Goal: Task Accomplishment & Management: Manage account settings

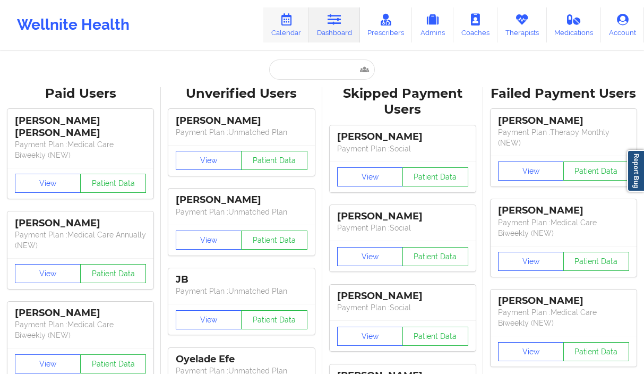
click at [279, 27] on link "Calendar" at bounding box center [286, 24] width 46 height 35
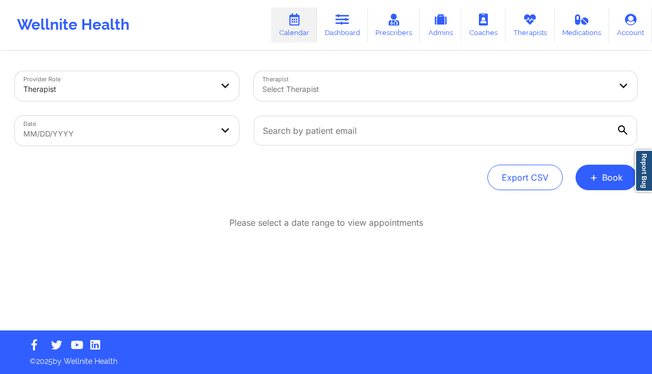
select select "2025-8"
select select "2025-9"
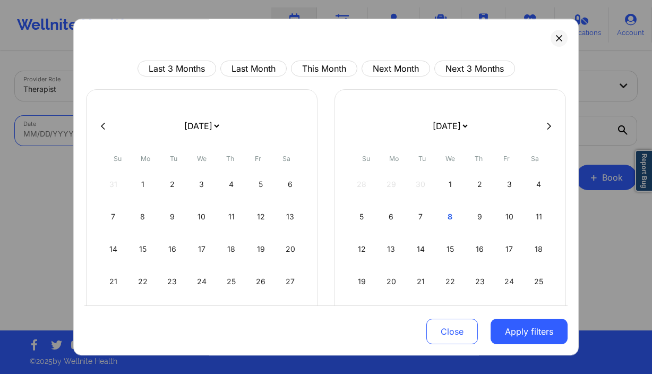
click at [86, 126] on body "Wellnite Health Calendar Dashboard Prescribers Admins Coaches Therapists Medica…" at bounding box center [326, 187] width 652 height 374
click at [424, 216] on div "7" at bounding box center [420, 217] width 27 height 30
select select "2025-9"
select select "2025-10"
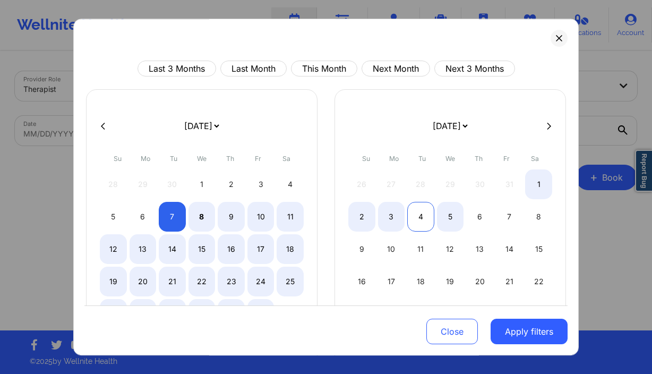
select select "2025-9"
select select "2025-10"
select select "2025-9"
select select "2025-10"
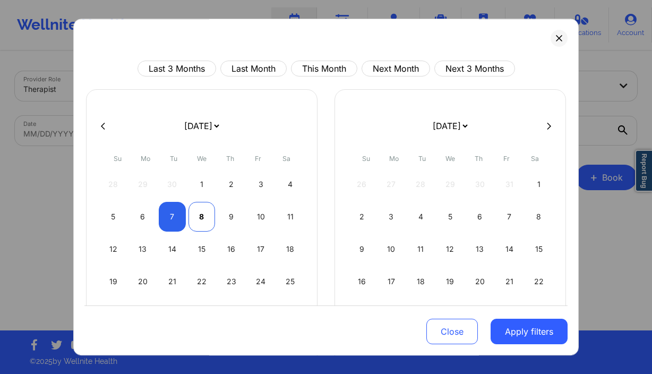
click at [204, 219] on div "8" at bounding box center [201, 217] width 27 height 30
select select "2025-9"
select select "2025-10"
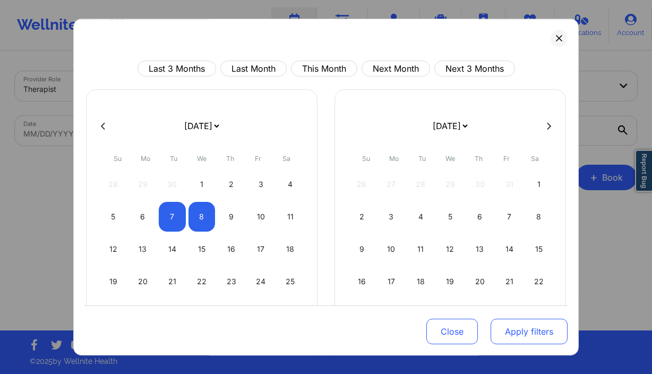
click at [529, 334] on button "Apply filters" at bounding box center [528, 330] width 77 height 25
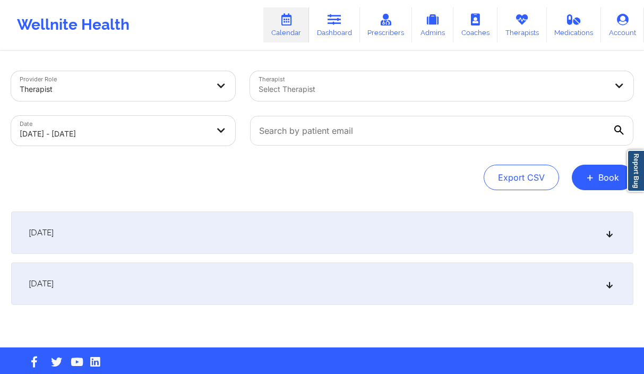
click at [336, 96] on div "Select Therapist" at bounding box center [429, 86] width 358 height 30
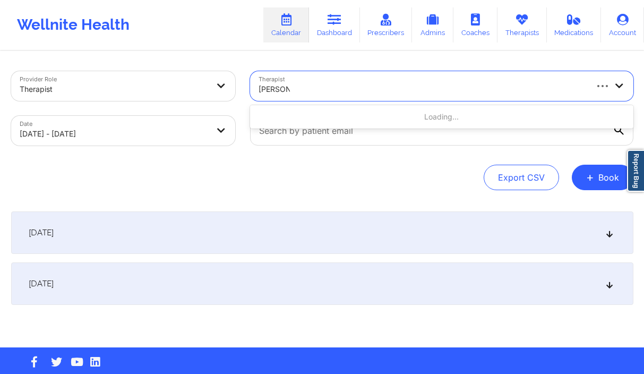
type input "susan p z"
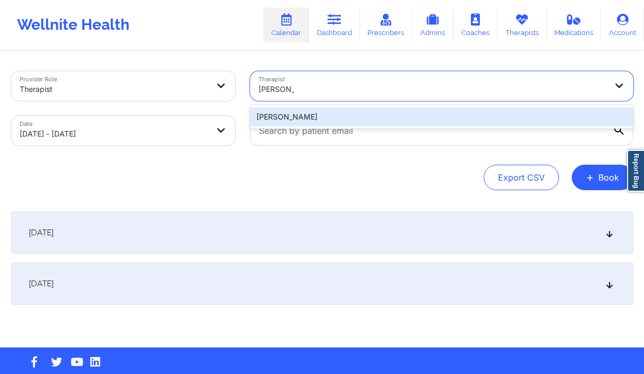
click at [334, 122] on div "Susan P Zapatha" at bounding box center [441, 116] width 383 height 19
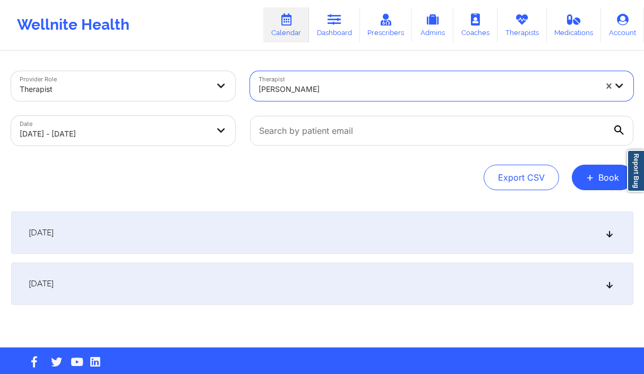
click at [161, 239] on div "October 7, 2025" at bounding box center [322, 232] width 622 height 42
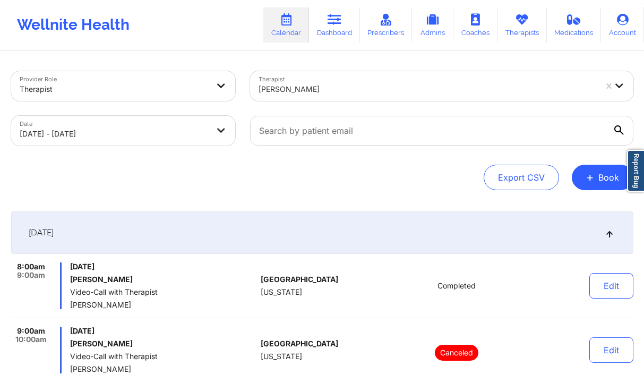
click at [348, 89] on div at bounding box center [427, 89] width 338 height 13
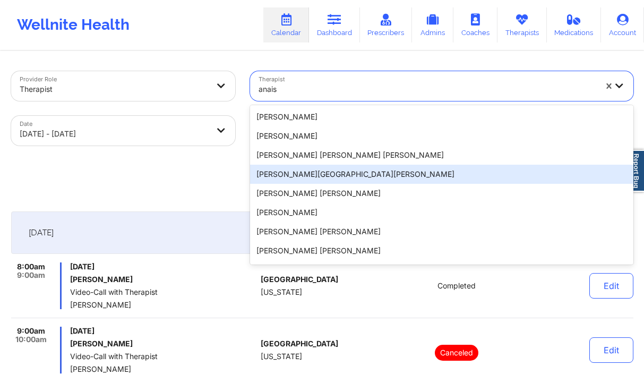
type input "anais q"
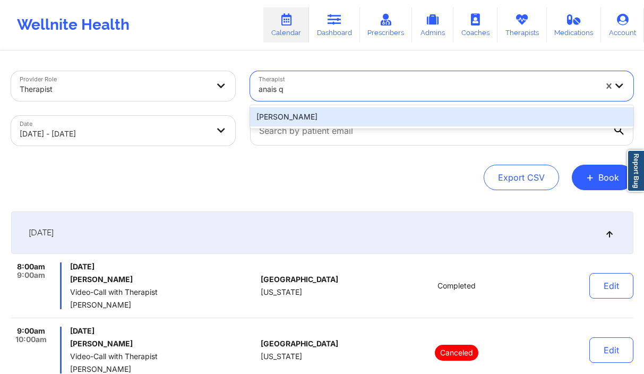
click at [315, 123] on div "Anais Quiñonez" at bounding box center [441, 116] width 383 height 19
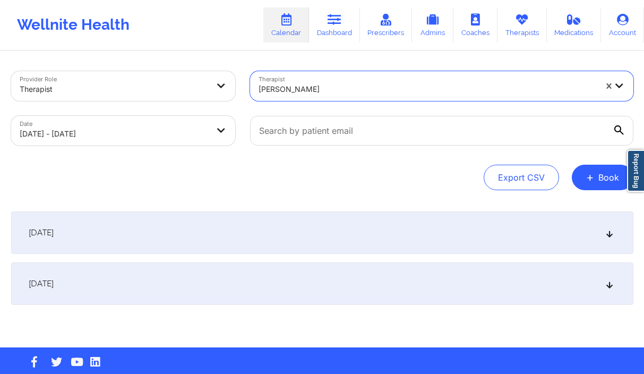
click at [250, 239] on div "October 7, 2025" at bounding box center [322, 232] width 622 height 42
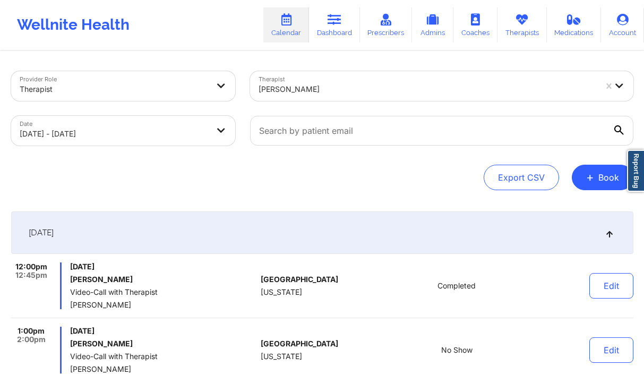
click at [419, 97] on div "Anais Quiñonez" at bounding box center [427, 88] width 338 height 23
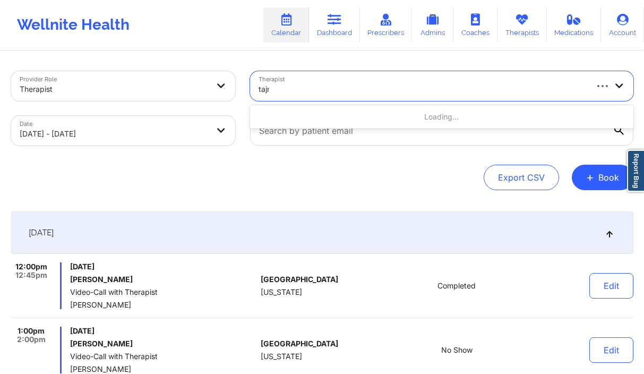
type input "tajma"
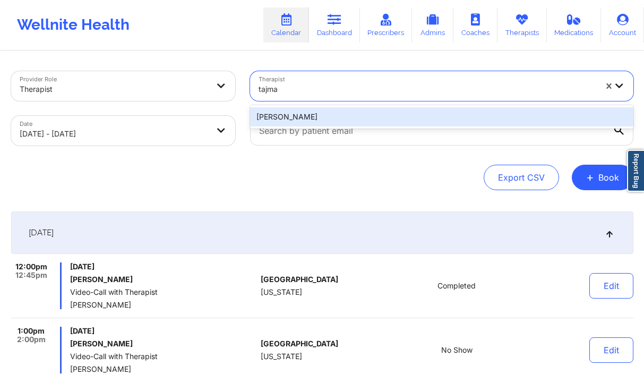
click at [398, 113] on div "TAJMARIE WALKER" at bounding box center [441, 116] width 383 height 19
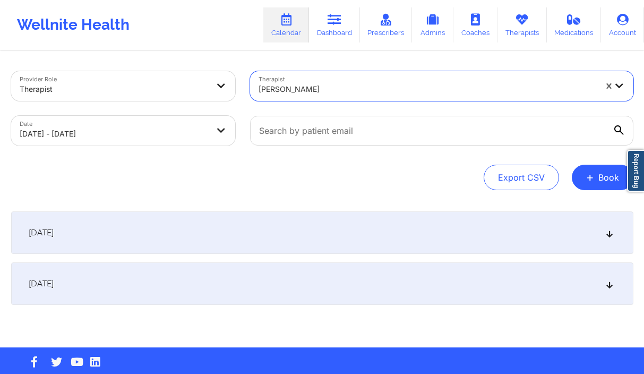
click at [169, 232] on div "October 7, 2025" at bounding box center [322, 232] width 622 height 42
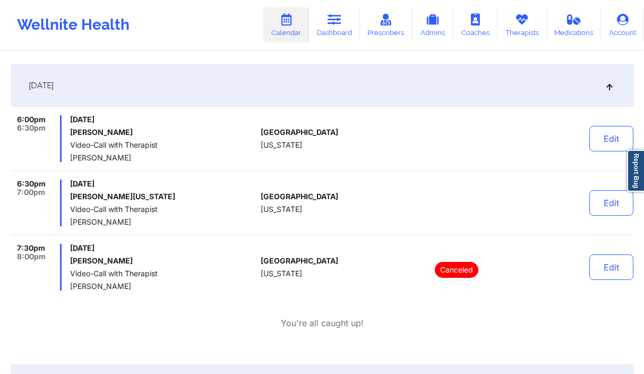
scroll to position [18, 0]
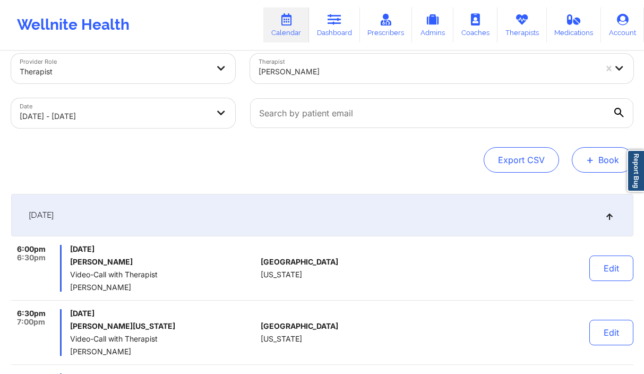
click at [610, 154] on button "+ Book" at bounding box center [603, 159] width 62 height 25
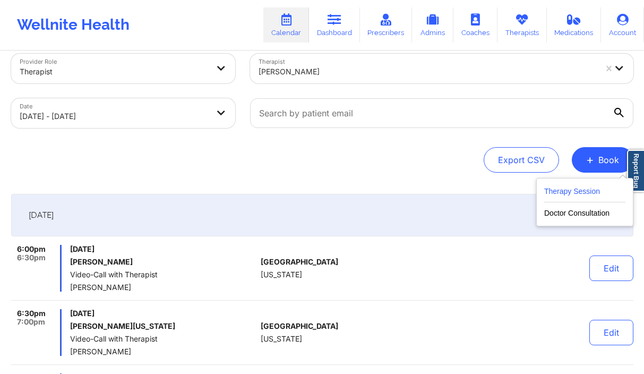
click at [572, 190] on button "Therapy Session" at bounding box center [584, 194] width 81 height 18
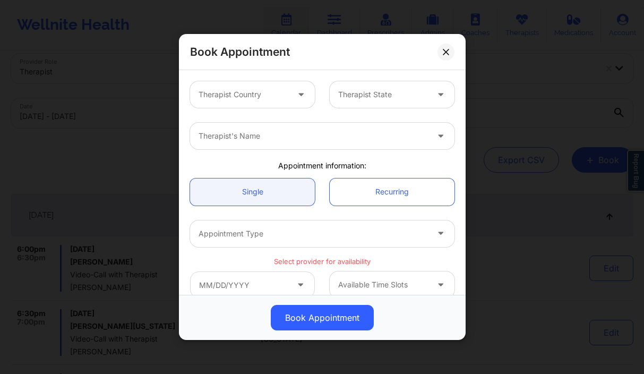
click at [256, 97] on div at bounding box center [243, 94] width 90 height 13
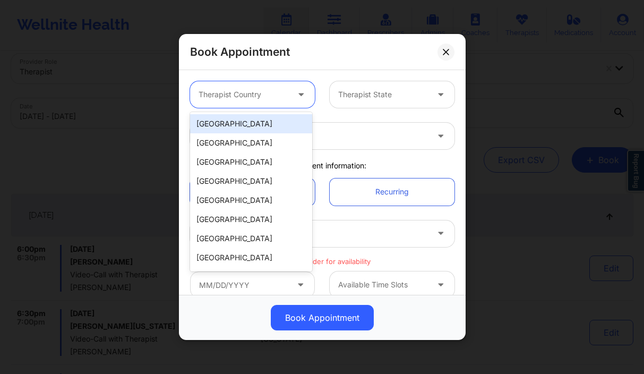
click at [255, 122] on div "[GEOGRAPHIC_DATA]" at bounding box center [251, 123] width 122 height 19
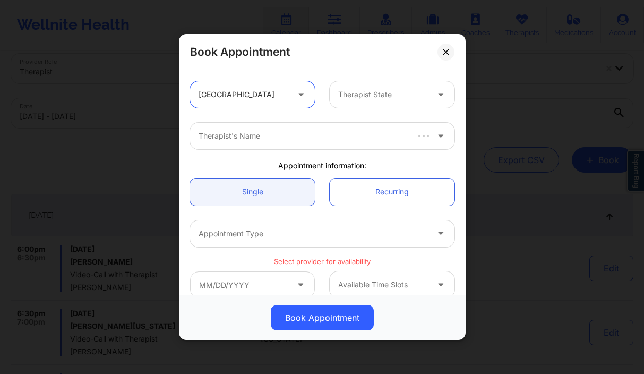
click at [356, 97] on div at bounding box center [383, 94] width 90 height 13
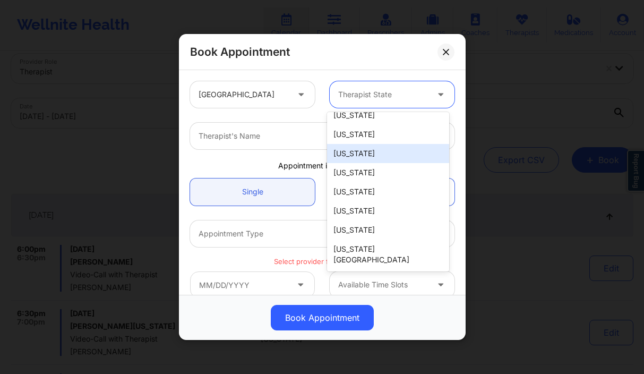
scroll to position [167, 0]
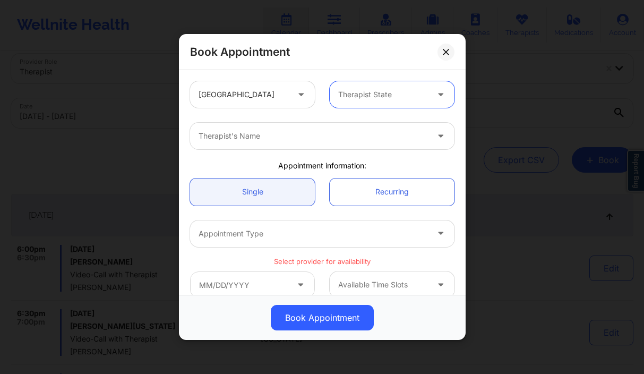
click at [387, 97] on div at bounding box center [383, 94] width 90 height 13
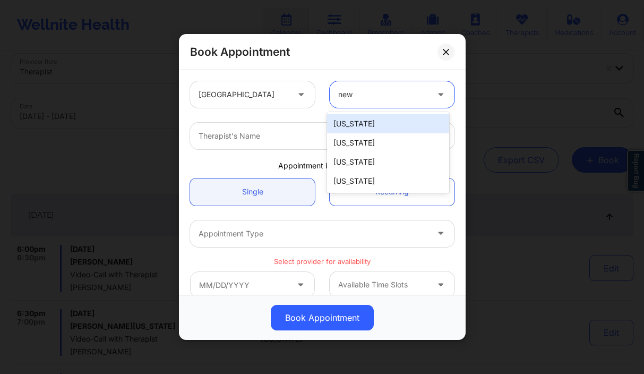
type input "new y"
click at [382, 117] on div "[US_STATE]" at bounding box center [388, 123] width 122 height 19
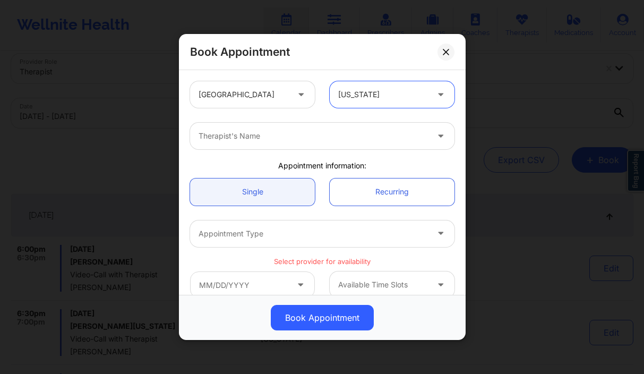
click at [324, 129] on div "Therapist's Name" at bounding box center [309, 136] width 239 height 27
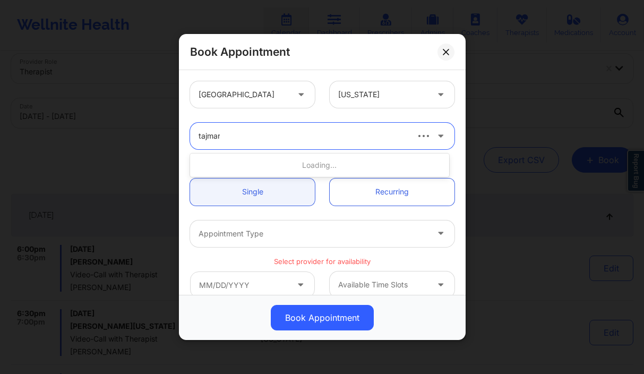
type input "tajmari"
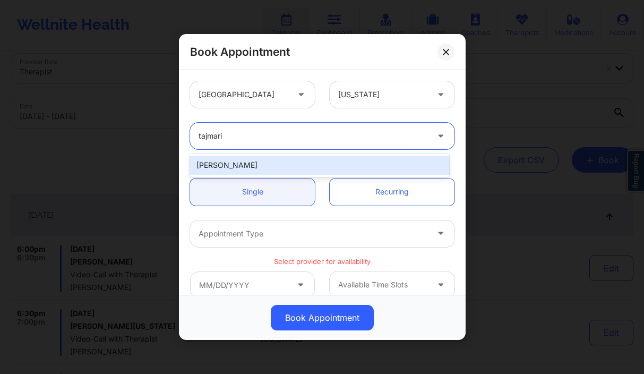
click at [257, 171] on div "TAJMARIE WALKER" at bounding box center [319, 165] width 259 height 19
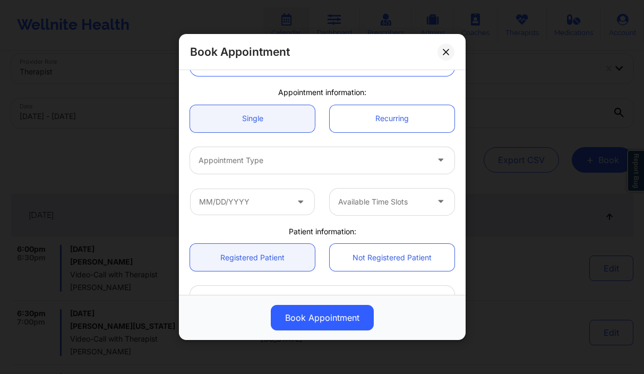
scroll to position [73, 0]
click at [264, 164] on div at bounding box center [312, 160] width 229 height 13
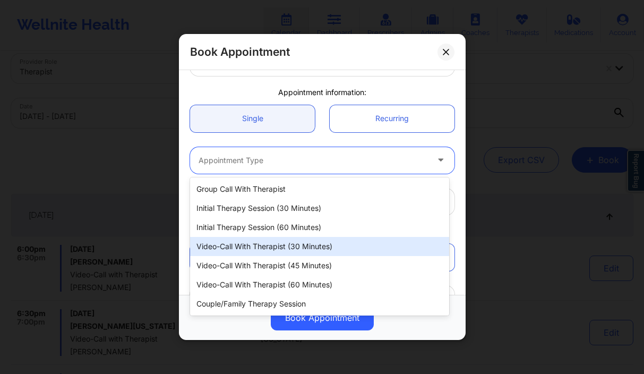
click at [270, 241] on div "Video-Call with Therapist (30 minutes)" at bounding box center [319, 246] width 259 height 19
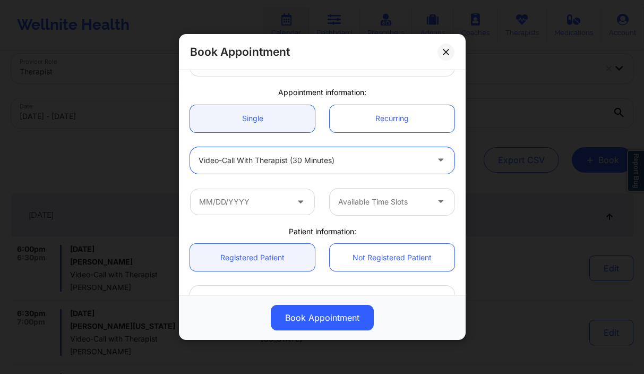
scroll to position [169, 0]
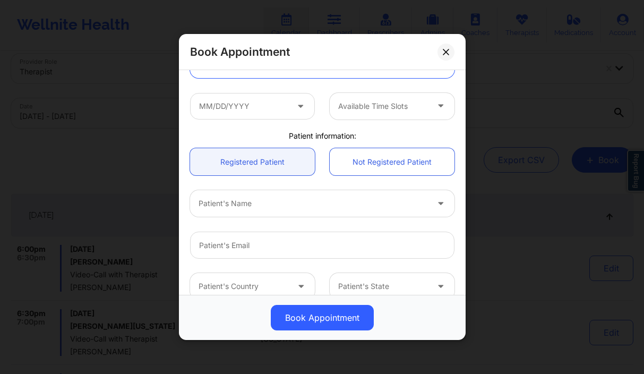
click at [242, 207] on div at bounding box center [312, 203] width 229 height 13
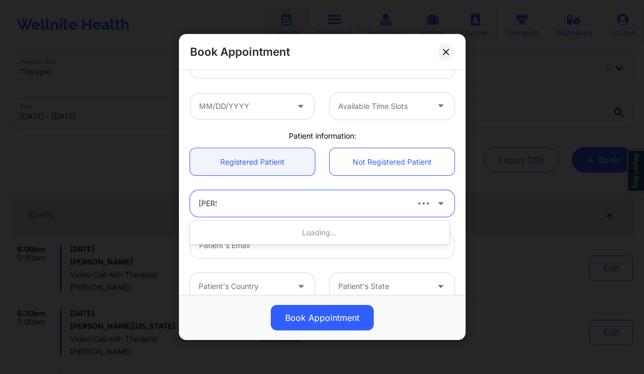
type input "josh do"
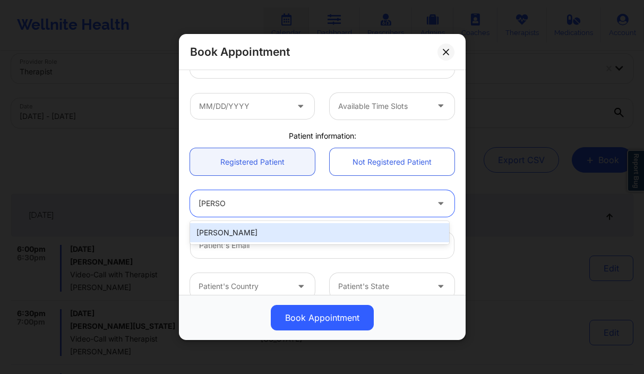
click at [235, 232] on div "Josh Dougherty" at bounding box center [319, 232] width 259 height 19
type input "josh97d182@gmail.com"
type input "+1717-503-6665"
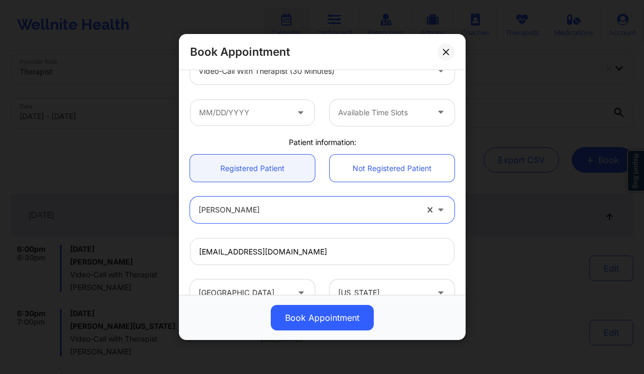
scroll to position [150, 0]
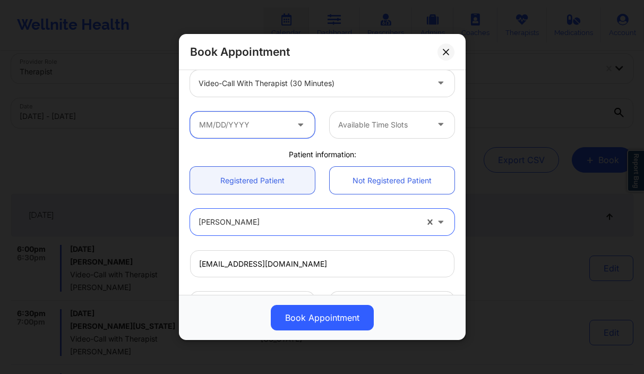
click at [264, 118] on input "text" at bounding box center [252, 124] width 125 height 27
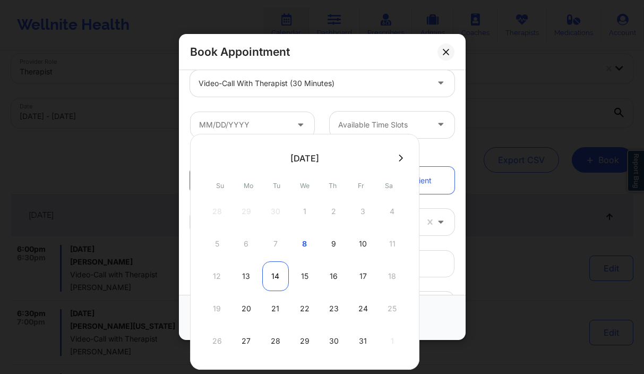
drag, startPoint x: 269, startPoint y: 281, endPoint x: 312, endPoint y: 238, distance: 60.8
click at [269, 281] on div "14" at bounding box center [275, 276] width 27 height 30
type input "10/14/2025"
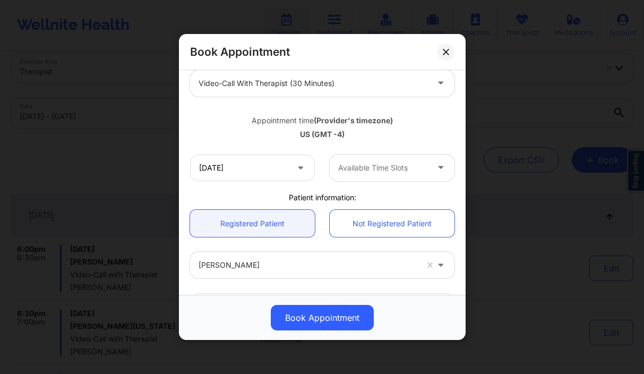
click at [360, 153] on div "10/14/2025 Available Time Slots" at bounding box center [322, 167] width 279 height 41
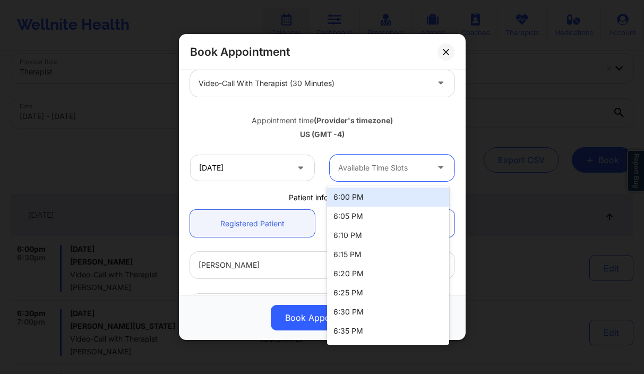
click at [361, 168] on div at bounding box center [383, 167] width 90 height 13
click at [370, 197] on div "6:00 PM" at bounding box center [388, 196] width 122 height 19
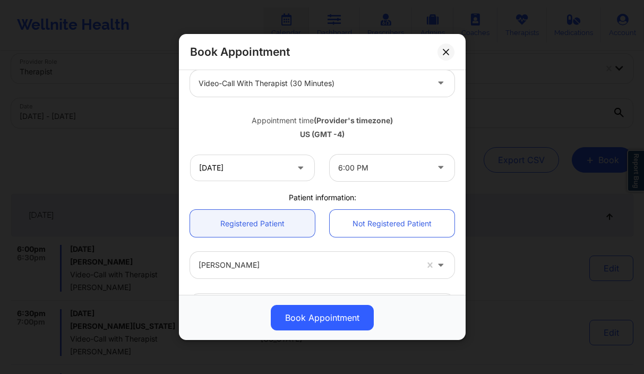
click at [444, 45] on button at bounding box center [445, 51] width 17 height 17
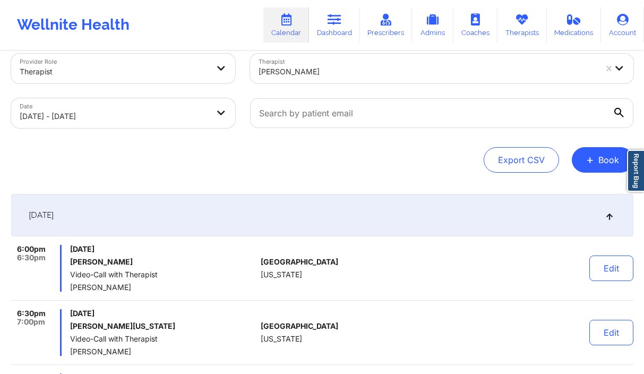
click at [381, 71] on div at bounding box center [427, 71] width 338 height 13
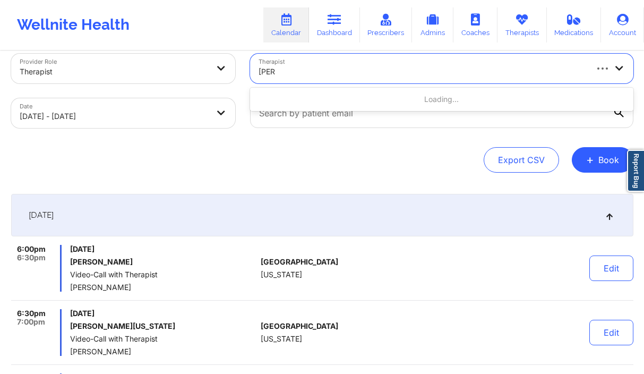
type input "vicki"
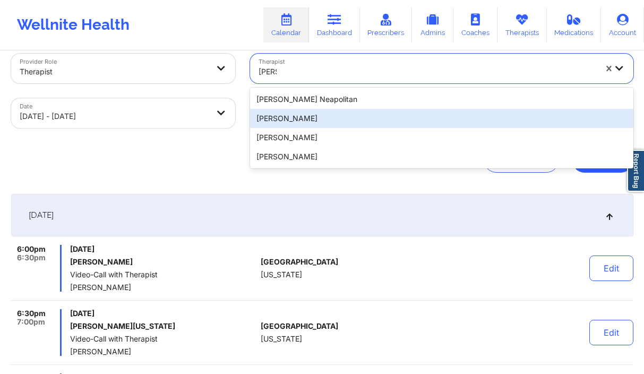
click at [335, 118] on div "Vicki Rene Padilla" at bounding box center [441, 118] width 383 height 19
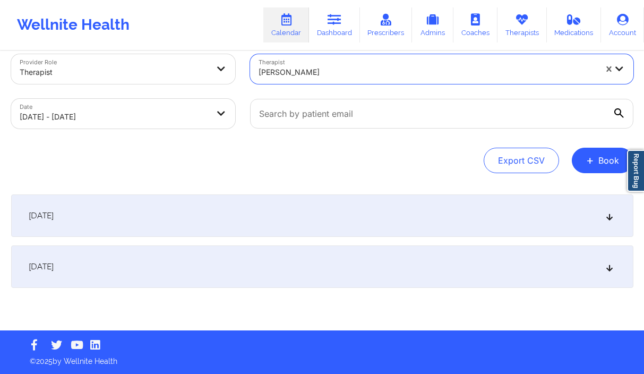
scroll to position [16, 0]
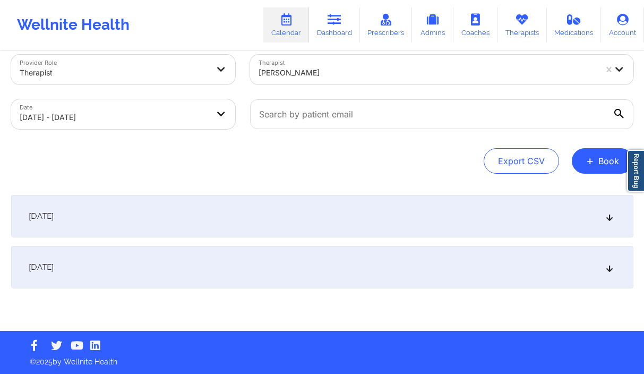
click at [177, 214] on div "October 7, 2025" at bounding box center [322, 216] width 622 height 42
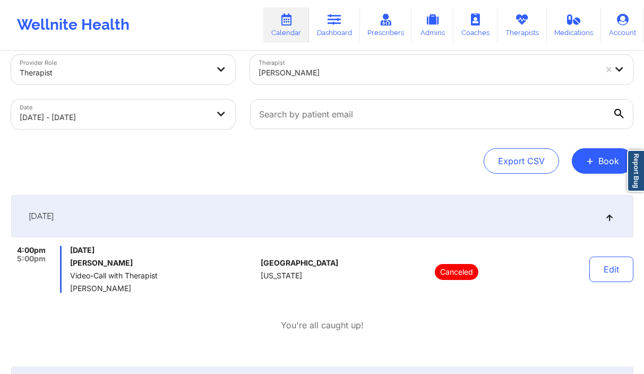
scroll to position [121, 0]
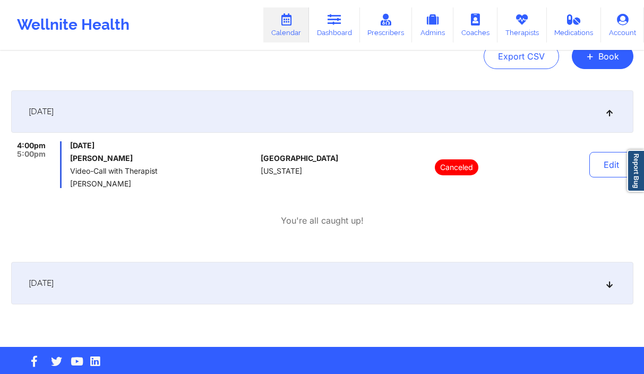
click at [92, 273] on div "October 8, 2025" at bounding box center [322, 283] width 622 height 42
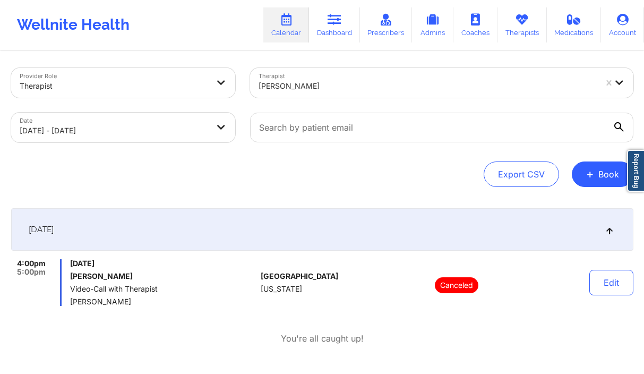
scroll to position [0, 0]
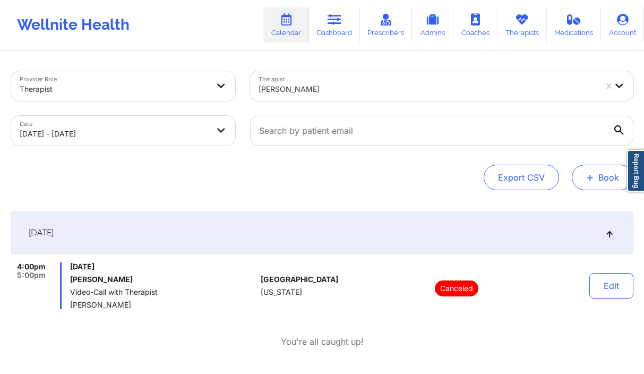
click at [591, 191] on div "Provider Role Therapist Therapist Vicki Rene Padilla Date 10/07/2025 - 10/08/20…" at bounding box center [322, 320] width 637 height 536
click at [592, 184] on button "+ Book" at bounding box center [603, 177] width 62 height 25
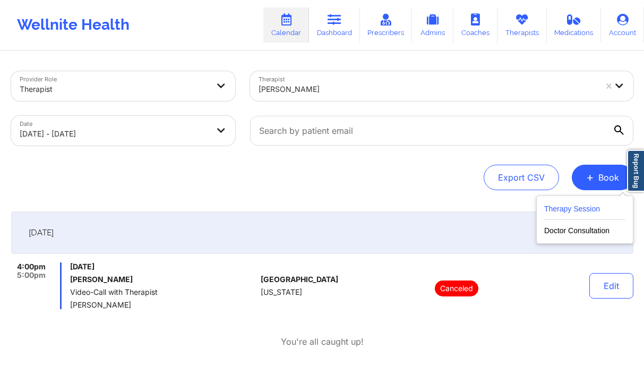
click at [558, 210] on button "Therapy Session" at bounding box center [584, 211] width 81 height 18
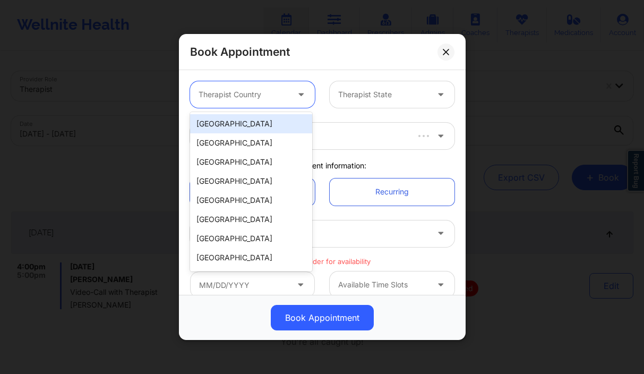
click at [296, 97] on icon at bounding box center [301, 92] width 11 height 9
click at [273, 123] on div "[GEOGRAPHIC_DATA]" at bounding box center [251, 123] width 122 height 19
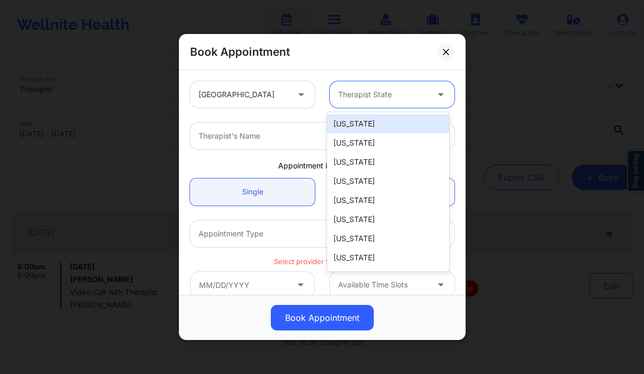
click at [382, 100] on div at bounding box center [383, 94] width 90 height 13
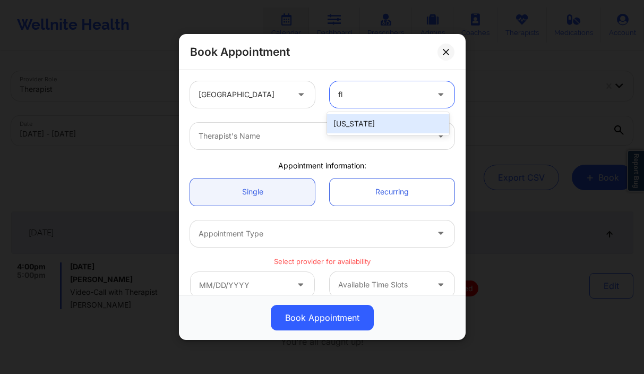
type input "flo"
click at [400, 126] on div "[US_STATE]" at bounding box center [388, 123] width 122 height 19
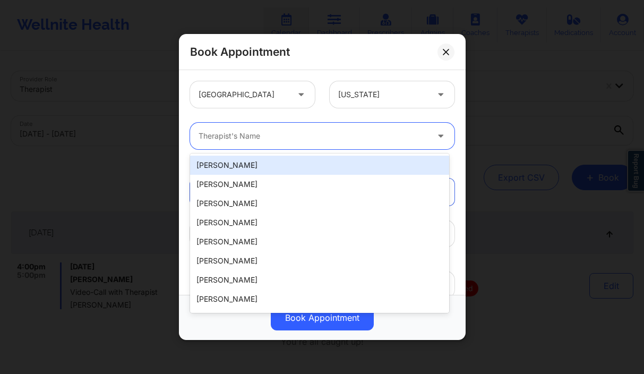
click at [251, 138] on div at bounding box center [312, 135] width 229 height 13
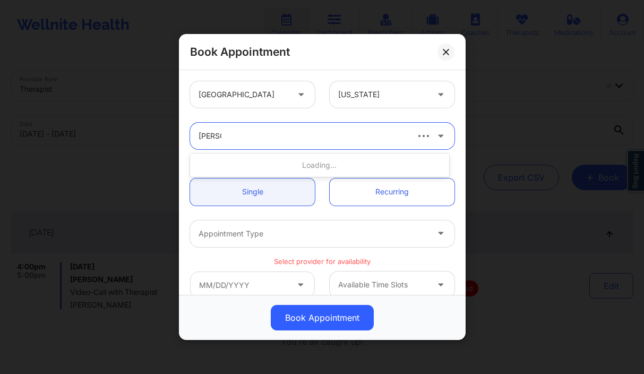
type input "vicki re"
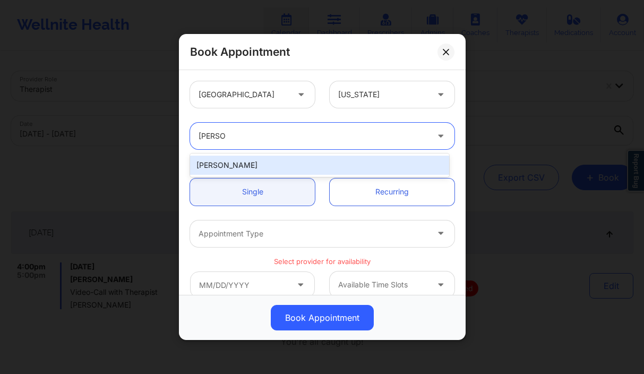
click at [266, 164] on div "Vicki Rene Padilla" at bounding box center [319, 165] width 259 height 19
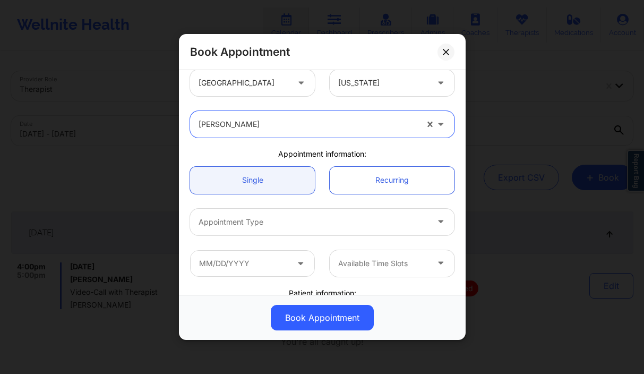
scroll to position [226, 0]
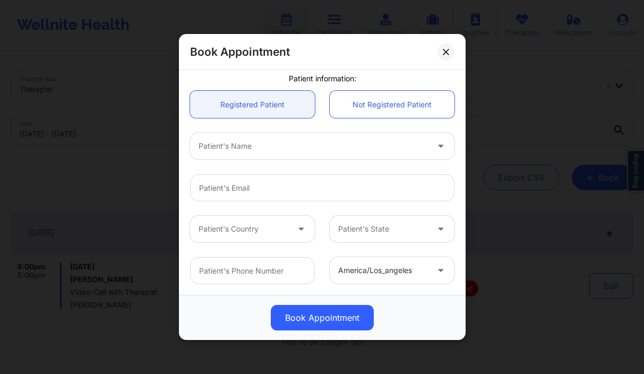
click at [254, 149] on div at bounding box center [312, 146] width 229 height 13
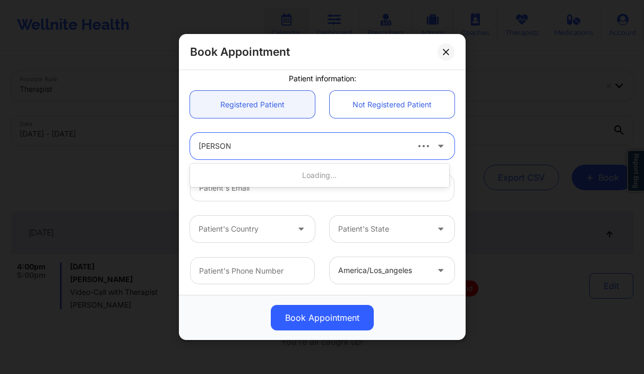
type input "cristina ri"
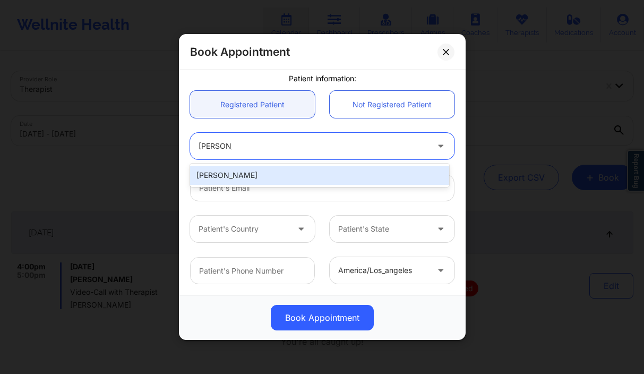
click at [225, 169] on div "Cristina Rivera" at bounding box center [319, 175] width 259 height 19
type input "sancrisabel@gmail.com"
type input "+13052900108"
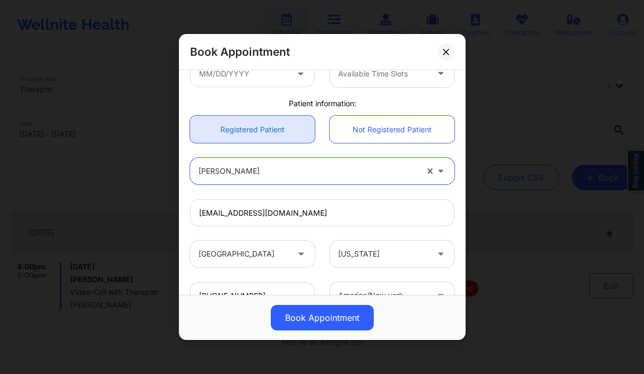
scroll to position [113, 0]
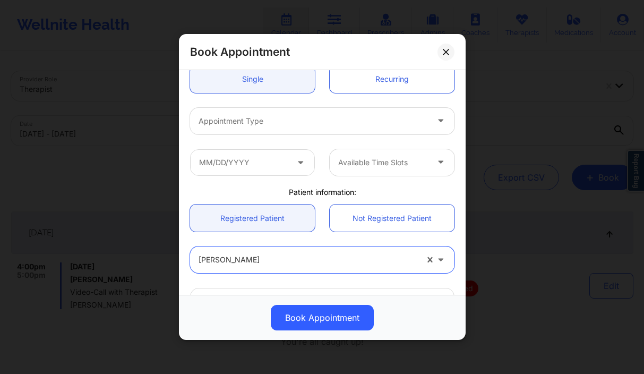
click at [307, 120] on div at bounding box center [312, 121] width 229 height 13
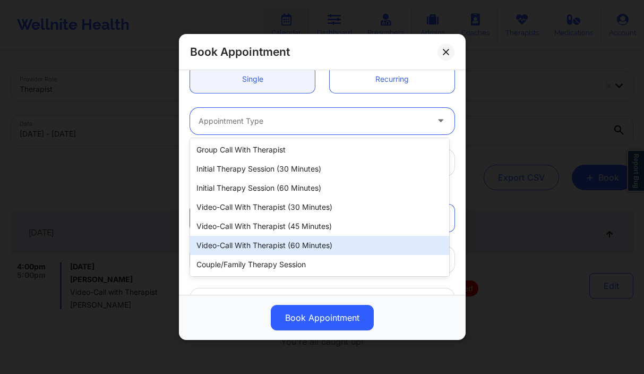
drag, startPoint x: 320, startPoint y: 246, endPoint x: 305, endPoint y: 230, distance: 22.5
click at [320, 246] on div "Video-Call with Therapist (60 minutes)" at bounding box center [319, 245] width 259 height 19
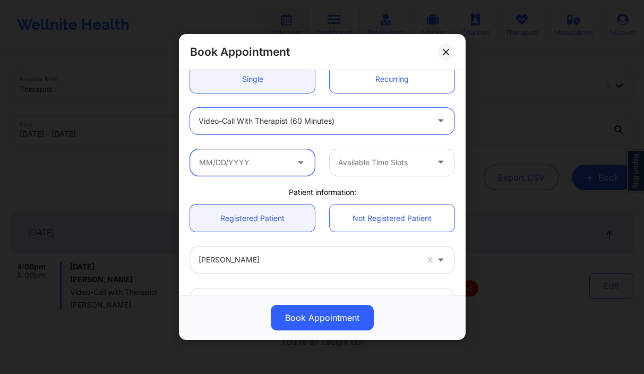
click at [263, 157] on input "text" at bounding box center [252, 162] width 125 height 27
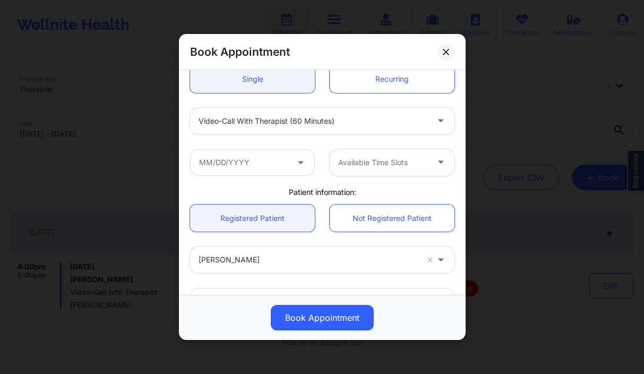
click at [443, 61] on div "Book Appointment" at bounding box center [322, 52] width 287 height 36
click at [445, 49] on icon at bounding box center [446, 51] width 6 height 6
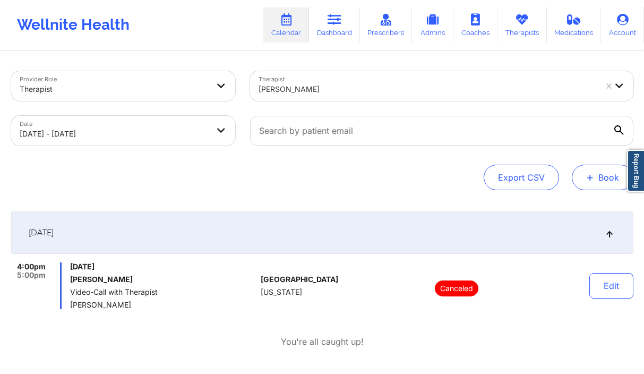
click at [598, 167] on button "+ Book" at bounding box center [603, 177] width 62 height 25
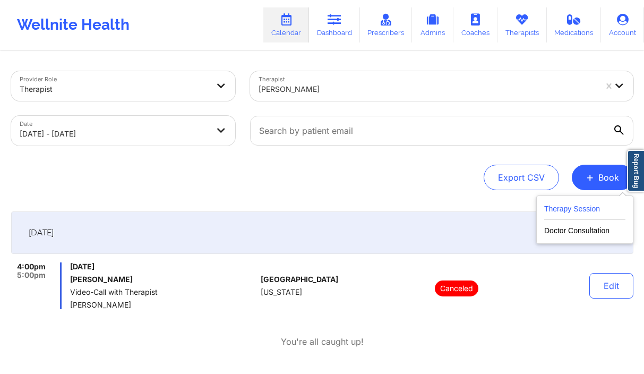
click at [597, 212] on button "Therapy Session" at bounding box center [584, 211] width 81 height 18
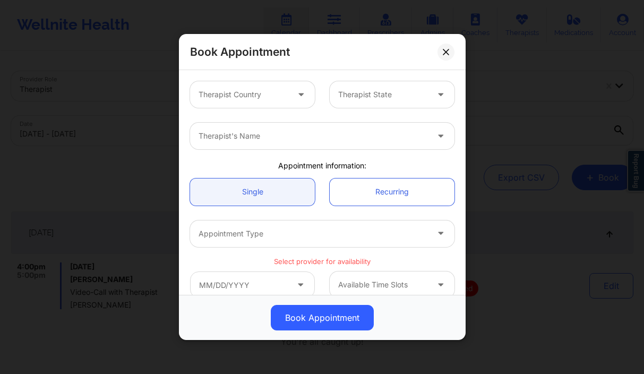
click at [262, 97] on div at bounding box center [243, 94] width 90 height 13
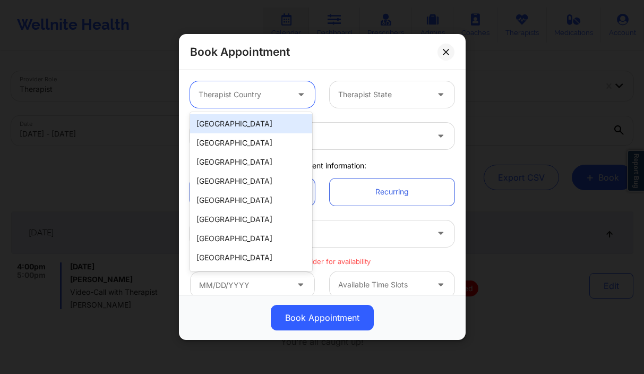
click at [261, 120] on div "[GEOGRAPHIC_DATA]" at bounding box center [251, 123] width 122 height 19
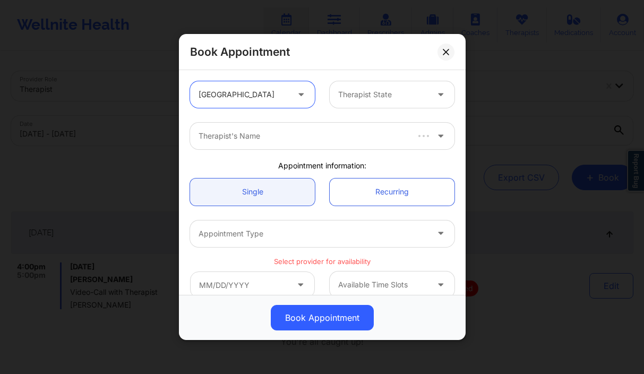
click at [361, 99] on div at bounding box center [383, 94] width 90 height 13
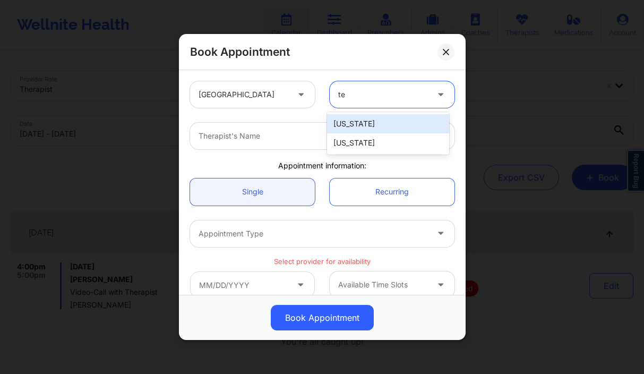
type input "ten"
click at [368, 126] on div "[US_STATE]" at bounding box center [388, 123] width 122 height 19
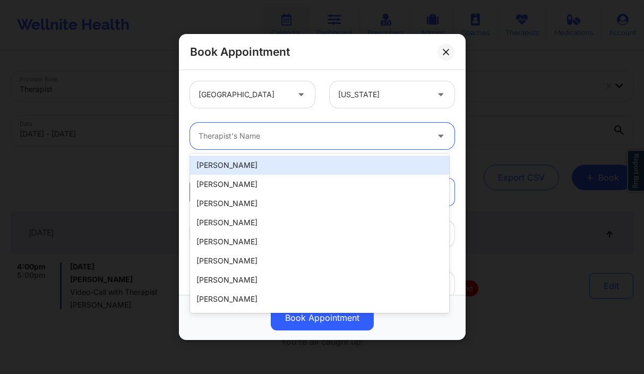
click at [279, 129] on div "Therapist's Name" at bounding box center [309, 136] width 239 height 27
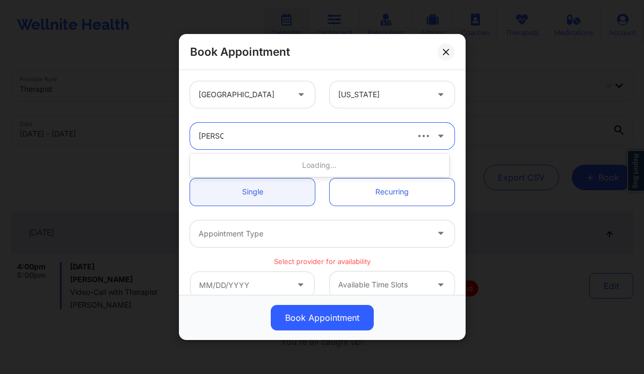
type input "latonia lo"
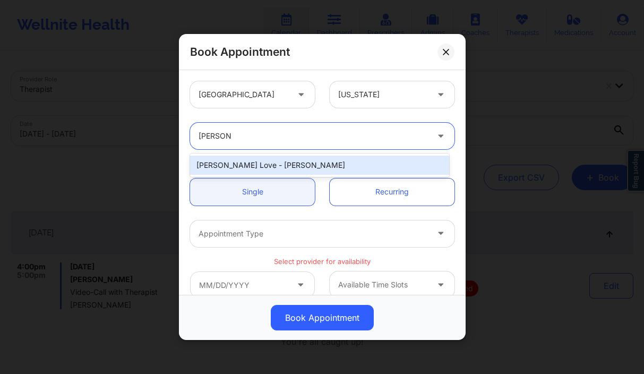
click at [266, 168] on div "[PERSON_NAME] Love - [PERSON_NAME]" at bounding box center [319, 165] width 259 height 19
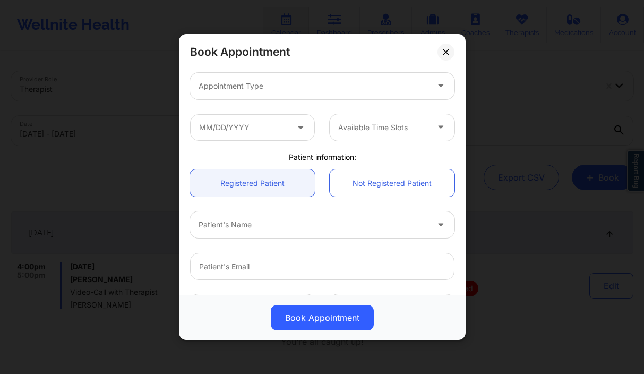
scroll to position [209, 0]
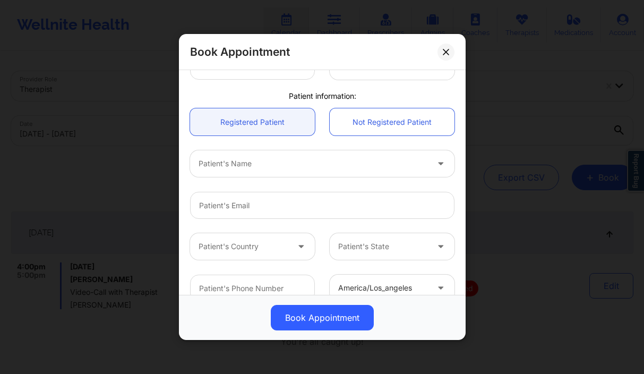
click at [245, 157] on div "Patient's Name" at bounding box center [309, 163] width 239 height 27
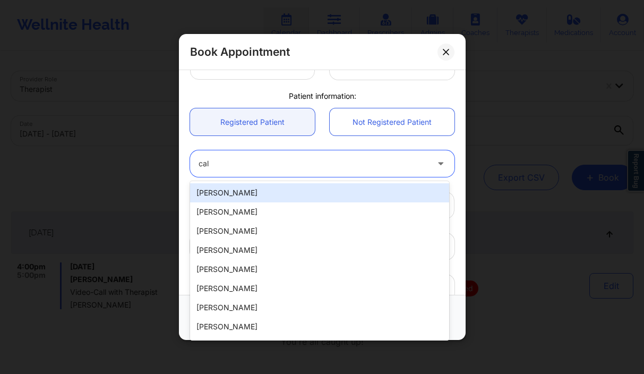
type input "cali"
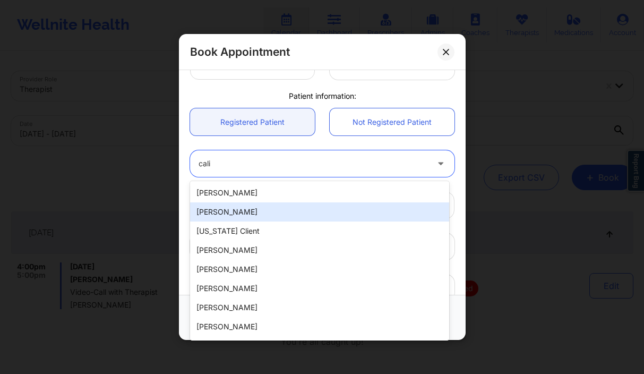
click at [244, 212] on div "[PERSON_NAME]" at bounding box center [319, 211] width 259 height 19
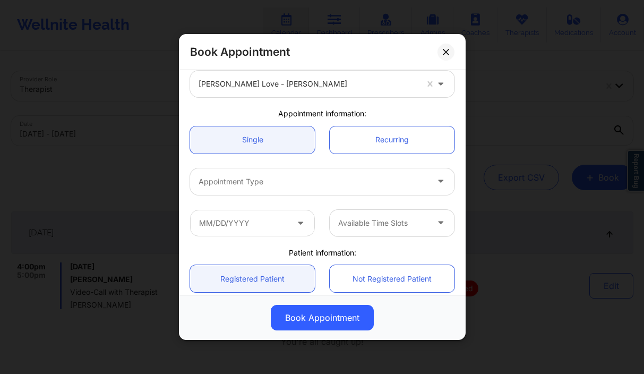
scroll to position [51, 0]
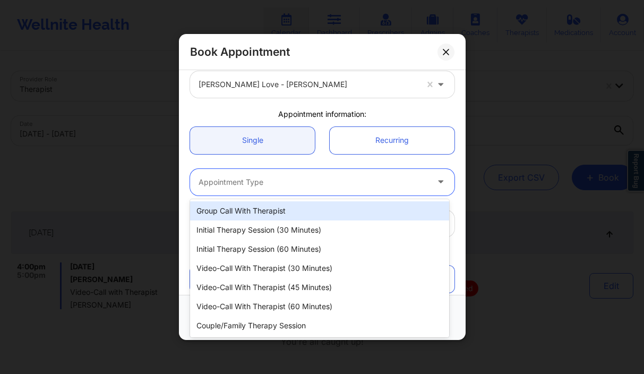
click at [282, 184] on div at bounding box center [312, 182] width 229 height 13
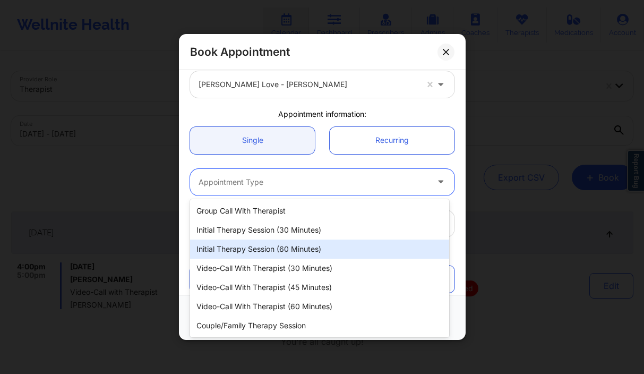
click at [284, 246] on div "Initial Therapy Session (60 minutes)" at bounding box center [319, 248] width 259 height 19
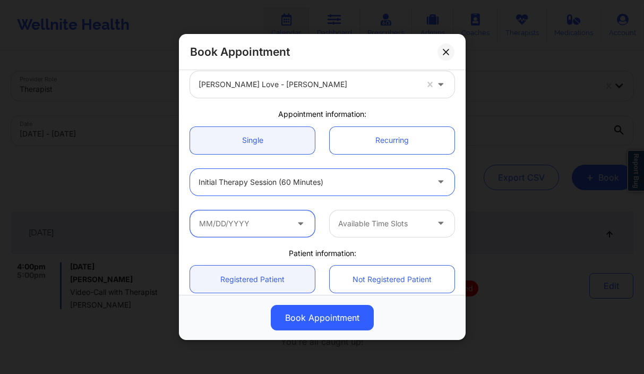
click at [277, 226] on input "text" at bounding box center [252, 223] width 125 height 27
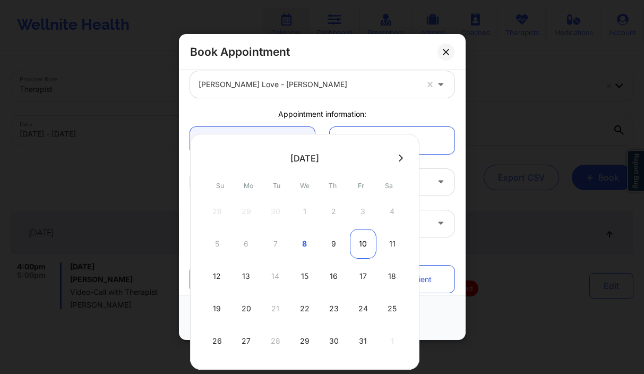
click at [351, 243] on div "10" at bounding box center [363, 244] width 27 height 30
type input "10/10/2025"
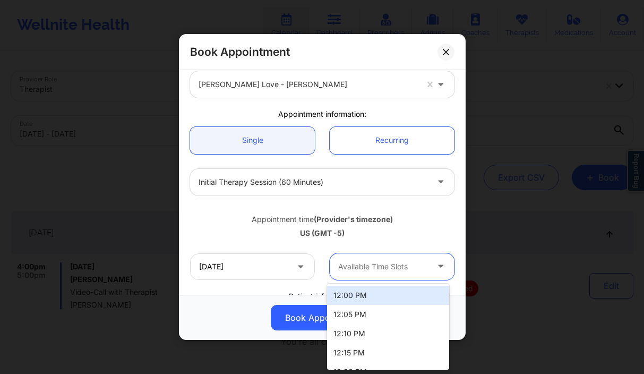
click at [360, 268] on div at bounding box center [383, 266] width 90 height 13
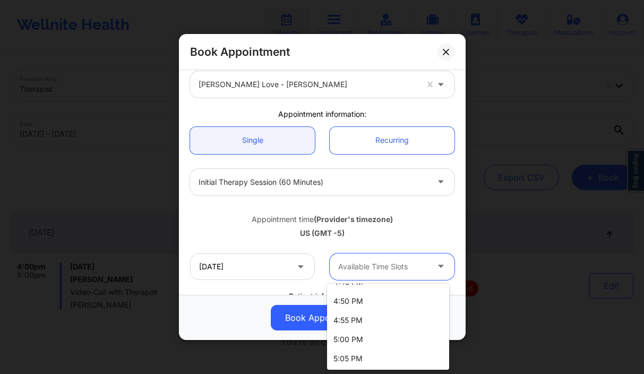
scroll to position [874, 0]
click at [259, 231] on div "US (GMT -5)" at bounding box center [322, 233] width 264 height 11
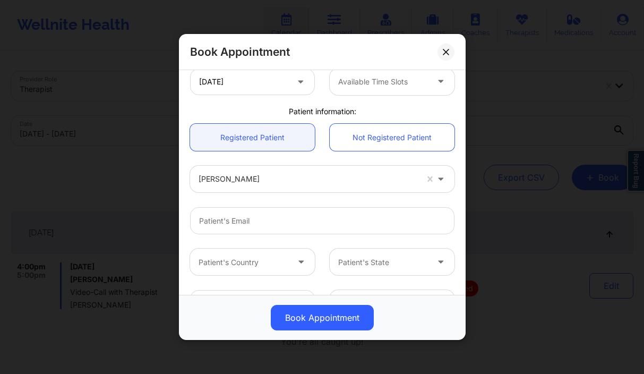
scroll to position [269, 0]
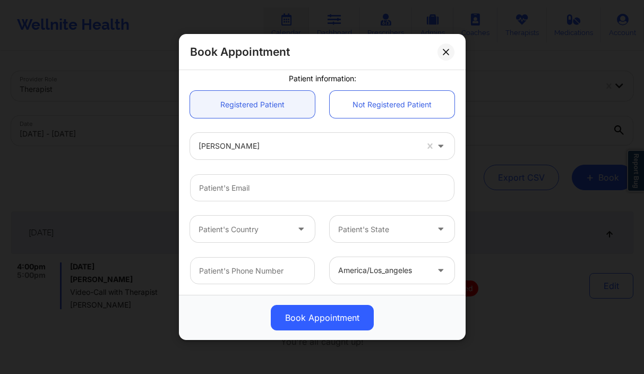
click at [445, 50] on icon at bounding box center [446, 52] width 6 height 6
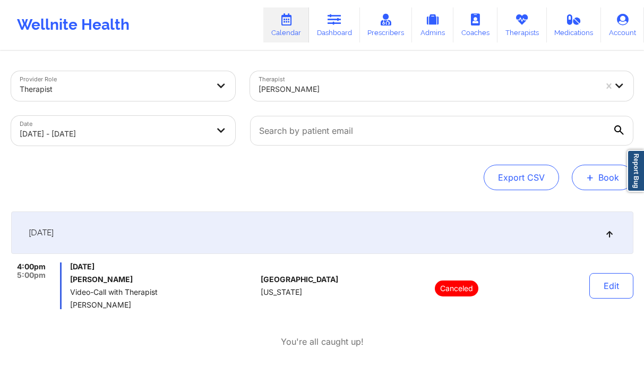
click at [600, 172] on button "+ Book" at bounding box center [603, 177] width 62 height 25
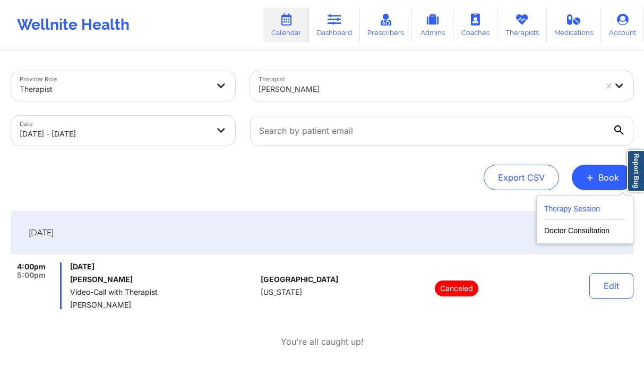
click at [560, 207] on button "Therapy Session" at bounding box center [584, 211] width 81 height 18
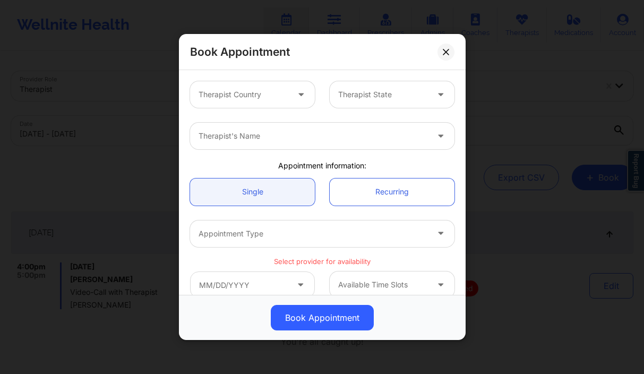
click at [267, 108] on div "Therapist Country Therapist State" at bounding box center [322, 94] width 279 height 41
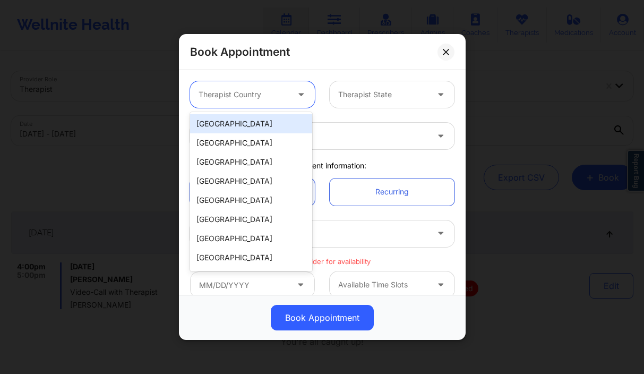
click at [263, 100] on div at bounding box center [243, 94] width 90 height 13
click at [248, 120] on div "[GEOGRAPHIC_DATA]" at bounding box center [251, 123] width 122 height 19
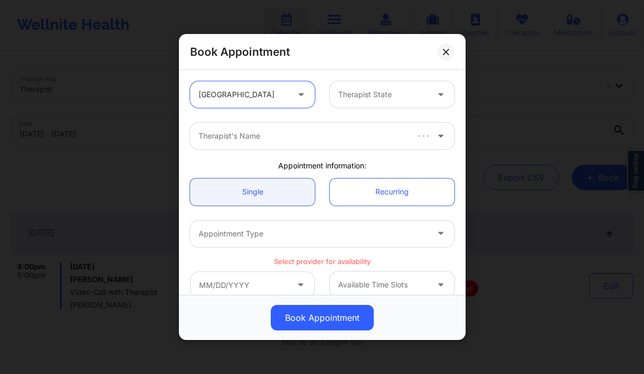
click at [412, 107] on div "Therapist State" at bounding box center [379, 94] width 99 height 27
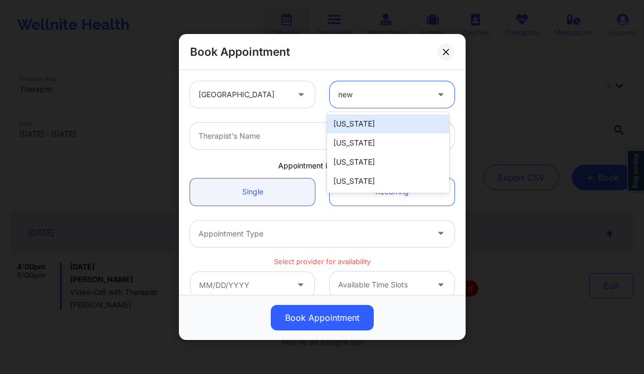
scroll to position [0, 0]
type input "new y"
drag, startPoint x: 376, startPoint y: 121, endPoint x: 362, endPoint y: 132, distance: 17.3
click at [375, 121] on div "[US_STATE]" at bounding box center [388, 123] width 122 height 19
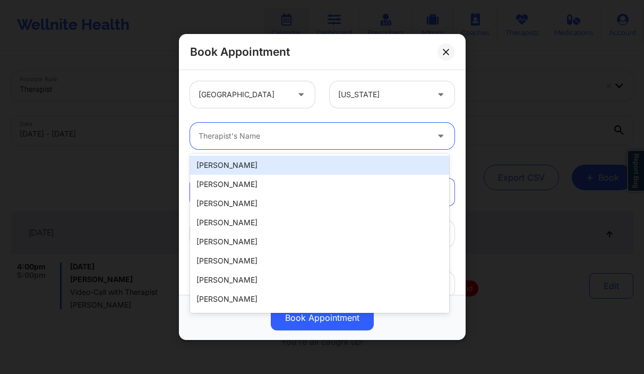
click at [350, 143] on div "Therapist's Name" at bounding box center [309, 136] width 239 height 27
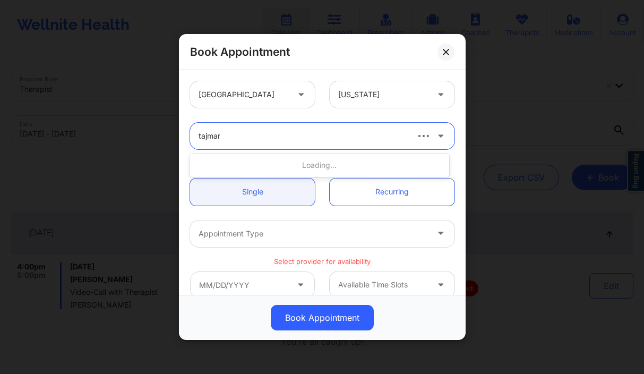
type input "tajmari"
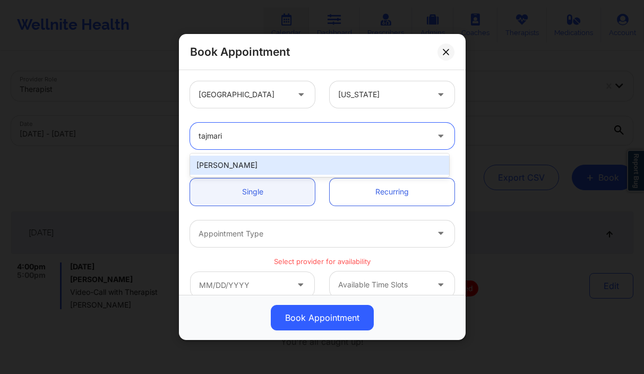
click at [303, 167] on div "TAJMARIE WALKER" at bounding box center [319, 165] width 259 height 19
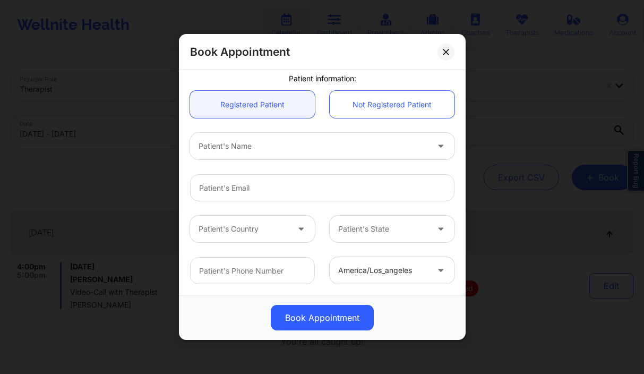
scroll to position [126, 0]
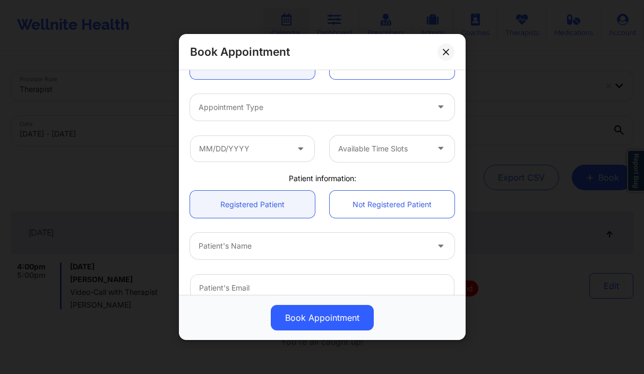
click at [237, 111] on div at bounding box center [312, 107] width 229 height 13
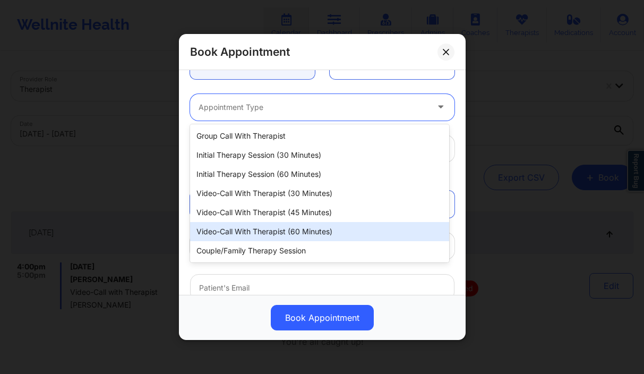
click at [308, 229] on div "Video-Call with Therapist (60 minutes)" at bounding box center [319, 231] width 259 height 19
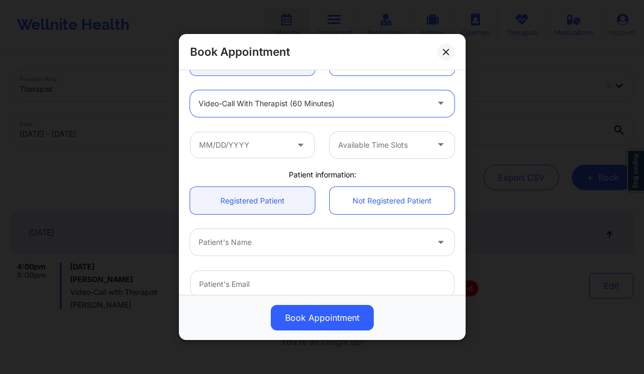
scroll to position [28, 0]
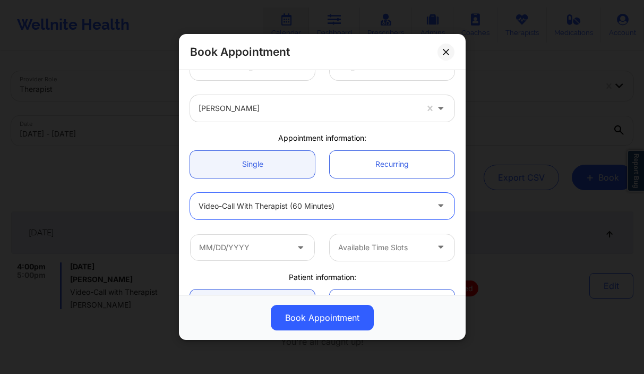
click at [278, 115] on div "TAJMARIE WALKER" at bounding box center [307, 108] width 219 height 27
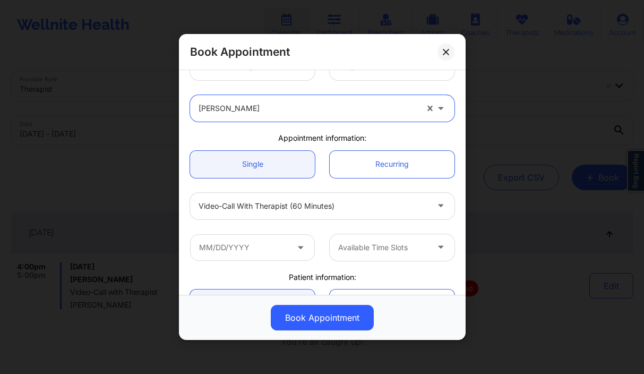
click at [279, 109] on div at bounding box center [307, 108] width 219 height 13
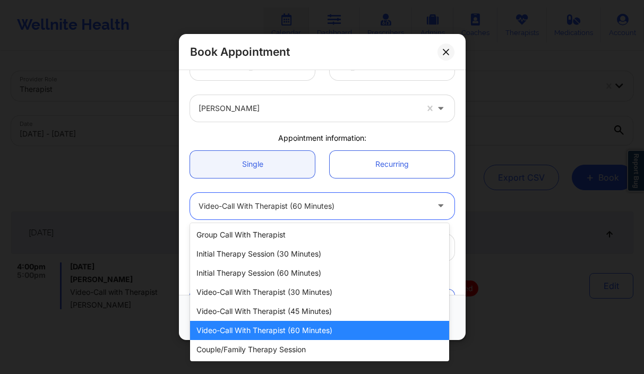
click at [282, 211] on div at bounding box center [312, 206] width 229 height 13
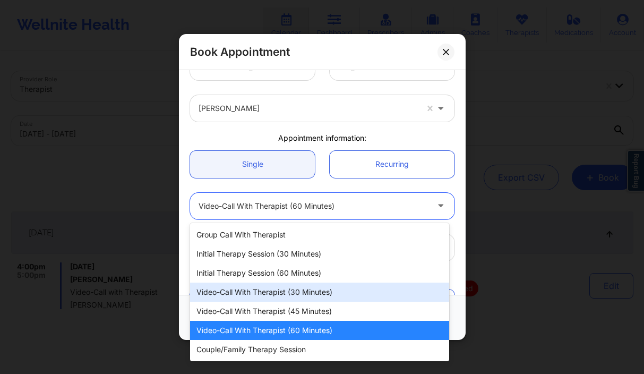
click at [308, 294] on div "Video-Call with Therapist (30 minutes)" at bounding box center [319, 291] width 259 height 19
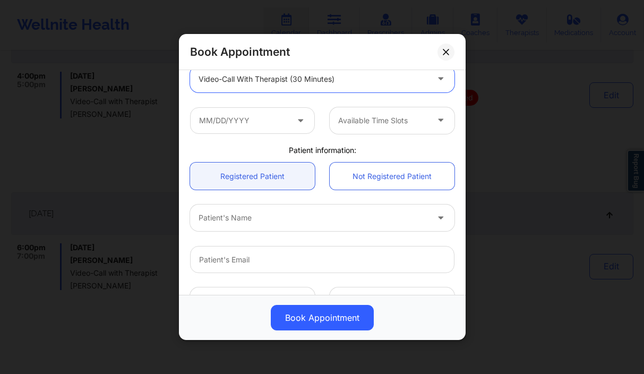
scroll to position [207, 0]
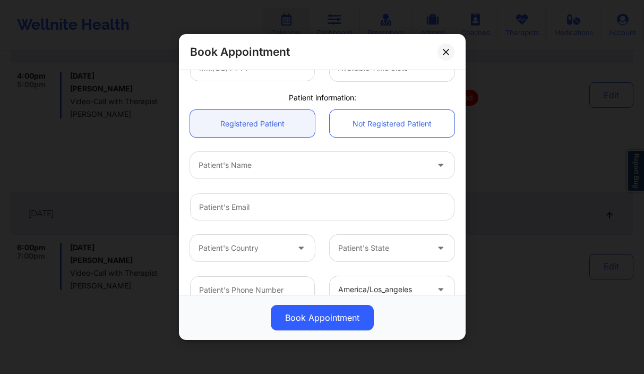
click at [267, 162] on div at bounding box center [312, 165] width 229 height 13
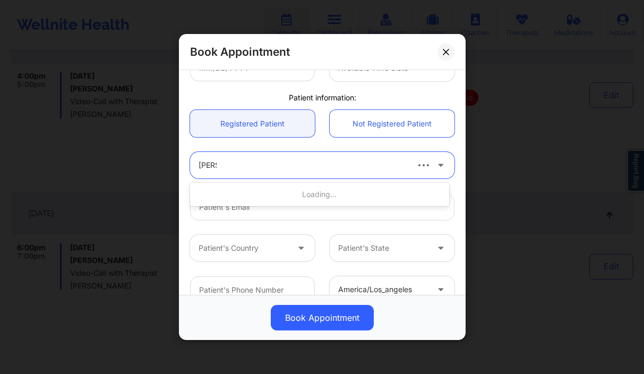
type input "josh do"
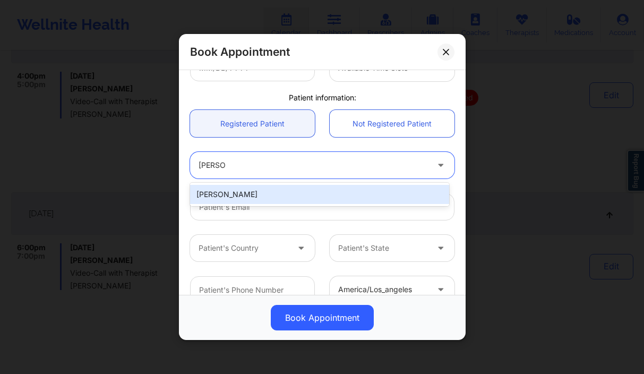
click at [261, 191] on div "Josh Dougherty" at bounding box center [319, 194] width 259 height 19
type input "josh97d182@gmail.com"
type input "+1717-503-6665"
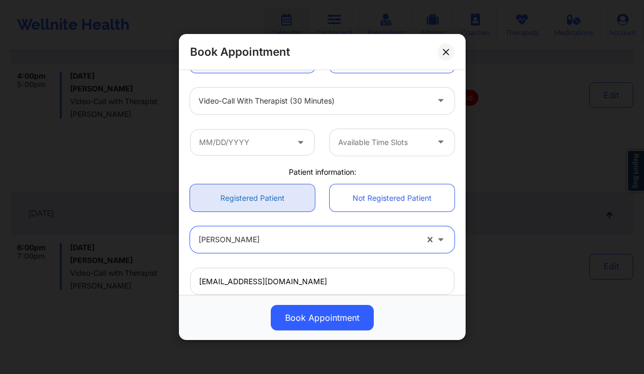
scroll to position [132, 0]
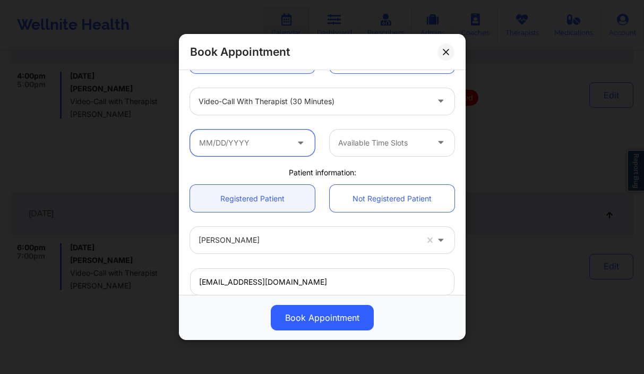
click at [260, 142] on input "text" at bounding box center [252, 142] width 125 height 27
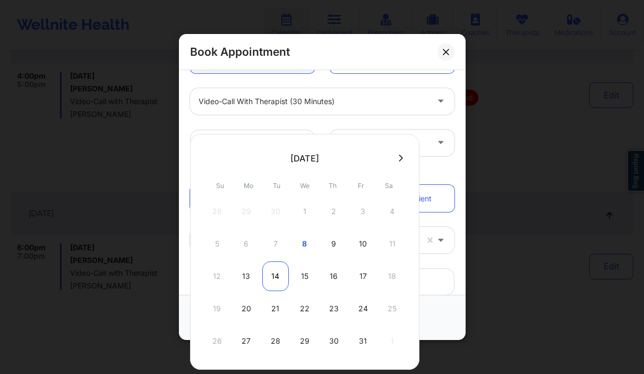
click at [269, 273] on div "14" at bounding box center [275, 276] width 27 height 30
type input "[DATE]"
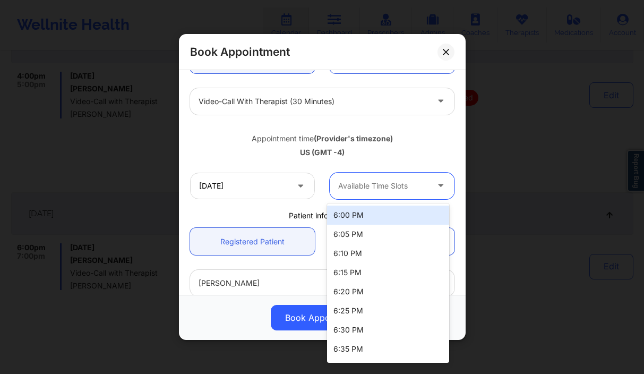
click at [369, 191] on div at bounding box center [383, 185] width 90 height 13
click at [379, 212] on div "6:00 PM" at bounding box center [388, 214] width 122 height 19
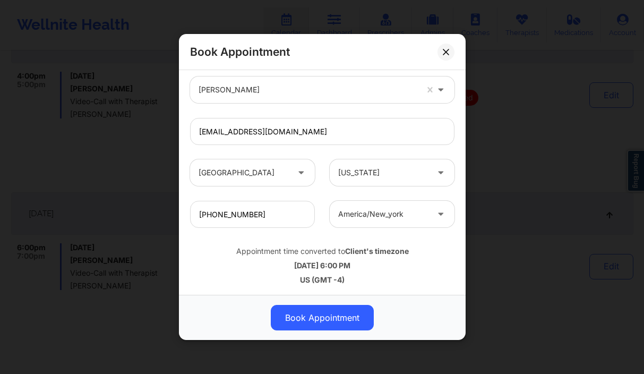
scroll to position [326, 0]
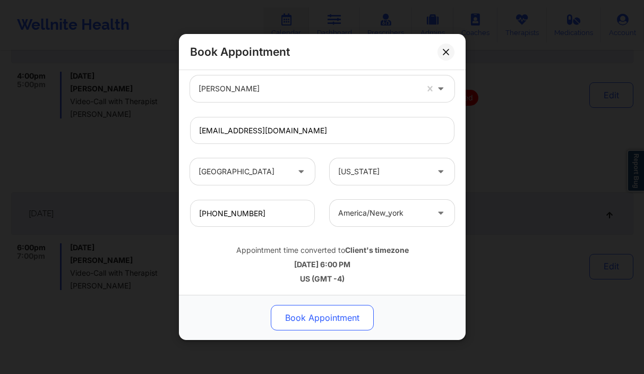
click at [347, 321] on button "Book Appointment" at bounding box center [322, 317] width 103 height 25
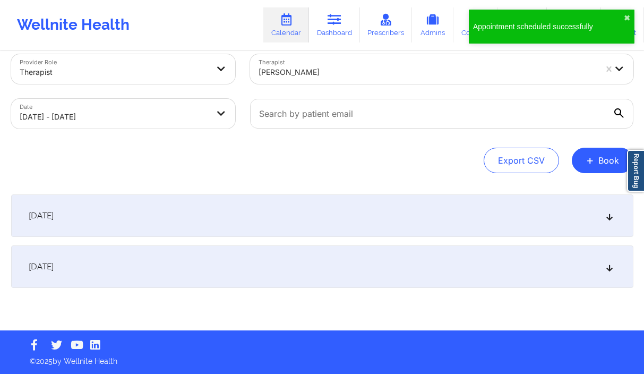
scroll to position [16, 0]
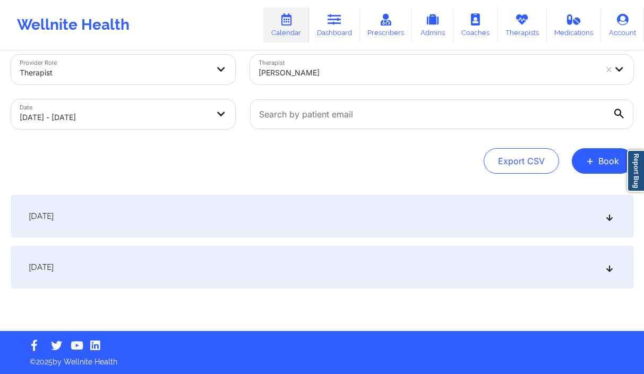
click at [319, 70] on div at bounding box center [427, 72] width 338 height 13
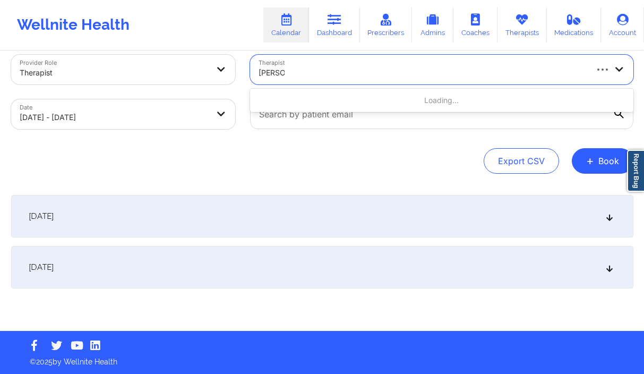
type input "katrina r"
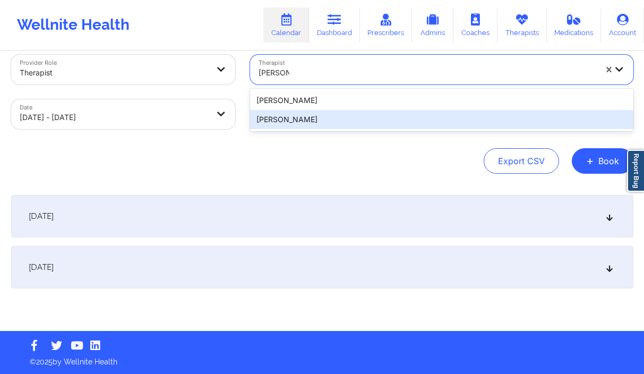
click at [339, 117] on div "Katrina Rushing" at bounding box center [441, 119] width 383 height 19
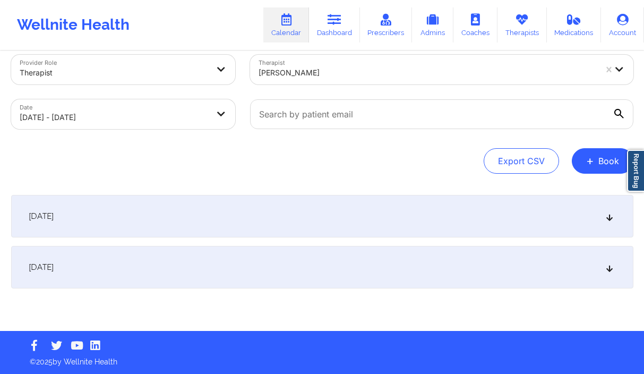
click at [213, 210] on div "[DATE]" at bounding box center [322, 216] width 622 height 42
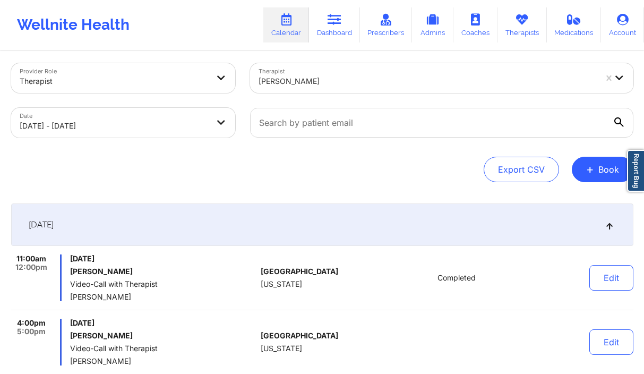
scroll to position [0, 0]
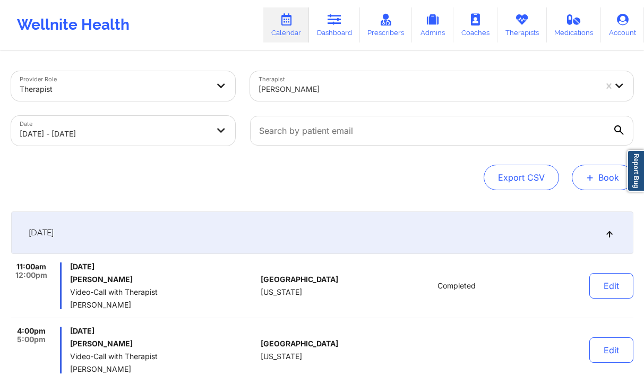
click at [603, 182] on button "+ Book" at bounding box center [603, 177] width 62 height 25
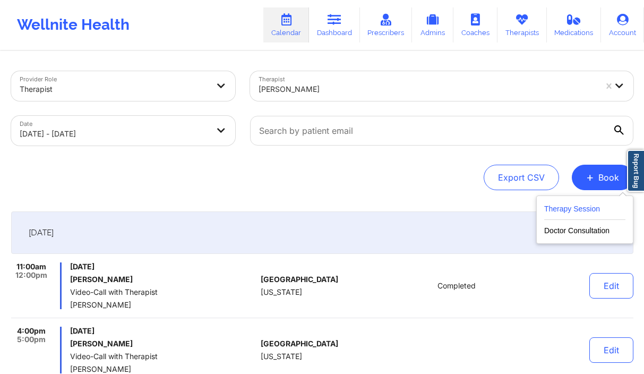
click at [555, 213] on button "Therapy Session" at bounding box center [584, 211] width 81 height 18
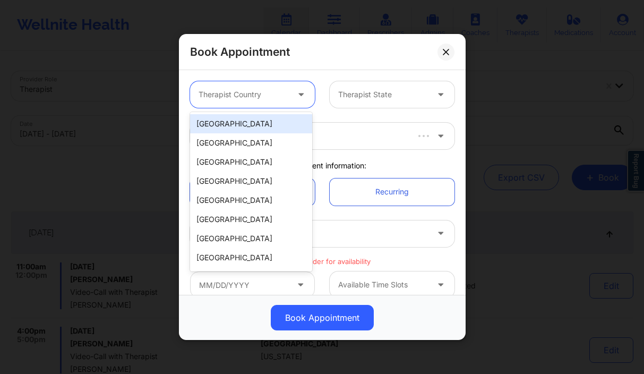
click at [247, 98] on div at bounding box center [243, 94] width 90 height 13
click at [240, 117] on div "[GEOGRAPHIC_DATA]" at bounding box center [251, 123] width 122 height 19
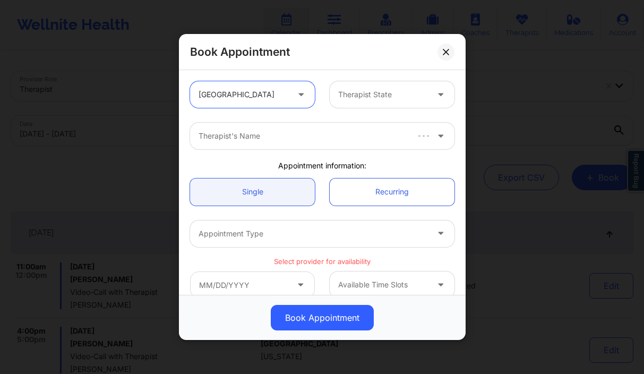
click at [346, 98] on div at bounding box center [383, 94] width 90 height 13
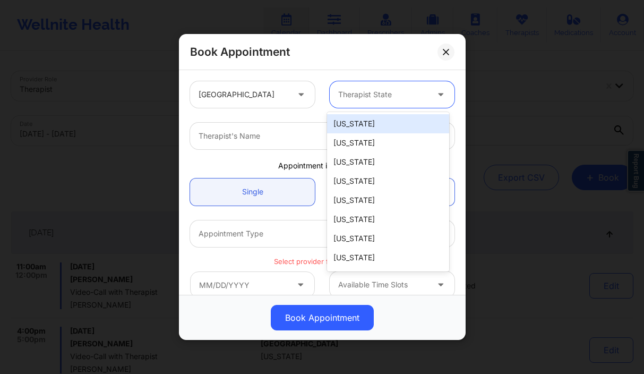
type input "f"
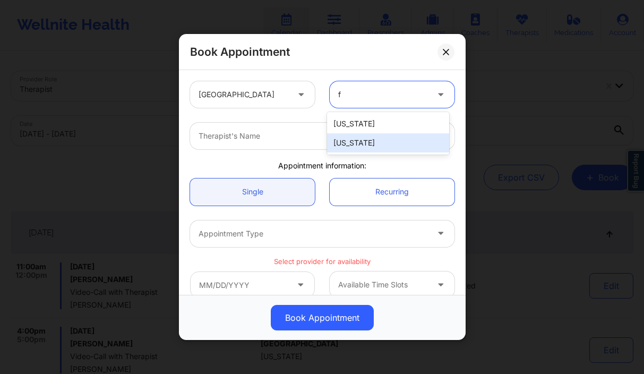
click at [351, 143] on div "[US_STATE]" at bounding box center [388, 142] width 122 height 19
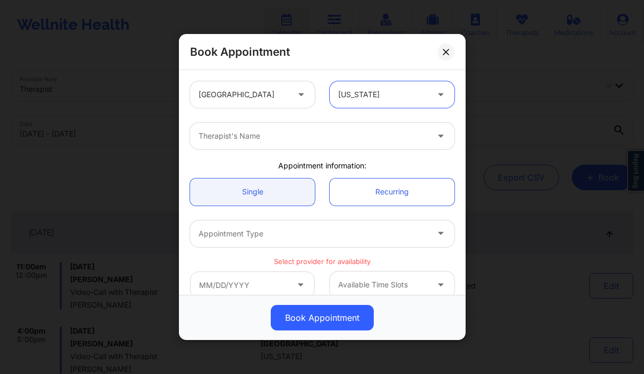
click at [276, 132] on div at bounding box center [312, 135] width 229 height 13
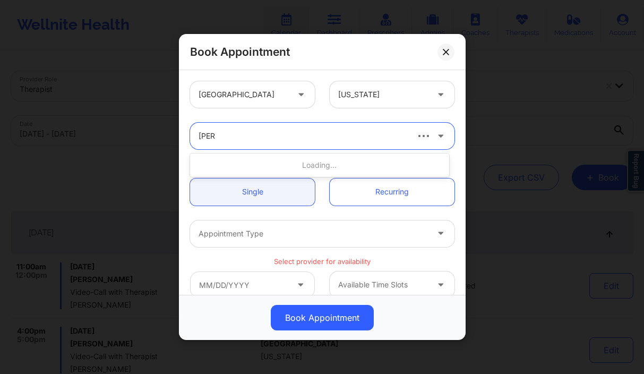
type input "vicki"
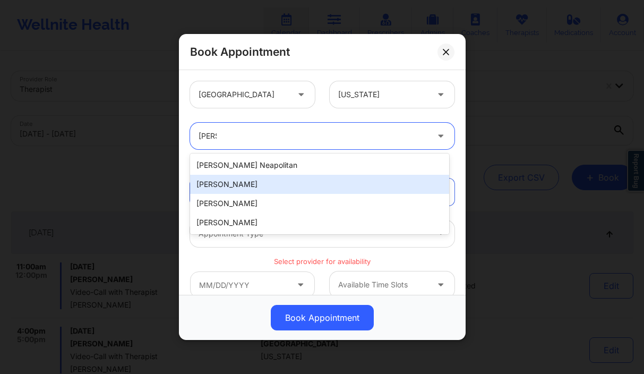
click at [252, 187] on div "Vicki Rene Padilla" at bounding box center [319, 184] width 259 height 19
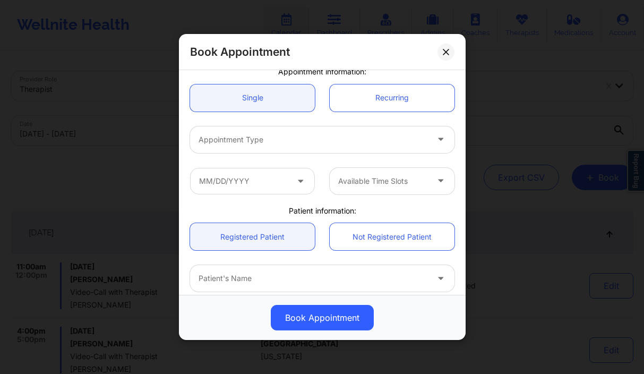
scroll to position [129, 0]
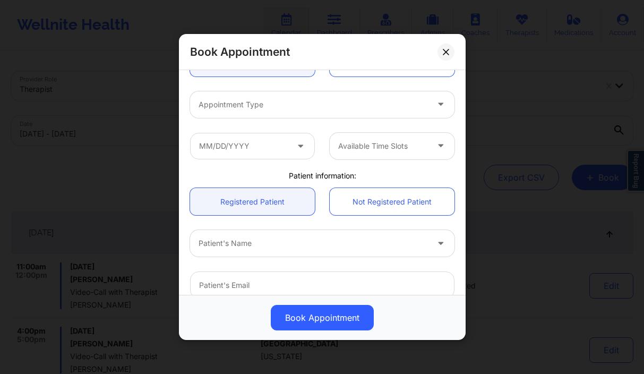
click at [341, 93] on div "Appointment Type" at bounding box center [309, 104] width 239 height 27
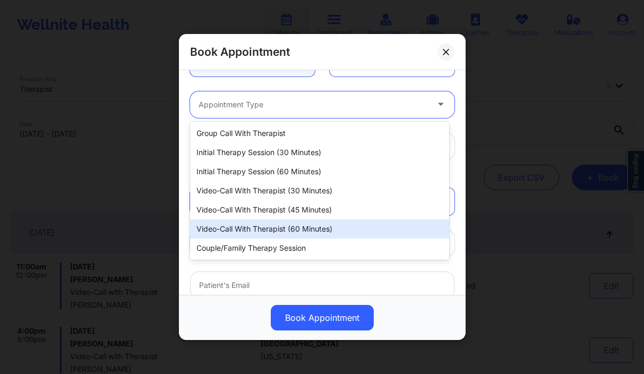
click at [321, 225] on div "Video-Call with Therapist (60 minutes)" at bounding box center [319, 228] width 259 height 19
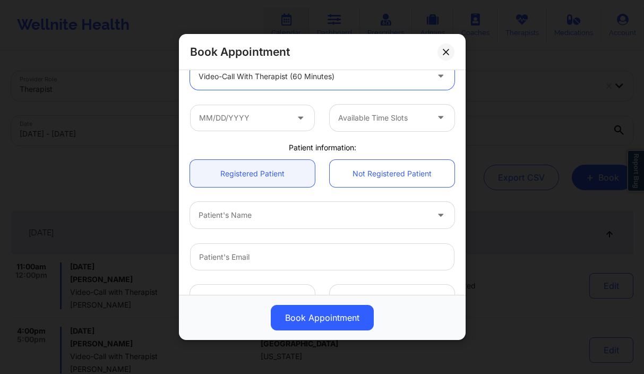
scroll to position [216, 0]
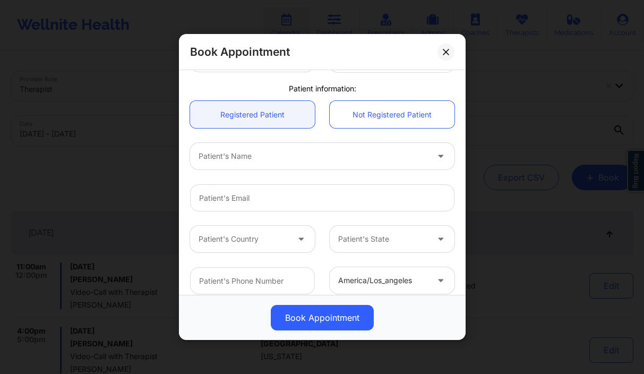
click at [225, 158] on div at bounding box center [312, 156] width 229 height 13
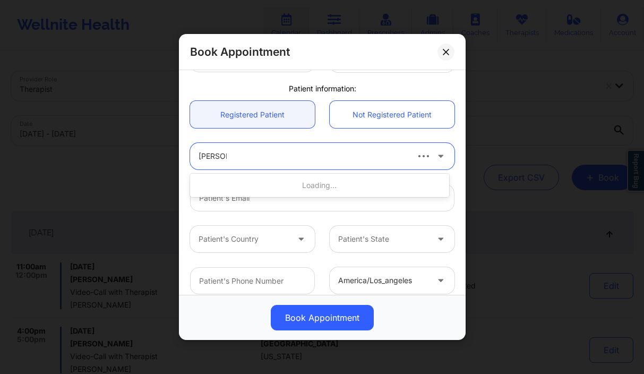
type input "adam al"
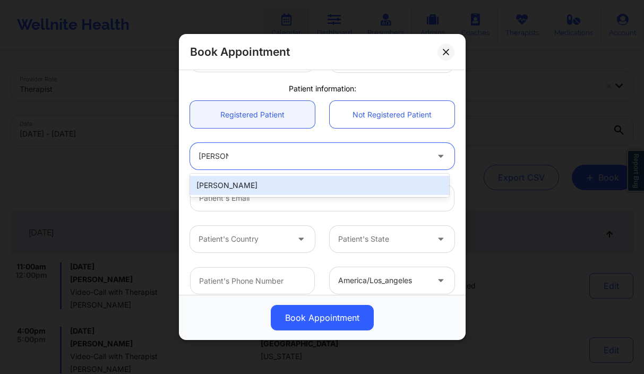
click at [281, 181] on div "Adam Alvarado" at bounding box center [319, 185] width 259 height 19
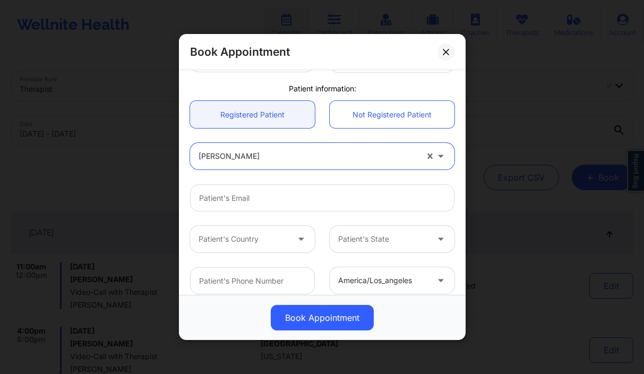
click at [446, 47] on button at bounding box center [445, 51] width 17 height 17
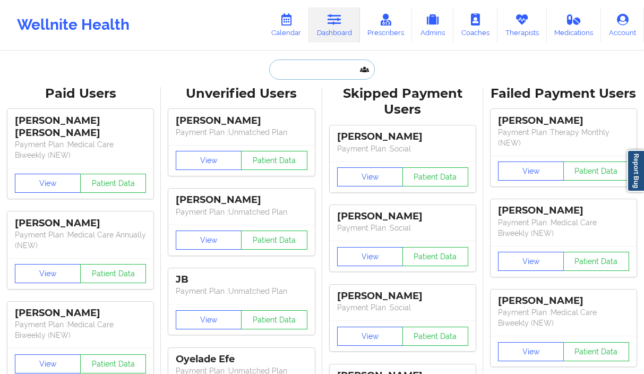
click at [309, 75] on input "text" at bounding box center [321, 69] width 105 height 20
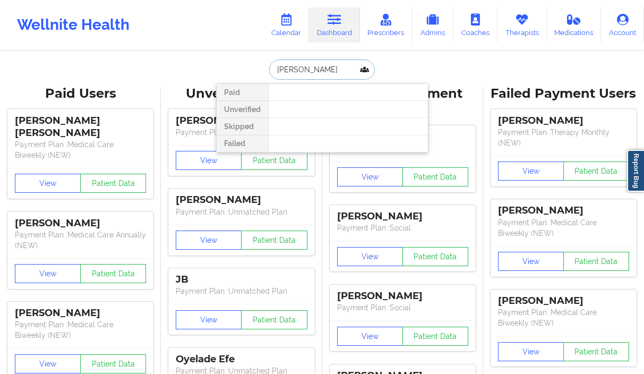
type input "cristina rive"
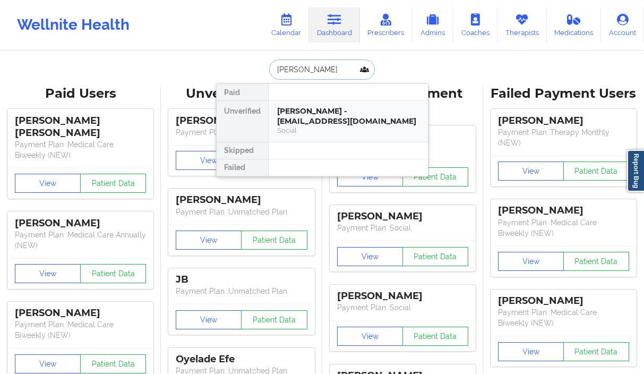
click at [310, 118] on div "Cristina Rivera - sancrisabel@gmail.com" at bounding box center [348, 116] width 142 height 20
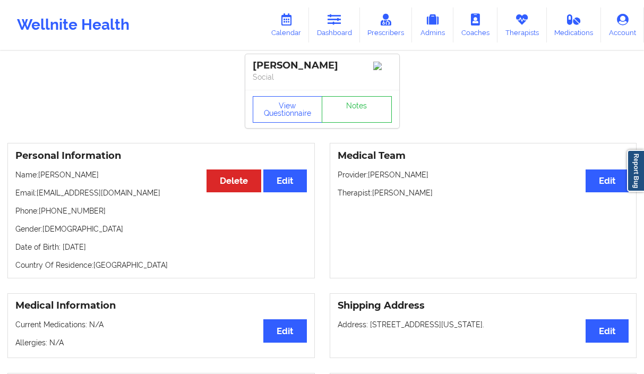
scroll to position [2, 0]
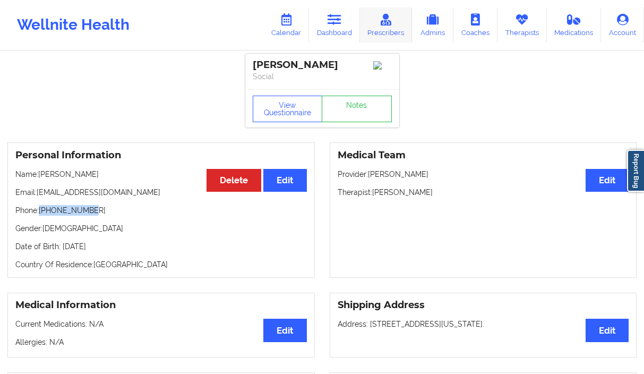
drag, startPoint x: 93, startPoint y: 212, endPoint x: 392, endPoint y: 17, distance: 356.7
click at [40, 213] on p "Phone: +13052900108" at bounding box center [160, 210] width 291 height 11
drag, startPoint x: 122, startPoint y: 192, endPoint x: 38, endPoint y: 198, distance: 83.6
click at [38, 197] on p "Email: sancrisabel@gmail.com" at bounding box center [160, 192] width 291 height 11
copy p "sancrisabel@gmail.com"
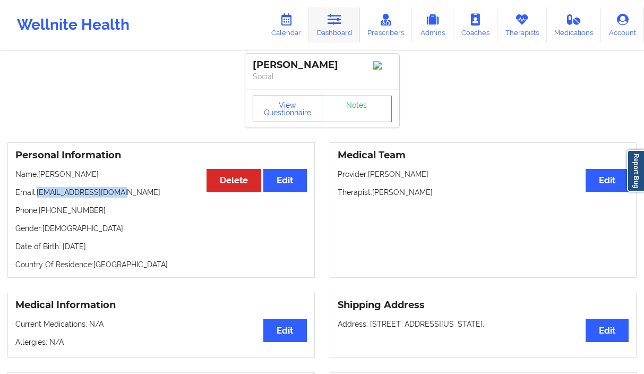
click at [328, 15] on link "Dashboard" at bounding box center [334, 24] width 51 height 35
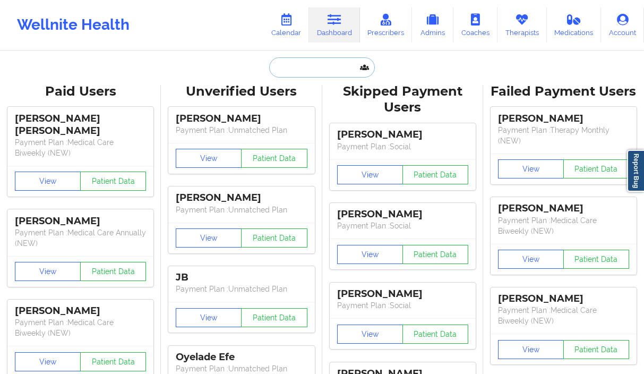
click at [322, 67] on input "text" at bounding box center [321, 67] width 105 height 20
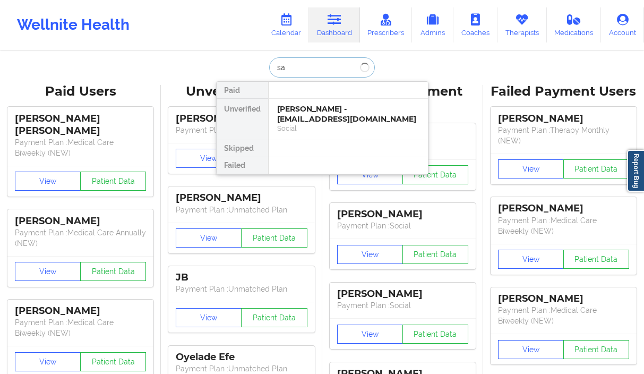
type input "s"
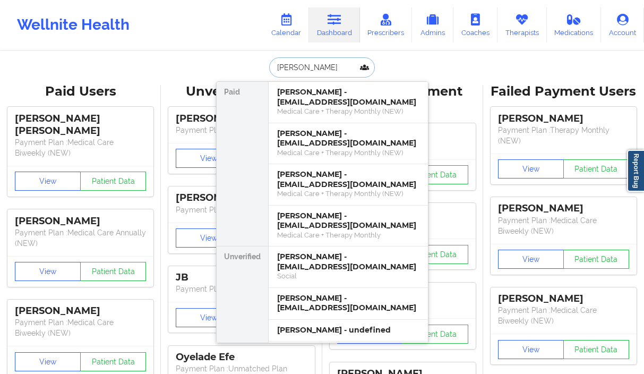
type input "cassandra boyd"
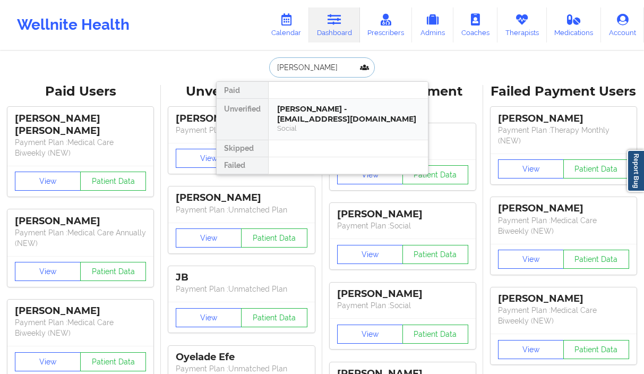
click at [318, 126] on div "Social" at bounding box center [348, 128] width 142 height 9
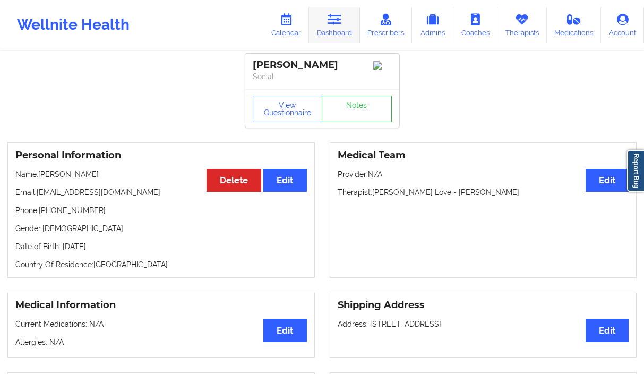
drag, startPoint x: 341, startPoint y: 16, endPoint x: 341, endPoint y: 22, distance: 5.3
click at [341, 17] on icon at bounding box center [334, 20] width 14 height 12
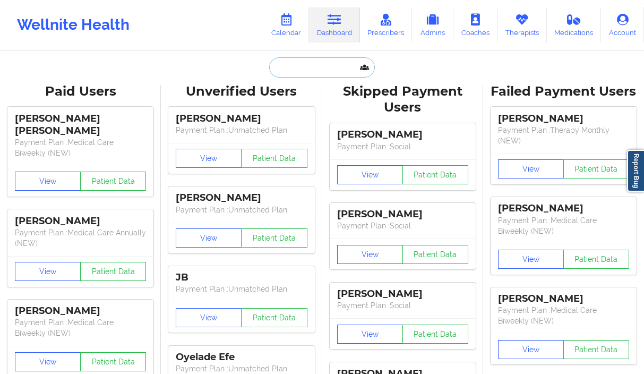
click at [303, 72] on input "text" at bounding box center [321, 67] width 105 height 20
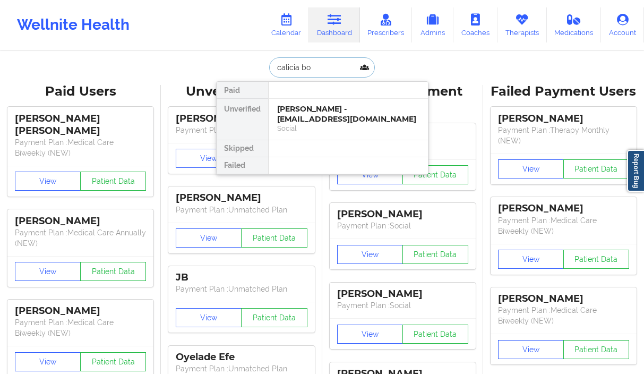
type input "calicia boy"
click at [298, 134] on div "Calicia Boyd - caliciaboyd74@gmail.com Social" at bounding box center [348, 119] width 159 height 41
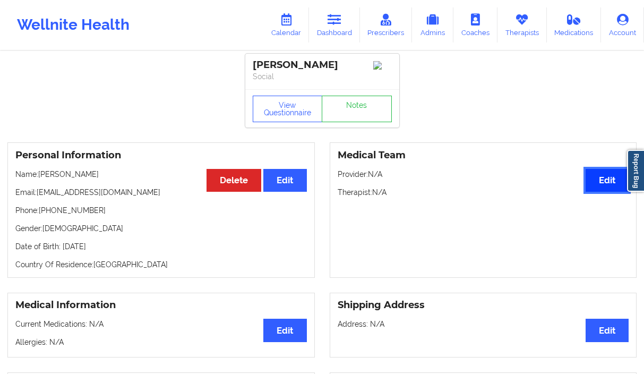
click at [592, 178] on button "Edit" at bounding box center [606, 180] width 43 height 23
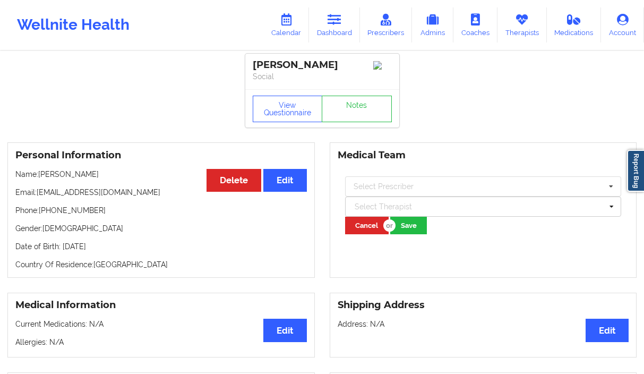
click at [351, 232] on button "Cancel" at bounding box center [367, 226] width 44 height 18
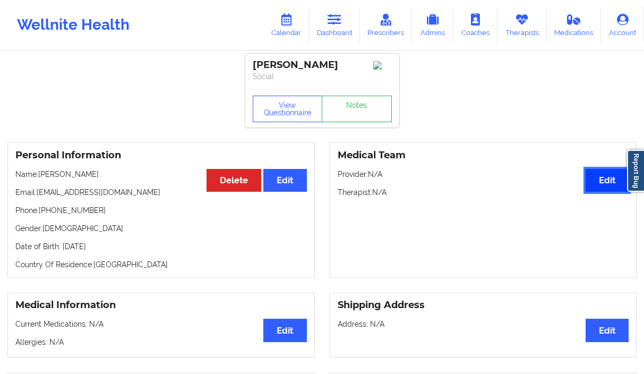
click at [605, 188] on button "Edit" at bounding box center [606, 180] width 43 height 23
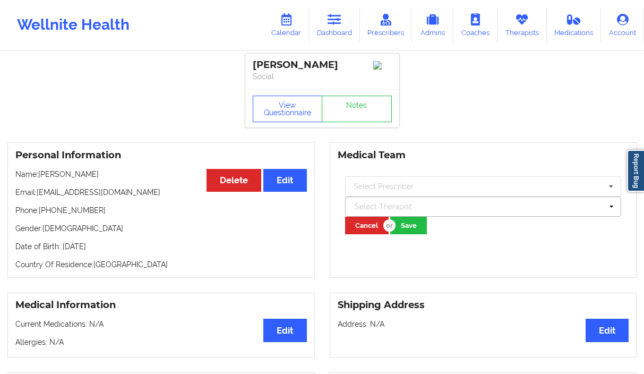
click at [456, 206] on div at bounding box center [479, 206] width 248 height 13
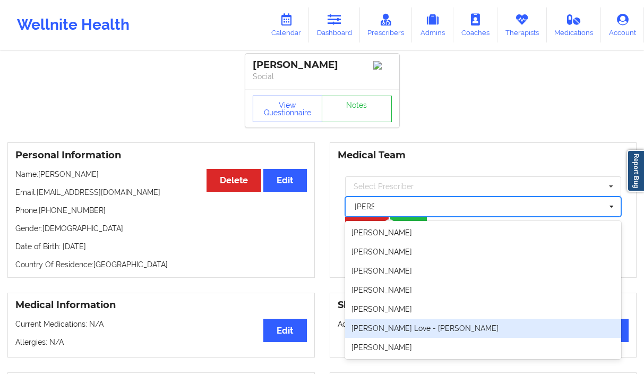
click at [420, 336] on div "Latonia Love - Edwards" at bounding box center [483, 327] width 277 height 19
type input "laton"
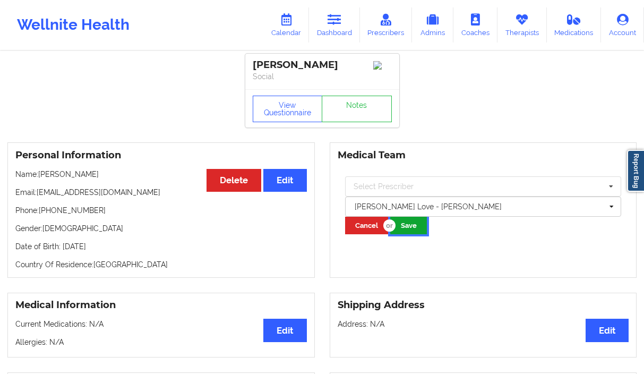
click at [407, 228] on button "Save" at bounding box center [408, 226] width 37 height 18
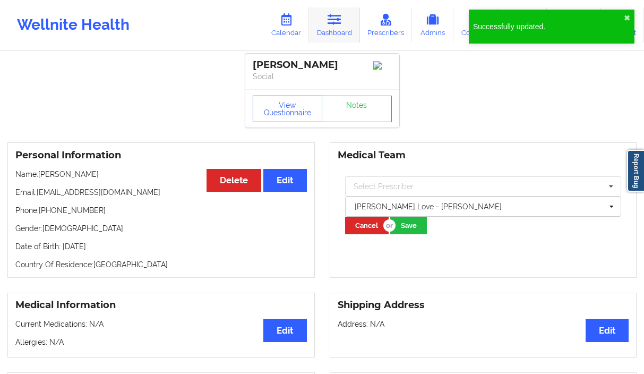
click at [325, 26] on link "Dashboard" at bounding box center [334, 24] width 51 height 35
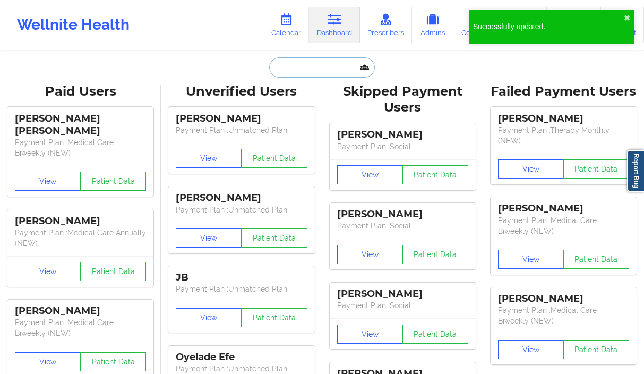
click at [286, 74] on input "text" at bounding box center [321, 67] width 105 height 20
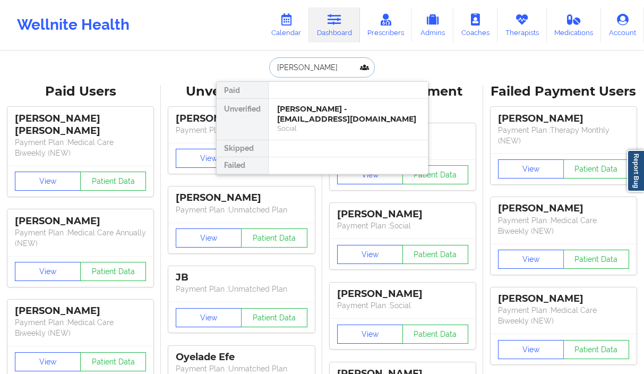
type input "nicole wood"
click at [334, 121] on div "Nicole Woods - nicolewoods3333@gmail.com" at bounding box center [348, 114] width 142 height 20
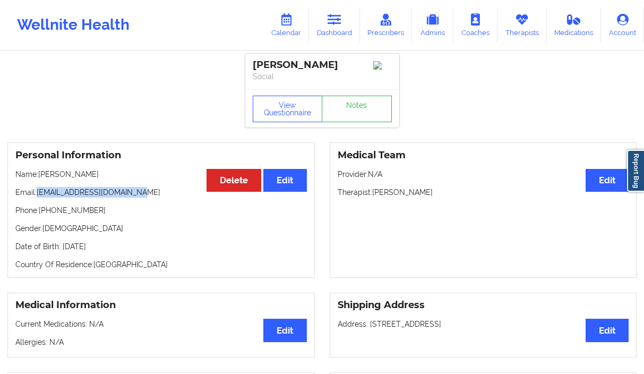
drag, startPoint x: 142, startPoint y: 196, endPoint x: 38, endPoint y: 197, distance: 104.0
click at [38, 197] on p "Email: nicolewoods3333@gmail.com" at bounding box center [160, 192] width 291 height 11
copy p "nicolewoods3333@gmail.com"
drag, startPoint x: 99, startPoint y: 213, endPoint x: 41, endPoint y: 218, distance: 58.0
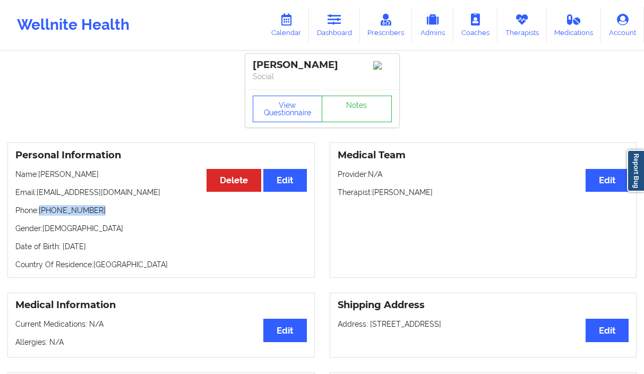
click at [41, 215] on p "Phone: +1941-441-6768" at bounding box center [160, 210] width 291 height 11
copy p "+1941-441-6768"
click at [338, 18] on icon at bounding box center [334, 20] width 14 height 12
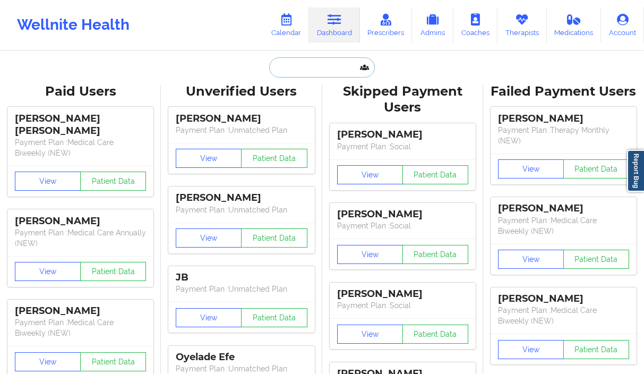
click at [297, 59] on input "text" at bounding box center [321, 67] width 105 height 20
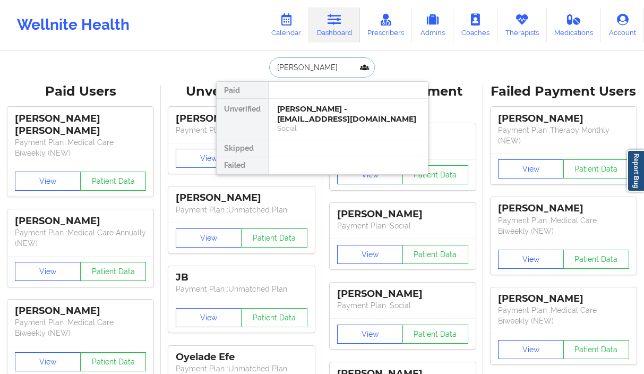
type input "adam alv"
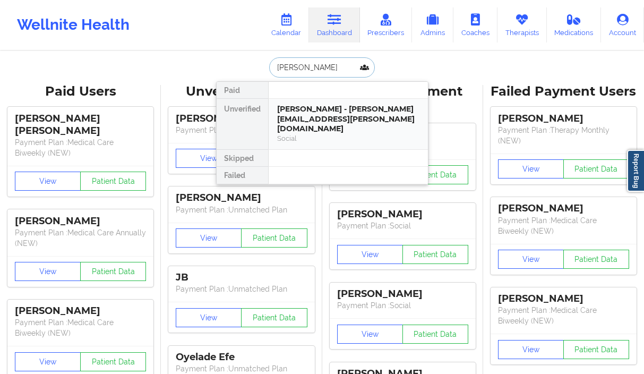
click at [322, 120] on div "Adam Alvarado - adam.alvarado@gmail.com" at bounding box center [348, 119] width 142 height 30
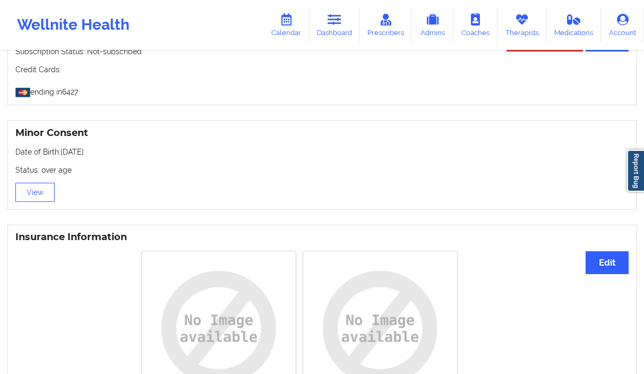
scroll to position [357, 0]
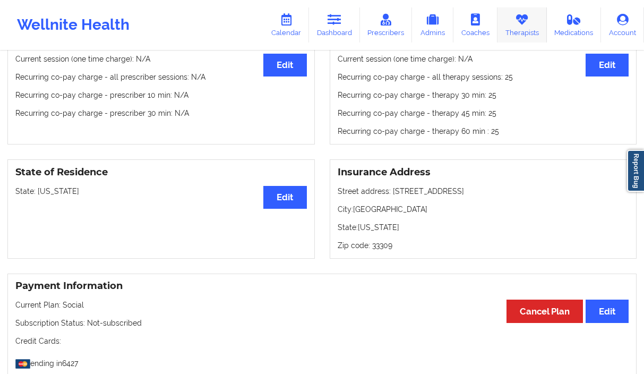
click at [516, 21] on icon at bounding box center [522, 20] width 14 height 12
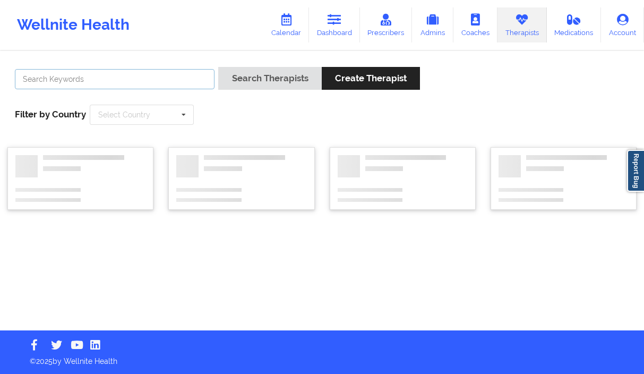
click at [100, 79] on input "text" at bounding box center [115, 79] width 200 height 20
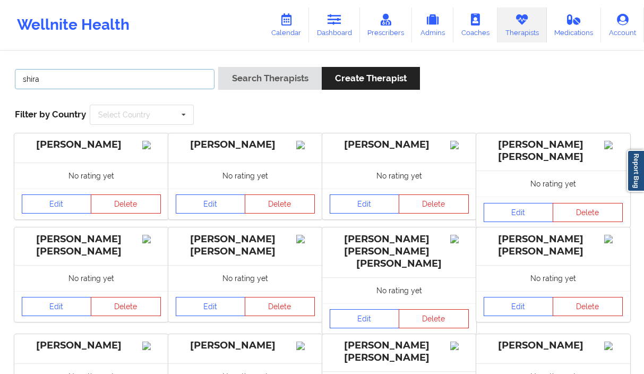
type input "shira"
click at [218, 67] on button "Search Therapists" at bounding box center [269, 78] width 103 height 23
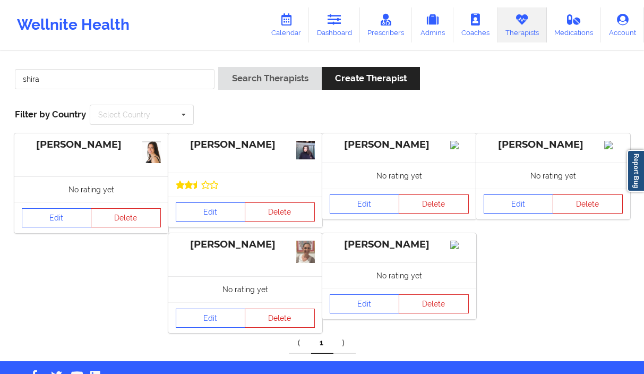
click at [187, 222] on div "Edit Delete" at bounding box center [245, 211] width 154 height 31
click at [194, 217] on link "Edit" at bounding box center [211, 211] width 70 height 19
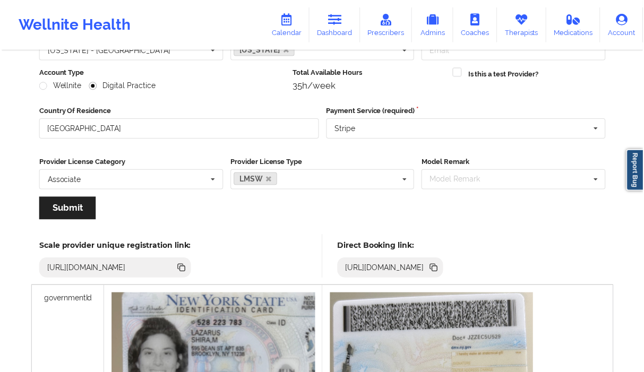
scroll to position [153, 0]
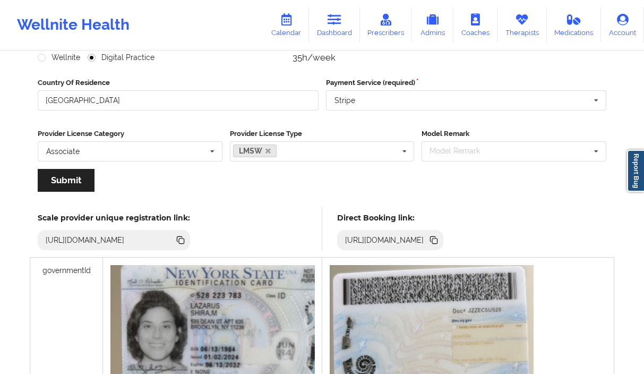
click at [439, 241] on icon at bounding box center [434, 240] width 12 height 12
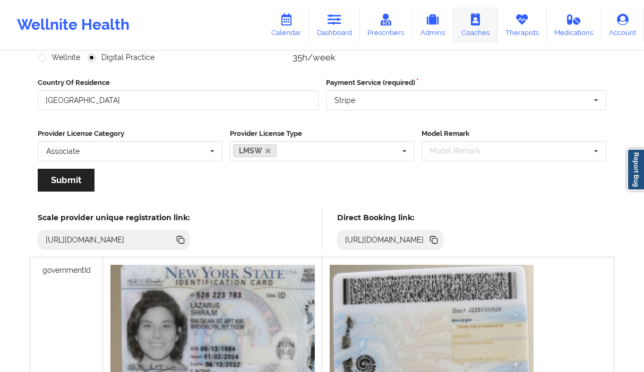
click at [479, 35] on link "Coaches" at bounding box center [475, 24] width 44 height 35
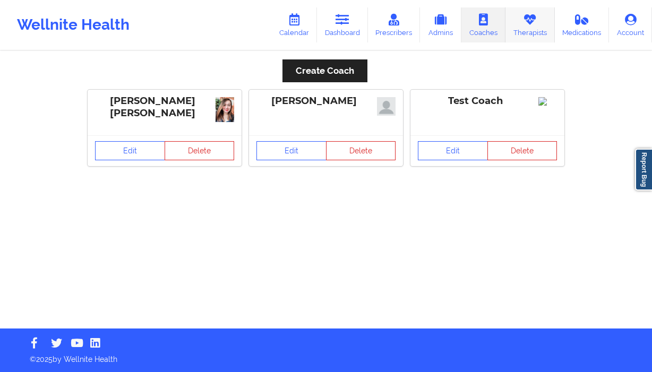
click at [522, 29] on link "Therapists" at bounding box center [529, 24] width 49 height 35
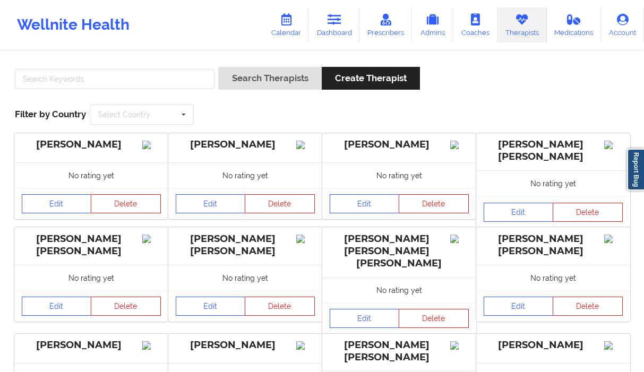
click at [181, 67] on div at bounding box center [114, 82] width 207 height 30
click at [182, 74] on input "text" at bounding box center [115, 79] width 200 height 20
type input "stanley pearlberg"
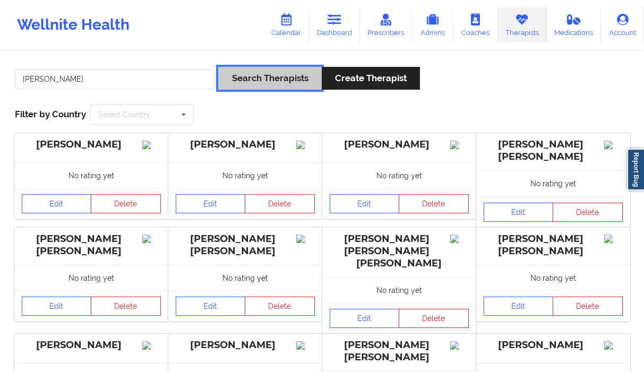
click at [226, 77] on button "Search Therapists" at bounding box center [269, 78] width 103 height 23
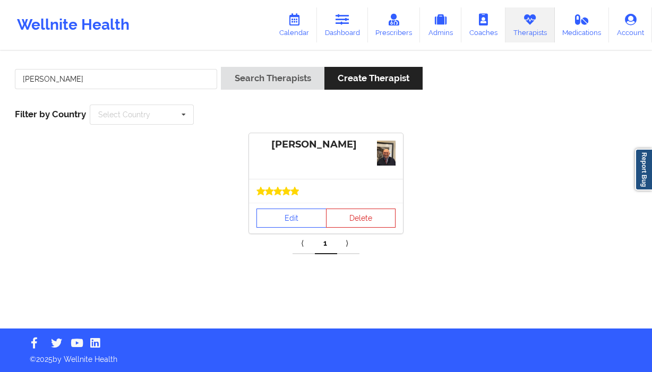
click at [284, 203] on div "Edit Delete" at bounding box center [326, 218] width 154 height 31
click at [288, 215] on link "Edit" at bounding box center [291, 218] width 70 height 19
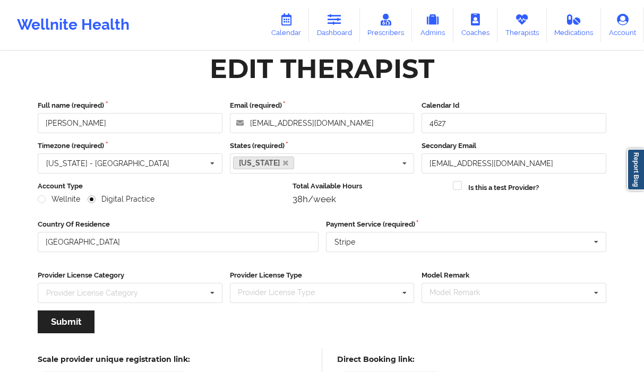
scroll to position [103, 0]
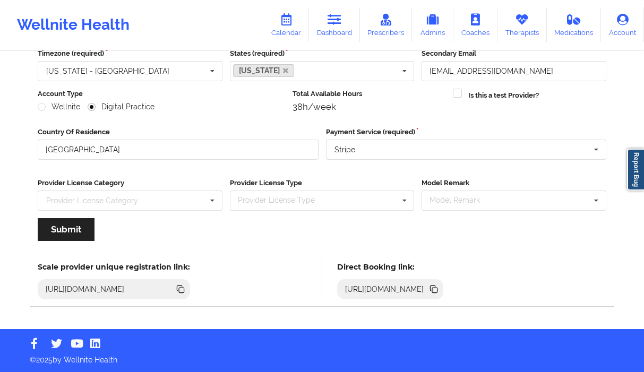
click at [437, 289] on icon at bounding box center [434, 290] width 5 height 5
click at [521, 29] on link "Therapists" at bounding box center [521, 24] width 49 height 35
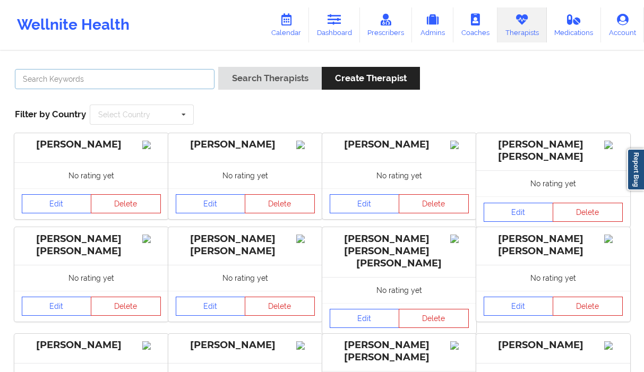
click at [188, 77] on input "text" at bounding box center [115, 79] width 200 height 20
paste input "Lindsey Sherwin"
type input "Lindsey Sherwin"
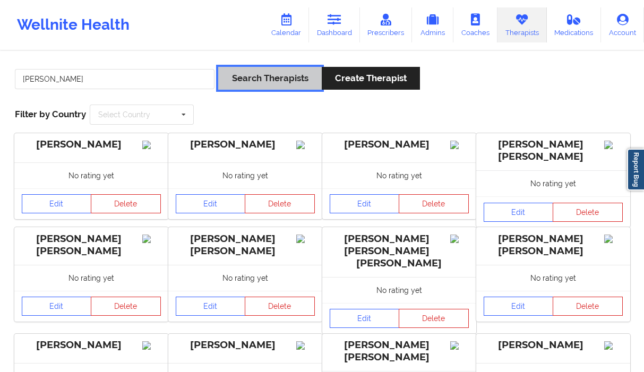
click at [257, 78] on button "Search Therapists" at bounding box center [269, 78] width 103 height 23
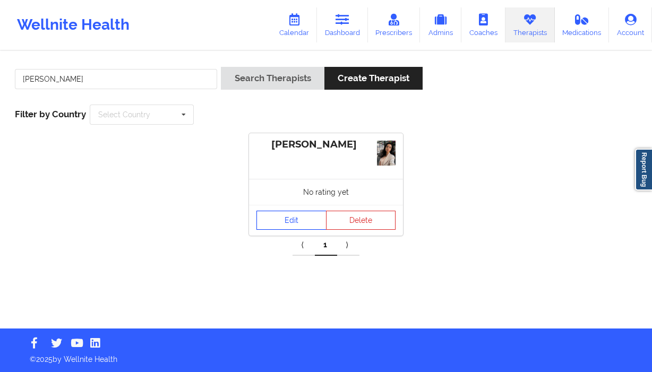
click at [288, 229] on link "Edit" at bounding box center [291, 220] width 70 height 19
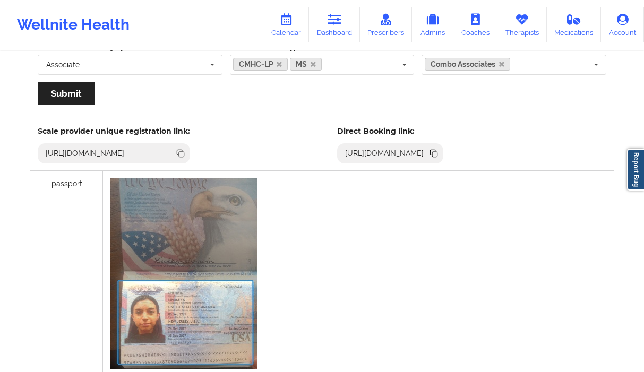
scroll to position [335, 0]
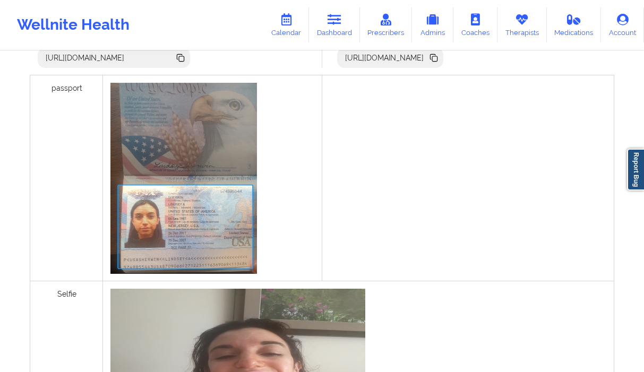
click at [444, 64] on div "https://www.wellnite.co/direct-booking/provider/687e72aee17bbc445497241e" at bounding box center [390, 58] width 107 height 20
click at [437, 60] on icon at bounding box center [434, 58] width 5 height 5
click at [333, 34] on link "Dashboard" at bounding box center [334, 24] width 51 height 35
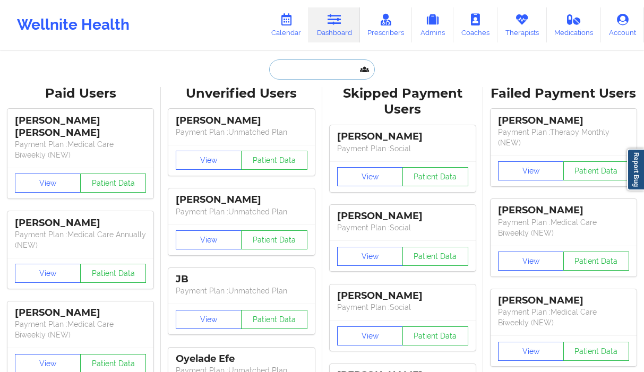
click at [314, 66] on input "text" at bounding box center [321, 69] width 105 height 20
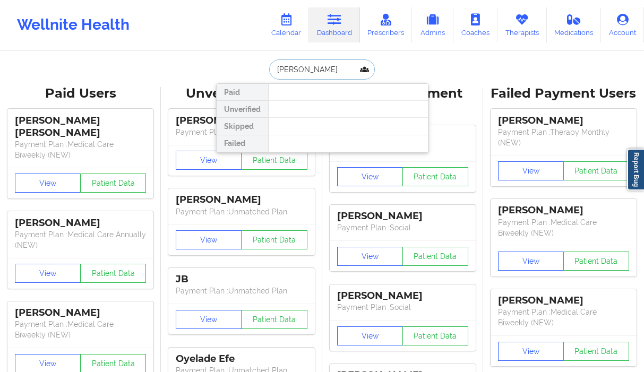
click at [301, 61] on input "kimberly clift" at bounding box center [321, 69] width 105 height 20
click at [301, 64] on input "kimberly clift" at bounding box center [321, 69] width 105 height 20
paste input "hope1777@gmail.com"
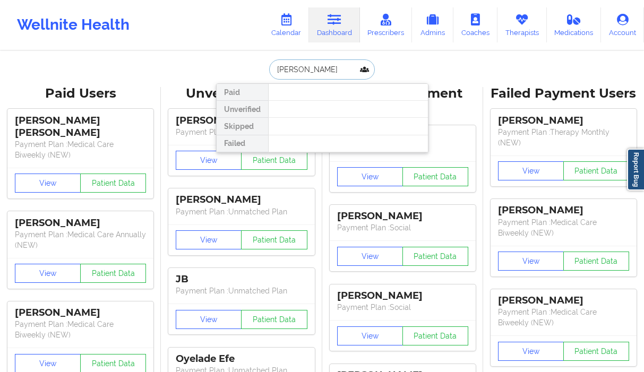
type input "khope1777@gmail.com"
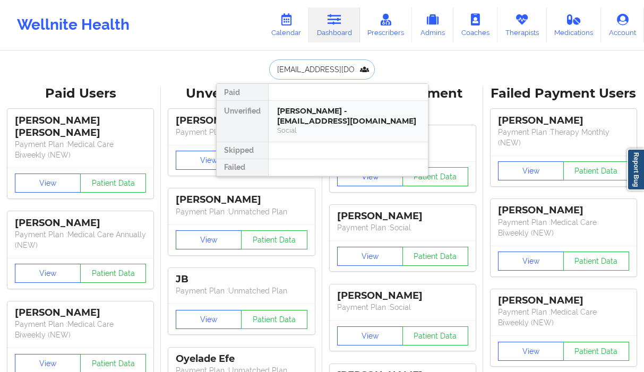
click at [323, 120] on div "Kimberly Clift - khope1777@gmail.com" at bounding box center [348, 116] width 142 height 20
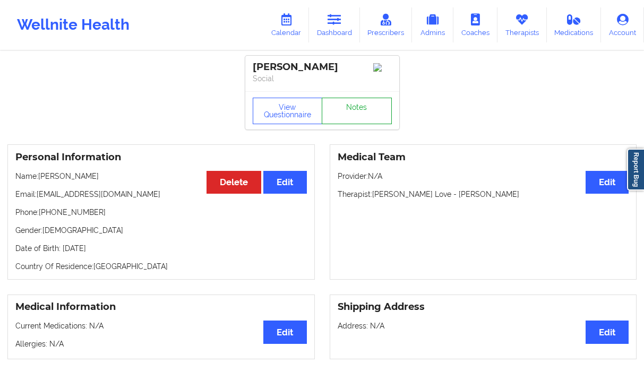
click at [373, 122] on link "Notes" at bounding box center [357, 111] width 70 height 27
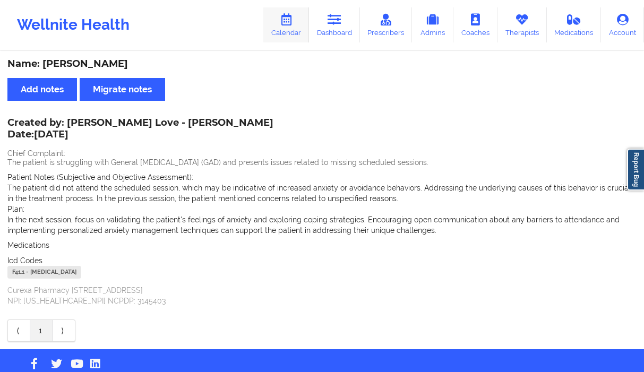
click at [305, 32] on link "Calendar" at bounding box center [286, 24] width 46 height 35
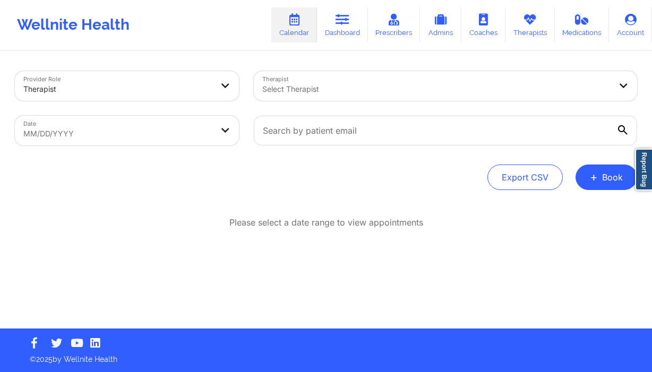
click at [156, 94] on div at bounding box center [117, 89] width 189 height 13
click at [157, 94] on div at bounding box center [117, 89] width 189 height 13
click at [138, 133] on body "Wellnite Health Calendar Dashboard Prescribers Admins Coaches Therapists Medica…" at bounding box center [326, 186] width 652 height 372
select select "2025-8"
select select "2025-9"
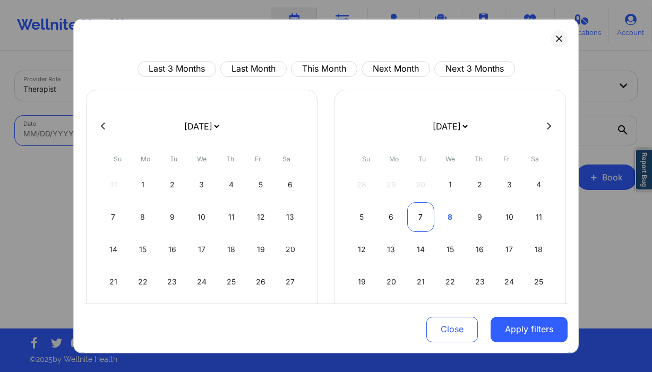
click at [419, 223] on div "7" at bounding box center [420, 217] width 27 height 30
select select "2025-9"
select select "2025-10"
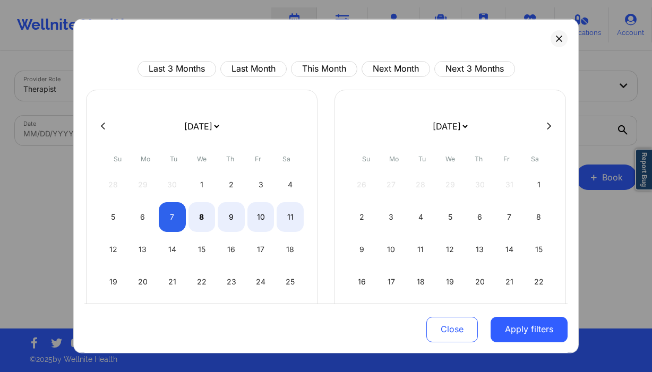
select select "2025-9"
select select "2025-10"
select select "2025-9"
select select "2025-10"
select select "2025-9"
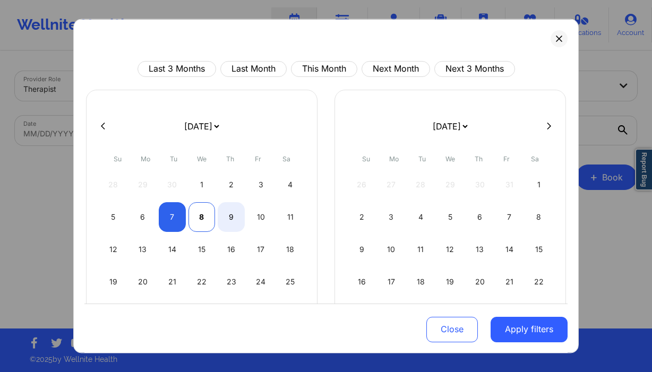
select select "2025-10"
click at [210, 212] on div "8" at bounding box center [201, 217] width 27 height 30
select select "2025-9"
select select "2025-10"
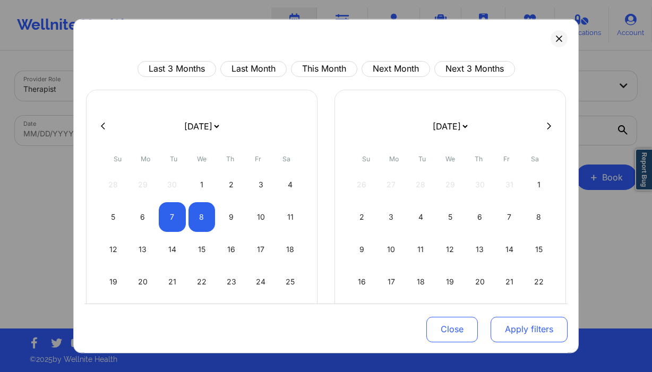
click at [527, 337] on button "Apply filters" at bounding box center [528, 329] width 77 height 25
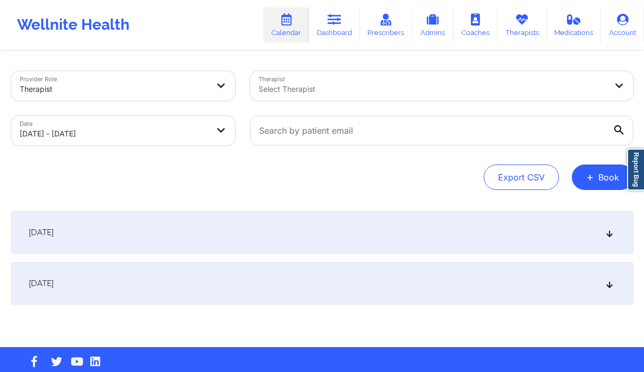
click at [335, 99] on div "Select Therapist" at bounding box center [429, 86] width 358 height 30
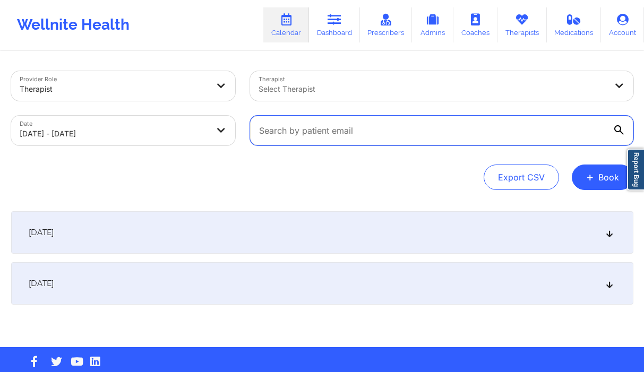
click at [331, 128] on input "text" at bounding box center [441, 131] width 383 height 30
paste input "sarahrsaunders27@yahoo.com"
type input "sarahrsaunders27@yahoo.com"
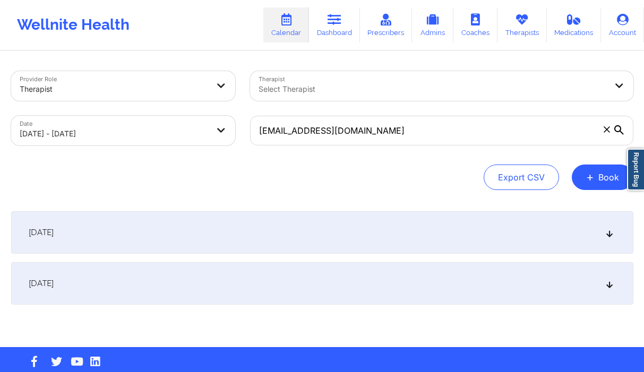
click at [404, 181] on div "Export CSV + Book" at bounding box center [322, 177] width 622 height 25
click at [316, 226] on div "[DATE]" at bounding box center [322, 232] width 622 height 42
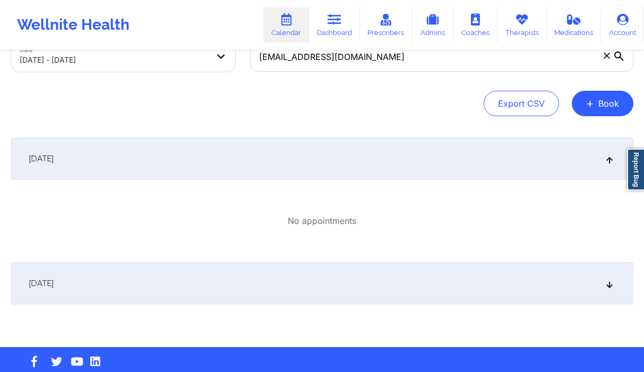
scroll to position [92, 0]
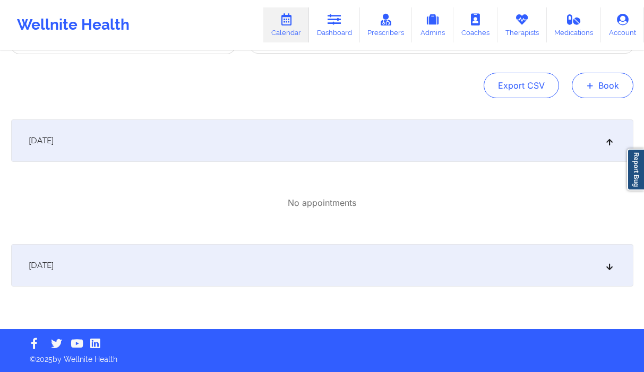
click at [614, 82] on button "+ Book" at bounding box center [603, 85] width 62 height 25
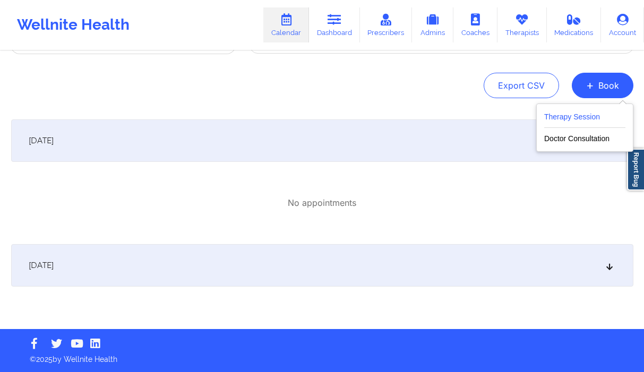
click at [563, 114] on button "Therapy Session" at bounding box center [584, 119] width 81 height 18
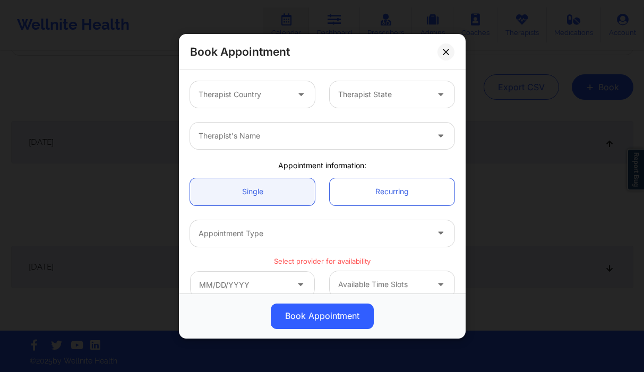
scroll to position [90, 0]
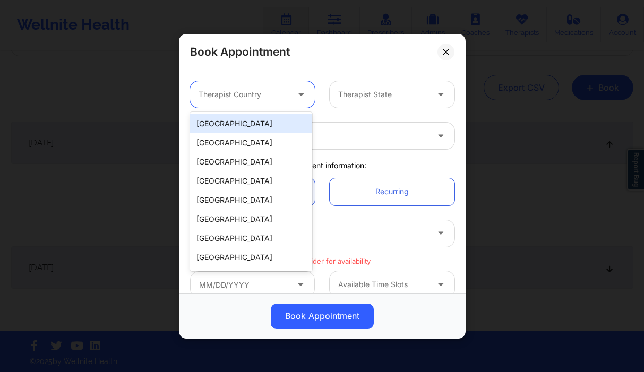
click at [269, 98] on div at bounding box center [243, 94] width 90 height 13
click at [261, 121] on div "[GEOGRAPHIC_DATA]" at bounding box center [251, 123] width 122 height 19
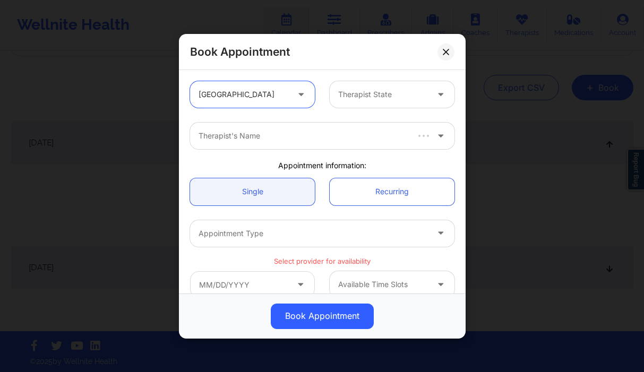
click at [356, 91] on div at bounding box center [383, 94] width 90 height 13
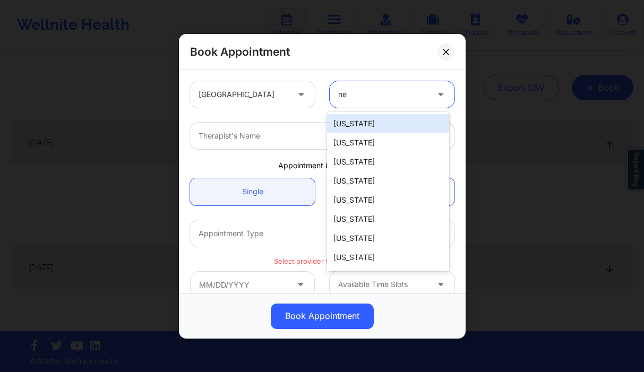
type input "new"
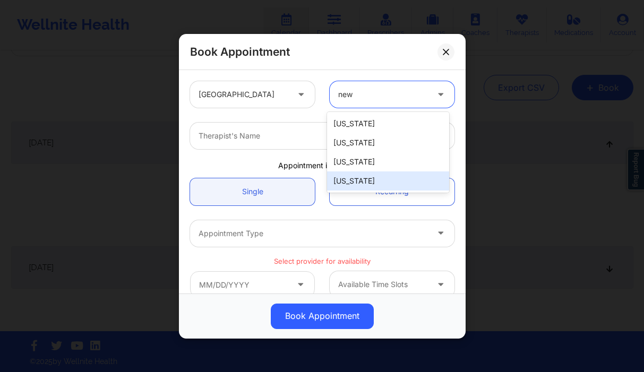
click at [373, 181] on div "[US_STATE]" at bounding box center [388, 180] width 122 height 19
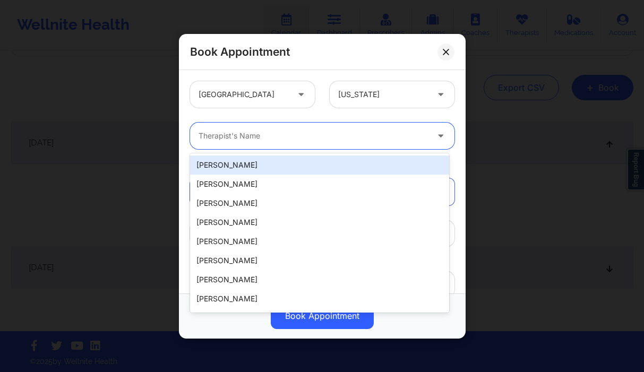
click at [267, 133] on div at bounding box center [312, 135] width 229 height 13
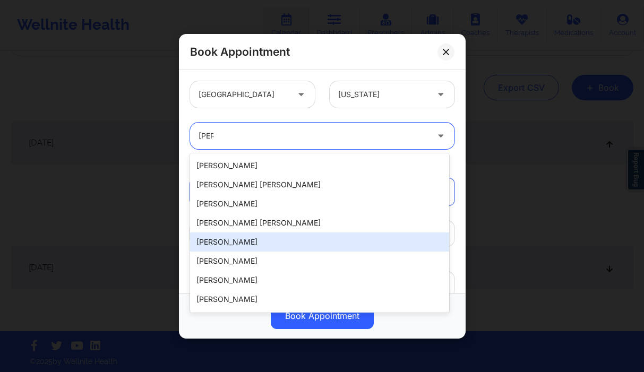
scroll to position [0, 0]
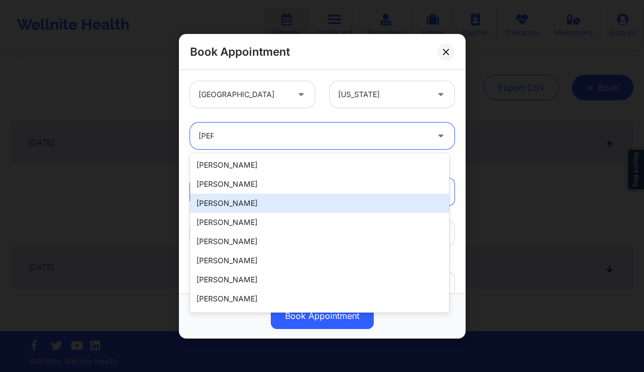
type input "erin"
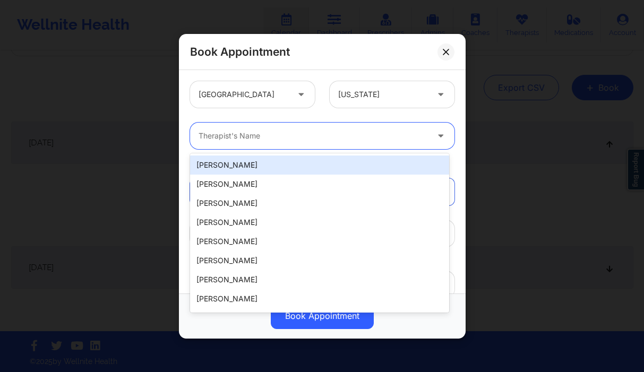
type input "="
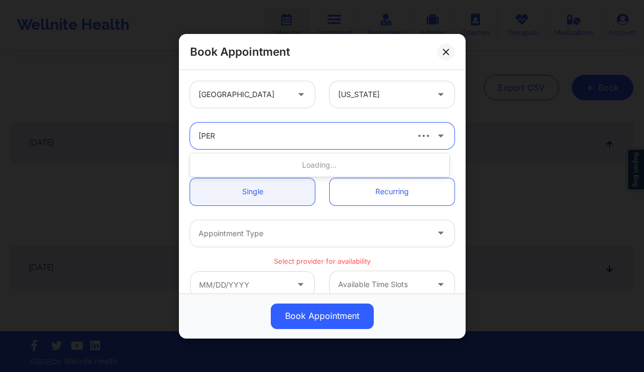
type input "erin sa"
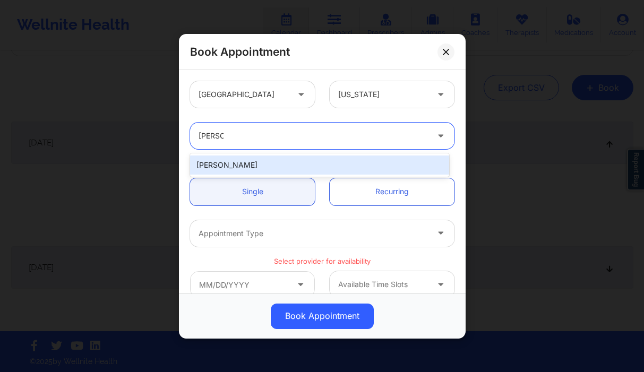
click at [263, 161] on div "Erin Samples" at bounding box center [319, 165] width 259 height 19
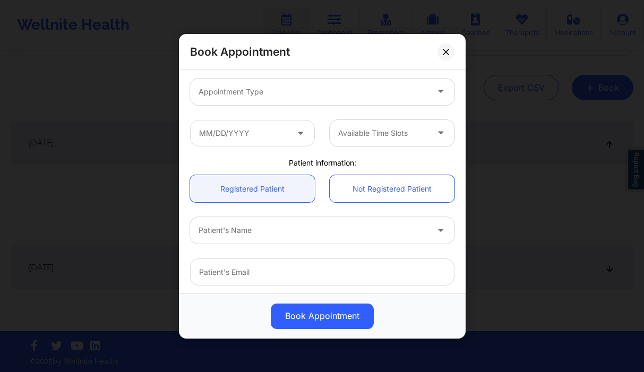
scroll to position [154, 0]
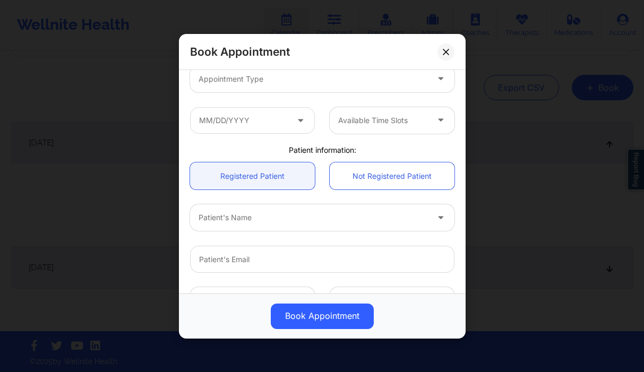
click at [255, 209] on div "Patient's Name" at bounding box center [309, 217] width 239 height 27
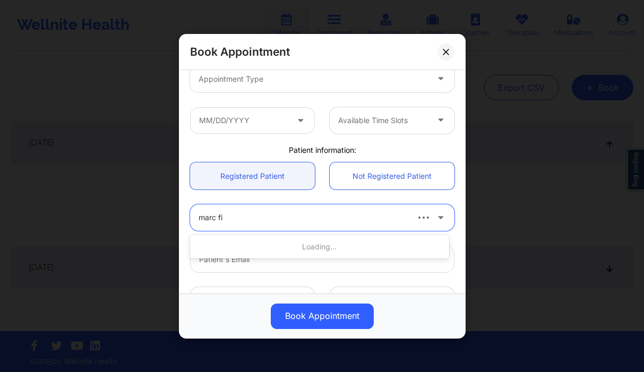
type input "marc fio"
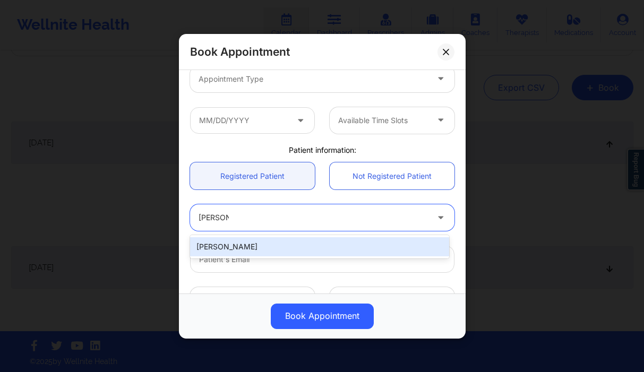
click at [233, 245] on div "Marc Fiore" at bounding box center [319, 246] width 259 height 19
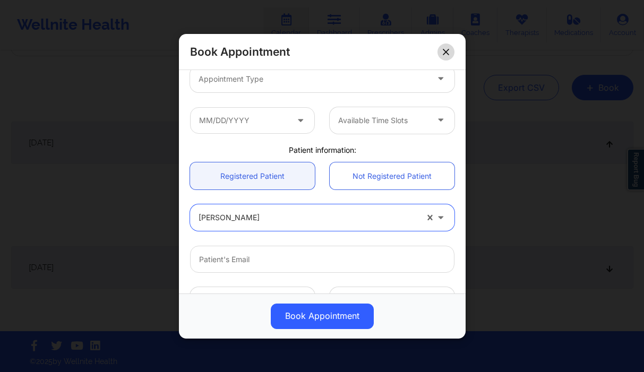
click at [445, 52] on icon at bounding box center [446, 51] width 6 height 6
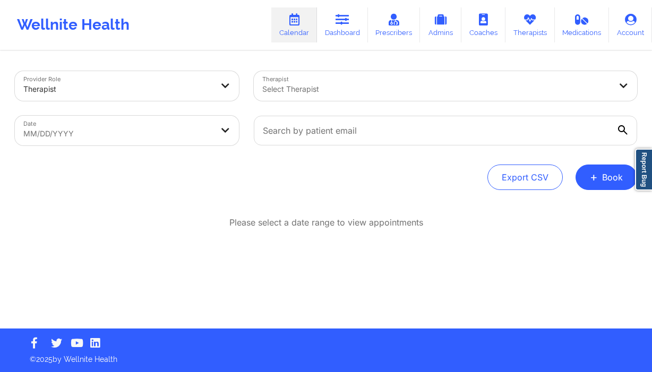
click at [341, 96] on div "Select Therapist" at bounding box center [433, 86] width 358 height 30
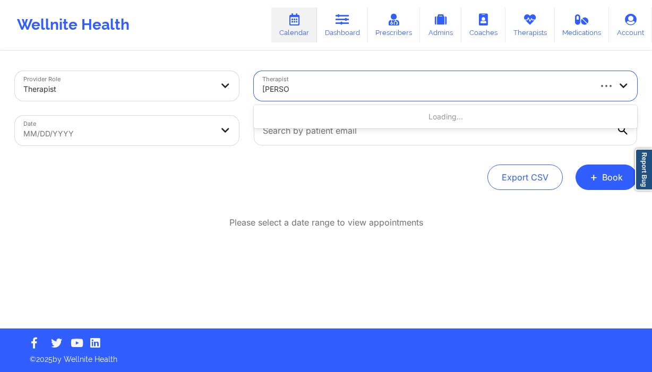
type input "hugh wa"
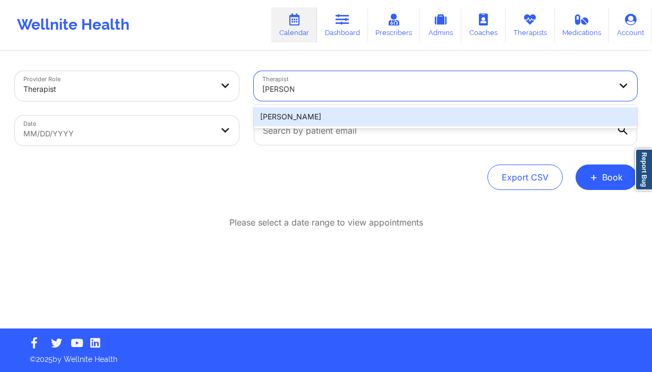
click at [299, 118] on div "Hugh Wallace" at bounding box center [445, 116] width 383 height 19
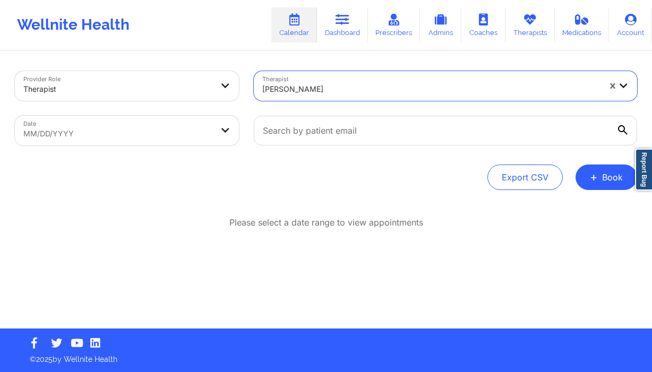
click at [145, 128] on body "Wellnite Health Calendar Dashboard Prescribers Admins Coaches Therapists Medica…" at bounding box center [326, 186] width 652 height 372
select select "2025-8"
select select "2025-9"
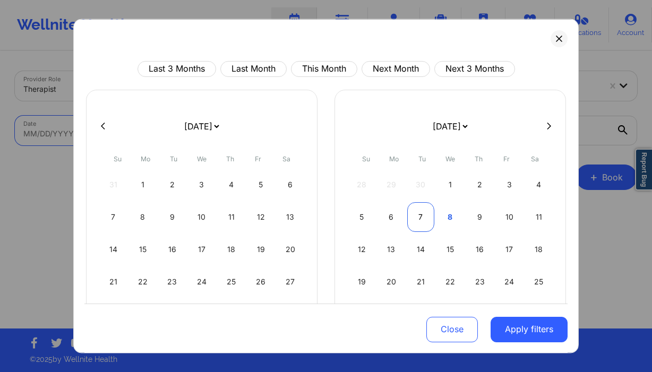
click at [420, 221] on div "7" at bounding box center [420, 217] width 27 height 30
select select "2025-9"
select select "2025-10"
select select "2025-9"
select select "2025-10"
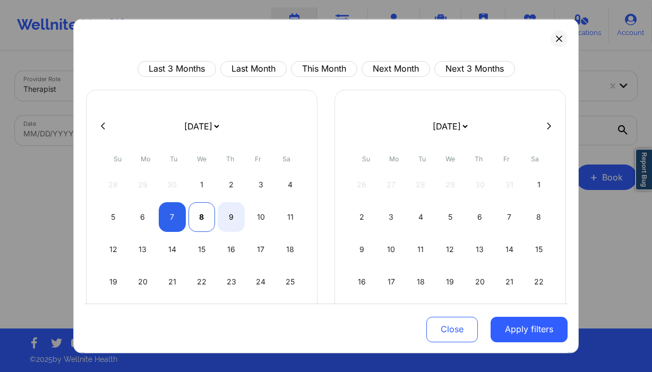
select select "2025-9"
select select "2025-10"
click at [196, 218] on div "8" at bounding box center [201, 217] width 27 height 30
select select "2025-9"
select select "2025-10"
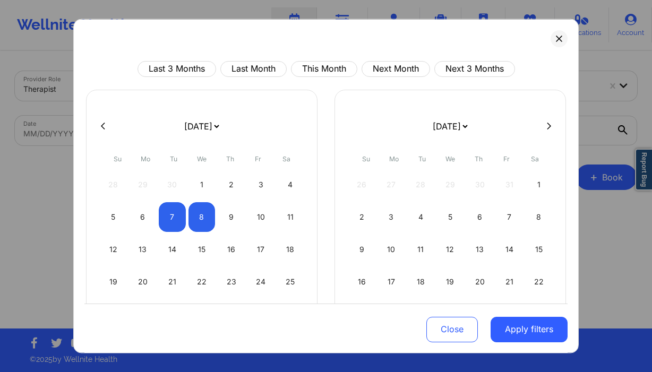
click at [533, 343] on div "Close Apply filters" at bounding box center [325, 328] width 483 height 49
click at [512, 335] on button "Apply filters" at bounding box center [528, 329] width 77 height 25
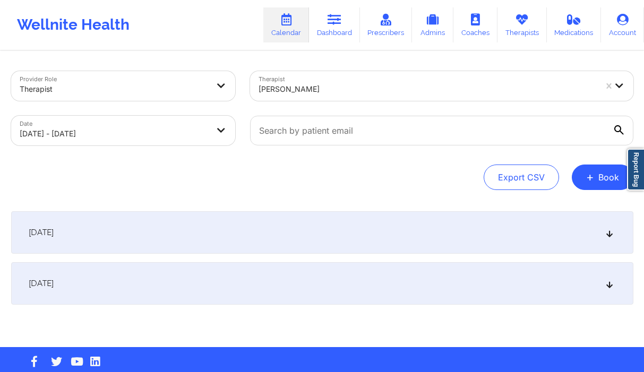
click at [165, 235] on div "October 7, 2025" at bounding box center [322, 232] width 622 height 42
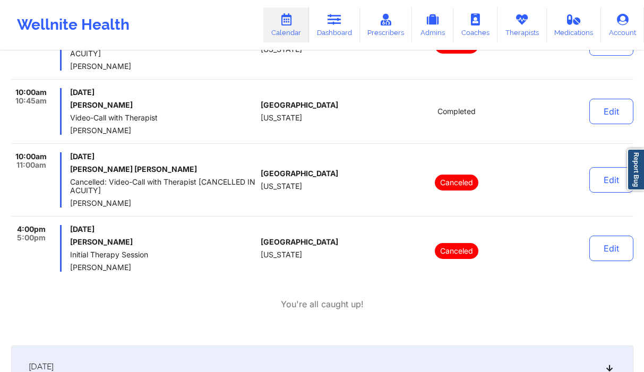
scroll to position [275, 0]
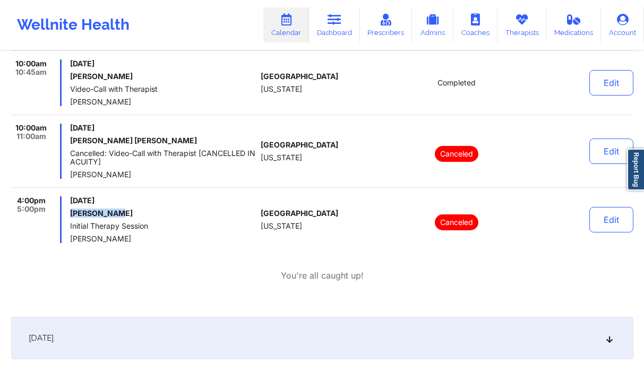
drag, startPoint x: 119, startPoint y: 214, endPoint x: 67, endPoint y: 213, distance: 52.0
click at [67, 213] on div "4:00pm 5:00pm Tuesday, October 7, 2025 Tyler Cocek Initial Therapy Session Hugh…" at bounding box center [134, 219] width 246 height 47
copy h6 "Tyler Cocek"
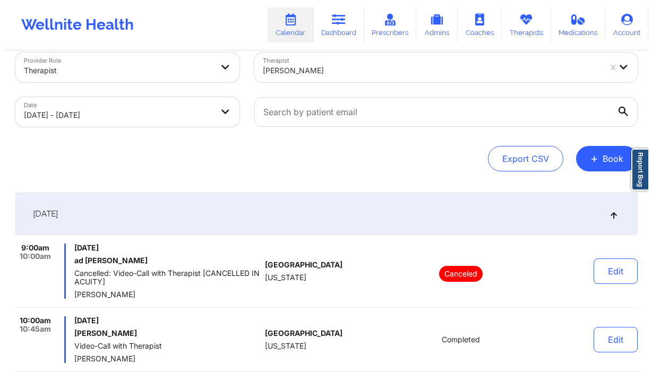
scroll to position [0, 0]
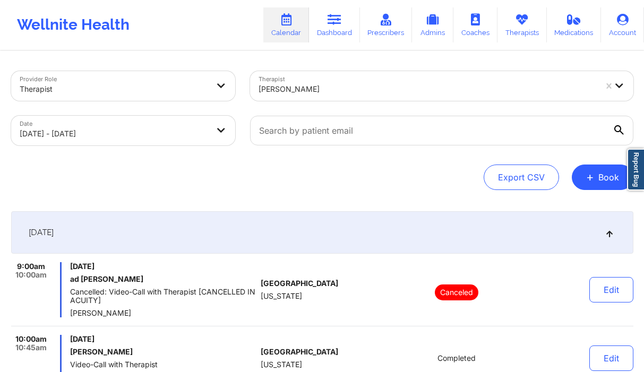
click at [136, 132] on body "Wellnite Health Calendar Dashboard Prescribers Admins Coaches Therapists Medica…" at bounding box center [322, 186] width 644 height 372
select select "2025-9"
select select "2025-10"
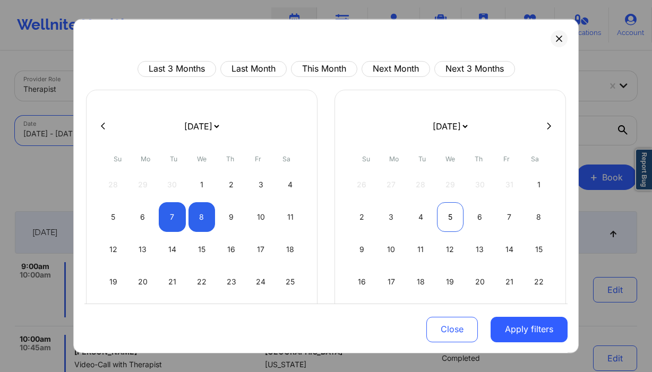
click at [437, 217] on div "5" at bounding box center [450, 217] width 27 height 30
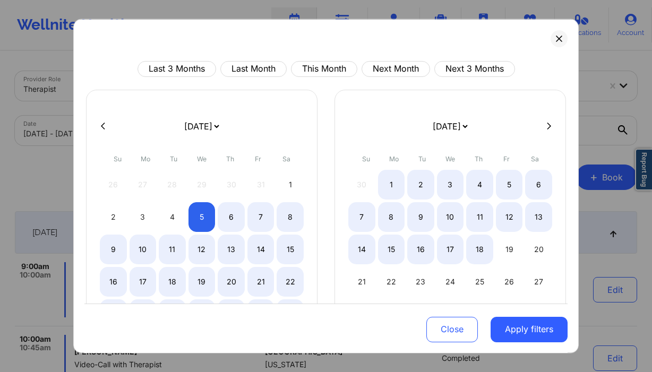
select select "2025-10"
select select "2025-11"
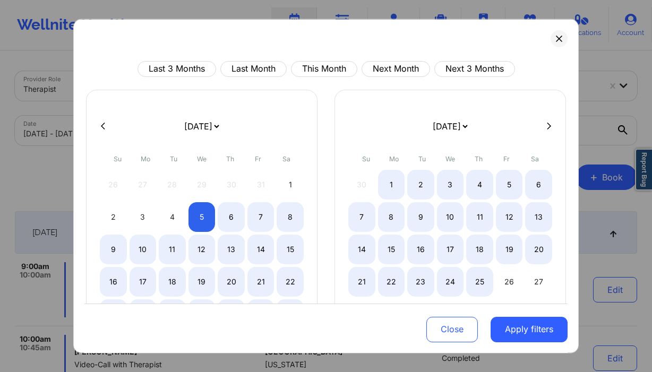
select select "2025-10"
select select "2025-11"
select select "2025-10"
select select "2025-11"
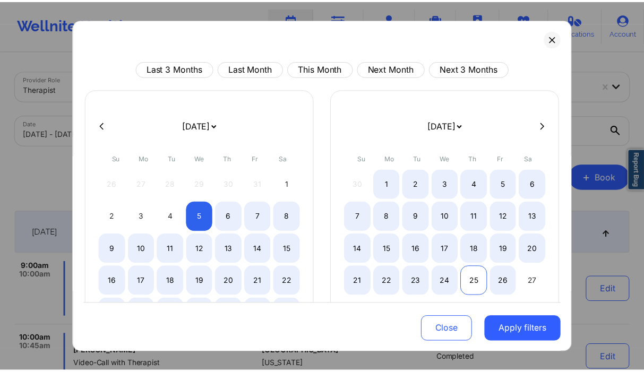
scroll to position [19, 0]
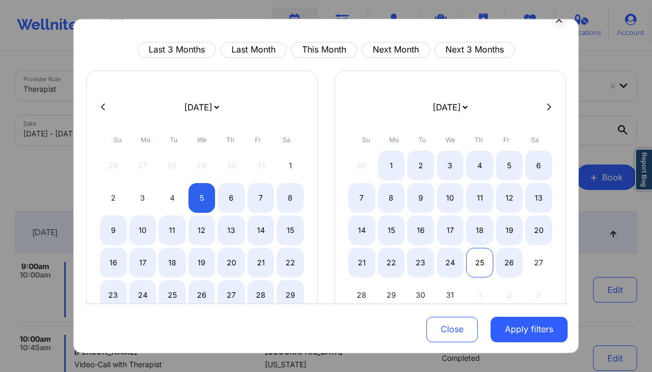
select select "2025-10"
select select "2025-11"
select select "2025-10"
select select "2025-11"
select select "2025-10"
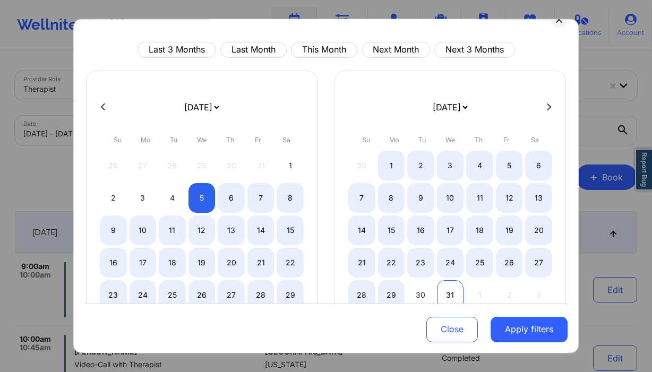
select select "2025-11"
click at [444, 289] on div "31" at bounding box center [450, 295] width 27 height 30
select select "2025-10"
select select "2025-11"
click at [531, 329] on button "Apply filters" at bounding box center [528, 329] width 77 height 25
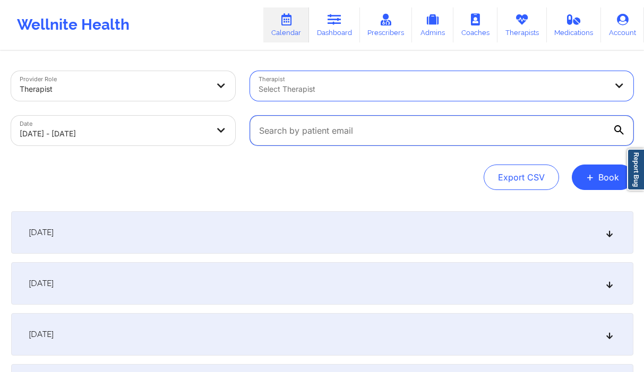
click at [453, 134] on input "text" at bounding box center [441, 131] width 383 height 30
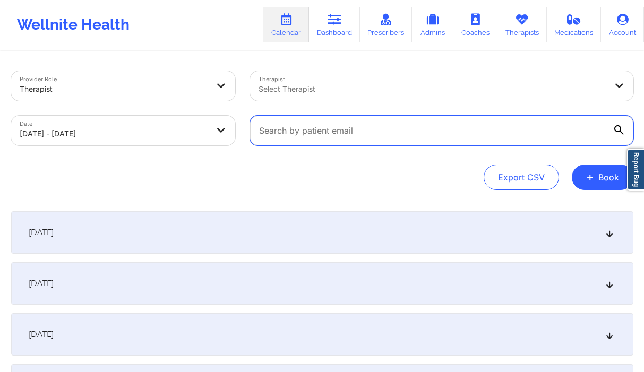
paste input "khope1777@gmail.com"
type input "khope1777@gmail.com"
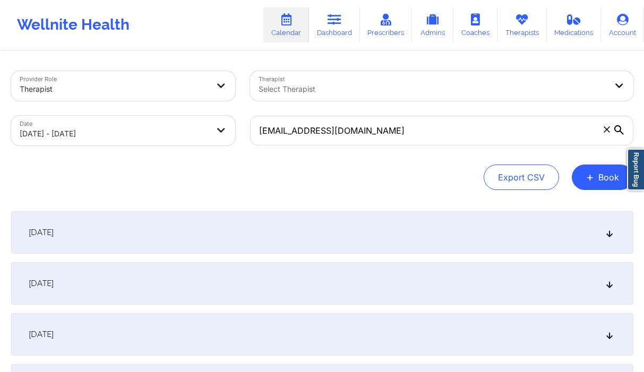
click at [366, 177] on div "Export CSV + Book" at bounding box center [322, 177] width 622 height 25
click at [295, 223] on div "November 5, 2025" at bounding box center [322, 232] width 622 height 42
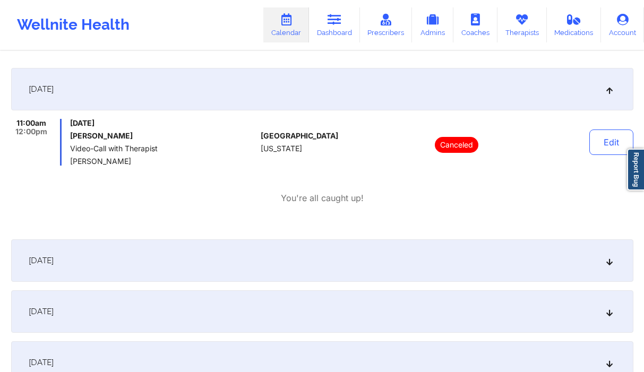
scroll to position [140, 0]
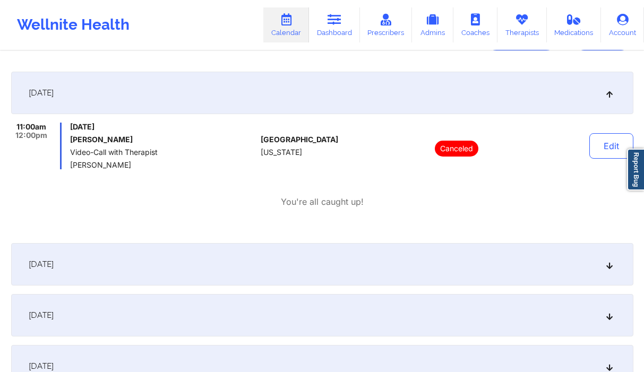
click at [197, 269] on div "November 6, 2025" at bounding box center [322, 264] width 622 height 42
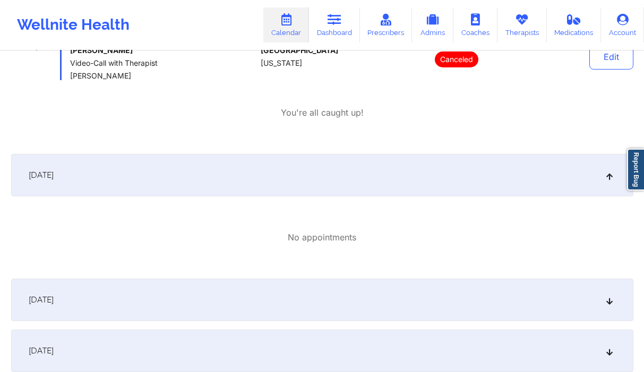
scroll to position [231, 0]
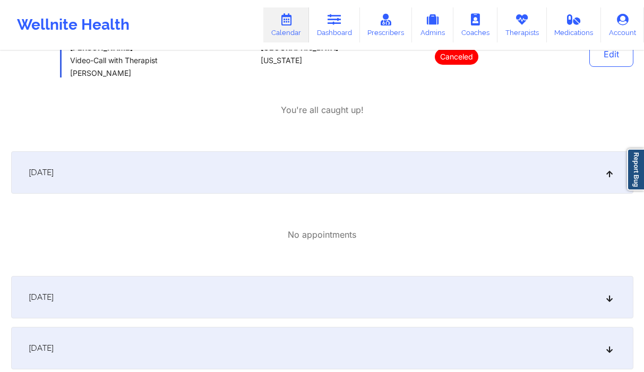
click at [246, 279] on div "November 7, 2025" at bounding box center [322, 297] width 622 height 42
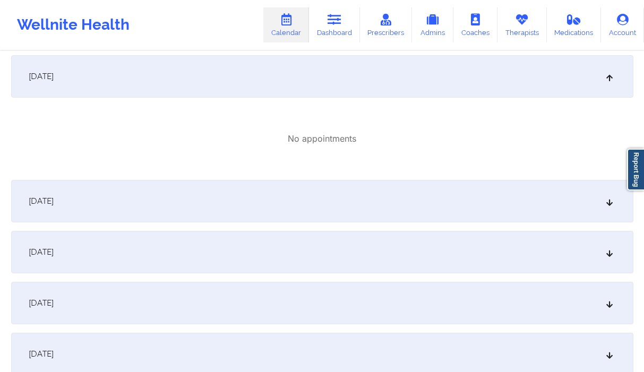
scroll to position [486, 0]
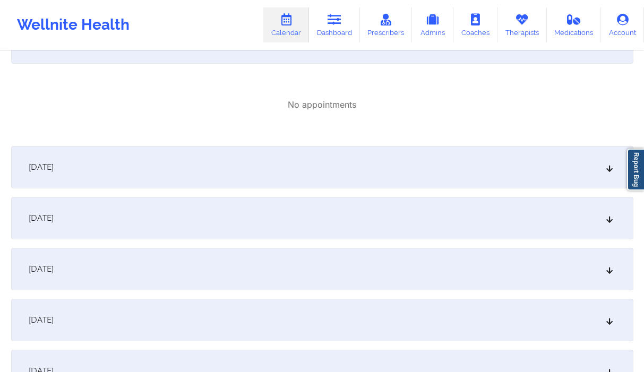
click at [234, 165] on div "November 8, 2025" at bounding box center [322, 167] width 622 height 42
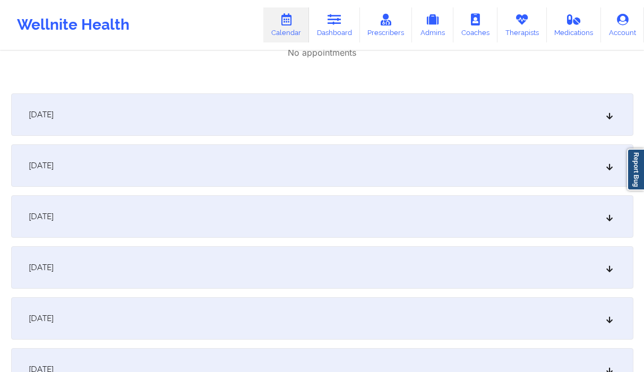
click at [189, 126] on div "November 9, 2025" at bounding box center [322, 114] width 622 height 42
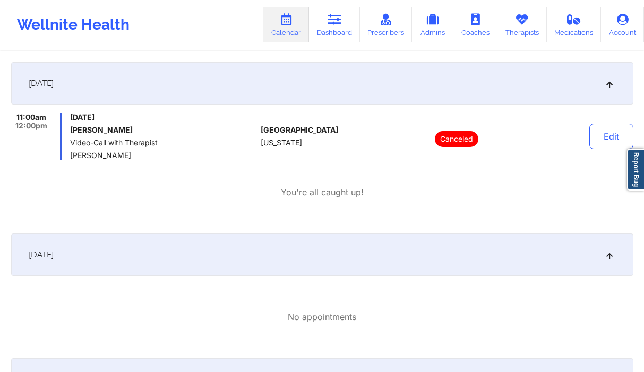
scroll to position [0, 0]
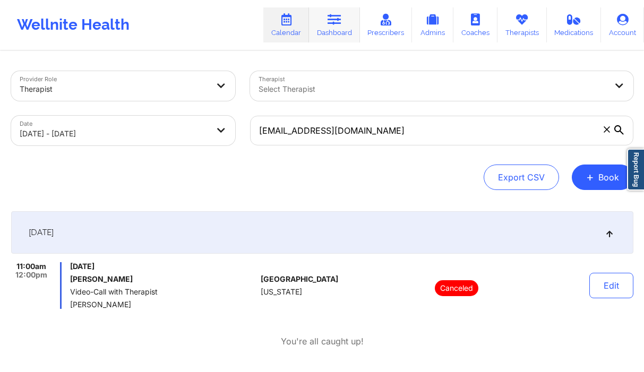
click at [328, 33] on link "Dashboard" at bounding box center [334, 24] width 51 height 35
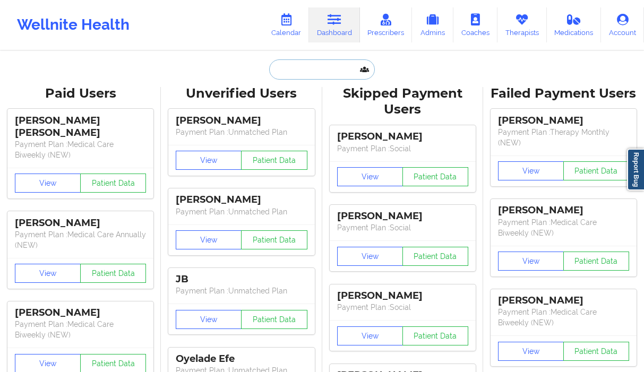
click at [323, 66] on input "text" at bounding box center [321, 69] width 105 height 20
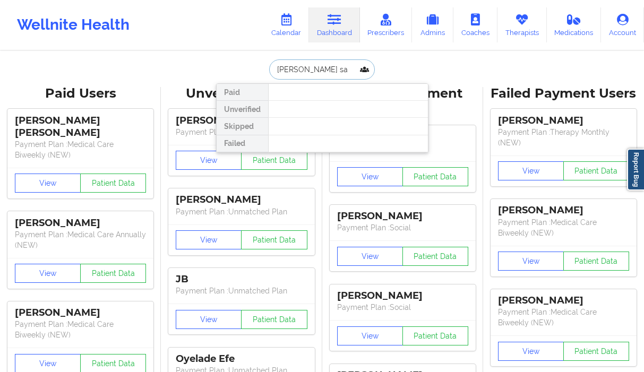
type input "sarah sau"
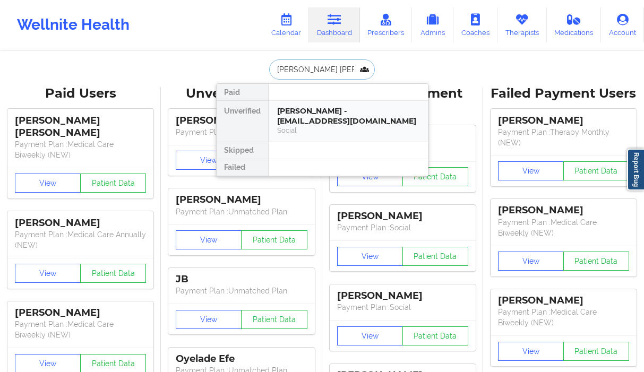
click at [327, 123] on div "Sarah saunders - sarahrsaunders27@yahoo.com" at bounding box center [348, 116] width 142 height 20
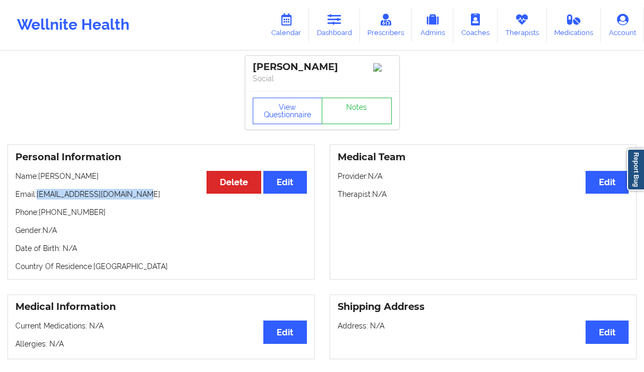
drag, startPoint x: 153, startPoint y: 197, endPoint x: 38, endPoint y: 194, distance: 115.7
click at [38, 194] on p "Email: sarahrsaunders27@yahoo.com" at bounding box center [160, 194] width 291 height 11
copy p "sarahrsaunders27@yahoo.com"
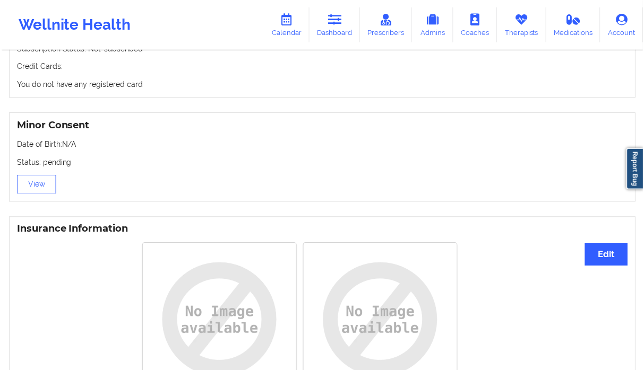
scroll to position [774, 0]
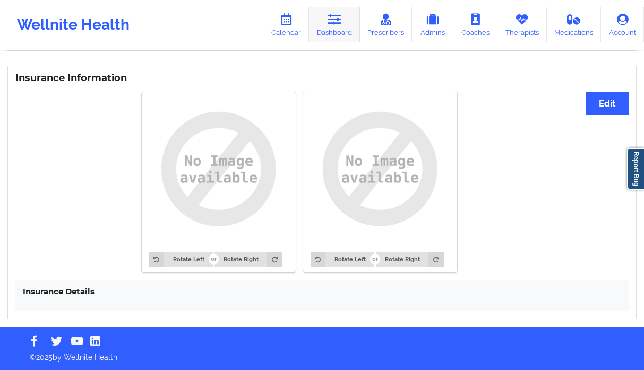
click at [332, 31] on link "Dashboard" at bounding box center [334, 24] width 51 height 35
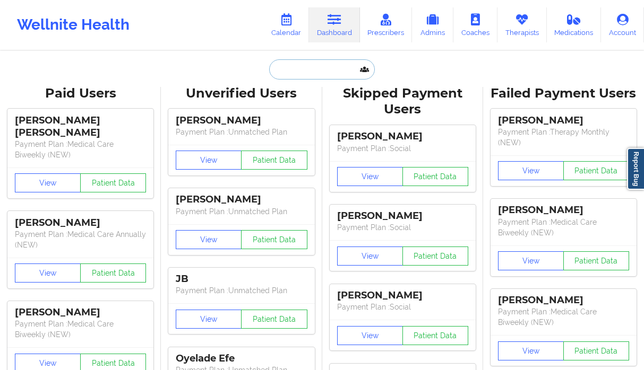
click at [287, 65] on input "text" at bounding box center [321, 69] width 105 height 20
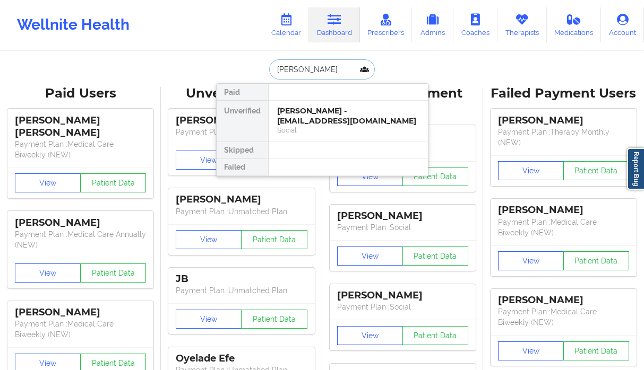
type input "cassandra boy"
click at [310, 126] on div "Social" at bounding box center [348, 130] width 142 height 9
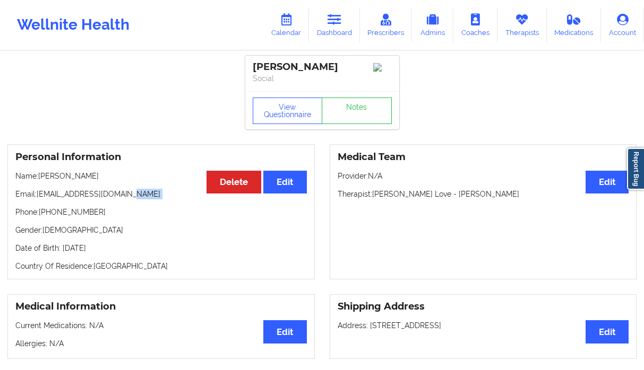
drag, startPoint x: 133, startPoint y: 198, endPoint x: 39, endPoint y: 200, distance: 93.4
click at [41, 203] on div "Personal Information Edit Delete Name: Cassandra Boyd Email: gracesandra12@yaho…" at bounding box center [160, 211] width 307 height 135
click at [38, 200] on p "Email: gracesandra12@yahoo.com" at bounding box center [160, 194] width 291 height 11
drag, startPoint x: 39, startPoint y: 198, endPoint x: 143, endPoint y: 198, distance: 104.0
click at [143, 198] on p "Email: gracesandra12@yahoo.com" at bounding box center [160, 194] width 291 height 11
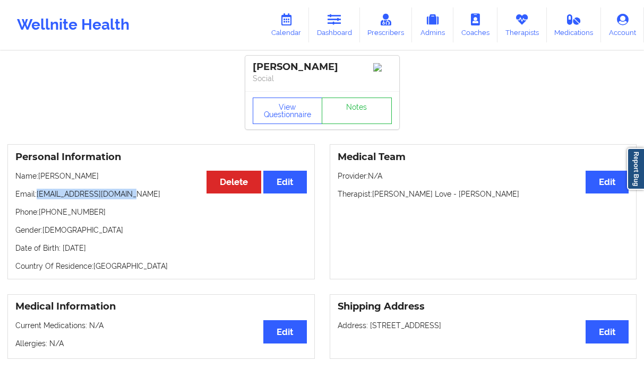
copy p "gracesandra12@yahoo.com"
click at [324, 18] on link "Dashboard" at bounding box center [334, 24] width 51 height 35
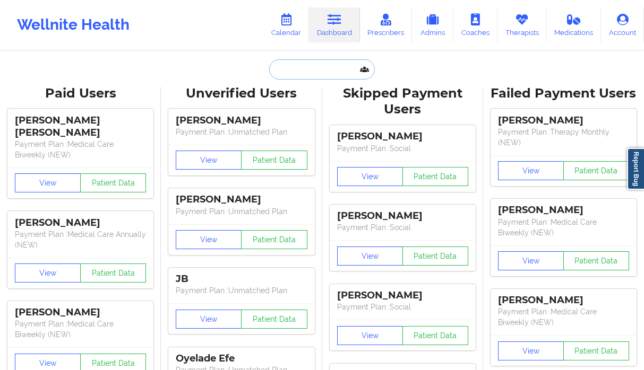
click at [284, 67] on input "text" at bounding box center [321, 69] width 105 height 20
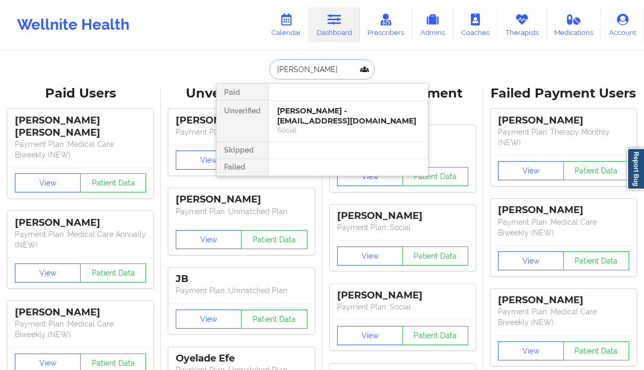
type input "marc fior"
click at [287, 126] on div "Social" at bounding box center [348, 130] width 142 height 9
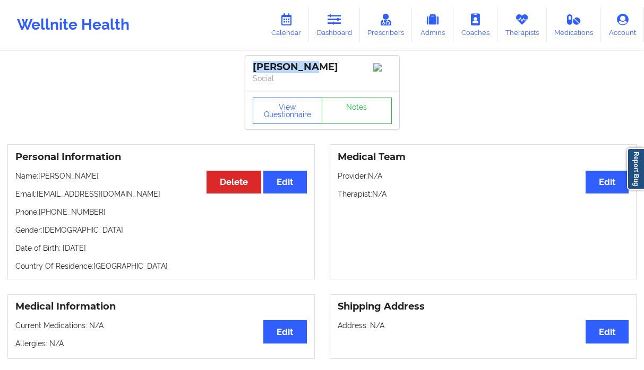
drag, startPoint x: 320, startPoint y: 65, endPoint x: 248, endPoint y: 65, distance: 72.2
click at [248, 65] on div "Marc Fiore Social" at bounding box center [322, 74] width 154 height 36
copy div "[PERSON_NAME]"
drag, startPoint x: 63, startPoint y: 218, endPoint x: 41, endPoint y: 220, distance: 21.4
click at [41, 218] on p "Phone: +15182034603" at bounding box center [160, 212] width 291 height 11
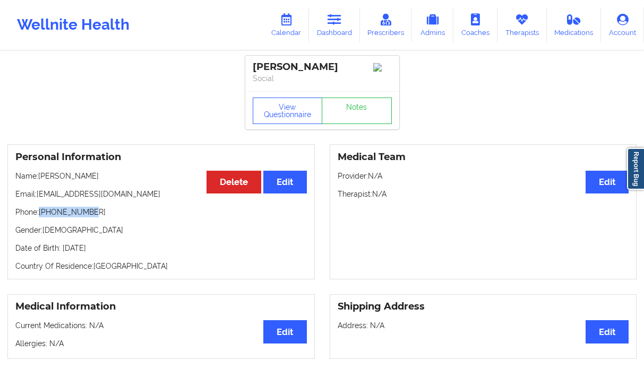
copy p "[PHONE_NUMBER]"
drag, startPoint x: 107, startPoint y: 195, endPoint x: 39, endPoint y: 199, distance: 68.0
click at [39, 199] on p "Email: mfiore@wm.com" at bounding box center [160, 194] width 291 height 11
copy p "[EMAIL_ADDRESS][DOMAIN_NAME]"
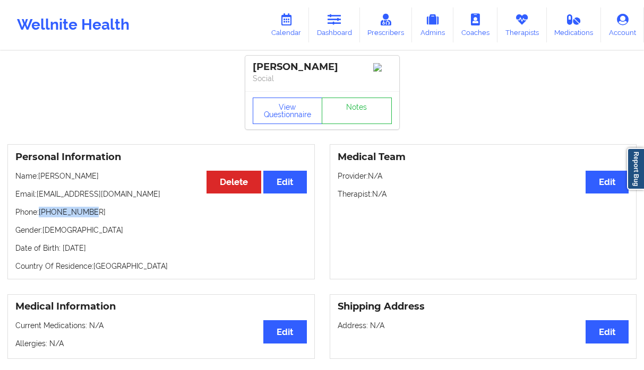
drag, startPoint x: 90, startPoint y: 214, endPoint x: 41, endPoint y: 218, distance: 48.9
click at [41, 218] on p "Phone: +15182034603" at bounding box center [160, 212] width 291 height 11
copy p "[PHONE_NUMBER]"
drag, startPoint x: 104, startPoint y: 199, endPoint x: 40, endPoint y: 194, distance: 63.9
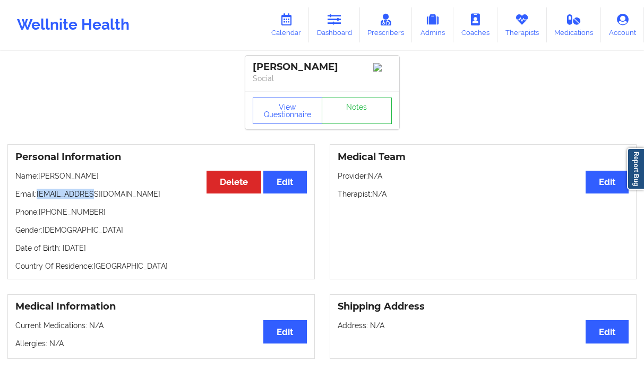
click at [40, 194] on p "Email: mfiore@wm.com" at bounding box center [160, 194] width 291 height 11
copy p "[EMAIL_ADDRESS][DOMAIN_NAME]"
drag, startPoint x: 81, startPoint y: 182, endPoint x: 39, endPoint y: 179, distance: 42.6
click at [39, 179] on p "Name: Marc Fiore" at bounding box center [160, 176] width 291 height 11
drag, startPoint x: 102, startPoint y: 189, endPoint x: 70, endPoint y: 198, distance: 33.8
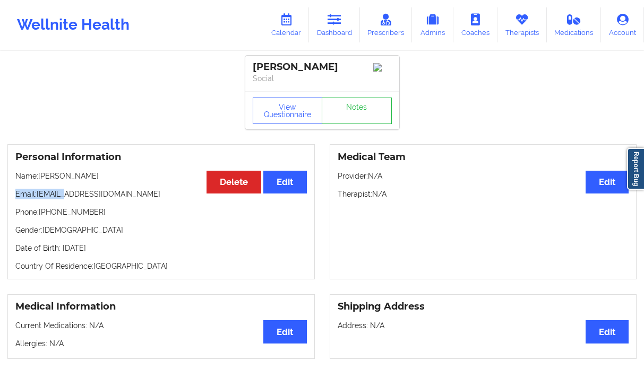
click at [66, 198] on div "Personal Information Edit Delete Name: Marc Fiore Email: mfiore@wm.com Phone: +…" at bounding box center [160, 211] width 307 height 135
click at [100, 212] on p "Phone: +15182034603" at bounding box center [160, 212] width 291 height 11
drag, startPoint x: 100, startPoint y: 194, endPoint x: 40, endPoint y: 198, distance: 60.2
click at [40, 198] on p "Email: mfiore@wm.com" at bounding box center [160, 194] width 291 height 11
drag, startPoint x: 96, startPoint y: 219, endPoint x: 44, endPoint y: 213, distance: 51.8
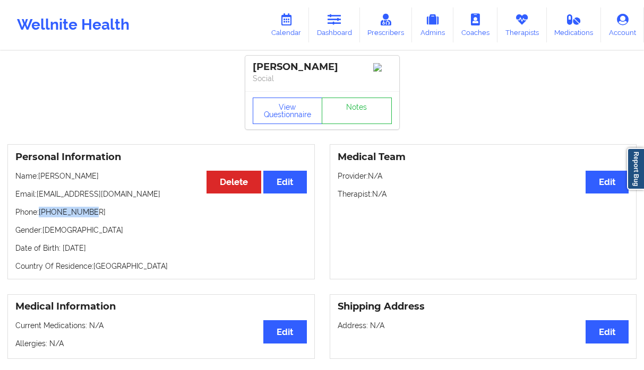
click at [41, 218] on p "Phone: +15182034603" at bounding box center [160, 212] width 291 height 11
drag, startPoint x: 313, startPoint y: 67, endPoint x: 251, endPoint y: 63, distance: 61.7
click at [251, 63] on div "Marc Fiore Social" at bounding box center [322, 74] width 154 height 36
drag, startPoint x: 85, startPoint y: 220, endPoint x: 41, endPoint y: 217, distance: 43.7
click at [41, 217] on p "Phone: +15182034603" at bounding box center [160, 212] width 291 height 11
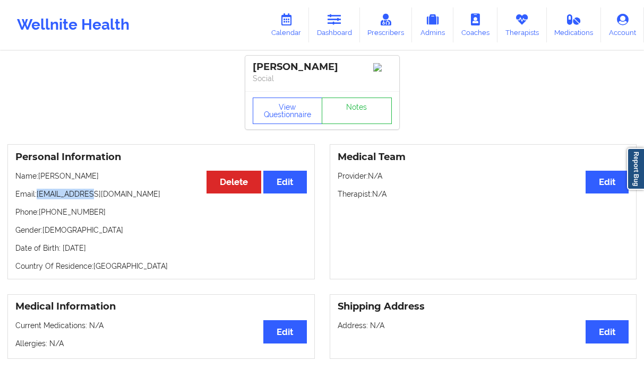
drag, startPoint x: 95, startPoint y: 201, endPoint x: 39, endPoint y: 199, distance: 55.8
click at [39, 199] on p "Email: mfiore@wm.com" at bounding box center [160, 194] width 291 height 11
click at [87, 213] on div "Personal Information Edit Delete Name: Marc Fiore Email: mfiore@wm.com Phone: +…" at bounding box center [160, 211] width 307 height 135
click at [94, 218] on p "Phone: +15182034603" at bounding box center [160, 212] width 291 height 11
drag, startPoint x: 93, startPoint y: 218, endPoint x: 41, endPoint y: 218, distance: 52.0
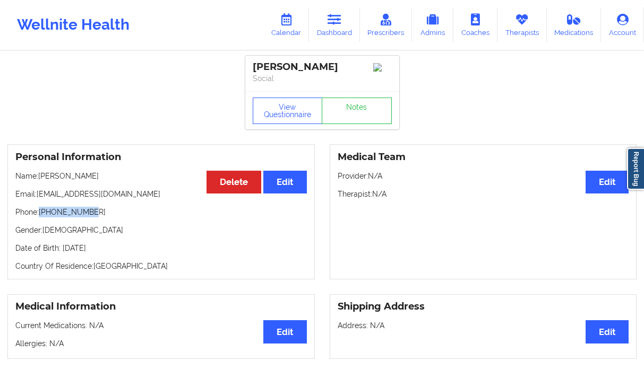
click at [41, 218] on p "Phone: +15182034603" at bounding box center [160, 212] width 291 height 11
drag, startPoint x: 89, startPoint y: 176, endPoint x: 41, endPoint y: 183, distance: 48.7
click at [41, 182] on p "Name: Marc Fiore" at bounding box center [160, 176] width 291 height 11
drag, startPoint x: 85, startPoint y: 215, endPoint x: 73, endPoint y: 71, distance: 144.9
click at [41, 215] on p "Phone: +15182034603" at bounding box center [160, 212] width 291 height 11
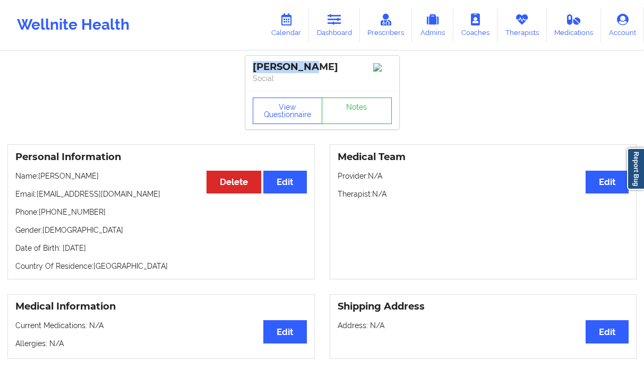
drag, startPoint x: 316, startPoint y: 62, endPoint x: 235, endPoint y: 62, distance: 81.2
click at [332, 24] on icon at bounding box center [334, 20] width 14 height 12
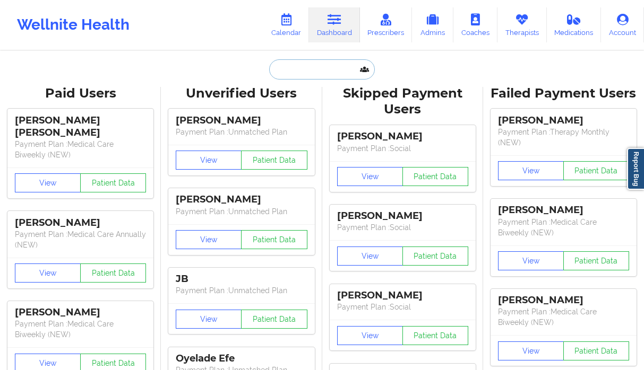
click at [284, 71] on input "text" at bounding box center [321, 69] width 105 height 20
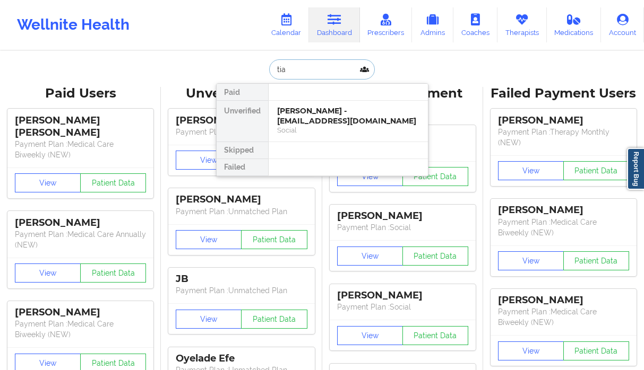
type input "tia t"
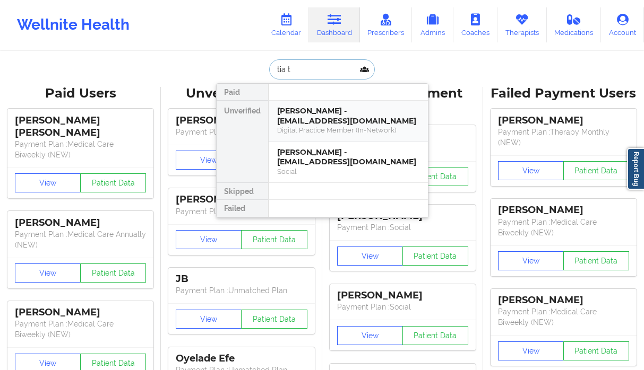
click at [309, 129] on div "Digital Practice Member (In-Network)" at bounding box center [348, 130] width 142 height 9
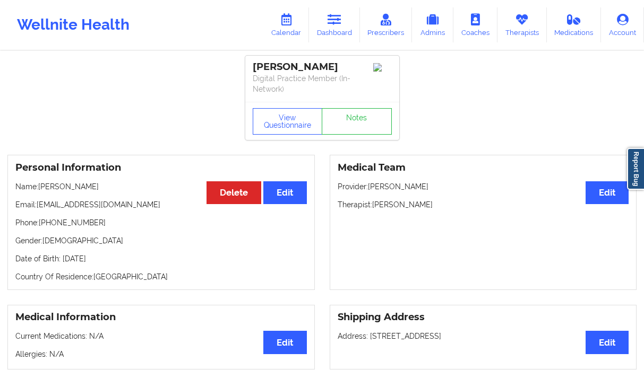
drag, startPoint x: 71, startPoint y: 180, endPoint x: 40, endPoint y: 189, distance: 31.9
click at [40, 189] on p "Name: Tia Trapuzzano" at bounding box center [160, 187] width 291 height 11
drag, startPoint x: 98, startPoint y: 223, endPoint x: 41, endPoint y: 222, distance: 56.8
click at [41, 222] on p "Phone: +14126679996" at bounding box center [160, 223] width 291 height 11
drag, startPoint x: 105, startPoint y: 206, endPoint x: 39, endPoint y: 204, distance: 65.8
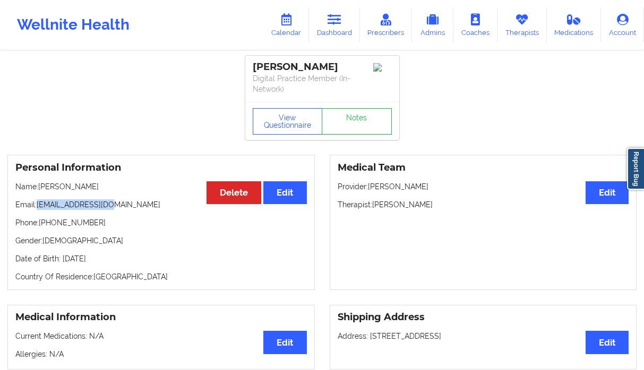
click at [39, 204] on p "Email: tiatraap@gmail.com" at bounding box center [160, 205] width 291 height 11
click at [83, 195] on div "Personal Information Edit Delete Name: Tia Trapuzzano Email: tiatraap@gmail.com…" at bounding box center [160, 222] width 307 height 135
drag, startPoint x: 104, startPoint y: 184, endPoint x: 40, endPoint y: 187, distance: 63.7
click at [40, 187] on p "Name: Tia Trapuzzano" at bounding box center [160, 187] width 291 height 11
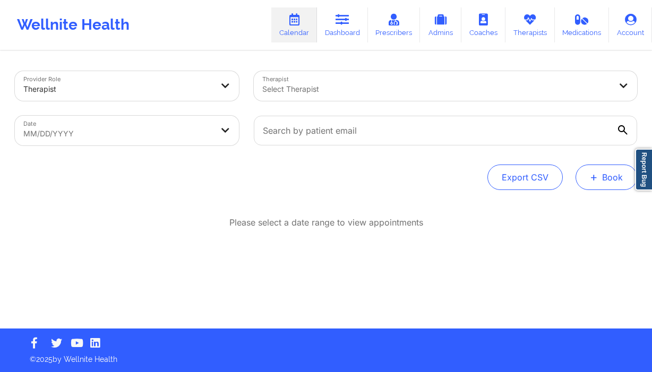
click at [617, 180] on button "+ Book" at bounding box center [606, 177] width 62 height 25
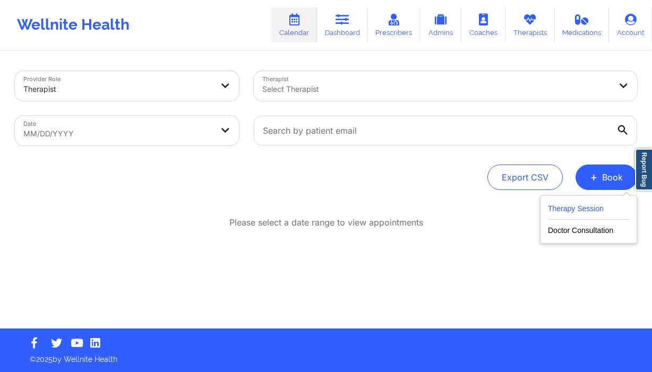
click at [553, 206] on button "Therapy Session" at bounding box center [588, 211] width 81 height 18
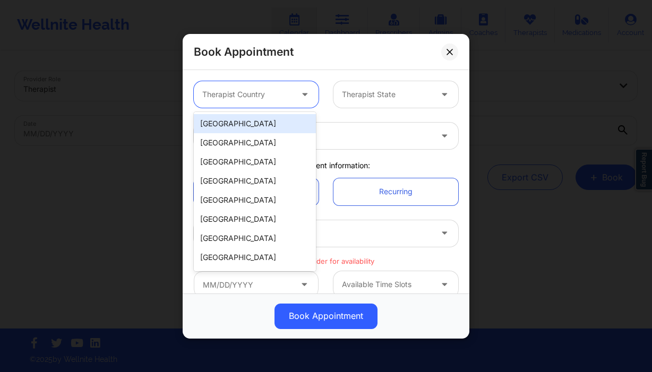
click at [275, 102] on div "Therapist Country" at bounding box center [243, 94] width 99 height 27
click at [255, 128] on div "[GEOGRAPHIC_DATA]" at bounding box center [255, 123] width 122 height 19
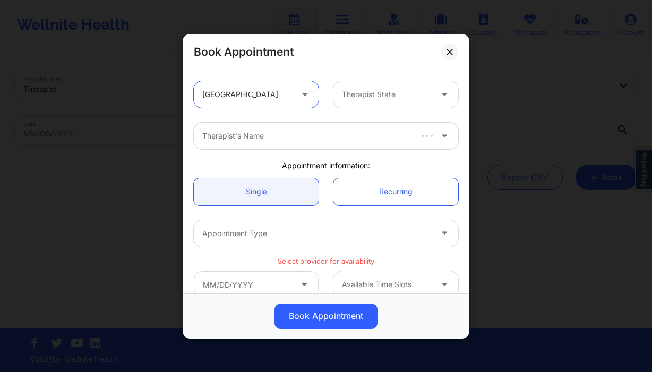
click at [380, 85] on div "Therapist State" at bounding box center [382, 94] width 99 height 27
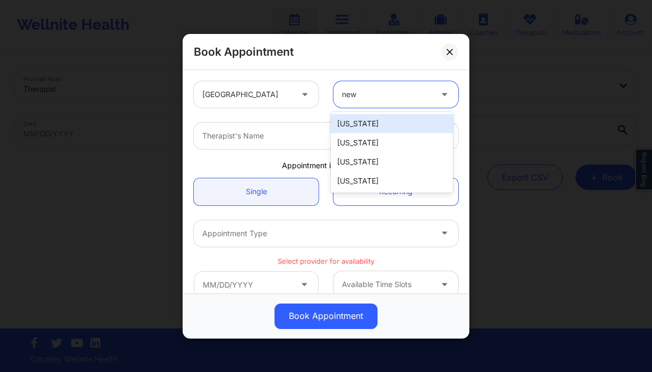
type input "new y"
click at [383, 127] on div "[US_STATE]" at bounding box center [392, 123] width 122 height 19
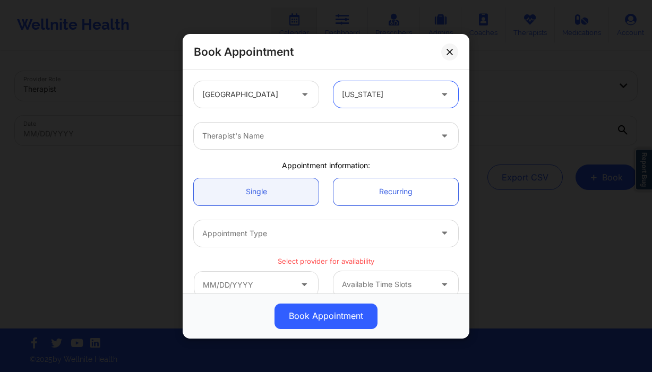
click at [324, 142] on div at bounding box center [316, 135] width 229 height 13
type input "[PERSON_NAME] sa"
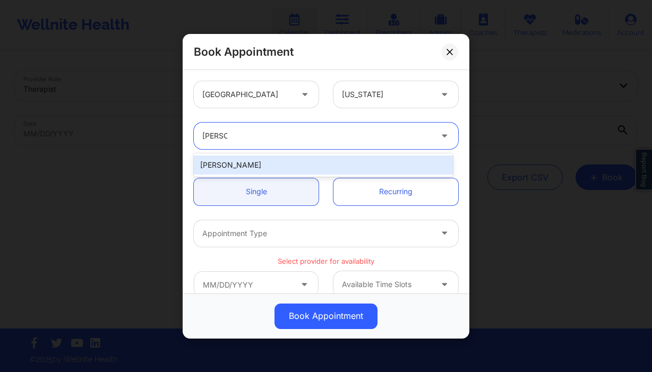
click at [323, 171] on div "[PERSON_NAME]" at bounding box center [323, 165] width 259 height 19
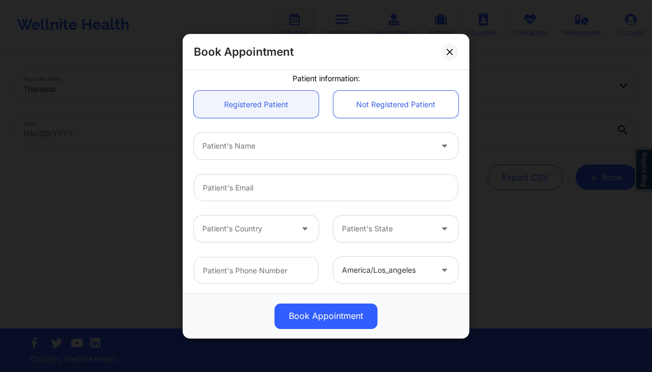
scroll to position [227, 0]
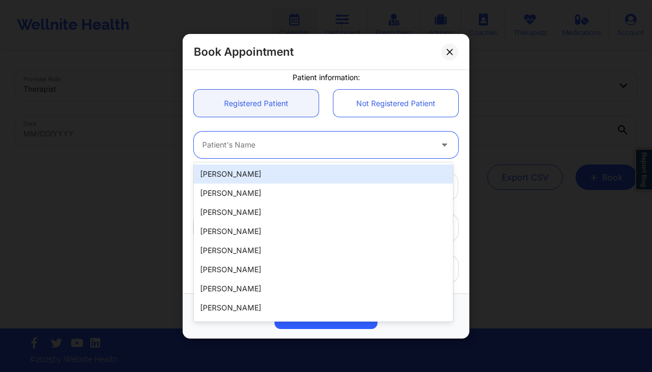
click at [265, 152] on div "Patient's Name" at bounding box center [313, 145] width 239 height 27
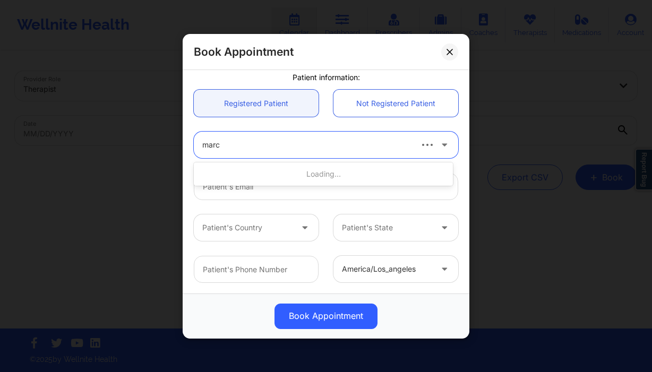
type input "[PERSON_NAME]"
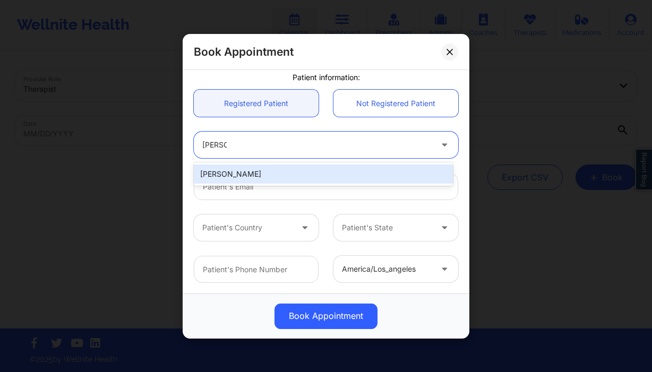
click at [262, 175] on div "[PERSON_NAME]" at bounding box center [323, 174] width 259 height 19
type input "[EMAIL_ADDRESS][DOMAIN_NAME]"
type input "[PHONE_NUMBER]"
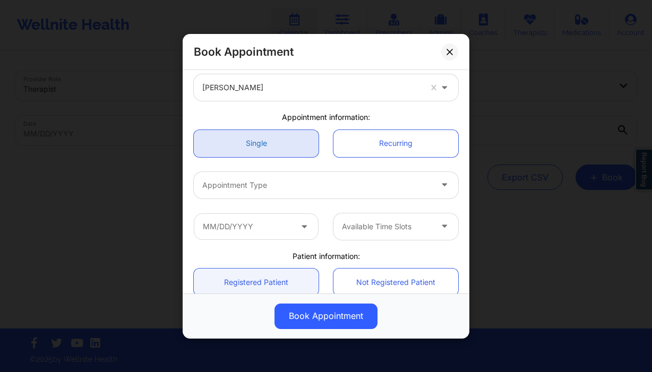
scroll to position [34, 0]
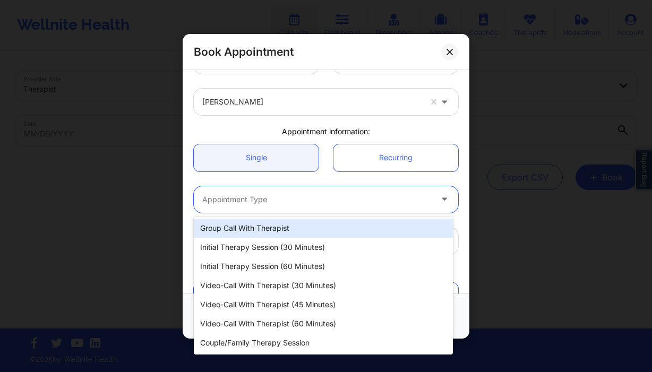
click at [273, 195] on div at bounding box center [316, 199] width 229 height 13
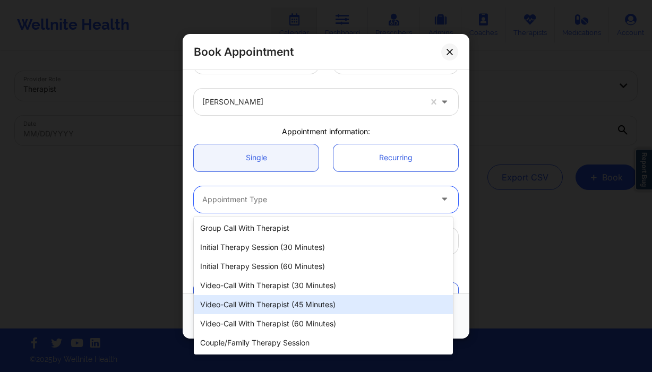
click at [305, 307] on div "Video-Call with Therapist (45 minutes)" at bounding box center [323, 304] width 259 height 19
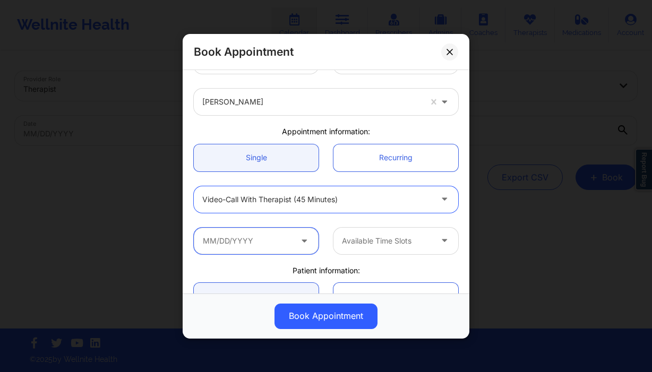
click at [262, 241] on input "text" at bounding box center [256, 240] width 125 height 27
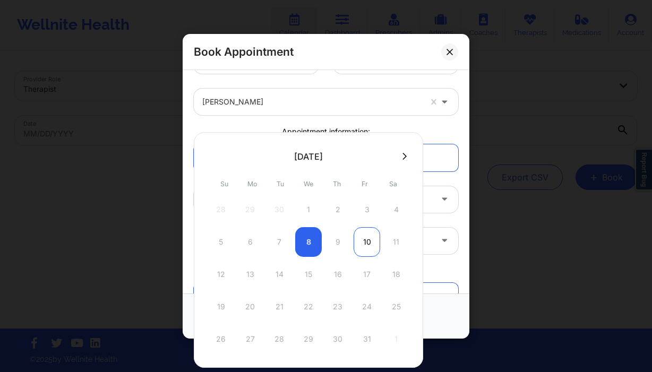
click at [376, 245] on div "10" at bounding box center [366, 242] width 27 height 30
type input "[DATE]"
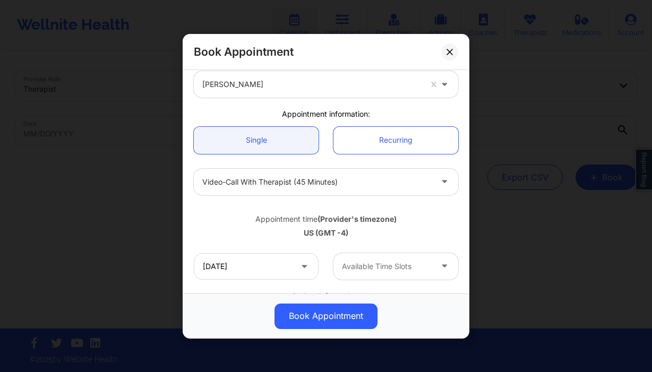
scroll to position [103, 0]
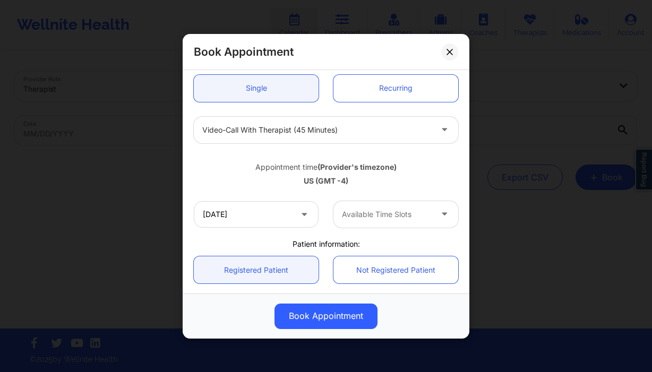
click at [392, 215] on div at bounding box center [387, 214] width 90 height 13
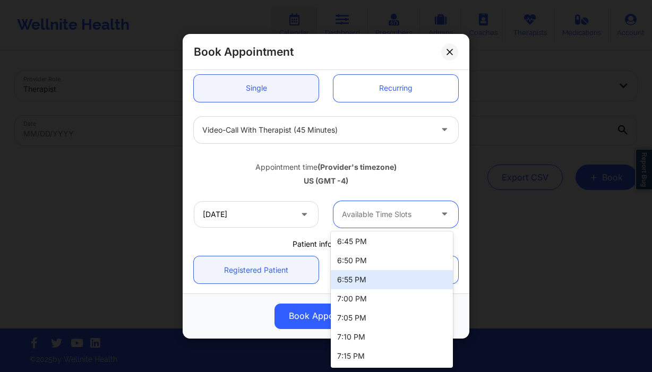
scroll to position [0, 0]
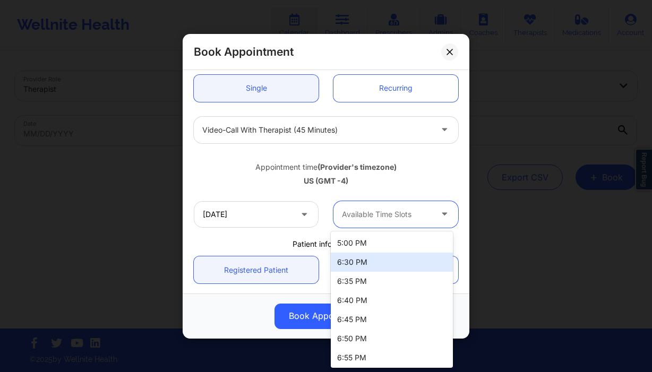
click at [403, 261] on div "6:30 PM" at bounding box center [392, 262] width 122 height 19
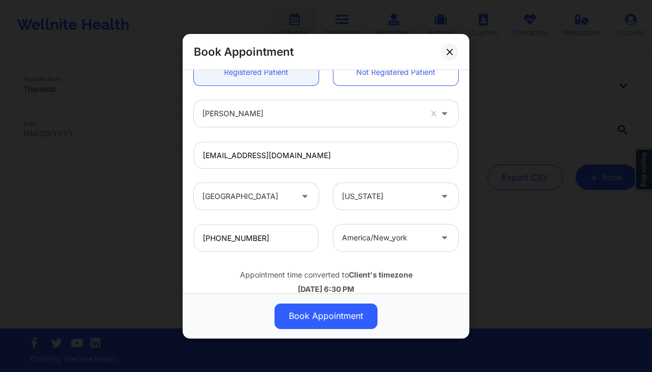
scroll to position [166, 0]
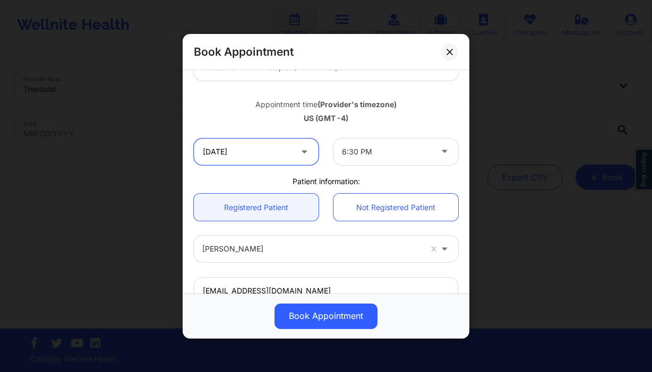
click at [286, 153] on input "[DATE]" at bounding box center [256, 151] width 125 height 27
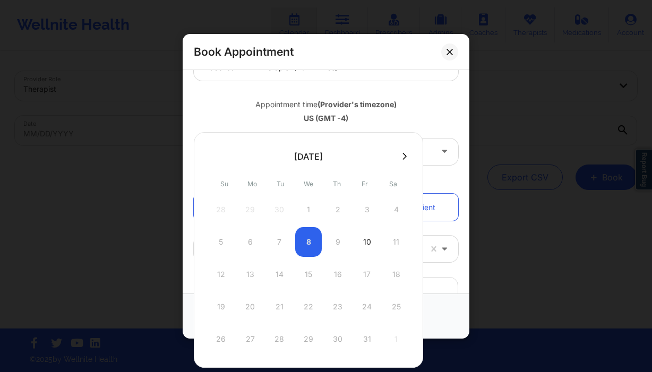
click at [294, 153] on div "[DATE]" at bounding box center [308, 156] width 29 height 11
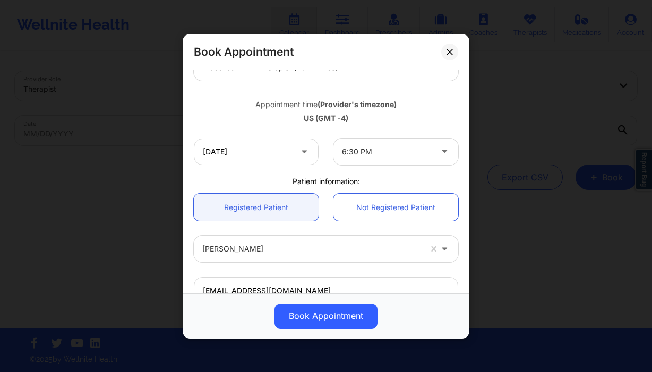
click at [421, 123] on div "US (GMT -4)" at bounding box center [326, 118] width 264 height 11
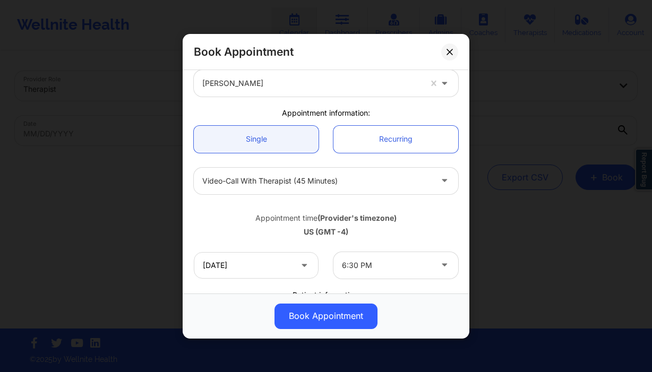
scroll to position [34, 0]
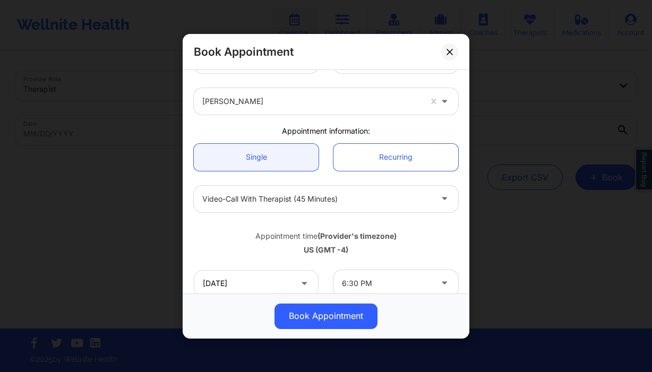
click at [336, 198] on div at bounding box center [316, 198] width 229 height 13
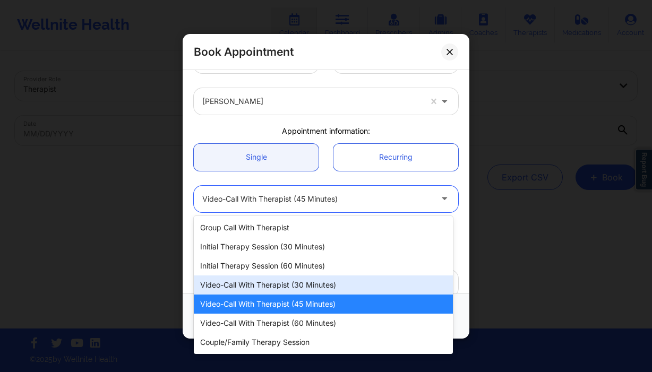
click at [332, 281] on div "Video-Call with Therapist (30 minutes)" at bounding box center [323, 284] width 259 height 19
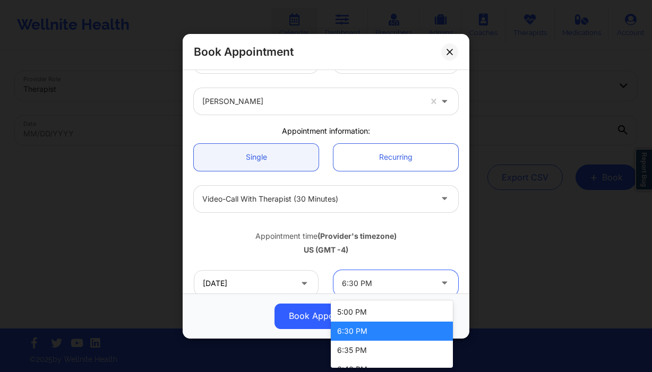
click at [364, 280] on div at bounding box center [387, 283] width 90 height 13
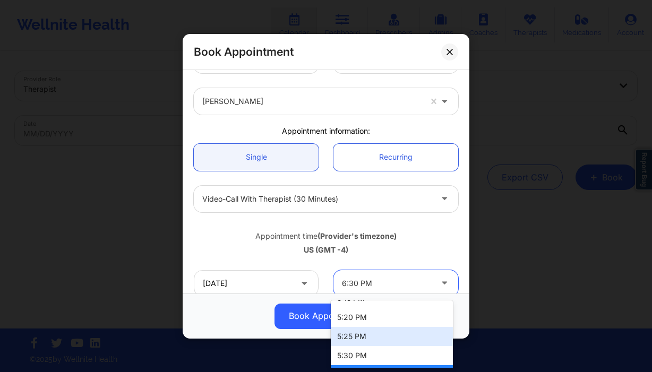
scroll to position [89, 0]
click at [379, 334] on div "5:30 PM" at bounding box center [392, 338] width 122 height 19
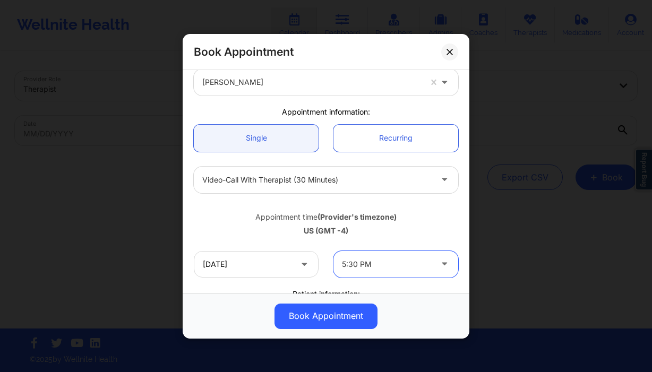
scroll to position [105, 0]
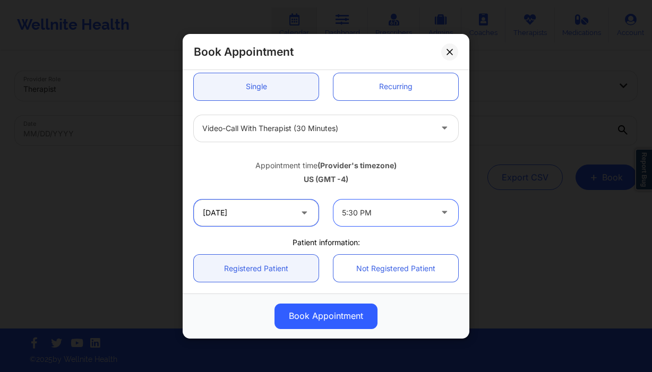
click at [286, 208] on input "10/10/2025" at bounding box center [256, 212] width 125 height 27
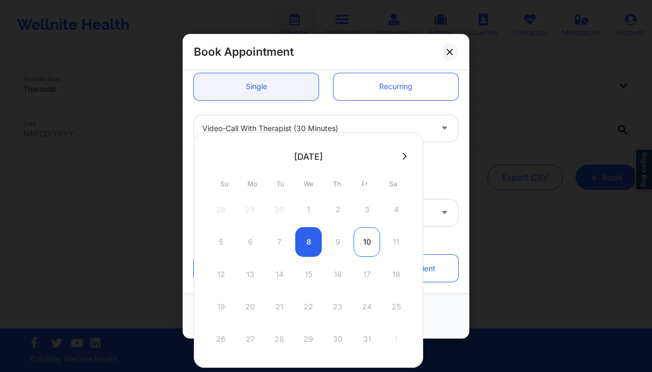
click at [372, 241] on div "10" at bounding box center [366, 242] width 27 height 30
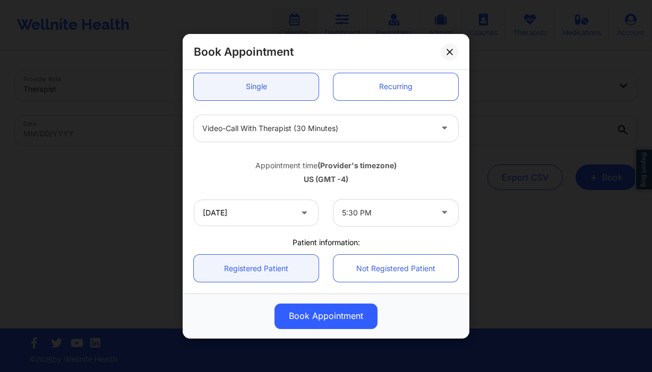
click at [391, 219] on div "5:30 PM" at bounding box center [387, 212] width 90 height 27
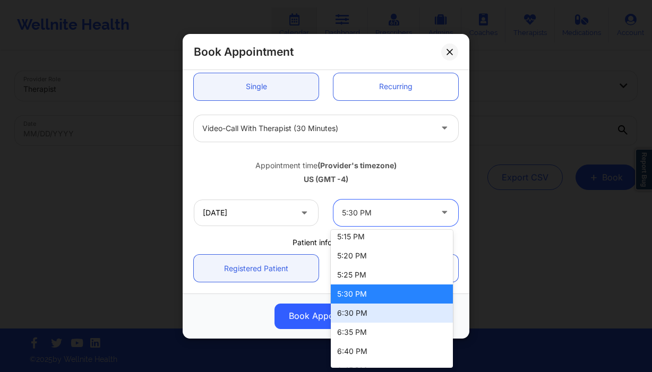
scroll to position [79, 0]
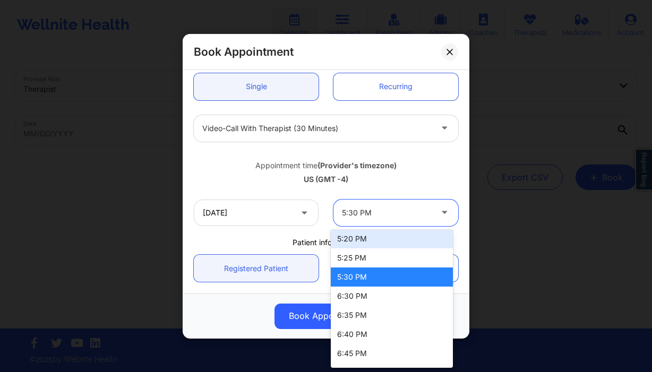
click at [331, 137] on div "Video-Call with Therapist (30 minutes)" at bounding box center [316, 128] width 229 height 27
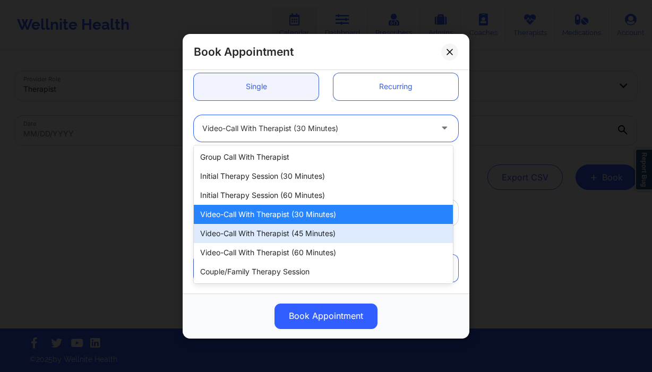
click at [347, 239] on div "Video-Call with Therapist (45 minutes)" at bounding box center [323, 233] width 259 height 19
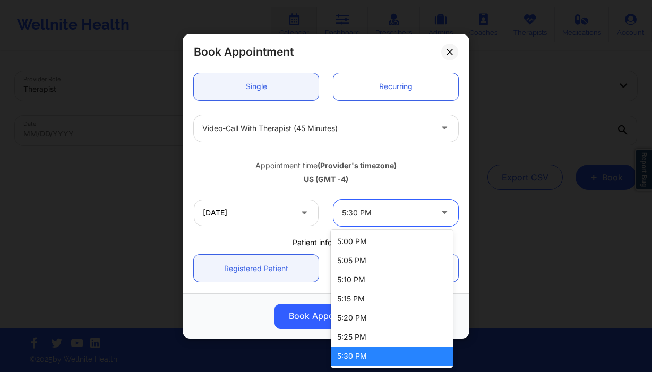
click at [388, 210] on div at bounding box center [387, 212] width 90 height 13
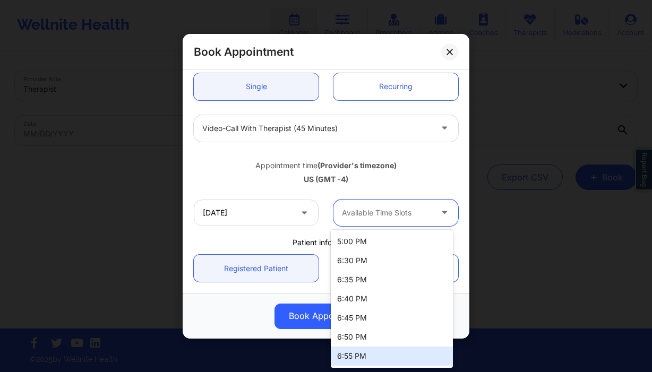
click at [392, 353] on div "6:55 PM" at bounding box center [392, 356] width 122 height 19
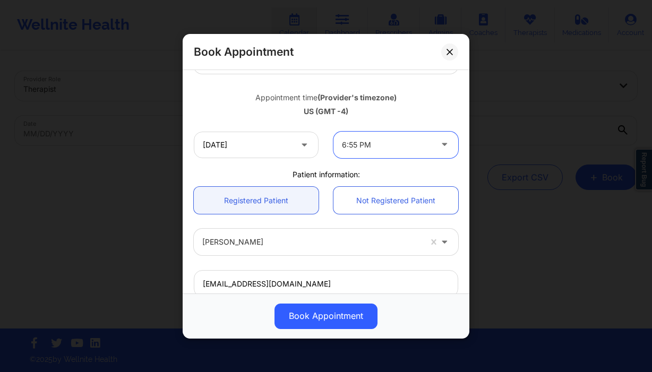
scroll to position [157, 0]
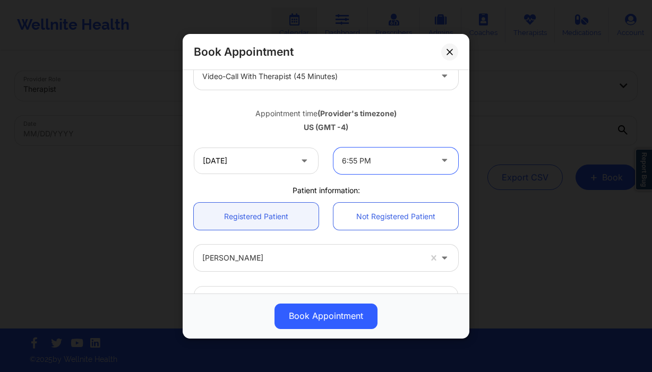
click at [416, 159] on div at bounding box center [387, 160] width 90 height 13
click at [284, 184] on div "United States New York Erin Samples Appointment information: Single Recurring V…" at bounding box center [325, 188] width 279 height 543
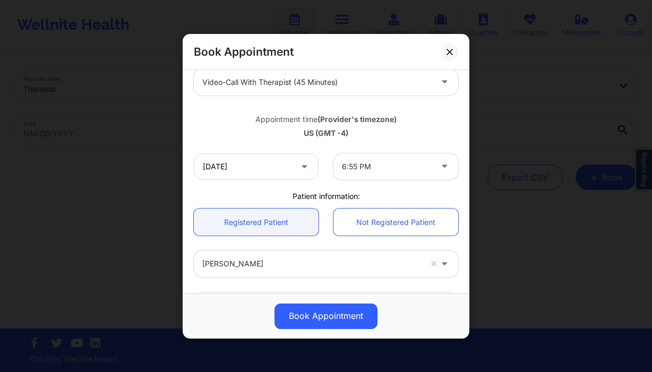
scroll to position [0, 0]
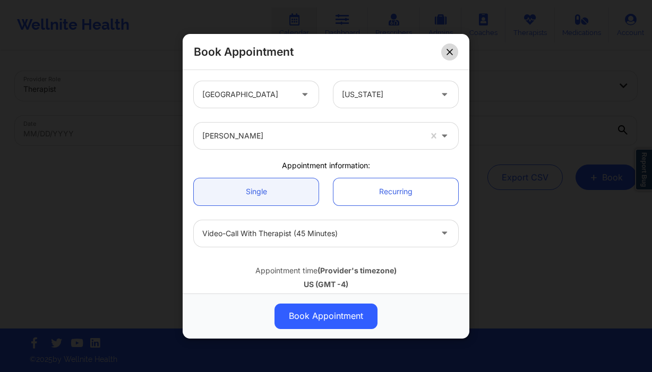
click at [451, 54] on icon at bounding box center [449, 51] width 6 height 6
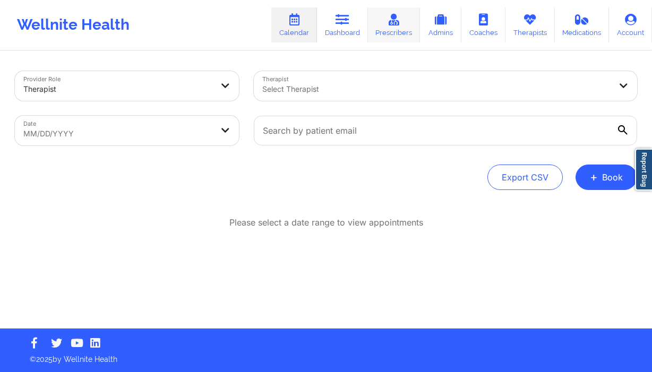
click at [382, 24] on link "Prescribers" at bounding box center [394, 24] width 53 height 35
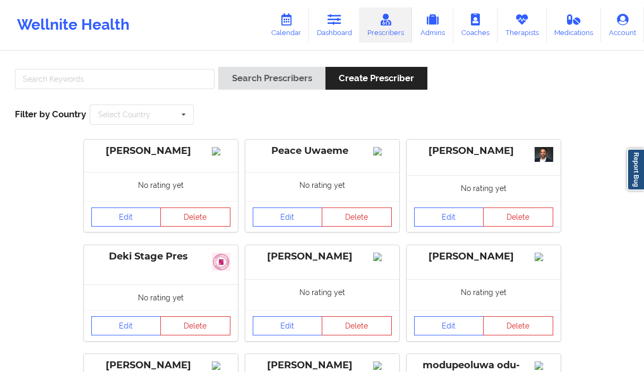
click at [262, 25] on div "Wellnite Health Calendar Dashboard Prescribers Admins Coaches Therapists Medica…" at bounding box center [322, 25] width 644 height 42
drag, startPoint x: 280, startPoint y: 23, endPoint x: 275, endPoint y: 22, distance: 5.5
click at [280, 23] on link "Calendar" at bounding box center [286, 24] width 46 height 35
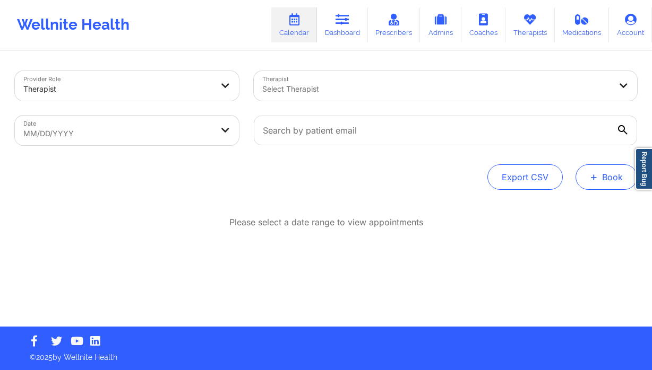
click at [591, 185] on button "+ Book" at bounding box center [606, 177] width 62 height 25
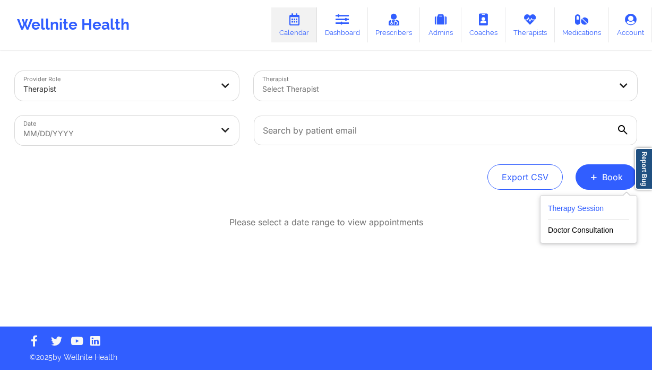
click at [576, 202] on div "Therapy Session Doctor Consultation" at bounding box center [588, 219] width 97 height 48
click at [567, 209] on button "Therapy Session" at bounding box center [588, 211] width 81 height 18
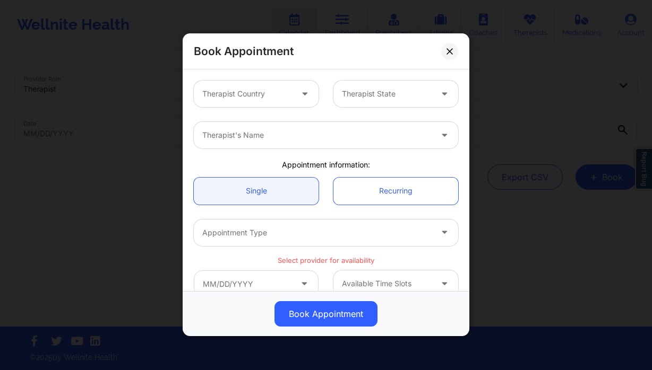
click at [267, 97] on div at bounding box center [247, 94] width 90 height 13
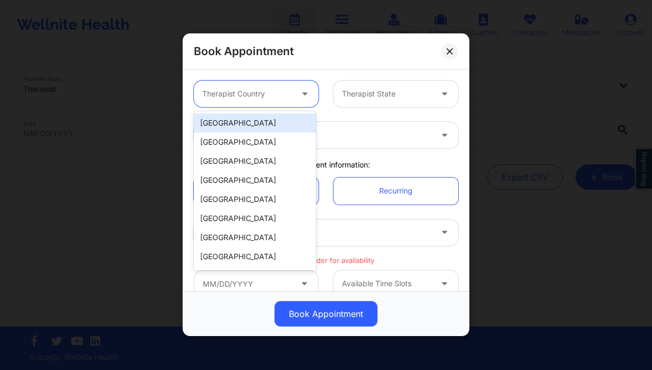
click at [252, 121] on div "[GEOGRAPHIC_DATA]" at bounding box center [255, 123] width 122 height 19
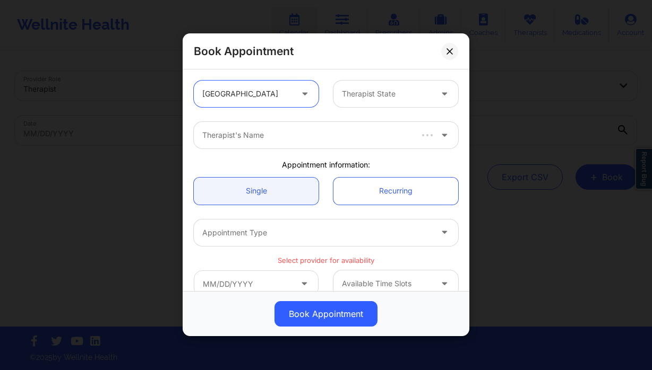
click at [362, 94] on div at bounding box center [387, 94] width 90 height 13
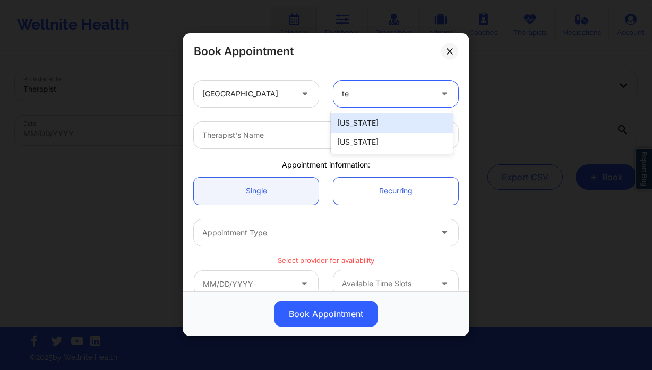
type input "ten"
click at [353, 124] on div "[US_STATE]" at bounding box center [392, 123] width 122 height 19
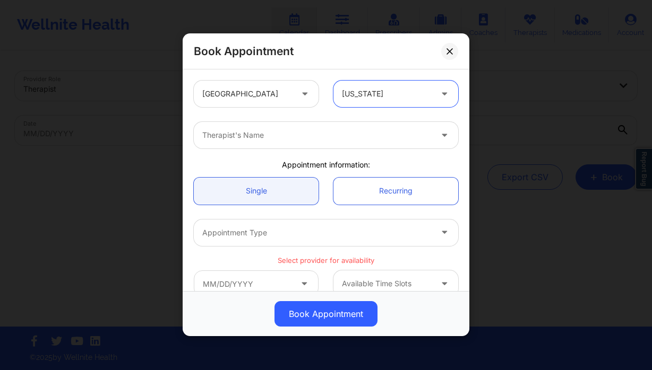
click at [288, 133] on div at bounding box center [316, 135] width 229 height 13
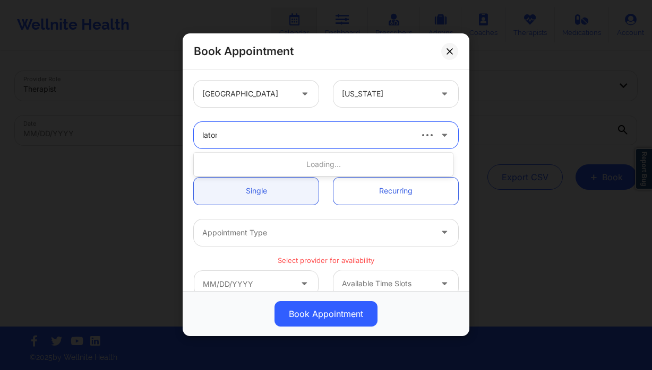
type input "[PERSON_NAME]"
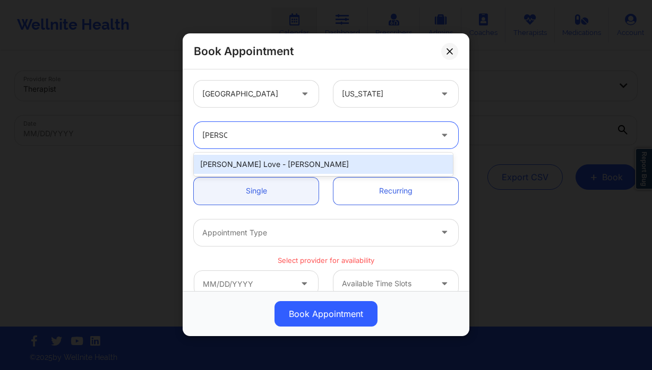
click at [308, 163] on div "[PERSON_NAME] Love - [PERSON_NAME]" at bounding box center [323, 164] width 259 height 19
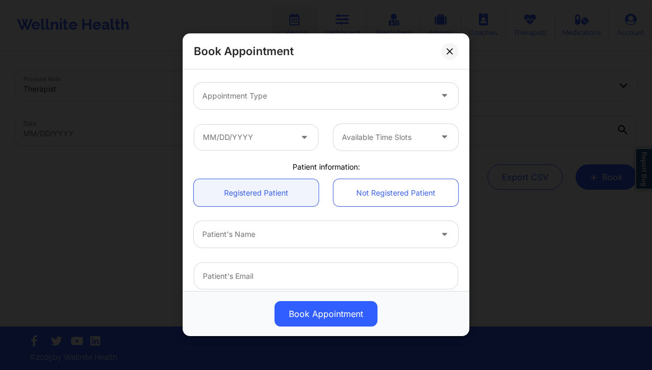
scroll to position [177, 0]
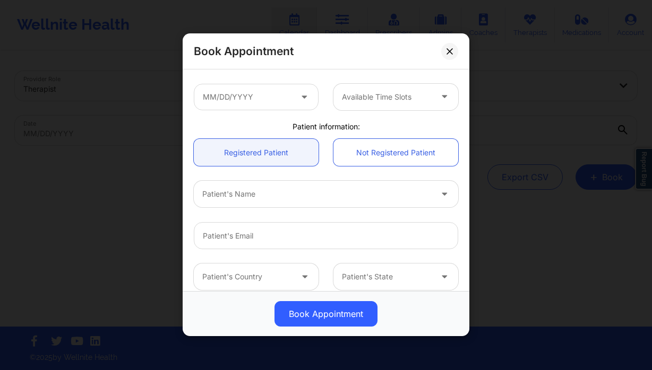
click at [269, 195] on div at bounding box center [316, 194] width 229 height 13
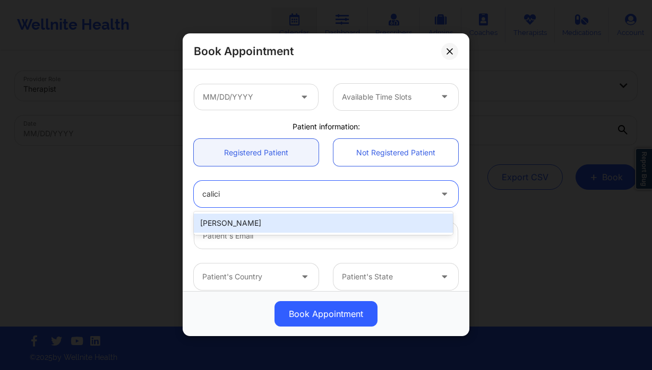
type input "calicia"
type input "[EMAIL_ADDRESS][DOMAIN_NAME]"
type input "[PHONE_NUMBER]"
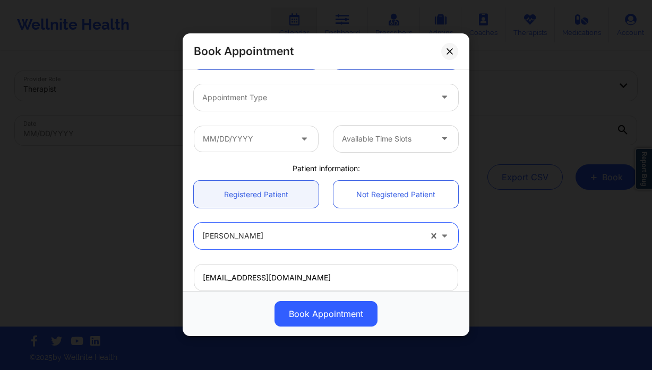
scroll to position [89, 0]
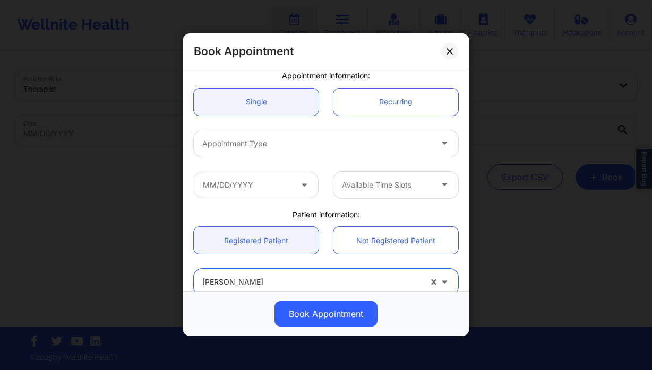
click at [284, 147] on div at bounding box center [316, 143] width 229 height 13
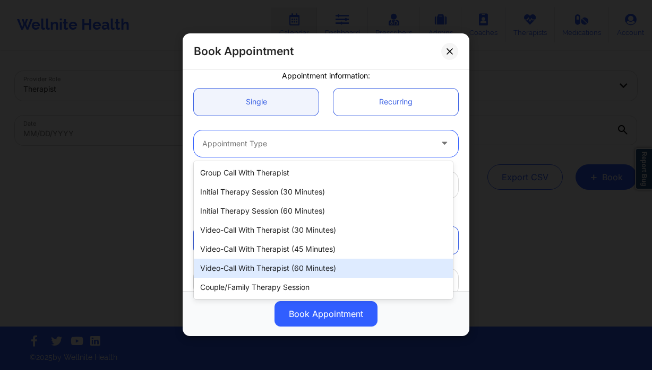
click at [350, 261] on div "Video-Call with Therapist (60 minutes)" at bounding box center [323, 268] width 259 height 19
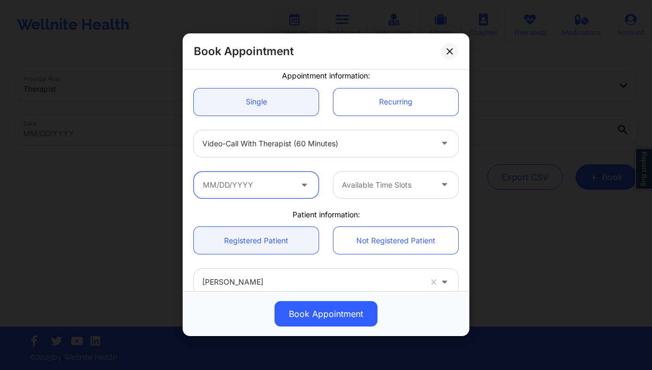
click at [277, 187] on input "text" at bounding box center [256, 185] width 125 height 27
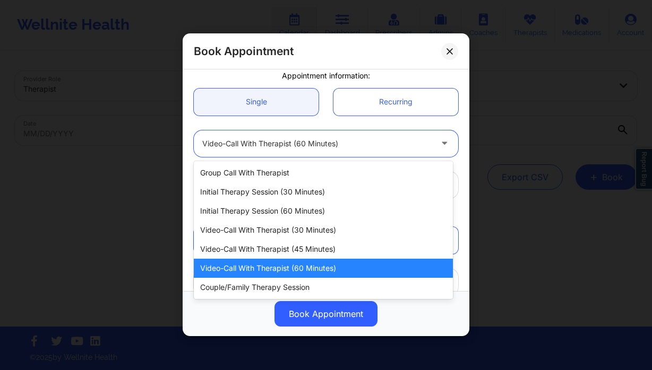
click at [443, 149] on div at bounding box center [445, 143] width 13 height 13
click at [441, 149] on div at bounding box center [445, 143] width 13 height 13
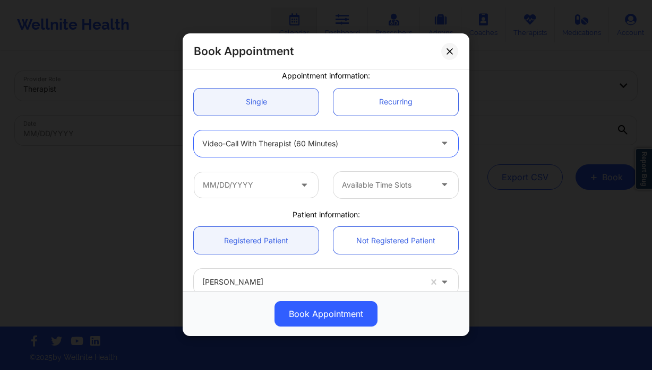
click at [439, 149] on div at bounding box center [445, 143] width 13 height 13
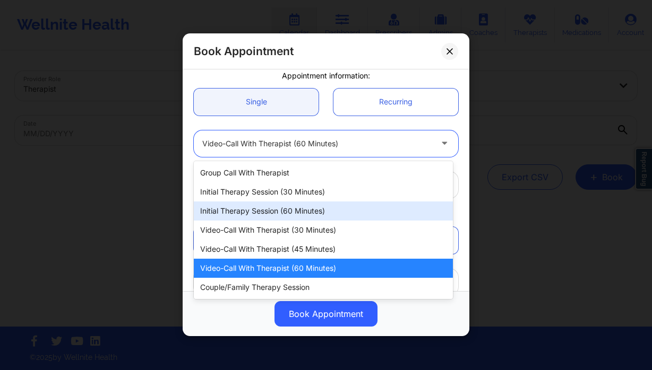
click at [324, 211] on div "Initial Therapy Session (60 minutes)" at bounding box center [323, 211] width 259 height 19
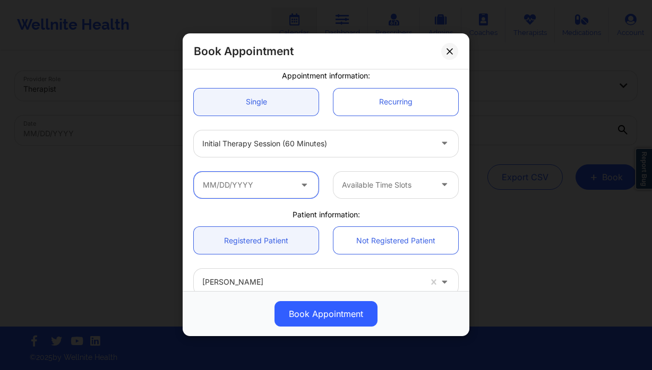
click at [258, 186] on input "text" at bounding box center [256, 185] width 125 height 27
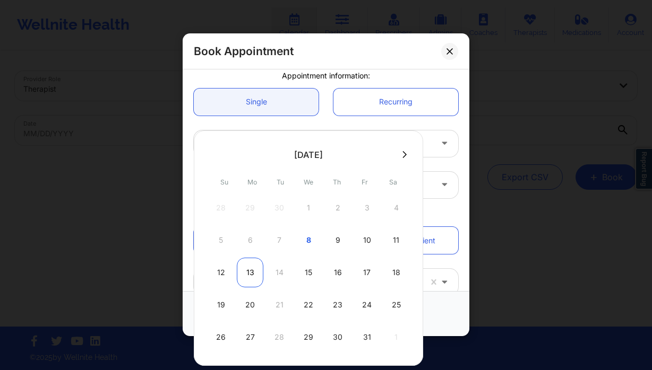
click at [252, 275] on div "13" at bounding box center [250, 273] width 27 height 30
type input "[DATE]"
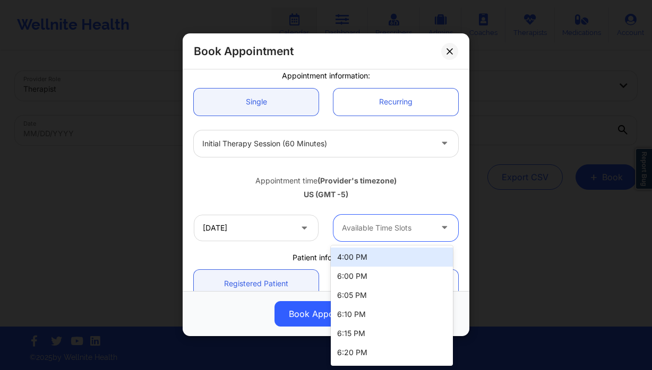
click at [384, 227] on div at bounding box center [387, 228] width 90 height 13
click at [374, 259] on div "4:00 PM" at bounding box center [392, 257] width 122 height 19
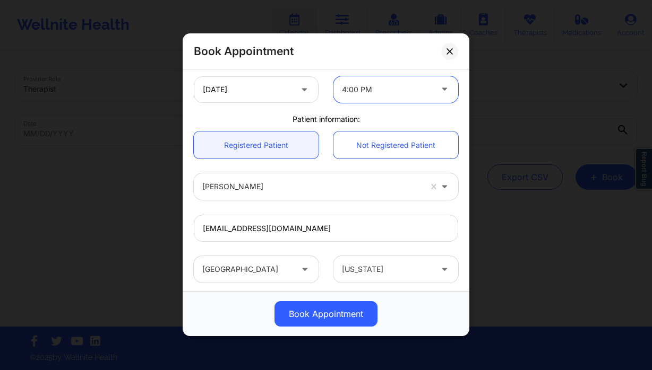
scroll to position [210, 0]
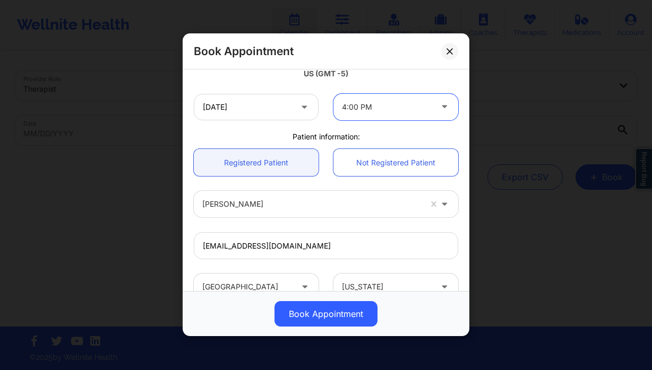
click at [356, 106] on div at bounding box center [387, 107] width 90 height 13
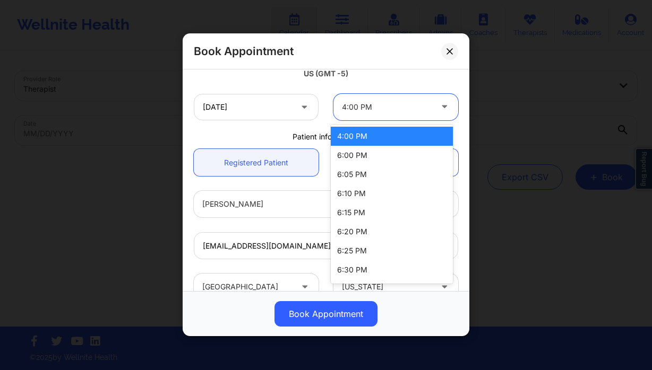
click at [356, 106] on div at bounding box center [387, 107] width 90 height 13
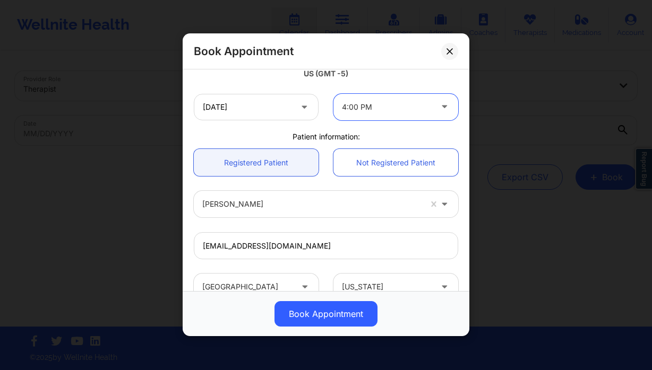
click at [387, 105] on div at bounding box center [387, 107] width 90 height 13
click at [386, 106] on div at bounding box center [387, 107] width 90 height 13
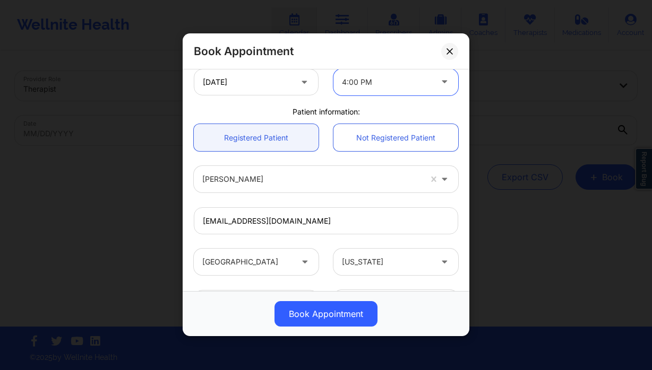
scroll to position [225, 0]
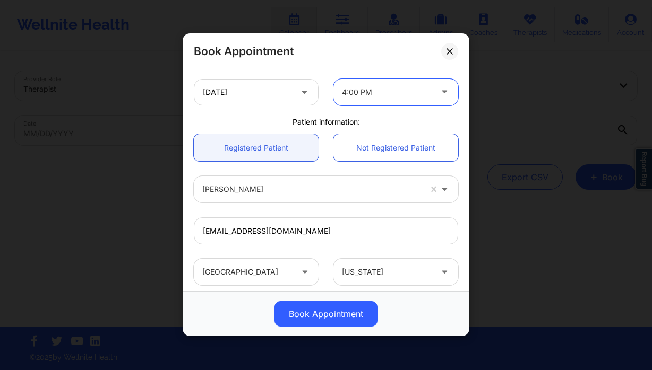
click at [364, 94] on div at bounding box center [387, 92] width 90 height 13
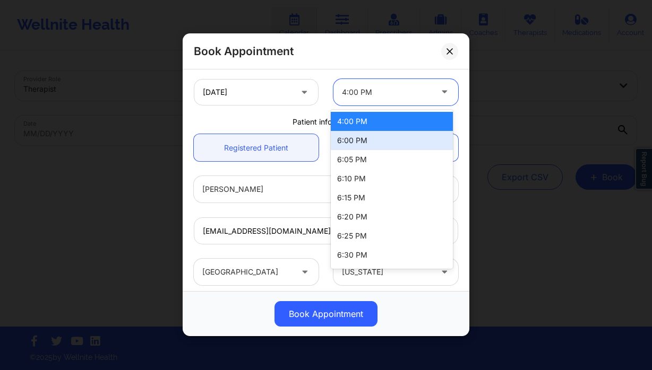
click at [383, 143] on div "6:00 PM" at bounding box center [392, 140] width 122 height 19
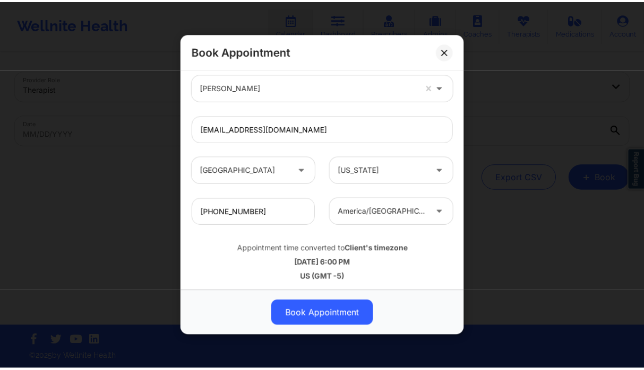
scroll to position [329, 0]
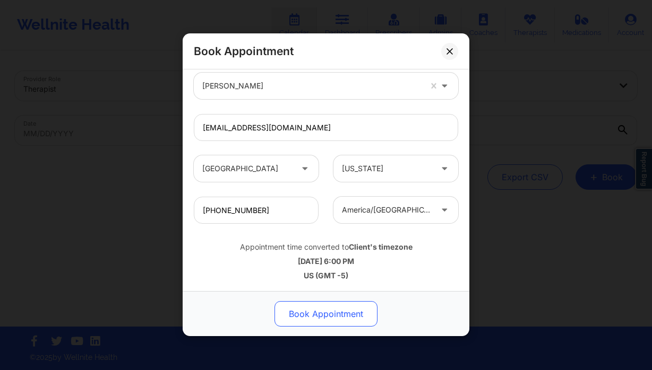
click at [348, 318] on button "Book Appointment" at bounding box center [325, 314] width 103 height 25
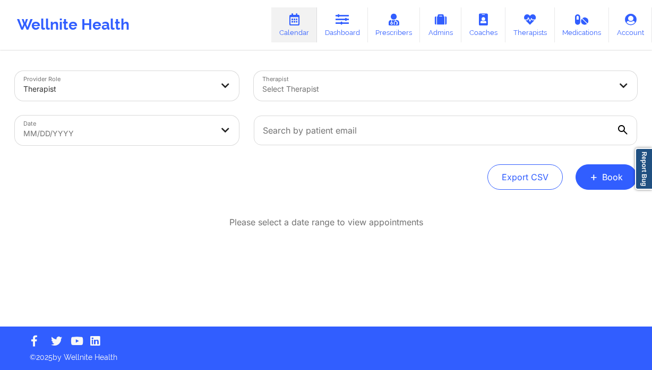
click at [166, 137] on body "Wellnite Health Calendar Dashboard Prescribers Admins Coaches Therapists Medica…" at bounding box center [326, 185] width 652 height 370
select select "2025-8"
select select "2025-9"
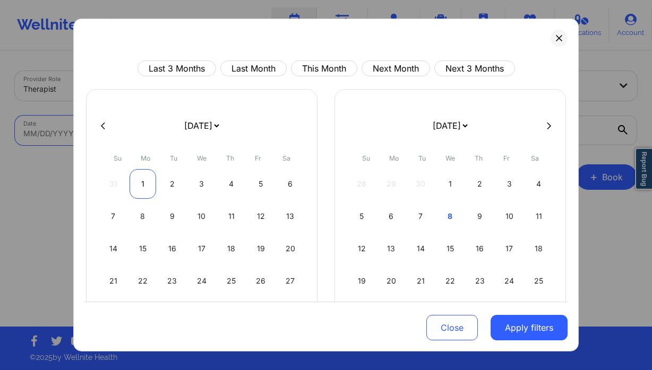
click at [147, 184] on div "1" at bounding box center [142, 184] width 27 height 30
select select "2025-8"
select select "2025-9"
select select "2025-8"
select select "2025-9"
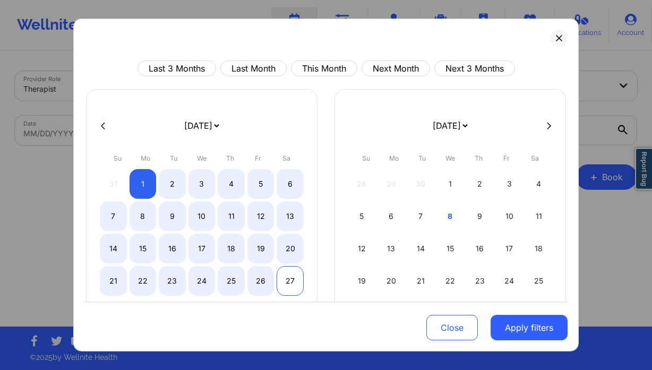
select select "2025-8"
select select "2025-9"
click at [289, 284] on div "27" at bounding box center [290, 281] width 27 height 30
select select "2025-8"
select select "2025-9"
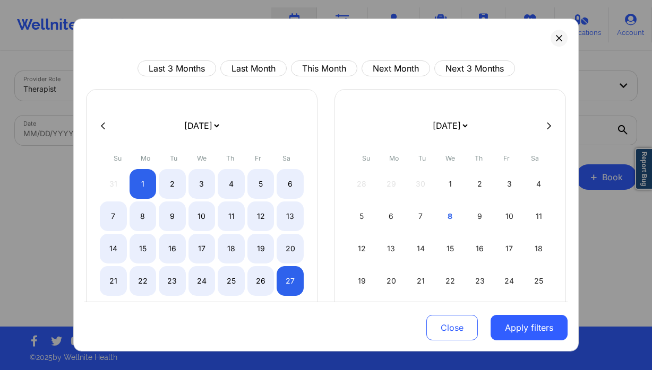
drag, startPoint x: 532, startPoint y: 329, endPoint x: 360, endPoint y: 209, distance: 210.0
click at [532, 330] on button "Apply filters" at bounding box center [528, 327] width 77 height 25
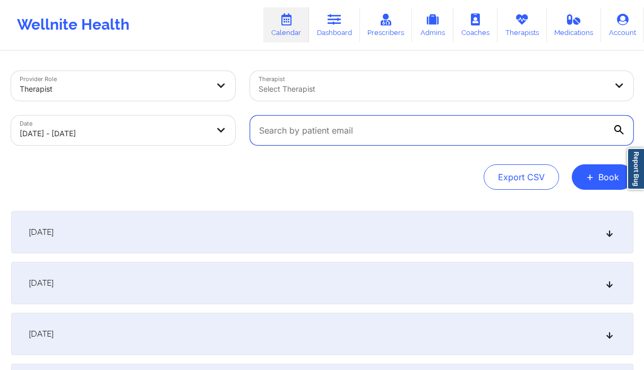
click at [305, 129] on input "text" at bounding box center [441, 131] width 383 height 30
paste input "gracesandra12@yahoo.com"
type input "gracesandra12@yahoo.com"
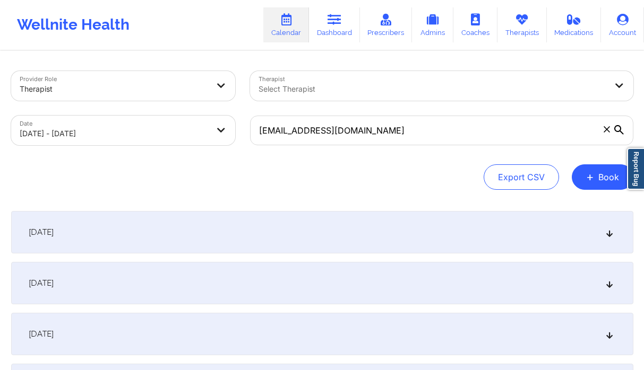
click at [160, 230] on div "September 1, 2025" at bounding box center [322, 232] width 622 height 42
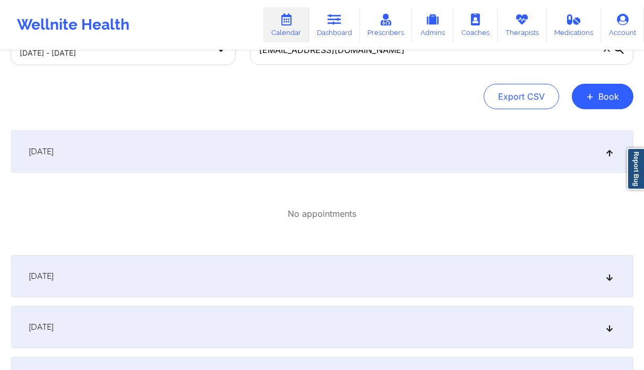
scroll to position [0, 0]
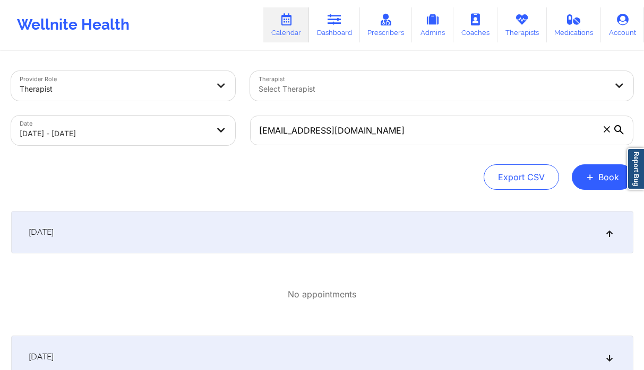
select select "2025-8"
select select "2025-9"
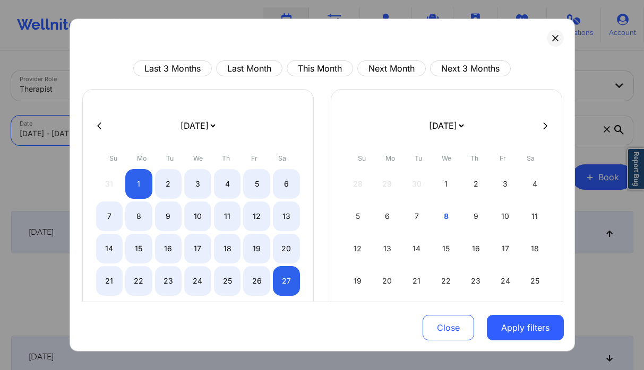
click at [89, 137] on body "Wellnite Health Calendar Dashboard Prescribers Admins Coaches Therapists Medica…" at bounding box center [322, 185] width 644 height 370
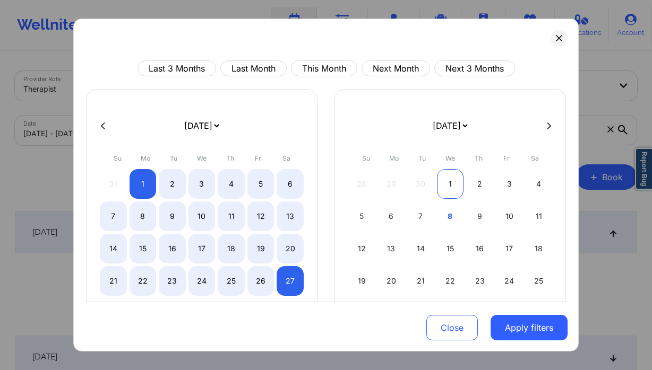
click at [449, 181] on div "1" at bounding box center [450, 184] width 27 height 30
select select "2025-9"
select select "2025-10"
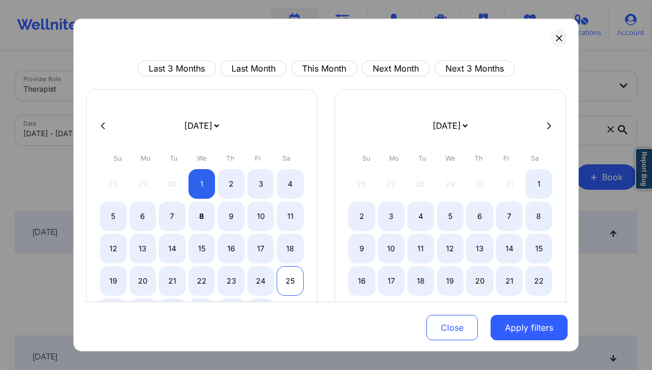
select select "2025-9"
select select "2025-10"
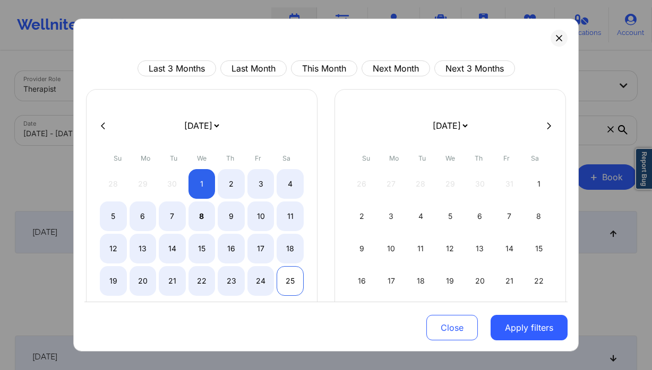
select select "2025-9"
select select "2025-10"
click at [284, 279] on div "25" at bounding box center [290, 281] width 27 height 30
select select "2025-9"
select select "2025-10"
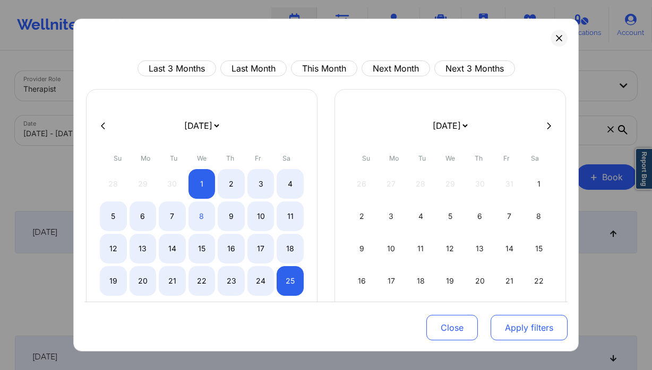
click at [541, 335] on button "Apply filters" at bounding box center [528, 327] width 77 height 25
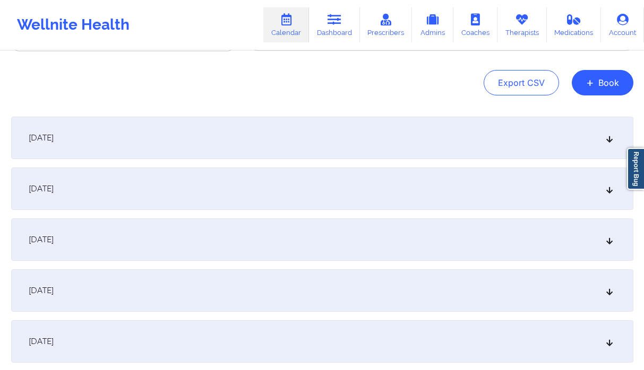
click at [109, 327] on div "October 5, 2025" at bounding box center [322, 342] width 622 height 42
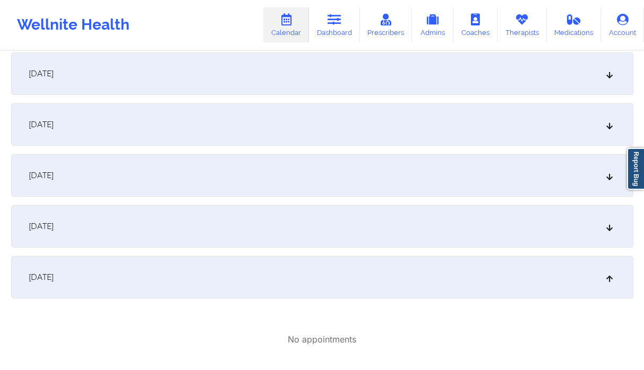
scroll to position [204, 0]
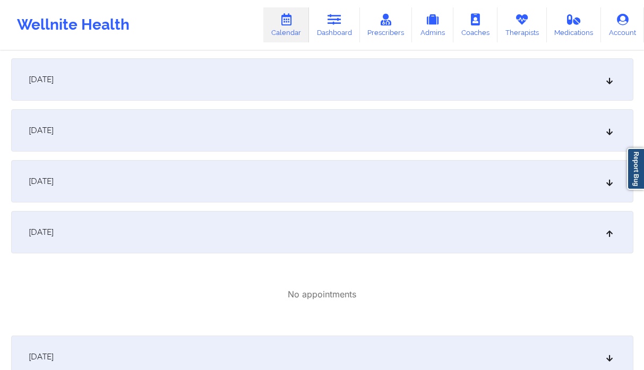
click at [172, 175] on div "October 4, 2025" at bounding box center [322, 181] width 622 height 42
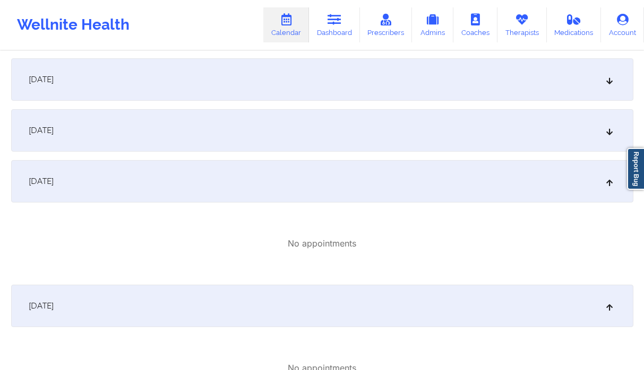
click at [180, 140] on div "October 3, 2025" at bounding box center [322, 130] width 622 height 42
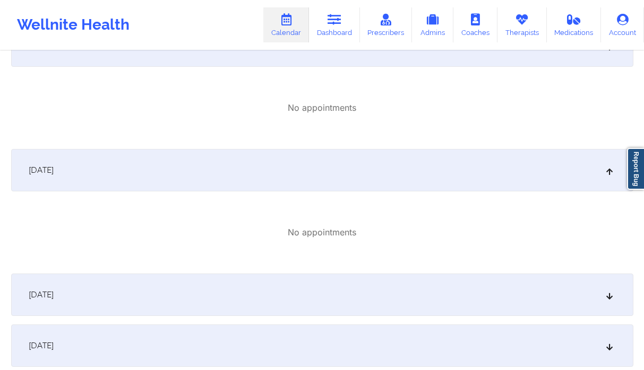
scroll to position [638, 0]
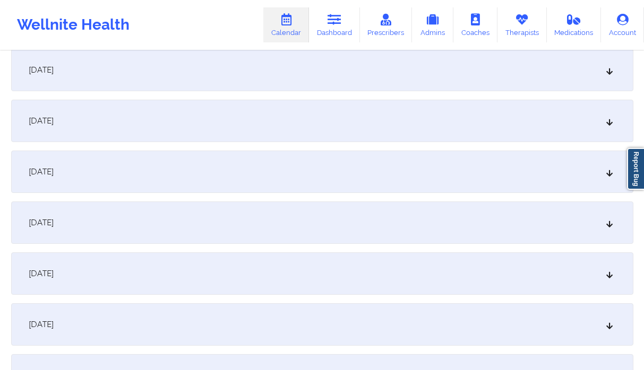
click at [176, 162] on div "October 8, 2025" at bounding box center [322, 172] width 622 height 42
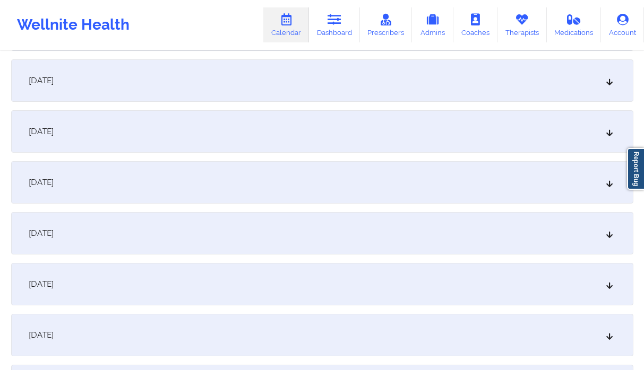
scroll to position [1168, 0]
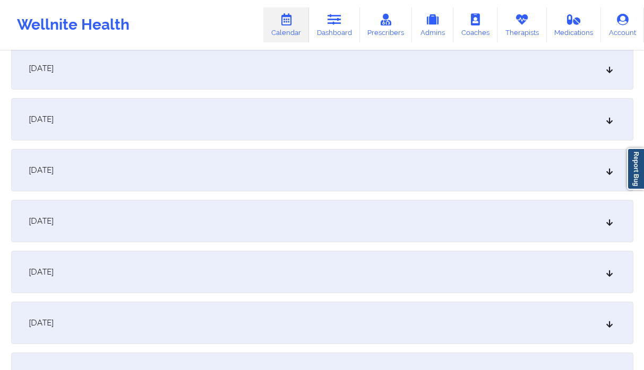
click at [200, 166] on div "October 16, 2025" at bounding box center [322, 170] width 622 height 42
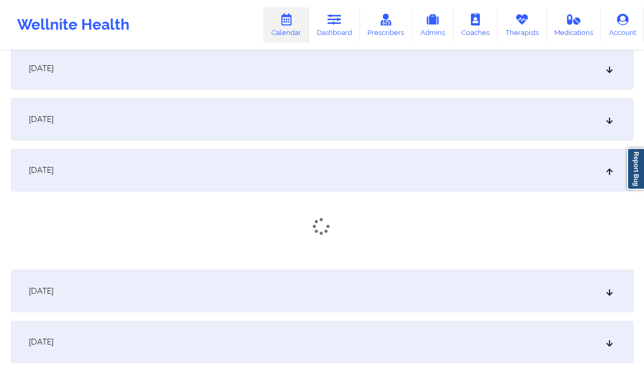
click at [226, 118] on div "October 15, 2025" at bounding box center [322, 119] width 622 height 42
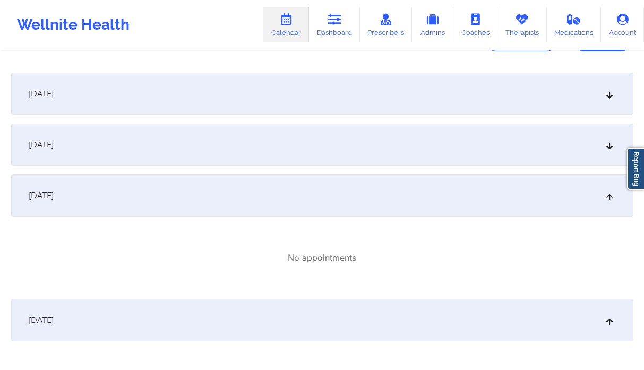
scroll to position [0, 0]
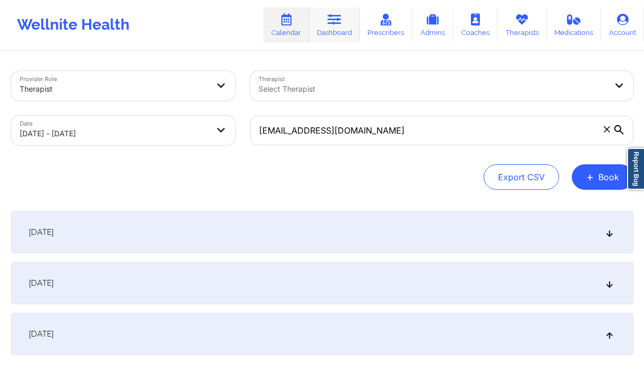
click at [322, 12] on link "Dashboard" at bounding box center [334, 24] width 51 height 35
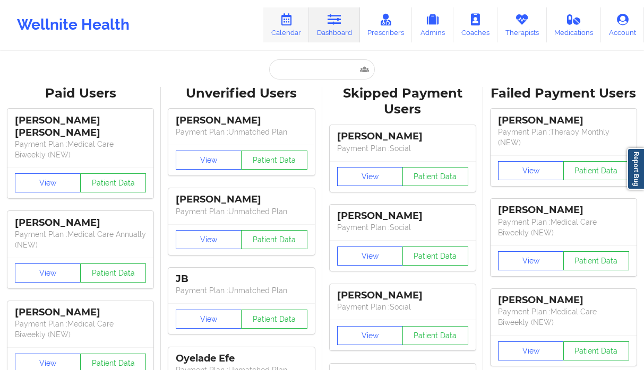
click at [273, 19] on link "Calendar" at bounding box center [286, 24] width 46 height 35
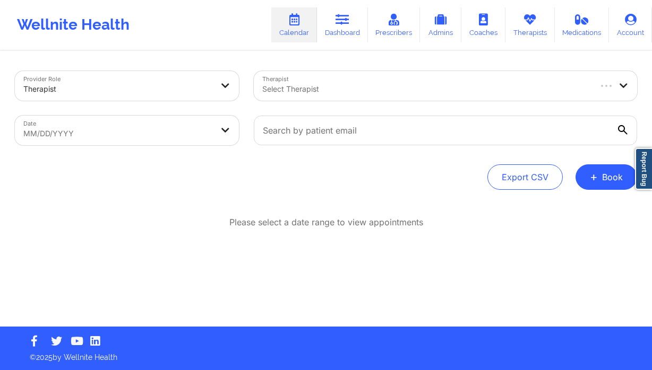
click at [282, 27] on link "Calendar" at bounding box center [294, 24] width 46 height 35
click at [101, 131] on body "Wellnite Health Calendar Dashboard Prescribers Admins Coaches Therapists Medica…" at bounding box center [326, 185] width 652 height 370
select select "2025-8"
select select "2025-9"
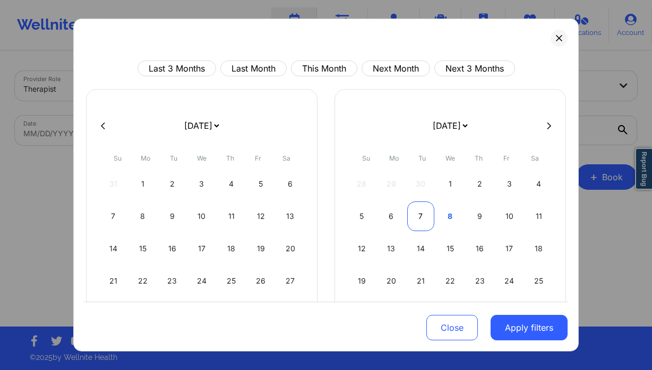
click at [421, 218] on div "7" at bounding box center [420, 217] width 27 height 30
select select "2025-9"
select select "2025-10"
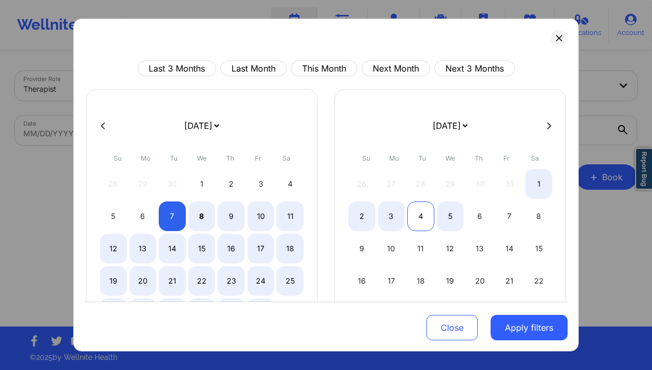
select select "2025-9"
select select "2025-10"
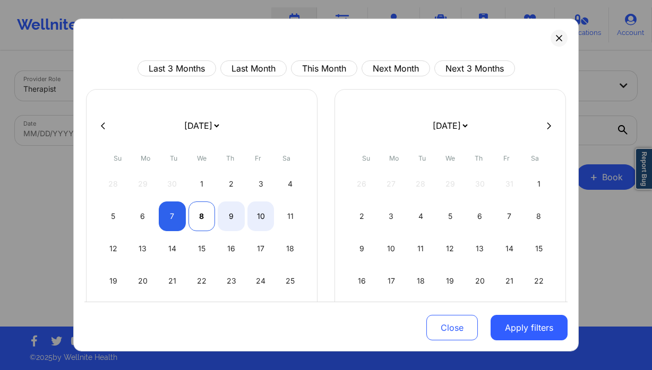
select select "2025-9"
select select "2025-10"
click at [174, 221] on div "7" at bounding box center [172, 217] width 27 height 30
select select "2025-9"
select select "2025-10"
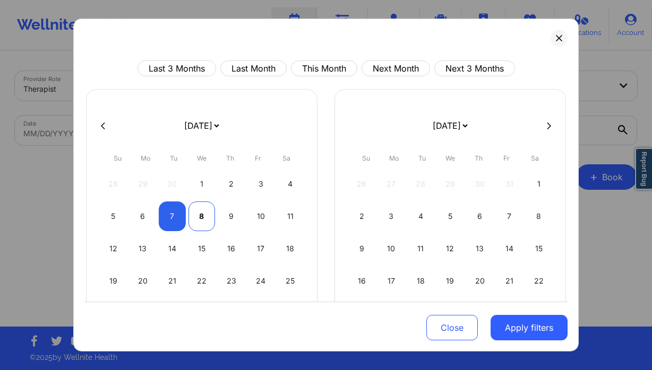
click at [190, 218] on div "8" at bounding box center [201, 217] width 27 height 30
click at [223, 218] on div "9" at bounding box center [231, 217] width 27 height 30
select select "2025-9"
select select "2025-10"
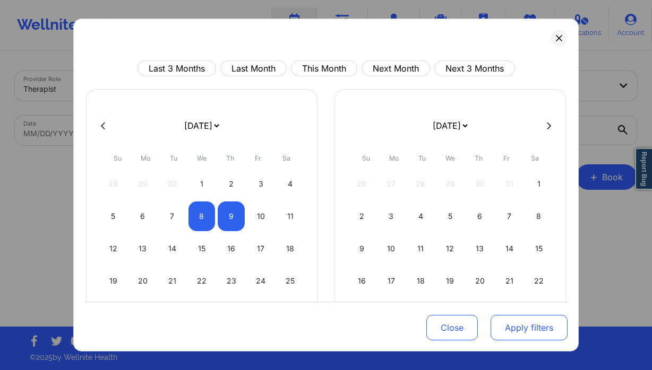
click at [550, 332] on button "Apply filters" at bounding box center [528, 327] width 77 height 25
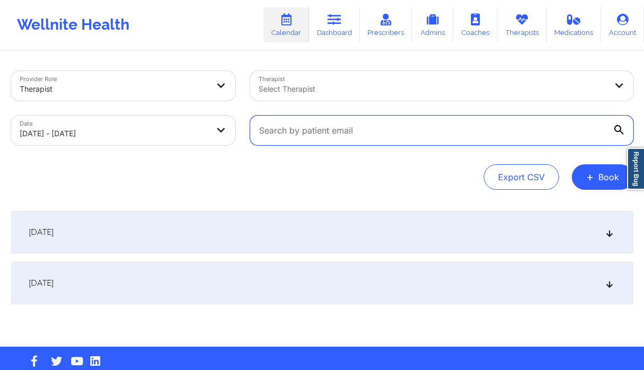
click at [358, 131] on input "text" at bounding box center [441, 131] width 383 height 30
paste input "TOUCHOFGRACEBYCARMEN@YAHOO.COM"
type input "TOUCHOFGRACEBYCARMEN@YAHOO.COM"
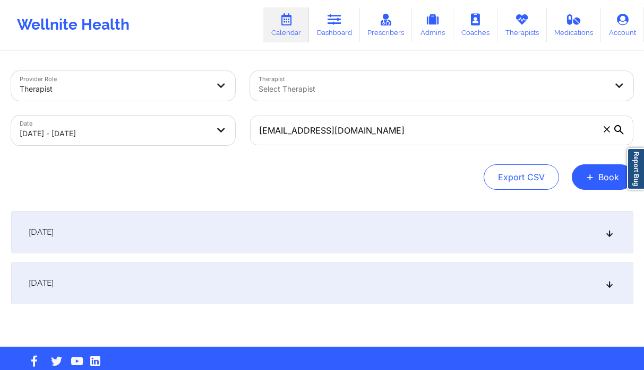
click at [266, 234] on div "October 8, 2025" at bounding box center [322, 232] width 622 height 42
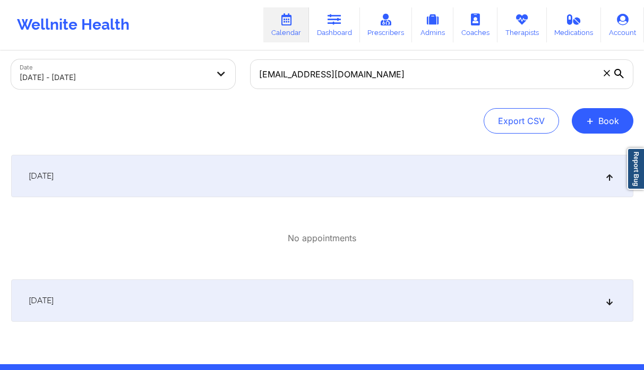
scroll to position [93, 0]
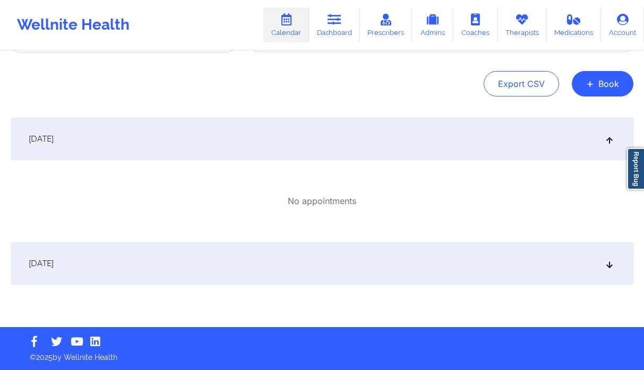
click at [189, 252] on div "October 9, 2025" at bounding box center [322, 264] width 622 height 42
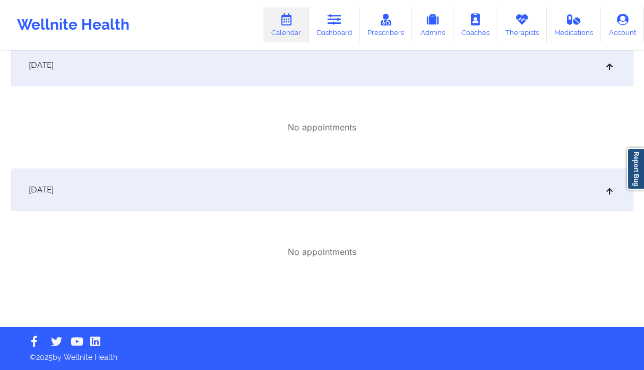
scroll to position [0, 0]
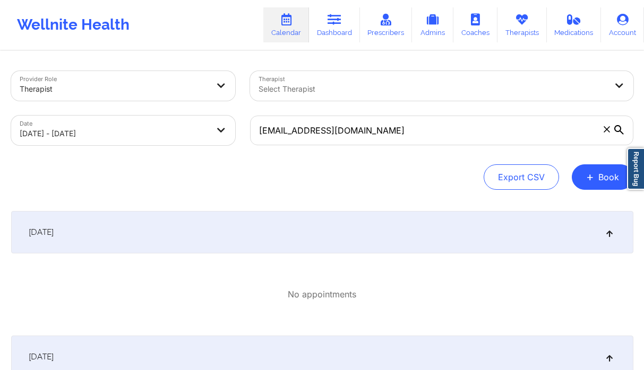
click at [612, 192] on div "Provider Role Therapist Therapist Select Therapist Date 10/08/2025 - 10/09/2025…" at bounding box center [322, 273] width 637 height 443
click at [606, 180] on button "+ Book" at bounding box center [603, 177] width 62 height 25
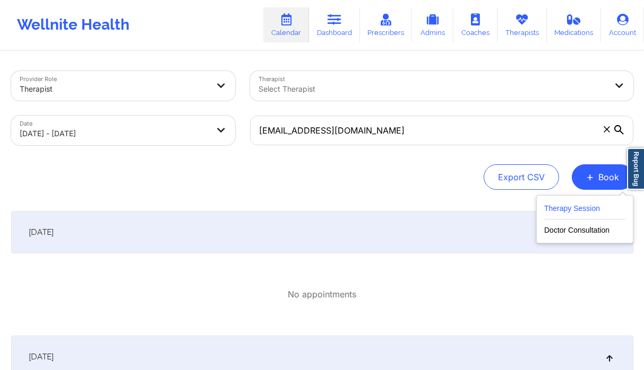
click at [546, 206] on button "Therapy Session" at bounding box center [584, 211] width 81 height 18
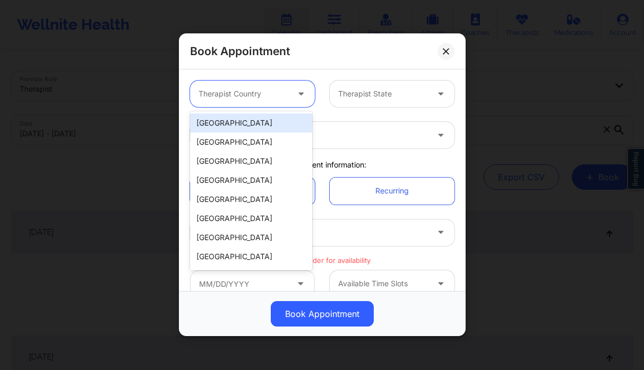
click at [291, 93] on div at bounding box center [301, 94] width 25 height 27
click at [269, 126] on div "[GEOGRAPHIC_DATA]" at bounding box center [251, 123] width 122 height 19
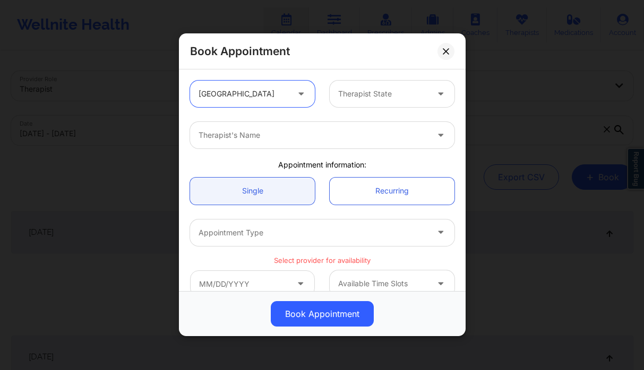
click at [418, 89] on div at bounding box center [383, 94] width 90 height 13
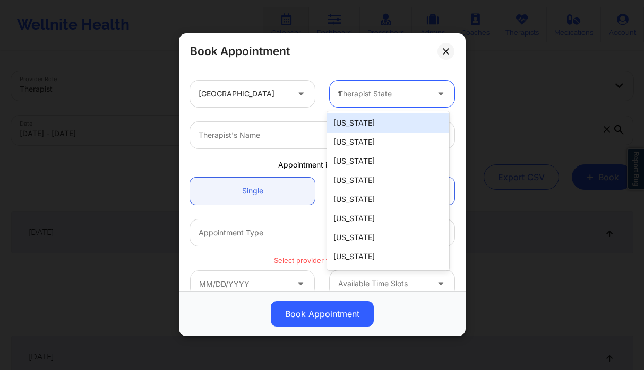
type input "te"
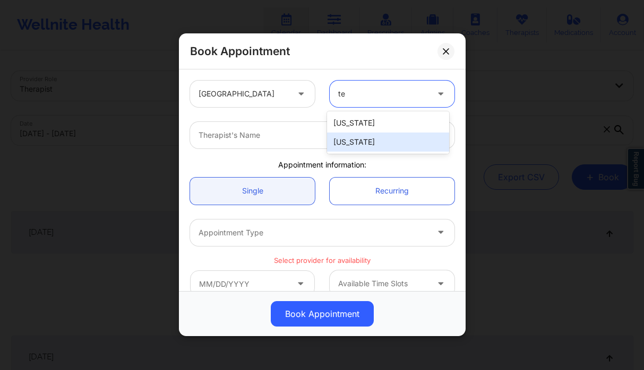
click at [359, 146] on div "[US_STATE]" at bounding box center [388, 142] width 122 height 19
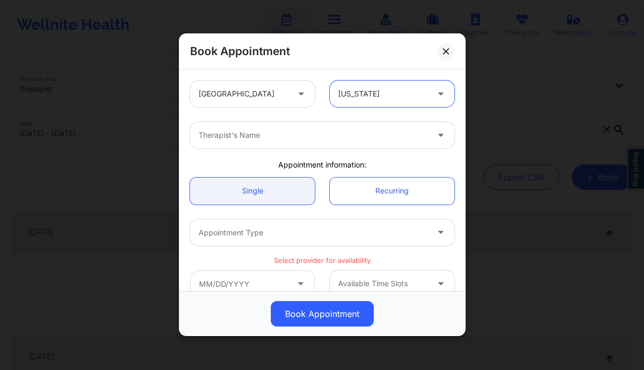
click at [270, 142] on div "Therapist's Name" at bounding box center [309, 135] width 239 height 27
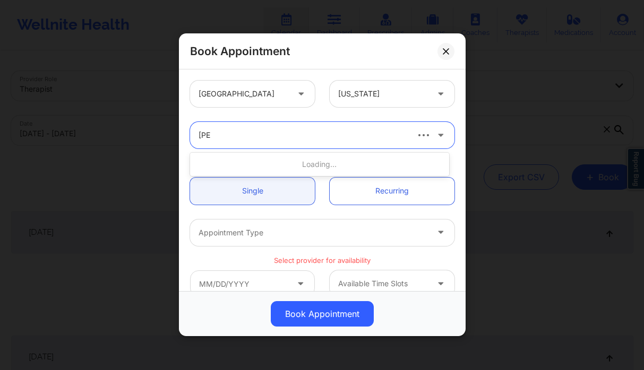
type input "kellyn"
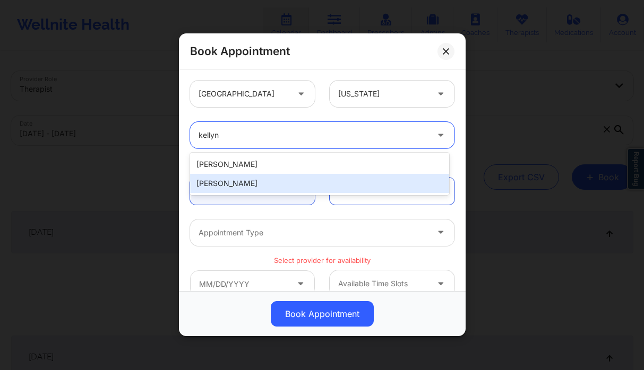
click at [273, 178] on div "[PERSON_NAME]" at bounding box center [319, 183] width 259 height 19
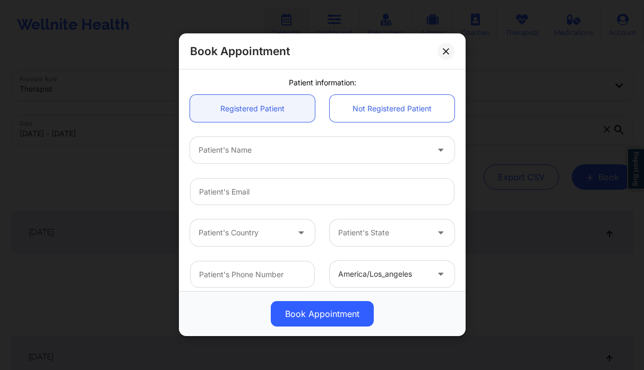
scroll to position [228, 0]
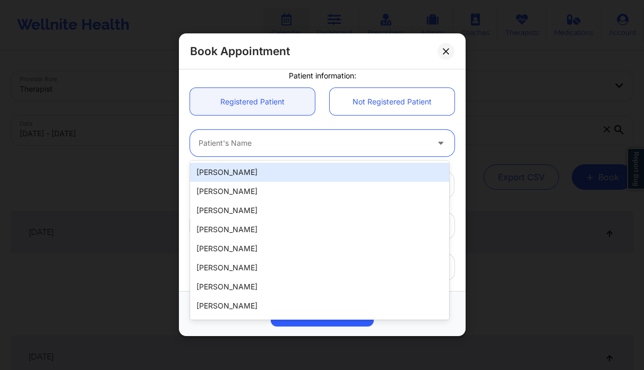
click at [278, 142] on div at bounding box center [312, 143] width 229 height 13
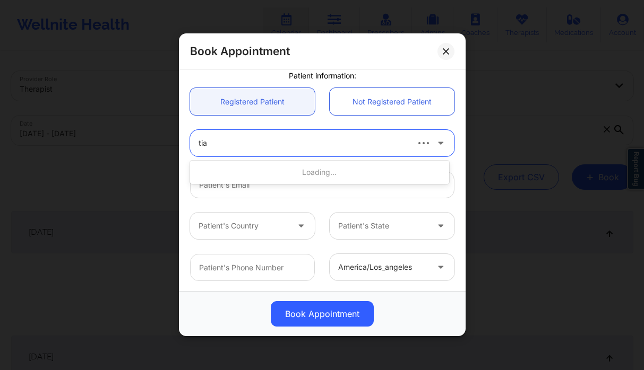
type input "tia t"
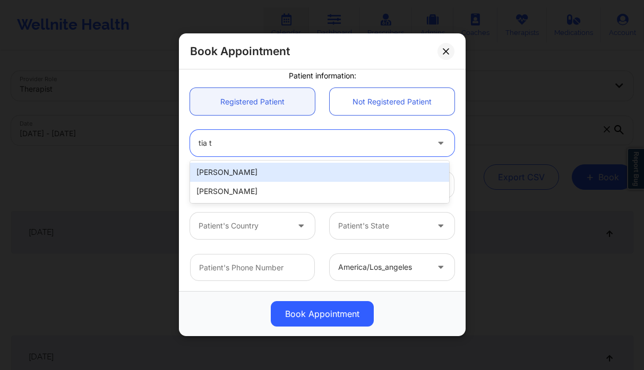
click at [277, 168] on div "[PERSON_NAME]" at bounding box center [319, 172] width 259 height 19
type input "[EMAIL_ADDRESS][DOMAIN_NAME]"
type input "[PHONE_NUMBER]"
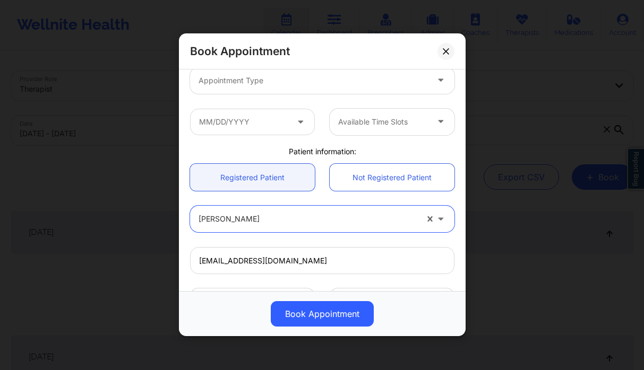
scroll to position [151, 0]
click at [258, 86] on div at bounding box center [312, 81] width 229 height 13
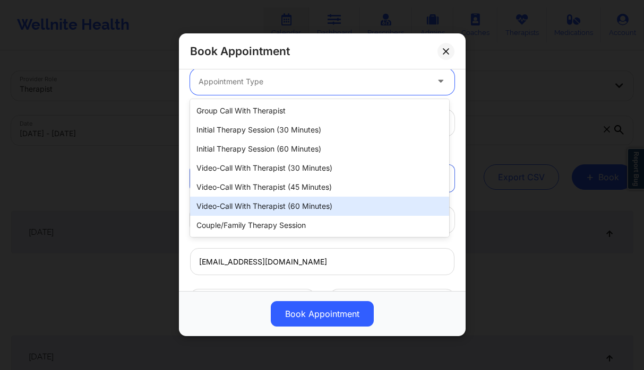
click at [332, 203] on div "Video-Call with Therapist (60 minutes)" at bounding box center [319, 206] width 259 height 19
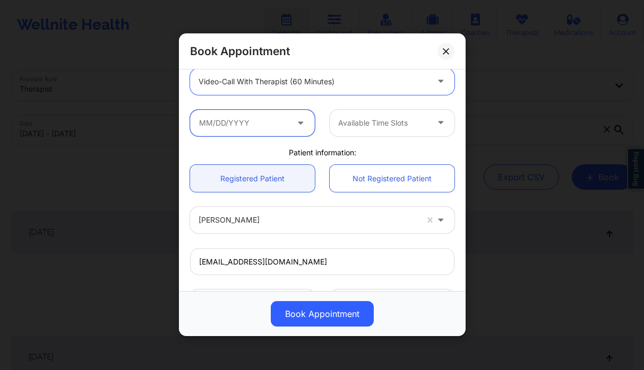
click at [238, 115] on input "text" at bounding box center [252, 123] width 125 height 27
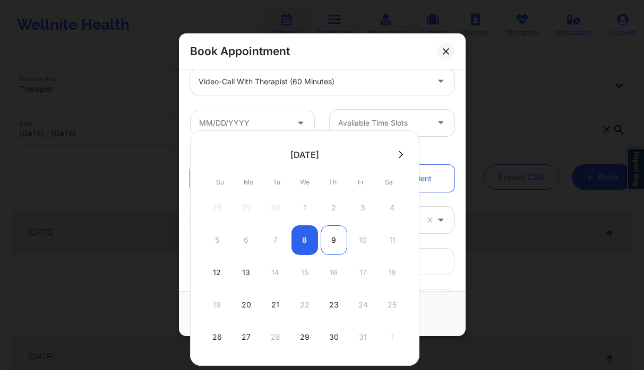
click at [330, 244] on div "9" at bounding box center [334, 241] width 27 height 30
type input "10/09/2025"
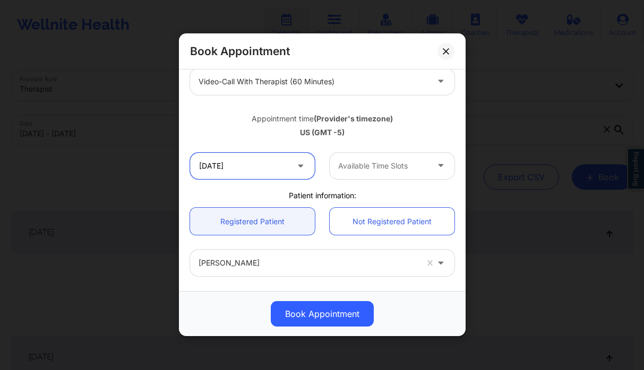
click at [278, 158] on input "10/09/2025" at bounding box center [252, 166] width 125 height 27
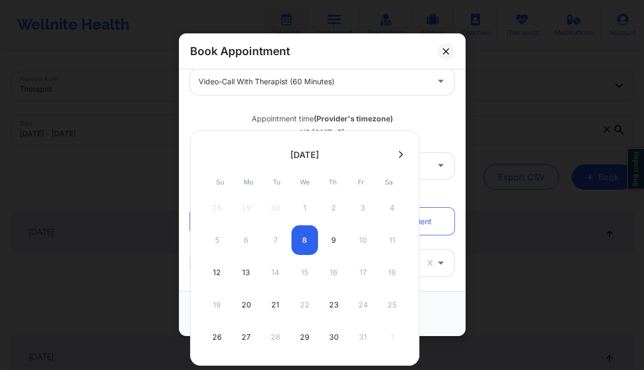
click at [299, 245] on div "5 6 7 8 9 10 11" at bounding box center [305, 241] width 202 height 30
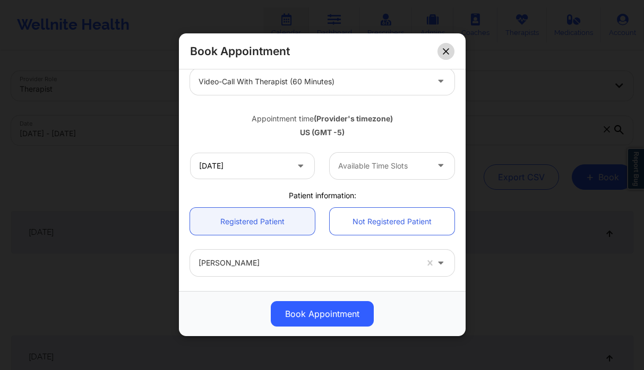
click at [446, 50] on icon at bounding box center [446, 51] width 6 height 6
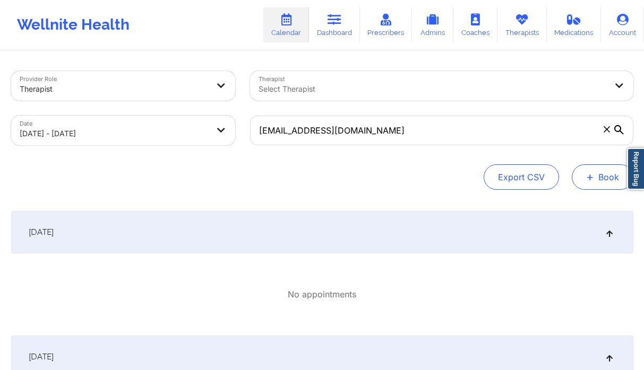
click at [585, 180] on button "+ Book" at bounding box center [603, 177] width 62 height 25
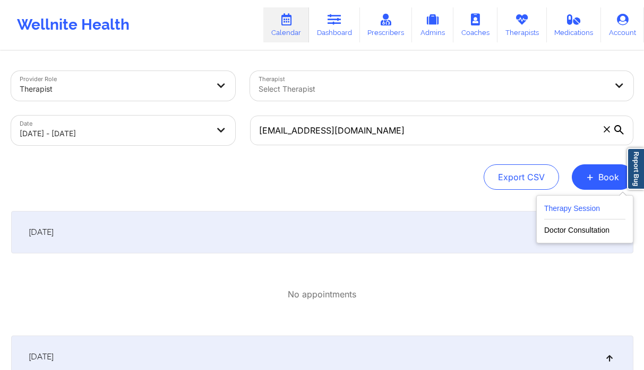
click at [562, 208] on button "Therapy Session" at bounding box center [584, 211] width 81 height 18
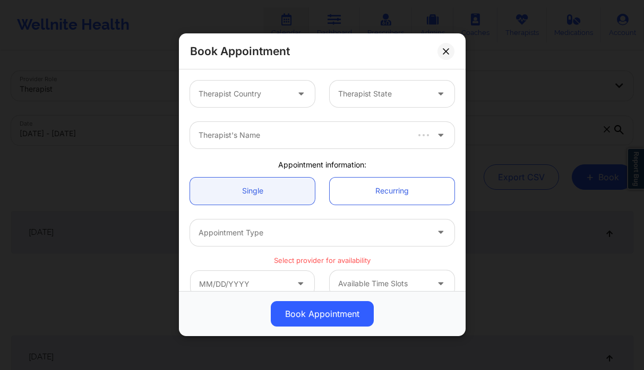
click at [256, 102] on div "Therapist Country" at bounding box center [239, 94] width 99 height 27
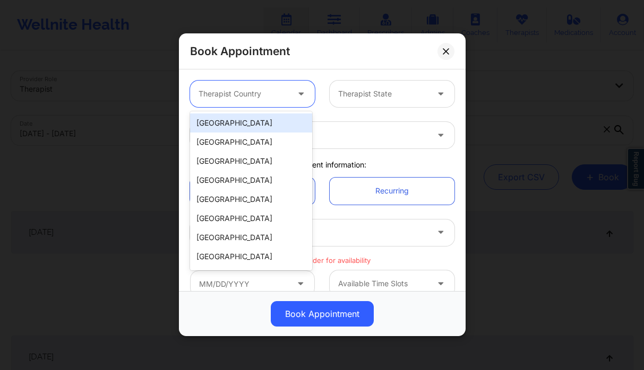
click at [241, 117] on div "[GEOGRAPHIC_DATA]" at bounding box center [251, 123] width 122 height 19
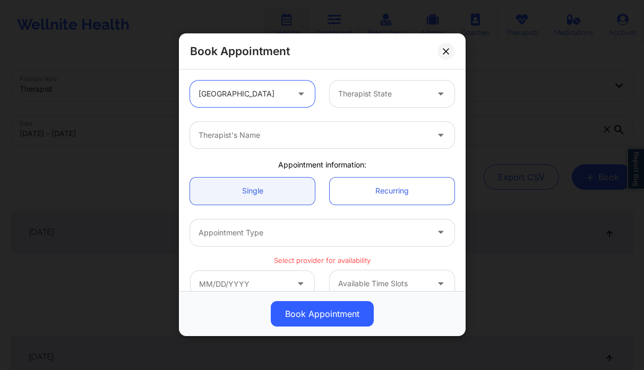
click at [388, 104] on div "Therapist State" at bounding box center [379, 94] width 99 height 27
type input "te"
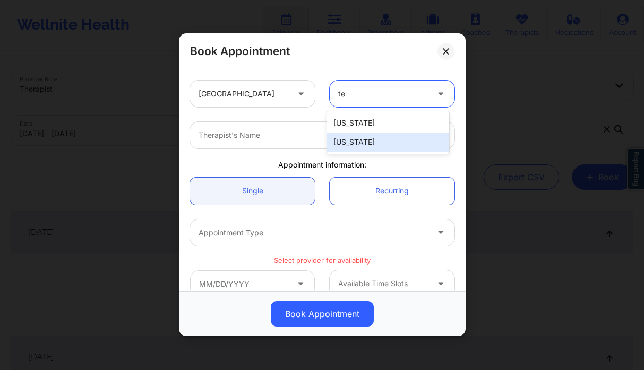
click at [362, 132] on div "[US_STATE]" at bounding box center [388, 123] width 122 height 19
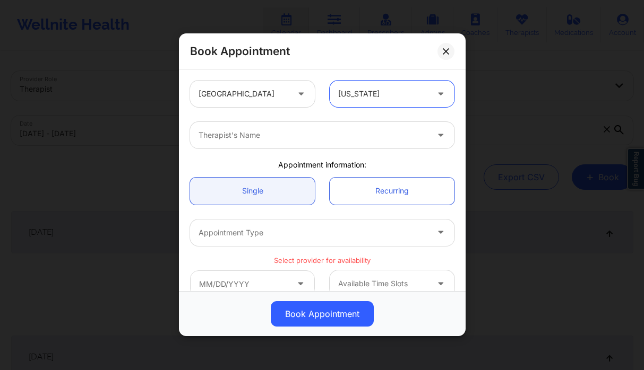
click at [297, 133] on div at bounding box center [312, 135] width 229 height 13
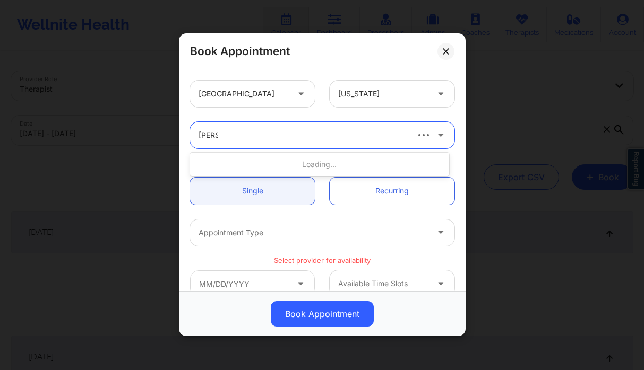
type input "latoni"
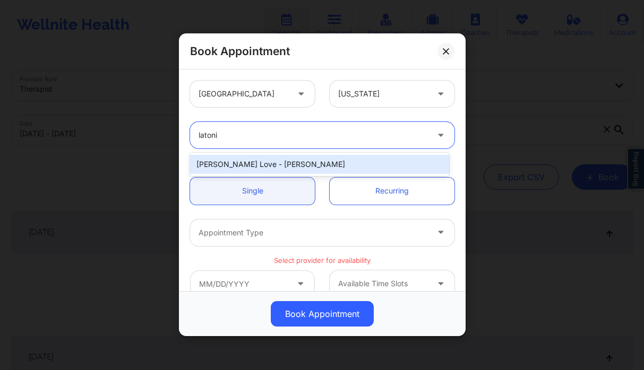
click at [291, 168] on div "[PERSON_NAME] Love - [PERSON_NAME]" at bounding box center [319, 164] width 259 height 19
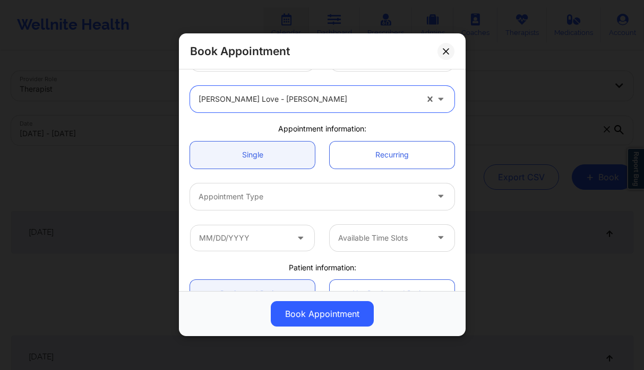
scroll to position [168, 0]
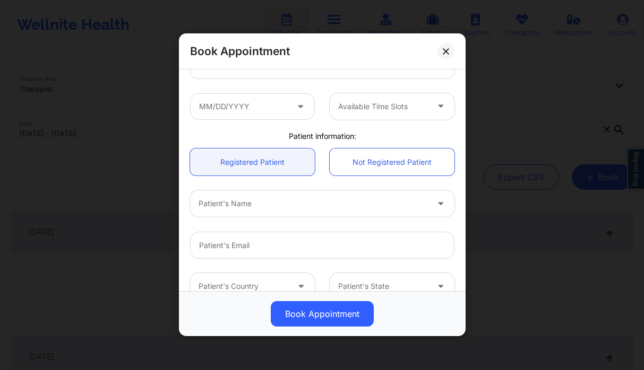
click at [248, 200] on div at bounding box center [312, 204] width 229 height 13
type input "calicia bo"
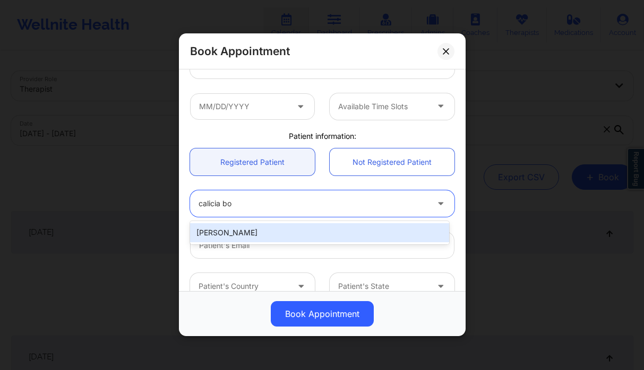
click at [245, 238] on div "[PERSON_NAME]" at bounding box center [319, 232] width 259 height 19
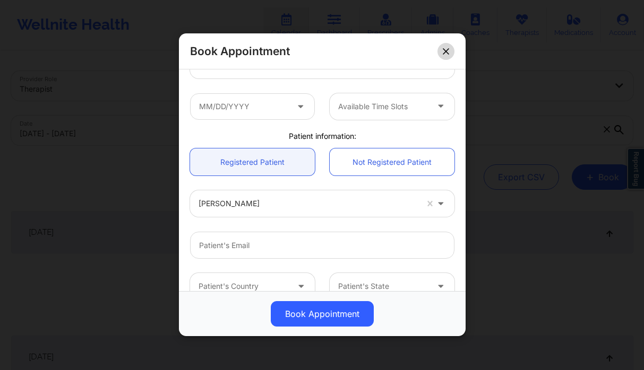
click at [454, 53] on button at bounding box center [445, 51] width 17 height 17
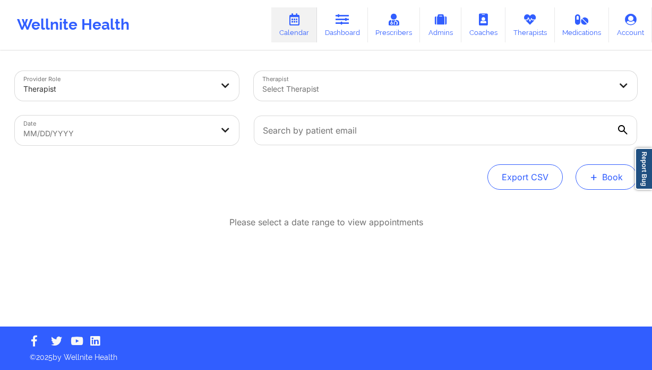
click at [603, 182] on button "+ Book" at bounding box center [606, 177] width 62 height 25
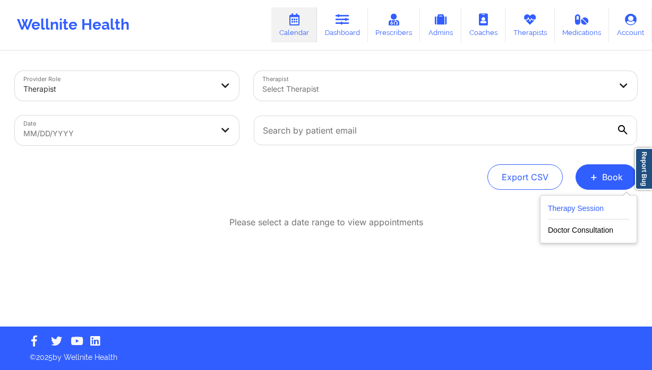
click at [575, 203] on button "Therapy Session" at bounding box center [588, 211] width 81 height 18
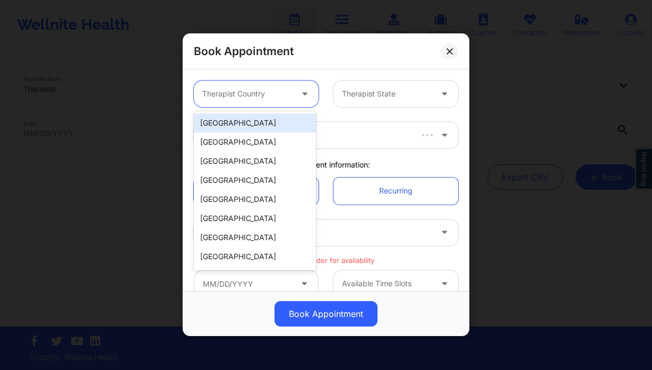
click at [246, 85] on div "Therapist Country" at bounding box center [243, 94] width 99 height 27
click at [247, 117] on div "[GEOGRAPHIC_DATA]" at bounding box center [255, 123] width 122 height 19
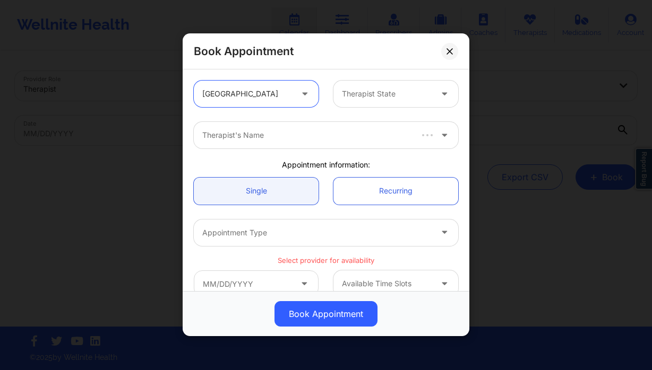
click at [371, 96] on div at bounding box center [387, 94] width 90 height 13
type input "te"
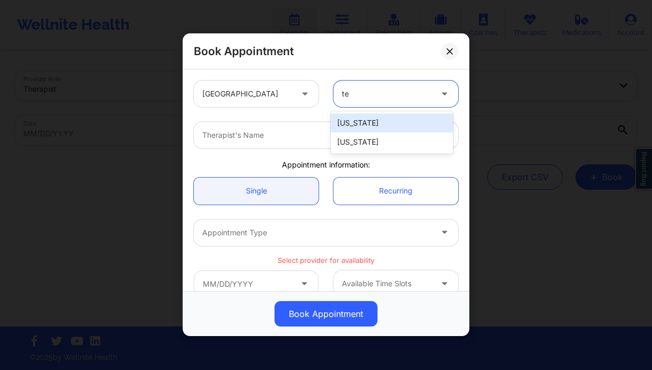
click at [370, 125] on div "[US_STATE]" at bounding box center [392, 123] width 122 height 19
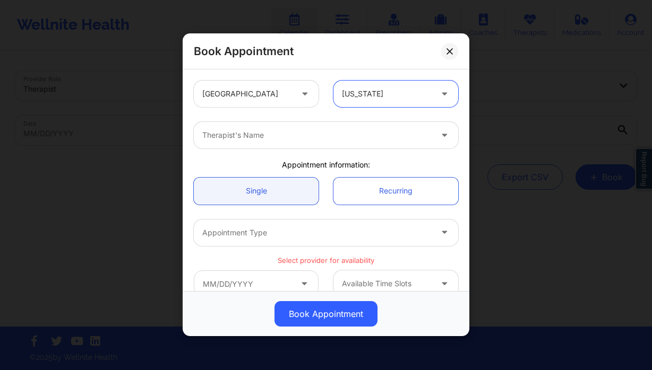
click at [293, 134] on div at bounding box center [316, 135] width 229 height 13
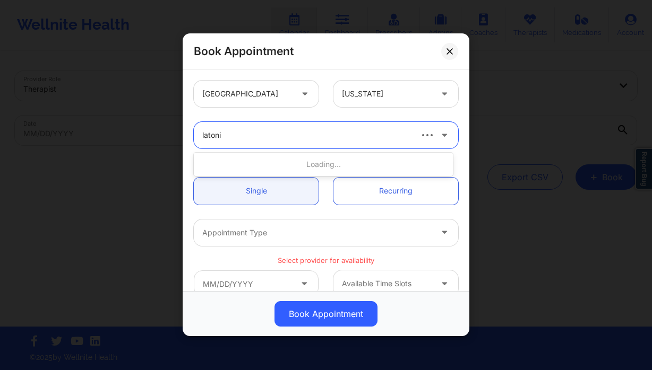
type input "latonia"
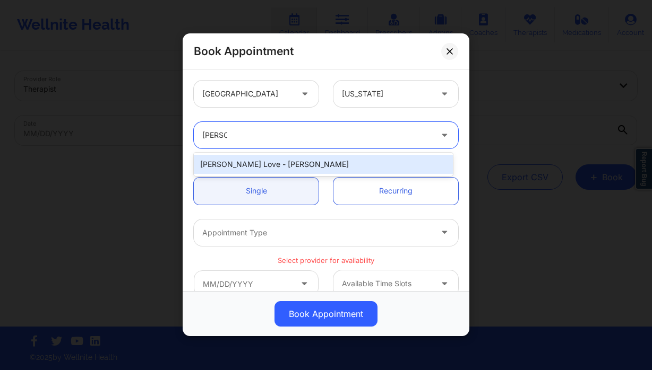
click at [289, 168] on div "[PERSON_NAME] Love - [PERSON_NAME]" at bounding box center [323, 164] width 259 height 19
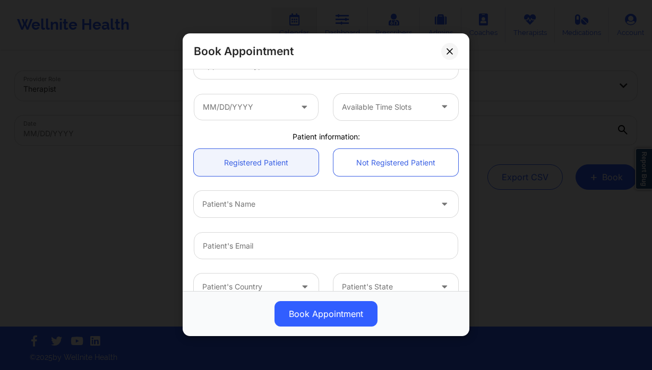
scroll to position [228, 0]
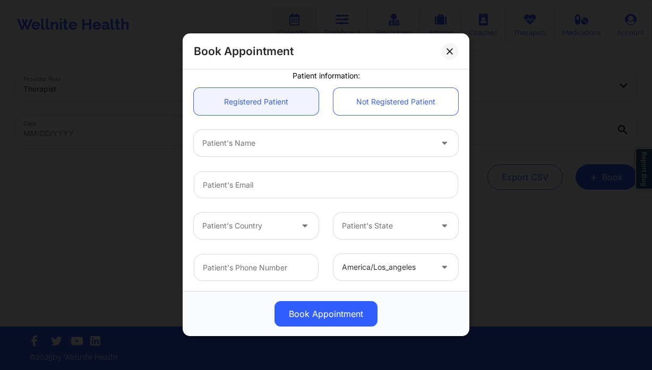
click at [265, 151] on div "Patient's Name" at bounding box center [313, 143] width 239 height 27
type input "calicia b"
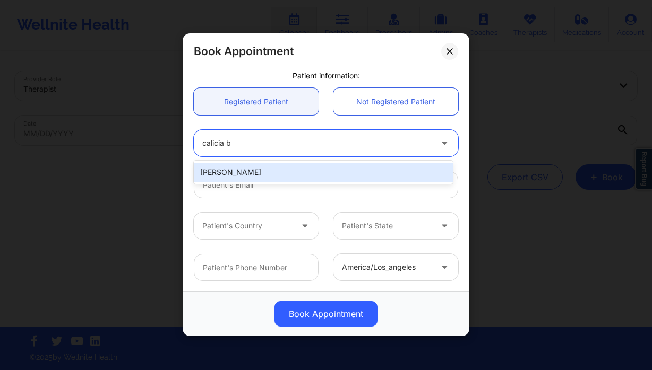
click at [269, 176] on div "[PERSON_NAME]" at bounding box center [323, 172] width 259 height 19
type input "[EMAIL_ADDRESS][DOMAIN_NAME]"
type input "[PHONE_NUMBER]"
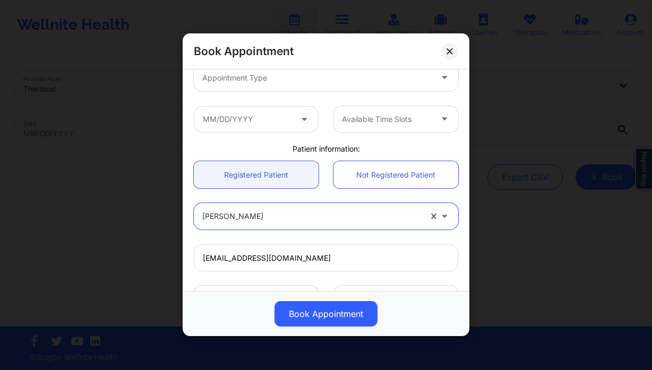
scroll to position [131, 0]
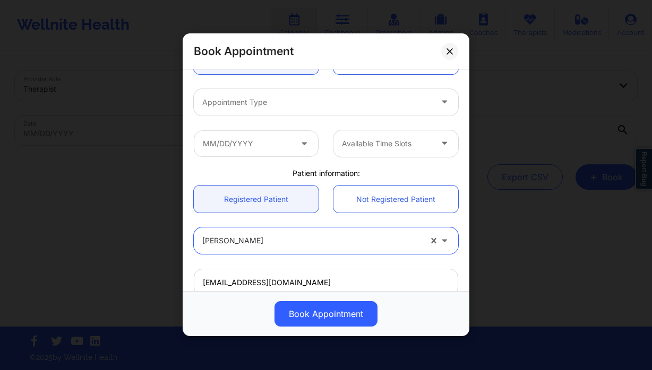
click at [283, 108] on div at bounding box center [316, 102] width 229 height 13
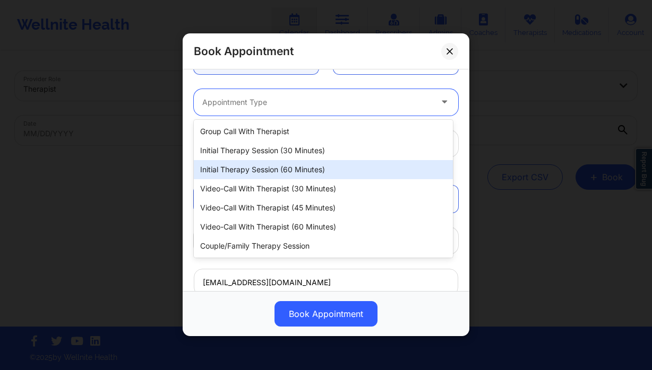
click at [297, 170] on div "Initial Therapy Session (60 minutes)" at bounding box center [323, 169] width 259 height 19
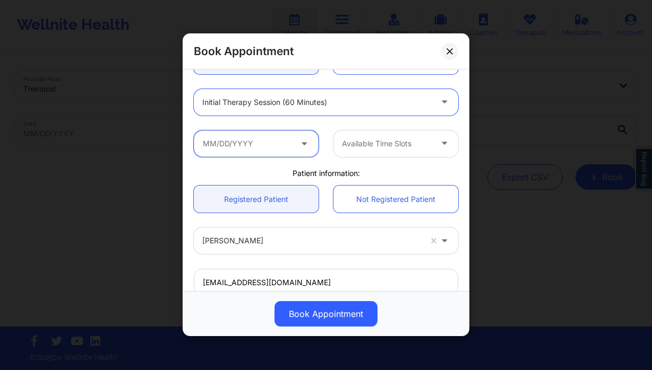
click at [258, 149] on input "text" at bounding box center [256, 144] width 125 height 27
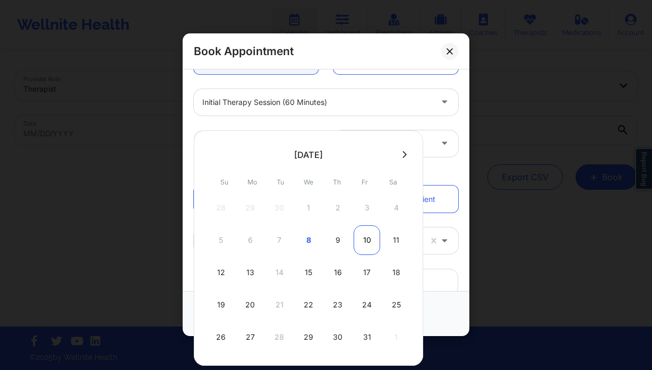
click at [361, 237] on div "10" at bounding box center [366, 241] width 27 height 30
type input "10/10/2025"
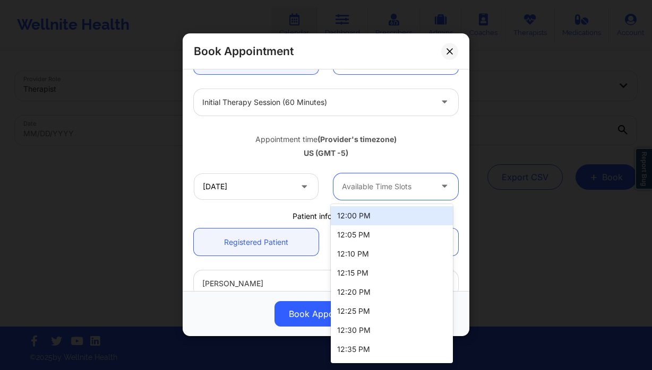
click at [350, 183] on div at bounding box center [387, 186] width 90 height 13
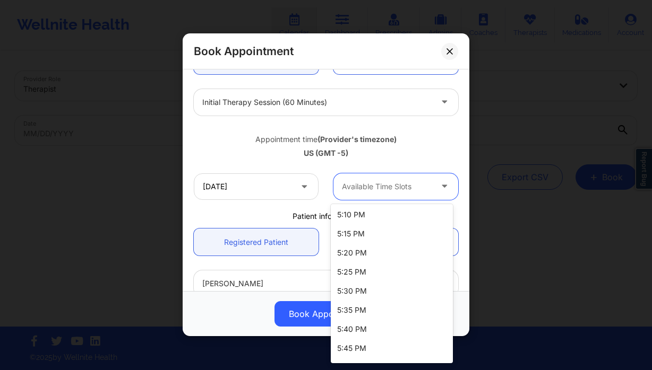
scroll to position [794, 0]
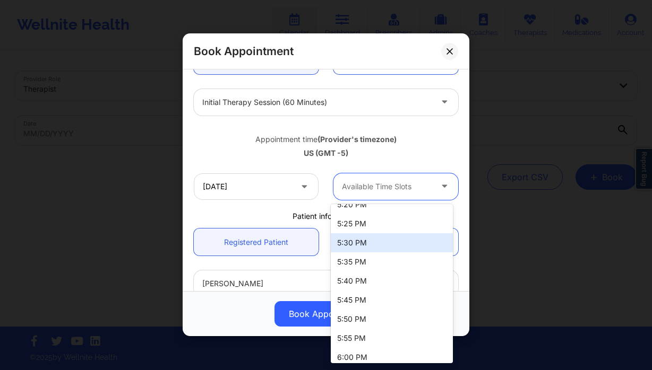
click at [374, 240] on div "5:30 PM" at bounding box center [392, 243] width 122 height 19
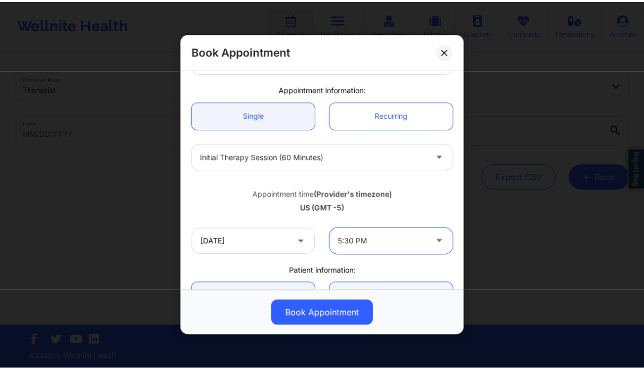
scroll to position [0, 0]
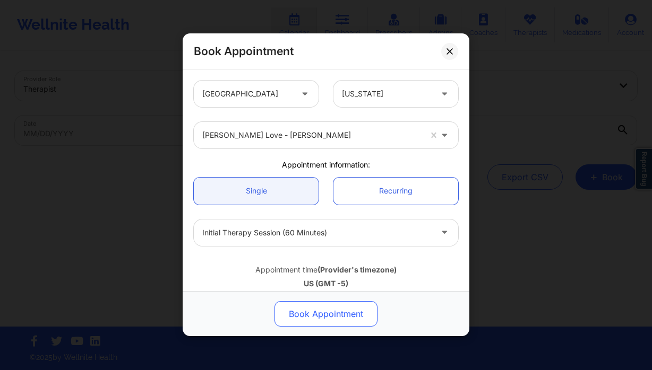
click at [297, 317] on button "Book Appointment" at bounding box center [325, 314] width 103 height 25
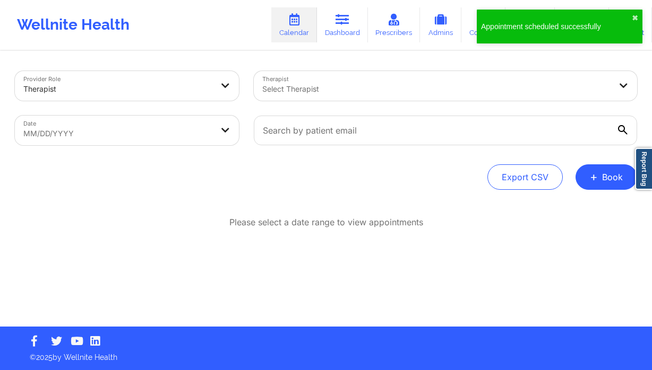
select select "2025-8"
select select "2025-9"
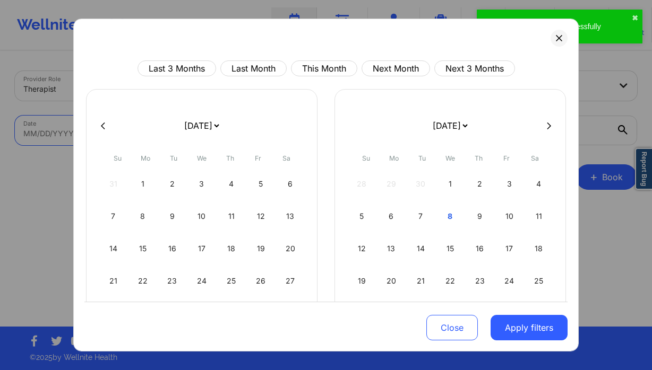
click at [110, 131] on body "Appointment scheduled successfully ✖︎ Wellnite Health Calendar Dashboard Prescr…" at bounding box center [326, 185] width 652 height 370
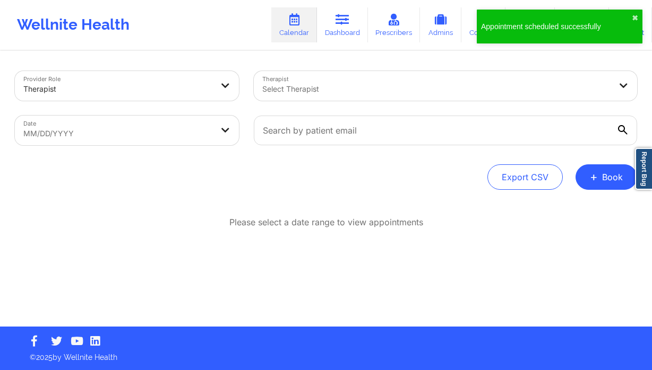
click at [79, 129] on body "Appointment scheduled successfully ✖︎ Wellnite Health Calendar Dashboard Prescr…" at bounding box center [326, 185] width 652 height 370
select select "2025-8"
select select "2025-9"
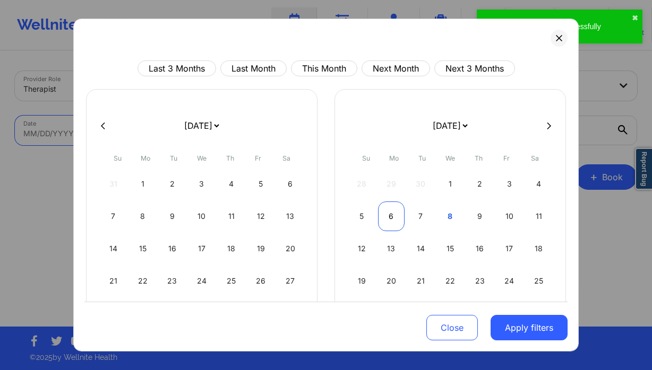
click at [385, 219] on div "6" at bounding box center [391, 217] width 27 height 30
select select "2025-9"
select select "2025-10"
select select "2025-9"
select select "2025-10"
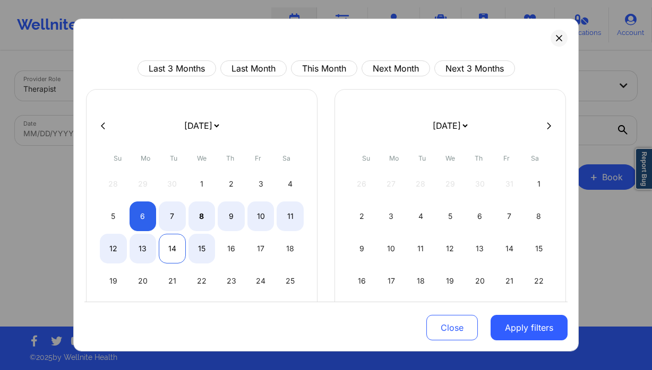
select select "2025-9"
select select "2025-10"
select select "2025-9"
select select "2025-10"
select select "2025-9"
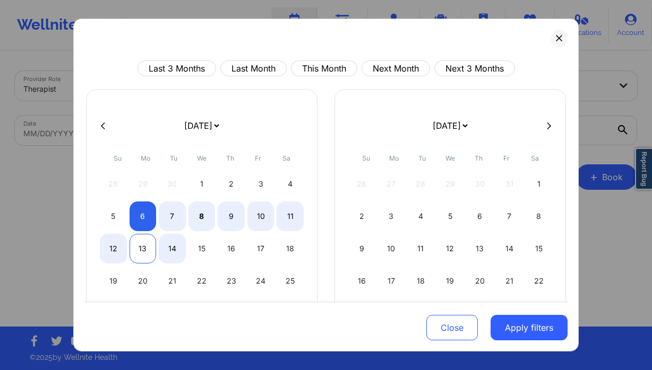
select select "2025-10"
select select "2025-9"
select select "2025-10"
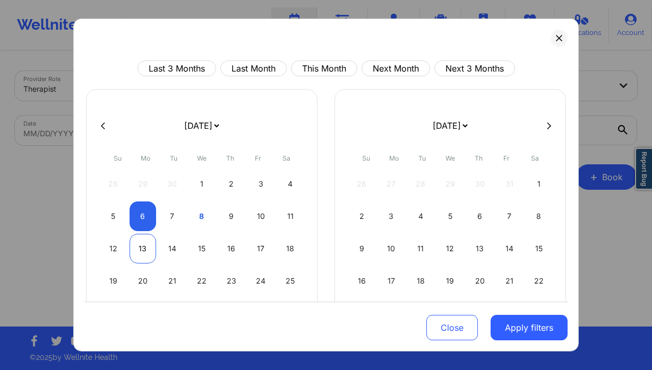
select select "2025-9"
select select "2025-10"
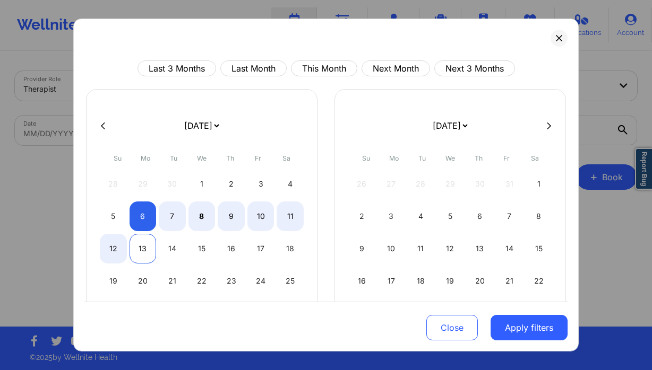
click at [136, 248] on div "13" at bounding box center [142, 249] width 27 height 30
select select "2025-9"
select select "2025-10"
drag, startPoint x: 165, startPoint y: 256, endPoint x: 224, endPoint y: 265, distance: 60.1
click at [165, 256] on div "14" at bounding box center [172, 249] width 27 height 30
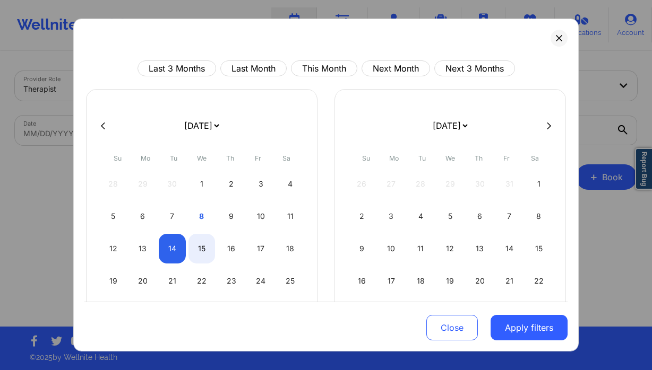
select select "2025-9"
select select "2025-10"
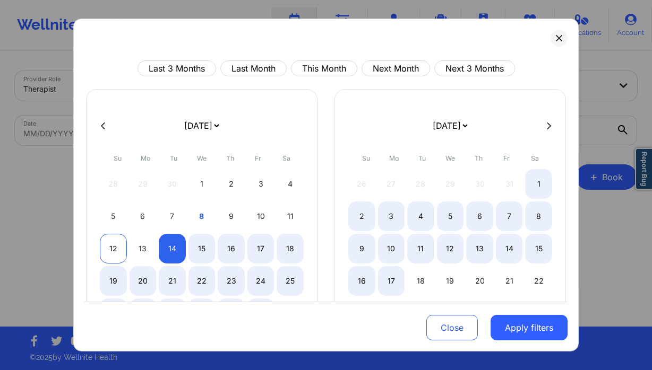
select select "2025-9"
select select "2025-10"
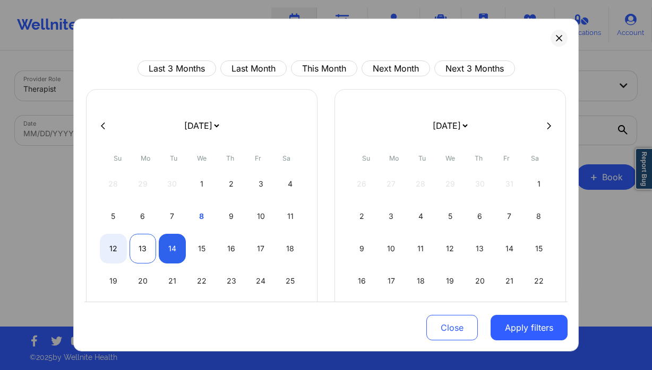
select select "2025-9"
select select "2025-10"
click at [139, 255] on div "13" at bounding box center [142, 249] width 27 height 30
select select "2025-9"
select select "2025-10"
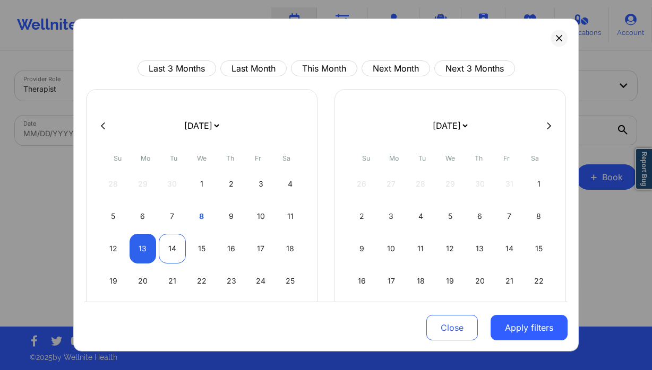
click at [163, 256] on div "14" at bounding box center [172, 249] width 27 height 30
select select "2025-9"
select select "2025-10"
drag, startPoint x: 528, startPoint y: 323, endPoint x: 439, endPoint y: 197, distance: 154.6
click at [528, 323] on button "Apply filters" at bounding box center [528, 327] width 77 height 25
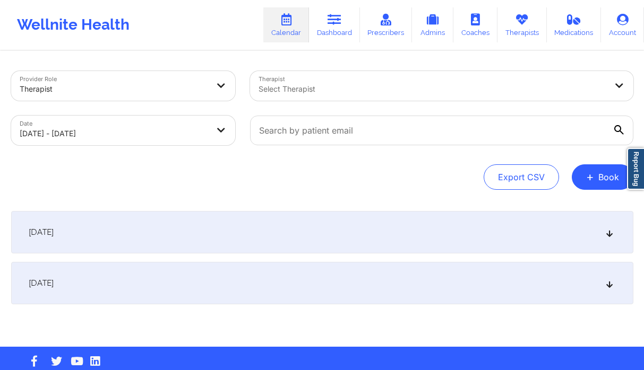
click at [377, 92] on div at bounding box center [432, 89] width 348 height 13
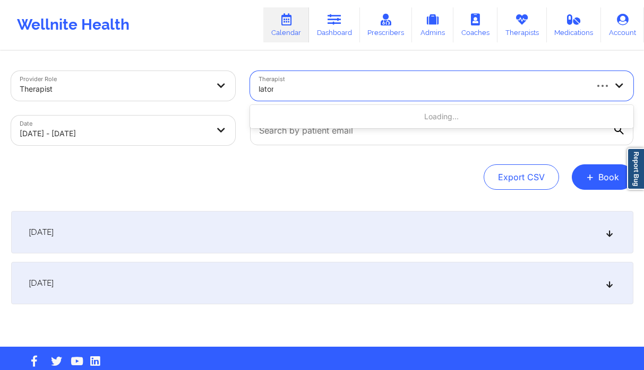
type input "latonia"
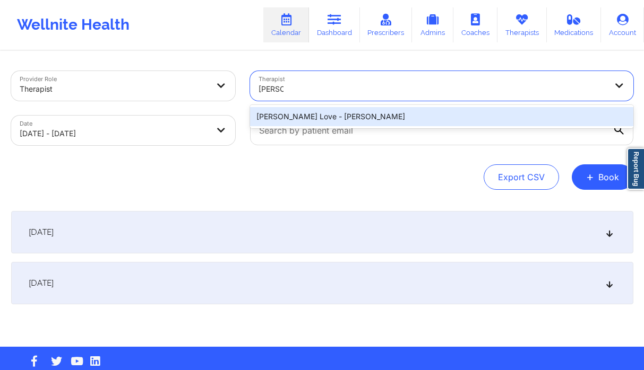
click at [317, 111] on div "[PERSON_NAME] Love - [PERSON_NAME]" at bounding box center [441, 116] width 383 height 19
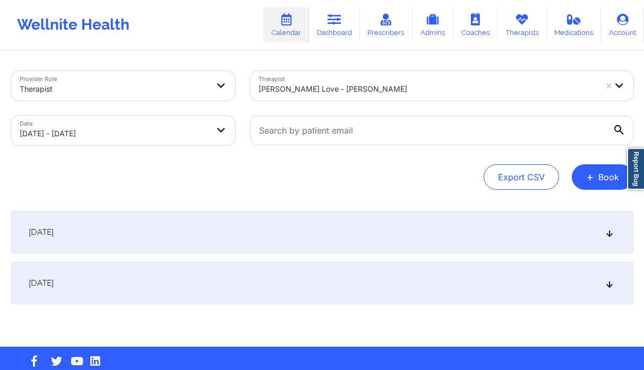
click at [200, 220] on div "October 13, 2025" at bounding box center [322, 232] width 622 height 42
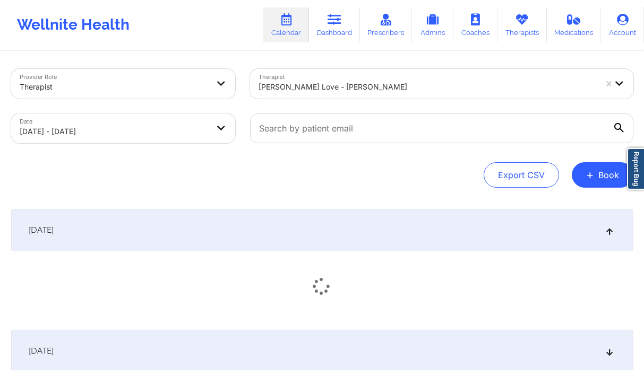
scroll to position [88, 0]
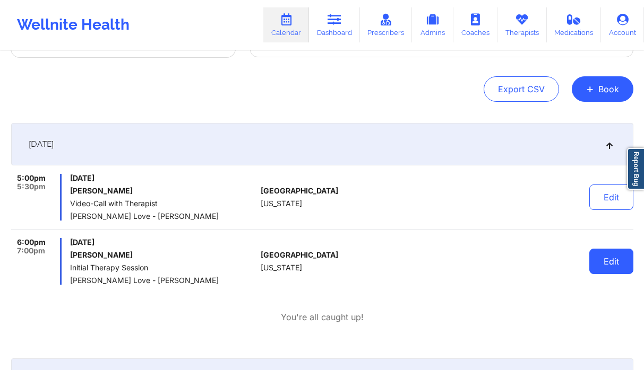
click at [607, 265] on button "Edit" at bounding box center [611, 261] width 44 height 25
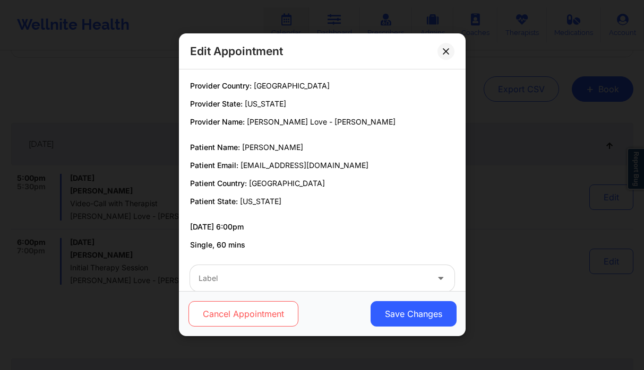
click at [269, 305] on button "Cancel Appointment" at bounding box center [243, 314] width 110 height 25
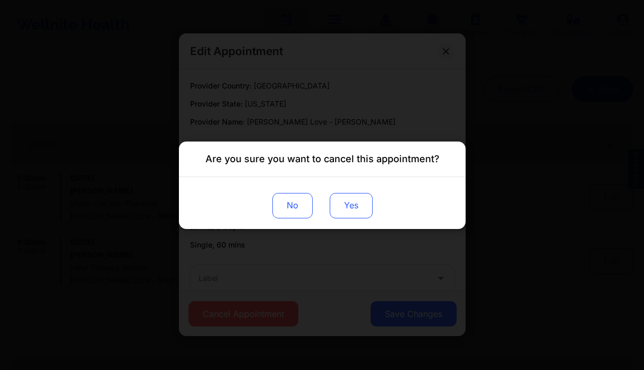
click at [360, 206] on button "Yes" at bounding box center [350, 205] width 43 height 25
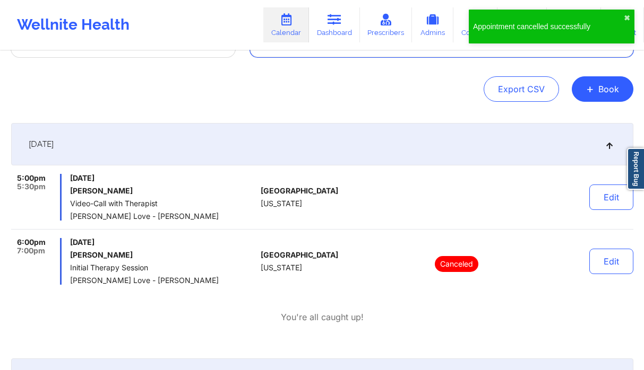
click at [444, 52] on input "text" at bounding box center [441, 43] width 383 height 30
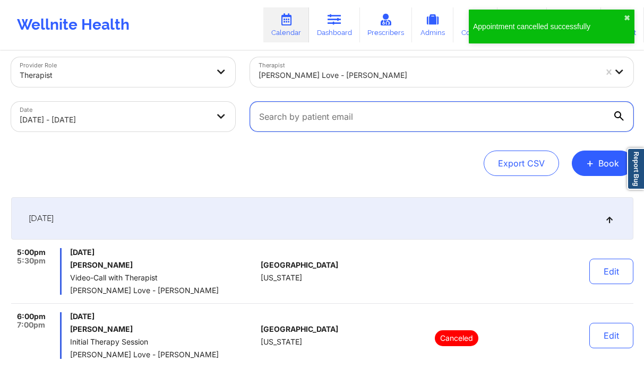
scroll to position [0, 0]
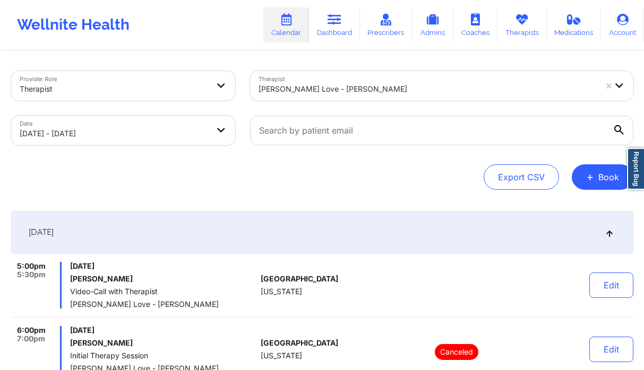
click at [184, 135] on body "Wellnite Health Calendar Dashboard Prescribers Admins Coaches Therapists Medica…" at bounding box center [322, 185] width 644 height 370
select select "2025-9"
select select "2025-10"
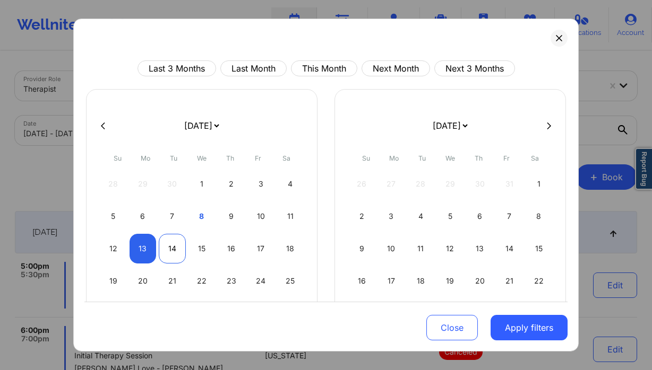
click at [174, 246] on div "14" at bounding box center [172, 249] width 27 height 30
select select "2025-9"
select select "2025-10"
select select "2025-9"
select select "2025-10"
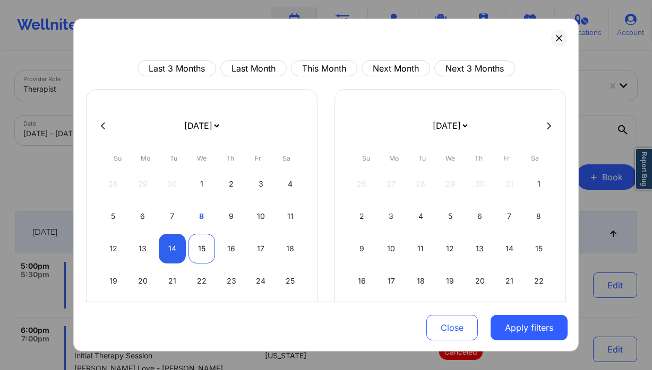
click at [197, 248] on div "15" at bounding box center [201, 249] width 27 height 30
select select "2025-9"
select select "2025-10"
click at [551, 313] on div "Close Apply filters" at bounding box center [325, 326] width 483 height 49
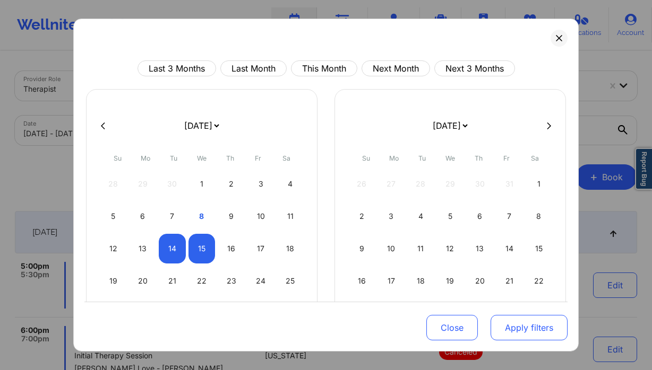
click at [537, 321] on button "Apply filters" at bounding box center [528, 327] width 77 height 25
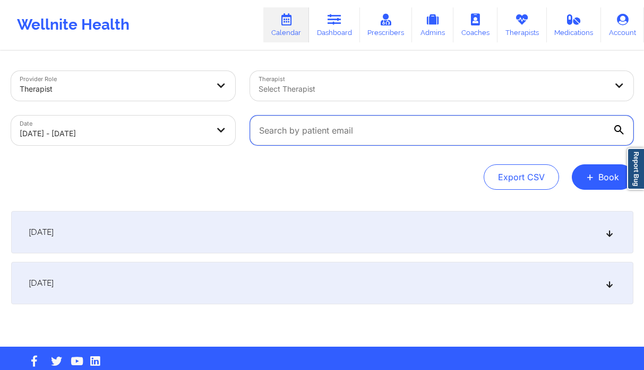
click at [393, 123] on input "text" at bounding box center [441, 131] width 383 height 30
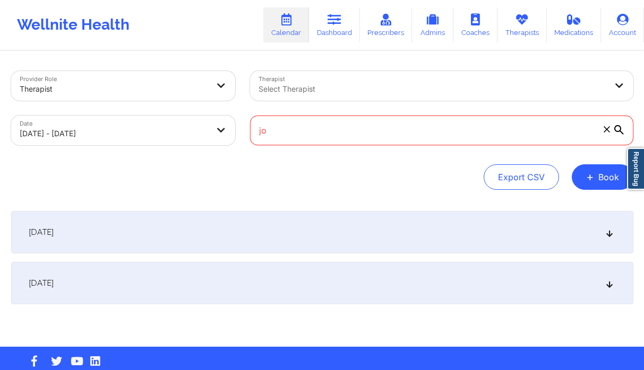
type input "j"
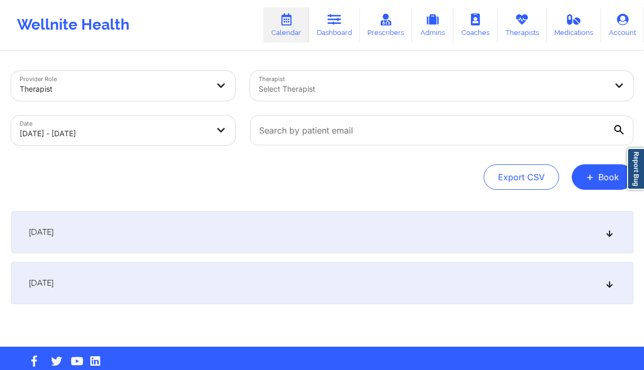
click at [411, 81] on div "Select Therapist" at bounding box center [429, 86] width 358 height 30
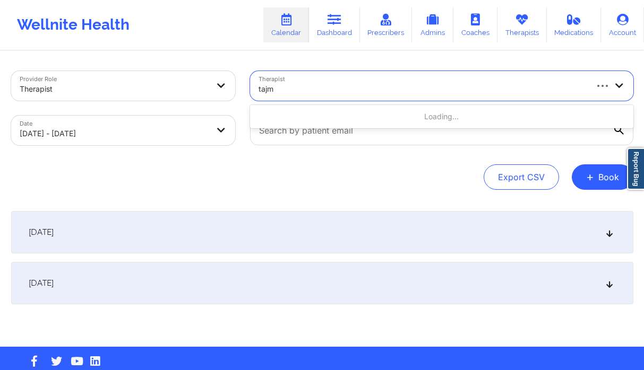
type input "tajma"
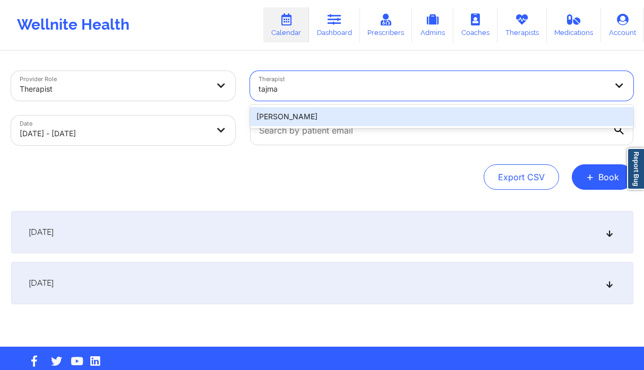
click at [338, 117] on div "[PERSON_NAME]" at bounding box center [441, 116] width 383 height 19
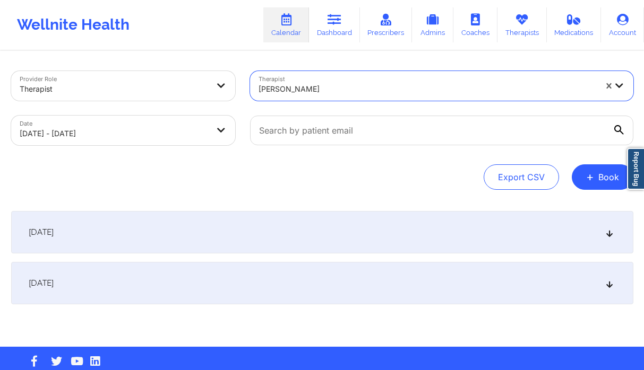
click at [295, 197] on div "Provider Role Therapist Therapist option TAJMARIE WALKER, selected. TAJMARIE WA…" at bounding box center [322, 199] width 637 height 295
click at [282, 246] on div "October 14, 2025" at bounding box center [322, 232] width 622 height 42
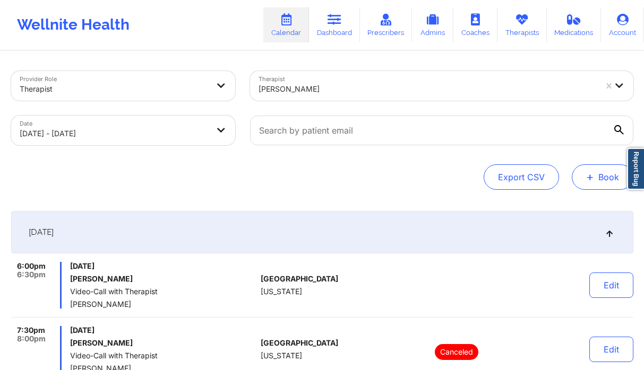
click at [598, 167] on button "+ Book" at bounding box center [603, 177] width 62 height 25
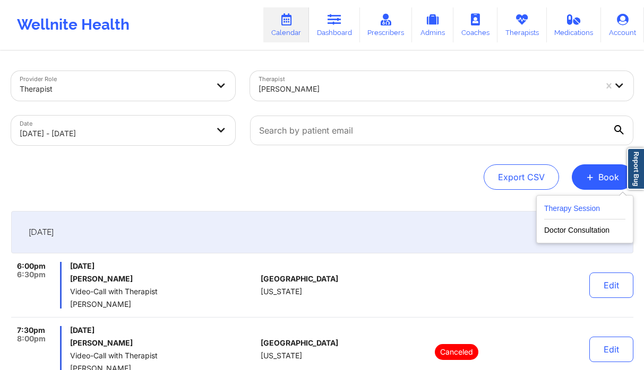
click at [566, 203] on button "Therapy Session" at bounding box center [584, 211] width 81 height 18
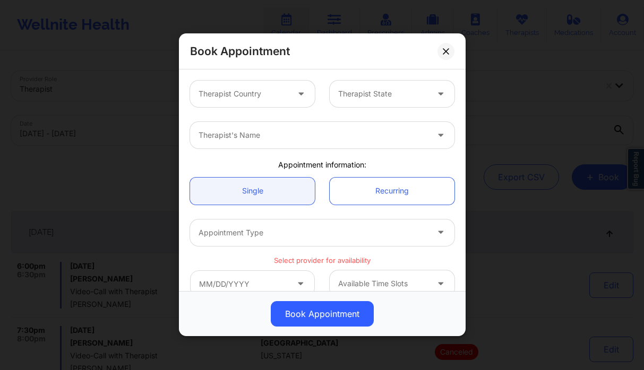
click at [256, 94] on div at bounding box center [243, 94] width 90 height 13
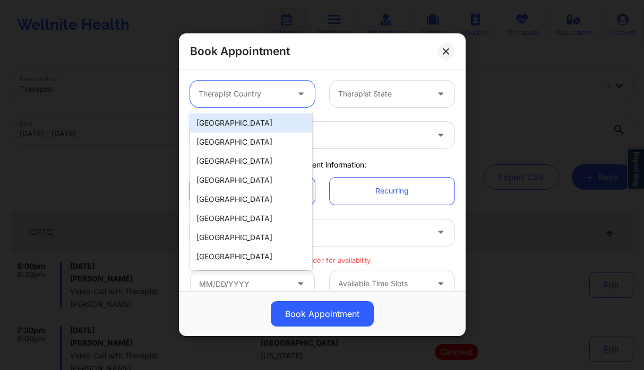
click at [239, 125] on div "[GEOGRAPHIC_DATA]" at bounding box center [251, 123] width 122 height 19
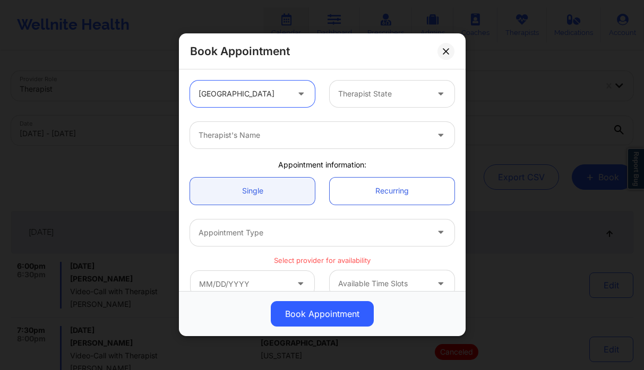
click at [367, 99] on div at bounding box center [383, 94] width 90 height 13
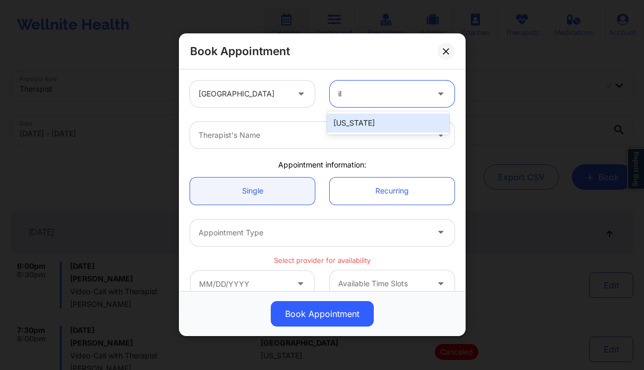
type input "ill"
drag, startPoint x: 371, startPoint y: 125, endPoint x: 339, endPoint y: 133, distance: 33.2
click at [371, 125] on div "[US_STATE]" at bounding box center [388, 123] width 122 height 19
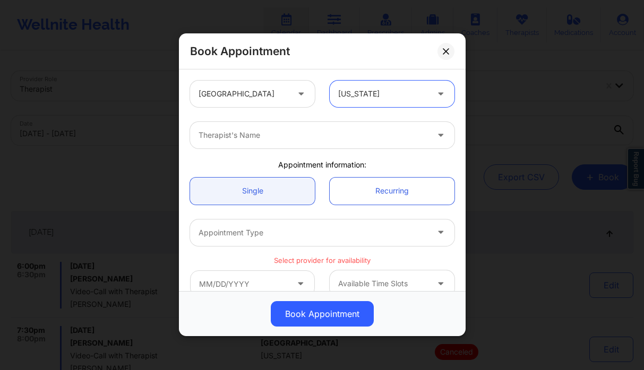
click at [298, 141] on div at bounding box center [312, 135] width 229 height 13
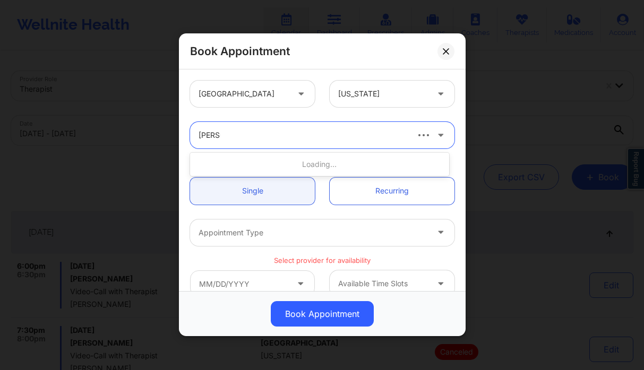
type input "[PERSON_NAME]"
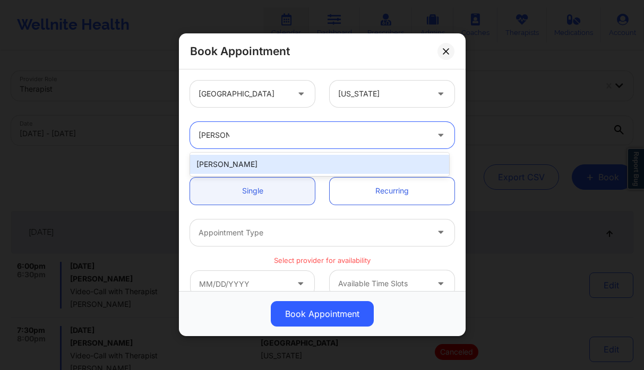
click at [294, 166] on div "[PERSON_NAME]" at bounding box center [319, 164] width 259 height 19
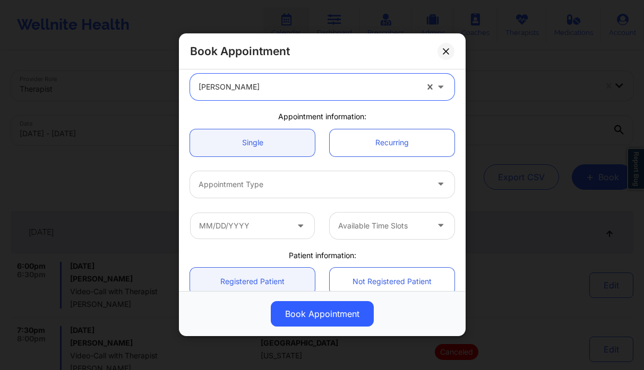
scroll to position [93, 0]
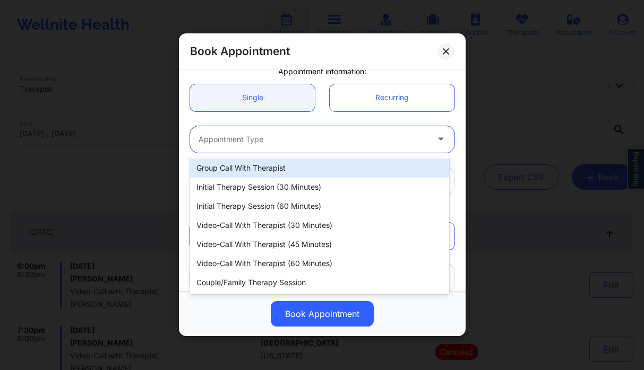
click at [260, 146] on div "Appointment Type" at bounding box center [309, 139] width 239 height 27
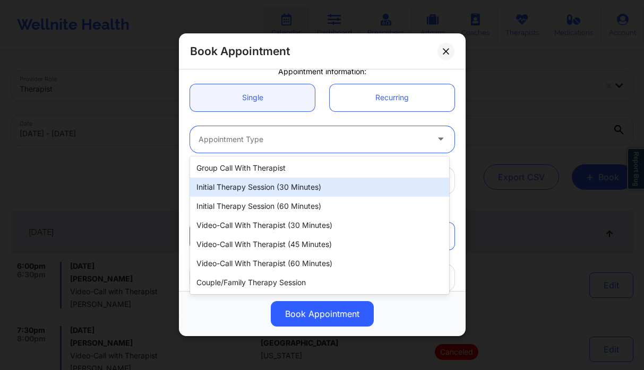
click at [284, 192] on div "Initial Therapy Session (30 minutes)" at bounding box center [319, 187] width 259 height 19
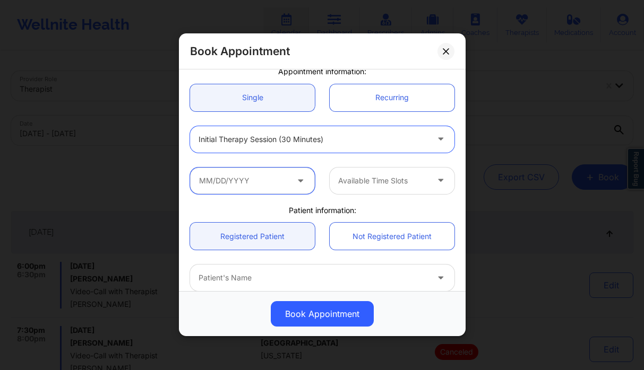
click at [249, 179] on input "text" at bounding box center [252, 181] width 125 height 27
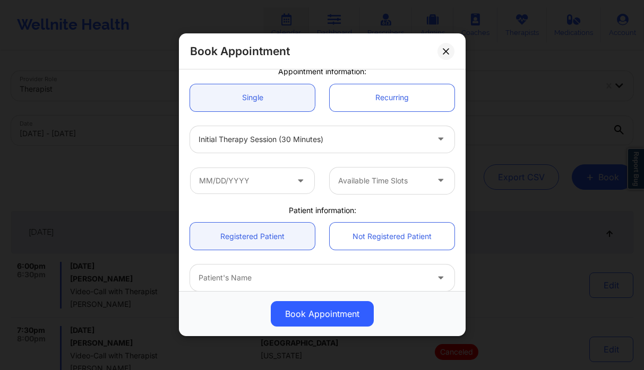
click at [303, 120] on div "Initial Therapy Session (30 minutes)" at bounding box center [322, 139] width 279 height 41
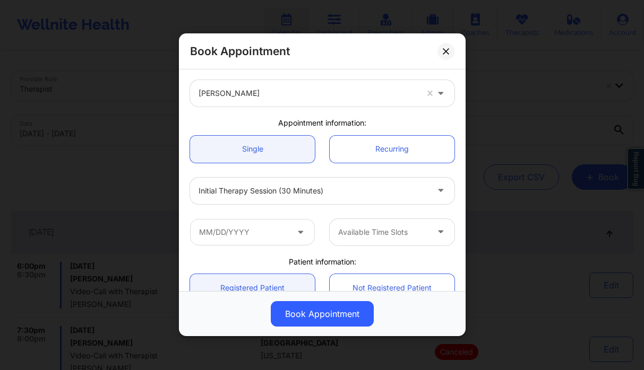
scroll to position [96, 0]
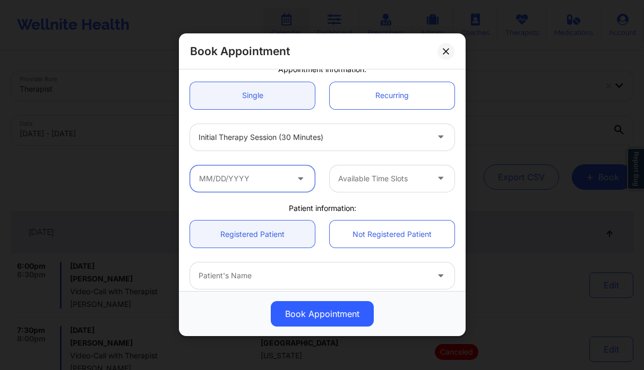
click at [282, 183] on input "text" at bounding box center [252, 179] width 125 height 27
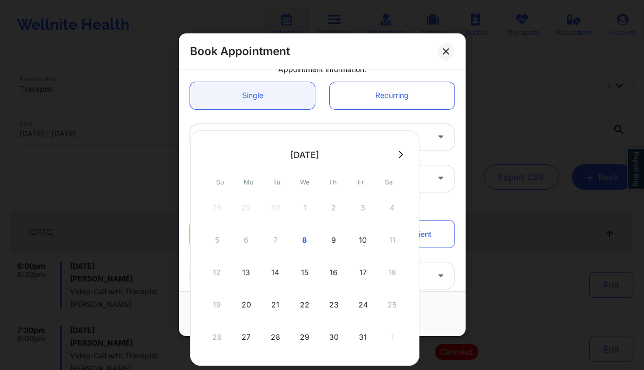
click at [254, 275] on div "13" at bounding box center [246, 273] width 27 height 30
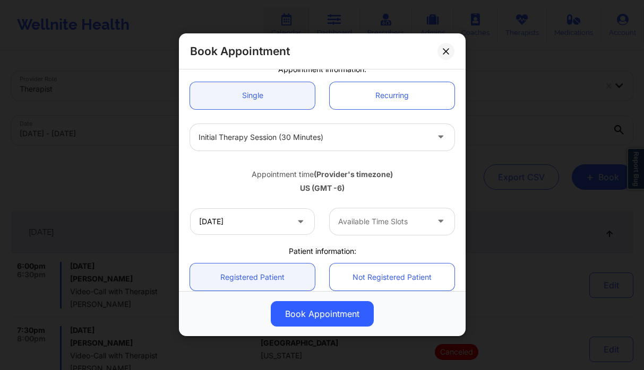
click at [355, 225] on div at bounding box center [383, 221] width 90 height 13
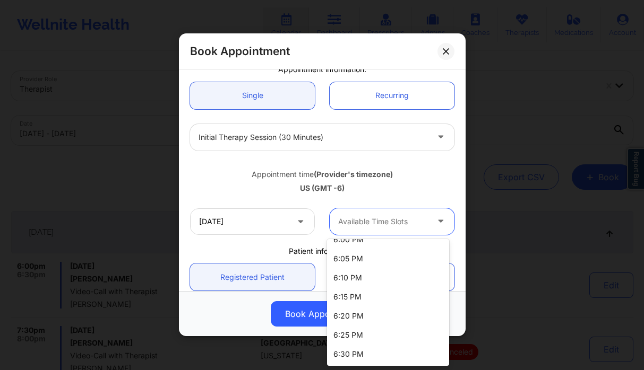
scroll to position [240, 0]
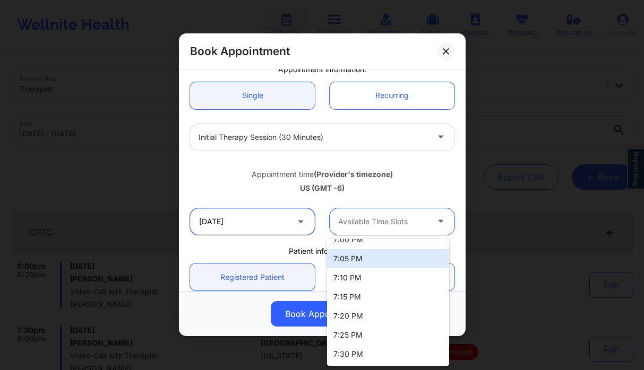
click at [258, 221] on input "10/13/2025" at bounding box center [252, 222] width 125 height 27
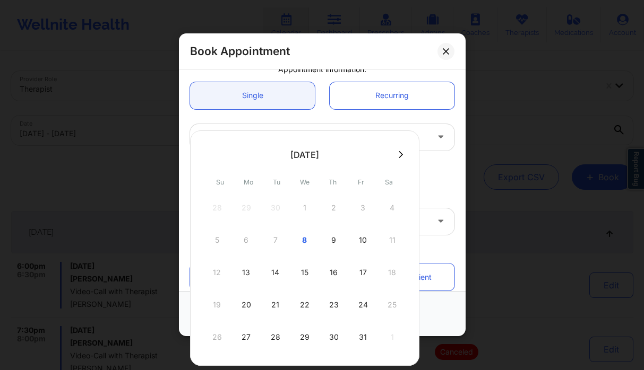
click at [277, 265] on div "14" at bounding box center [275, 273] width 27 height 30
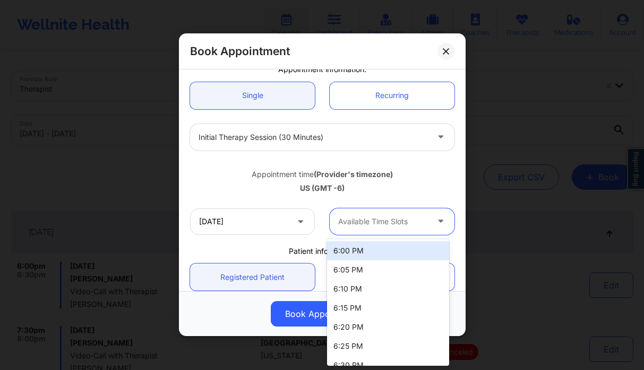
click at [400, 227] on div at bounding box center [383, 221] width 90 height 13
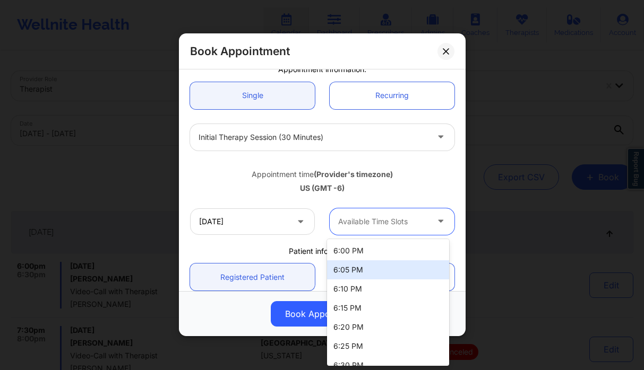
scroll to position [11, 0]
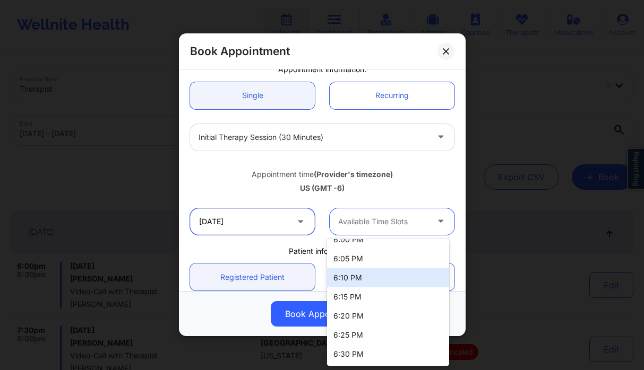
click at [254, 230] on input "[DATE]" at bounding box center [252, 222] width 125 height 27
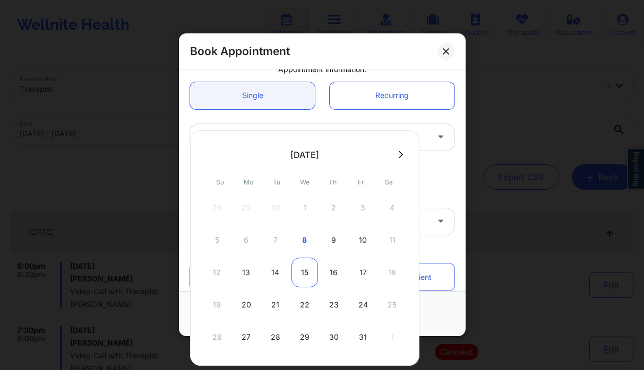
click at [312, 269] on div "15" at bounding box center [304, 273] width 27 height 30
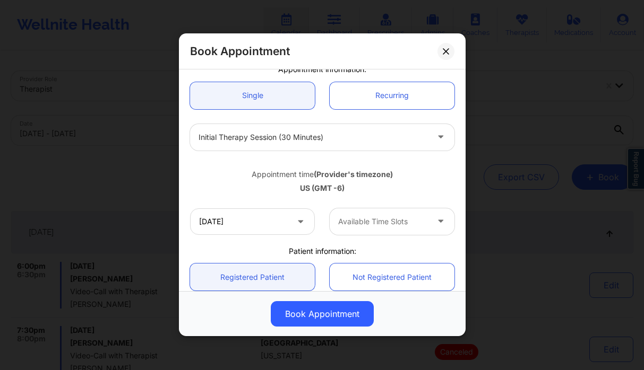
click at [386, 229] on div "Available Time Slots" at bounding box center [379, 222] width 99 height 27
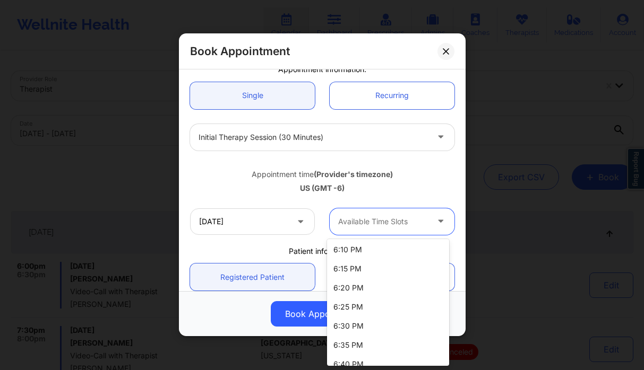
scroll to position [240, 0]
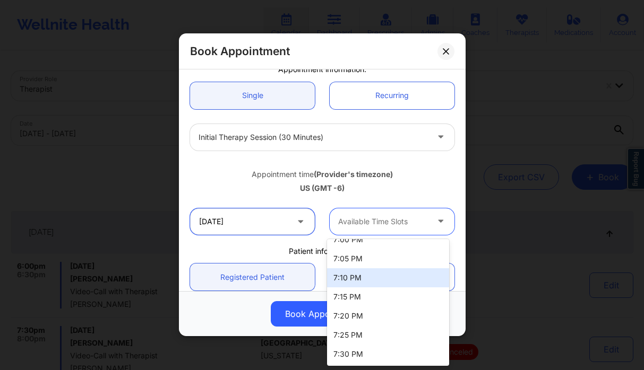
click at [280, 221] on input "10/15/2025" at bounding box center [252, 222] width 125 height 27
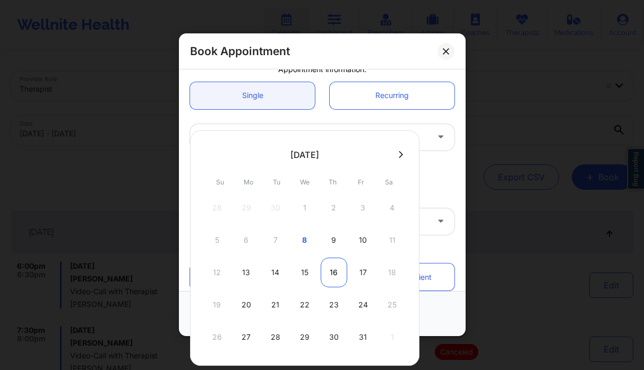
click at [327, 266] on div "16" at bounding box center [334, 273] width 27 height 30
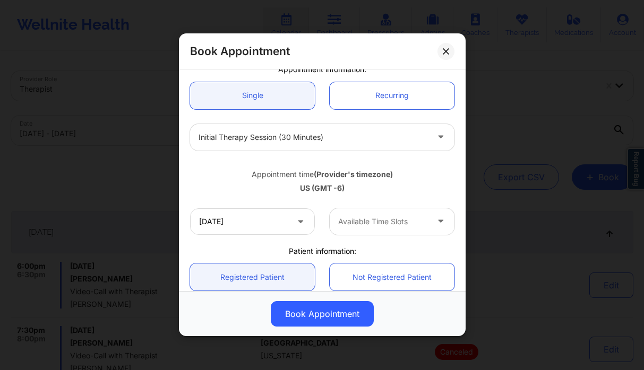
click at [398, 229] on div "Available Time Slots" at bounding box center [379, 222] width 99 height 27
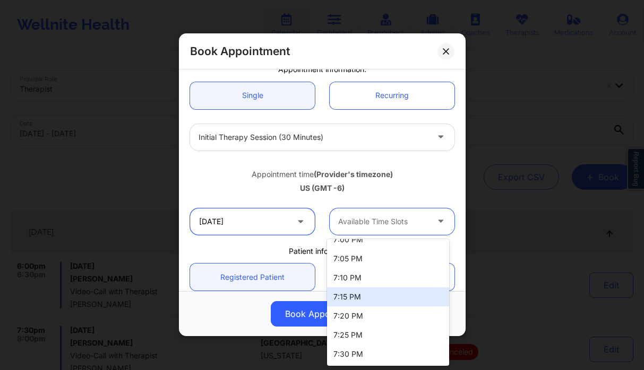
click at [281, 220] on input "10/16/2025" at bounding box center [252, 222] width 125 height 27
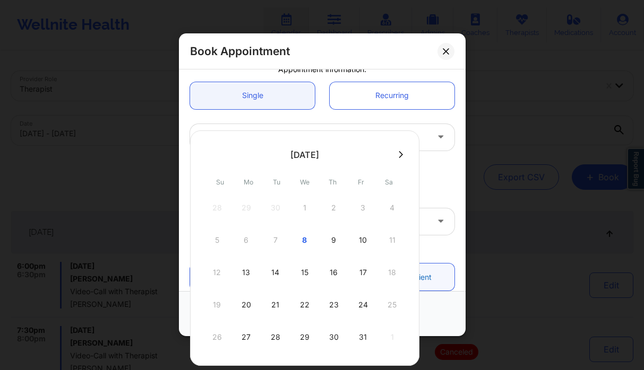
click at [356, 270] on div "17" at bounding box center [363, 273] width 27 height 30
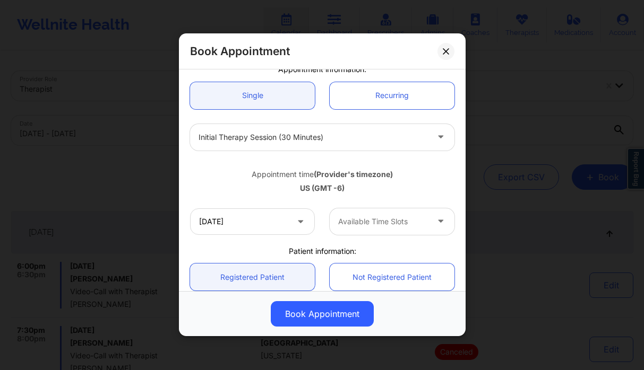
click at [381, 219] on div at bounding box center [383, 221] width 90 height 13
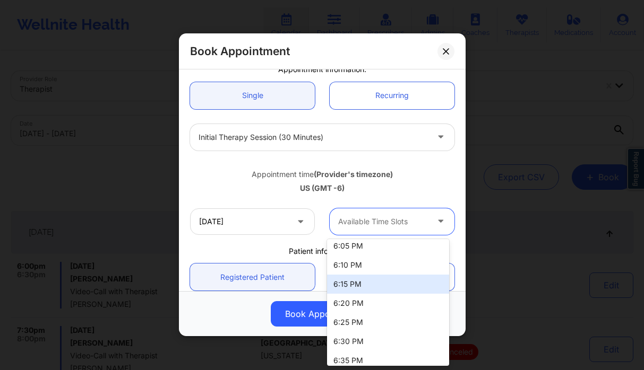
scroll to position [0, 0]
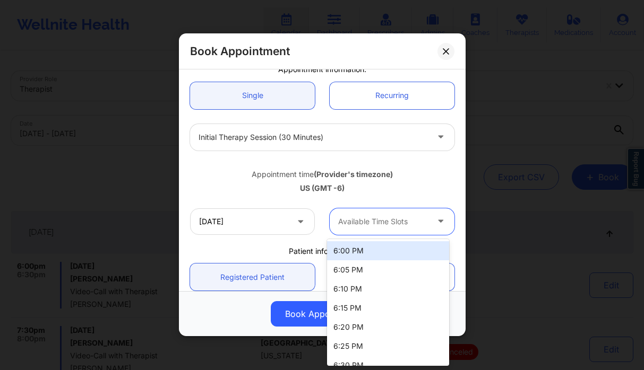
click at [384, 251] on div "6:00 PM" at bounding box center [388, 250] width 122 height 19
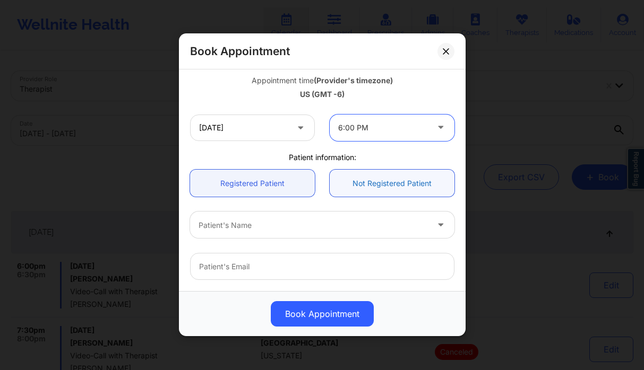
scroll to position [128, 0]
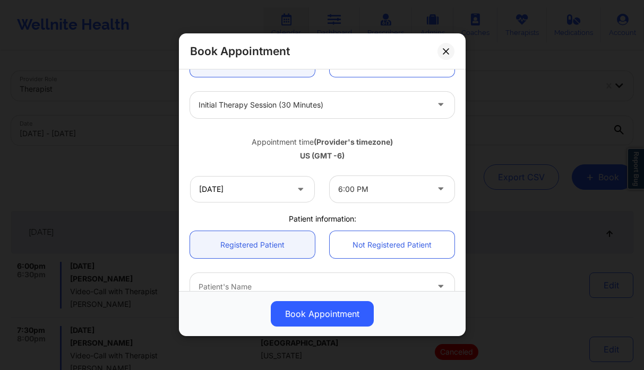
click at [296, 192] on icon at bounding box center [300, 187] width 11 height 9
click at [323, 191] on div "6:00 PM" at bounding box center [392, 189] width 140 height 27
click at [309, 193] on input "10/17/2025" at bounding box center [252, 189] width 125 height 27
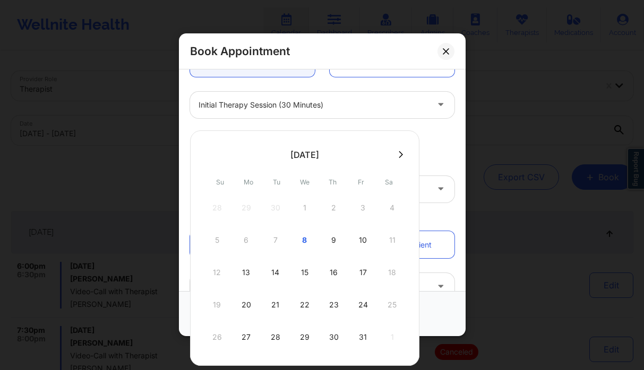
click at [276, 269] on div "14" at bounding box center [275, 273] width 27 height 30
type input "[DATE]"
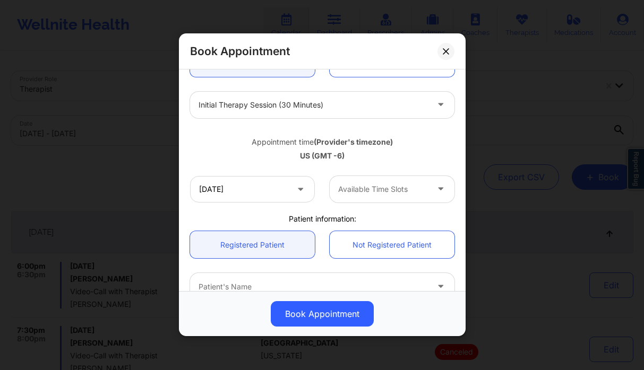
click at [358, 198] on div "Available Time Slots" at bounding box center [379, 189] width 99 height 27
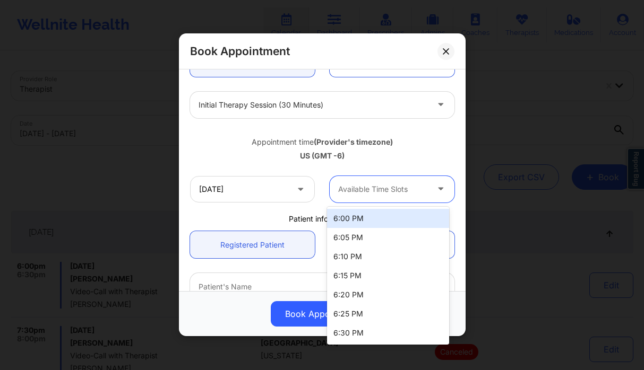
click at [262, 139] on div "Appointment time (Provider's timezone)" at bounding box center [322, 142] width 264 height 11
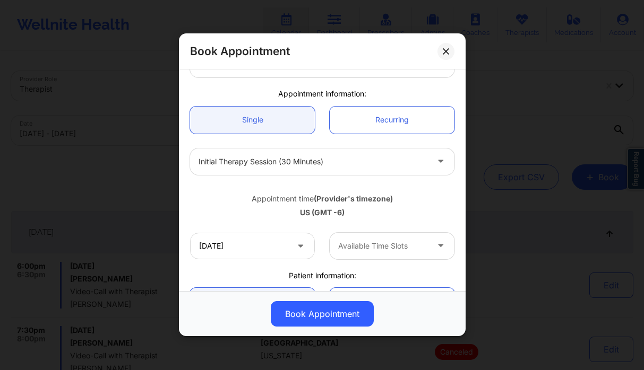
scroll to position [96, 0]
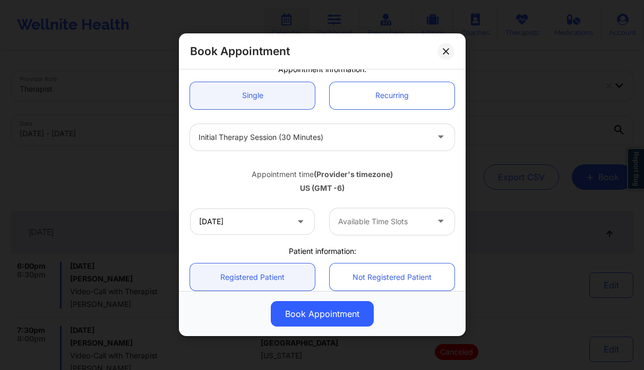
click at [401, 153] on div "Initial Therapy Session (30 minutes)" at bounding box center [322, 137] width 279 height 41
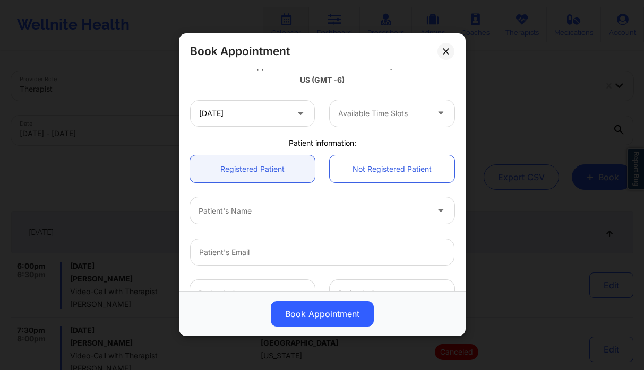
scroll to position [143, 0]
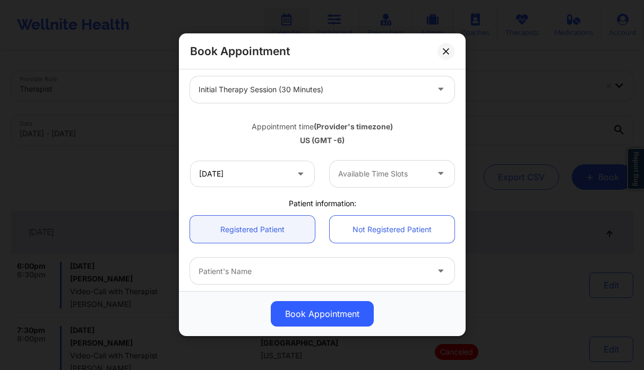
click at [358, 168] on div at bounding box center [383, 174] width 90 height 13
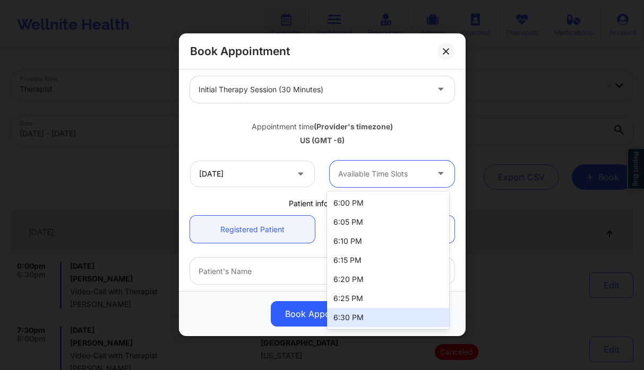
click at [356, 314] on div "6:30 PM" at bounding box center [388, 317] width 122 height 19
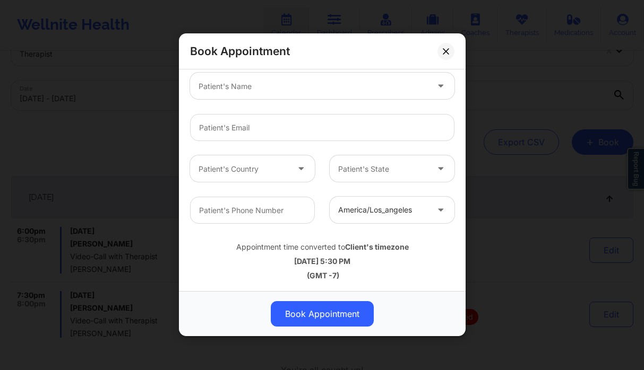
scroll to position [54, 0]
click at [361, 211] on div at bounding box center [383, 210] width 90 height 13
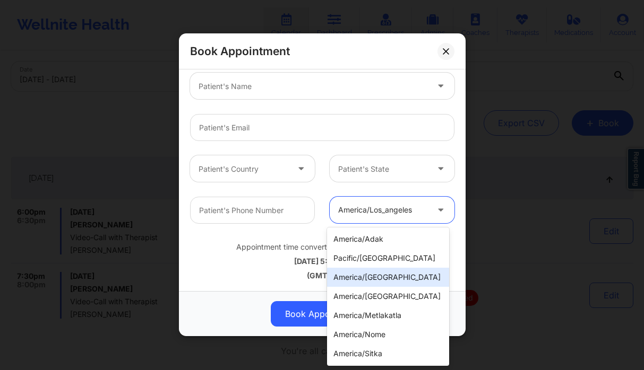
click at [266, 240] on div "Appointment time converted to Client's timezone 10/14/2025 5:30 PM (GMT -7)" at bounding box center [322, 260] width 279 height 42
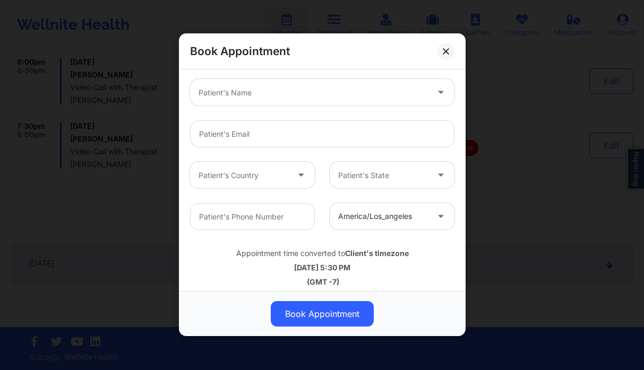
scroll to position [329, 0]
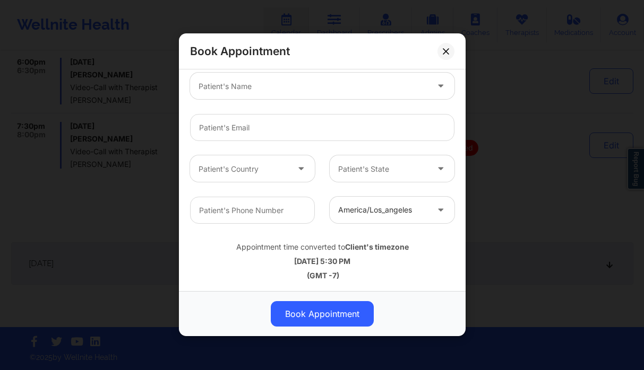
click at [274, 169] on div at bounding box center [243, 169] width 90 height 13
click at [338, 169] on div at bounding box center [383, 169] width 90 height 13
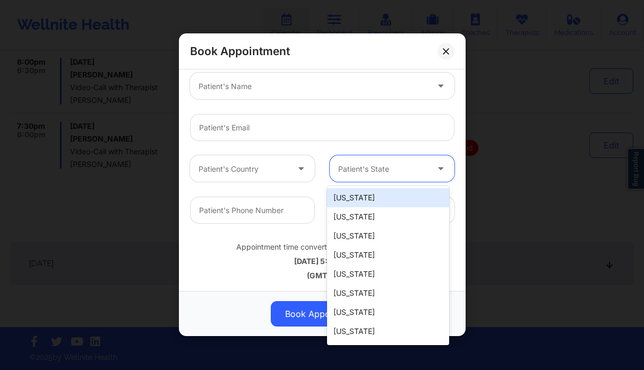
click at [338, 169] on input "text" at bounding box center [339, 169] width 2 height 11
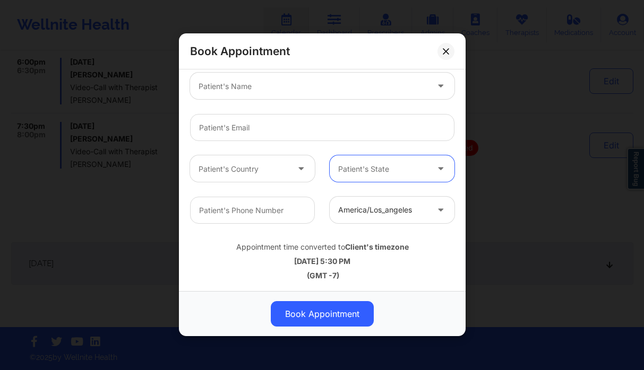
click at [378, 209] on div at bounding box center [383, 210] width 90 height 13
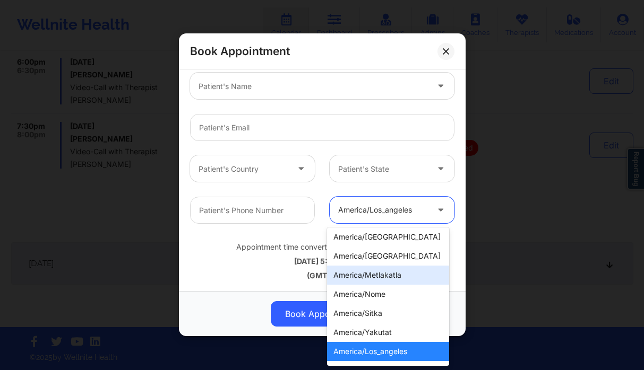
scroll to position [168, 0]
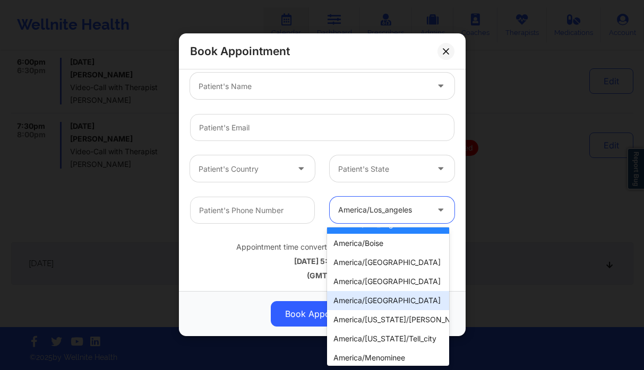
drag, startPoint x: 255, startPoint y: 270, endPoint x: 290, endPoint y: 244, distance: 43.7
click at [255, 270] on div "Appointment time converted to Client's timezone 10/14/2025 5:30 PM (GMT -7)" at bounding box center [322, 260] width 279 height 42
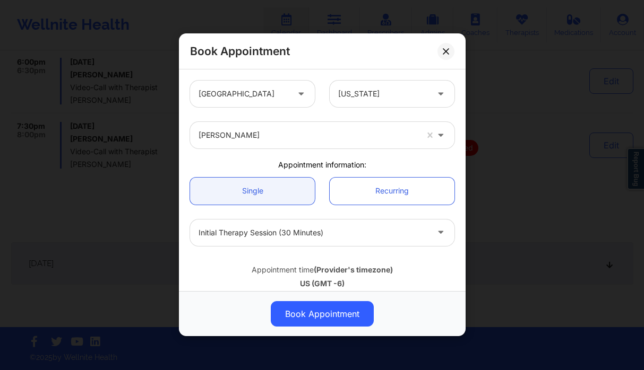
scroll to position [0, 0]
click at [446, 50] on icon at bounding box center [446, 51] width 6 height 6
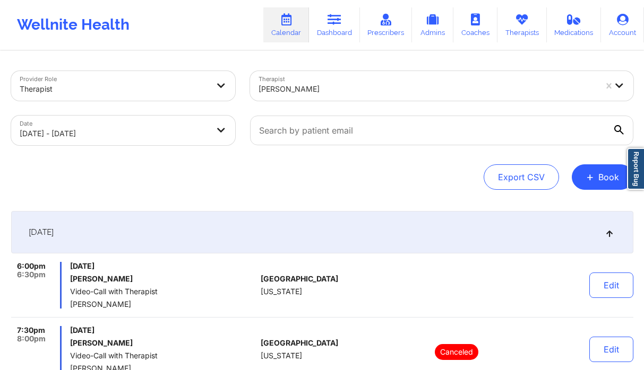
select select "2025-9"
select select "2025-10"
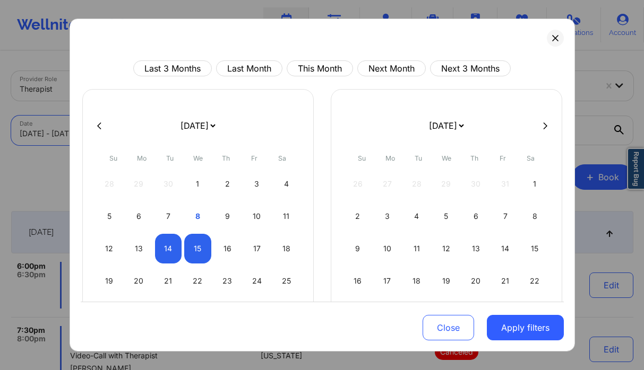
click at [193, 124] on body "Wellnite Health Calendar Dashboard Prescribers Admins Coaches Therapists Medica…" at bounding box center [322, 185] width 644 height 370
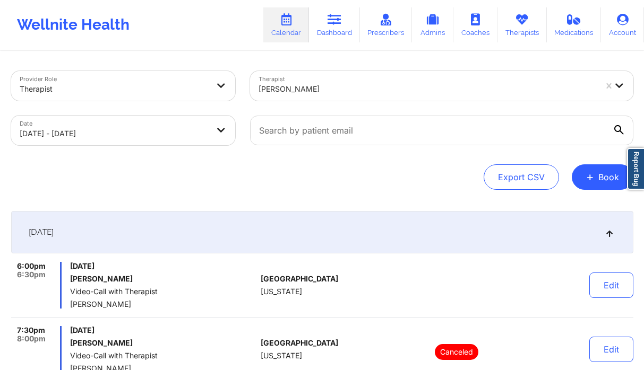
click at [125, 132] on body "Wellnite Health Calendar Dashboard Prescribers Admins Coaches Therapists Medica…" at bounding box center [322, 185] width 644 height 370
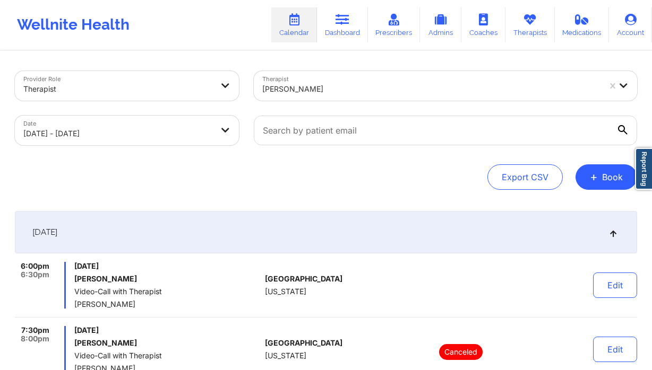
select select "2025-9"
select select "2025-10"
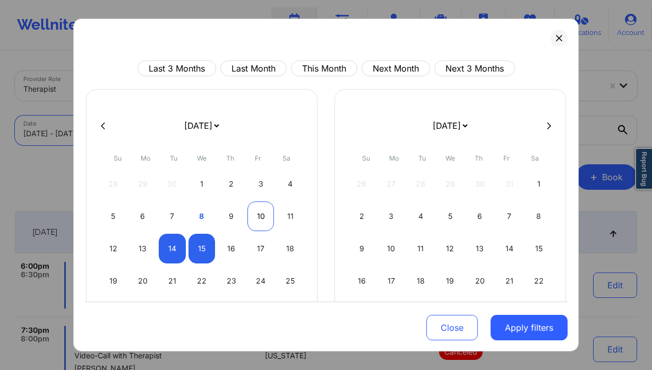
click at [261, 214] on div "10" at bounding box center [260, 217] width 27 height 30
select select "2025-9"
select select "2025-10"
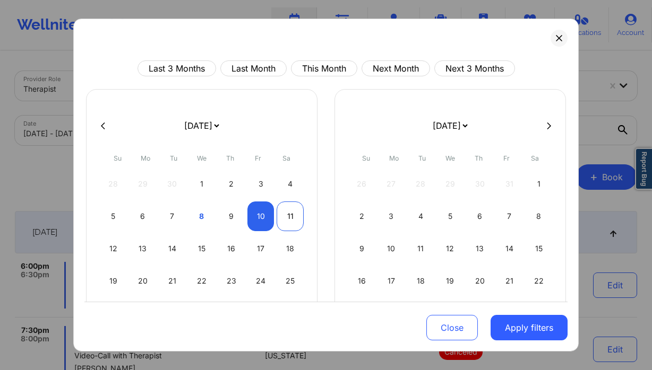
click at [288, 218] on div "11" at bounding box center [290, 217] width 27 height 30
select select "2025-9"
select select "2025-10"
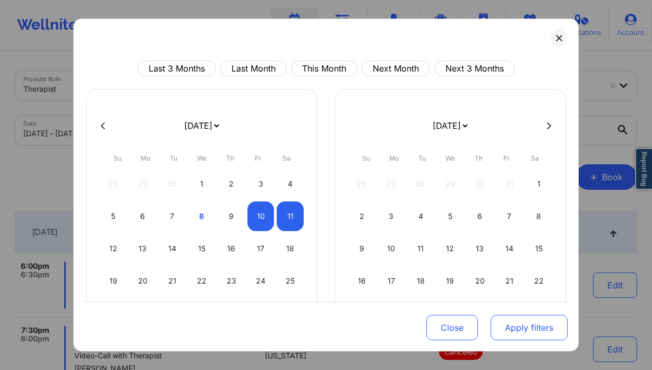
click at [499, 332] on button "Apply filters" at bounding box center [528, 327] width 77 height 25
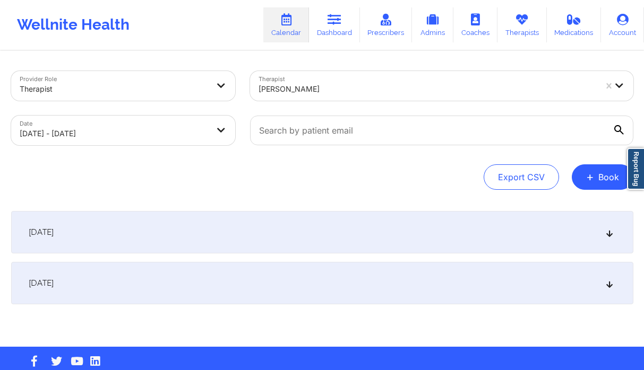
click at [257, 243] on div "October 10, 2025" at bounding box center [322, 232] width 622 height 42
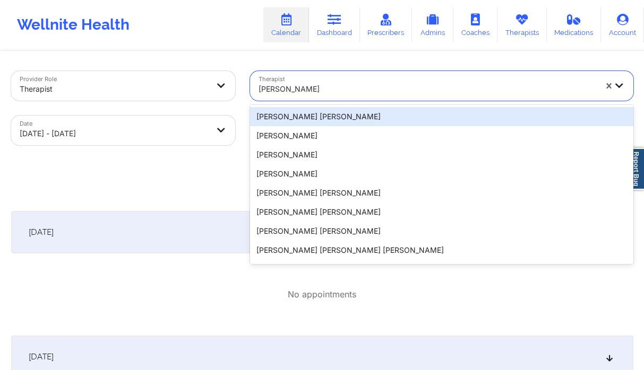
click at [312, 93] on div at bounding box center [427, 89] width 338 height 13
click at [406, 85] on div at bounding box center [427, 89] width 338 height 13
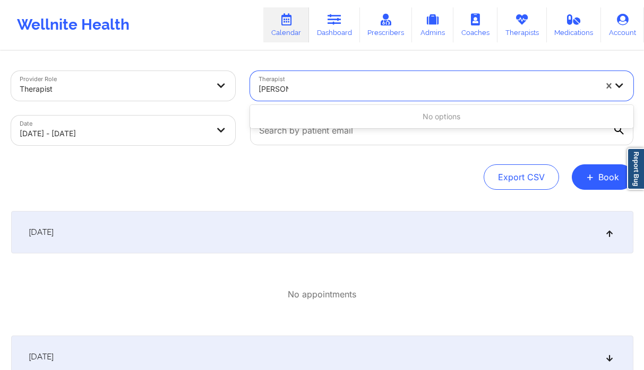
type input "emma y"
click at [303, 93] on div at bounding box center [427, 89] width 338 height 13
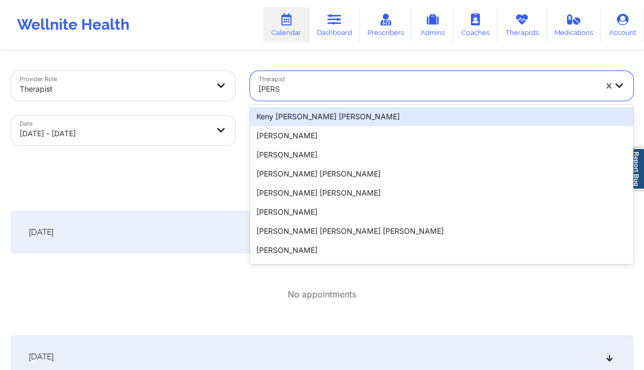
type input "alexis f"
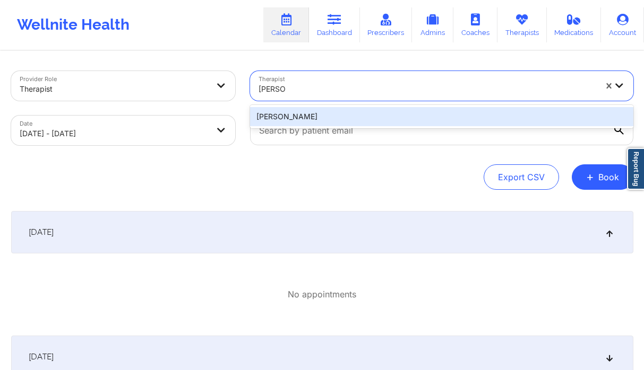
click at [298, 112] on div "Alexis Fuller" at bounding box center [441, 116] width 383 height 19
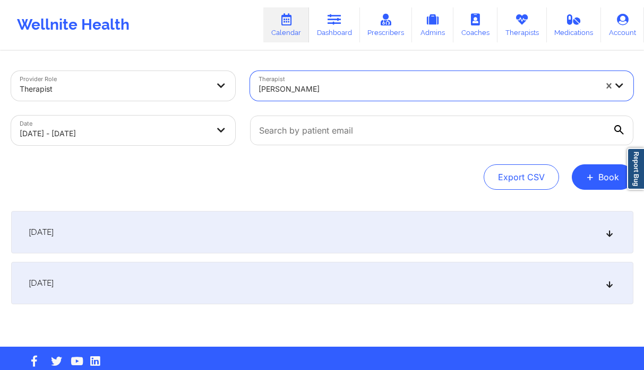
click at [289, 220] on div "October 10, 2025" at bounding box center [322, 232] width 622 height 42
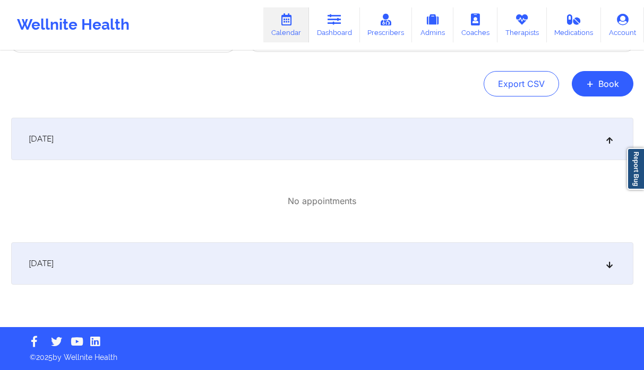
click at [323, 248] on div "October 11, 2025" at bounding box center [322, 264] width 622 height 42
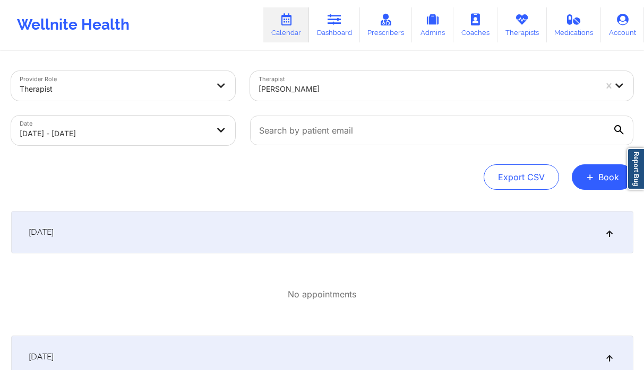
click at [158, 154] on div "Provider Role Therapist Therapist Alexis Fuller Date 10/10/2025 - 10/11/2025 Ex…" at bounding box center [322, 130] width 622 height 119
select select "2025-9"
select select "2025-10"
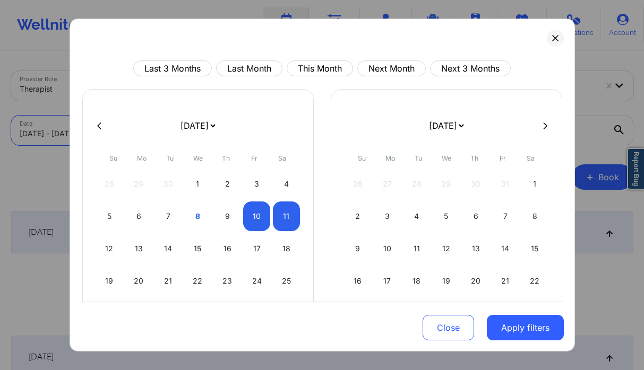
click at [164, 139] on body "Wellnite Health Calendar Dashboard Prescribers Admins Coaches Therapists Medica…" at bounding box center [322, 185] width 644 height 370
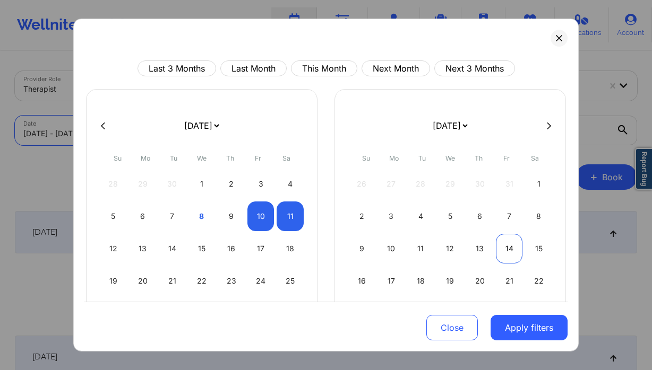
click at [498, 248] on div "14" at bounding box center [509, 249] width 27 height 30
select select "2025-10"
select select "2025-11"
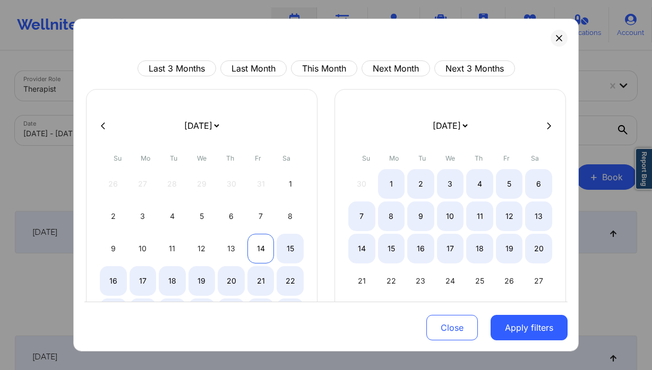
select select "2025-10"
select select "2025-11"
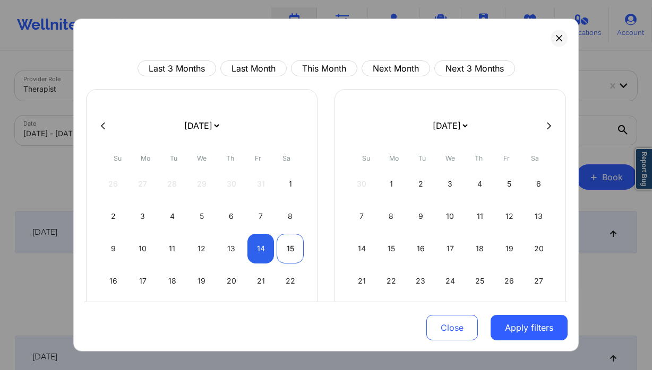
click at [294, 249] on div "15" at bounding box center [290, 249] width 27 height 30
select select "2025-10"
select select "2025-11"
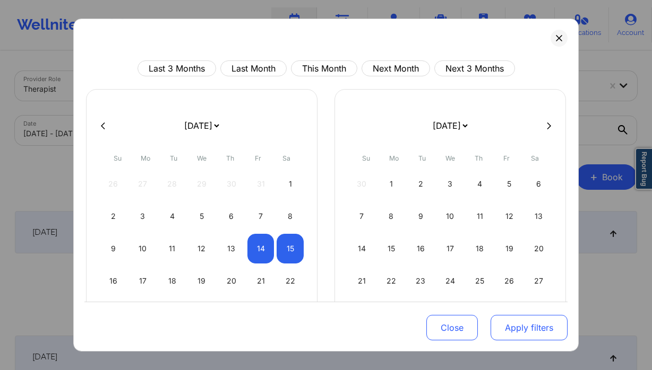
click at [549, 324] on button "Apply filters" at bounding box center [528, 327] width 77 height 25
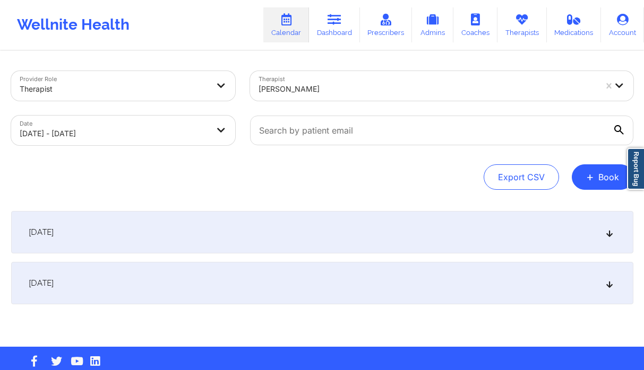
click at [241, 216] on div "November 14, 2025" at bounding box center [322, 232] width 622 height 42
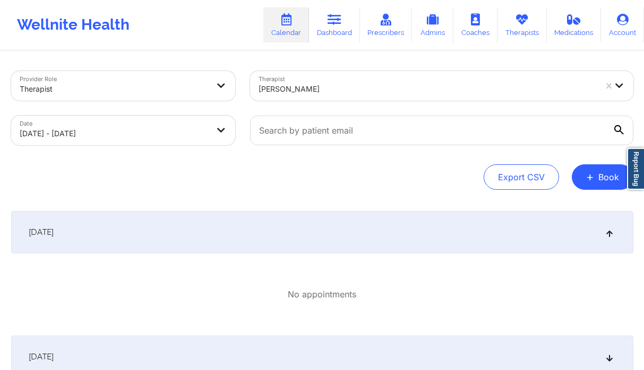
select select "2025-10"
select select "2025-11"
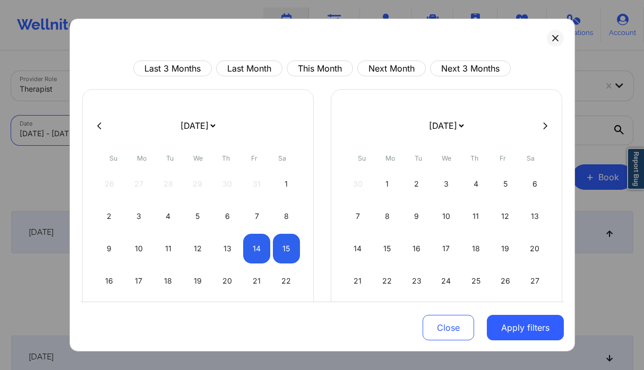
click at [115, 117] on body "Wellnite Health Calendar Dashboard Prescribers Admins Coaches Therapists Medica…" at bounding box center [322, 185] width 644 height 370
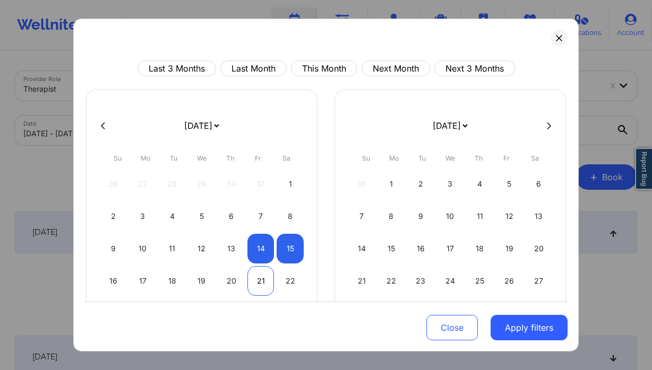
click at [260, 270] on div "21" at bounding box center [260, 281] width 27 height 30
select select "2025-10"
select select "2025-11"
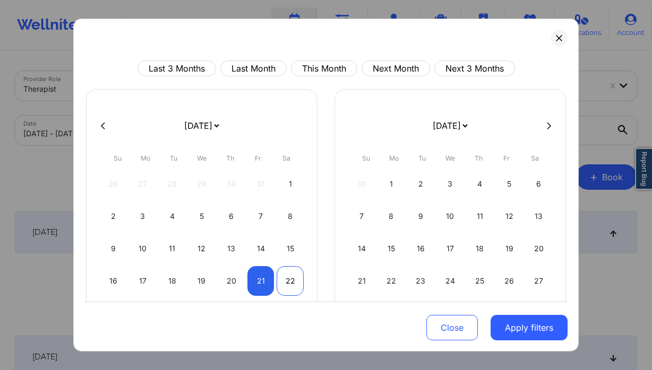
click at [286, 284] on div "22" at bounding box center [290, 281] width 27 height 30
select select "2025-10"
select select "2025-11"
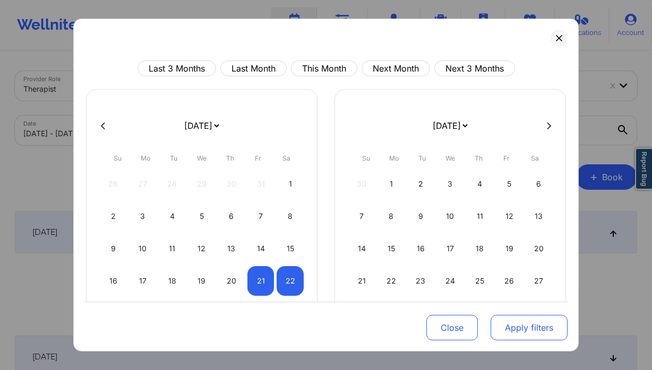
click at [530, 325] on button "Apply filters" at bounding box center [528, 327] width 77 height 25
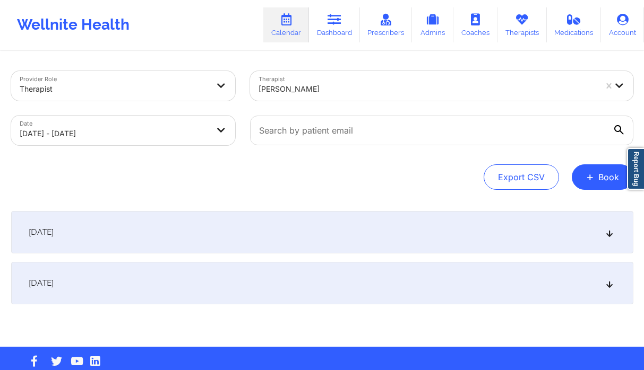
click at [235, 232] on div "November 21, 2025" at bounding box center [322, 232] width 622 height 42
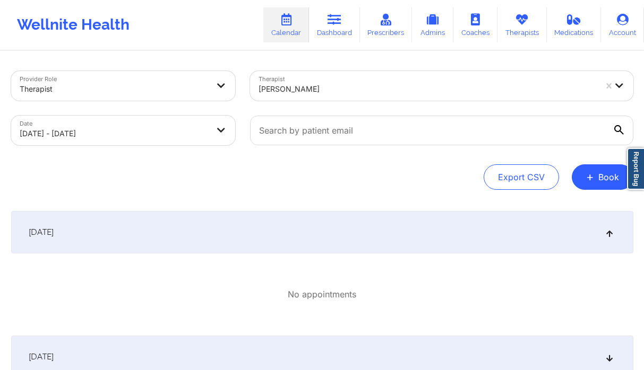
select select "2025-10"
select select "2025-11"
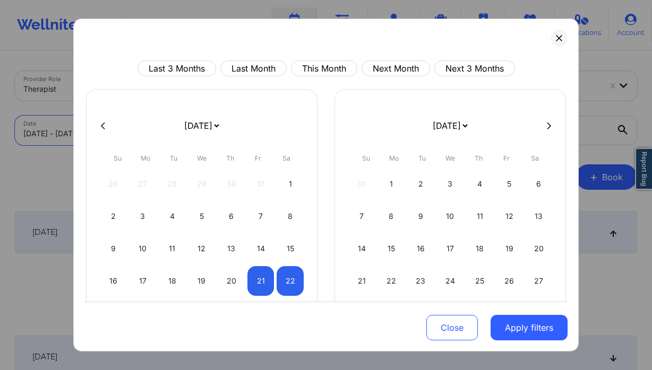
click at [97, 129] on body "Wellnite Health Calendar Dashboard Prescribers Admins Coaches Therapists Medica…" at bounding box center [326, 185] width 652 height 370
click at [255, 225] on div "7" at bounding box center [260, 217] width 27 height 30
select select "2025-10"
select select "2025-11"
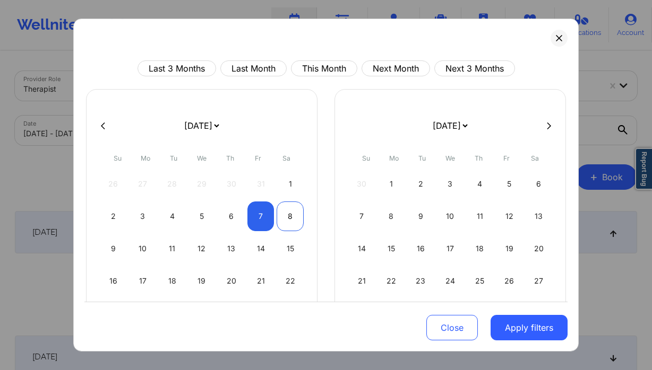
select select "2025-10"
select select "2025-11"
click at [279, 220] on div "8" at bounding box center [290, 217] width 27 height 30
select select "2025-10"
select select "2025-11"
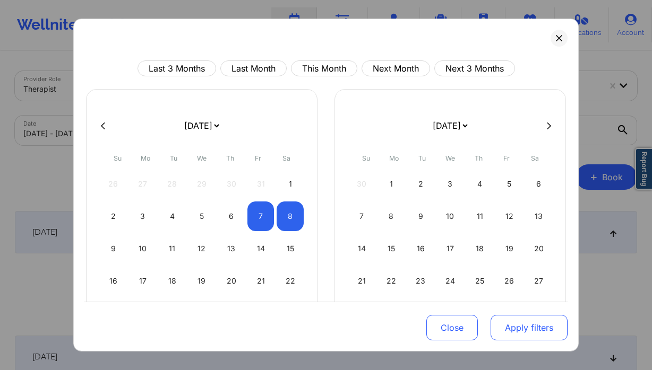
click at [495, 318] on button "Apply filters" at bounding box center [528, 327] width 77 height 25
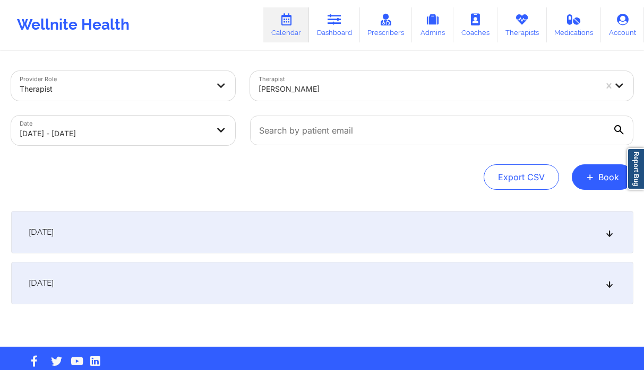
click at [165, 227] on div "November 7, 2025" at bounding box center [322, 232] width 622 height 42
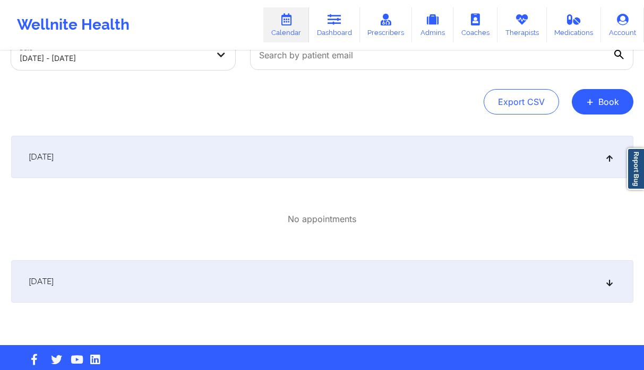
scroll to position [77, 0]
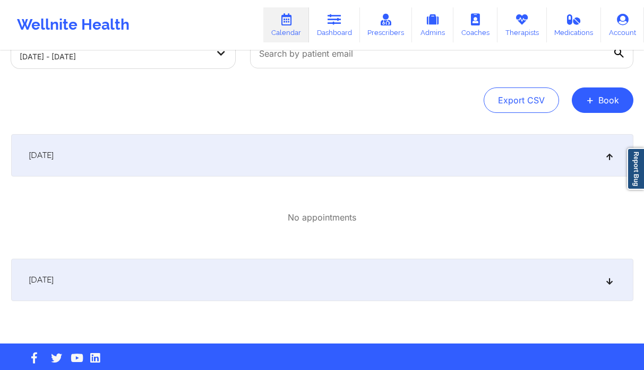
click at [158, 276] on div "November 8, 2025" at bounding box center [322, 280] width 622 height 42
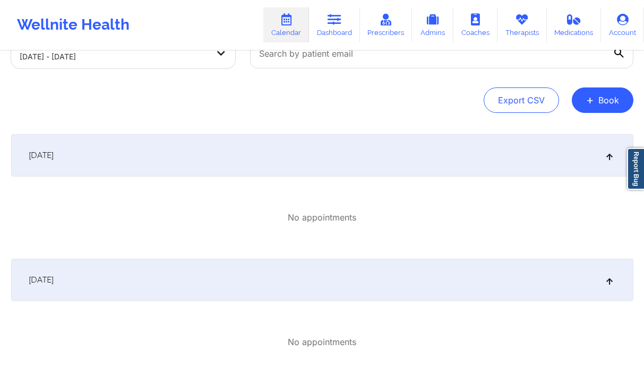
scroll to position [0, 0]
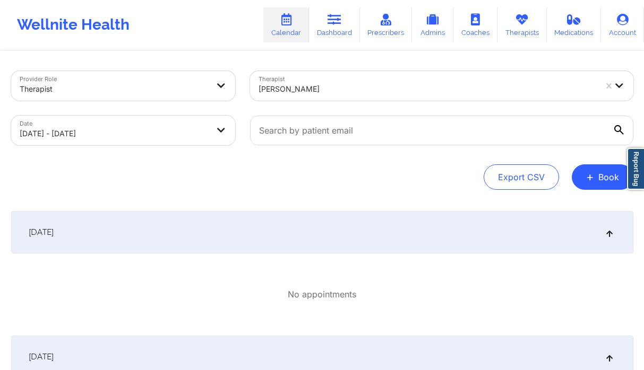
click at [120, 114] on div "Date 11/07/2025 - 11/08/2025" at bounding box center [123, 130] width 239 height 45
select select "2025-10"
select select "2025-11"
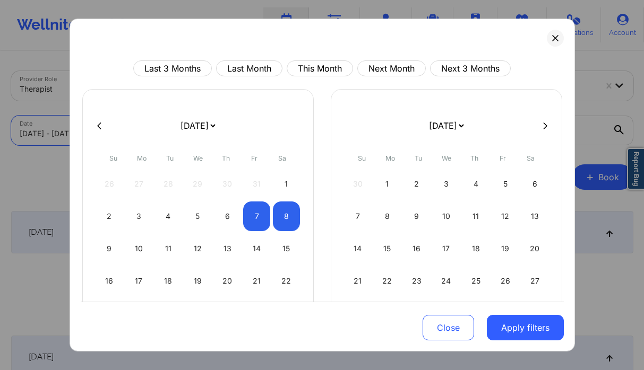
click at [115, 134] on body "Wellnite Health Calendar Dashboard Prescribers Admins Coaches Therapists Medica…" at bounding box center [322, 185] width 644 height 370
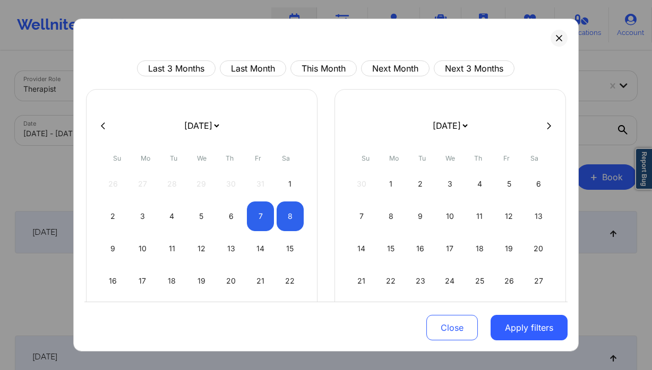
click at [95, 125] on div at bounding box center [325, 126] width 483 height 16
click at [100, 124] on button at bounding box center [103, 125] width 11 height 9
select select "2025-9"
select select "2025-10"
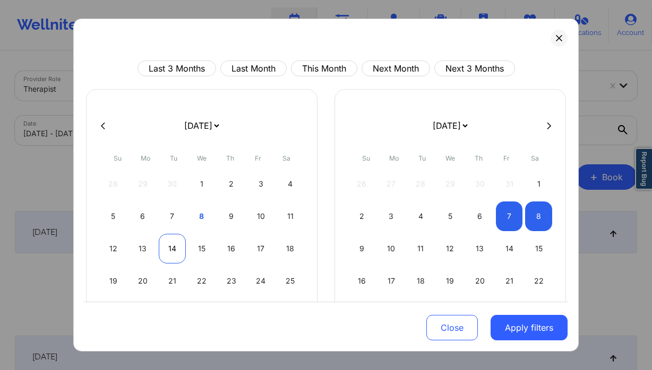
click at [167, 248] on div "14" at bounding box center [172, 249] width 27 height 30
select select "2025-9"
select select "2025-10"
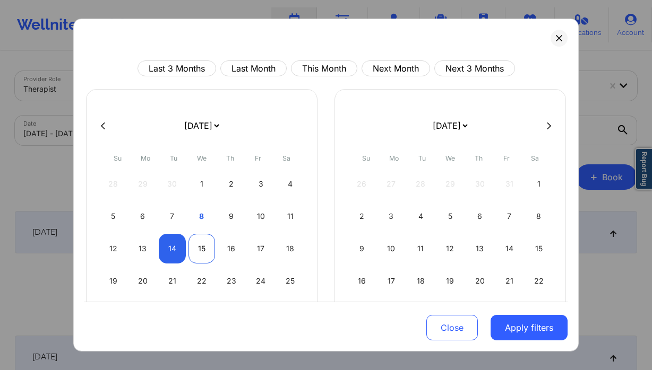
click at [195, 249] on div "15" at bounding box center [201, 249] width 27 height 30
select select "2025-9"
select select "2025-10"
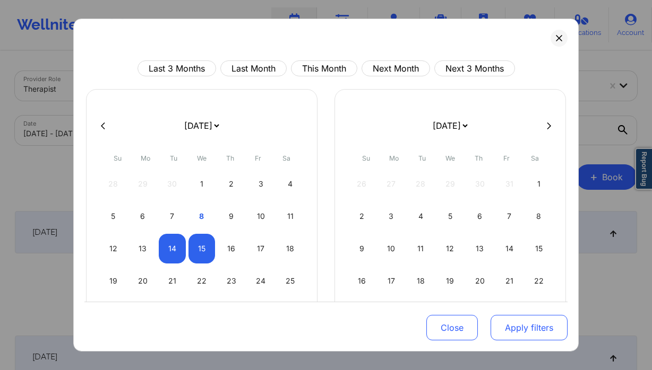
click at [516, 329] on button "Apply filters" at bounding box center [528, 327] width 77 height 25
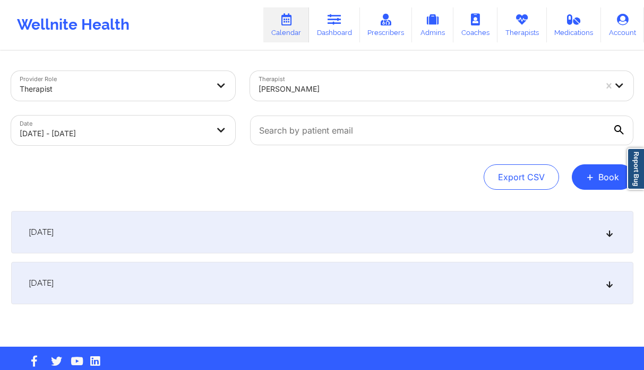
click at [157, 221] on div "October 14, 2025" at bounding box center [322, 232] width 622 height 42
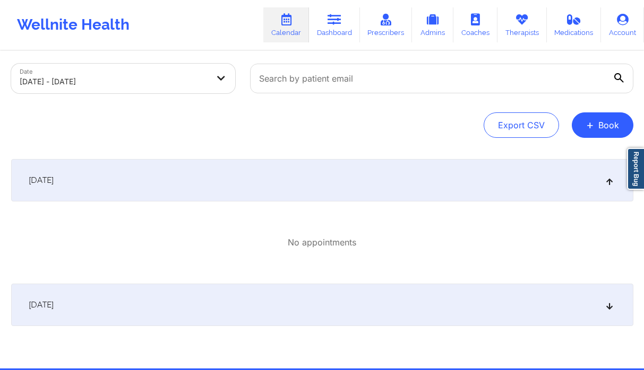
scroll to position [93, 0]
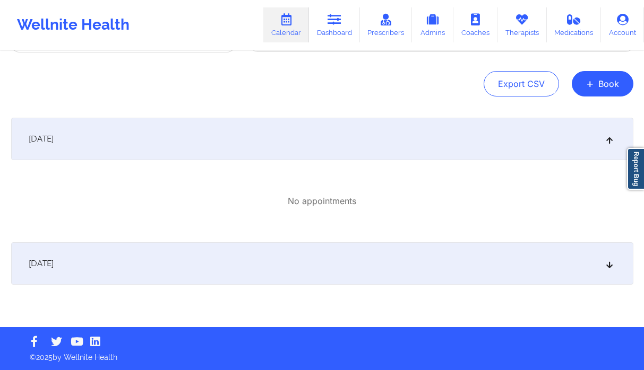
click at [231, 246] on div "October 15, 2025" at bounding box center [322, 264] width 622 height 42
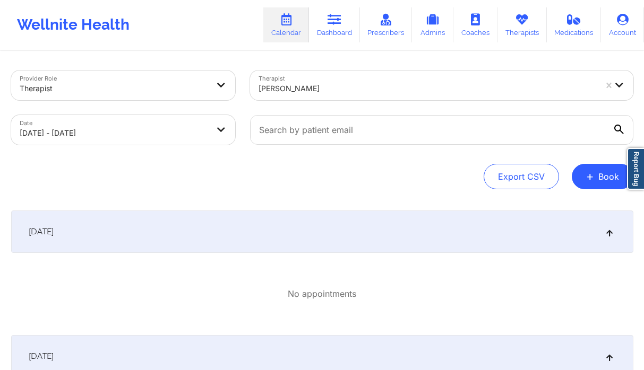
scroll to position [0, 0]
click at [94, 122] on body "Wellnite Health Calendar Dashboard Prescribers Admins Coaches Therapists Medica…" at bounding box center [322, 185] width 644 height 370
select select "2025-9"
select select "2025-10"
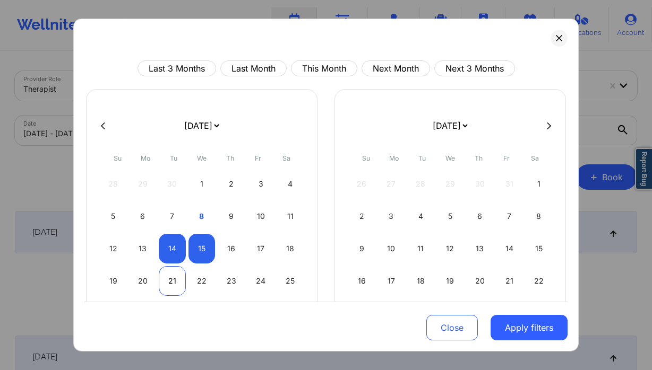
click at [162, 281] on div "21" at bounding box center [172, 281] width 27 height 30
select select "2025-9"
select select "2025-10"
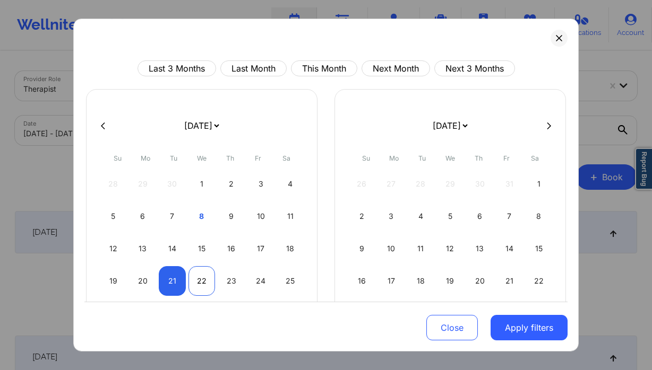
select select "2025-9"
select select "2025-10"
click at [196, 284] on div "22" at bounding box center [201, 281] width 27 height 30
select select "2025-9"
select select "2025-10"
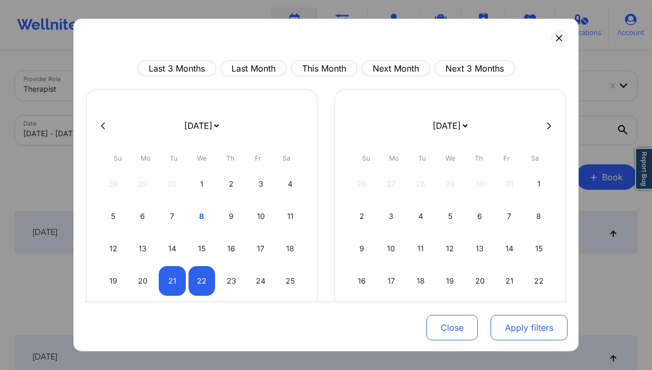
click at [549, 332] on button "Apply filters" at bounding box center [528, 327] width 77 height 25
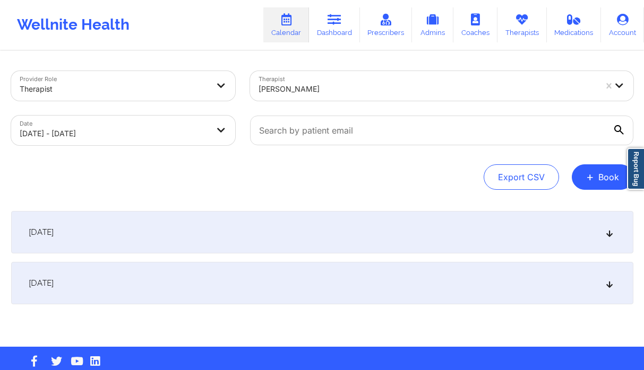
click at [153, 221] on div "October 21, 2025" at bounding box center [322, 232] width 622 height 42
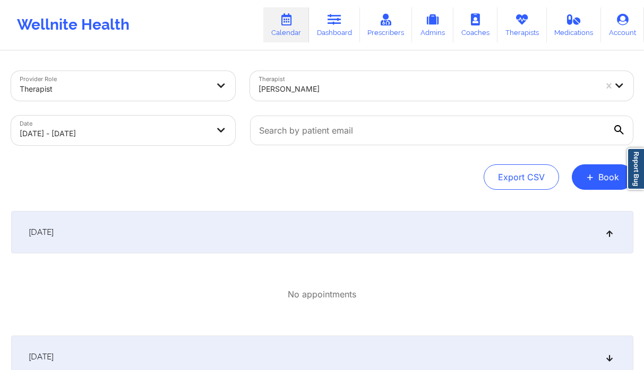
scroll to position [93, 0]
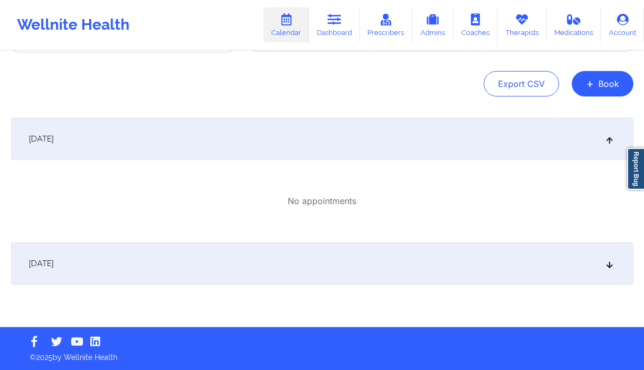
click at [151, 269] on div "October 22, 2025" at bounding box center [322, 264] width 622 height 42
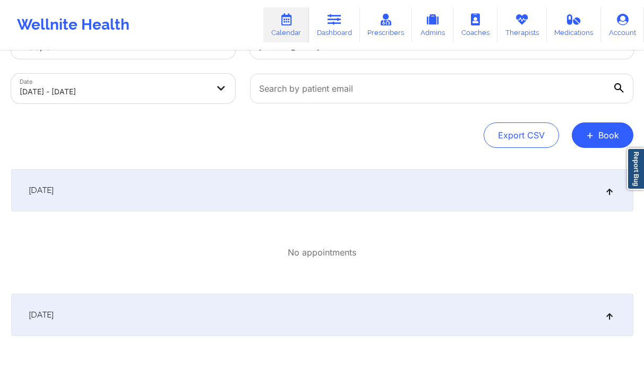
scroll to position [0, 0]
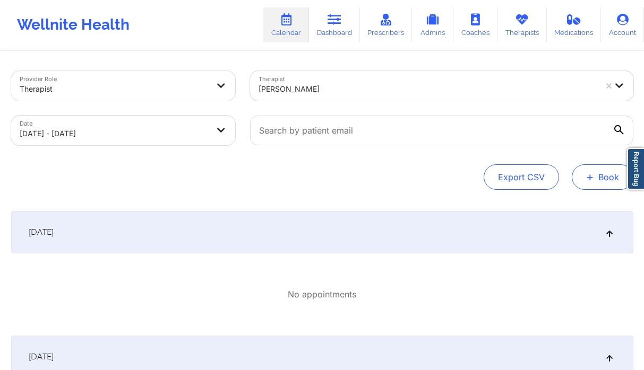
click at [587, 178] on span "+" at bounding box center [590, 177] width 8 height 6
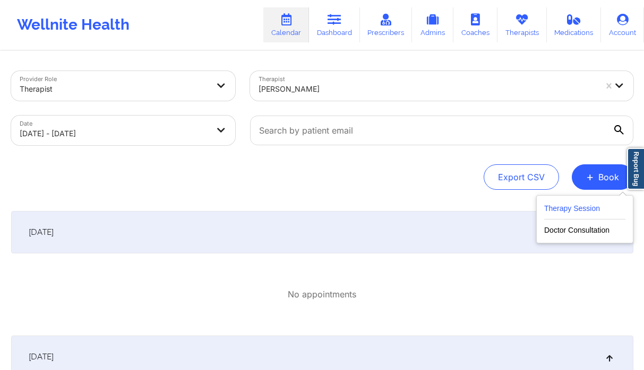
click at [569, 210] on button "Therapy Session" at bounding box center [584, 211] width 81 height 18
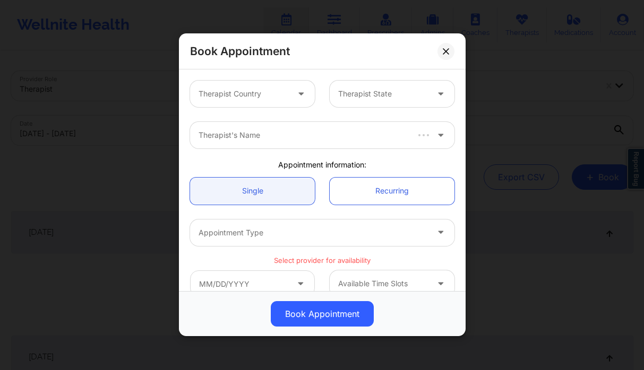
click at [241, 92] on div at bounding box center [243, 94] width 90 height 13
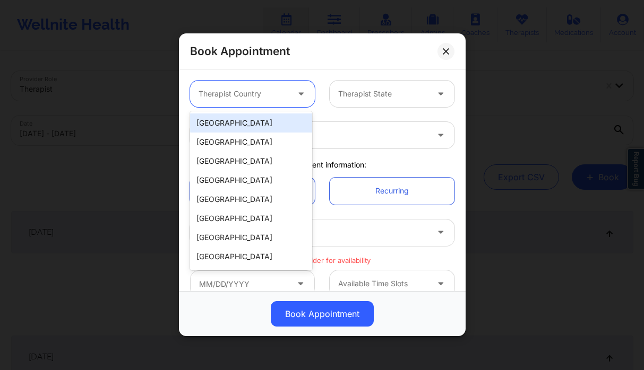
click at [235, 119] on div "[GEOGRAPHIC_DATA]" at bounding box center [251, 123] width 122 height 19
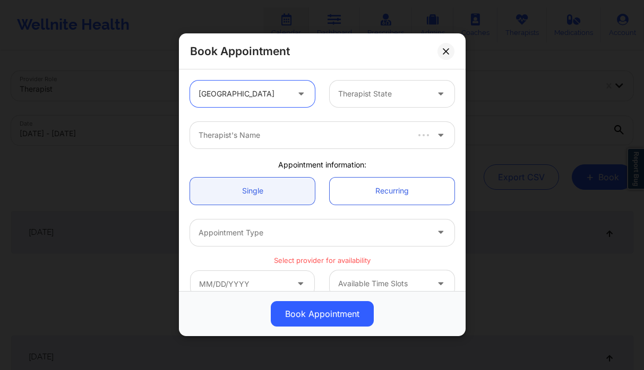
click at [348, 97] on div at bounding box center [383, 94] width 90 height 13
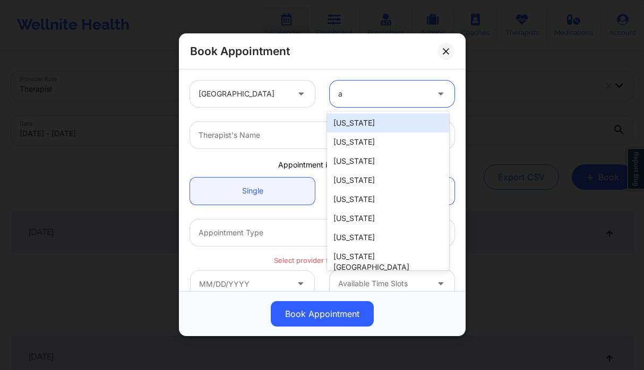
type input "a"
click at [354, 85] on div "Therapist State" at bounding box center [379, 94] width 99 height 27
type input "ar"
click at [369, 126] on div "[US_STATE]" at bounding box center [388, 123] width 122 height 19
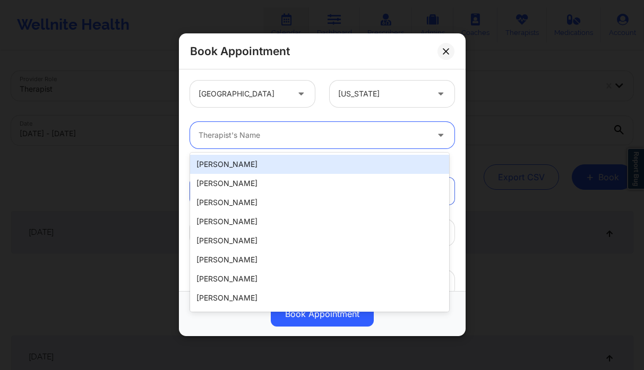
click at [280, 139] on div at bounding box center [312, 135] width 229 height 13
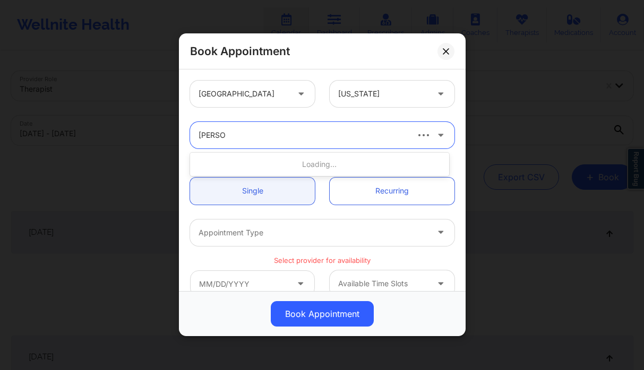
type input "alexis fu"
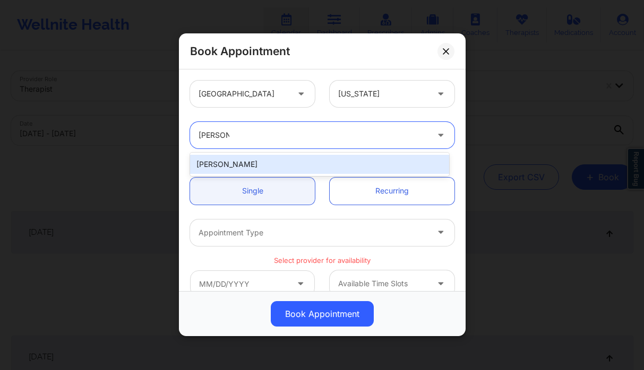
click at [283, 163] on div "Alexis Fuller" at bounding box center [319, 164] width 259 height 19
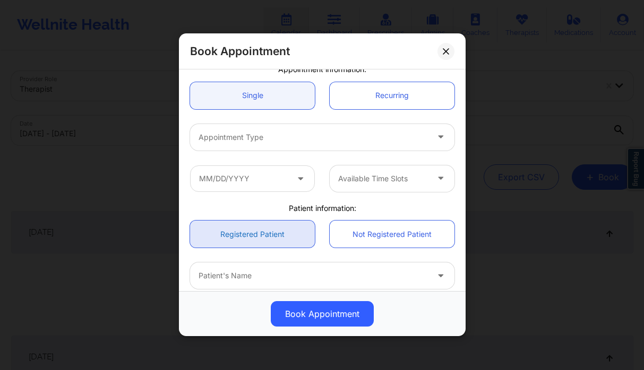
scroll to position [186, 0]
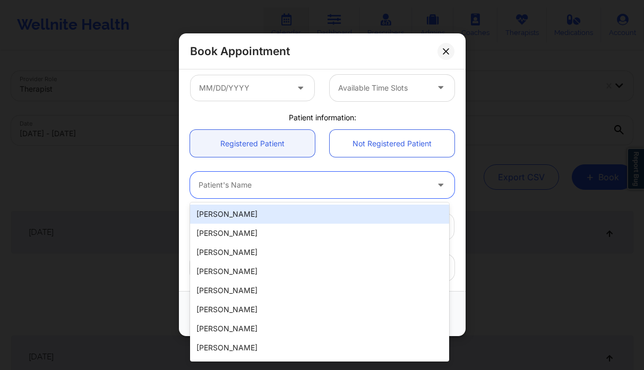
click at [265, 195] on div "Patient's Name" at bounding box center [309, 185] width 239 height 27
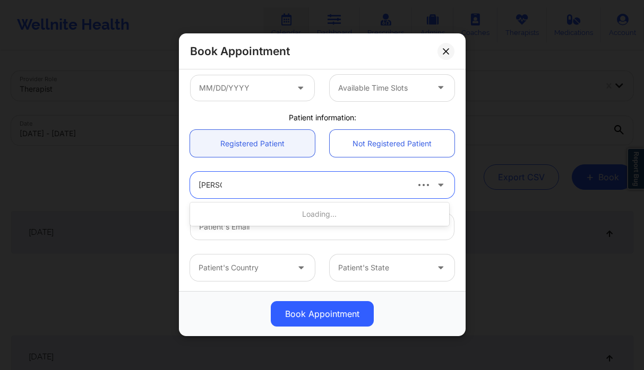
type input "emma y"
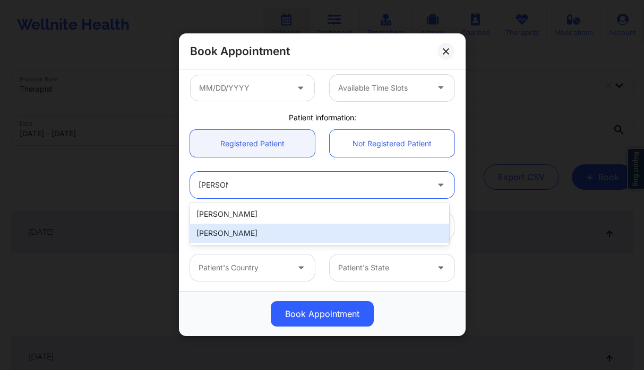
click at [249, 232] on div "Emma Yniguez" at bounding box center [319, 233] width 259 height 19
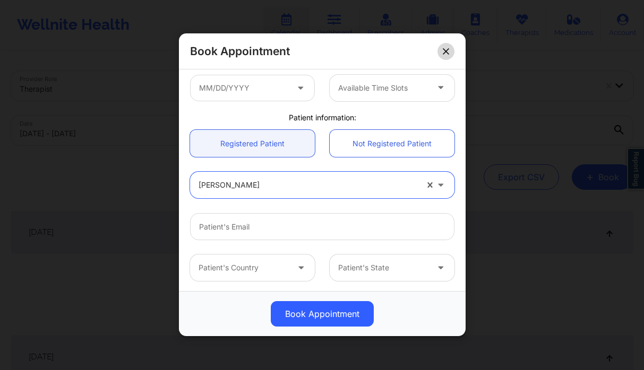
click at [443, 53] on icon at bounding box center [446, 51] width 6 height 6
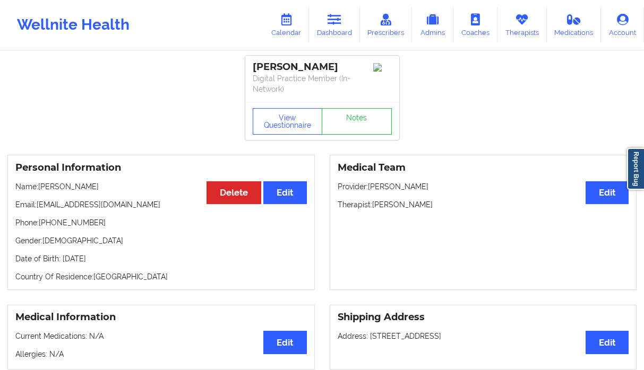
click at [341, 27] on link "Dashboard" at bounding box center [334, 24] width 51 height 35
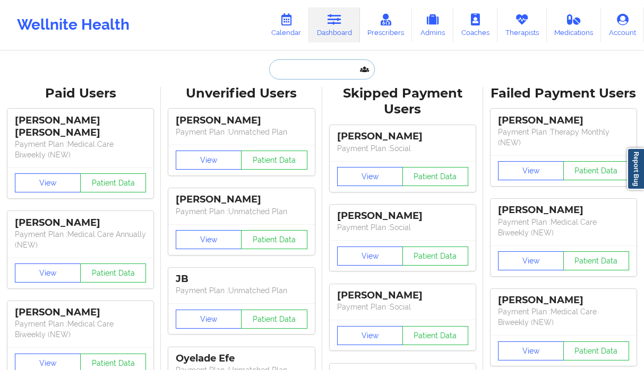
click at [313, 69] on input "text" at bounding box center [321, 69] width 105 height 20
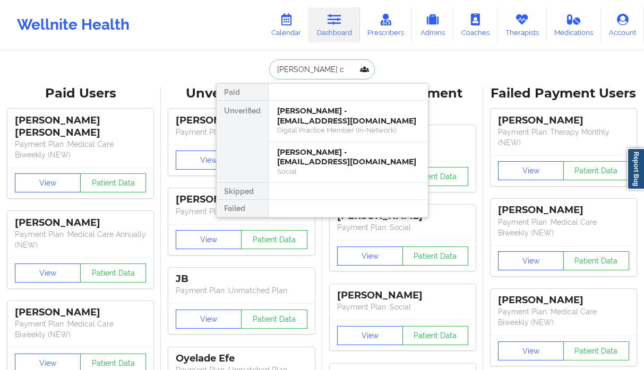
type input "[PERSON_NAME] ca"
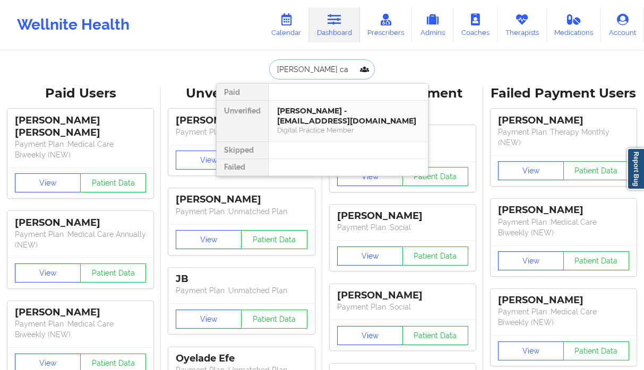
click at [318, 127] on div "Digital Practice Member" at bounding box center [348, 130] width 142 height 9
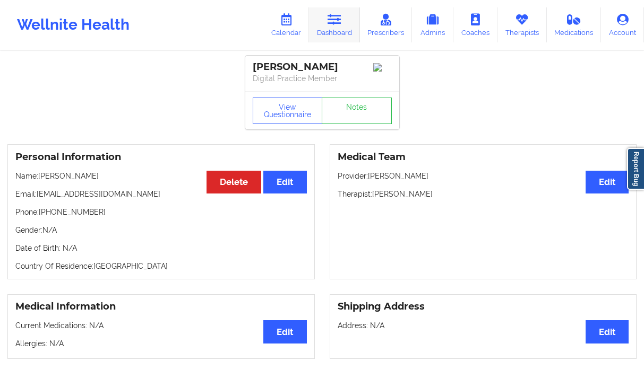
click at [329, 29] on link "Dashboard" at bounding box center [334, 24] width 51 height 35
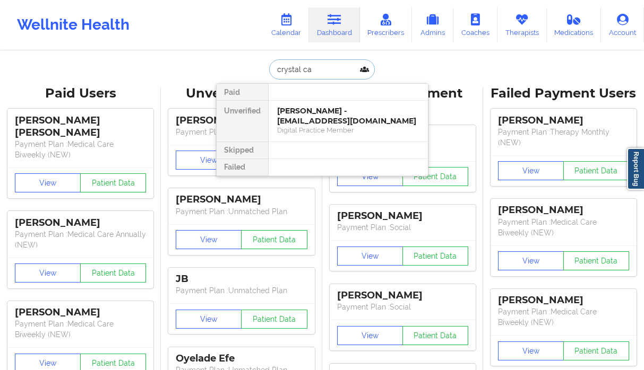
type input "crystal cas"
click at [343, 126] on div "Social" at bounding box center [348, 130] width 142 height 9
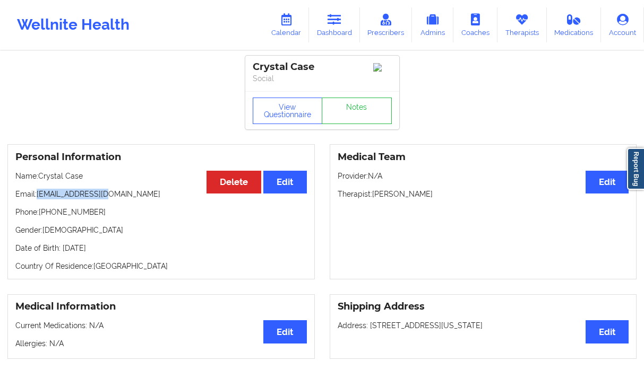
drag, startPoint x: 113, startPoint y: 195, endPoint x: 39, endPoint y: 200, distance: 74.4
click at [39, 200] on p "Email: [EMAIL_ADDRESS][DOMAIN_NAME]" at bounding box center [160, 194] width 291 height 11
copy p "[EMAIL_ADDRESS][DOMAIN_NAME]"
click at [509, 32] on link "Therapists" at bounding box center [521, 24] width 49 height 35
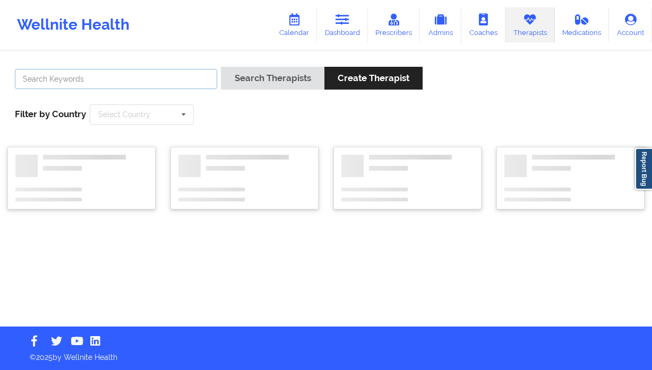
click at [136, 83] on input "text" at bounding box center [116, 79] width 202 height 20
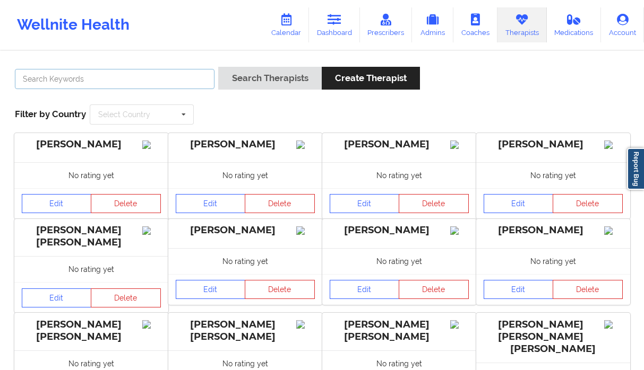
click at [125, 72] on input "text" at bounding box center [115, 79] width 200 height 20
type input "[PERSON_NAME]"
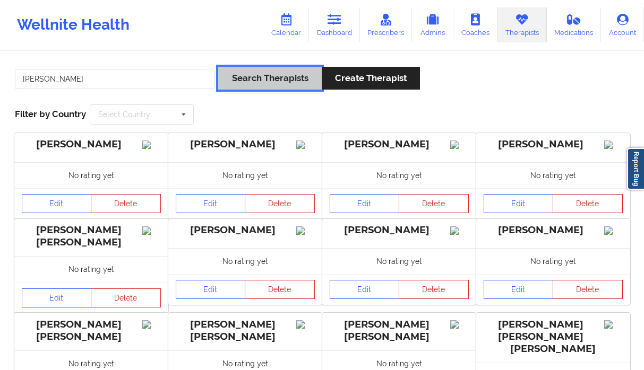
click at [268, 79] on button "Search Therapists" at bounding box center [269, 78] width 103 height 23
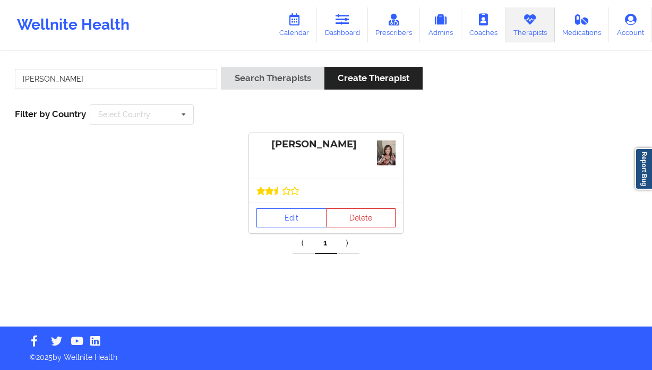
click at [272, 203] on div "Edit Delete" at bounding box center [326, 218] width 154 height 31
click at [275, 222] on link "Edit" at bounding box center [291, 218] width 70 height 19
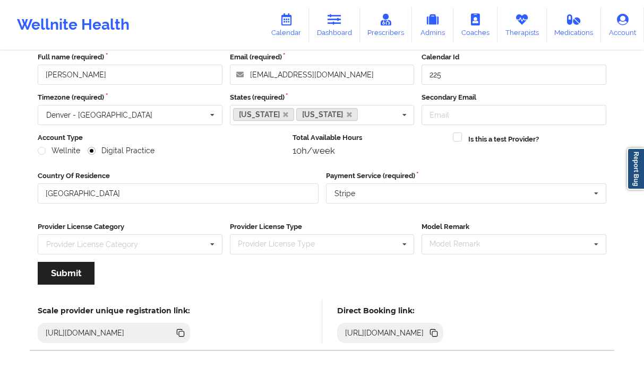
scroll to position [41, 0]
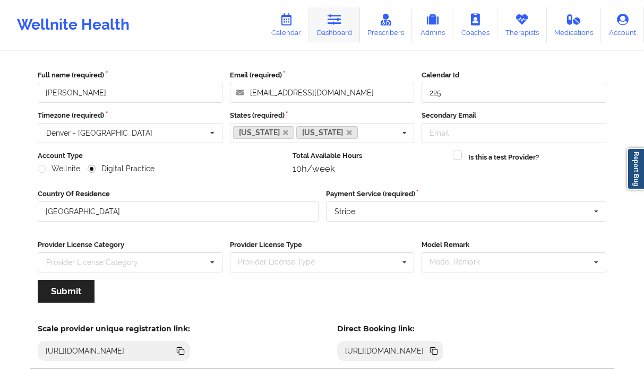
click at [346, 23] on link "Dashboard" at bounding box center [334, 24] width 51 height 35
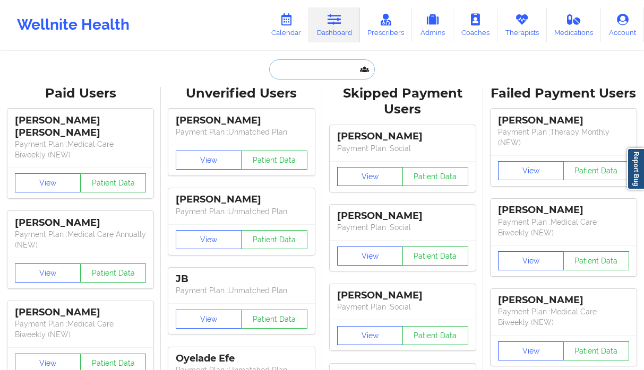
click at [296, 67] on input "text" at bounding box center [321, 69] width 105 height 20
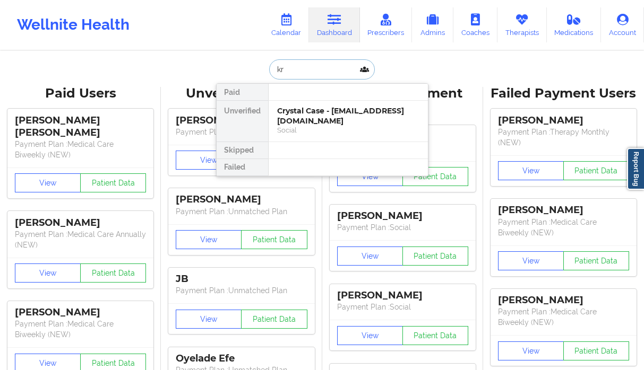
type input "k"
type input "crystal ca"
click at [313, 126] on div "Social" at bounding box center [348, 130] width 142 height 9
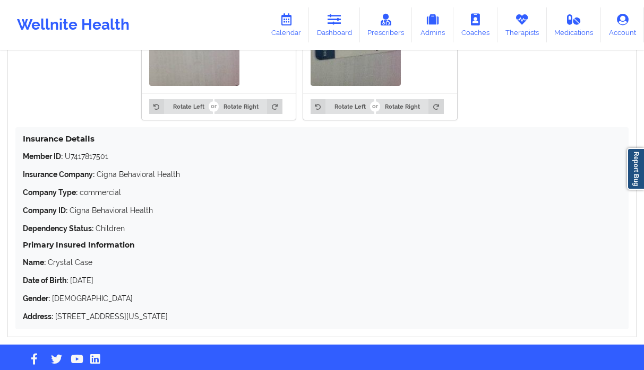
scroll to position [982, 0]
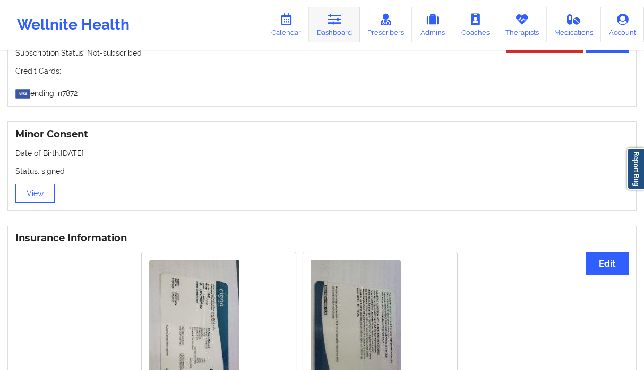
click at [341, 24] on icon at bounding box center [334, 20] width 14 height 12
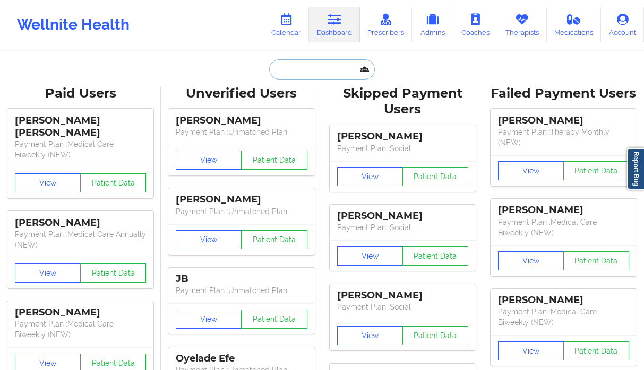
click at [299, 62] on input "text" at bounding box center [321, 69] width 105 height 20
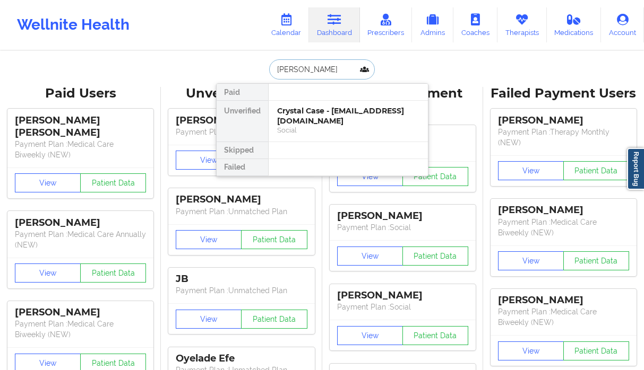
type input "[PERSON_NAME]"
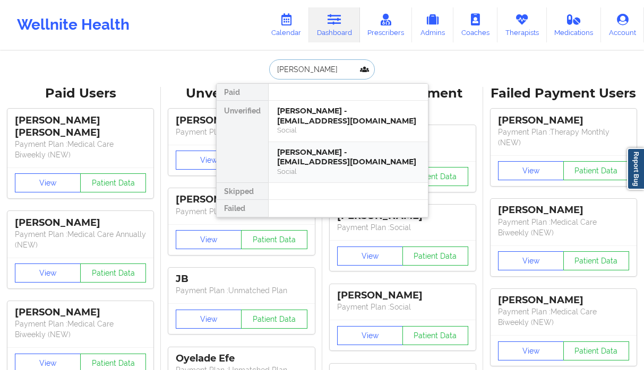
click at [323, 154] on div "[PERSON_NAME] - [EMAIL_ADDRESS][DOMAIN_NAME]" at bounding box center [348, 158] width 142 height 20
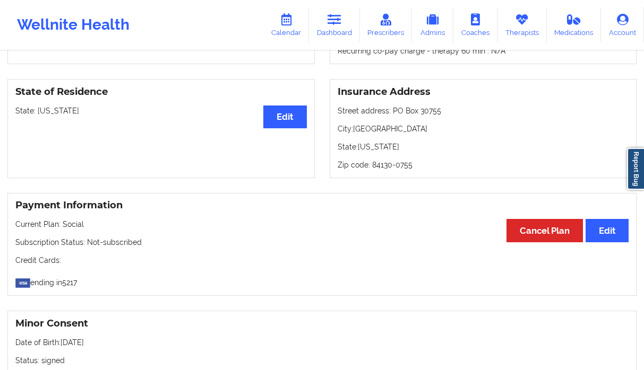
scroll to position [425, 0]
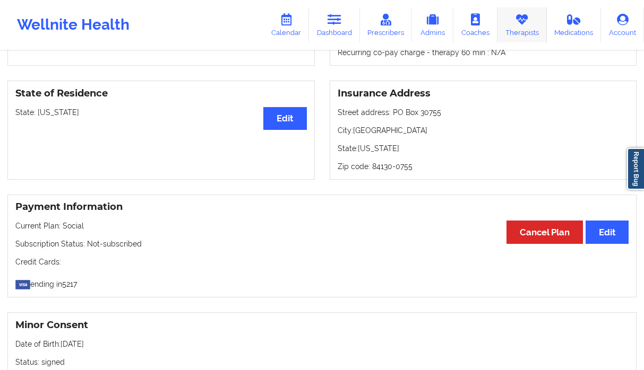
click at [523, 30] on link "Therapists" at bounding box center [521, 24] width 49 height 35
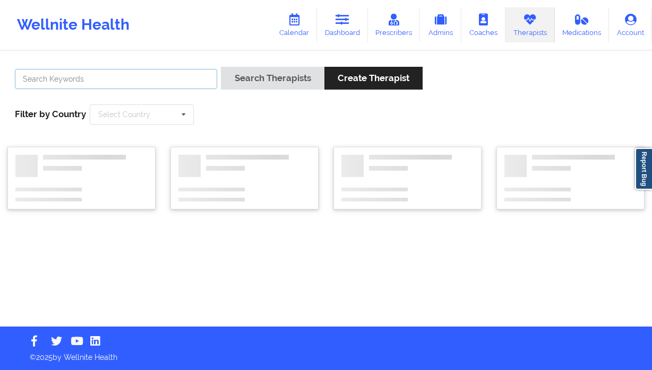
click at [166, 76] on input "text" at bounding box center [116, 79] width 202 height 20
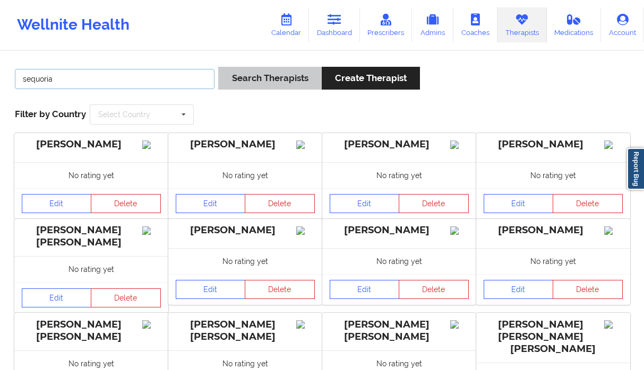
type input "sequoria"
click at [257, 83] on button "Search Therapists" at bounding box center [269, 78] width 103 height 23
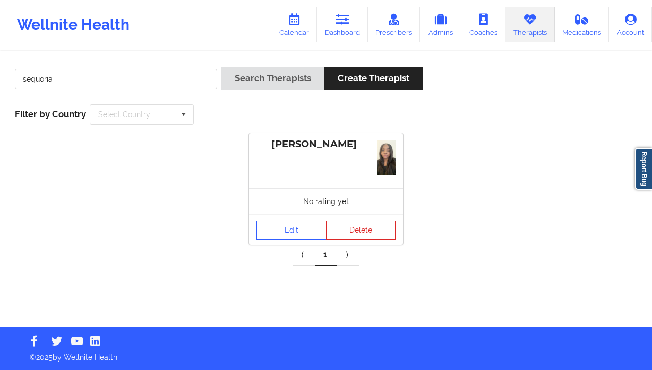
click at [280, 200] on div "No rating yet" at bounding box center [326, 201] width 154 height 26
click at [278, 226] on link "Edit" at bounding box center [291, 230] width 70 height 19
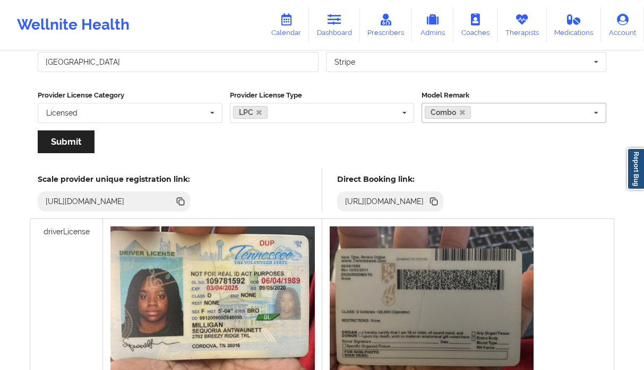
scroll to position [107, 0]
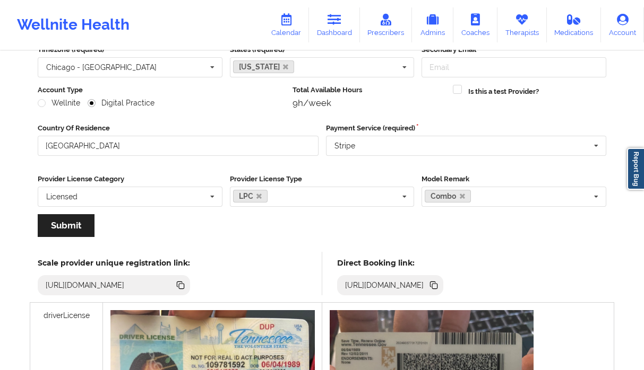
click at [439, 286] on icon at bounding box center [434, 286] width 12 height 12
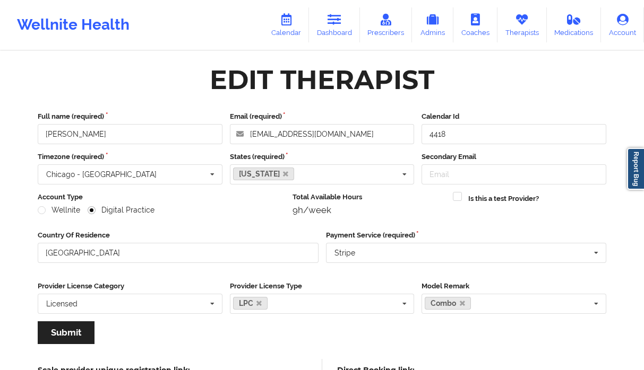
scroll to position [0, 0]
click at [324, 24] on link "Dashboard" at bounding box center [334, 24] width 51 height 35
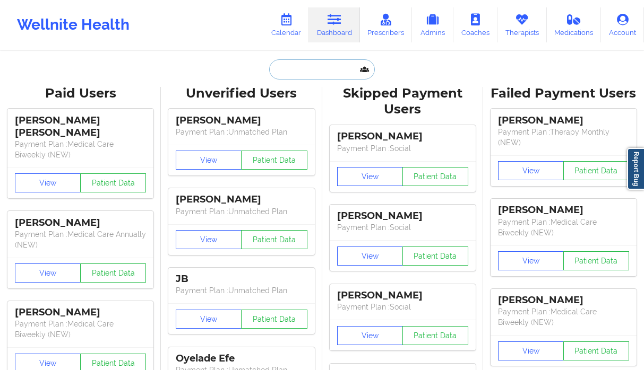
click at [297, 70] on input "text" at bounding box center [321, 69] width 105 height 20
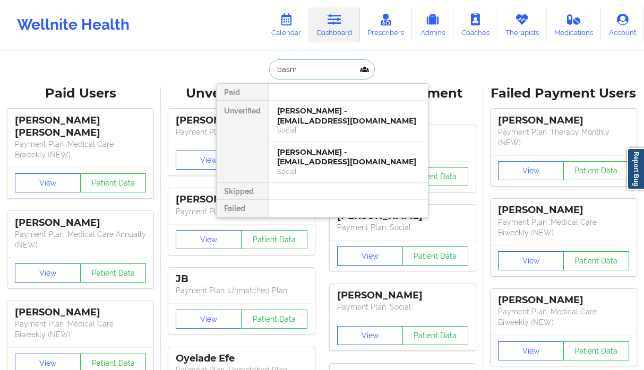
type input "basma"
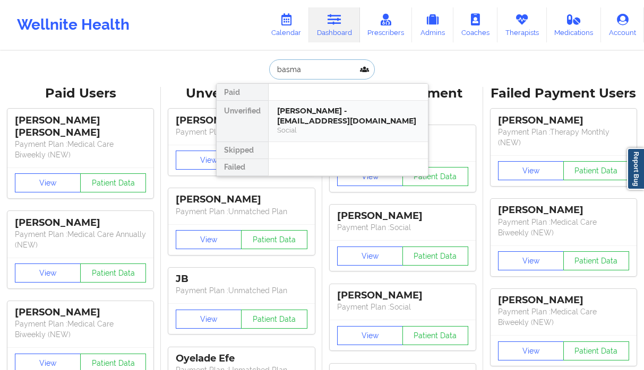
click at [336, 124] on div "[PERSON_NAME] - [EMAIL_ADDRESS][DOMAIN_NAME]" at bounding box center [348, 116] width 142 height 20
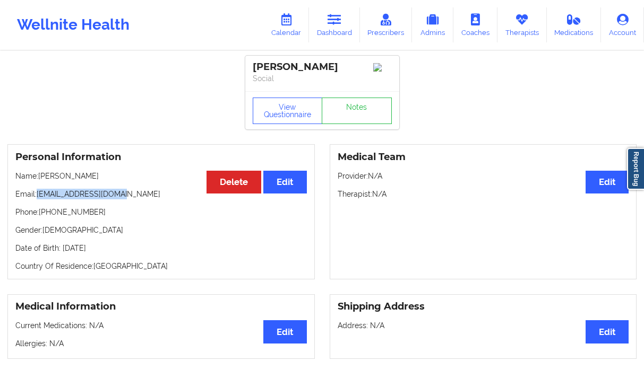
drag, startPoint x: 138, startPoint y: 197, endPoint x: 37, endPoint y: 200, distance: 101.4
click at [37, 200] on p "Email: [EMAIL_ADDRESS][DOMAIN_NAME]" at bounding box center [160, 194] width 291 height 11
copy p "[EMAIL_ADDRESS][DOMAIN_NAME]"
click at [336, 32] on link "Dashboard" at bounding box center [334, 24] width 51 height 35
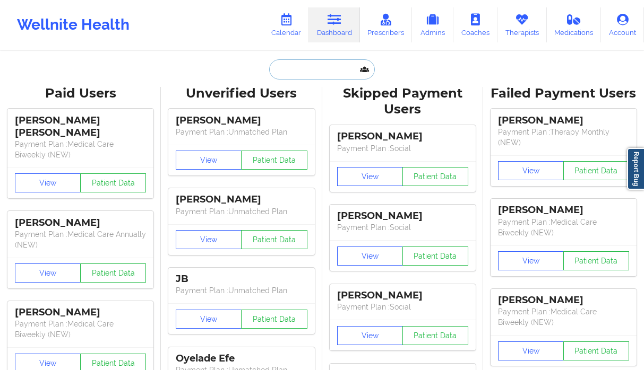
click at [289, 73] on input "text" at bounding box center [321, 69] width 105 height 20
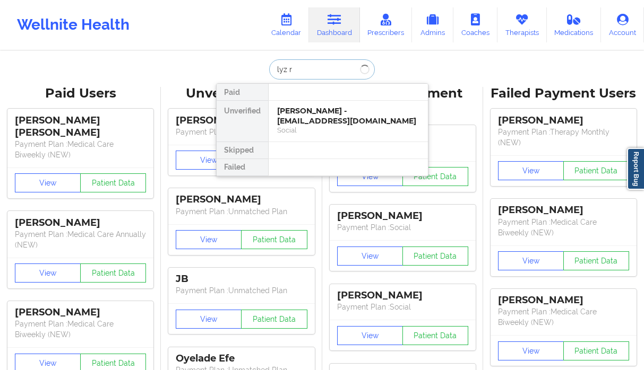
type input "lyz ro"
click at [330, 121] on div "[PERSON_NAME] - [EMAIL_ADDRESS][DOMAIN_NAME]" at bounding box center [348, 116] width 142 height 20
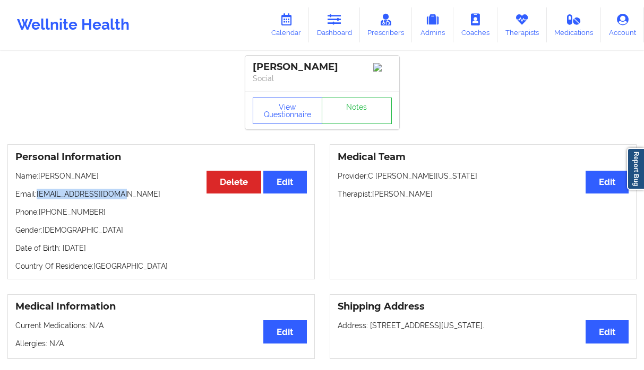
drag, startPoint x: 87, startPoint y: 197, endPoint x: 38, endPoint y: 201, distance: 49.5
click at [38, 200] on p "Email: [EMAIL_ADDRESS][DOMAIN_NAME]" at bounding box center [160, 194] width 291 height 11
copy p "[EMAIL_ADDRESS][DOMAIN_NAME]"
drag, startPoint x: 108, startPoint y: 215, endPoint x: 41, endPoint y: 217, distance: 66.4
click at [41, 217] on p "Phone: [PHONE_NUMBER]" at bounding box center [160, 212] width 291 height 11
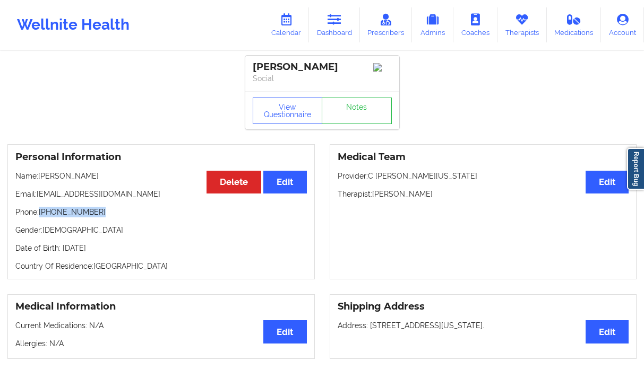
copy p "[PHONE_NUMBER]"
click at [335, 23] on icon at bounding box center [334, 20] width 14 height 12
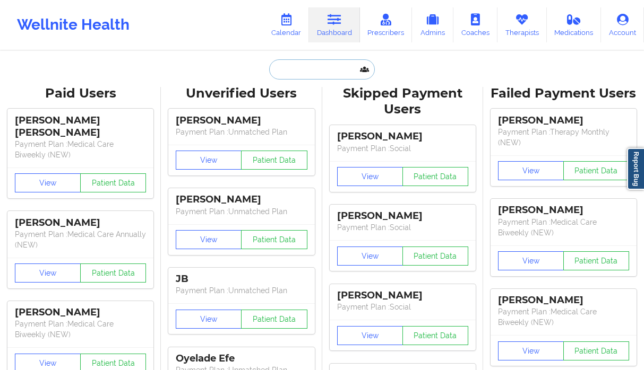
click at [292, 62] on input "text" at bounding box center [321, 69] width 105 height 20
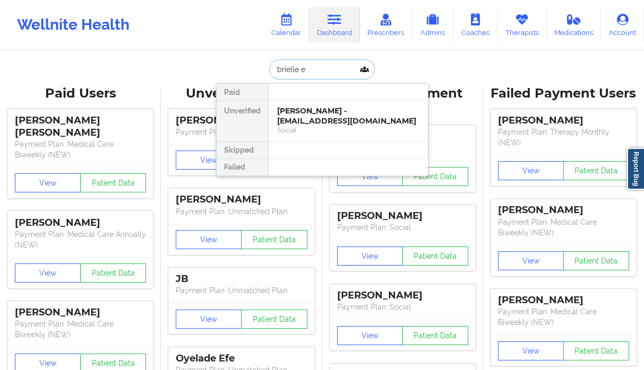
type input "brielle ed"
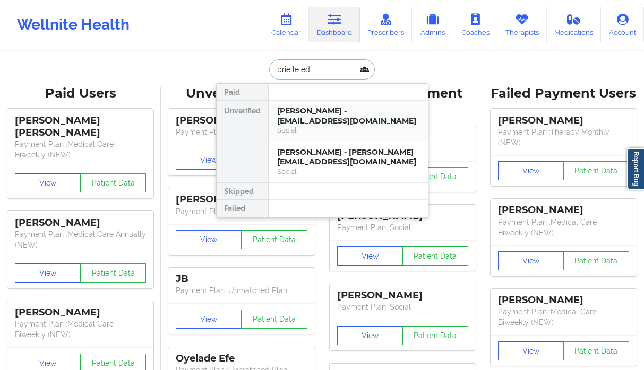
click at [347, 127] on div "Social" at bounding box center [348, 130] width 142 height 9
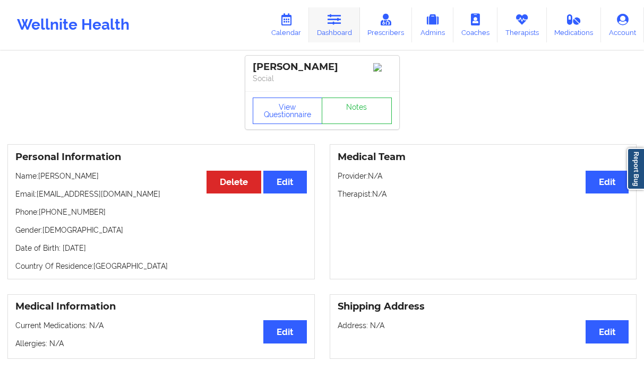
click at [326, 29] on link "Dashboard" at bounding box center [334, 24] width 51 height 35
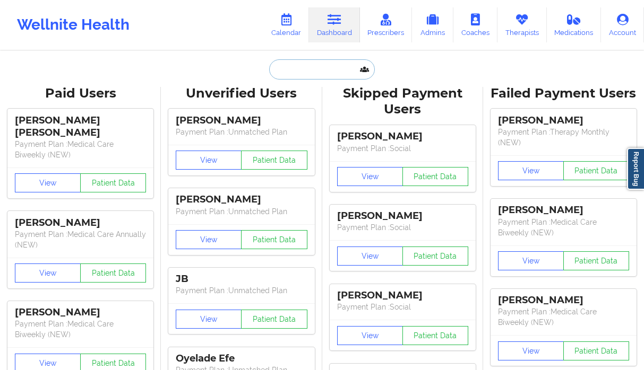
click at [291, 63] on input "text" at bounding box center [321, 69] width 105 height 20
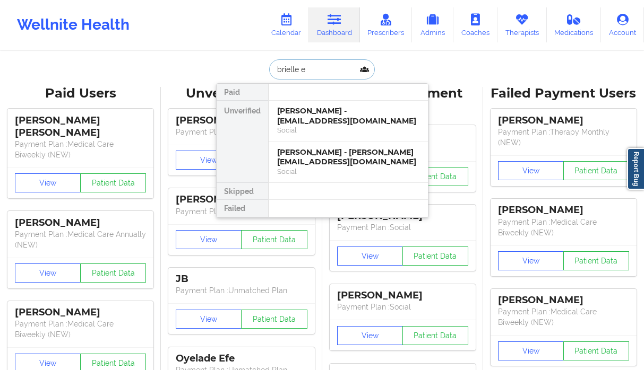
type input "brielle ed"
click at [319, 163] on div "[PERSON_NAME] - [PERSON_NAME][EMAIL_ADDRESS][DOMAIN_NAME]" at bounding box center [348, 158] width 142 height 20
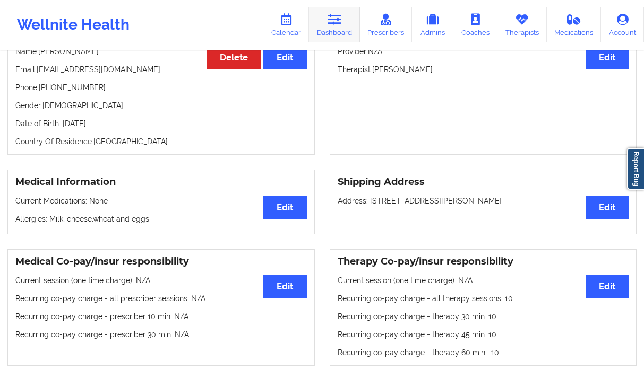
scroll to position [115, 0]
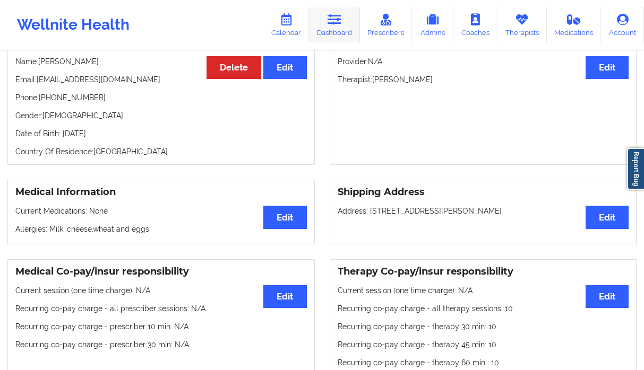
click at [351, 23] on link "Dashboard" at bounding box center [334, 24] width 51 height 35
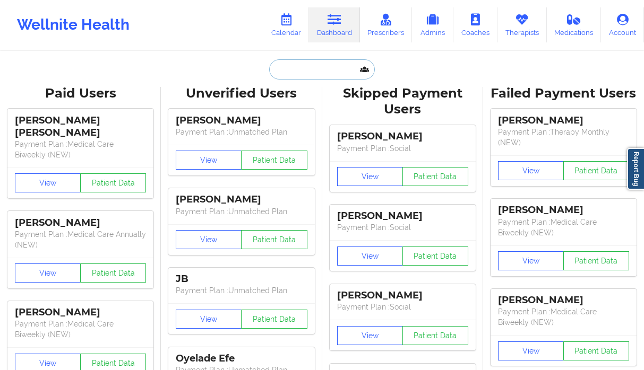
click at [293, 64] on input "text" at bounding box center [321, 69] width 105 height 20
paste input "[PERSON_NAME]"
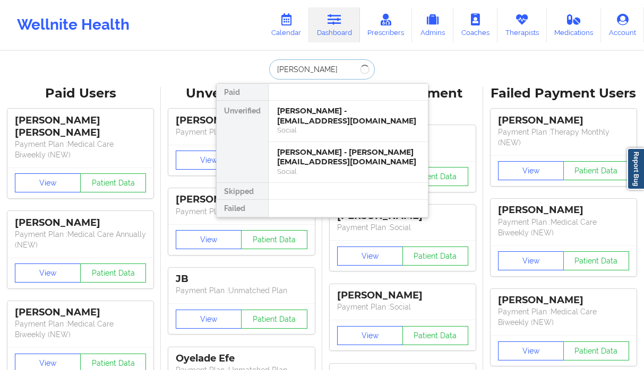
type input "[PERSON_NAME]"
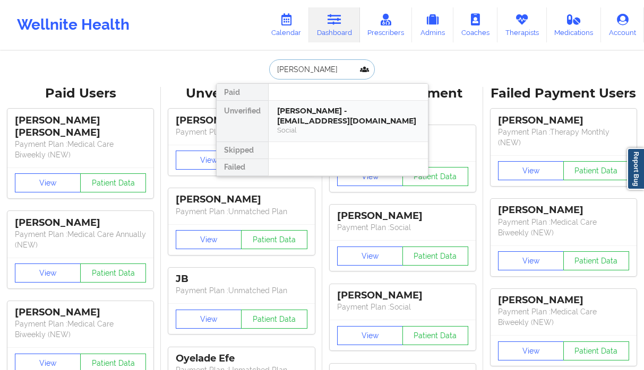
click at [317, 126] on div "Social" at bounding box center [348, 130] width 142 height 9
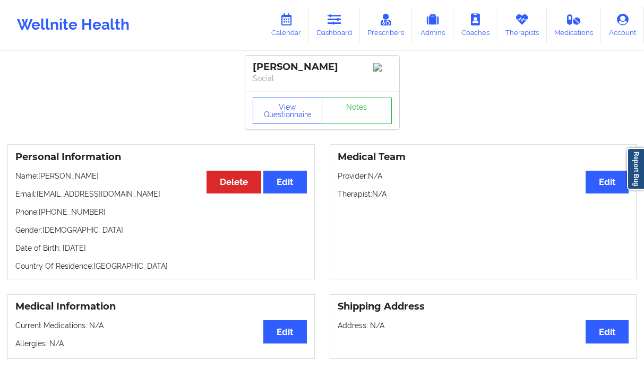
drag, startPoint x: 91, startPoint y: 211, endPoint x: 44, endPoint y: 214, distance: 47.8
click at [44, 213] on p "Phone: [PHONE_NUMBER]" at bounding box center [160, 212] width 291 height 11
drag, startPoint x: 37, startPoint y: 218, endPoint x: 85, endPoint y: 223, distance: 49.1
click at [82, 222] on div "Personal Information Edit Delete Name: [PERSON_NAME] Email: [EMAIL_ADDRESS][DOM…" at bounding box center [160, 211] width 307 height 135
click at [99, 229] on p "Gender: [DEMOGRAPHIC_DATA]" at bounding box center [160, 230] width 291 height 11
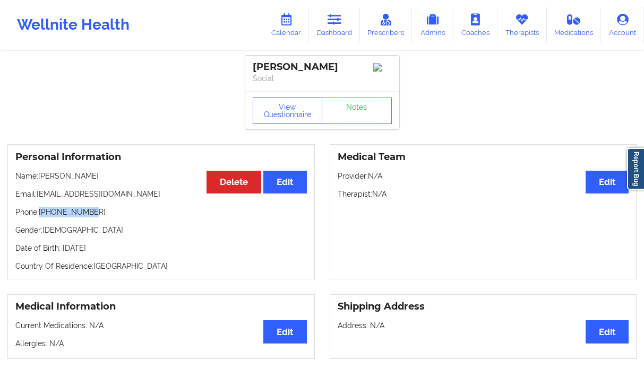
drag, startPoint x: 64, startPoint y: 214, endPoint x: 41, endPoint y: 215, distance: 22.8
click at [41, 215] on p "Phone: [PHONE_NUMBER]" at bounding box center [160, 212] width 291 height 11
copy p "[PHONE_NUMBER]"
drag, startPoint x: 94, startPoint y: 199, endPoint x: 39, endPoint y: 199, distance: 55.7
click at [39, 199] on p "Email: [EMAIL_ADDRESS][DOMAIN_NAME]" at bounding box center [160, 194] width 291 height 11
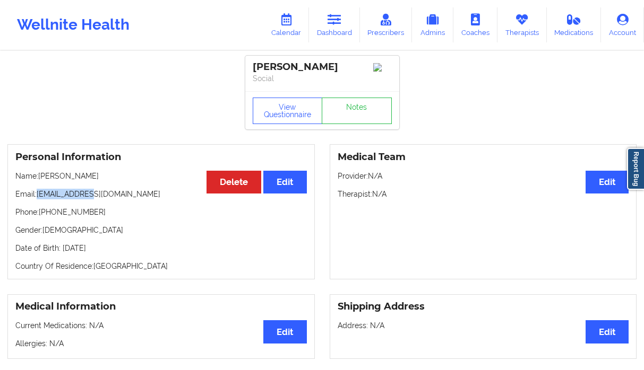
copy p "[EMAIL_ADDRESS][DOMAIN_NAME]"
click at [325, 23] on link "Dashboard" at bounding box center [334, 24] width 51 height 35
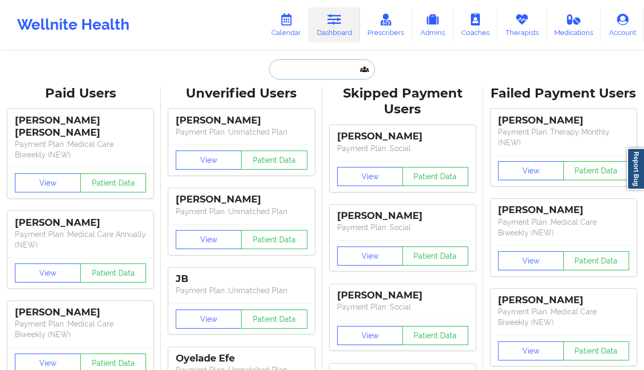
click at [282, 71] on input "text" at bounding box center [321, 69] width 105 height 20
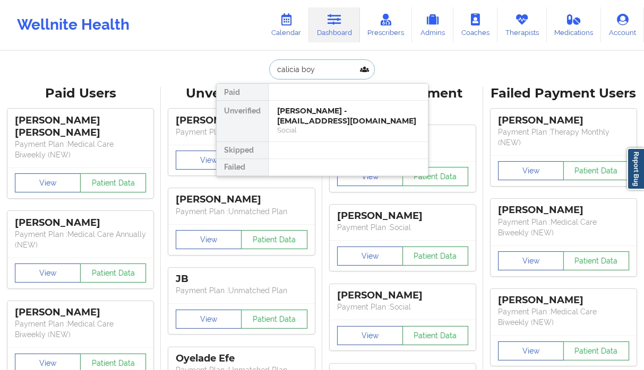
type input "[PERSON_NAME]"
click at [290, 134] on div "Social" at bounding box center [348, 130] width 142 height 9
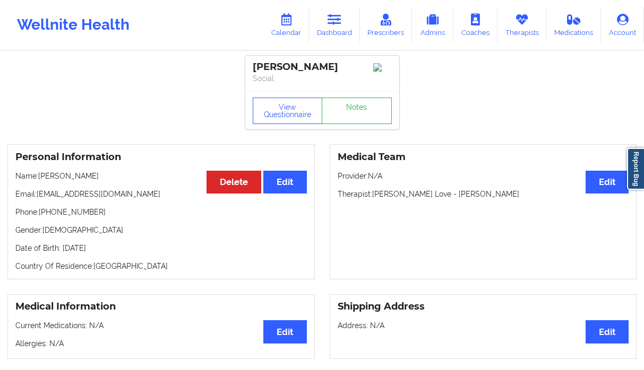
click at [99, 196] on p "Email: [EMAIL_ADDRESS][DOMAIN_NAME]" at bounding box center [160, 194] width 291 height 11
click at [126, 197] on p "Email: [EMAIL_ADDRESS][DOMAIN_NAME]" at bounding box center [160, 194] width 291 height 11
drag, startPoint x: 112, startPoint y: 197, endPoint x: 39, endPoint y: 197, distance: 72.7
click at [39, 197] on p "Email: [EMAIL_ADDRESS][DOMAIN_NAME]" at bounding box center [160, 194] width 291 height 11
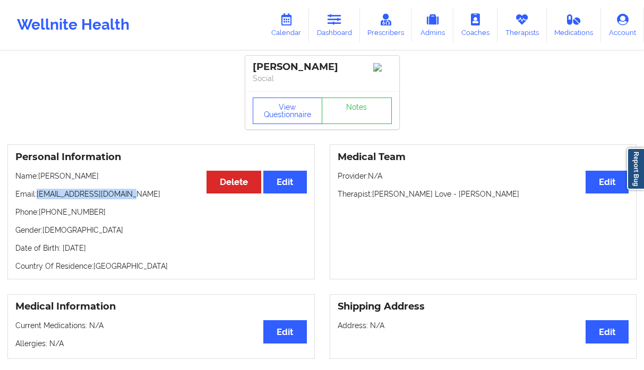
copy p "[EMAIL_ADDRESS][DOMAIN_NAME]"
drag, startPoint x: 82, startPoint y: 215, endPoint x: 41, endPoint y: 215, distance: 40.3
click at [41, 215] on p "Phone: [PHONE_NUMBER]" at bounding box center [160, 212] width 291 height 11
copy p "[PHONE_NUMBER]"
click at [320, 13] on link "Dashboard" at bounding box center [334, 24] width 51 height 35
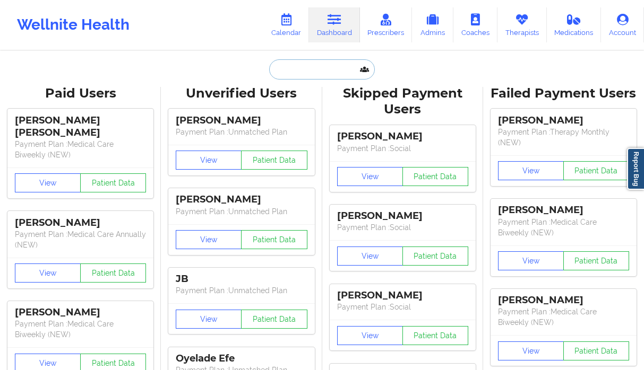
click at [306, 59] on input "text" at bounding box center [321, 69] width 105 height 20
paste input "[PERSON_NAME]"
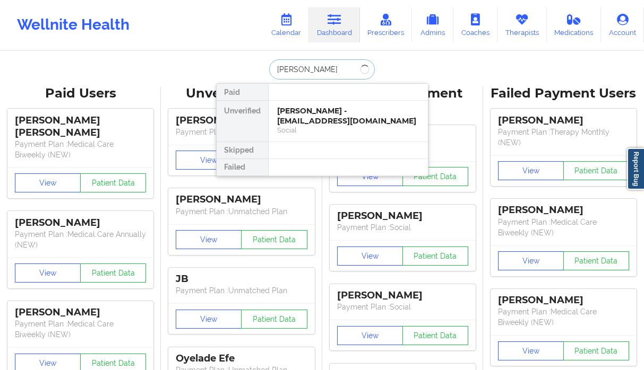
type input "[PERSON_NAME]"
click at [317, 107] on div "[PERSON_NAME] - [EMAIL_ADDRESS][DOMAIN_NAME]" at bounding box center [348, 116] width 142 height 20
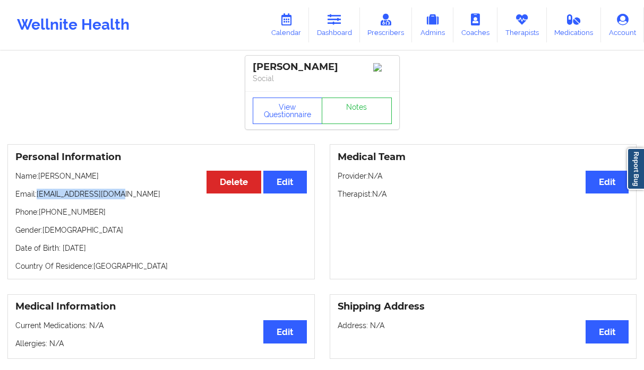
drag, startPoint x: 118, startPoint y: 194, endPoint x: 38, endPoint y: 195, distance: 80.2
click at [38, 195] on p "Email: [EMAIL_ADDRESS][DOMAIN_NAME]" at bounding box center [160, 194] width 291 height 11
copy p "[EMAIL_ADDRESS][DOMAIN_NAME]"
drag, startPoint x: 74, startPoint y: 214, endPoint x: 42, endPoint y: 214, distance: 32.4
click at [42, 214] on p "Phone: [PHONE_NUMBER]" at bounding box center [160, 212] width 291 height 11
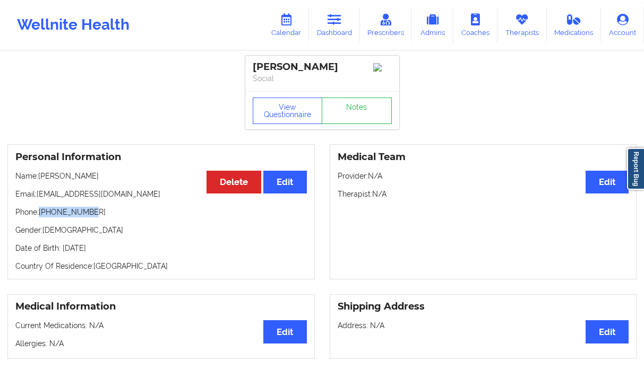
copy p "[PHONE_NUMBER]"
click at [339, 33] on link "Dashboard" at bounding box center [334, 24] width 51 height 35
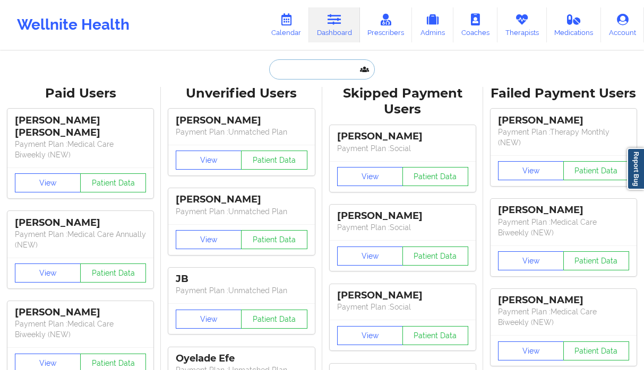
click at [299, 74] on input "text" at bounding box center [321, 69] width 105 height 20
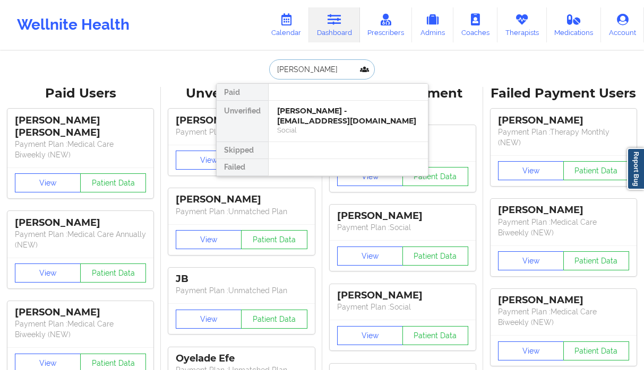
type input "[PERSON_NAME]"
click at [324, 125] on div "[PERSON_NAME] - [EMAIL_ADDRESS][DOMAIN_NAME]" at bounding box center [348, 116] width 142 height 20
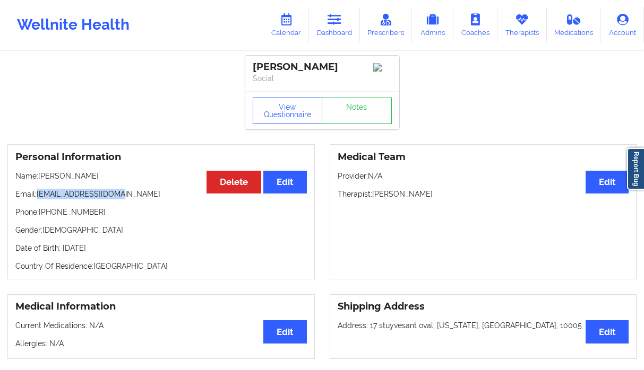
drag, startPoint x: 122, startPoint y: 197, endPoint x: 38, endPoint y: 200, distance: 84.4
click at [38, 200] on p "Email: [EMAIL_ADDRESS][DOMAIN_NAME]" at bounding box center [160, 194] width 291 height 11
drag, startPoint x: 75, startPoint y: 218, endPoint x: 42, endPoint y: 219, distance: 32.9
click at [42, 218] on p "Phone: [PHONE_NUMBER]" at bounding box center [160, 212] width 291 height 11
click at [335, 25] on icon at bounding box center [334, 20] width 14 height 12
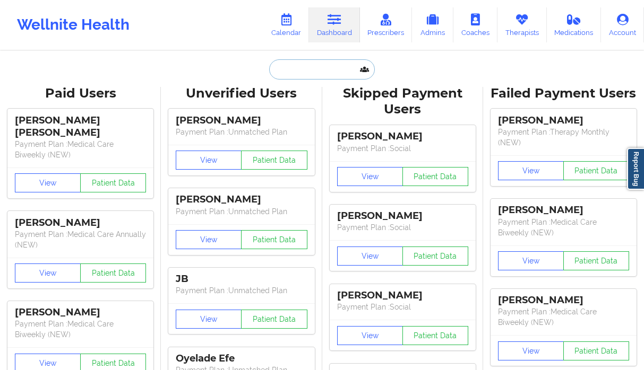
click at [327, 65] on input "text" at bounding box center [321, 69] width 105 height 20
paste input "[PERSON_NAME]"
type input "[PERSON_NAME]"
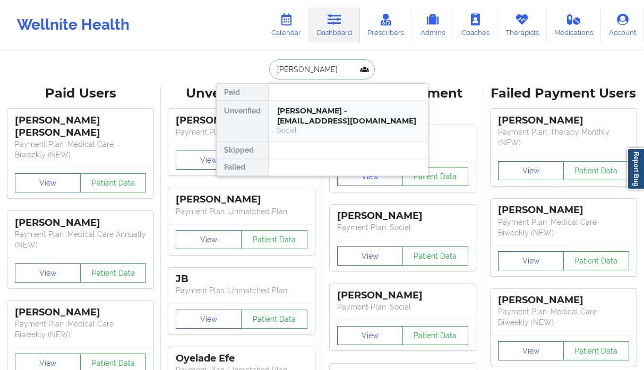
click at [333, 126] on div "Social" at bounding box center [348, 130] width 142 height 9
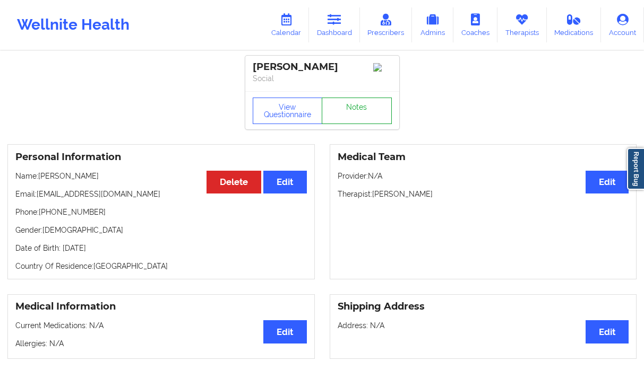
click at [347, 115] on link "Notes" at bounding box center [357, 111] width 70 height 27
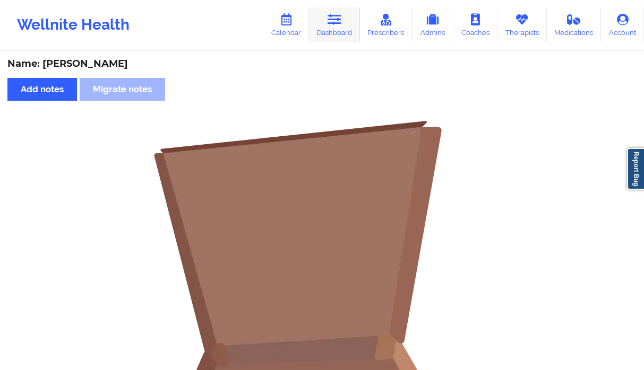
click at [334, 20] on icon at bounding box center [334, 20] width 14 height 12
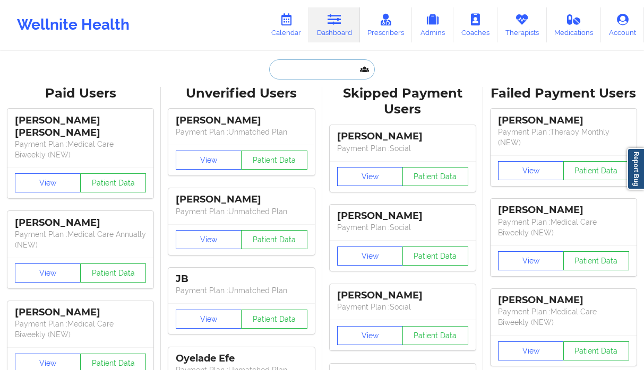
click at [300, 75] on input "text" at bounding box center [321, 69] width 105 height 20
paste input "[PERSON_NAME]"
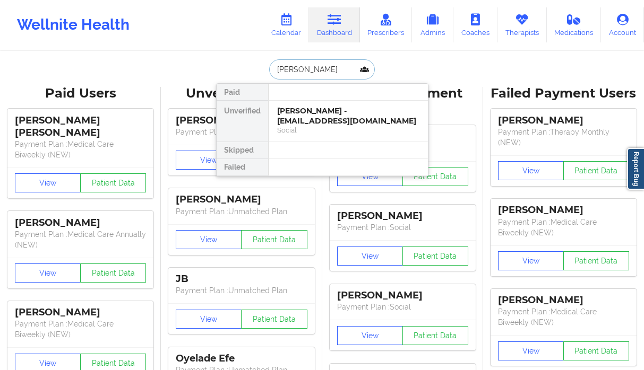
click at [304, 72] on input "[PERSON_NAME]" at bounding box center [321, 69] width 105 height 20
click at [304, 71] on input "[PERSON_NAME]" at bounding box center [321, 69] width 105 height 20
type input "brielle edwa"
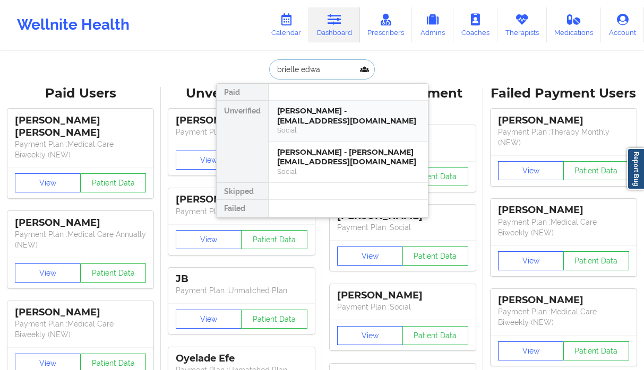
click at [319, 121] on div "[PERSON_NAME] - [EMAIL_ADDRESS][DOMAIN_NAME]" at bounding box center [348, 116] width 142 height 20
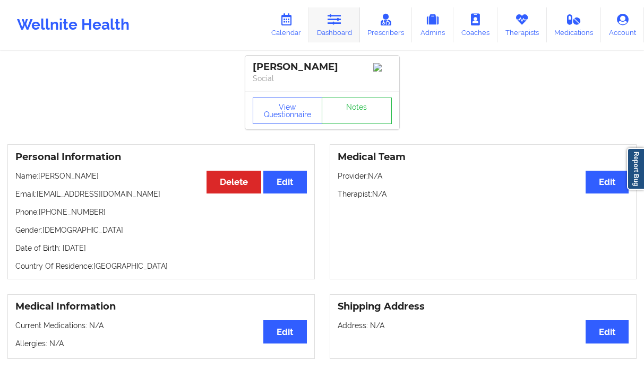
click at [329, 39] on link "Dashboard" at bounding box center [334, 24] width 51 height 35
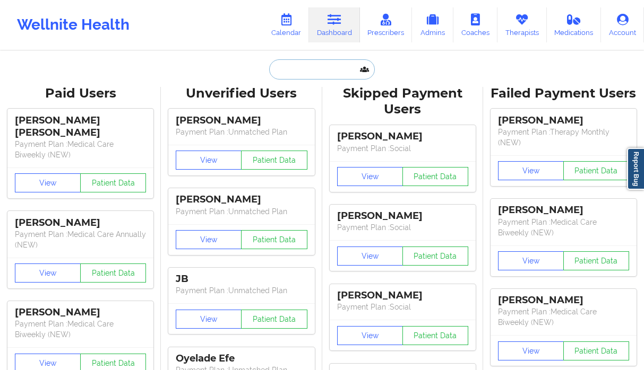
click at [308, 73] on input "text" at bounding box center [321, 69] width 105 height 20
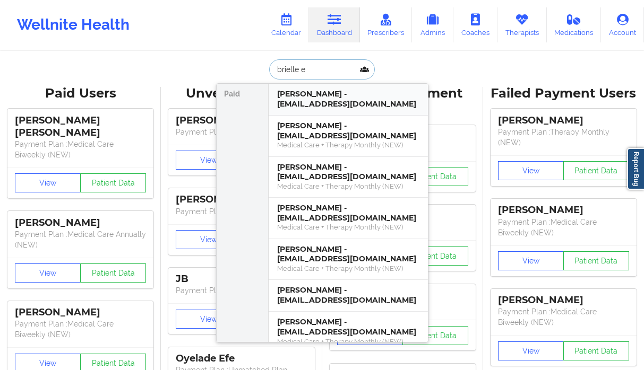
type input "brielle ed"
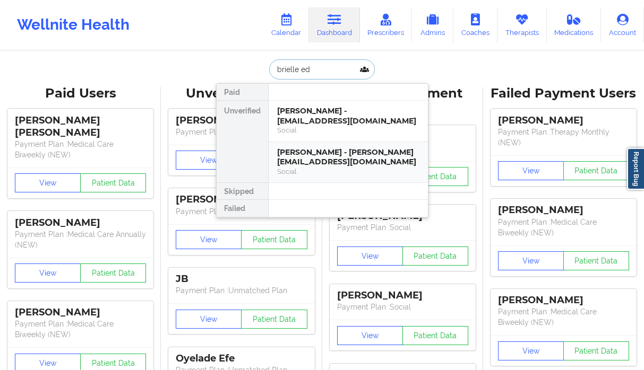
click at [312, 155] on div "[PERSON_NAME] - [PERSON_NAME][EMAIL_ADDRESS][DOMAIN_NAME]" at bounding box center [348, 158] width 142 height 20
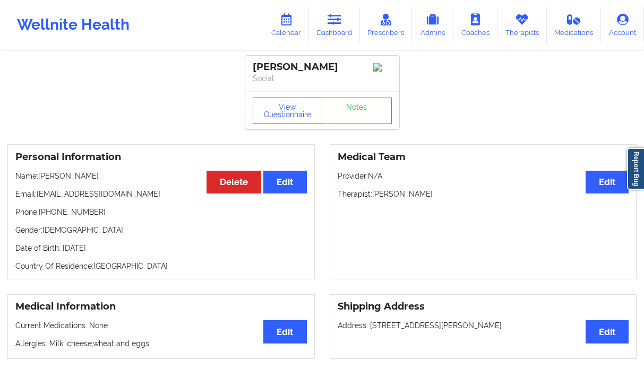
drag, startPoint x: 110, startPoint y: 182, endPoint x: 39, endPoint y: 183, distance: 70.6
click at [39, 182] on p "Name: [PERSON_NAME]" at bounding box center [160, 176] width 291 height 11
drag, startPoint x: 102, startPoint y: 214, endPoint x: 42, endPoint y: 219, distance: 60.2
click at [42, 218] on p "Phone: [PHONE_NUMBER]" at bounding box center [160, 212] width 291 height 11
drag, startPoint x: 89, startPoint y: 201, endPoint x: 97, endPoint y: 184, distance: 18.8
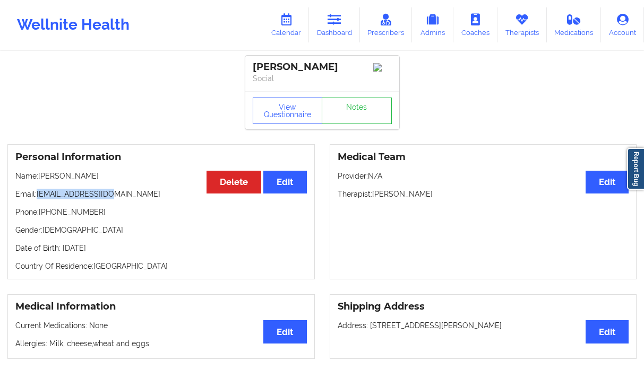
click at [40, 198] on p "Email: [PERSON_NAME][EMAIL_ADDRESS][DOMAIN_NAME]" at bounding box center [160, 194] width 291 height 11
click at [336, 25] on icon at bounding box center [334, 20] width 14 height 12
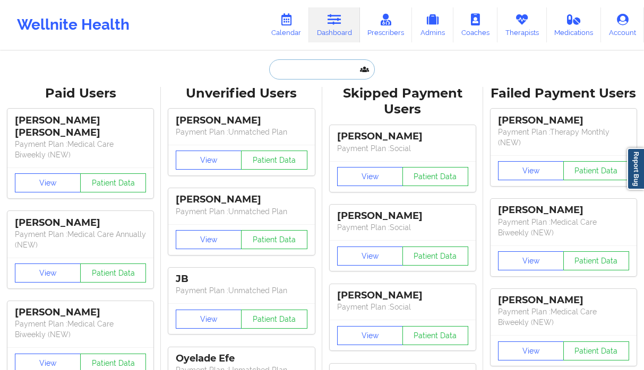
click at [300, 71] on input "text" at bounding box center [321, 69] width 105 height 20
paste input "[PERSON_NAME]"
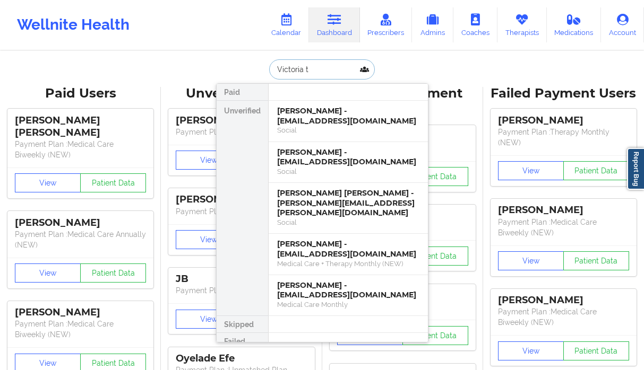
click at [302, 72] on input "Victoria t" at bounding box center [321, 69] width 105 height 20
type input "[PERSON_NAME]"
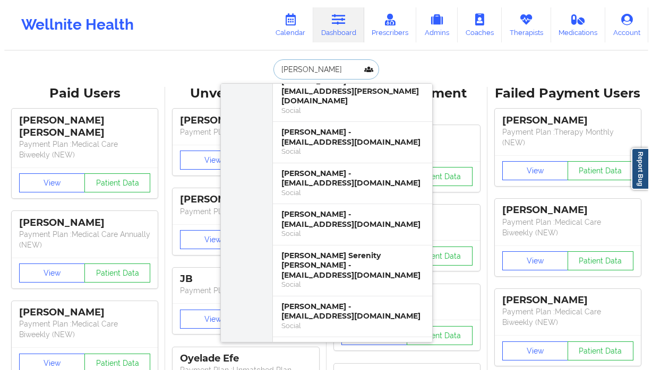
scroll to position [2226, 0]
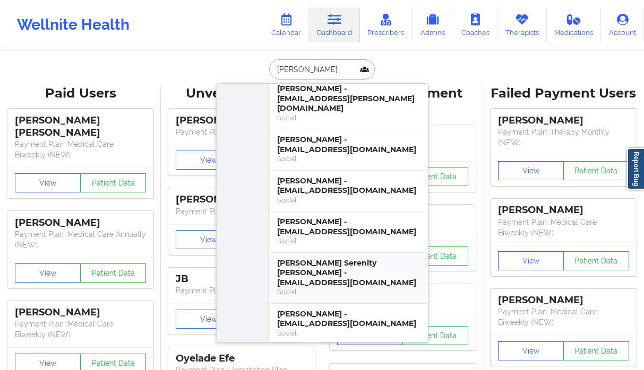
click at [352, 258] on div "[PERSON_NAME] Serenity [PERSON_NAME] - [EMAIL_ADDRESS][DOMAIN_NAME]" at bounding box center [348, 273] width 142 height 30
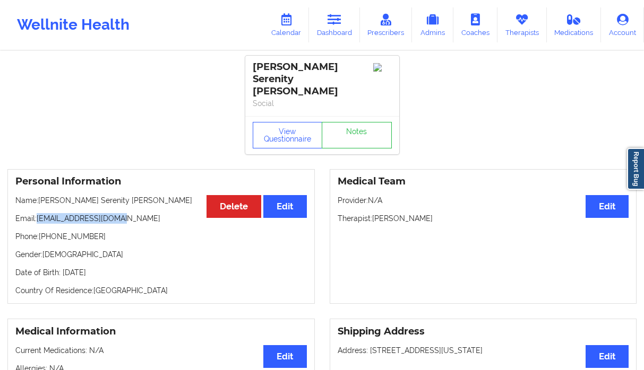
drag, startPoint x: 124, startPoint y: 203, endPoint x: 38, endPoint y: 205, distance: 86.0
click at [38, 213] on p "Email: [EMAIL_ADDRESS][DOMAIN_NAME]" at bounding box center [160, 218] width 291 height 11
click at [354, 29] on link "Dashboard" at bounding box center [334, 24] width 51 height 35
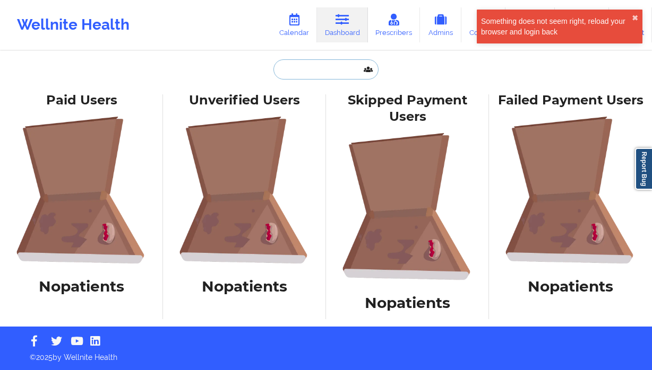
click at [285, 71] on input "text" at bounding box center [325, 69] width 105 height 20
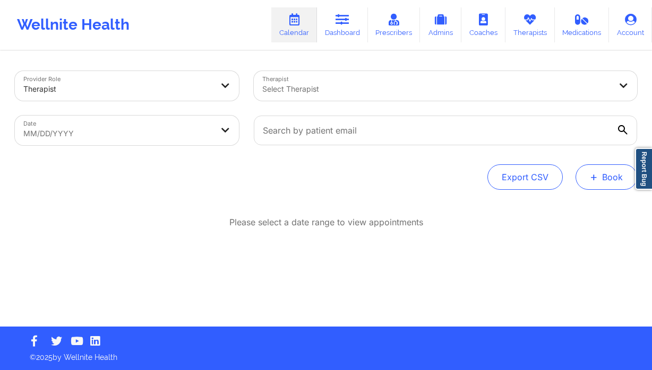
click at [600, 179] on button "+ Book" at bounding box center [606, 177] width 62 height 25
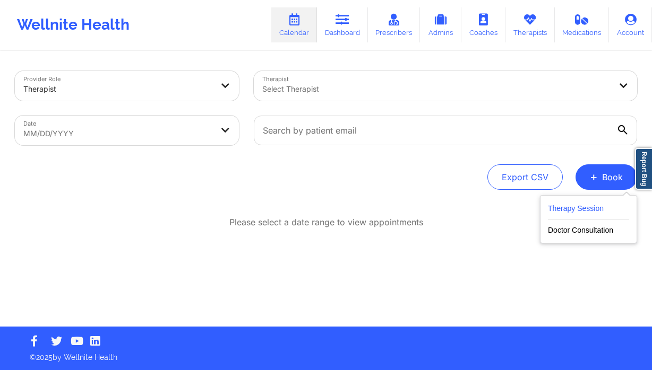
click at [578, 203] on button "Therapy Session" at bounding box center [588, 211] width 81 height 18
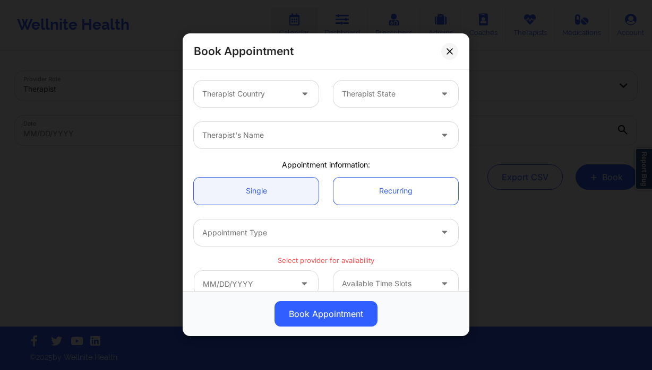
click at [295, 103] on div at bounding box center [305, 94] width 25 height 27
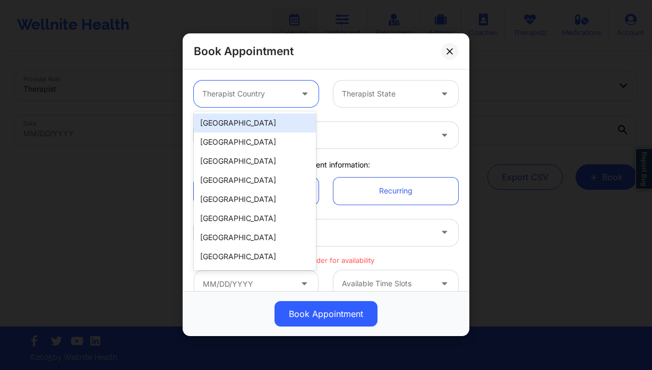
click at [242, 123] on div "[GEOGRAPHIC_DATA]" at bounding box center [255, 123] width 122 height 19
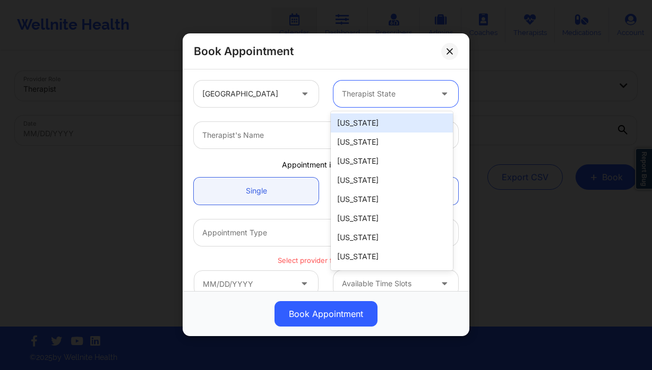
click at [398, 98] on div at bounding box center [387, 94] width 90 height 13
type input "a"
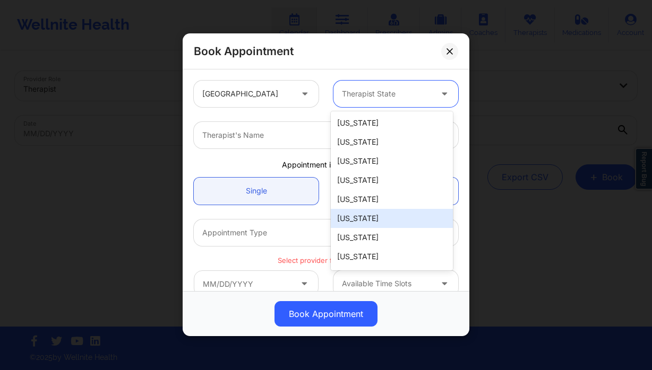
scroll to position [17, 0]
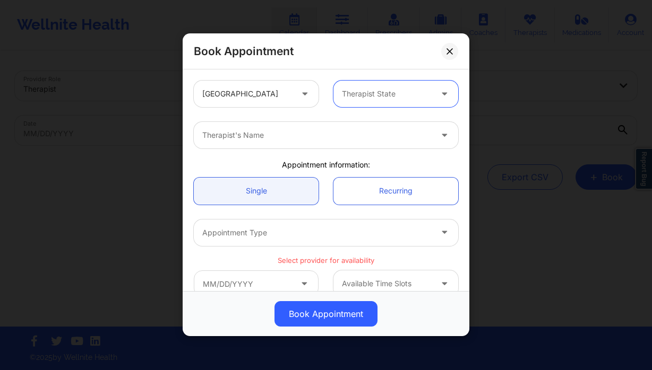
click at [362, 102] on div "Therapist State" at bounding box center [382, 94] width 99 height 27
click at [364, 100] on div "Therapist State" at bounding box center [382, 94] width 99 height 27
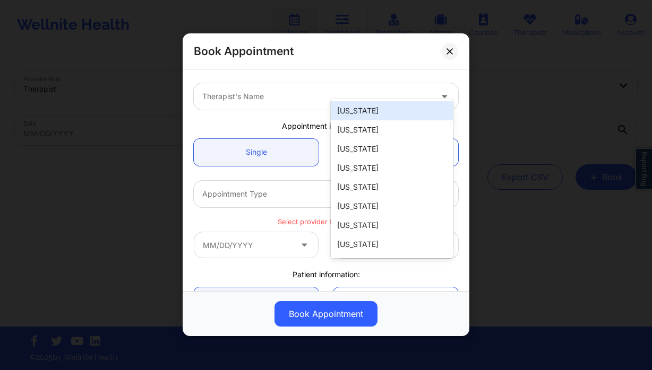
scroll to position [48, 0]
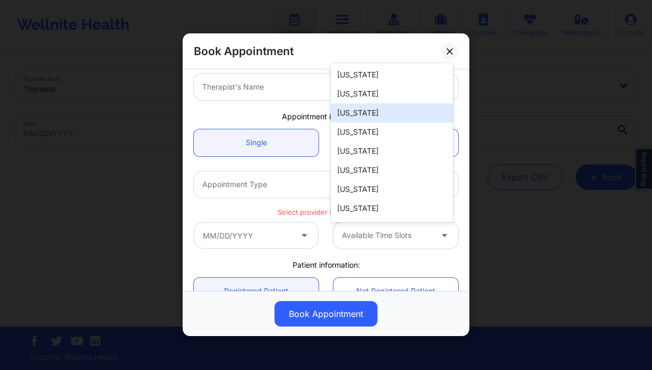
drag, startPoint x: 391, startPoint y: 117, endPoint x: 369, endPoint y: 118, distance: 21.8
click at [391, 117] on div "[US_STATE]" at bounding box center [392, 112] width 122 height 19
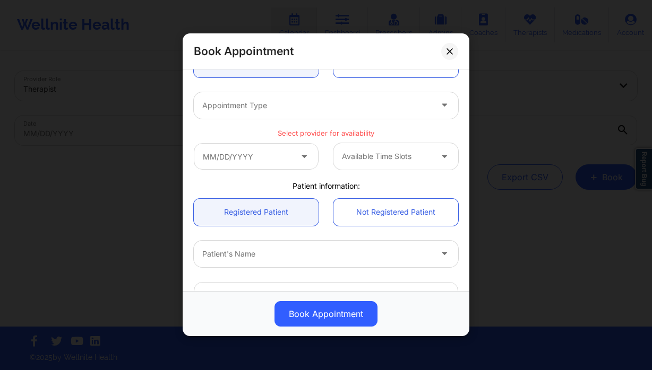
scroll to position [0, 0]
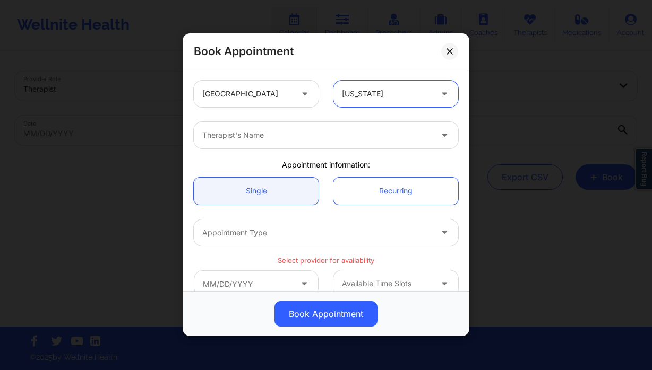
click at [241, 142] on div "Therapist's Name" at bounding box center [313, 135] width 239 height 27
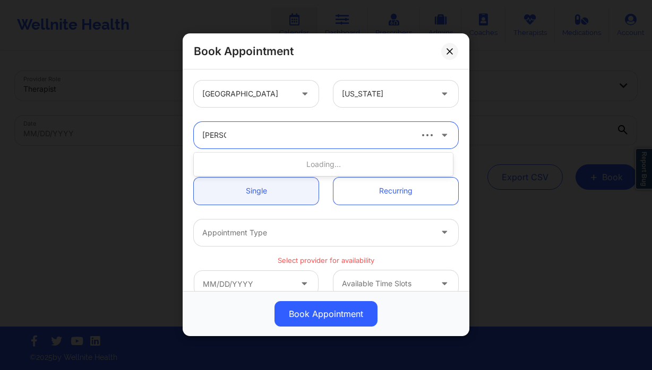
type input "alexis fu"
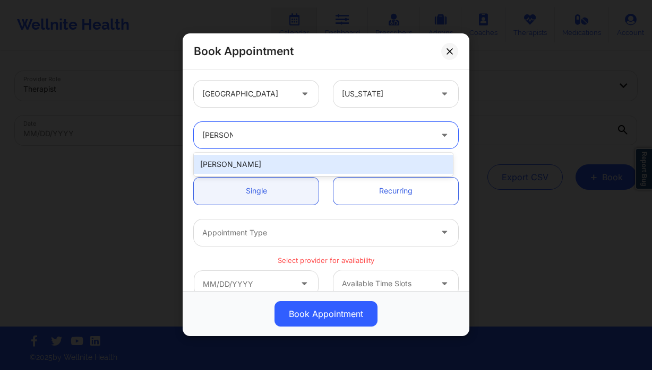
click at [258, 161] on div "Alexis Fuller" at bounding box center [323, 164] width 259 height 19
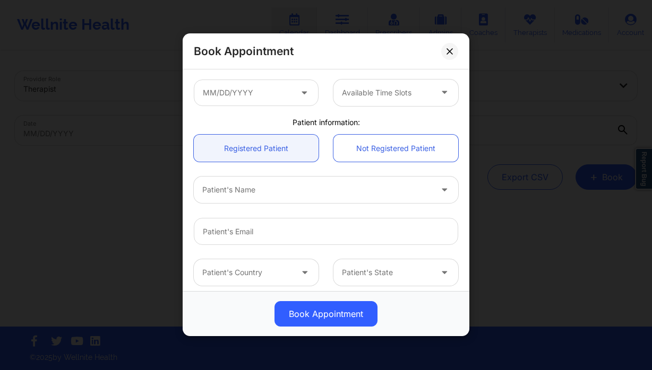
scroll to position [171, 0]
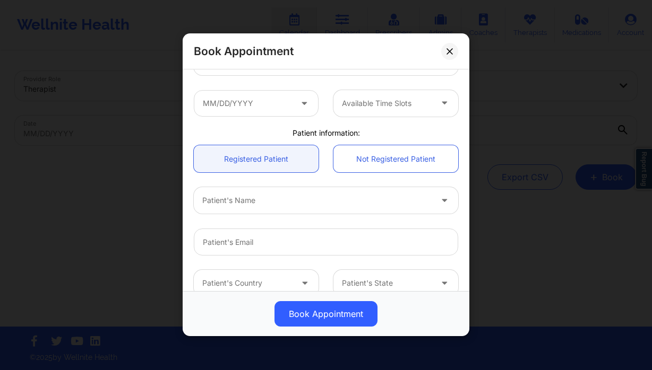
click at [249, 212] on div "Patient's Name" at bounding box center [313, 200] width 239 height 27
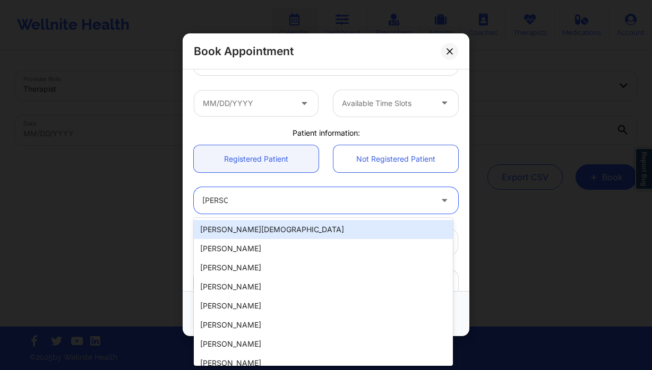
type input "emma y"
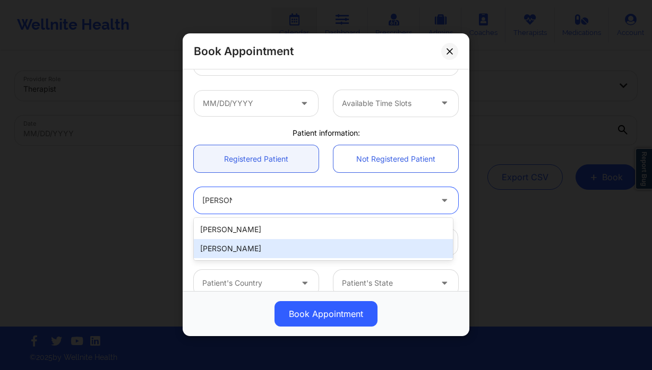
click at [249, 247] on div "Emma Yniguez" at bounding box center [323, 248] width 259 height 19
type input "komickto@gmail.com"
type input "+1480-306-0551"
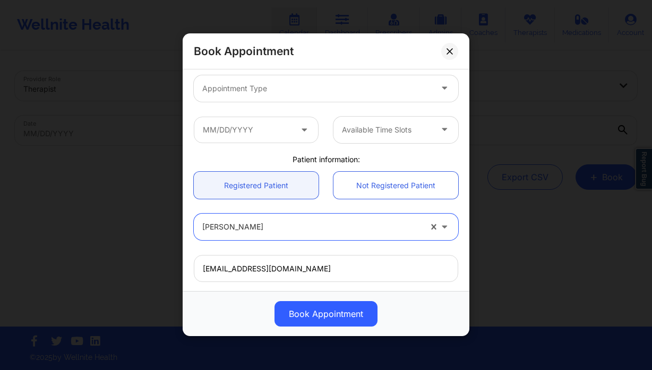
scroll to position [143, 0]
click at [286, 87] on div at bounding box center [316, 89] width 229 height 13
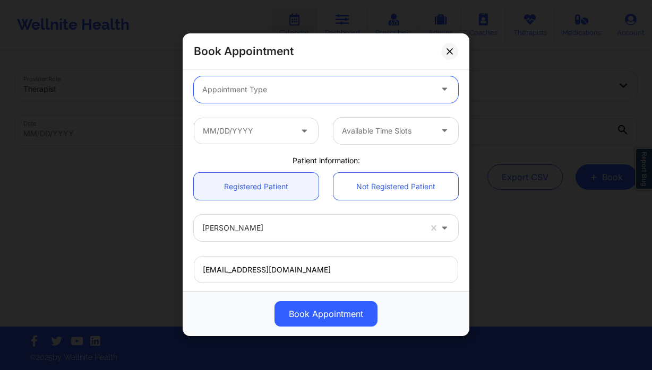
click at [286, 87] on div at bounding box center [316, 89] width 229 height 13
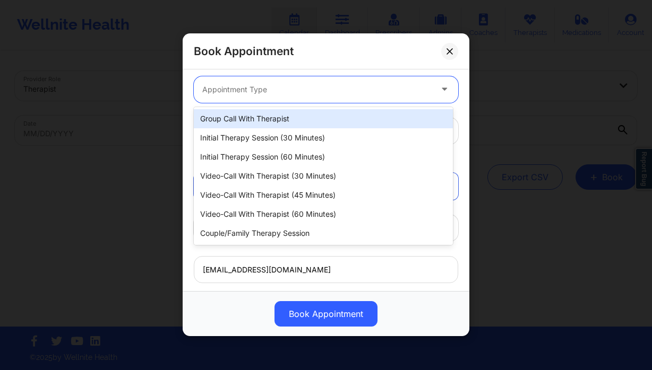
click at [286, 87] on div at bounding box center [316, 89] width 229 height 13
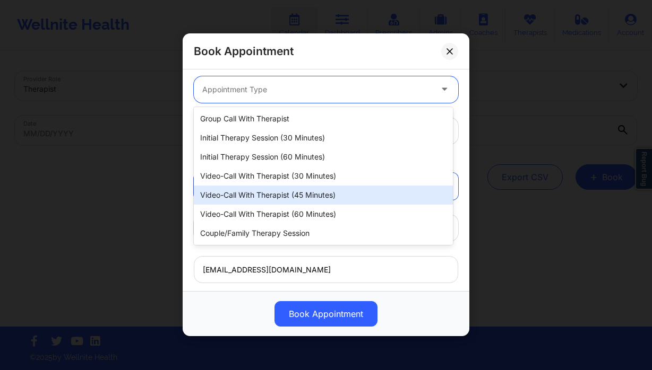
click at [325, 191] on div "Video-Call with Therapist (45 minutes)" at bounding box center [323, 195] width 259 height 19
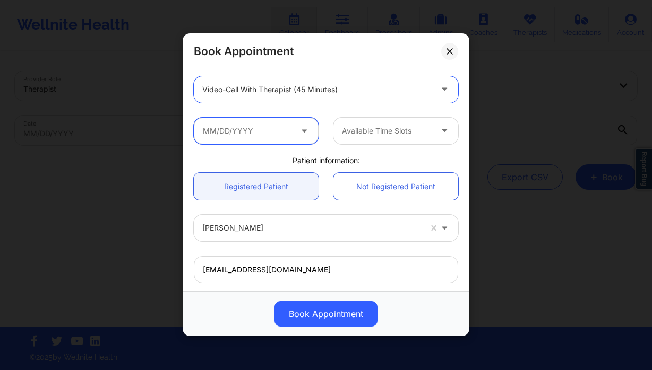
click at [248, 140] on input "text" at bounding box center [256, 131] width 125 height 27
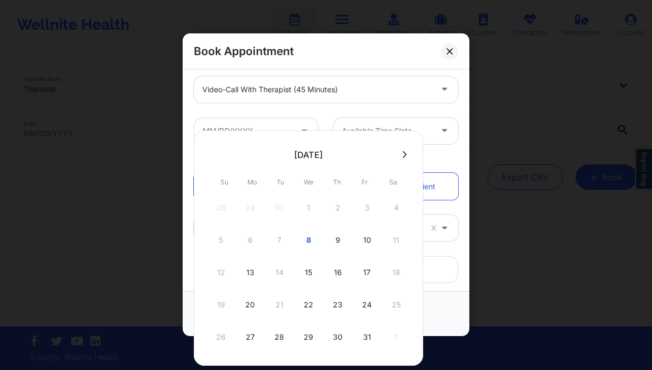
click at [283, 273] on div "12 13 14 15 16 17 18" at bounding box center [309, 273] width 202 height 30
click at [322, 93] on div at bounding box center [316, 89] width 229 height 13
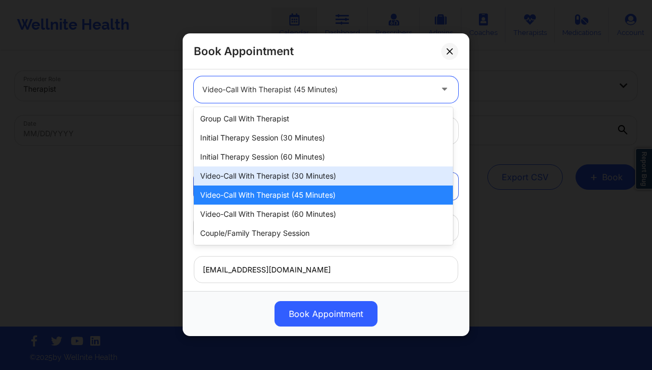
click at [312, 178] on div "Video-Call with Therapist (30 minutes)" at bounding box center [323, 176] width 259 height 19
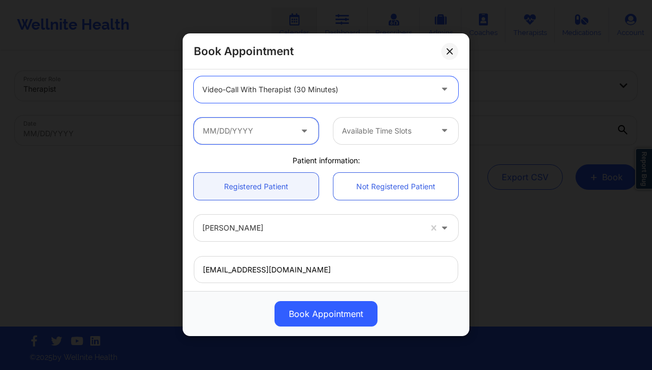
click at [227, 120] on input "text" at bounding box center [256, 131] width 125 height 27
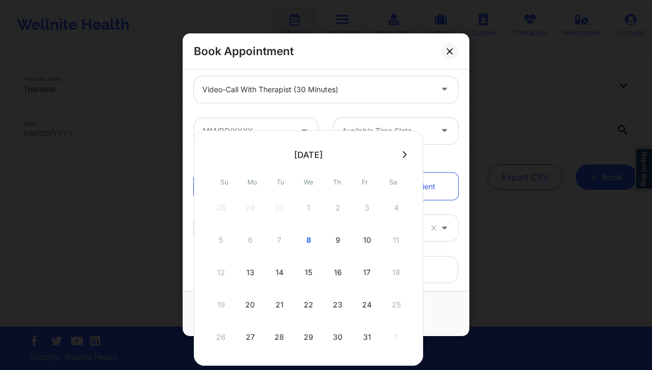
drag, startPoint x: 279, startPoint y: 271, endPoint x: 284, endPoint y: 267, distance: 5.7
click at [279, 270] on div "14" at bounding box center [279, 273] width 27 height 30
type input "10/14/2025"
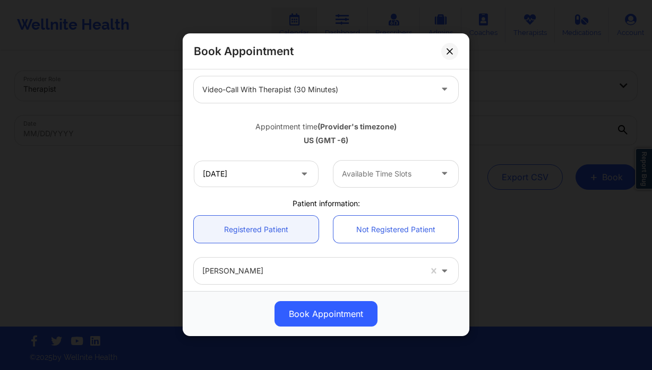
click at [390, 179] on div at bounding box center [387, 174] width 90 height 13
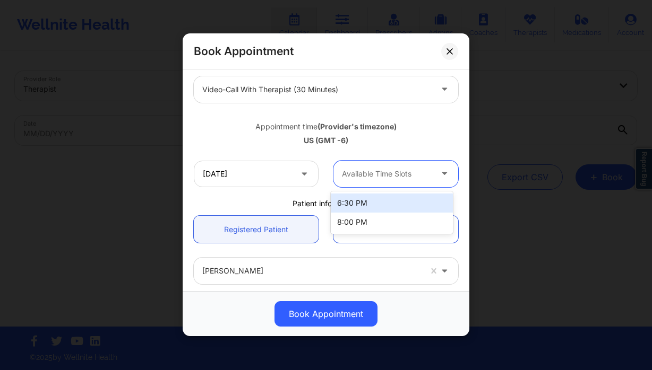
click at [377, 205] on div "6:30 PM" at bounding box center [392, 203] width 122 height 19
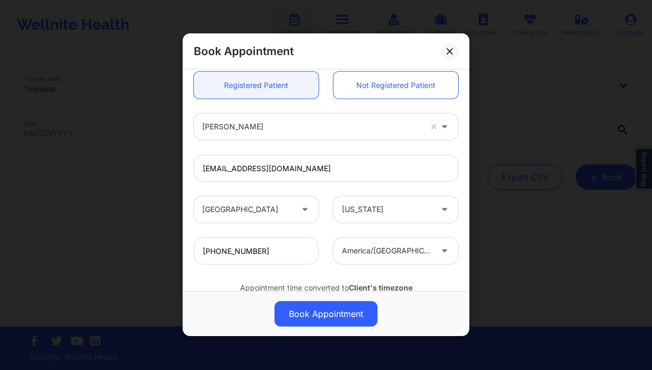
scroll to position [329, 0]
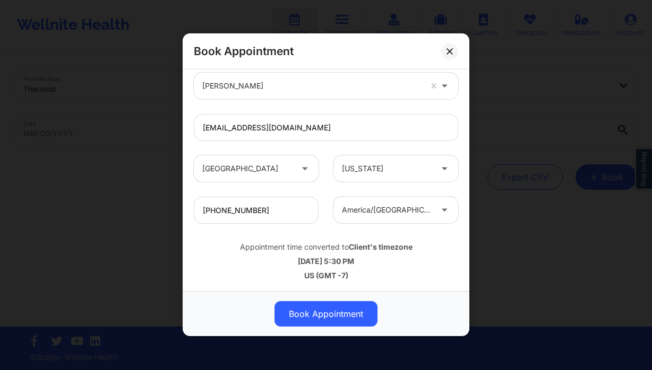
click at [379, 215] on div at bounding box center [387, 210] width 90 height 13
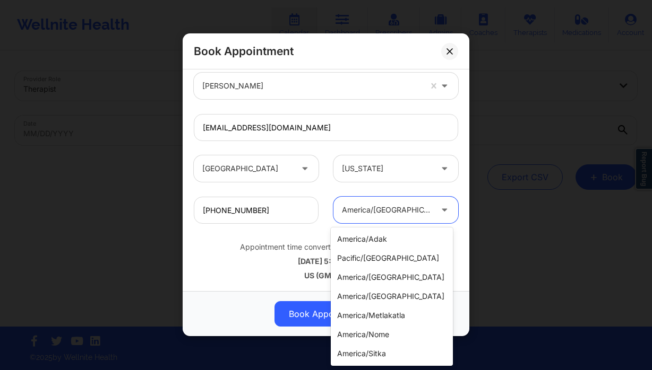
click at [379, 215] on div at bounding box center [387, 210] width 90 height 13
click at [397, 211] on div at bounding box center [387, 210] width 90 height 13
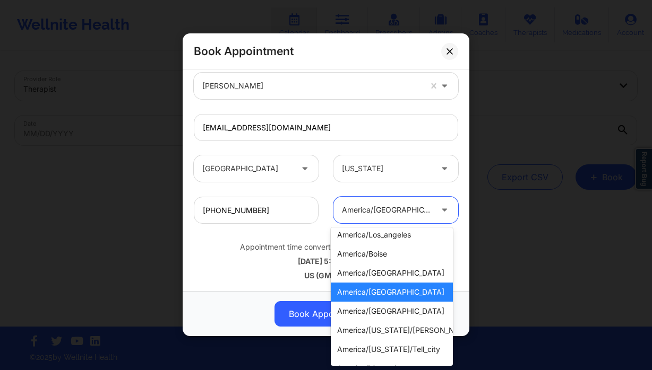
scroll to position [0, 0]
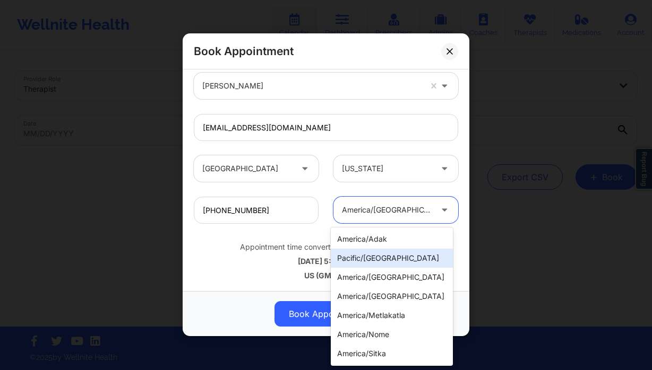
click at [374, 172] on div at bounding box center [387, 169] width 90 height 13
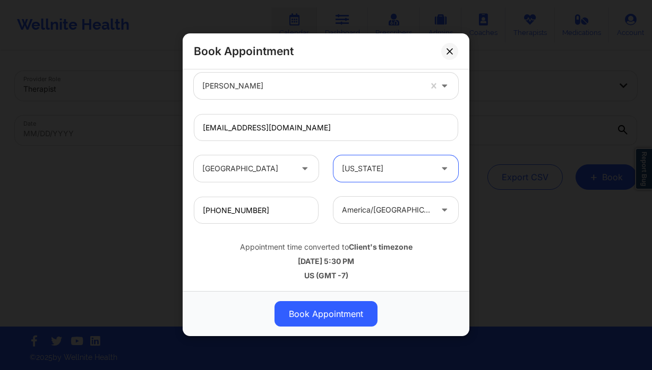
click at [374, 172] on div at bounding box center [387, 169] width 90 height 13
click at [358, 214] on div at bounding box center [387, 210] width 90 height 13
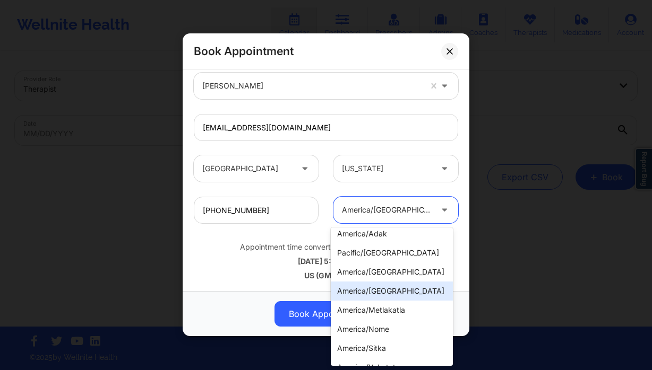
scroll to position [120, 0]
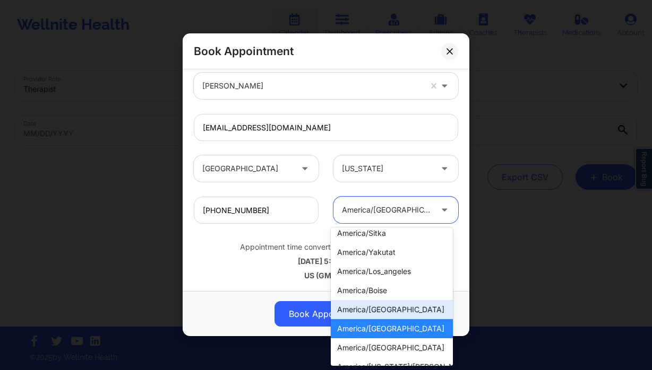
click at [387, 307] on div "america/denver" at bounding box center [392, 309] width 122 height 19
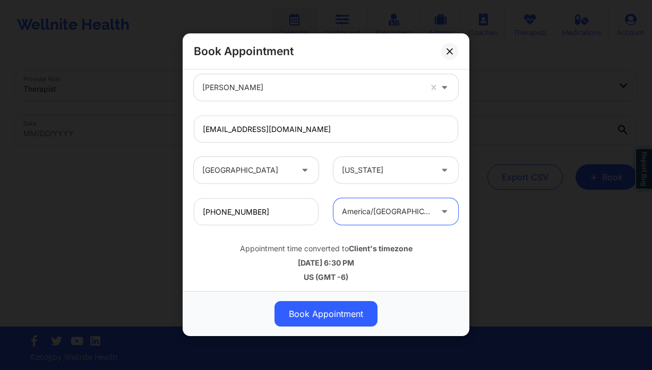
scroll to position [329, 0]
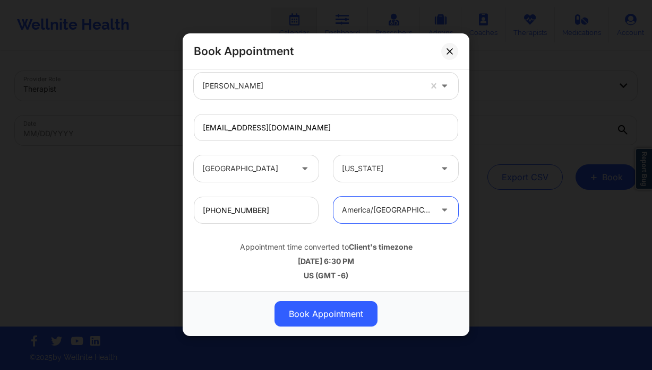
click at [397, 217] on div "america/denver" at bounding box center [387, 210] width 90 height 27
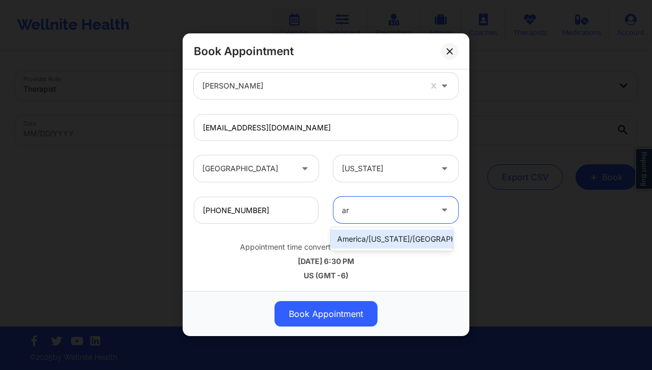
type input "a"
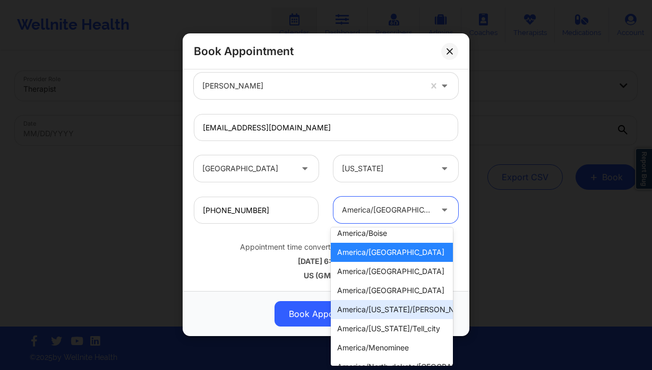
scroll to position [173, 0]
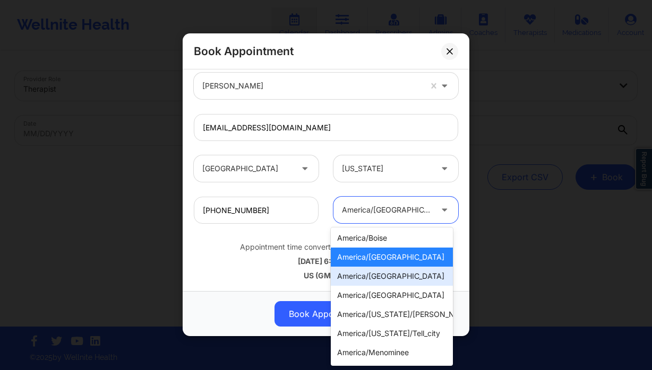
click at [395, 282] on div "america/phoenix" at bounding box center [392, 276] width 122 height 19
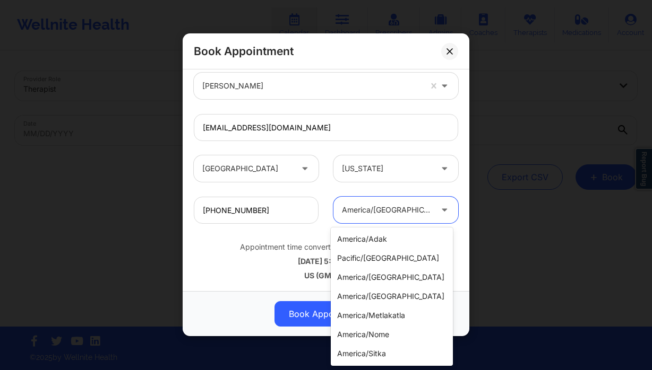
click at [353, 206] on div at bounding box center [387, 210] width 90 height 13
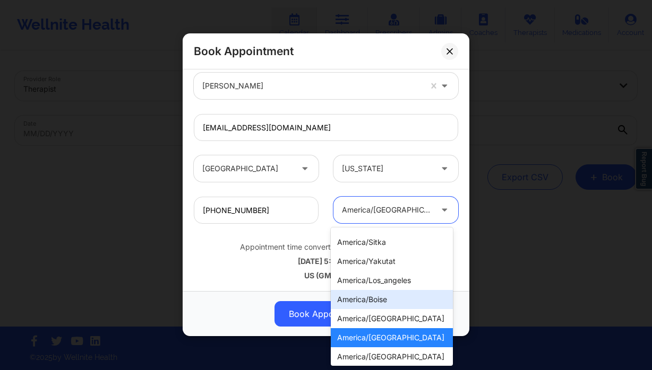
scroll to position [113, 0]
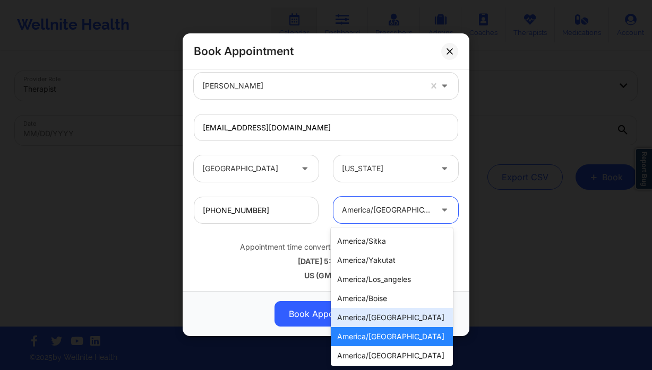
click at [405, 322] on div "america/denver" at bounding box center [392, 317] width 122 height 19
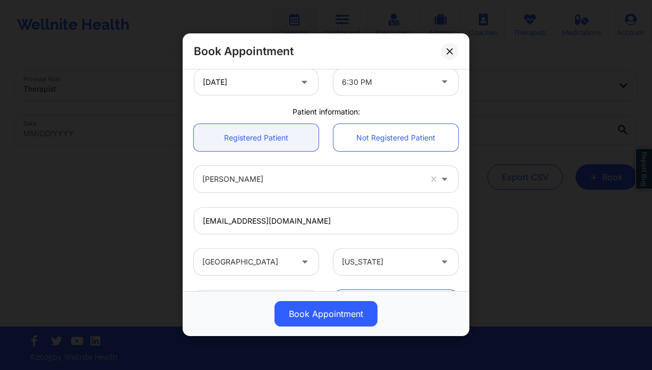
scroll to position [134, 0]
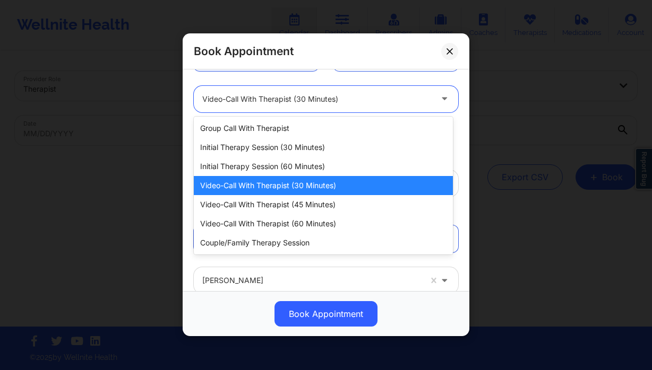
click at [340, 91] on div "Video-Call with Therapist (30 minutes)" at bounding box center [316, 99] width 229 height 27
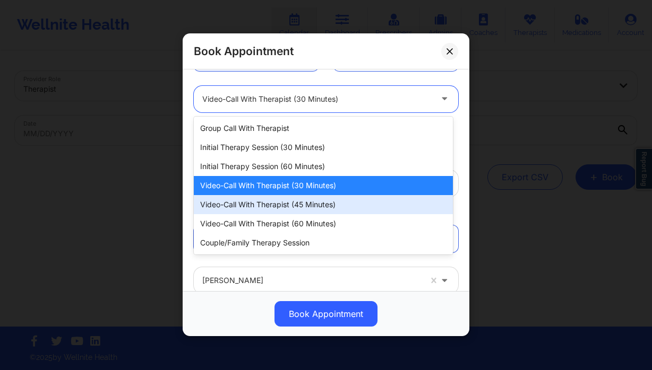
click at [319, 220] on div "Video-Call with Therapist (60 minutes)" at bounding box center [323, 223] width 259 height 19
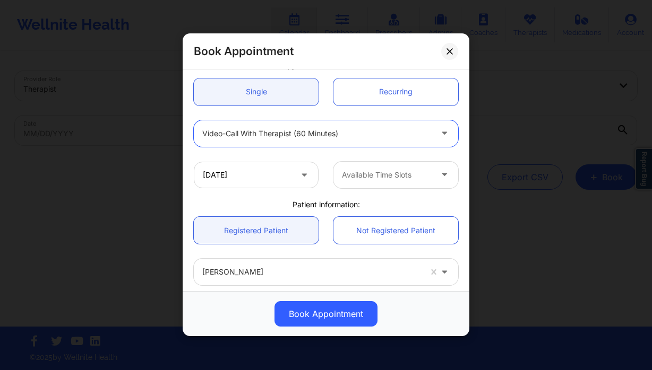
scroll to position [64, 0]
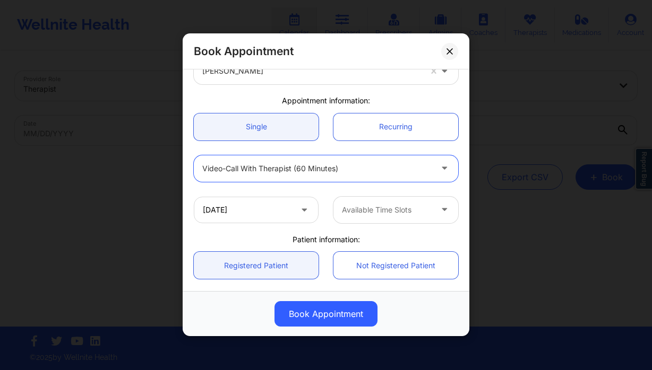
click at [365, 208] on div at bounding box center [387, 210] width 90 height 13
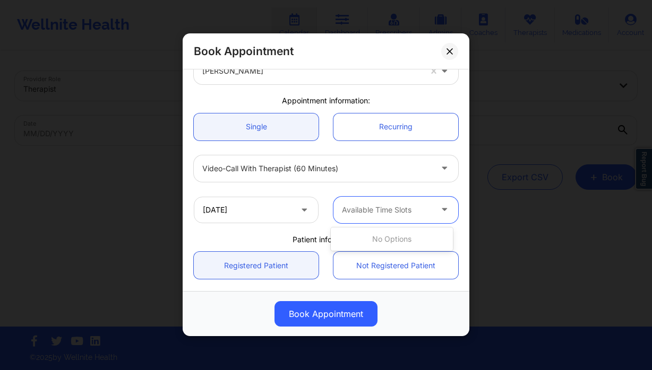
click at [388, 218] on div "Available Time Slots" at bounding box center [382, 210] width 99 height 27
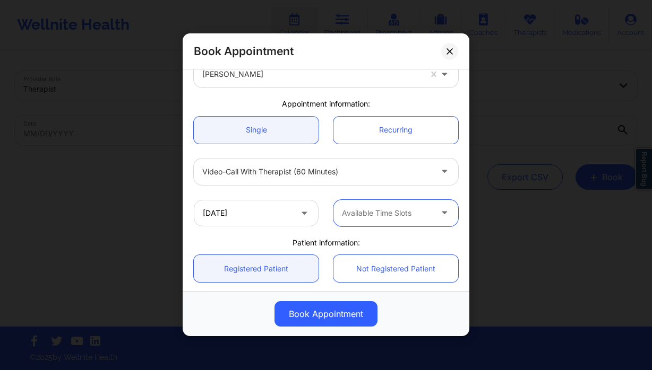
scroll to position [75, 0]
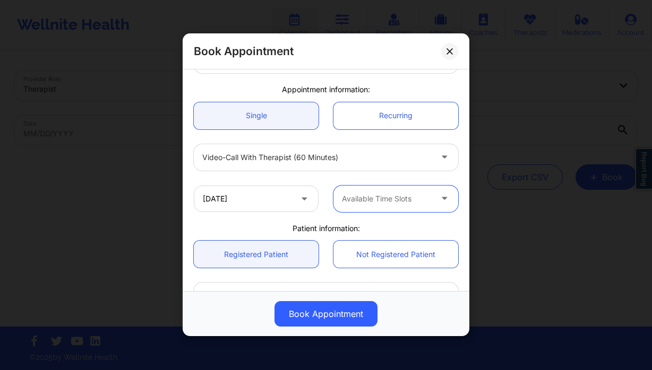
click at [384, 202] on div at bounding box center [387, 199] width 90 height 13
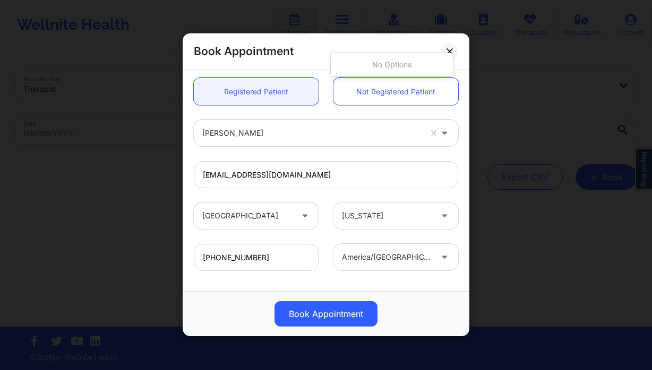
scroll to position [286, 0]
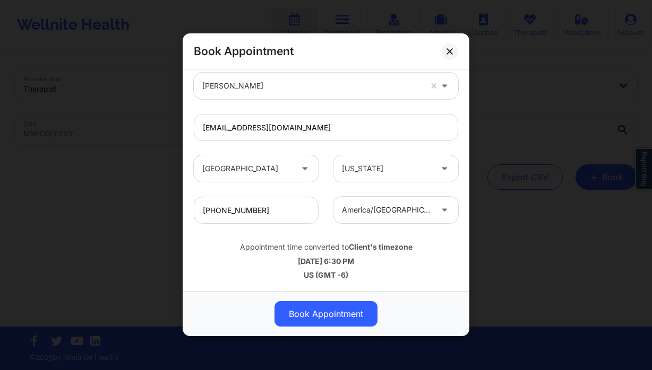
click at [427, 244] on div "Appointment time converted to Client's timezone" at bounding box center [326, 247] width 264 height 11
click at [251, 87] on div at bounding box center [311, 86] width 219 height 13
click at [251, 217] on input "+1480-306-0551" at bounding box center [256, 210] width 125 height 27
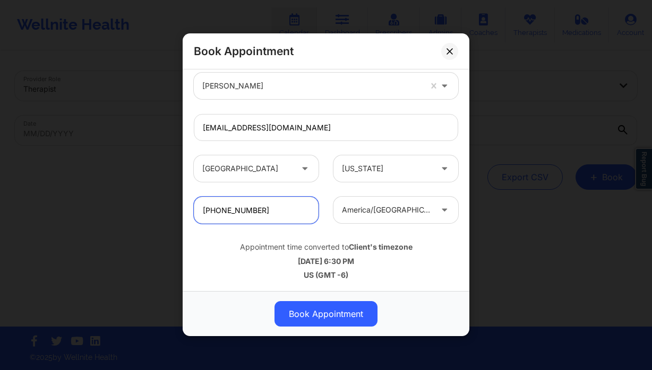
scroll to position [264, 0]
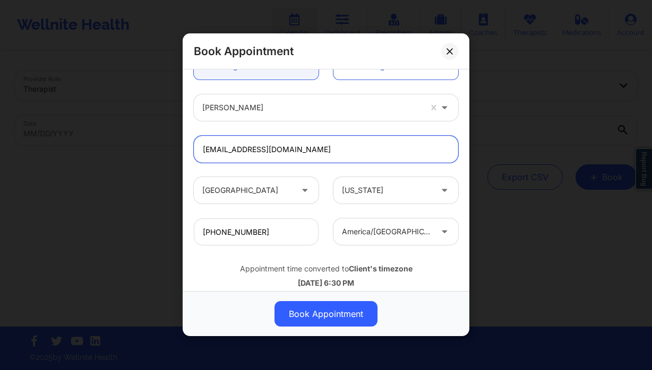
click at [260, 151] on input "komickto@gmail.com" at bounding box center [326, 149] width 264 height 27
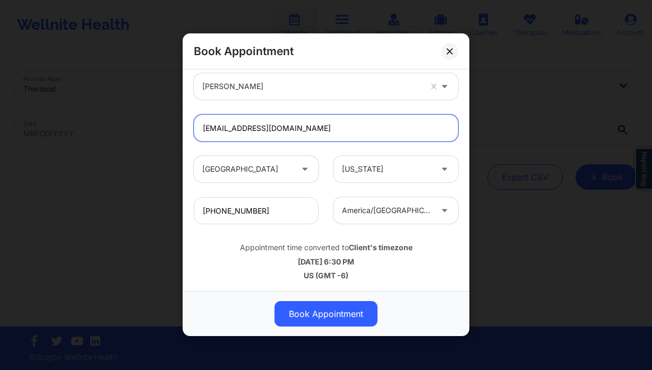
scroll to position [286, 0]
drag, startPoint x: 451, startPoint y: 56, endPoint x: 29, endPoint y: 7, distance: 425.3
click at [451, 56] on button at bounding box center [449, 51] width 17 height 17
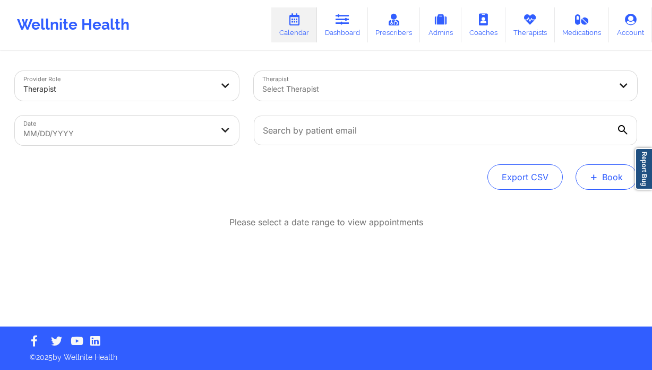
drag, startPoint x: 617, startPoint y: 176, endPoint x: 594, endPoint y: 185, distance: 24.0
click at [616, 176] on button "+ Book" at bounding box center [606, 177] width 62 height 25
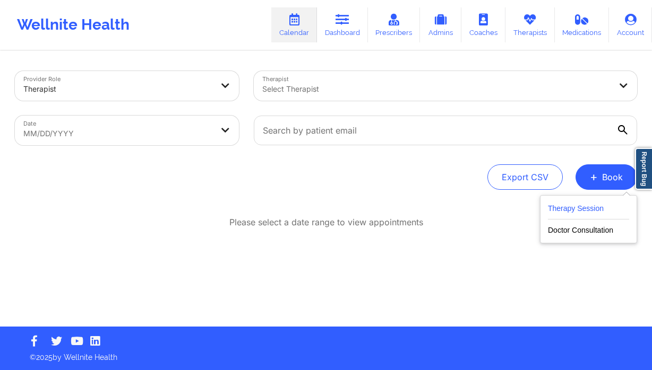
click at [554, 204] on button "Therapy Session" at bounding box center [588, 211] width 81 height 18
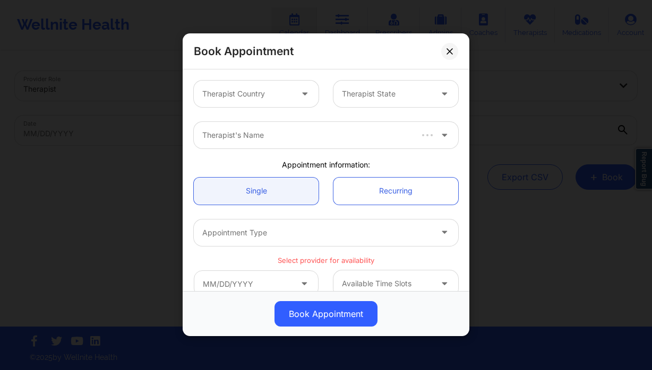
click at [296, 83] on div at bounding box center [305, 94] width 25 height 27
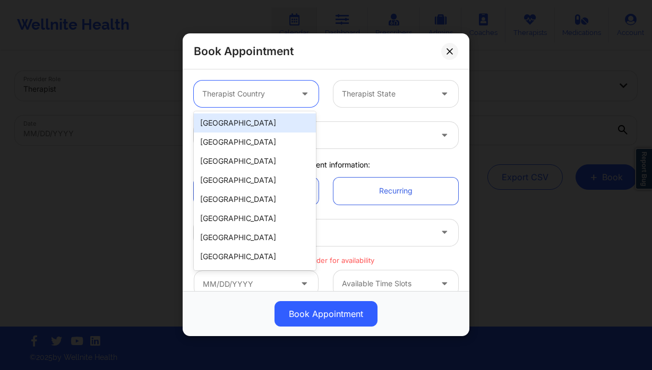
click at [264, 123] on div "[GEOGRAPHIC_DATA]" at bounding box center [255, 123] width 122 height 19
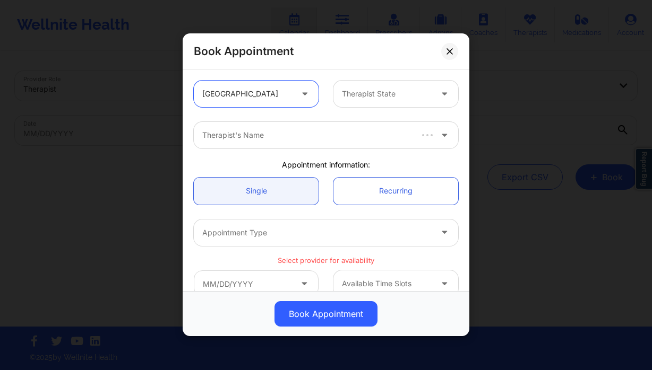
click at [368, 103] on div "Therapist State" at bounding box center [382, 94] width 99 height 27
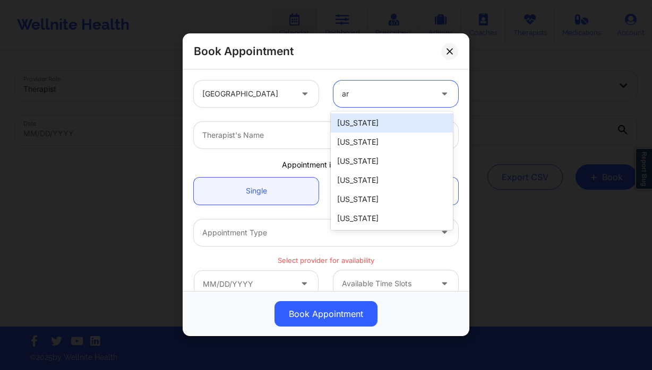
type input "a"
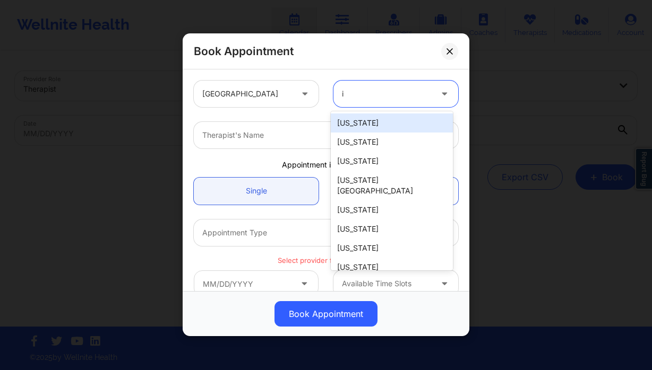
type input "il"
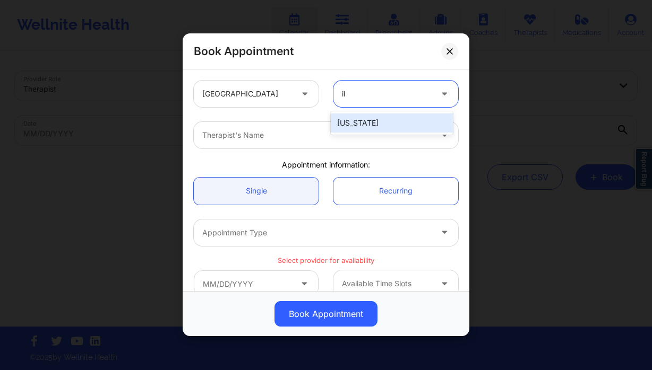
click at [387, 125] on div "[US_STATE]" at bounding box center [392, 123] width 122 height 19
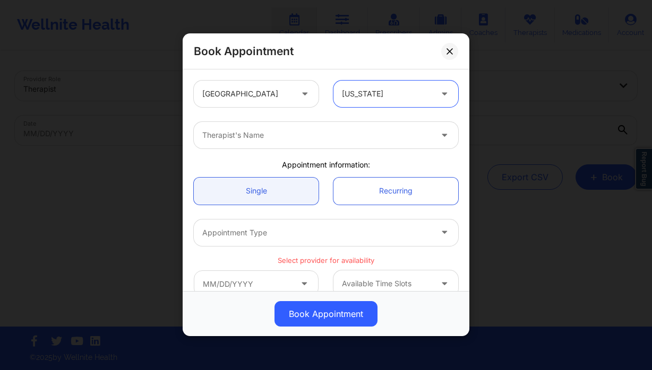
click at [360, 132] on div at bounding box center [316, 135] width 229 height 13
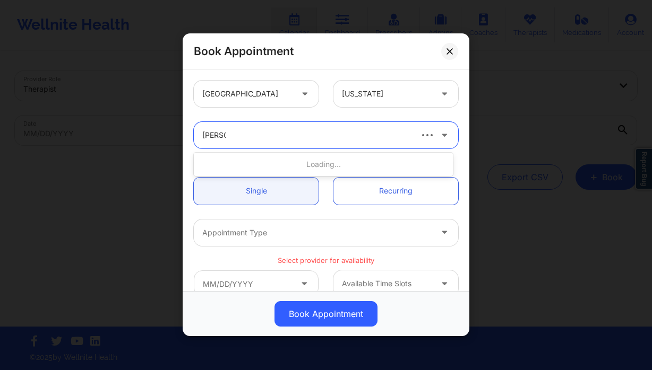
type input "alexis fu"
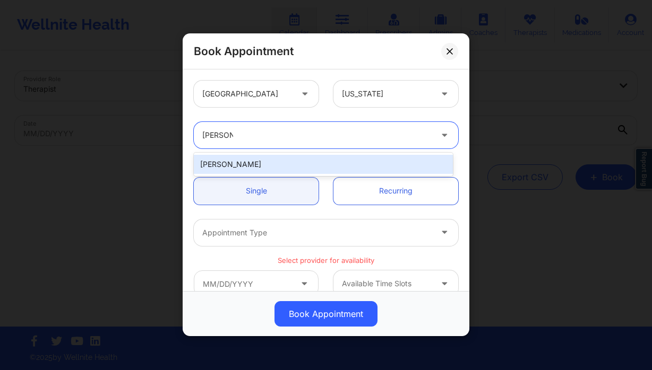
click at [316, 164] on div "Alexis Fuller" at bounding box center [323, 164] width 259 height 19
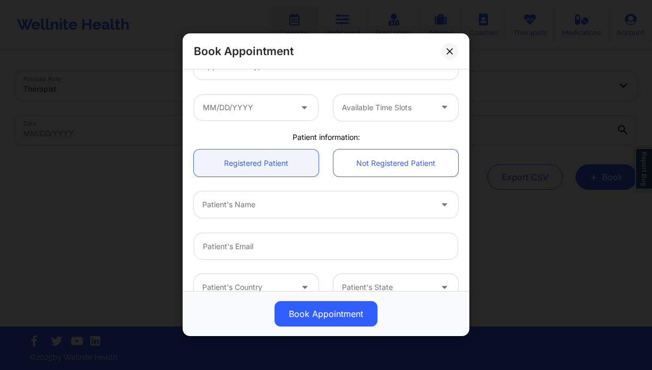
scroll to position [182, 0]
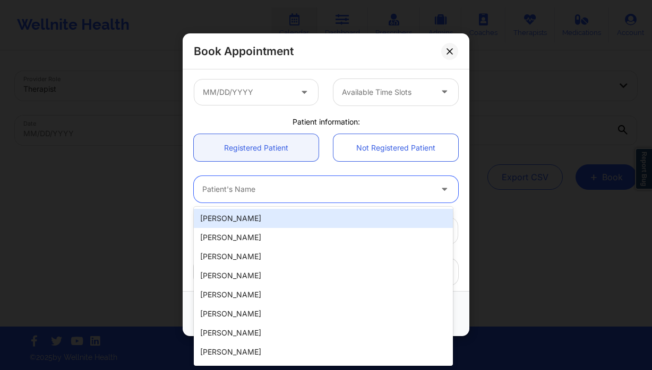
click at [289, 199] on div "Patient's Name" at bounding box center [313, 189] width 239 height 27
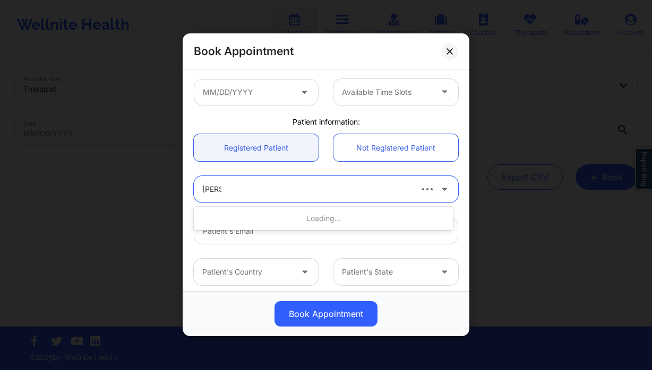
type input "emma y"
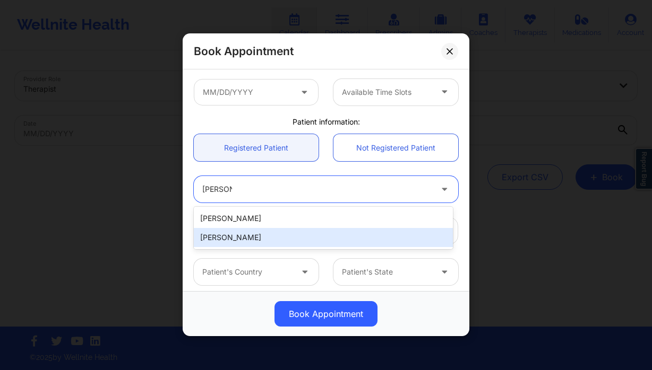
click at [281, 240] on div "Emma Yniguez" at bounding box center [323, 237] width 259 height 19
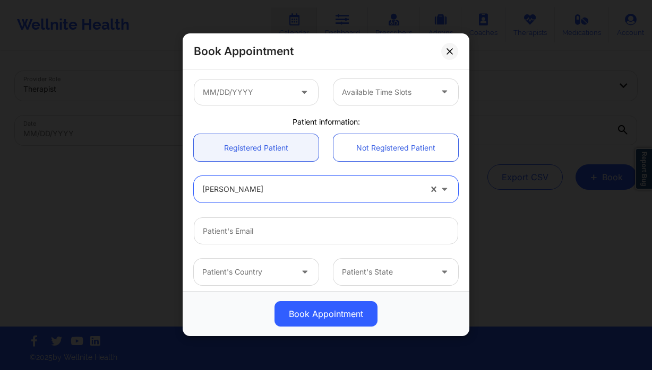
click at [453, 48] on button at bounding box center [449, 51] width 17 height 17
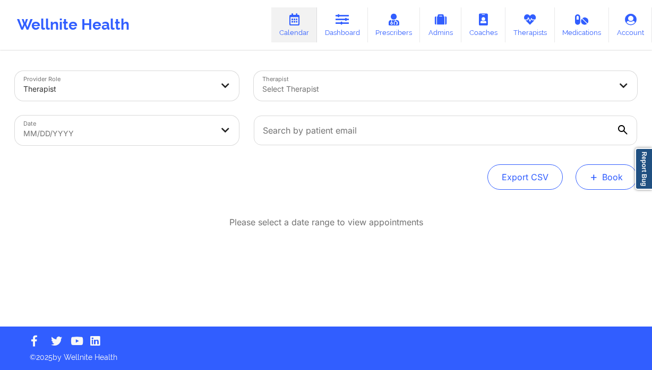
click at [595, 178] on span "+" at bounding box center [594, 177] width 8 height 6
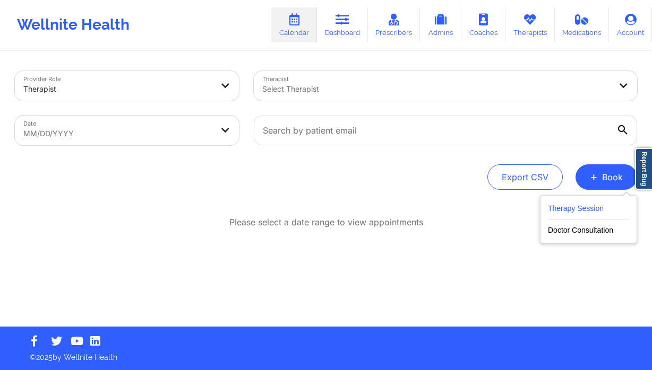
click at [551, 204] on button "Therapy Session" at bounding box center [588, 211] width 81 height 18
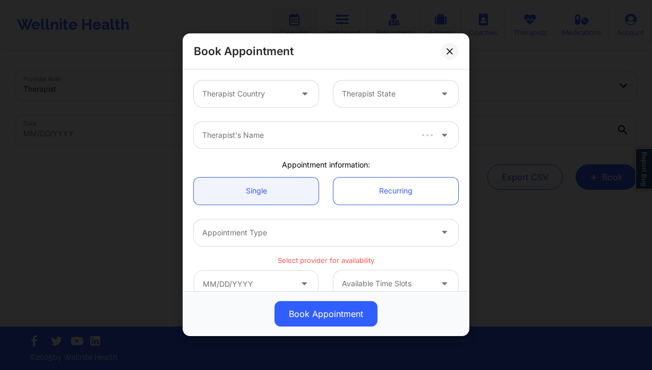
click at [236, 89] on div at bounding box center [247, 94] width 90 height 13
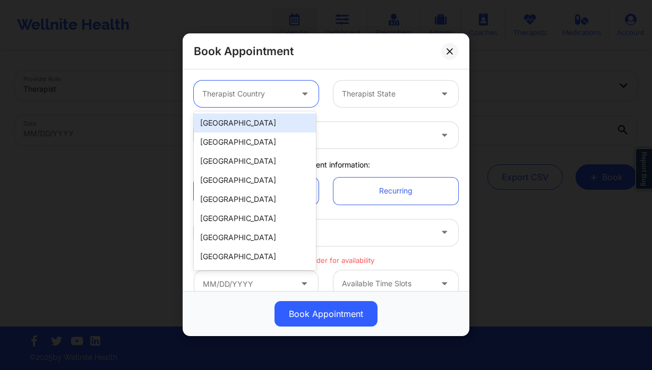
click at [238, 118] on div "[GEOGRAPHIC_DATA]" at bounding box center [255, 123] width 122 height 19
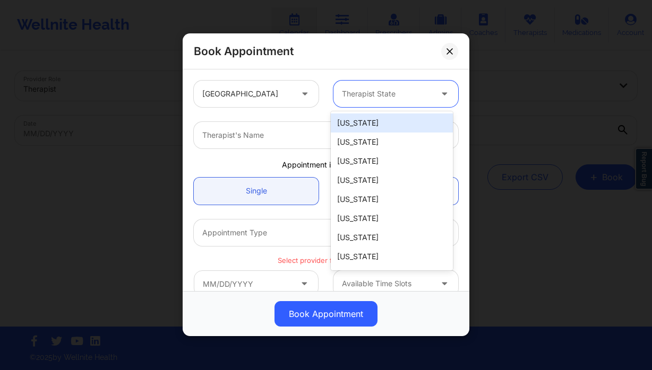
click at [362, 93] on div at bounding box center [387, 94] width 90 height 13
type input "il"
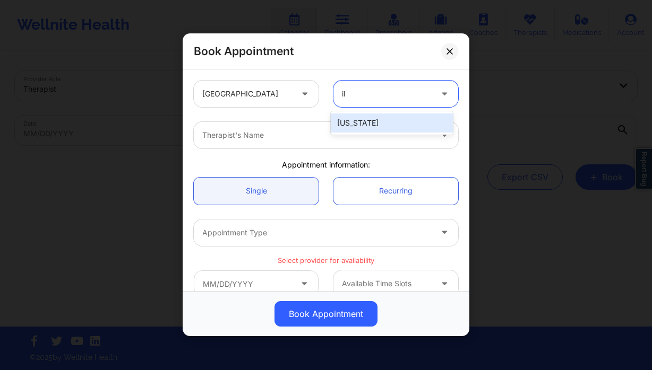
click at [370, 126] on div "[US_STATE]" at bounding box center [392, 123] width 122 height 19
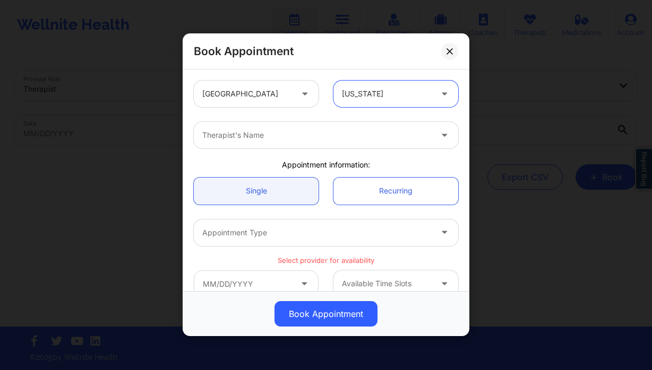
click at [287, 132] on div at bounding box center [316, 135] width 229 height 13
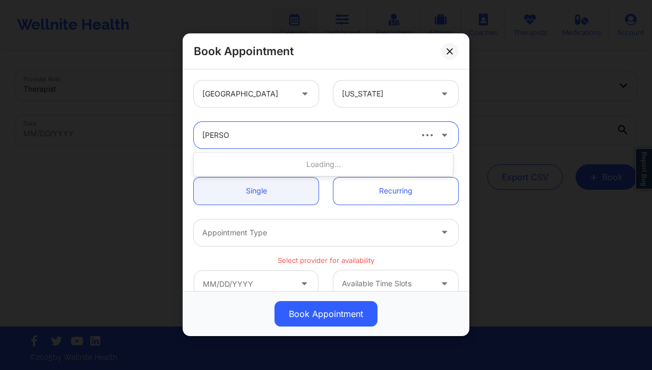
type input "[PERSON_NAME]"
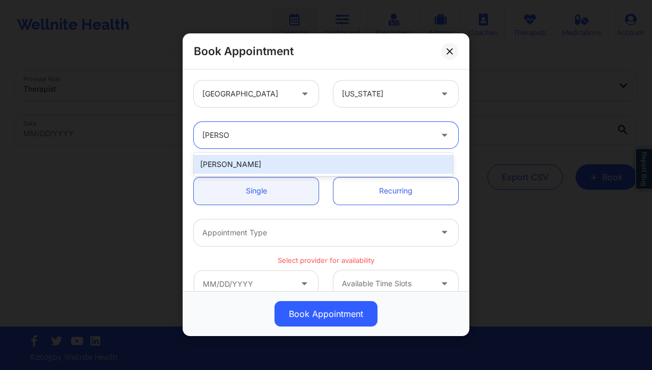
click at [257, 163] on div "[PERSON_NAME]" at bounding box center [323, 164] width 259 height 19
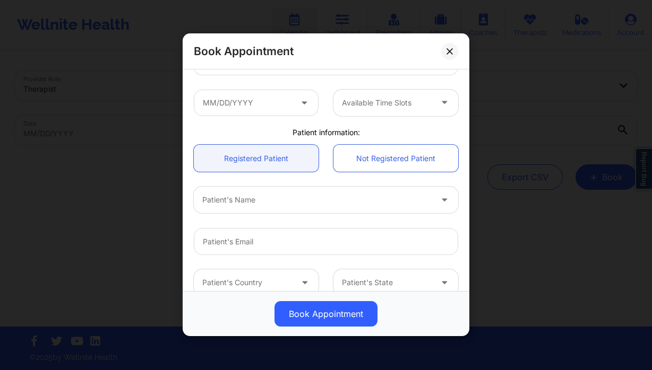
scroll to position [171, 0]
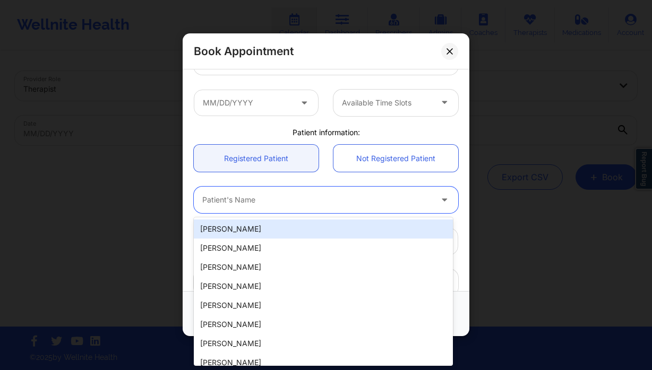
click at [251, 200] on div at bounding box center [316, 200] width 229 height 13
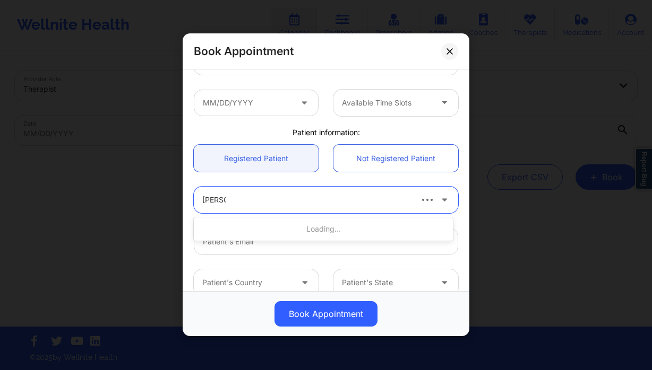
type input "[PERSON_NAME]"
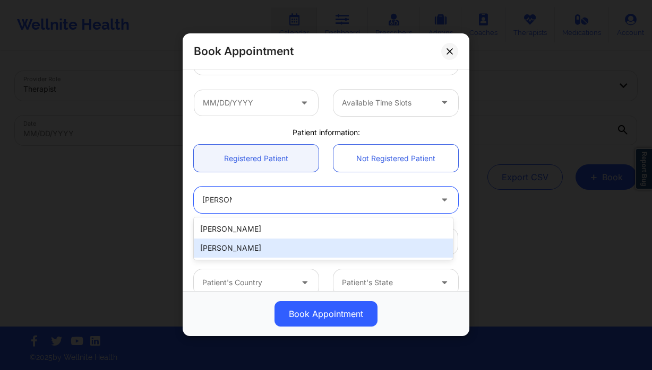
click at [249, 253] on div "[PERSON_NAME]" at bounding box center [323, 248] width 259 height 19
type input "[EMAIL_ADDRESS][DOMAIN_NAME]"
type input "[PHONE_NUMBER]"
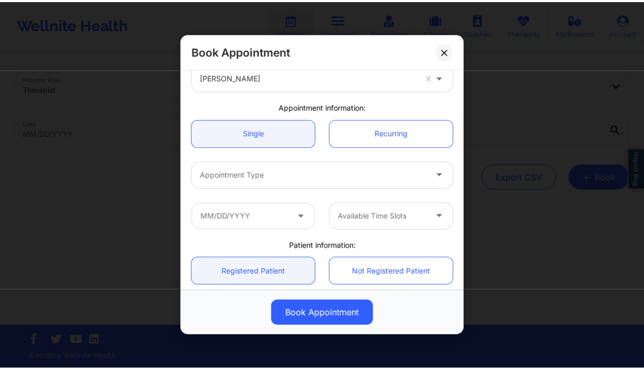
scroll to position [63, 0]
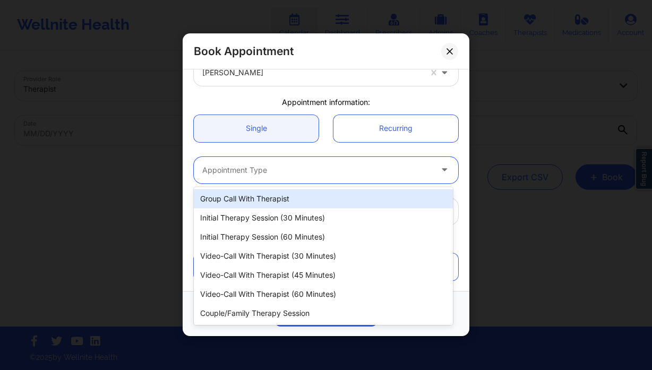
click at [268, 172] on div at bounding box center [316, 170] width 229 height 13
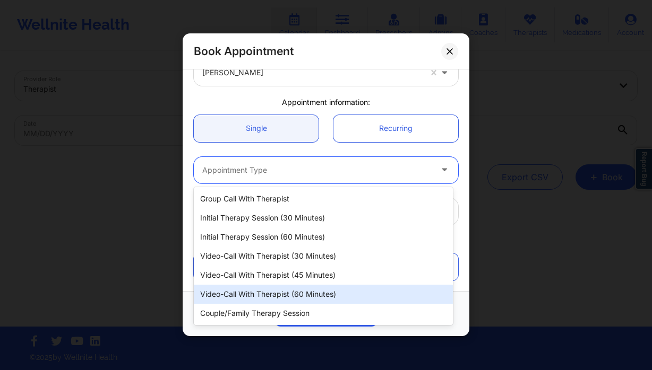
click at [304, 290] on div "Video-Call with Therapist (60 minutes)" at bounding box center [323, 294] width 259 height 19
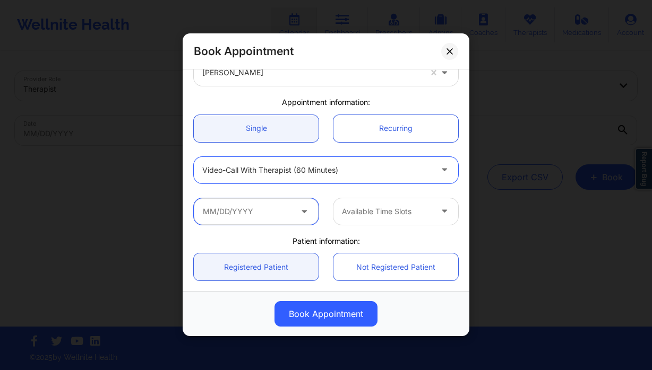
click at [252, 206] on input "text" at bounding box center [256, 211] width 125 height 27
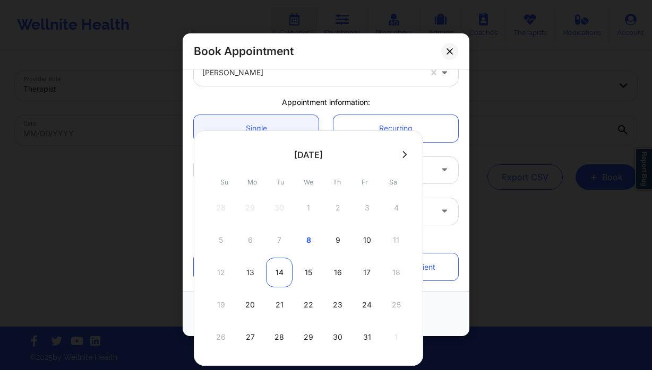
click at [272, 273] on div "14" at bounding box center [279, 273] width 27 height 30
type input "[DATE]"
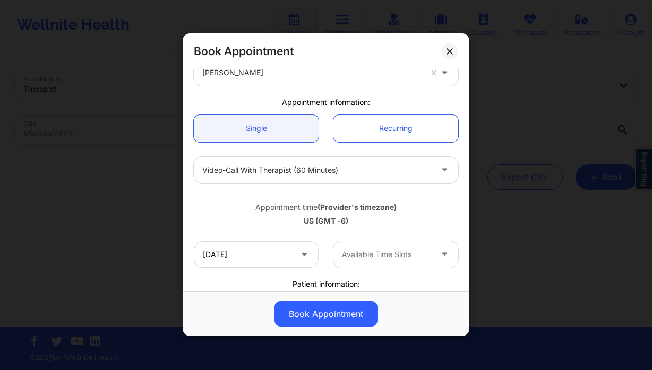
click at [395, 243] on div "Available Time Slots" at bounding box center [382, 254] width 99 height 27
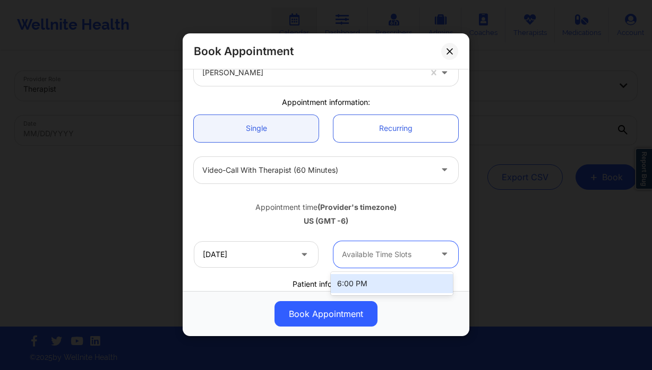
click at [301, 175] on div at bounding box center [316, 170] width 229 height 13
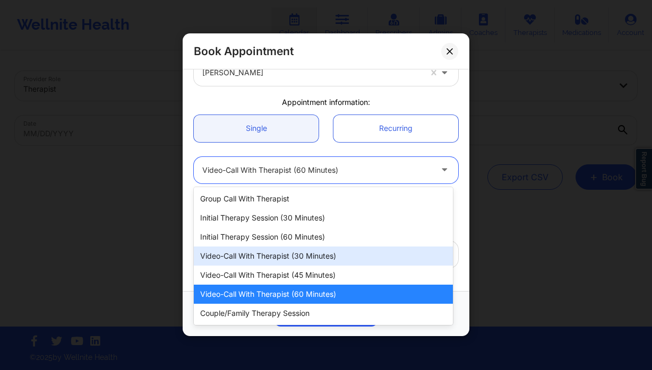
click at [299, 254] on div "Video-Call with Therapist (30 minutes)" at bounding box center [323, 256] width 259 height 19
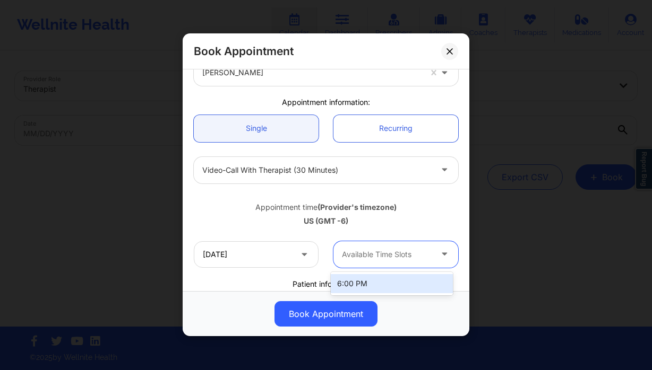
click at [398, 256] on div at bounding box center [387, 254] width 90 height 13
click at [440, 48] on div "Book Appointment" at bounding box center [326, 51] width 287 height 36
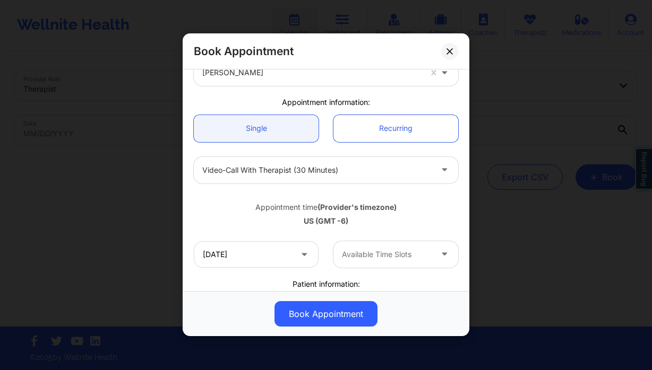
click at [451, 52] on icon at bounding box center [449, 51] width 6 height 6
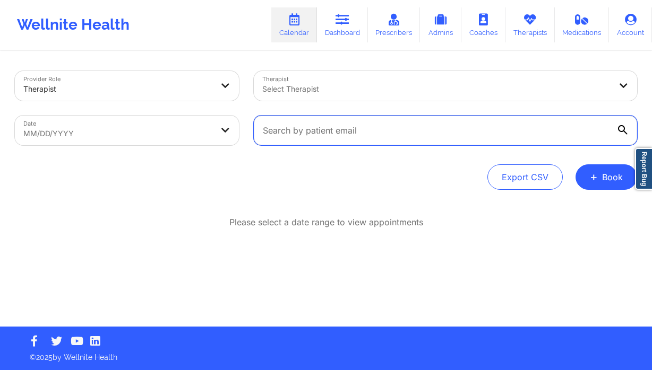
click at [286, 128] on input "text" at bounding box center [445, 131] width 383 height 30
paste input "dr.basma_ib@yahoo.com"
type input "dr.basma_ib@yahoo.com"
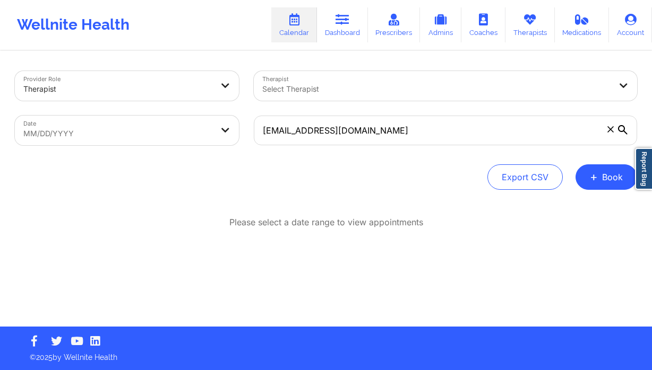
click at [161, 135] on body "Wellnite Health Calendar Dashboard Prescribers Admins Coaches Therapists Medica…" at bounding box center [326, 185] width 652 height 370
select select "2025-8"
select select "2025-9"
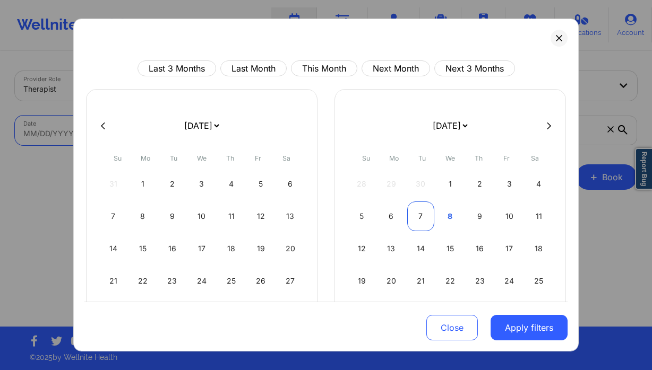
click at [423, 215] on div "7" at bounding box center [420, 217] width 27 height 30
select select "2025-9"
select select "2025-10"
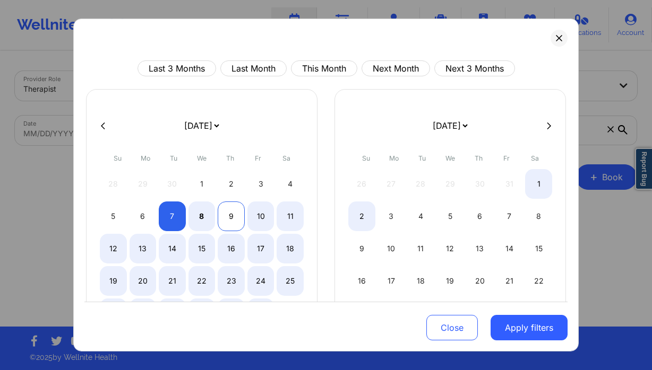
select select "2025-9"
select select "2025-10"
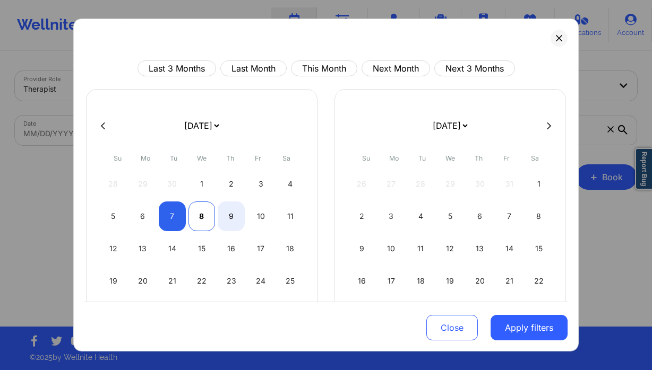
select select "2025-9"
select select "2025-10"
click at [194, 214] on div "8" at bounding box center [201, 217] width 27 height 30
select select "2025-9"
select select "2025-10"
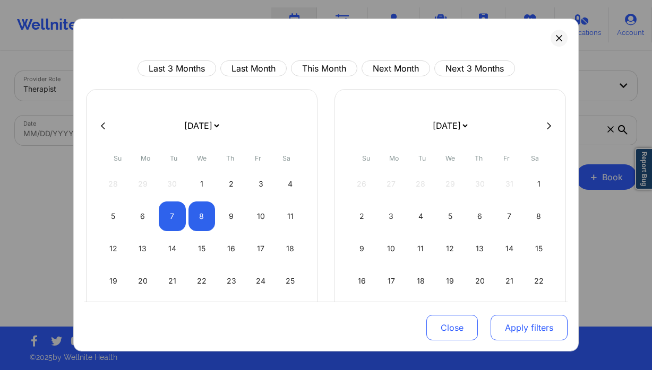
click at [533, 331] on button "Apply filters" at bounding box center [528, 327] width 77 height 25
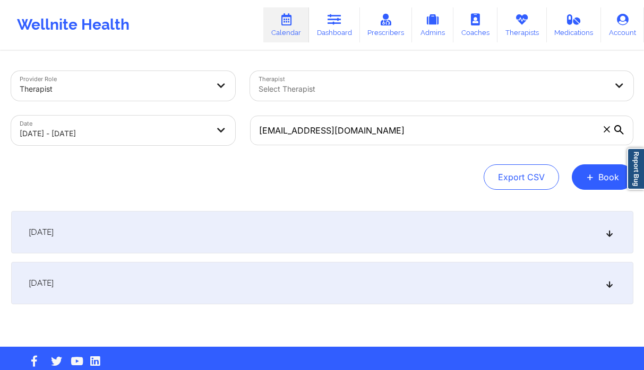
click at [311, 224] on div "October 7, 2025" at bounding box center [322, 232] width 622 height 42
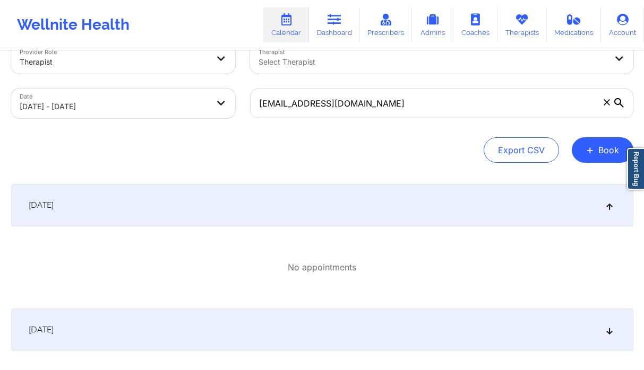
scroll to position [0, 0]
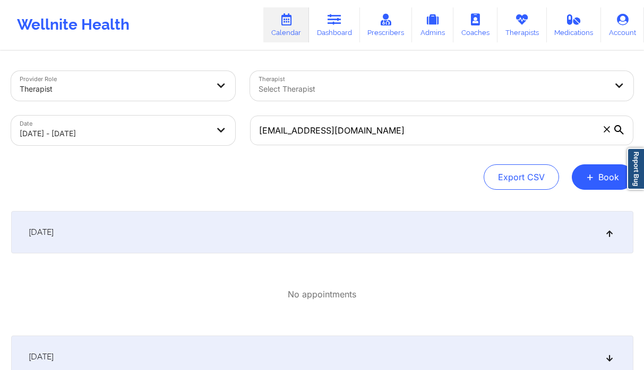
click at [608, 131] on icon at bounding box center [606, 129] width 6 height 6
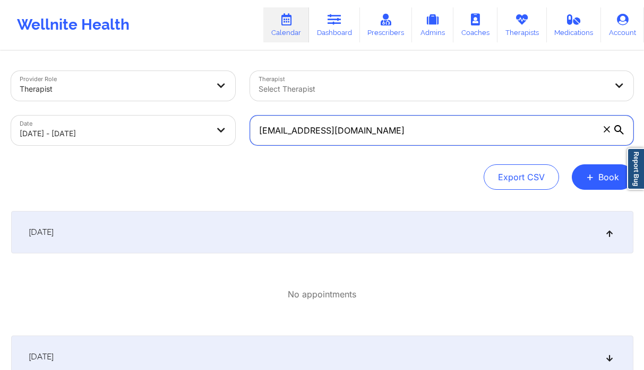
click at [608, 131] on input "dr.basma_ib@yahoo.com" at bounding box center [441, 131] width 383 height 30
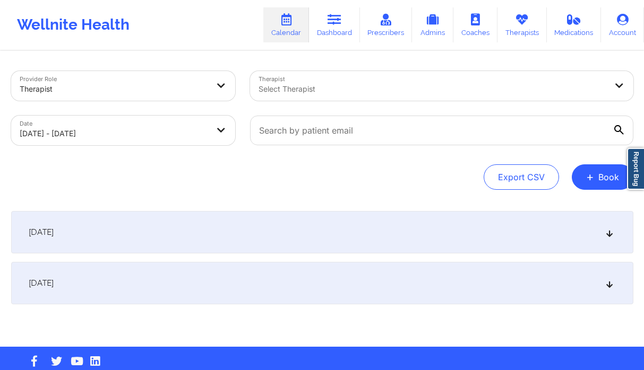
click at [350, 89] on div at bounding box center [432, 89] width 348 height 13
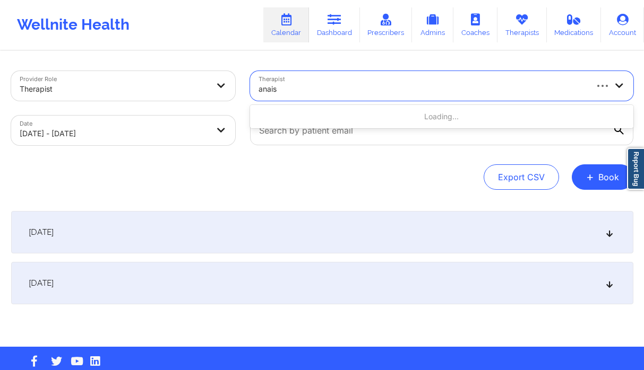
type input "anais q"
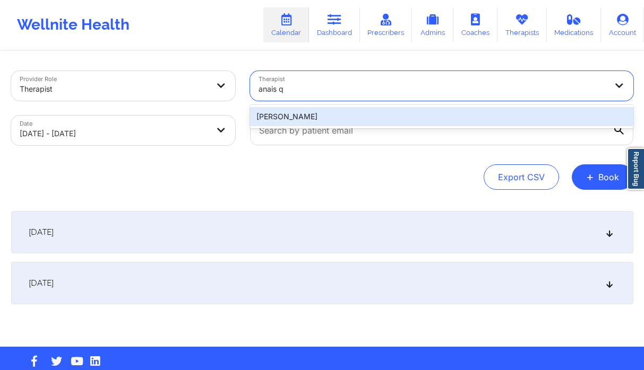
click at [329, 119] on div "Anais Quiñonez" at bounding box center [441, 116] width 383 height 19
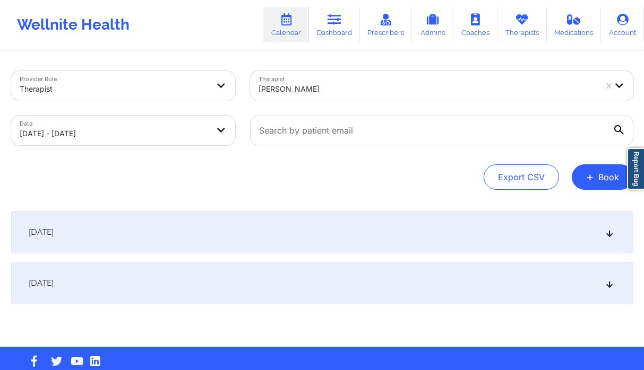
click at [356, 241] on div "October 7, 2025" at bounding box center [322, 232] width 622 height 42
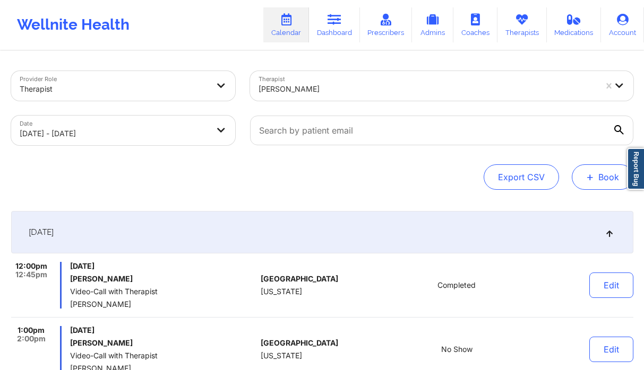
click at [597, 180] on button "+ Book" at bounding box center [603, 177] width 62 height 25
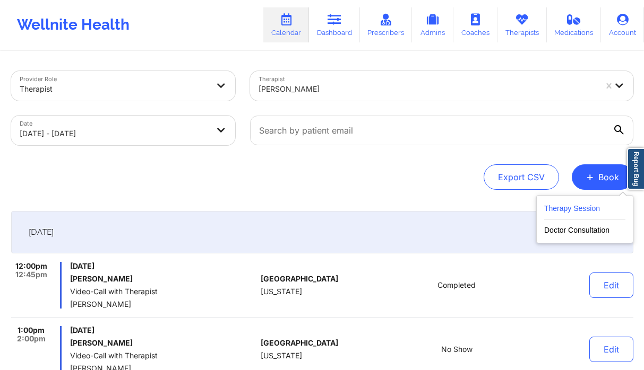
click at [568, 206] on button "Therapy Session" at bounding box center [584, 211] width 81 height 18
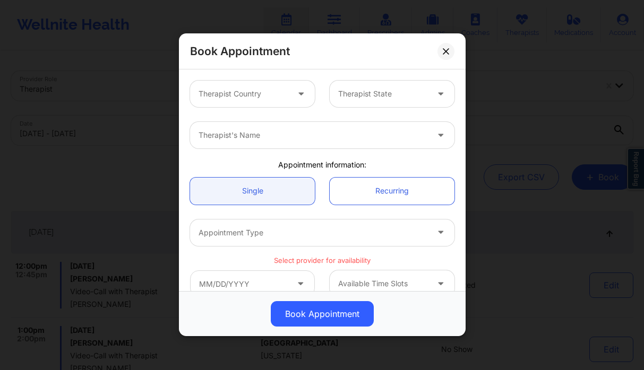
click at [235, 92] on div at bounding box center [243, 94] width 90 height 13
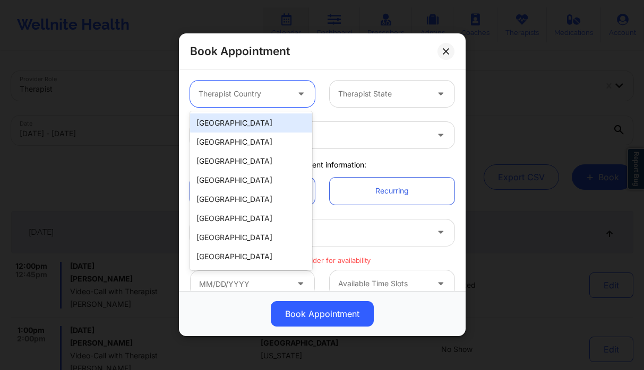
click at [249, 128] on div "[GEOGRAPHIC_DATA]" at bounding box center [251, 123] width 122 height 19
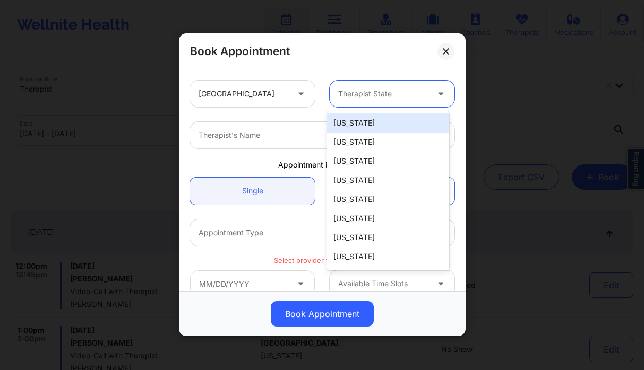
click at [359, 99] on div at bounding box center [383, 94] width 90 height 13
type input "f"
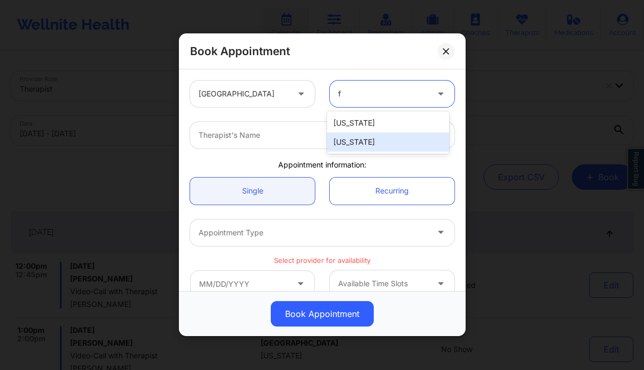
click at [357, 136] on div "[US_STATE]" at bounding box center [388, 142] width 122 height 19
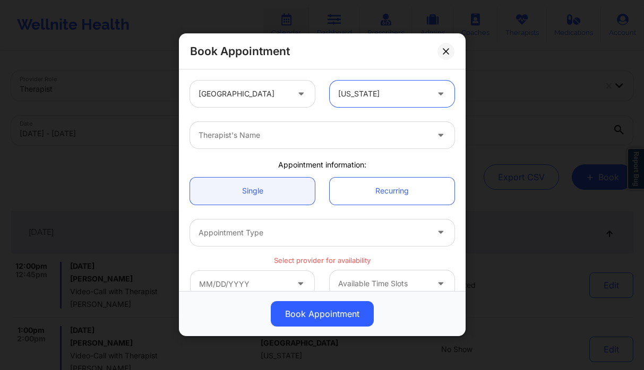
click at [292, 136] on div at bounding box center [312, 135] width 229 height 13
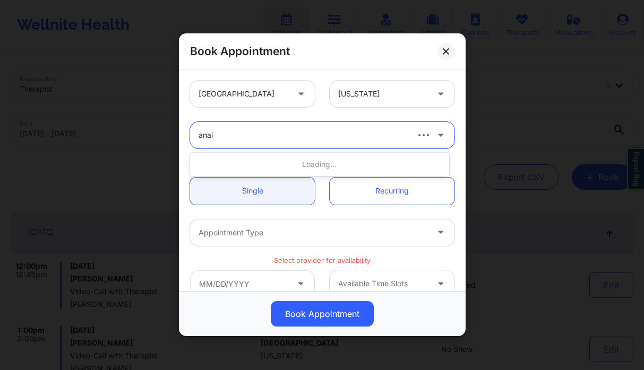
type input "anais"
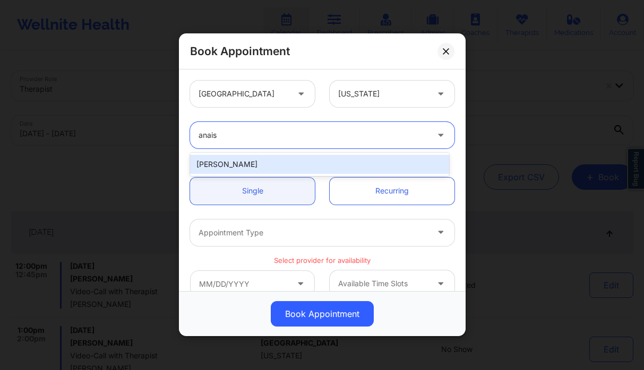
click at [281, 165] on div "Anais Quiñonez" at bounding box center [319, 164] width 259 height 19
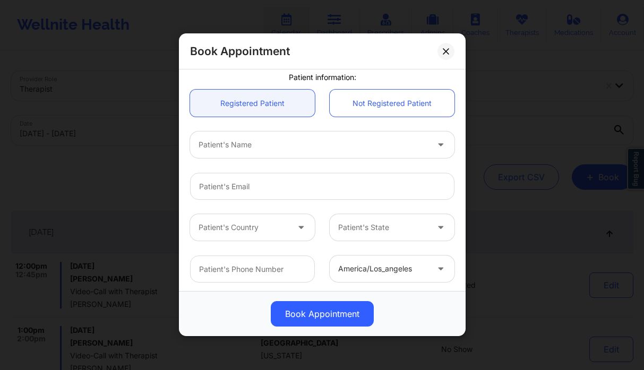
scroll to position [228, 0]
click at [242, 148] on div at bounding box center [312, 143] width 229 height 13
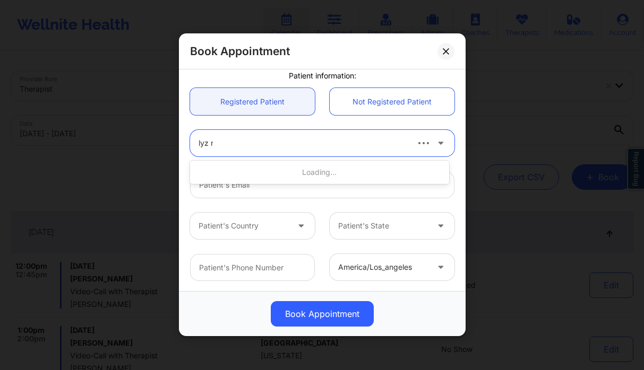
type input "lyz ro"
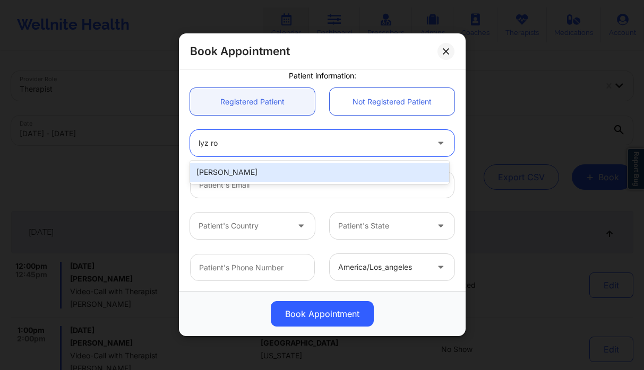
click at [241, 172] on div "Lyz Rousseau" at bounding box center [319, 172] width 259 height 19
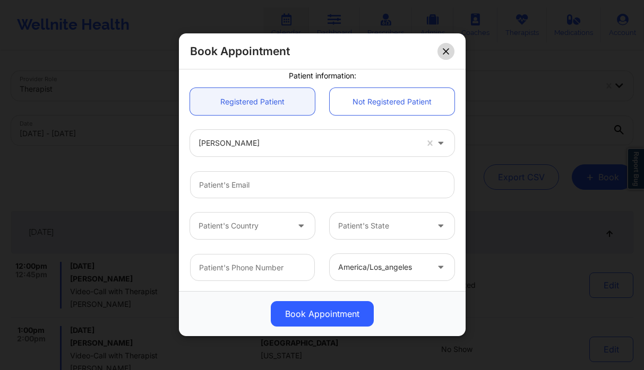
click at [451, 54] on button at bounding box center [445, 51] width 17 height 17
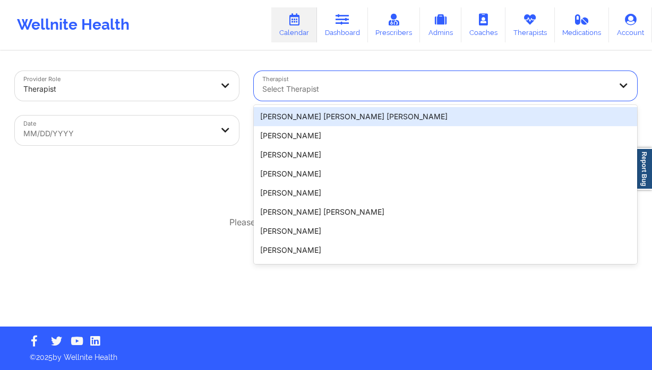
click at [322, 89] on div at bounding box center [436, 89] width 348 height 13
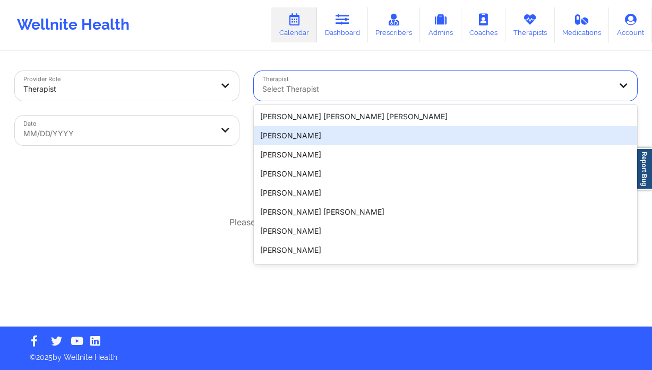
click at [213, 135] on body "Wellnite Health Calendar Dashboard Prescribers Admins Coaches Therapists Medica…" at bounding box center [326, 185] width 652 height 370
select select "2025-8"
select select "2025-9"
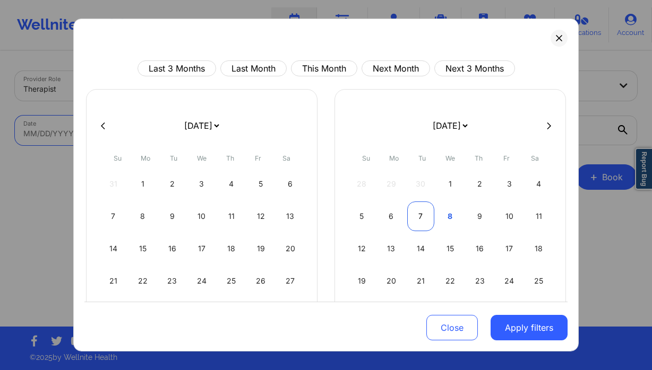
click at [415, 215] on div "7" at bounding box center [420, 217] width 27 height 30
select select "2025-9"
select select "2025-10"
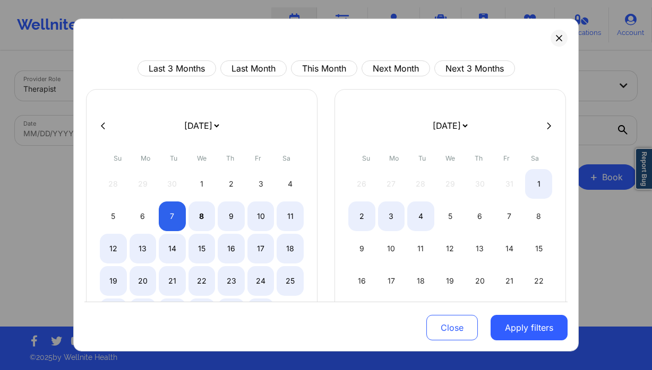
select select "2025-9"
select select "2025-10"
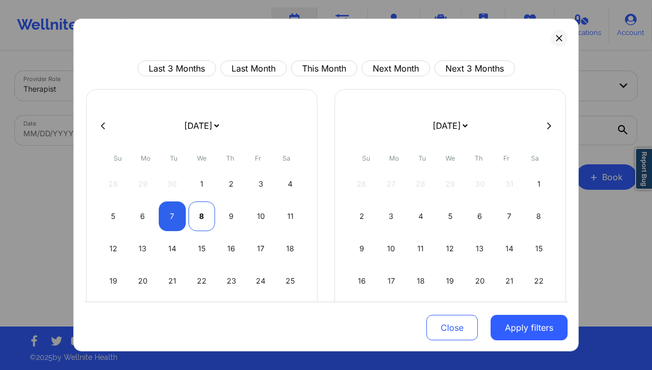
select select "2025-9"
select select "2025-10"
click at [198, 215] on div "8" at bounding box center [201, 217] width 27 height 30
select select "2025-9"
select select "2025-10"
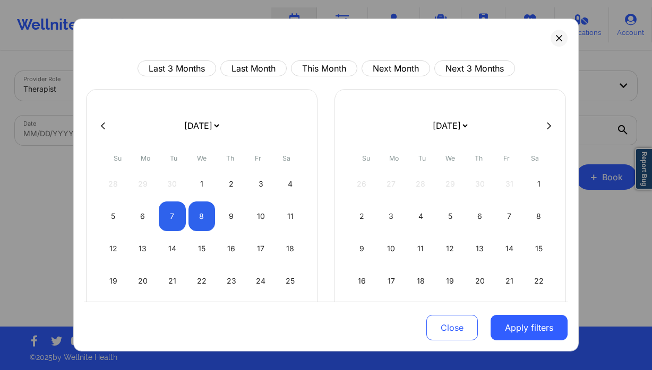
click at [503, 318] on button "Apply filters" at bounding box center [528, 327] width 77 height 25
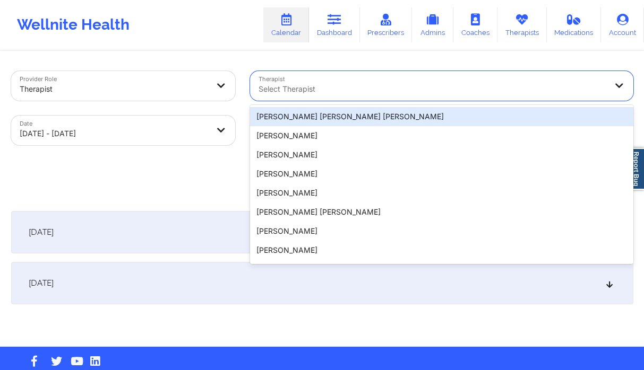
click at [318, 96] on div "Select Therapist" at bounding box center [429, 86] width 358 height 30
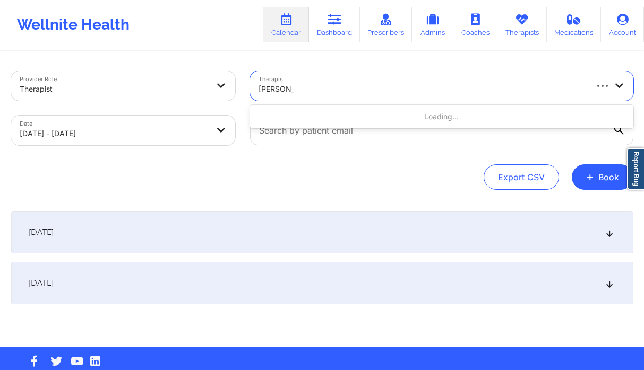
type input "[PERSON_NAME]"
click at [351, 92] on div at bounding box center [432, 89] width 348 height 13
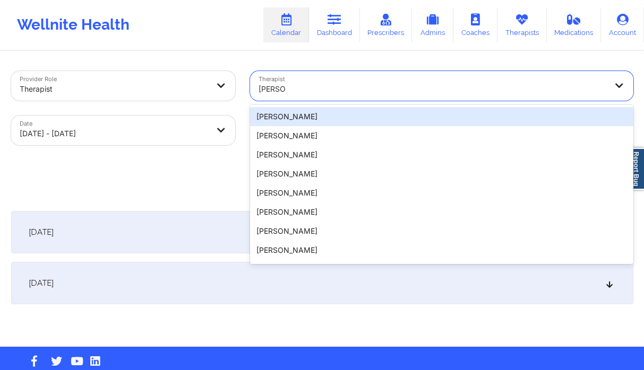
type input "[PERSON_NAME] h"
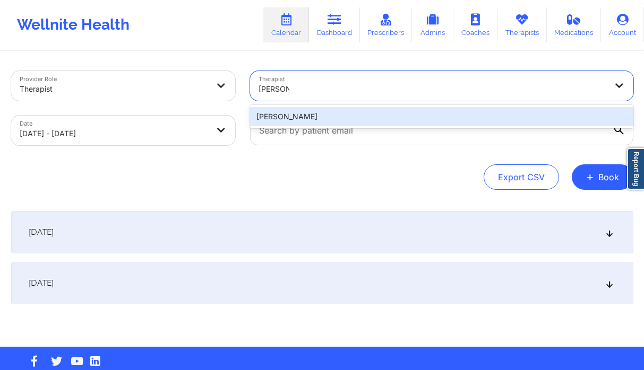
click at [351, 117] on div "[PERSON_NAME]" at bounding box center [441, 116] width 383 height 19
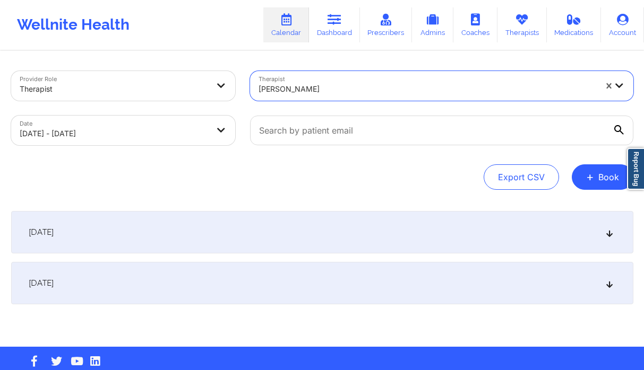
click at [266, 224] on div "[DATE]" at bounding box center [322, 232] width 622 height 42
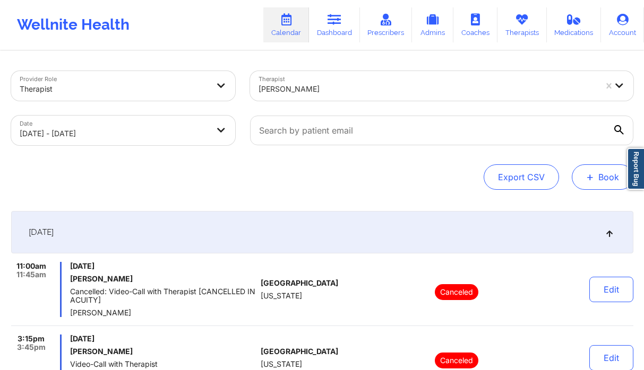
click at [584, 171] on button "+ Book" at bounding box center [603, 177] width 62 height 25
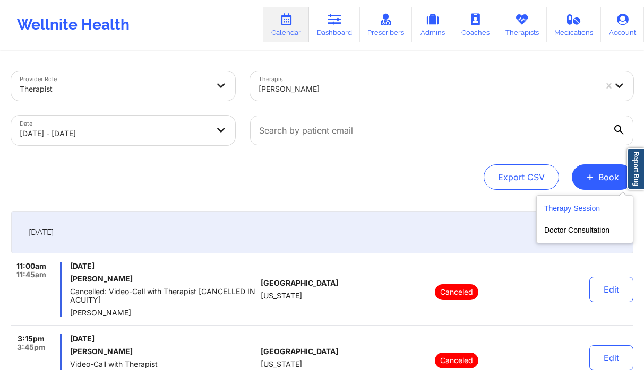
click at [572, 210] on button "Therapy Session" at bounding box center [584, 211] width 81 height 18
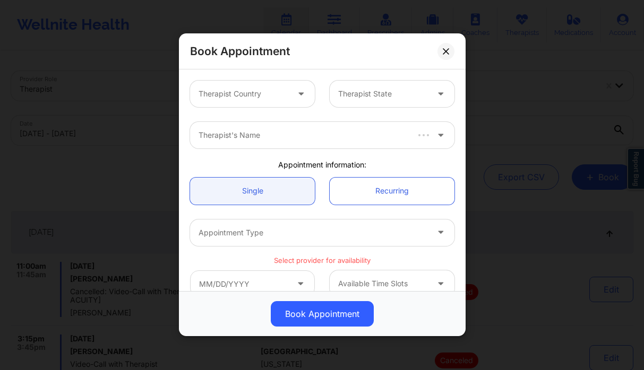
click at [223, 98] on div at bounding box center [243, 94] width 90 height 13
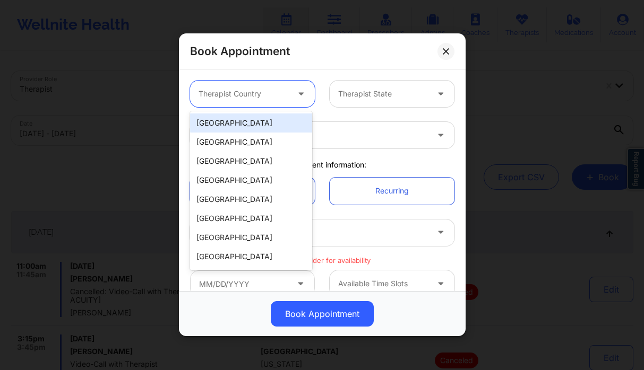
click at [243, 122] on div "[GEOGRAPHIC_DATA]" at bounding box center [251, 123] width 122 height 19
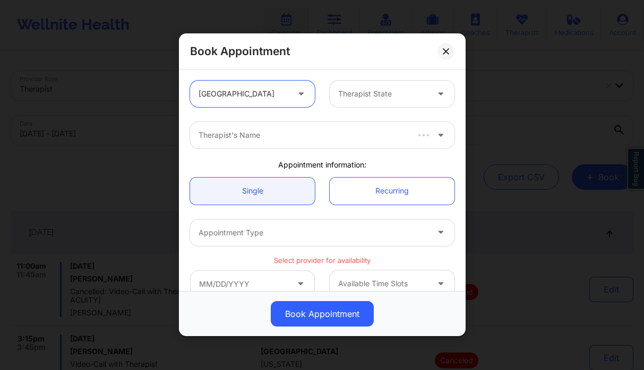
click at [349, 95] on div at bounding box center [383, 94] width 90 height 13
click at [349, 89] on div at bounding box center [383, 94] width 90 height 13
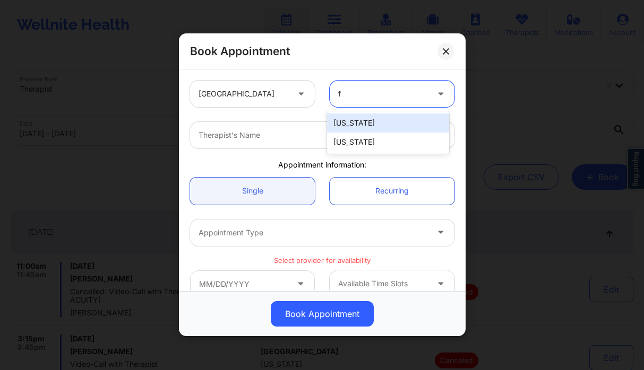
type input "f"
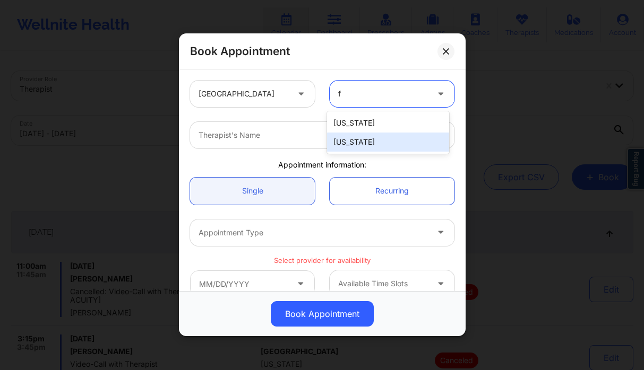
drag, startPoint x: 364, startPoint y: 140, endPoint x: 272, endPoint y: 140, distance: 91.8
click at [364, 140] on div "[US_STATE]" at bounding box center [388, 142] width 122 height 19
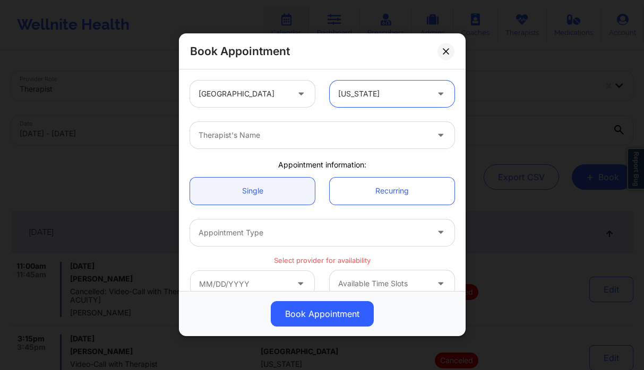
click at [272, 142] on div "Therapist's Name" at bounding box center [309, 135] width 239 height 27
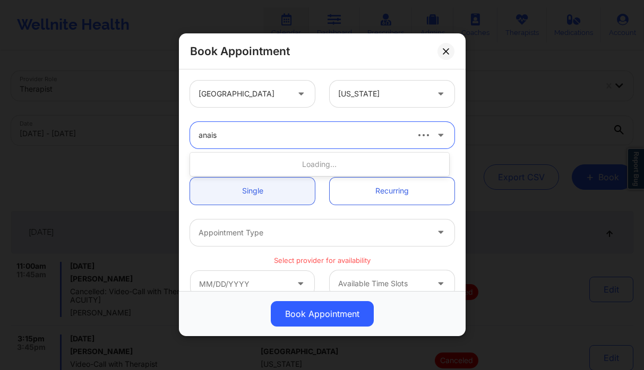
type input "anais q"
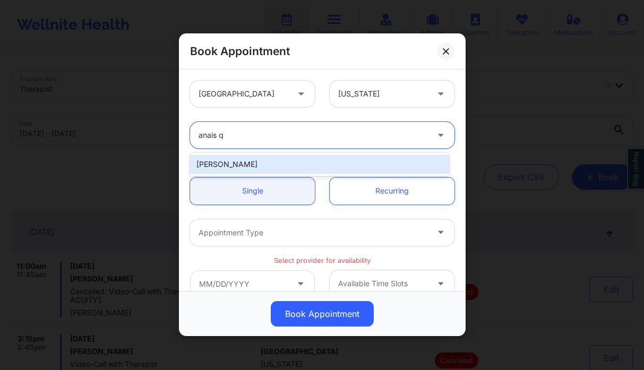
click at [267, 168] on div "[PERSON_NAME]" at bounding box center [319, 164] width 259 height 19
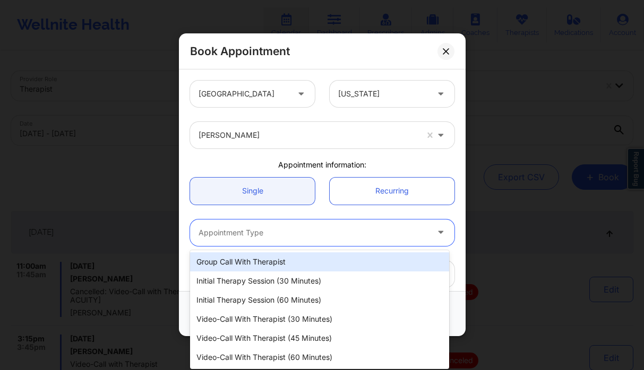
drag, startPoint x: 288, startPoint y: 232, endPoint x: 290, endPoint y: 238, distance: 5.7
click at [288, 232] on div at bounding box center [312, 233] width 229 height 13
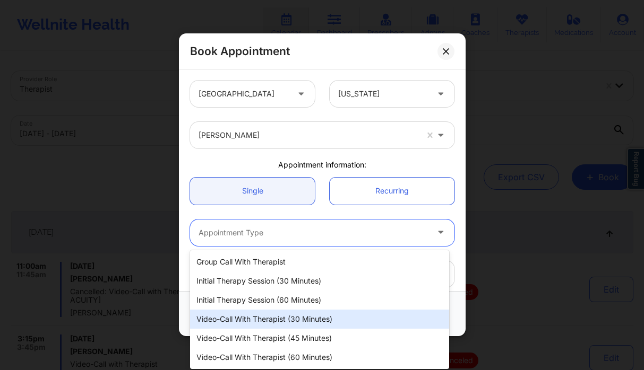
click at [297, 318] on div "Video-Call with Therapist (30 minutes)" at bounding box center [319, 319] width 259 height 19
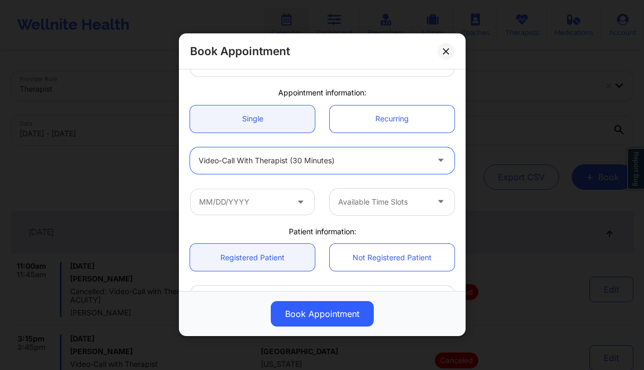
scroll to position [207, 0]
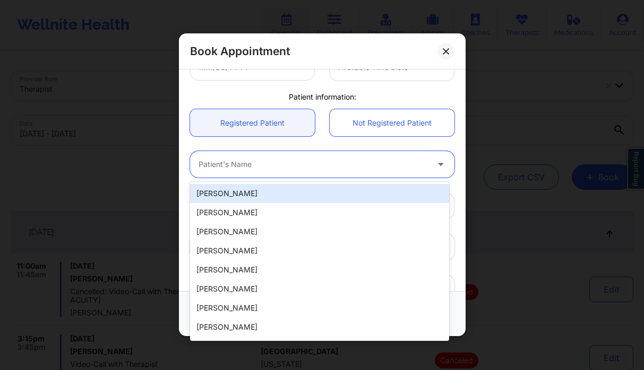
click at [245, 168] on div at bounding box center [312, 165] width 229 height 13
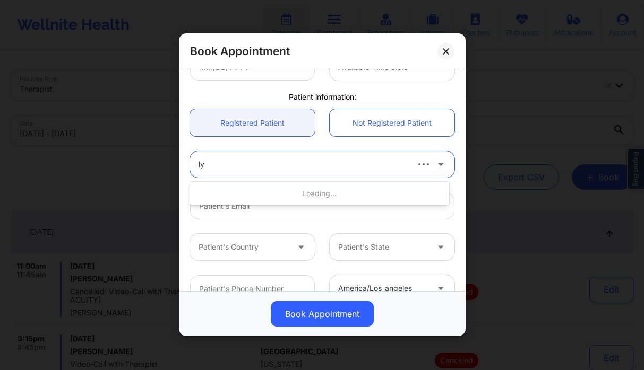
type input "lyz"
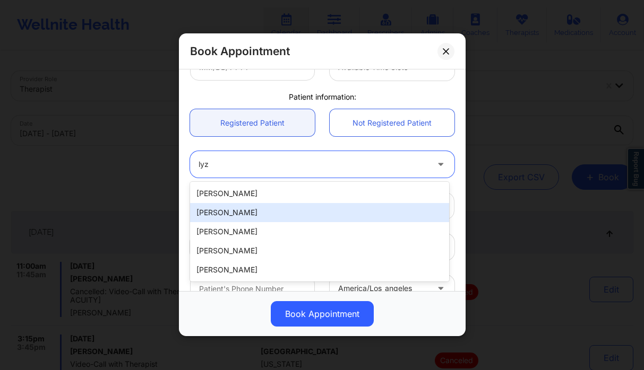
click at [244, 213] on div "[PERSON_NAME]" at bounding box center [319, 212] width 259 height 19
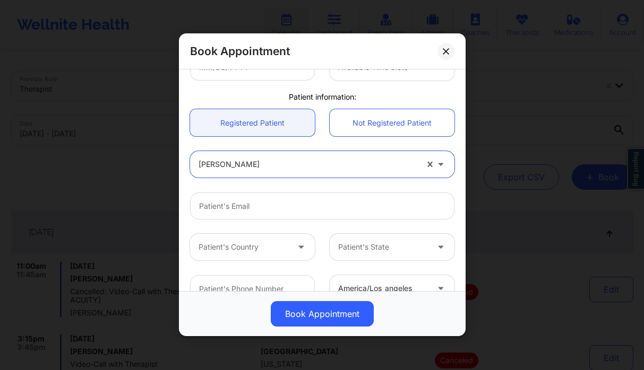
scroll to position [24, 0]
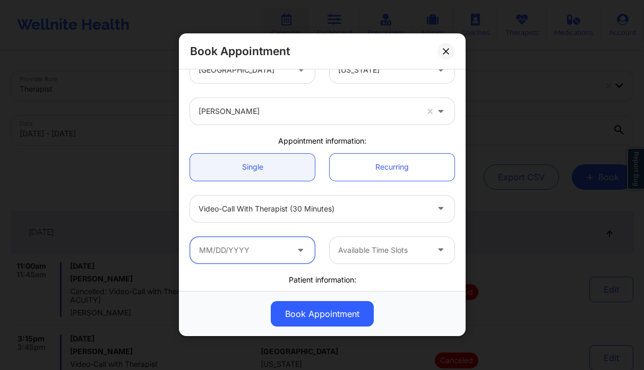
click at [254, 244] on input "text" at bounding box center [252, 250] width 125 height 27
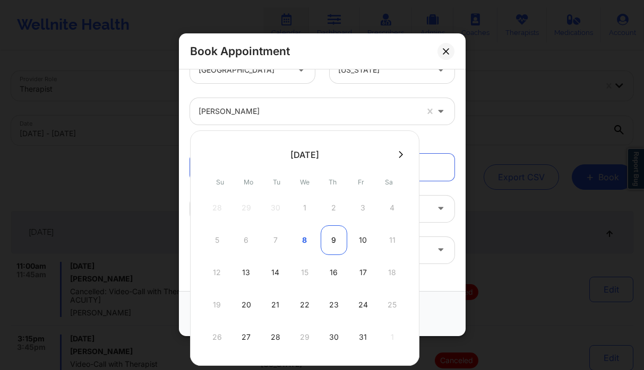
click at [332, 243] on div "9" at bounding box center [334, 241] width 27 height 30
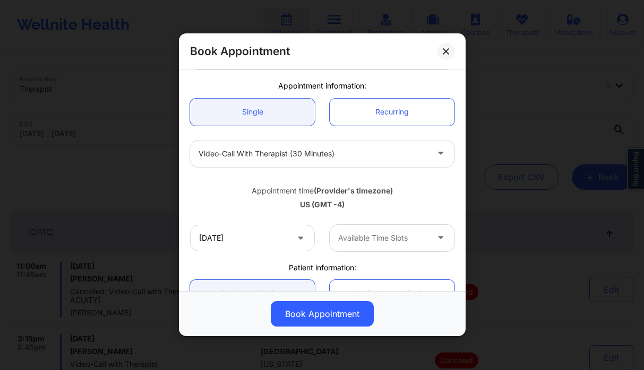
scroll to position [92, 0]
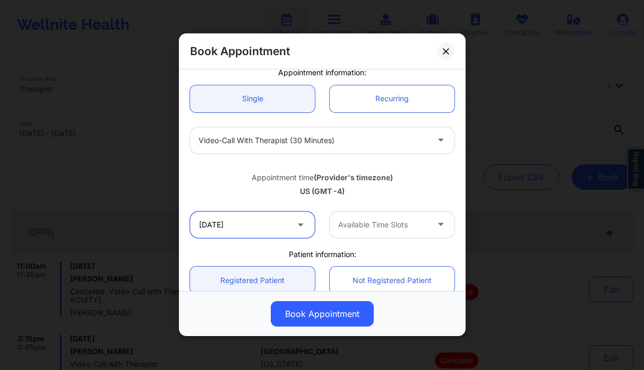
click at [236, 232] on input "[DATE]" at bounding box center [252, 225] width 125 height 27
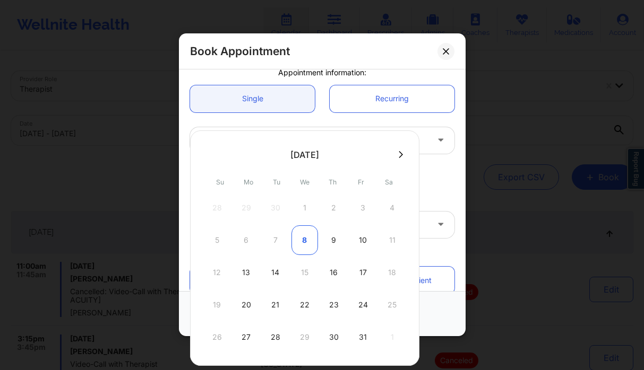
click at [304, 240] on div "8" at bounding box center [304, 241] width 27 height 30
type input "[DATE]"
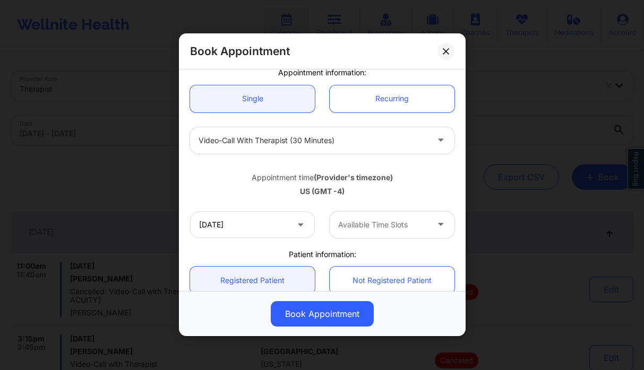
click at [348, 238] on div "Available Time Slots" at bounding box center [379, 225] width 99 height 27
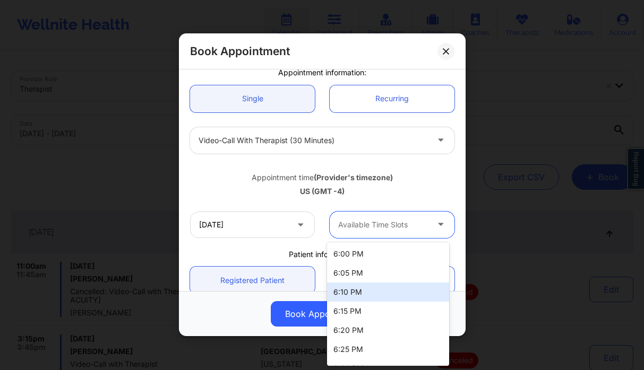
scroll to position [14, 0]
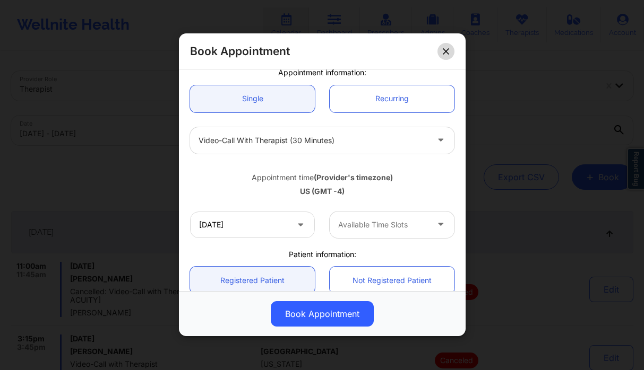
click at [444, 55] on button at bounding box center [445, 51] width 17 height 17
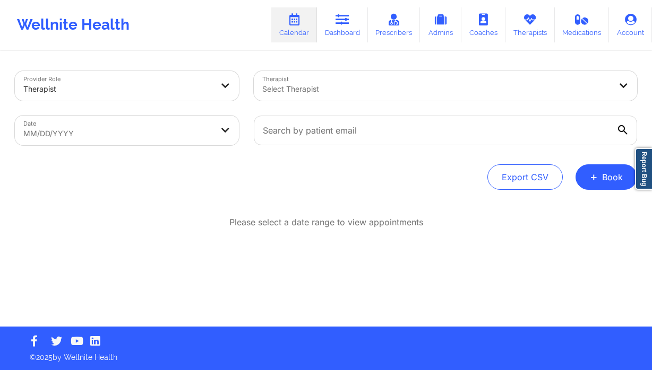
click at [637, 178] on link "Report Bug" at bounding box center [643, 169] width 17 height 42
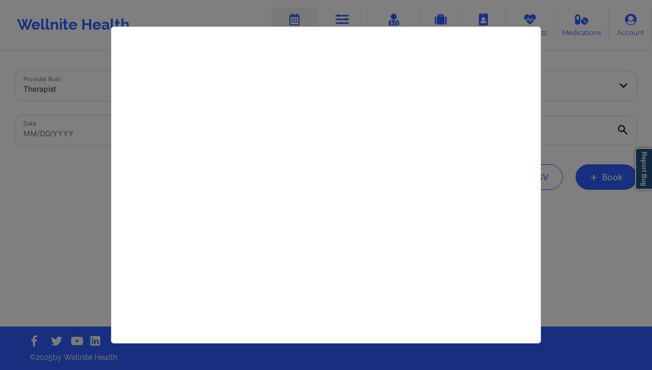
click at [572, 61] on div at bounding box center [326, 185] width 652 height 370
click at [600, 169] on div at bounding box center [326, 185] width 652 height 370
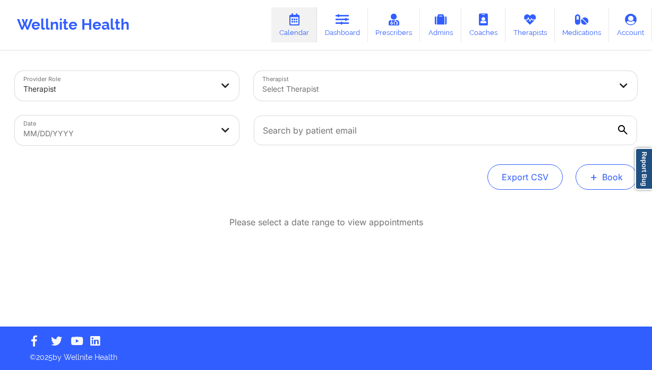
click at [603, 178] on button "+ Book" at bounding box center [606, 177] width 62 height 25
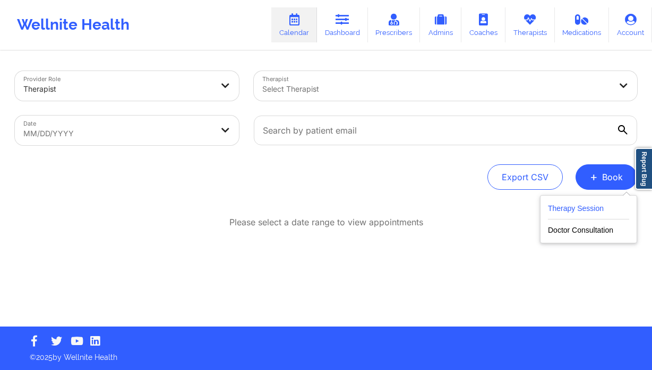
click at [577, 212] on button "Therapy Session" at bounding box center [588, 211] width 81 height 18
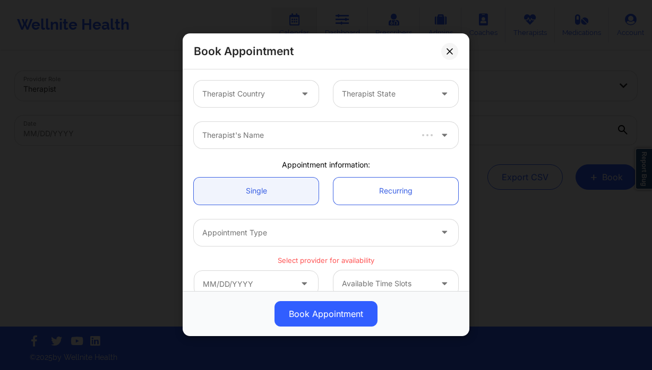
click at [281, 106] on div "Therapist Country" at bounding box center [243, 94] width 99 height 27
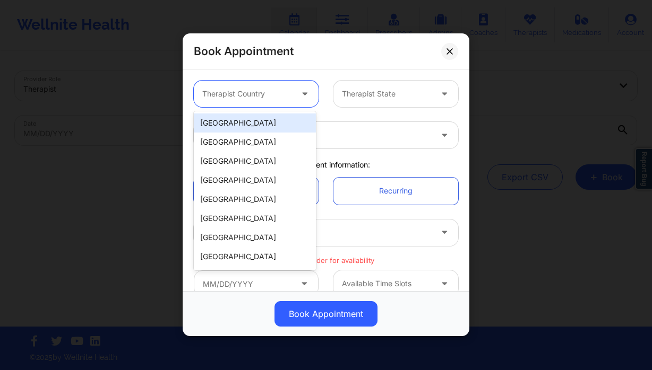
click at [265, 120] on div "[GEOGRAPHIC_DATA]" at bounding box center [255, 123] width 122 height 19
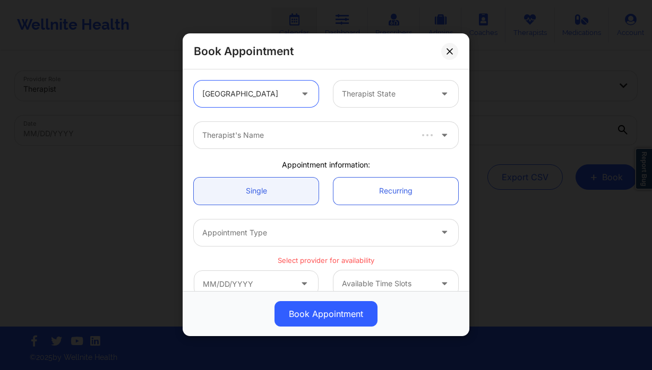
click at [374, 105] on div "Therapist State" at bounding box center [382, 94] width 99 height 27
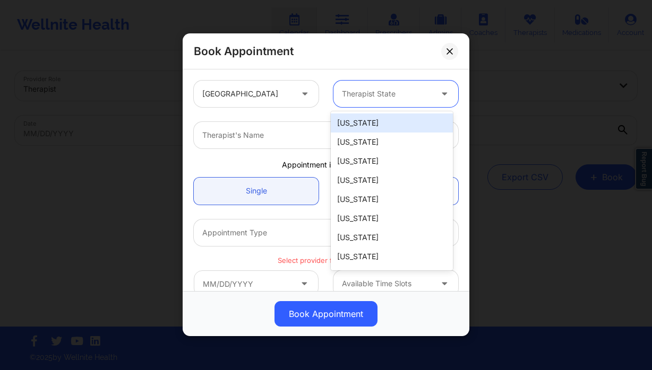
type input "f"
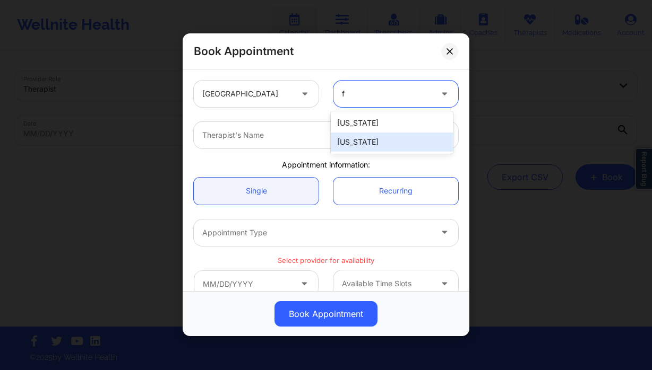
click at [367, 142] on div "[US_STATE]" at bounding box center [392, 142] width 122 height 19
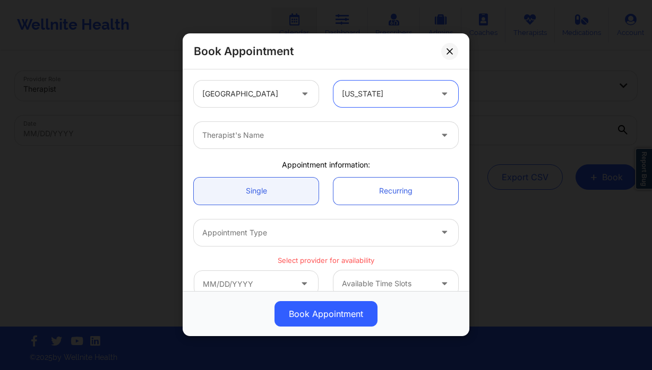
click at [285, 133] on div at bounding box center [316, 135] width 229 height 13
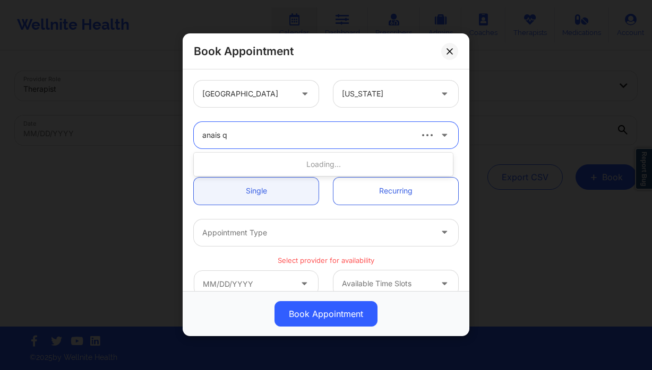
type input "anais qu"
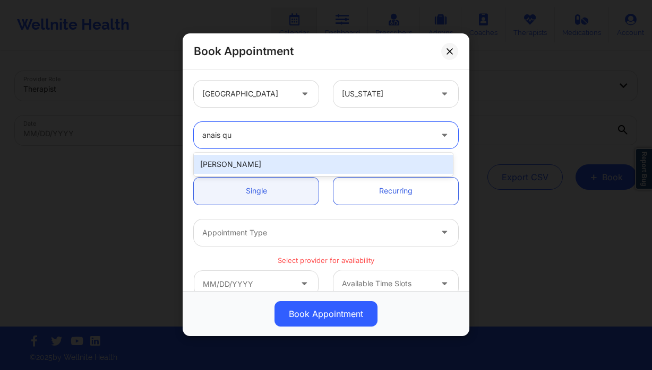
click at [270, 167] on div "[PERSON_NAME]" at bounding box center [323, 164] width 259 height 19
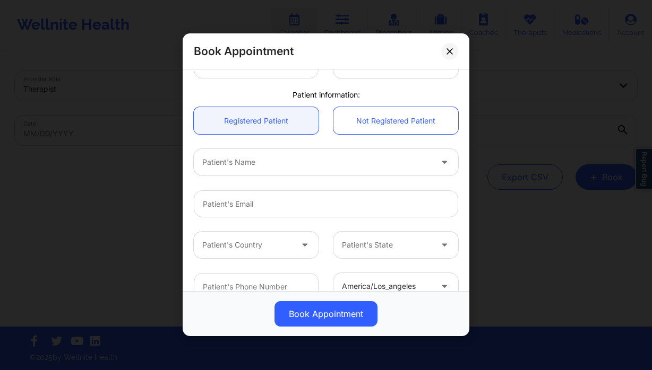
scroll to position [228, 0]
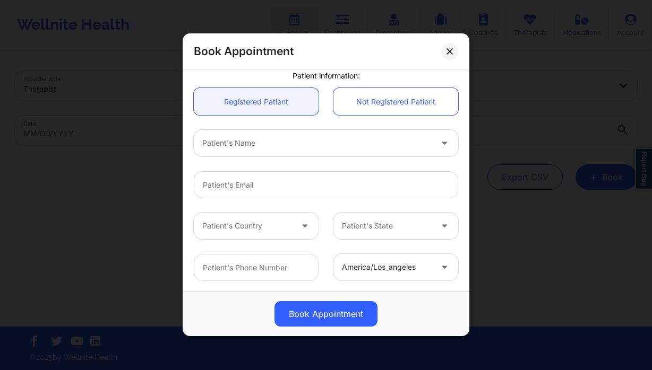
click at [272, 144] on div at bounding box center [316, 143] width 229 height 13
type input "lyz ro"
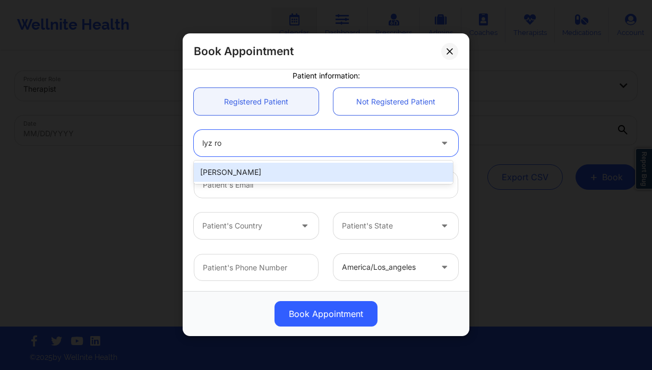
click at [281, 173] on div "Lyz Rousseau" at bounding box center [323, 172] width 259 height 19
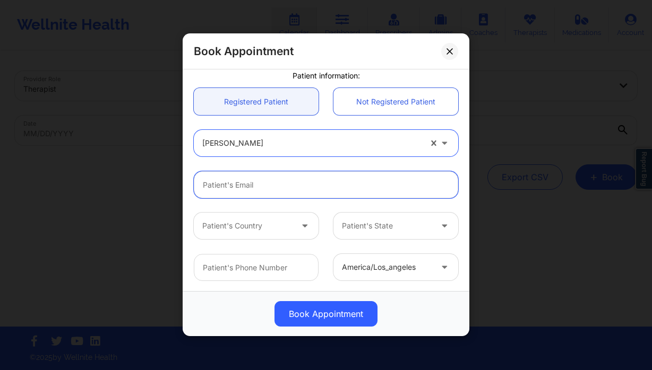
click at [302, 191] on input "email" at bounding box center [326, 184] width 264 height 27
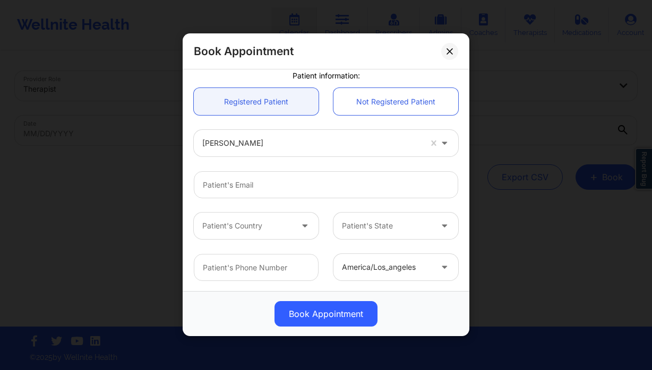
click at [230, 215] on div "Patient's Country" at bounding box center [243, 226] width 99 height 27
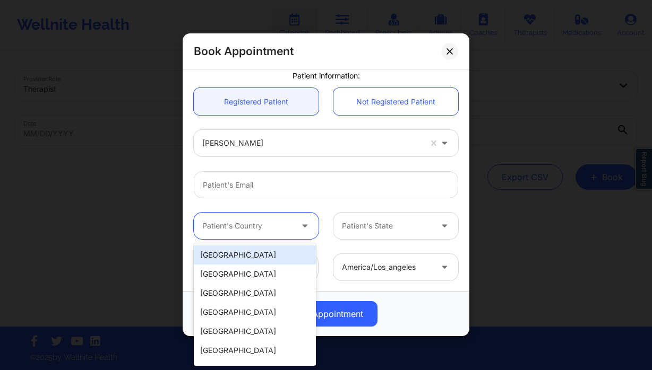
click at [251, 248] on div "[GEOGRAPHIC_DATA]" at bounding box center [255, 255] width 122 height 19
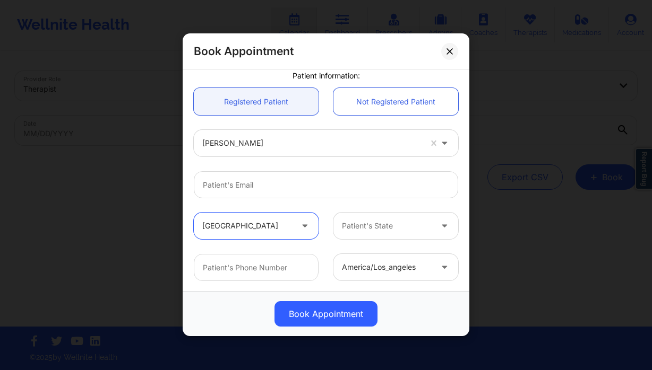
click at [369, 235] on div "Patient's State" at bounding box center [382, 226] width 99 height 27
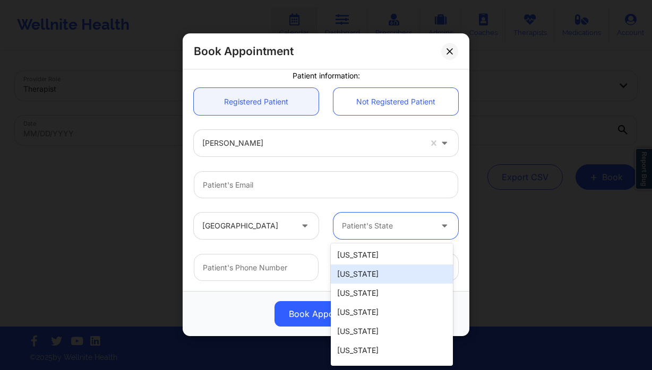
type input "f"
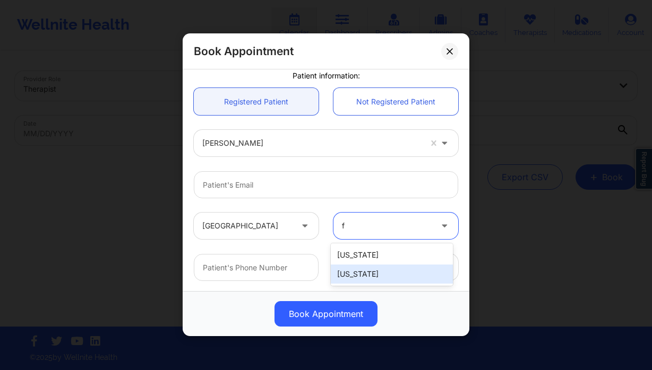
click at [382, 271] on div "[US_STATE]" at bounding box center [392, 274] width 122 height 19
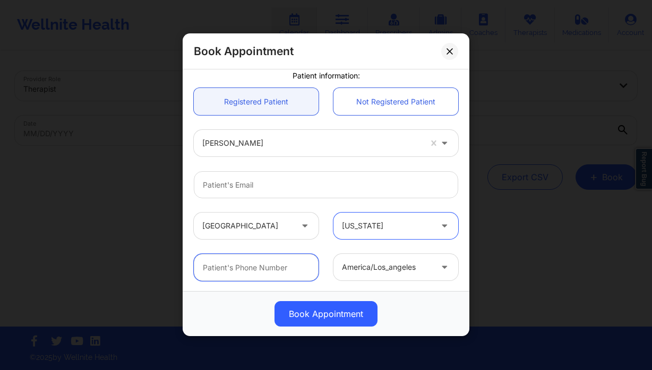
click at [261, 266] on input "text" at bounding box center [256, 267] width 125 height 27
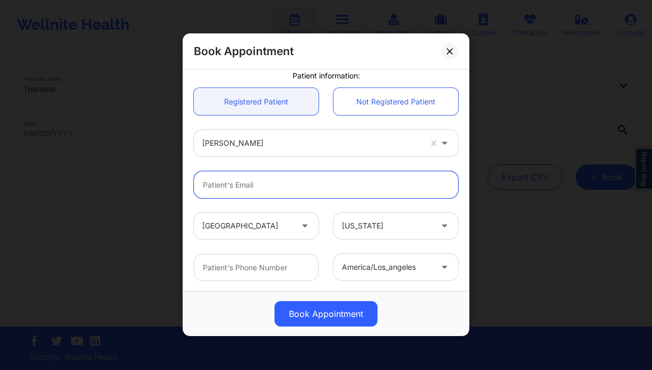
click at [267, 186] on input "email" at bounding box center [326, 184] width 264 height 27
paste input "lyzkarinn14@gmail.com"
type input "lyzkarinn14@gmail.com"
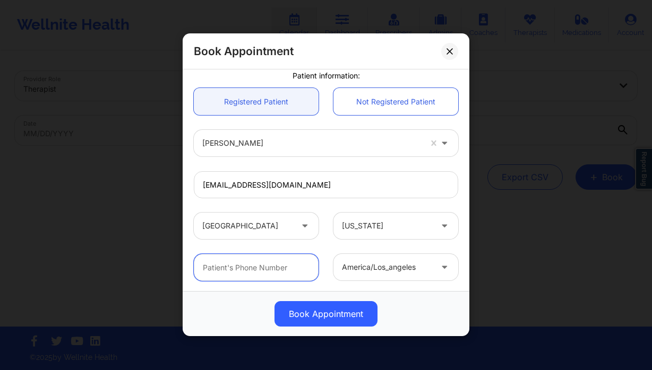
click at [252, 265] on input "text" at bounding box center [256, 267] width 125 height 27
paste input "+1786-856-0663"
type input "+1786-856-0663"
click at [359, 274] on div "america/los_angeles" at bounding box center [387, 267] width 90 height 27
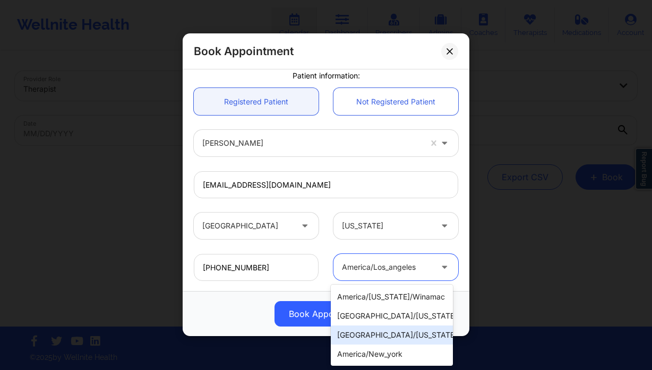
scroll to position [482, 0]
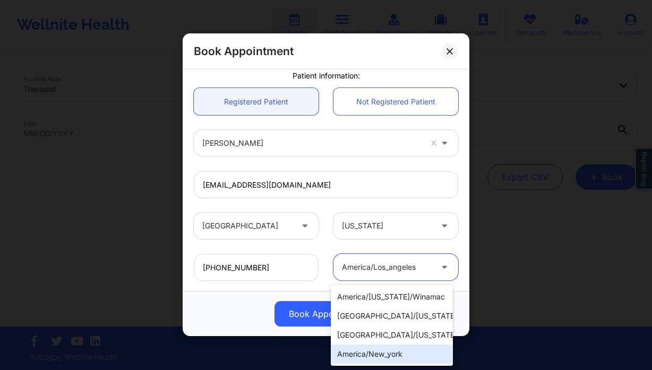
click at [414, 347] on div "america/new_york" at bounding box center [392, 354] width 122 height 19
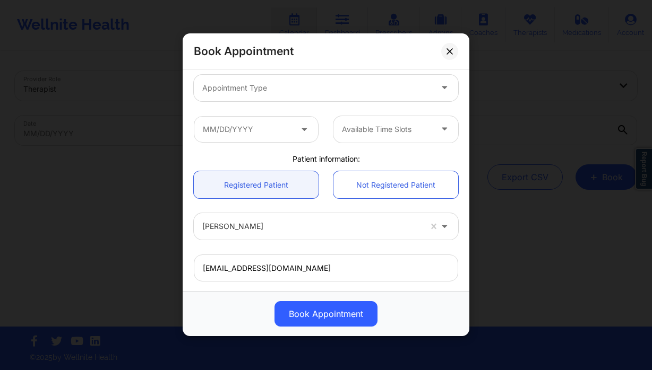
scroll to position [138, 0]
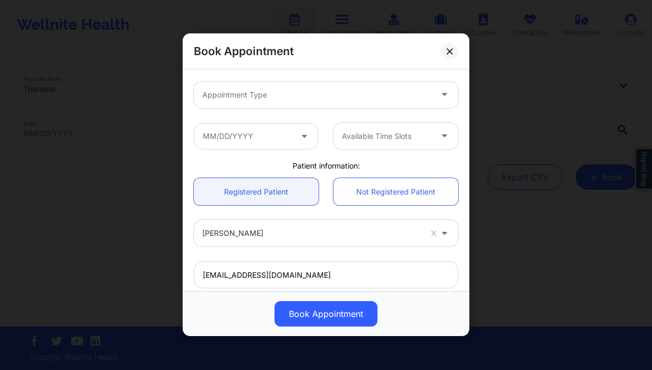
click at [268, 95] on div at bounding box center [316, 95] width 229 height 13
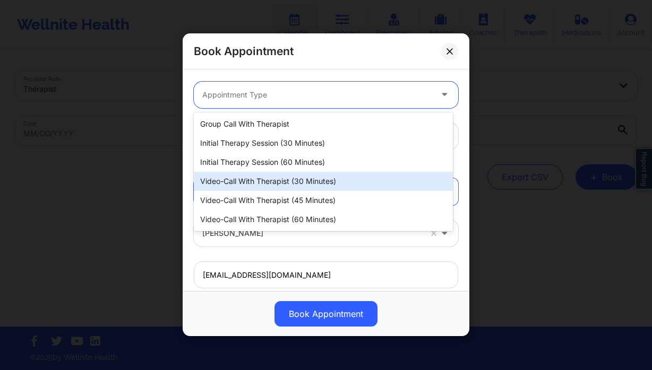
click at [296, 177] on div "Video-Call with Therapist (30 minutes)" at bounding box center [323, 181] width 259 height 19
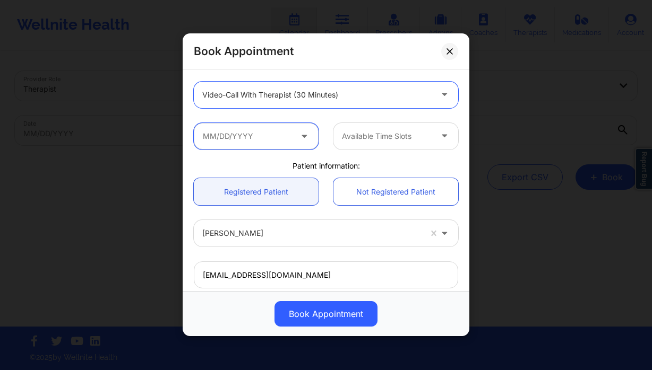
click at [292, 137] on input "text" at bounding box center [256, 136] width 125 height 27
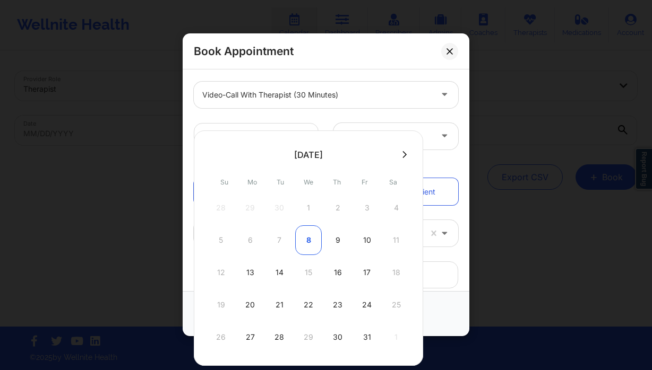
click at [309, 237] on div "8" at bounding box center [308, 241] width 27 height 30
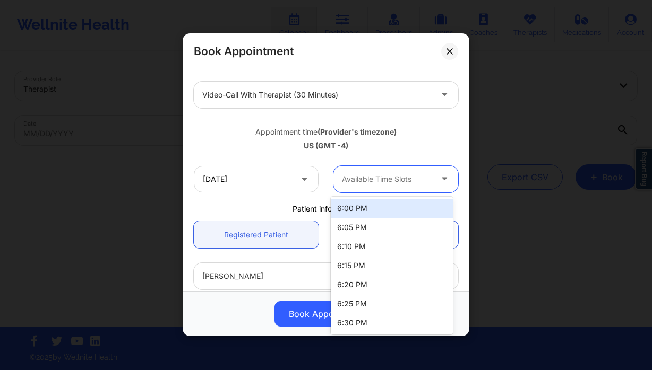
click at [424, 186] on div "Available Time Slots" at bounding box center [382, 179] width 99 height 27
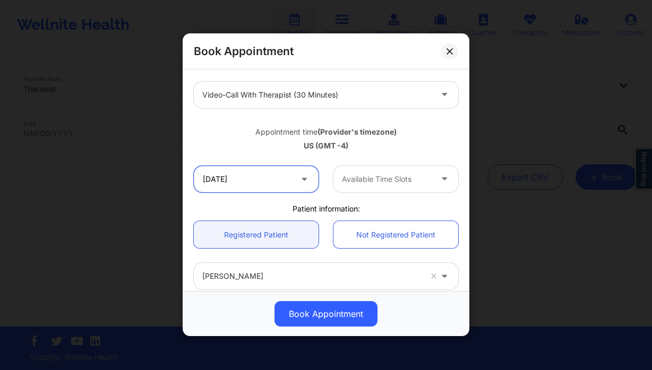
click at [246, 180] on input "10/08/2025" at bounding box center [256, 179] width 125 height 27
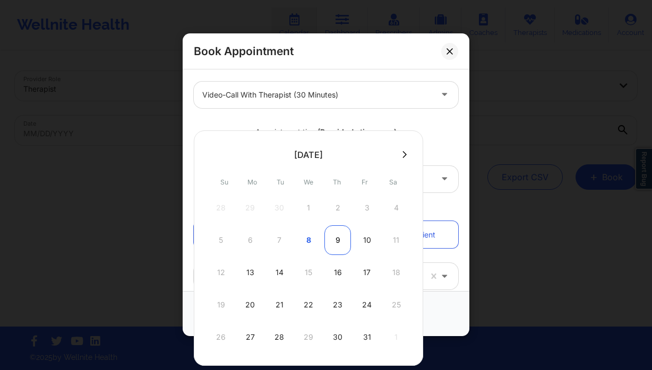
click at [339, 239] on div "9" at bounding box center [337, 241] width 27 height 30
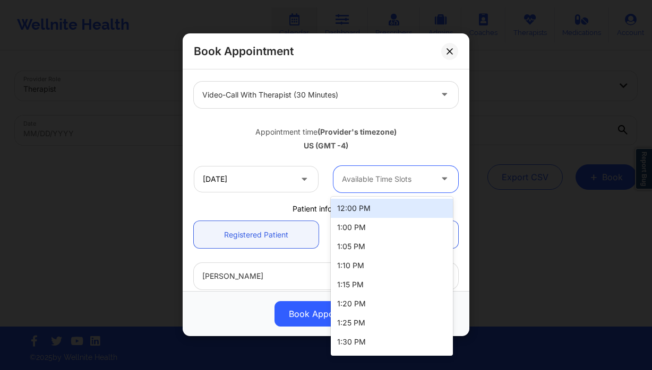
click at [427, 176] on div "Available Time Slots" at bounding box center [382, 179] width 99 height 27
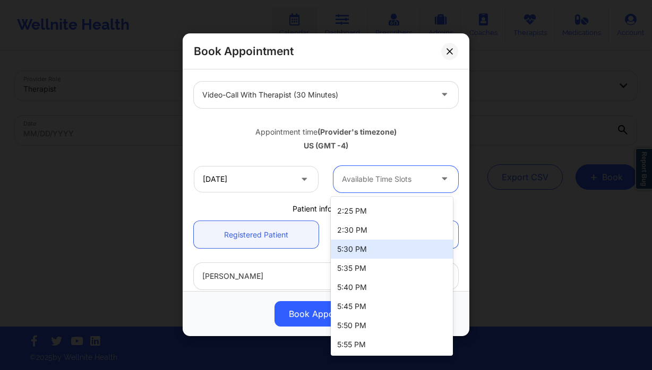
scroll to position [341, 0]
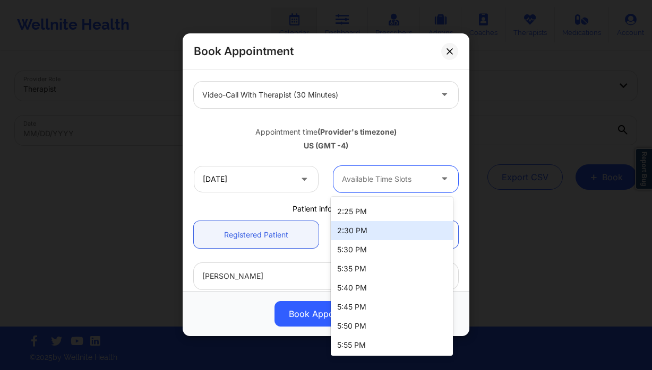
click at [247, 215] on div "Registered Patient Not Registered Patient" at bounding box center [325, 235] width 279 height 42
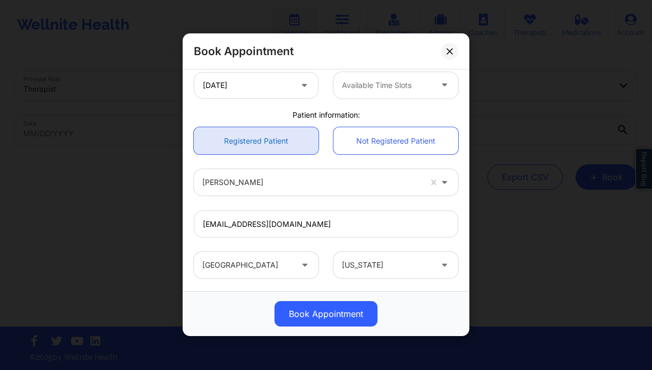
scroll to position [211, 0]
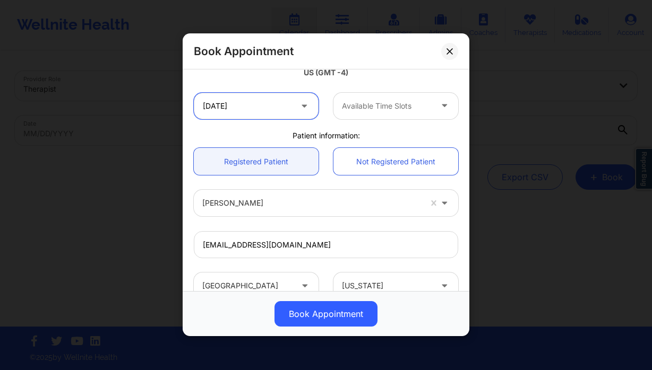
click at [273, 109] on input "10/09/2025" at bounding box center [256, 106] width 125 height 27
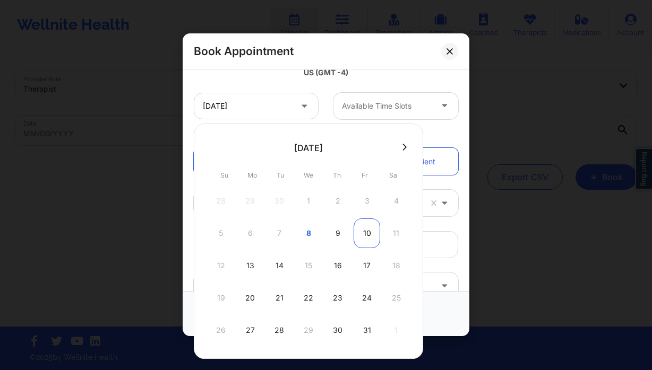
click at [362, 239] on div "10" at bounding box center [366, 234] width 27 height 30
type input "10/10/2025"
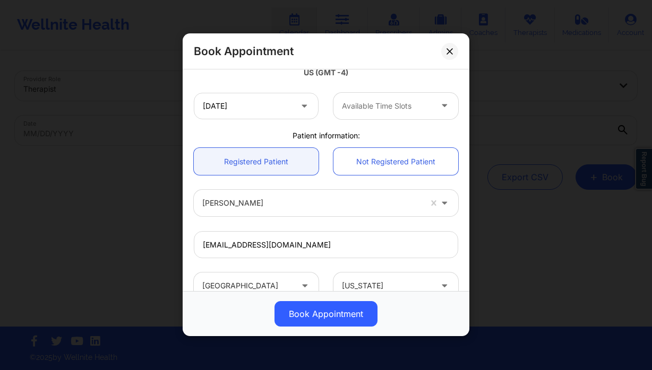
click at [382, 111] on div at bounding box center [387, 106] width 90 height 13
click at [453, 52] on button at bounding box center [449, 51] width 17 height 17
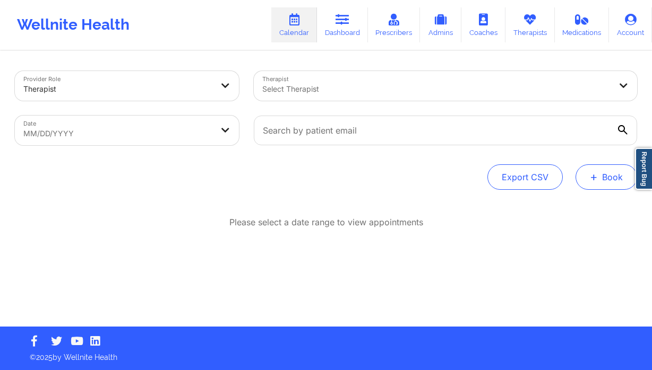
click at [602, 179] on button "+ Book" at bounding box center [606, 177] width 62 height 25
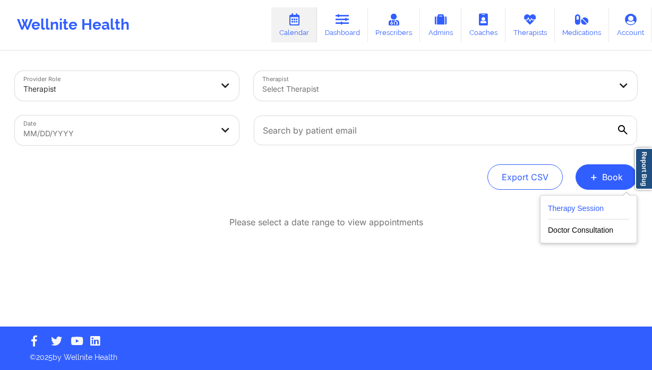
click at [556, 206] on button "Therapy Session" at bounding box center [588, 211] width 81 height 18
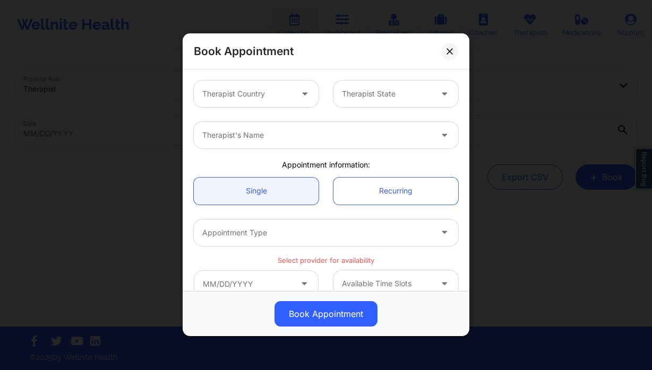
click at [269, 95] on div at bounding box center [247, 94] width 90 height 13
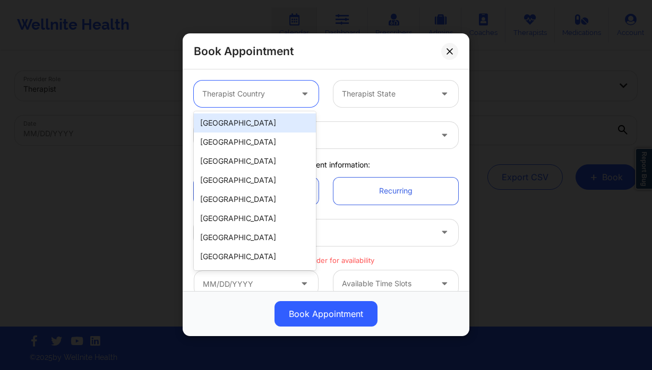
click at [240, 131] on div "[GEOGRAPHIC_DATA]" at bounding box center [255, 123] width 122 height 19
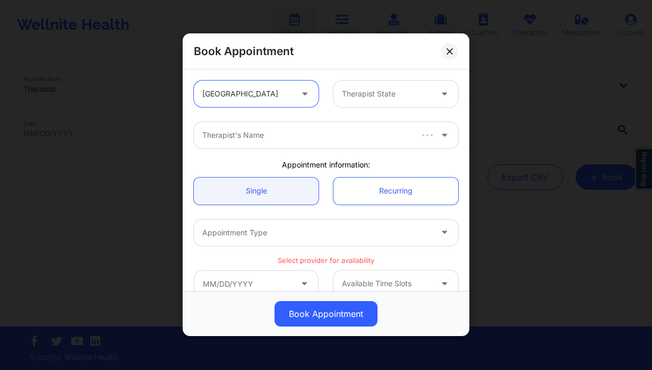
click at [358, 105] on div "Therapist State" at bounding box center [382, 94] width 99 height 27
type input "f"
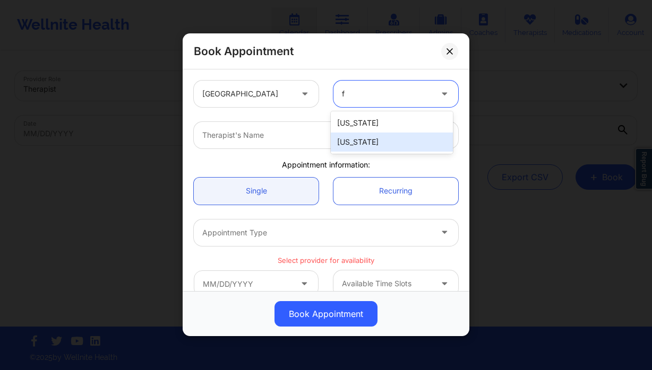
click at [359, 135] on div "[US_STATE]" at bounding box center [392, 142] width 122 height 19
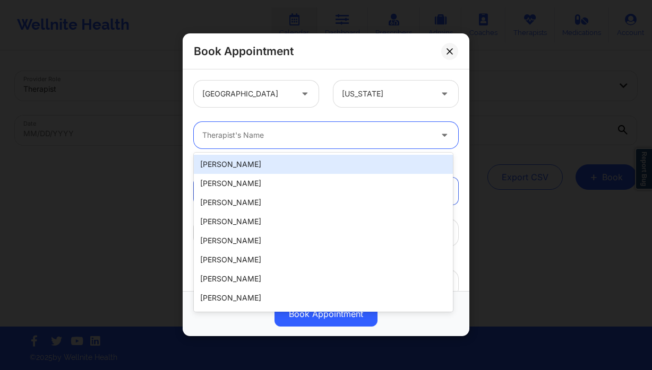
click at [268, 129] on div at bounding box center [316, 135] width 229 height 13
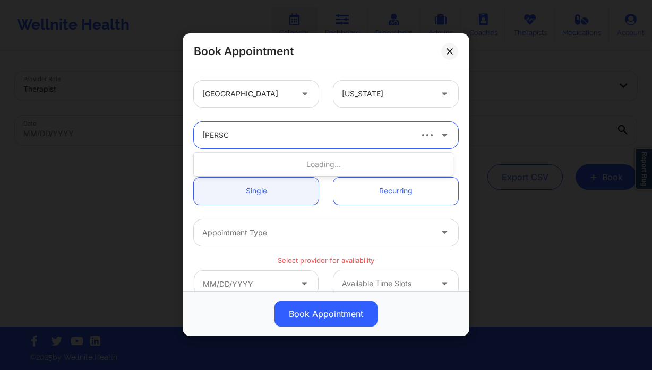
type input "[PERSON_NAME]"
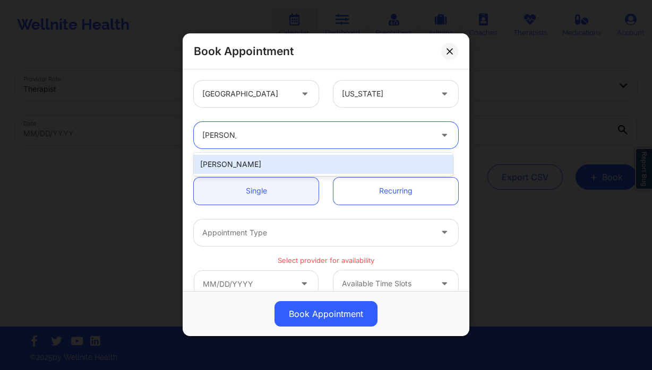
click at [282, 162] on div "[PERSON_NAME]" at bounding box center [323, 164] width 259 height 19
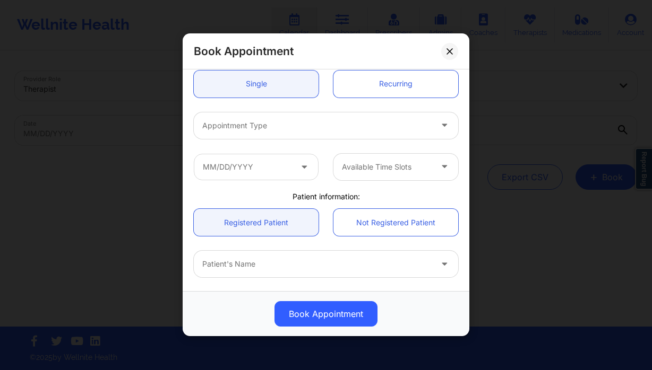
scroll to position [108, 0]
click at [248, 128] on div at bounding box center [316, 125] width 229 height 13
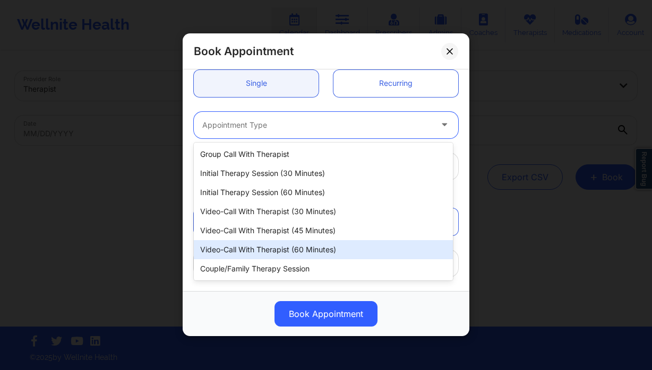
click at [323, 244] on div "Video-Call with Therapist (60 minutes)" at bounding box center [323, 249] width 259 height 19
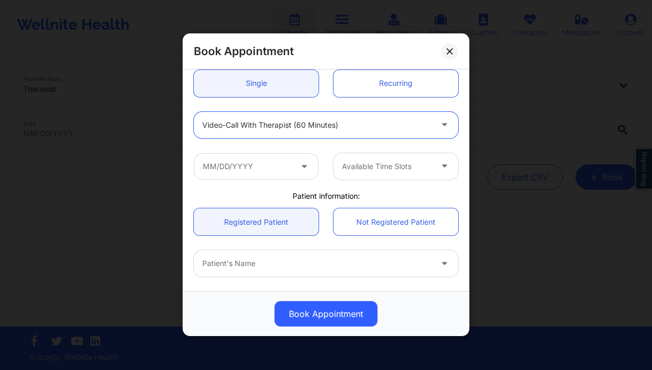
click at [240, 263] on div at bounding box center [316, 264] width 229 height 13
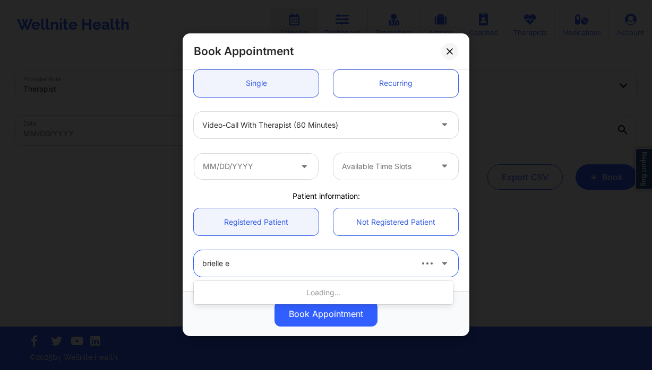
type input "brielle ed"
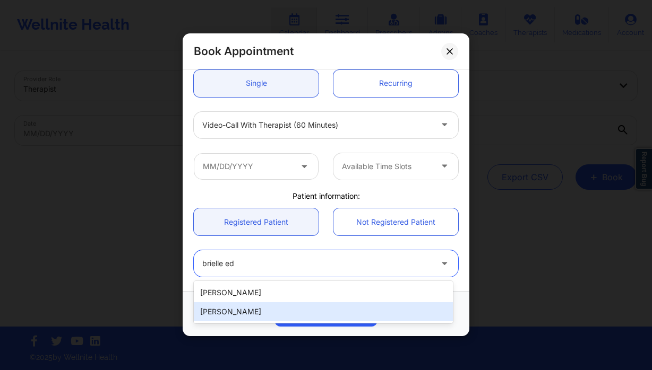
click at [233, 309] on div "Brielle Edwards" at bounding box center [323, 312] width 259 height 19
type input "nicoledean@msn.com"
type input "+1754-234-6157"
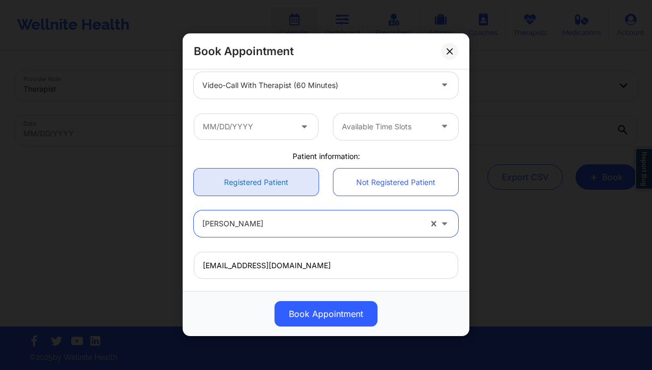
scroll to position [126, 0]
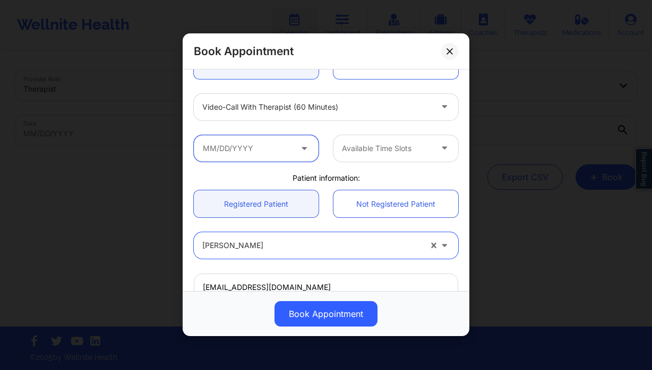
click at [282, 151] on input "text" at bounding box center [256, 148] width 125 height 27
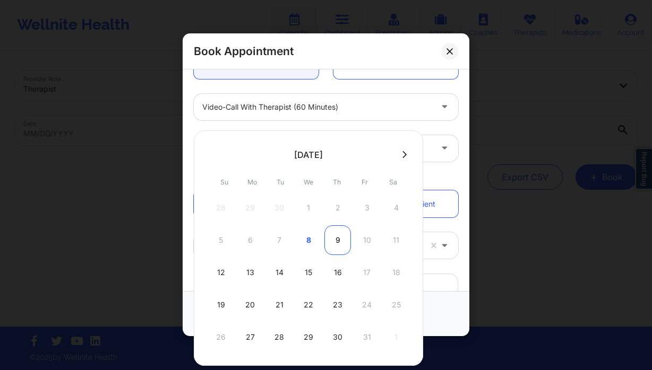
click at [336, 236] on div "9" at bounding box center [337, 241] width 27 height 30
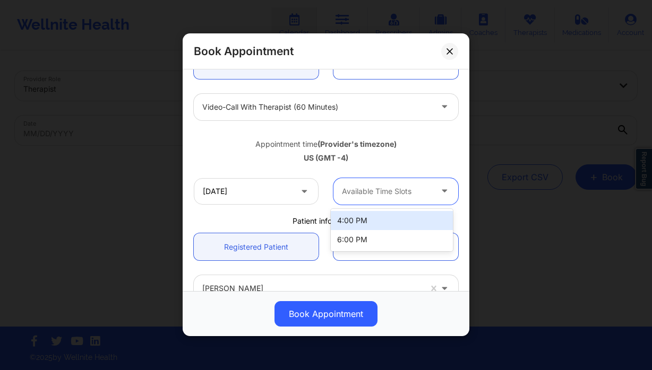
click at [353, 191] on div at bounding box center [387, 191] width 90 height 13
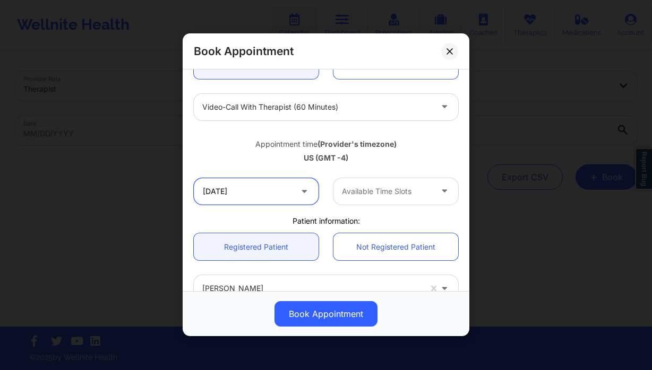
click at [270, 192] on input "10/09/2025" at bounding box center [256, 191] width 125 height 27
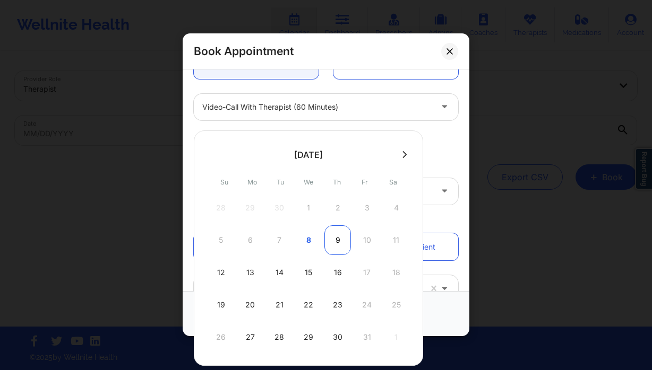
click at [339, 234] on div "9" at bounding box center [337, 241] width 27 height 30
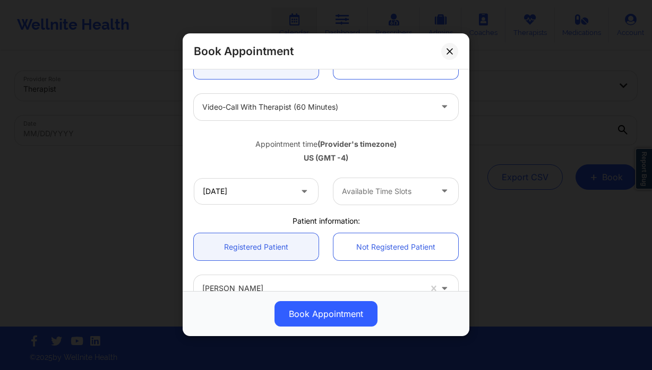
click at [357, 197] on div "Available Time Slots" at bounding box center [382, 191] width 99 height 27
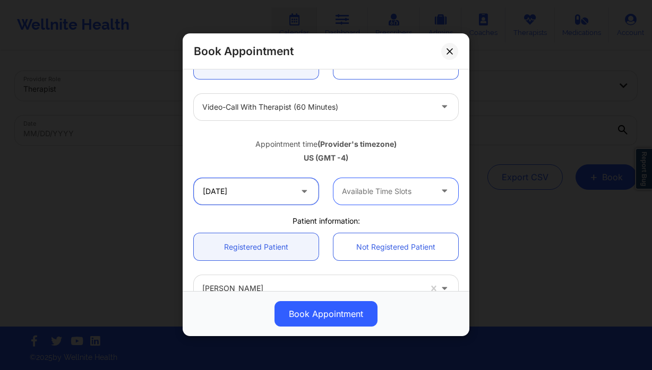
click at [274, 195] on input "10/09/2025" at bounding box center [256, 191] width 125 height 27
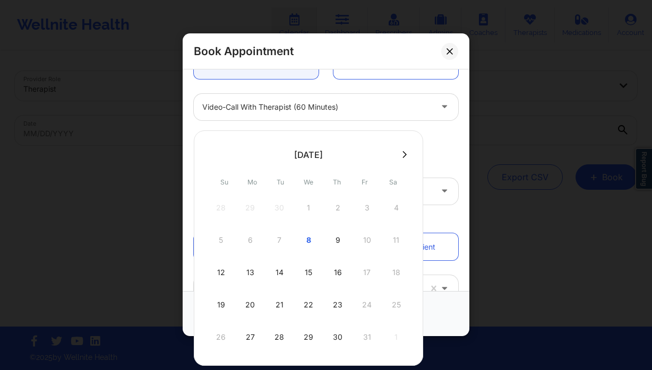
click at [274, 195] on div "28 29 30 1 2 3 4" at bounding box center [309, 208] width 202 height 30
click at [213, 122] on div "Video-Call with Therapist (60 minutes)" at bounding box center [325, 107] width 279 height 41
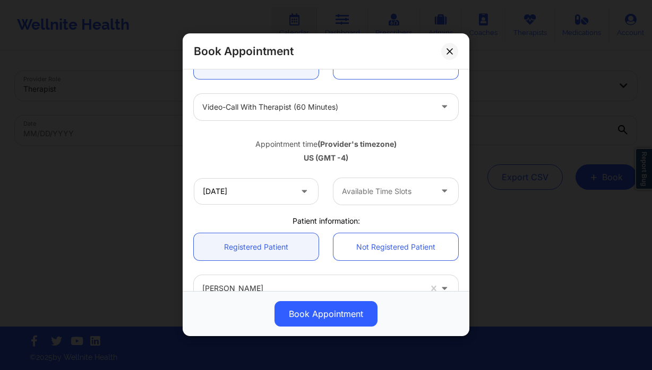
click at [226, 177] on div "10/09/2025 Available Time Slots" at bounding box center [325, 191] width 279 height 41
click at [224, 187] on input "10/09/2025" at bounding box center [256, 191] width 125 height 27
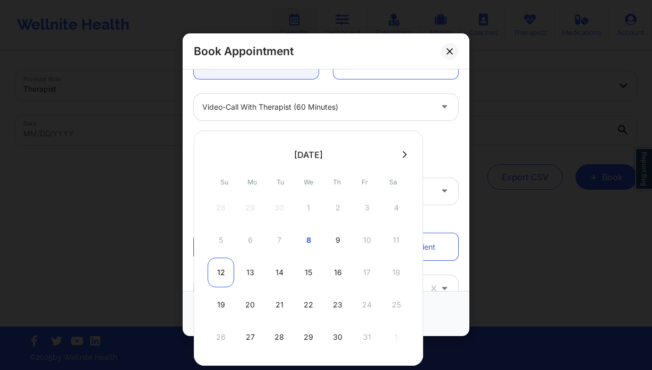
click at [217, 285] on div "12" at bounding box center [221, 273] width 27 height 30
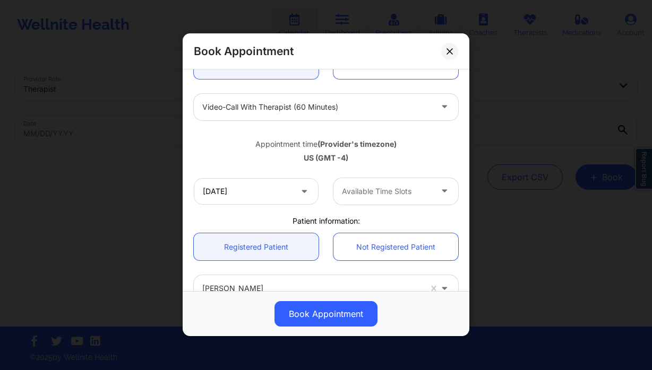
click at [372, 191] on div at bounding box center [387, 191] width 90 height 13
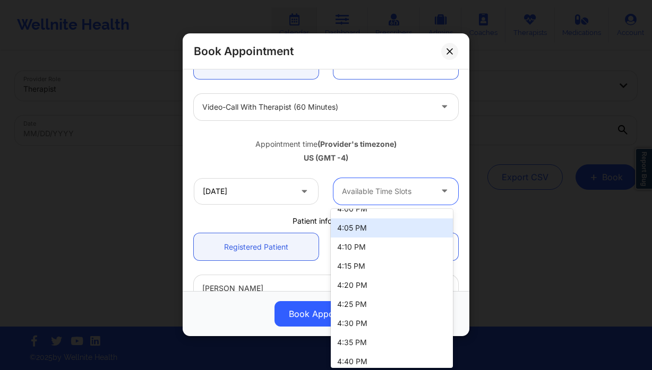
scroll to position [183, 0]
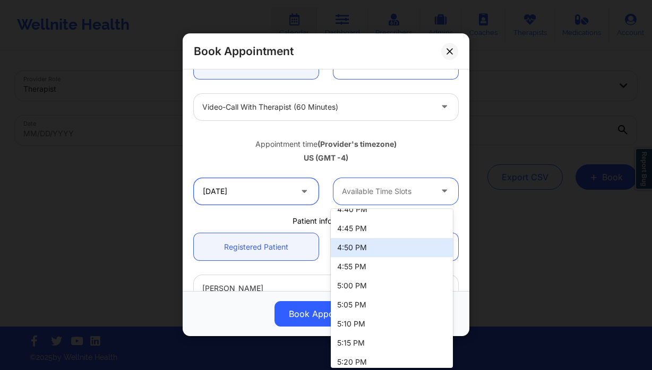
click at [245, 194] on input "10/12/2025" at bounding box center [256, 191] width 125 height 27
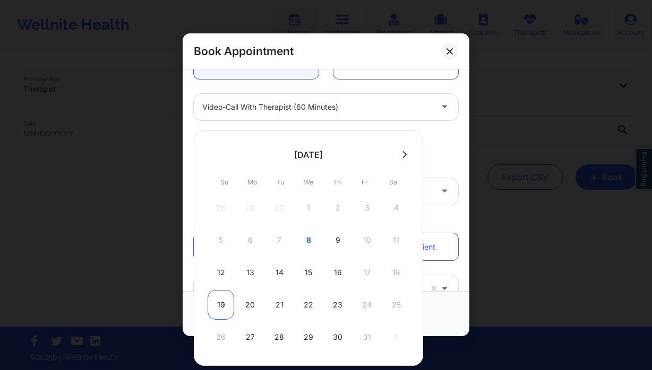
click at [221, 305] on div "19" at bounding box center [221, 305] width 27 height 30
type input "10/19/2025"
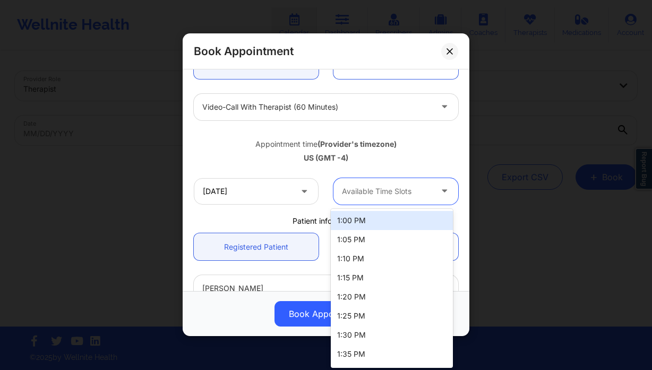
click at [383, 192] on div at bounding box center [387, 191] width 90 height 13
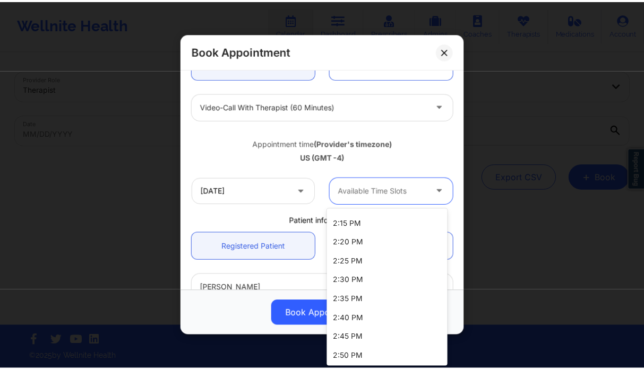
scroll to position [343, 0]
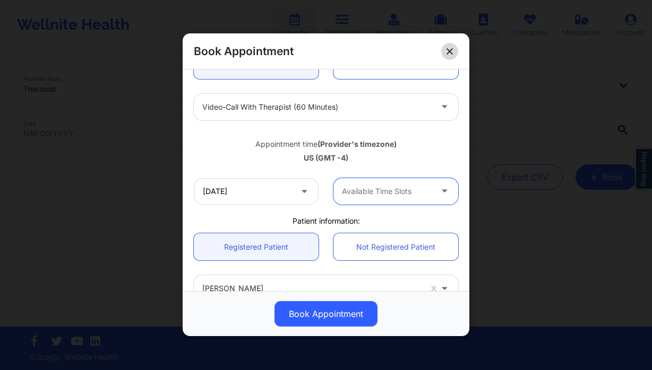
click at [446, 49] on button at bounding box center [449, 51] width 17 height 17
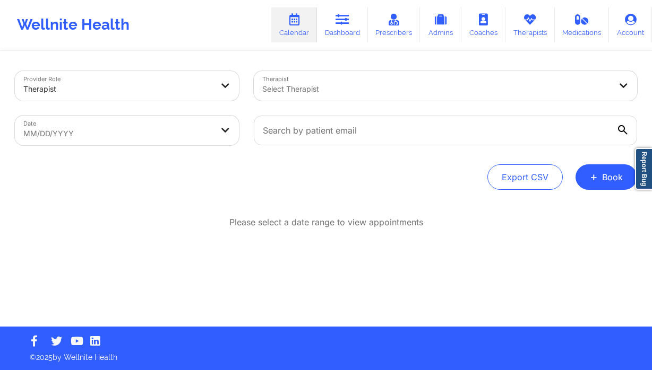
select select "2025-8"
select select "2025-9"
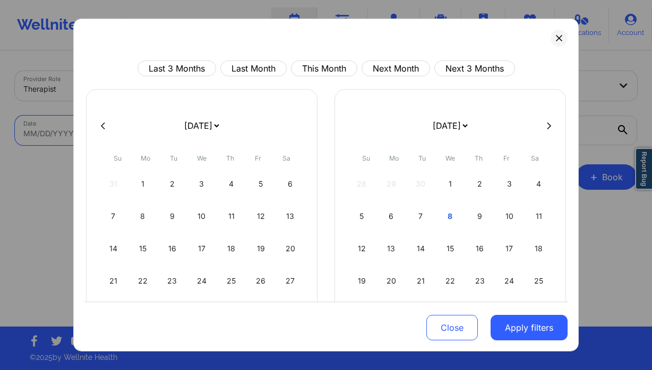
click at [140, 128] on body "Wellnite Health Calendar Dashboard Prescribers Admins Coaches Therapists Medica…" at bounding box center [326, 185] width 652 height 370
click at [413, 220] on div "7" at bounding box center [420, 217] width 27 height 30
select select "2025-9"
select select "2025-10"
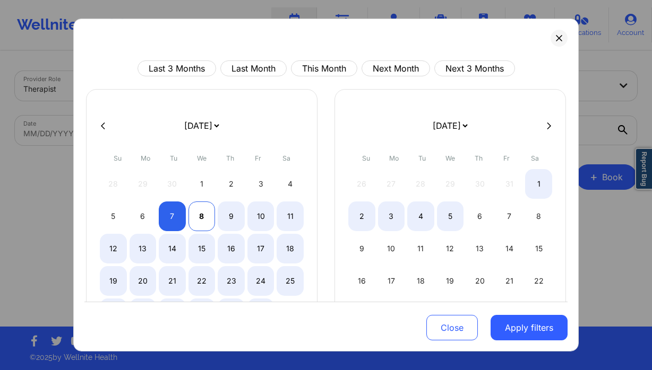
select select "2025-9"
select select "2025-10"
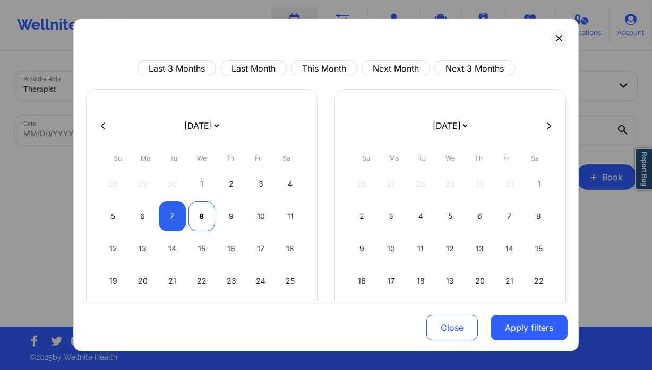
click at [197, 220] on div "8" at bounding box center [201, 217] width 27 height 30
select select "2025-9"
select select "2025-10"
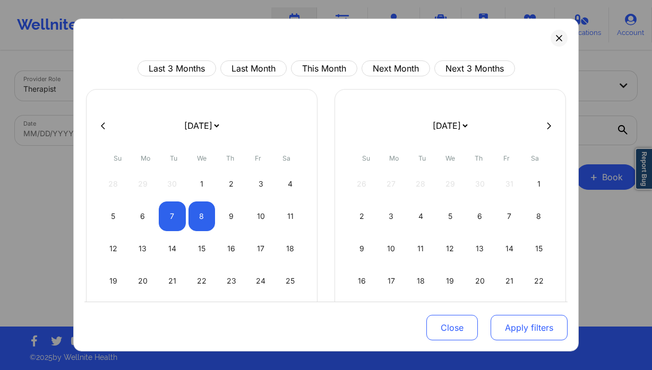
click at [517, 330] on button "Apply filters" at bounding box center [528, 327] width 77 height 25
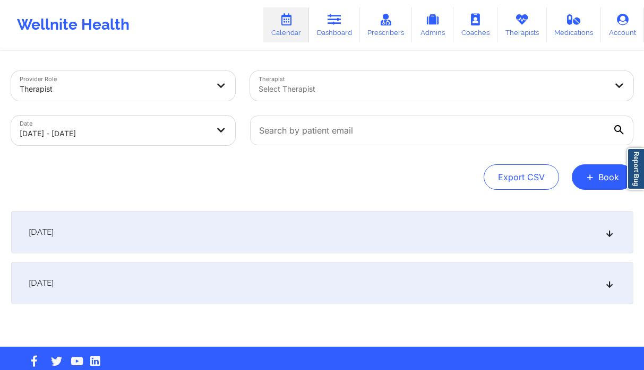
click at [284, 85] on div at bounding box center [432, 89] width 348 height 13
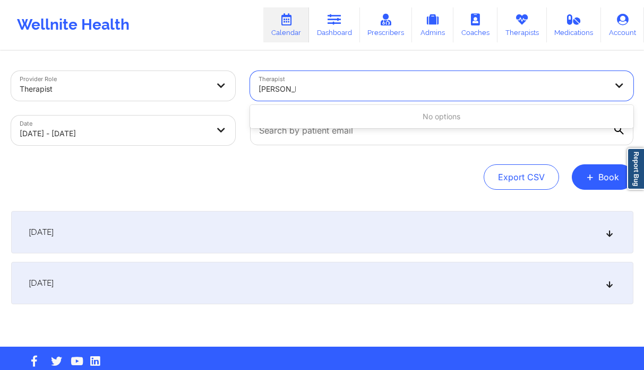
type input "camille bu"
click at [346, 97] on div "Select Therapist" at bounding box center [429, 86] width 358 height 30
type input "camille"
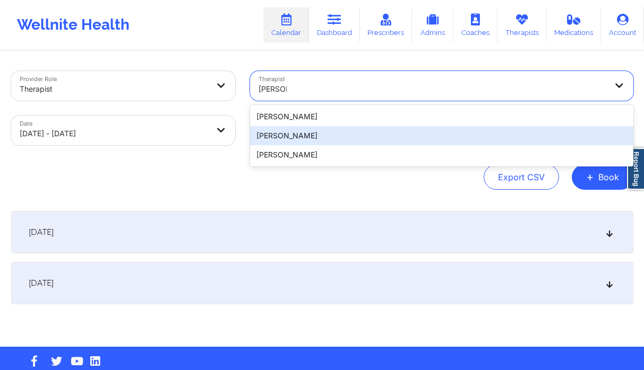
click at [339, 133] on div "Camille Burke" at bounding box center [441, 135] width 383 height 19
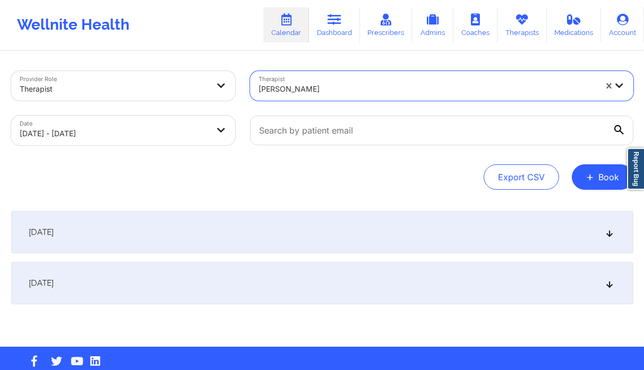
click at [289, 231] on div "October 7, 2025" at bounding box center [322, 232] width 622 height 42
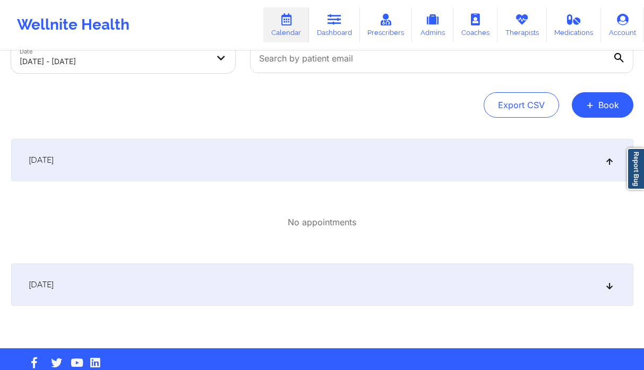
scroll to position [93, 0]
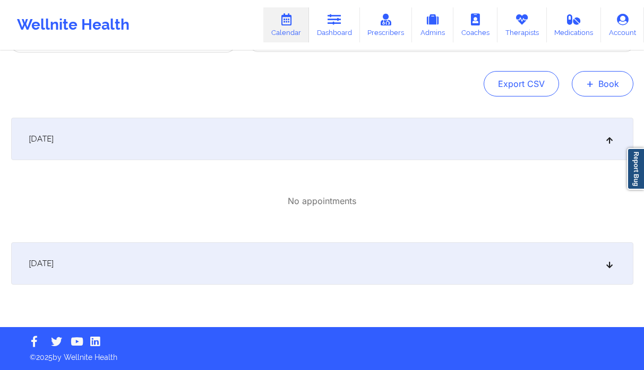
click at [612, 88] on button "+ Book" at bounding box center [603, 83] width 62 height 25
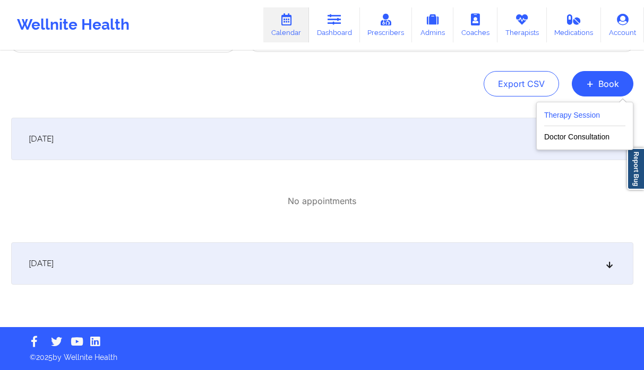
click at [564, 113] on button "Therapy Session" at bounding box center [584, 118] width 81 height 18
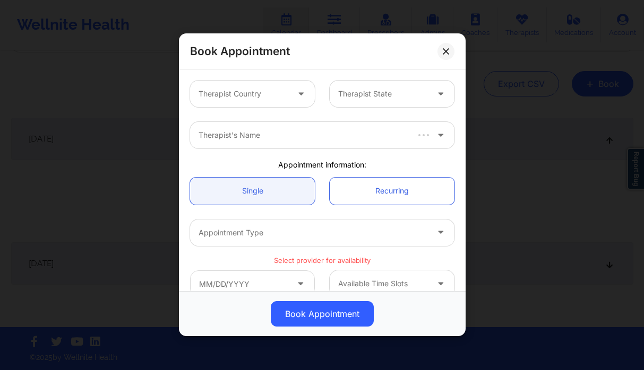
click at [262, 99] on div at bounding box center [243, 94] width 90 height 13
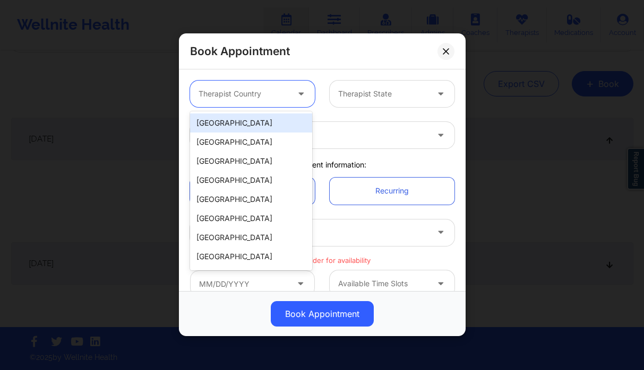
click at [249, 116] on div "[GEOGRAPHIC_DATA]" at bounding box center [251, 123] width 122 height 19
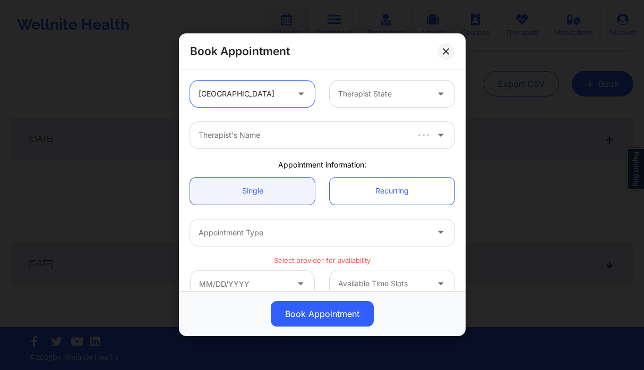
click at [378, 96] on div at bounding box center [383, 94] width 90 height 13
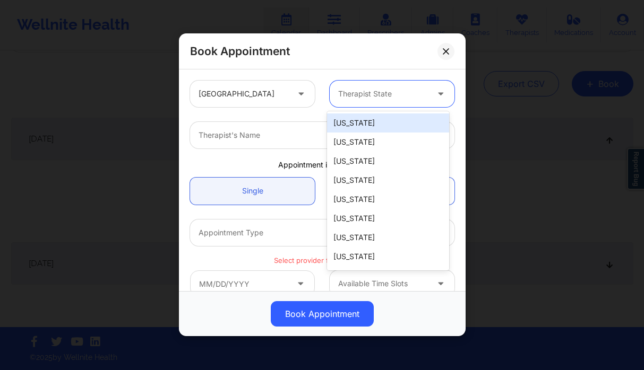
type input "f"
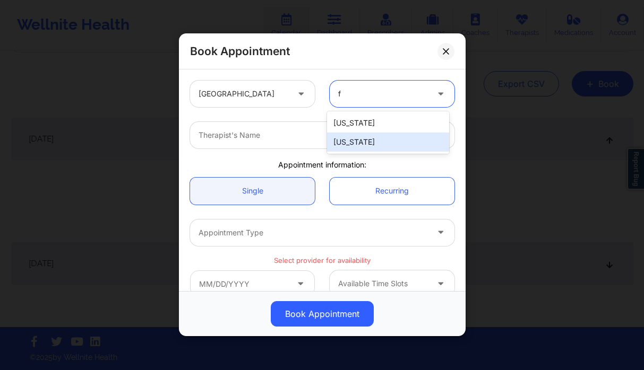
click at [358, 144] on div "[US_STATE]" at bounding box center [388, 142] width 122 height 19
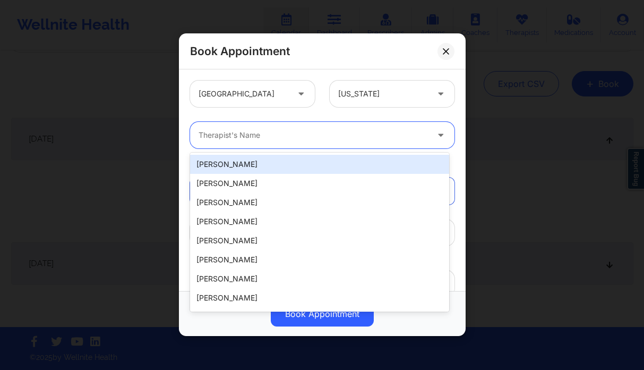
click at [267, 133] on div at bounding box center [312, 135] width 229 height 13
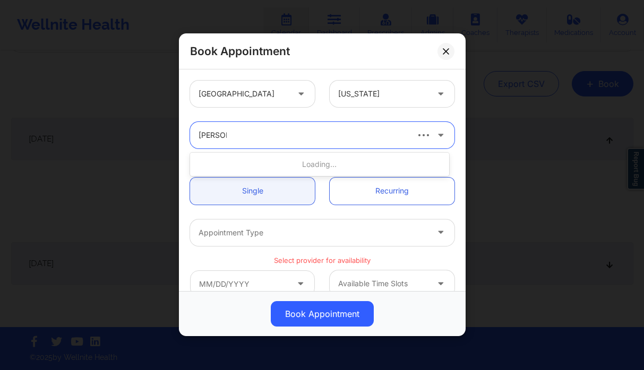
type input "janell sta"
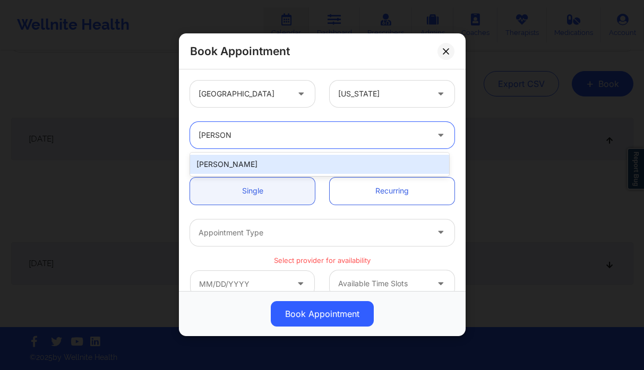
click at [278, 169] on div "Janell Stallworth" at bounding box center [319, 164] width 259 height 19
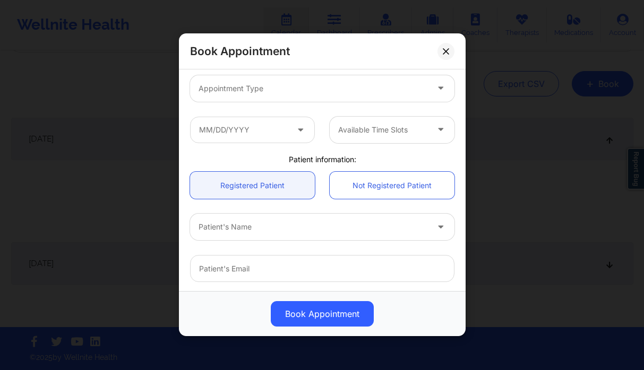
scroll to position [185, 0]
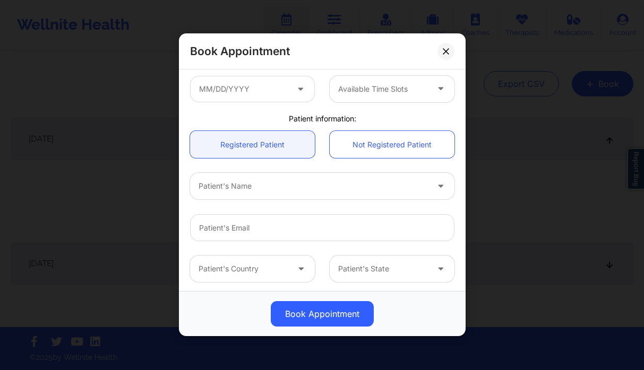
click at [229, 174] on div "Patient's Name" at bounding box center [309, 186] width 239 height 27
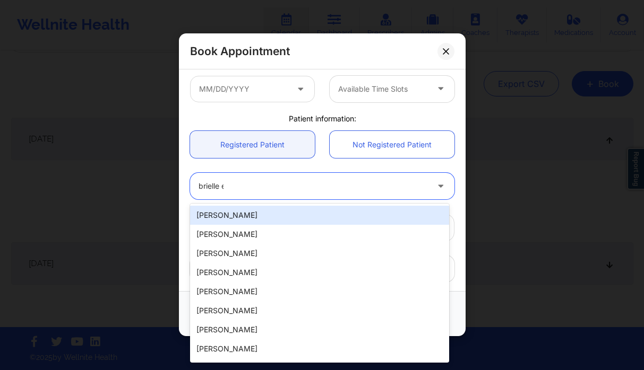
type input "brielle ed"
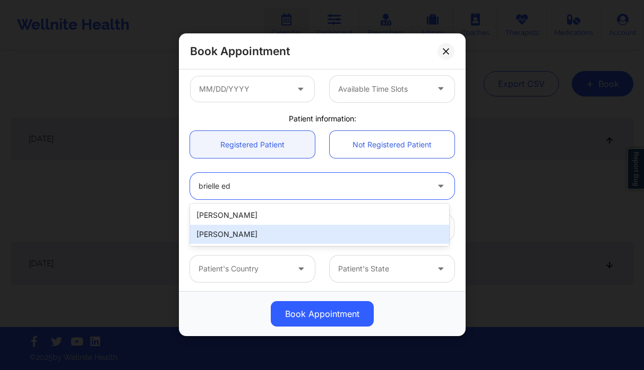
click at [237, 234] on div "Brielle Edwards" at bounding box center [319, 234] width 259 height 19
type input "nicoledean@msn.com"
type input "+1754-234-6157"
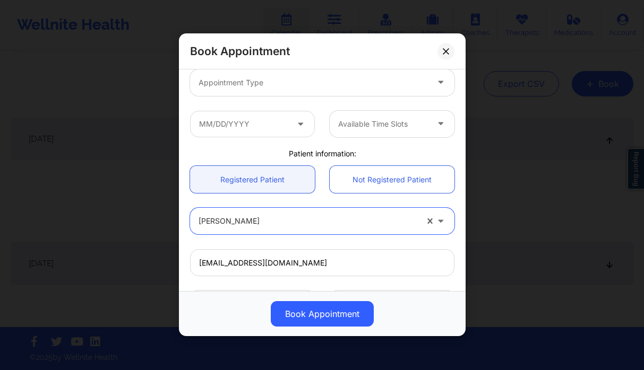
scroll to position [70, 0]
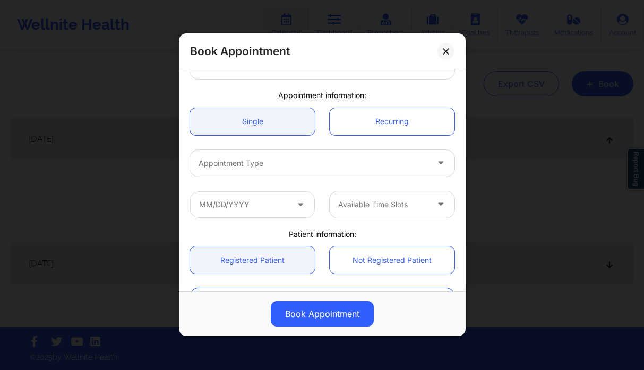
click at [249, 158] on div at bounding box center [312, 163] width 229 height 13
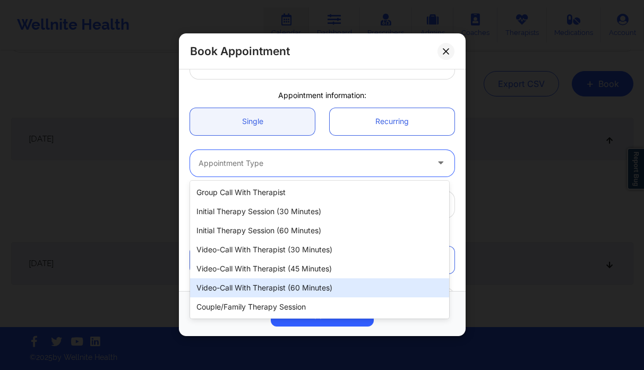
click at [289, 282] on div "Video-Call with Therapist (60 minutes)" at bounding box center [319, 288] width 259 height 19
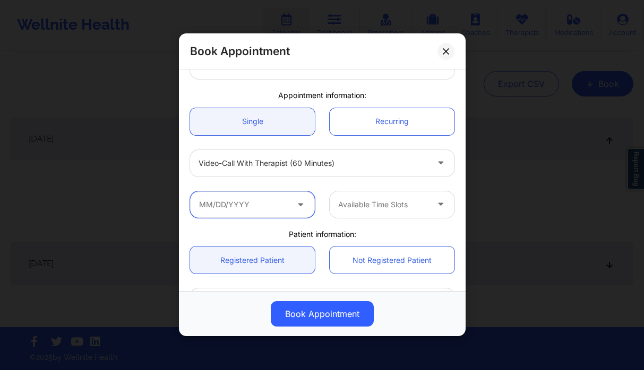
click at [253, 200] on input "text" at bounding box center [252, 205] width 125 height 27
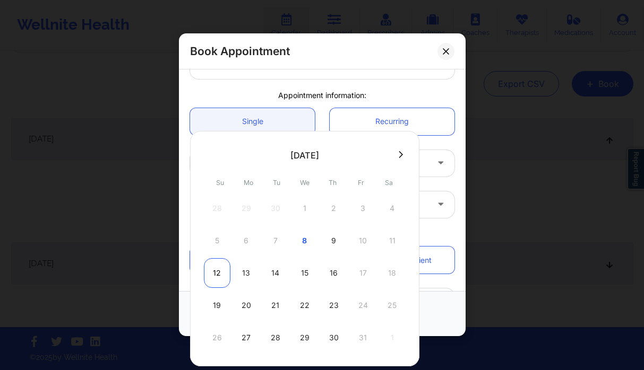
click at [219, 279] on div "12" at bounding box center [217, 273] width 27 height 30
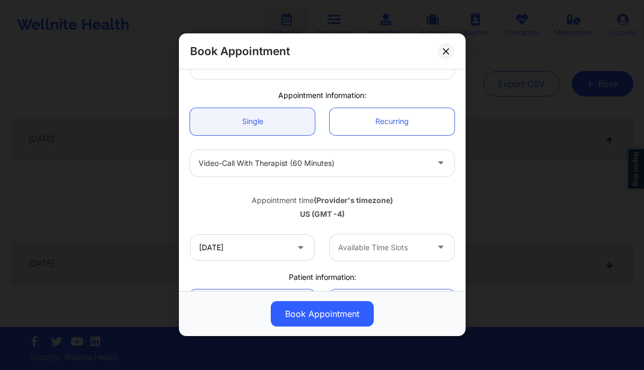
click at [385, 242] on div at bounding box center [383, 247] width 90 height 13
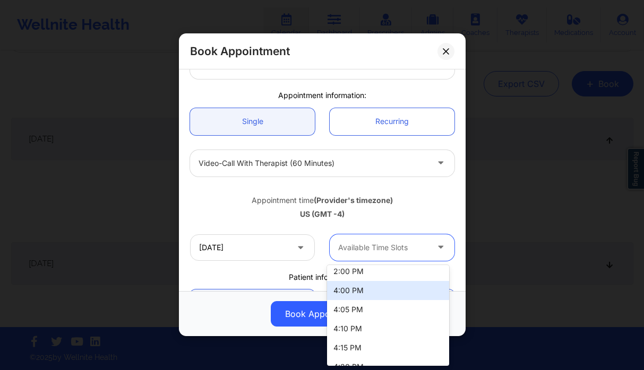
scroll to position [6, 0]
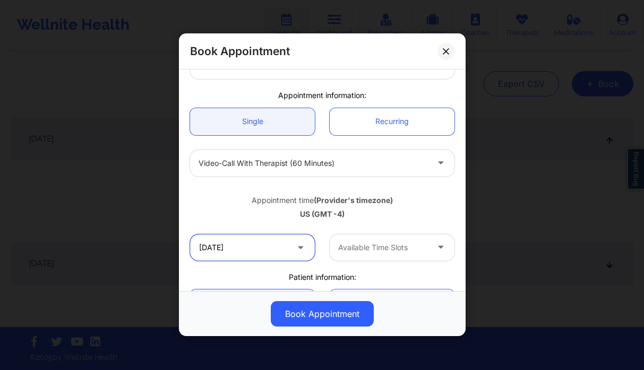
click at [214, 246] on input "10/12/2025" at bounding box center [252, 248] width 125 height 27
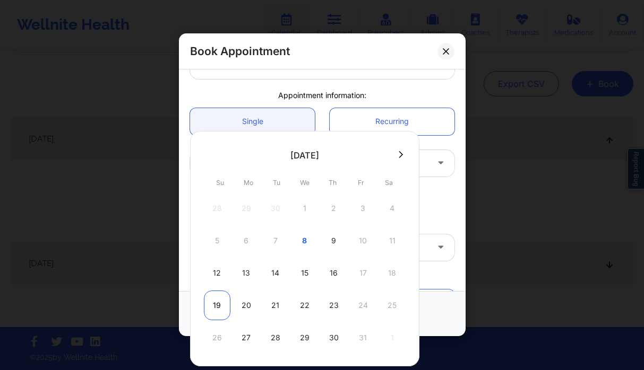
click at [220, 298] on div "19" at bounding box center [217, 306] width 27 height 30
type input "10/19/2025"
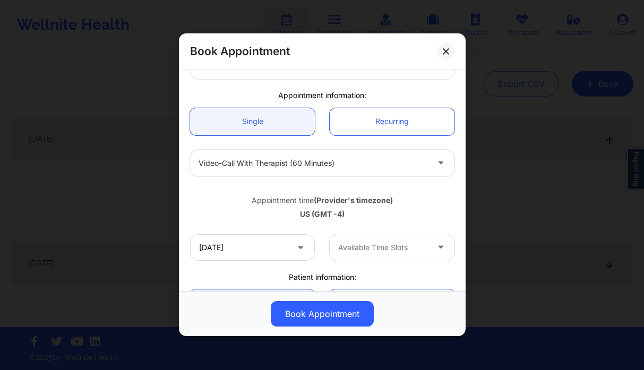
click at [388, 246] on div at bounding box center [383, 247] width 90 height 13
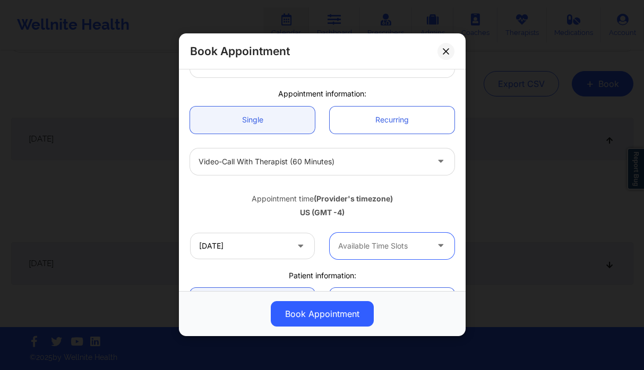
scroll to position [72, 0]
click at [374, 249] on div at bounding box center [383, 245] width 90 height 13
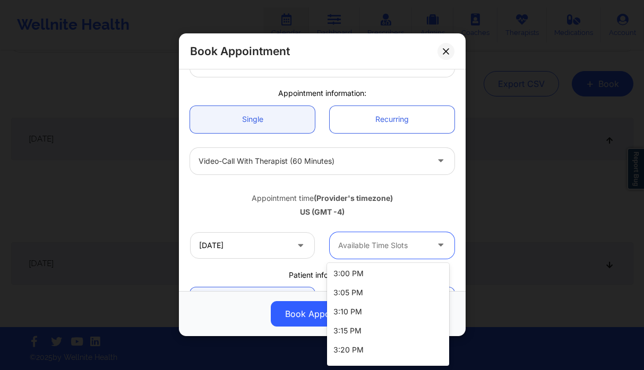
scroll to position [465, 0]
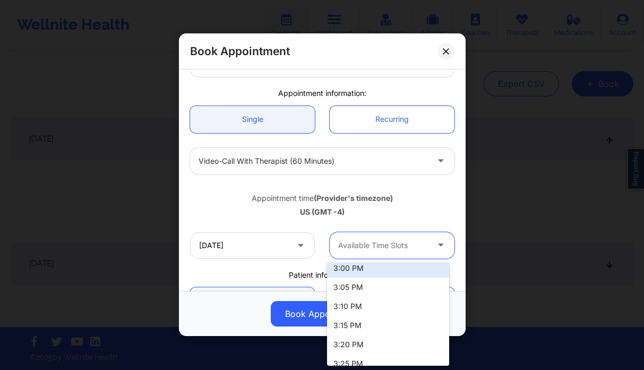
click at [373, 270] on div "3:00 PM" at bounding box center [388, 268] width 122 height 19
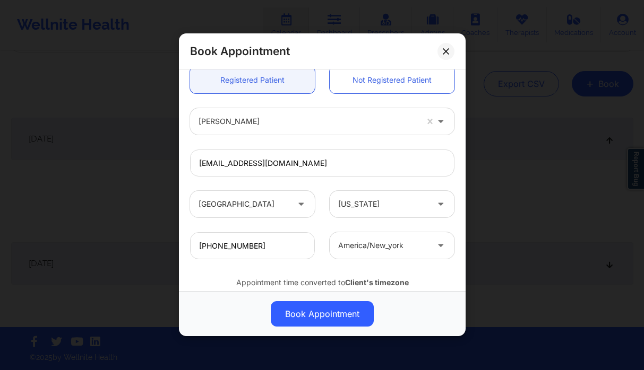
scroll to position [329, 0]
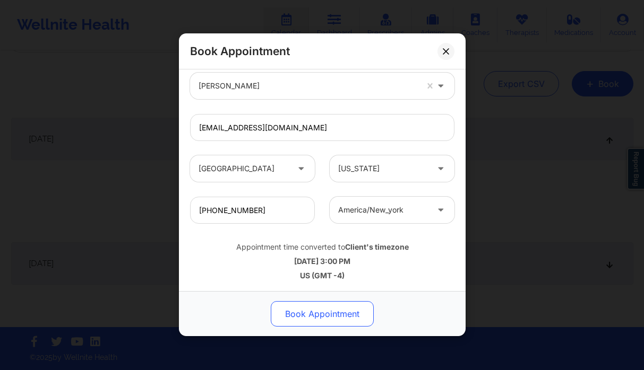
click at [339, 314] on button "Book Appointment" at bounding box center [322, 314] width 103 height 25
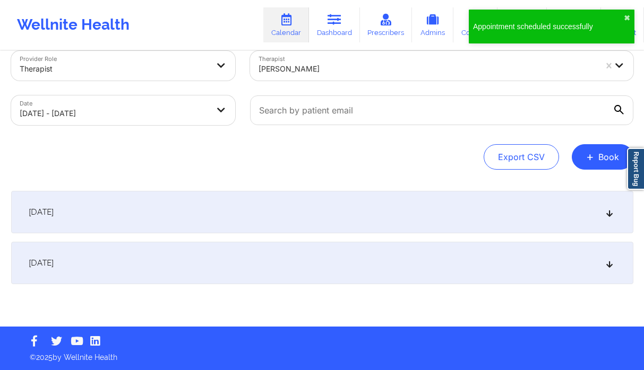
scroll to position [20, 0]
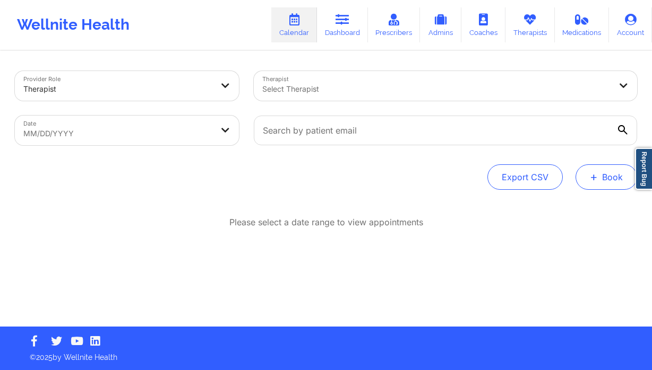
click at [611, 184] on button "+ Book" at bounding box center [606, 177] width 62 height 25
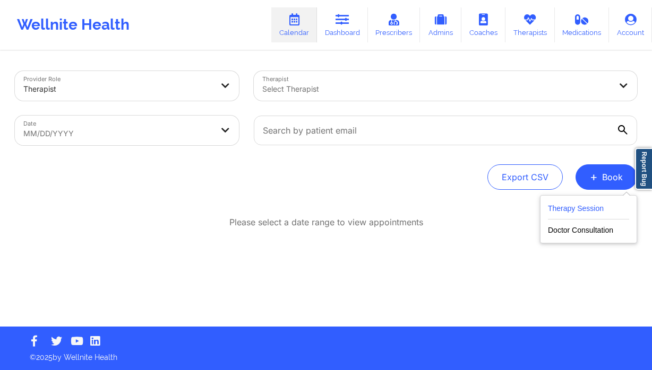
click at [567, 212] on button "Therapy Session" at bounding box center [588, 211] width 81 height 18
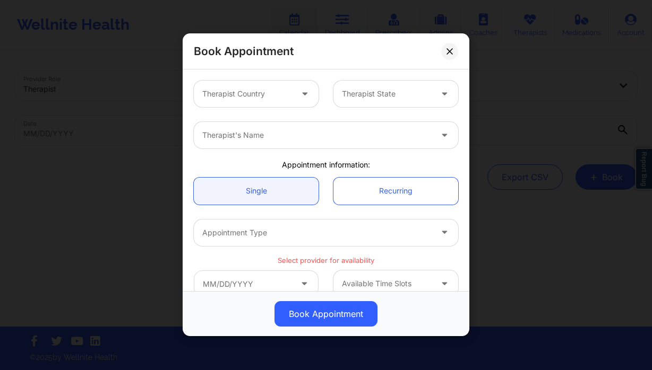
click at [281, 101] on div "Therapist Country" at bounding box center [243, 94] width 99 height 27
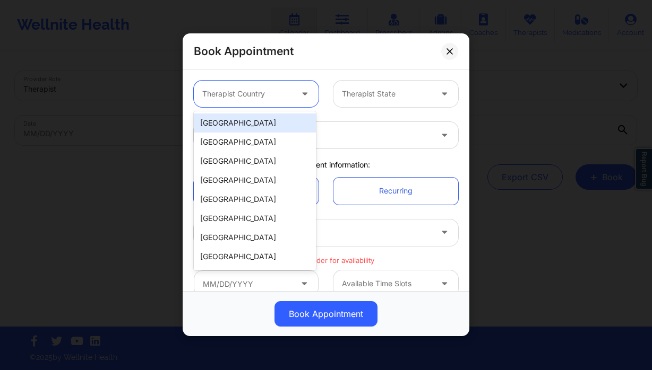
click at [266, 123] on div "[GEOGRAPHIC_DATA]" at bounding box center [255, 123] width 122 height 19
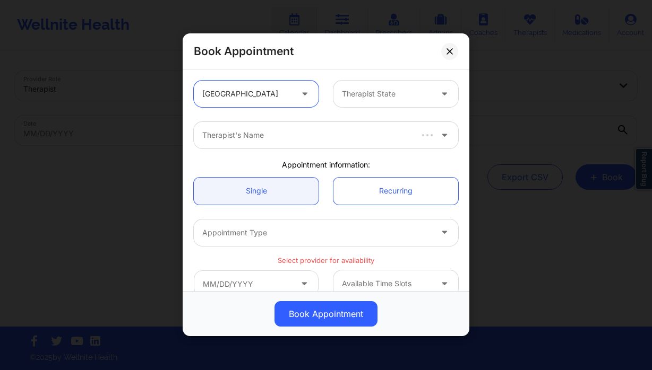
click at [382, 96] on div at bounding box center [387, 94] width 90 height 13
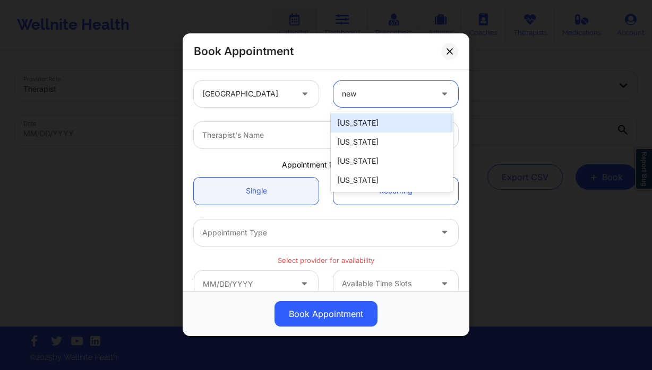
type input "new y"
click at [395, 119] on div "[US_STATE]" at bounding box center [392, 123] width 122 height 19
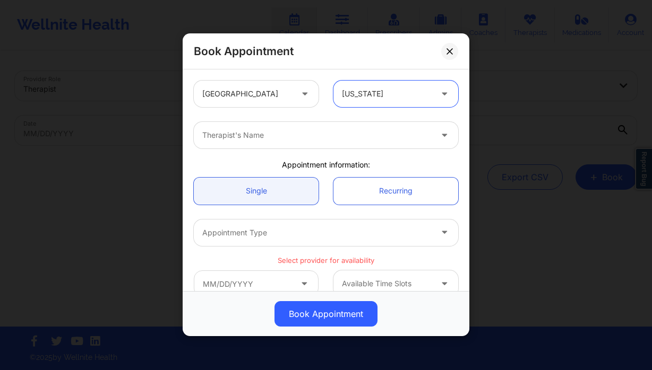
click at [260, 136] on div at bounding box center [316, 135] width 229 height 13
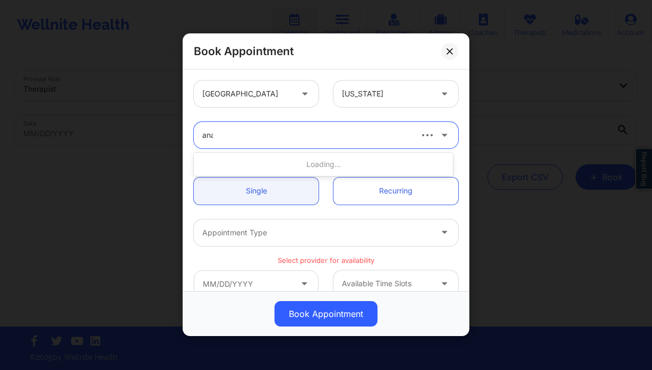
type input "anais"
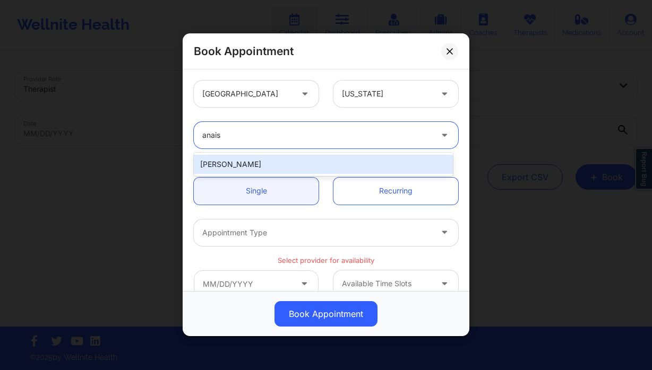
click at [269, 170] on div "[PERSON_NAME]" at bounding box center [323, 164] width 259 height 19
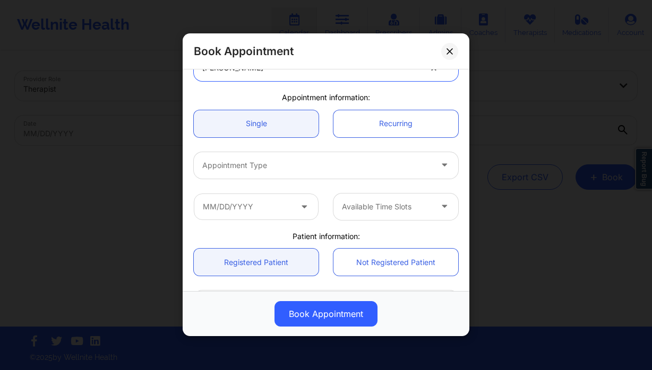
scroll to position [209, 0]
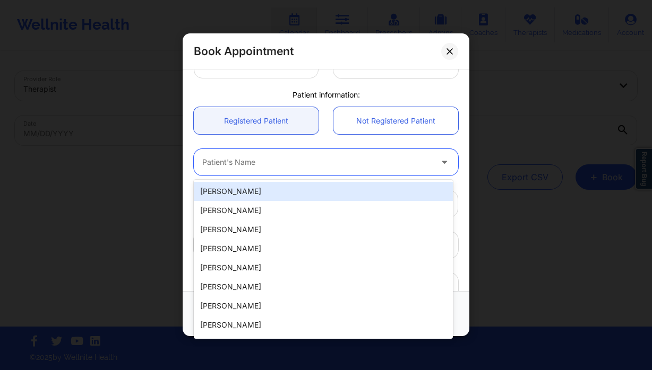
click at [226, 165] on div at bounding box center [316, 163] width 229 height 13
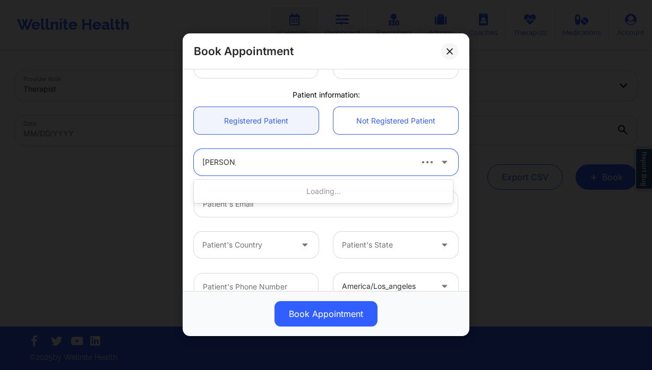
type input "victoria se"
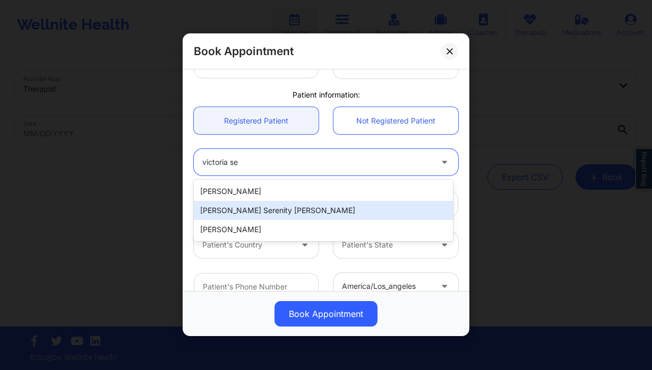
click at [270, 212] on div "[PERSON_NAME] Serenity [PERSON_NAME]" at bounding box center [323, 210] width 259 height 19
type input "[EMAIL_ADDRESS][DOMAIN_NAME]"
type input "[PHONE_NUMBER]"
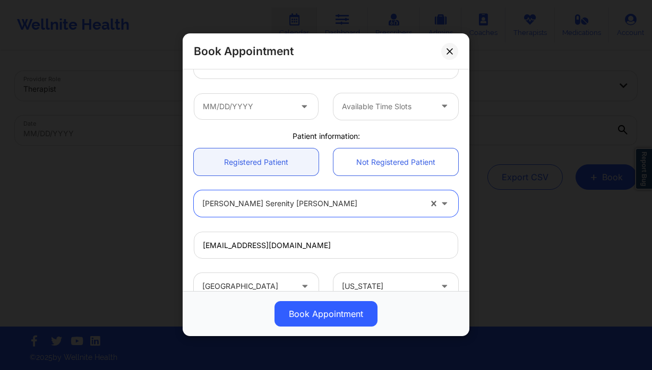
scroll to position [156, 0]
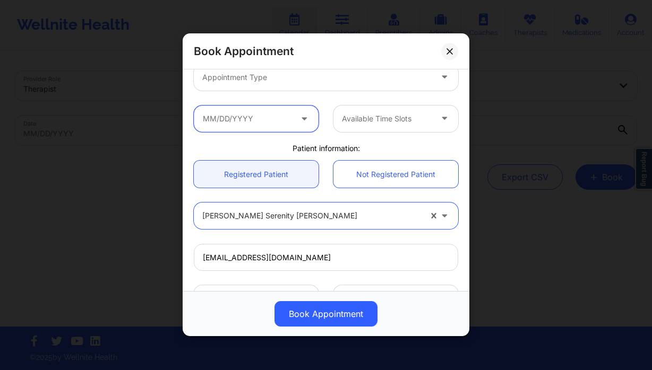
click at [277, 115] on input "text" at bounding box center [256, 119] width 125 height 27
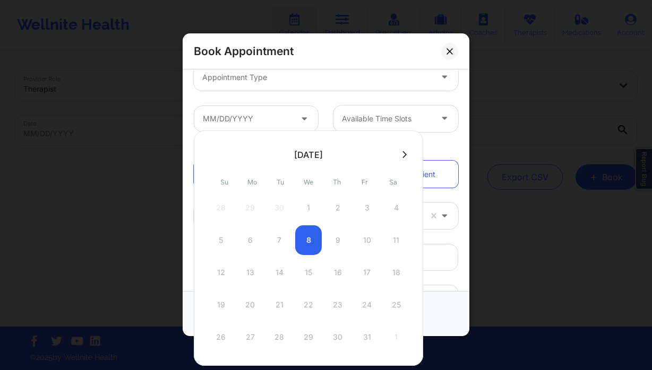
click at [272, 90] on div "Appointment Type" at bounding box center [313, 77] width 239 height 27
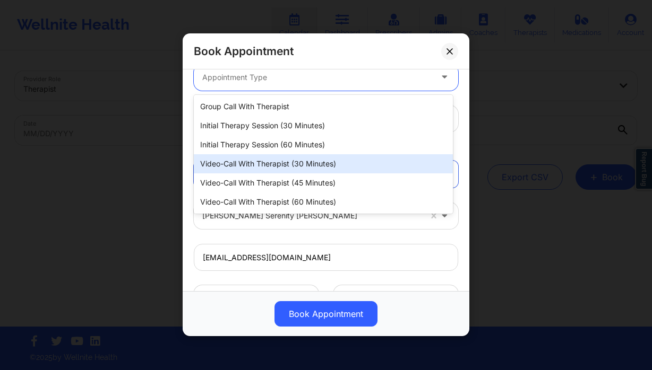
click at [321, 165] on div "Video-Call with Therapist (30 minutes)" at bounding box center [323, 163] width 259 height 19
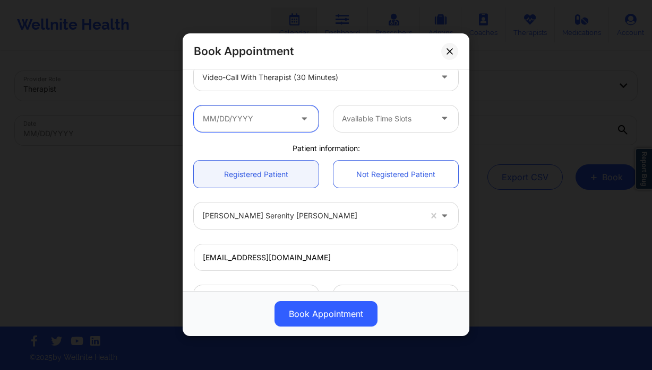
click at [234, 118] on input "text" at bounding box center [256, 119] width 125 height 27
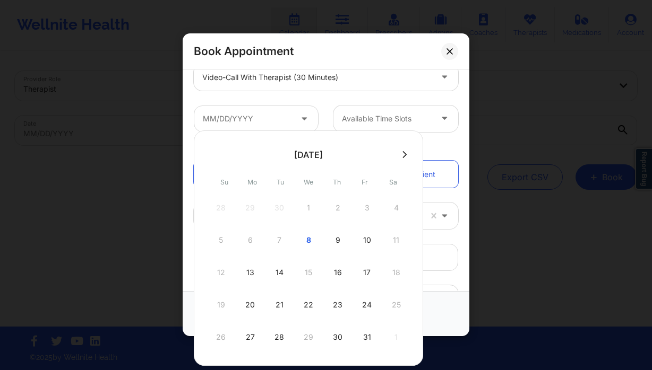
click at [331, 274] on div "16" at bounding box center [337, 273] width 27 height 30
type input "[DATE]"
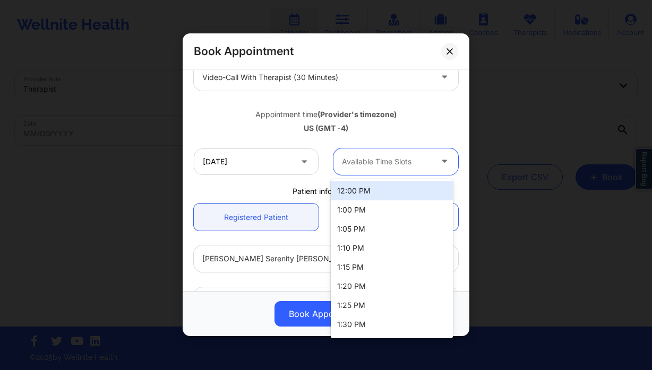
click at [377, 166] on div at bounding box center [387, 162] width 90 height 13
click at [378, 198] on div "12:00 PM" at bounding box center [392, 191] width 122 height 19
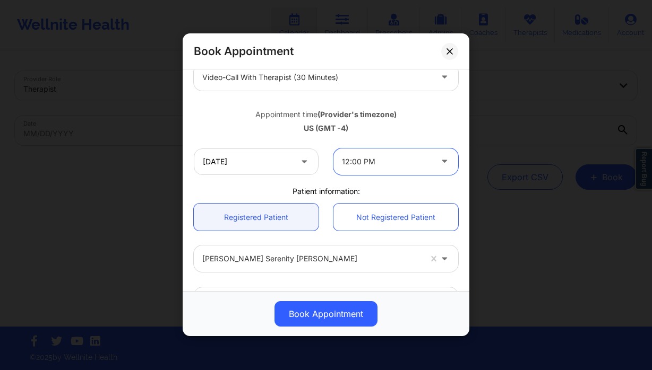
scroll to position [329, 0]
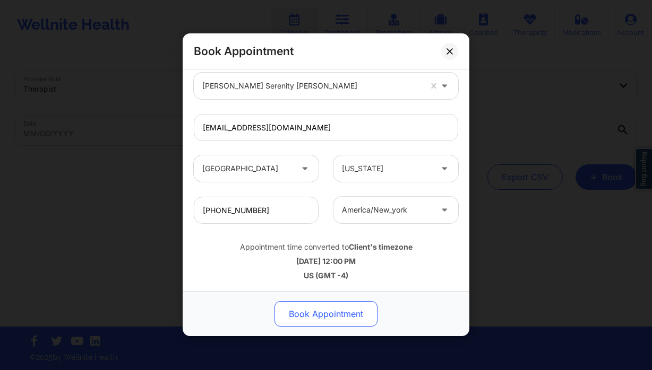
click at [349, 312] on button "Book Appointment" at bounding box center [325, 314] width 103 height 25
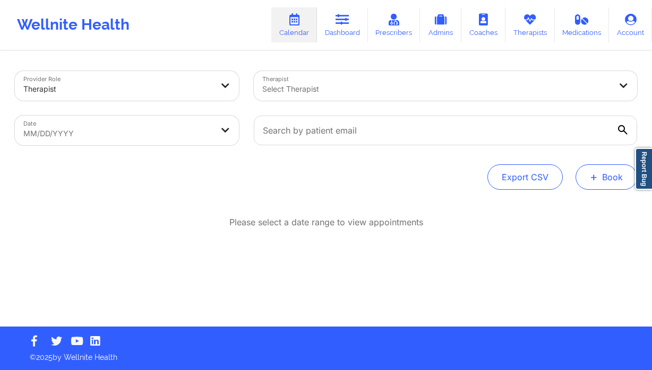
click at [611, 182] on button "+ Book" at bounding box center [606, 177] width 62 height 25
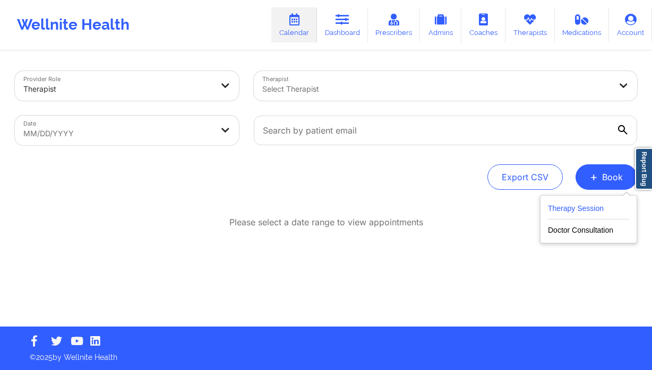
click at [566, 204] on button "Therapy Session" at bounding box center [588, 211] width 81 height 18
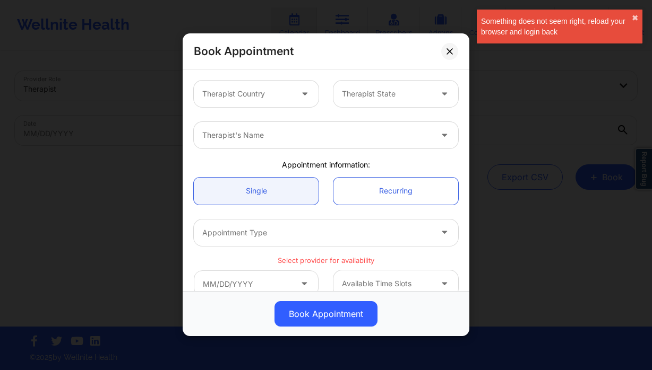
click at [101, 115] on div "Book Appointment Therapist Country Therapist State Therapist's Name Appointment…" at bounding box center [326, 185] width 652 height 370
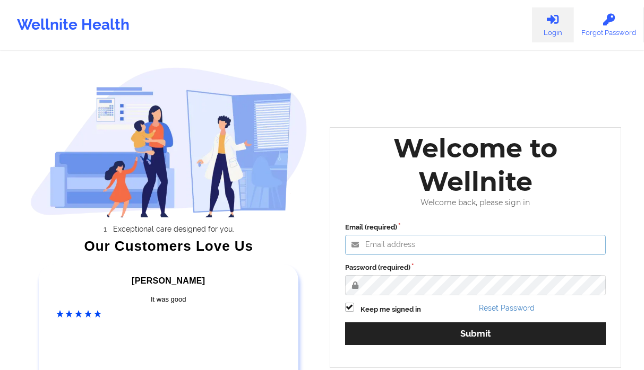
click at [433, 251] on input "Email (required)" at bounding box center [475, 245] width 261 height 20
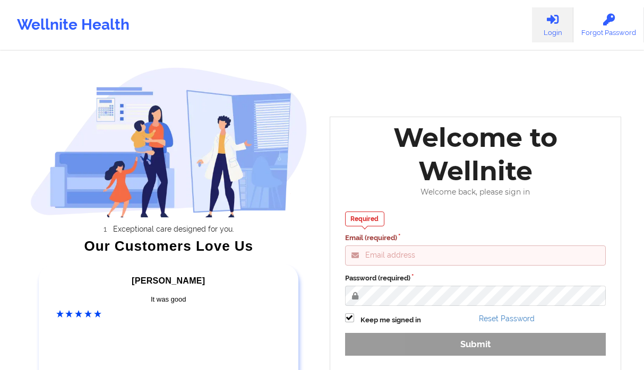
type input "[PERSON_NAME][EMAIL_ADDRESS][DOMAIN_NAME]"
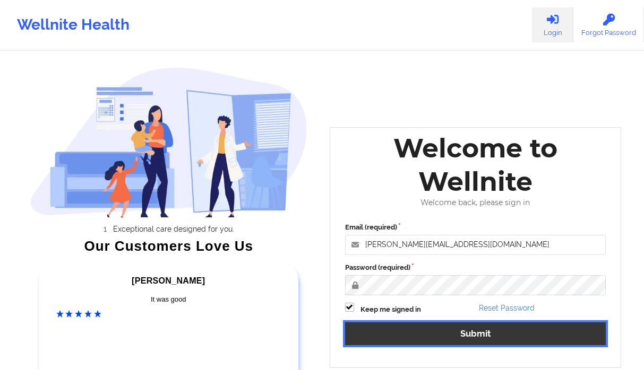
click at [464, 323] on button "Submit" at bounding box center [475, 334] width 261 height 23
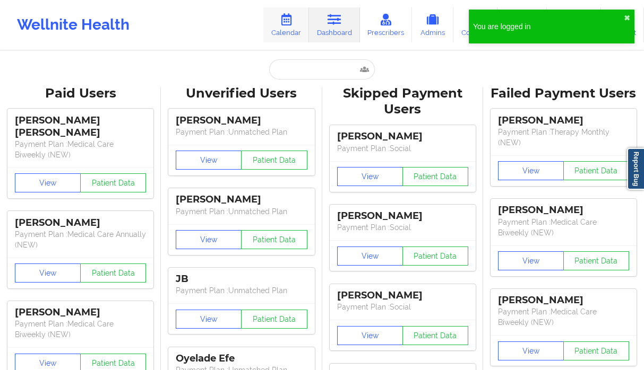
click at [279, 29] on link "Calendar" at bounding box center [286, 24] width 46 height 35
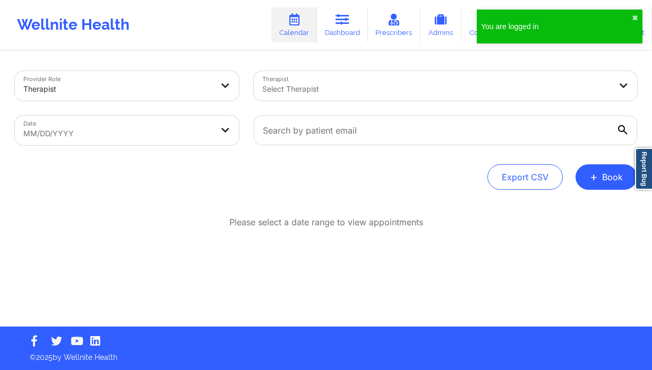
click at [102, 89] on div at bounding box center [117, 89] width 189 height 13
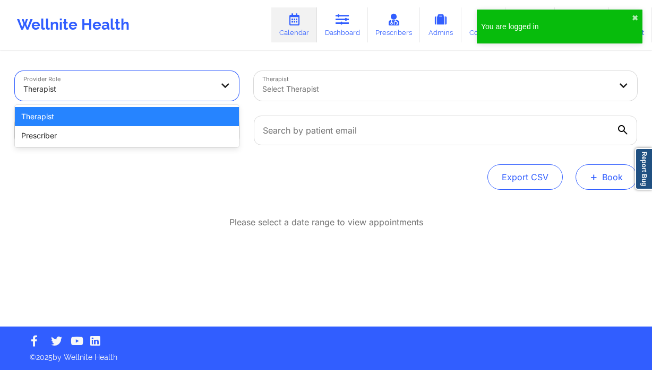
click at [629, 188] on button "+ Book" at bounding box center [606, 177] width 62 height 25
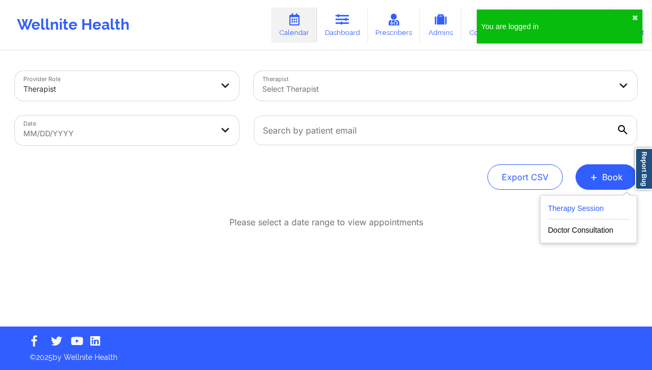
click at [573, 209] on button "Therapy Session" at bounding box center [588, 211] width 81 height 18
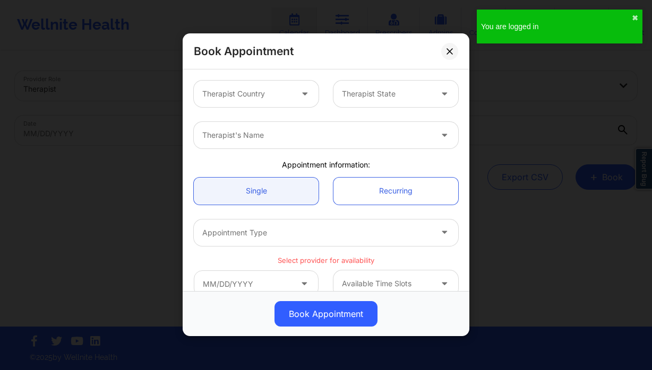
drag, startPoint x: 129, startPoint y: 47, endPoint x: 141, endPoint y: 13, distance: 35.7
click at [129, 45] on div "Book Appointment Therapist Country Therapist State Therapist's Name Appointment…" at bounding box center [326, 185] width 652 height 370
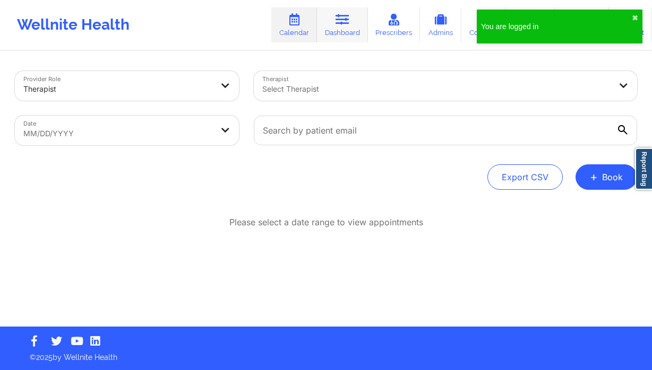
click at [349, 33] on link "Dashboard" at bounding box center [342, 24] width 51 height 35
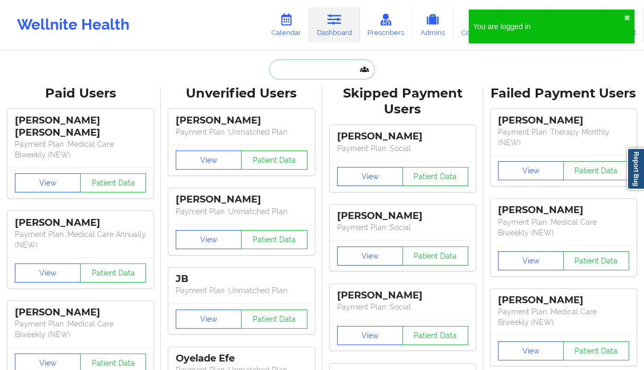
click at [327, 77] on input "text" at bounding box center [321, 69] width 105 height 20
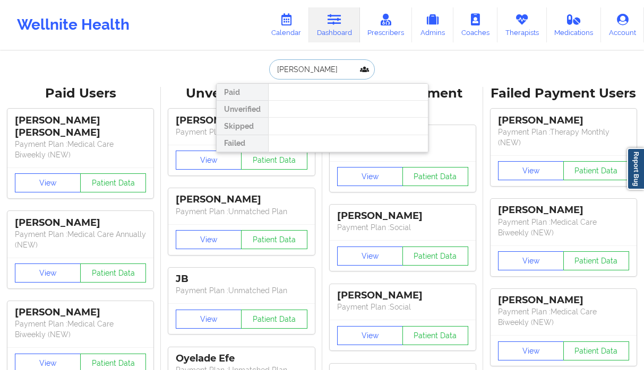
type input "[PERSON_NAME]"
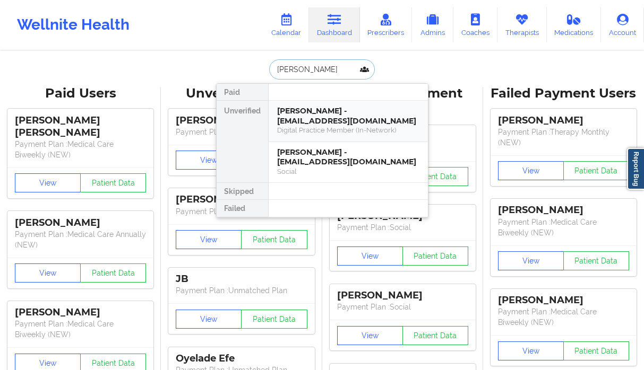
click at [318, 125] on div "[PERSON_NAME] - [EMAIL_ADDRESS][DOMAIN_NAME]" at bounding box center [348, 116] width 142 height 20
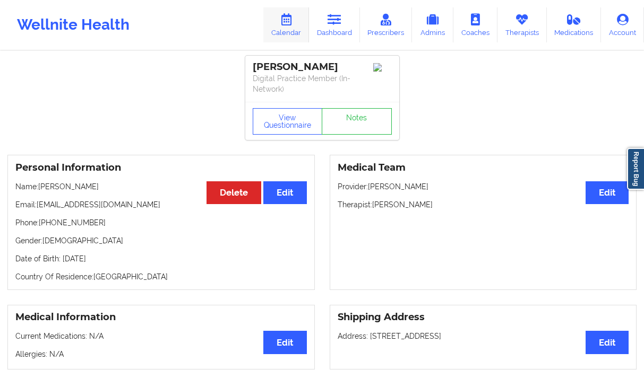
click at [297, 22] on link "Calendar" at bounding box center [286, 24] width 46 height 35
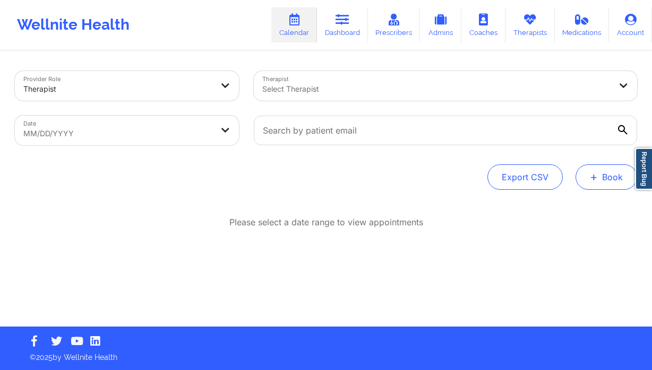
click at [596, 180] on span "+" at bounding box center [594, 177] width 8 height 6
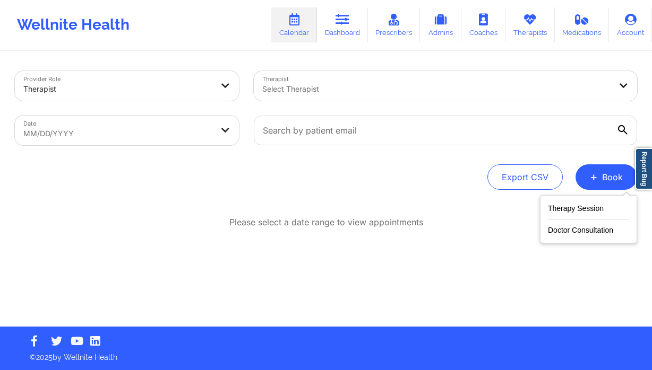
click at [560, 209] on button "Therapy Session" at bounding box center [588, 211] width 81 height 18
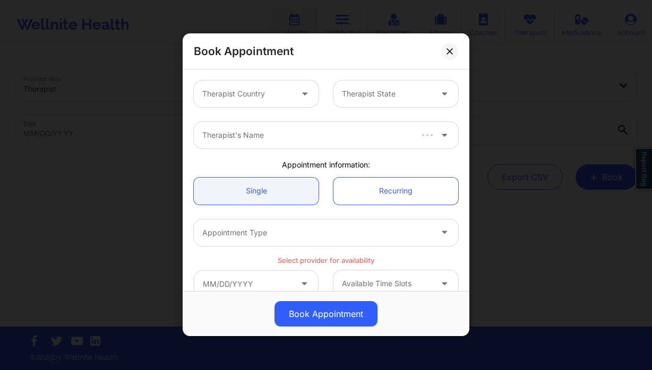
click at [276, 101] on div "Therapist Country" at bounding box center [243, 94] width 99 height 27
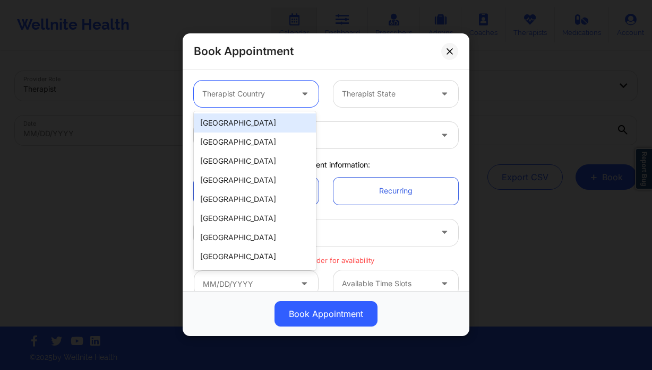
click at [260, 124] on div "[GEOGRAPHIC_DATA]" at bounding box center [255, 123] width 122 height 19
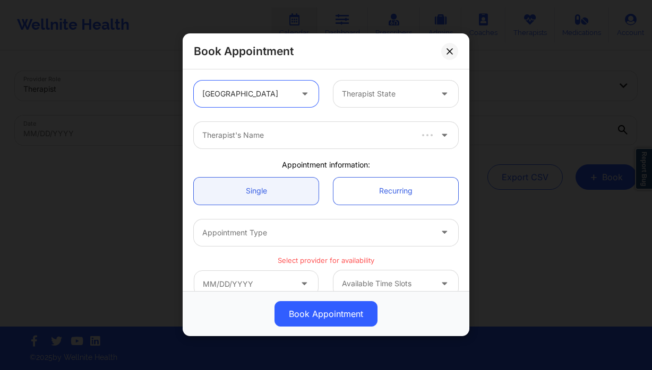
click at [384, 97] on div at bounding box center [387, 94] width 90 height 13
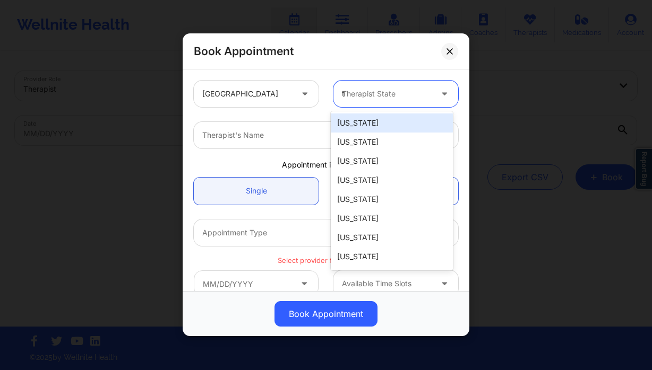
type input "te"
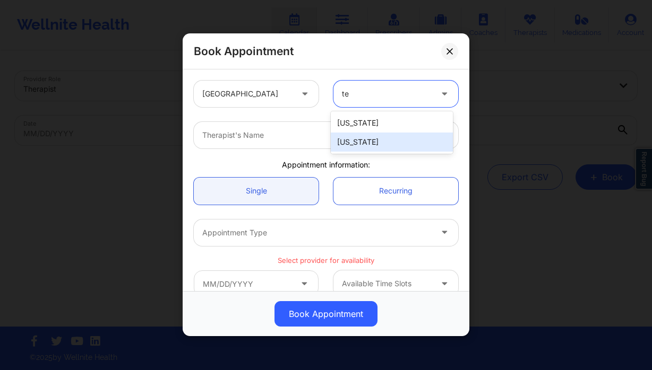
click at [363, 142] on div "[US_STATE]" at bounding box center [392, 142] width 122 height 19
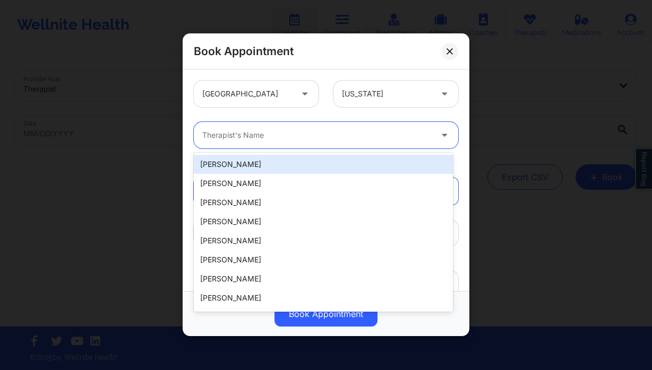
click at [287, 144] on div "Therapist's Name" at bounding box center [313, 135] width 239 height 27
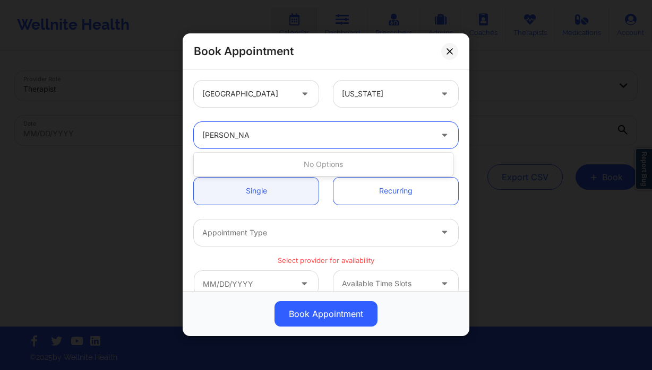
type input "[PERSON_NAME]"
drag, startPoint x: 282, startPoint y: 118, endPoint x: 278, endPoint y: 134, distance: 16.3
click at [282, 118] on div "Use Up and Down to choose options, press Enter to select the currently focused …" at bounding box center [325, 135] width 279 height 41
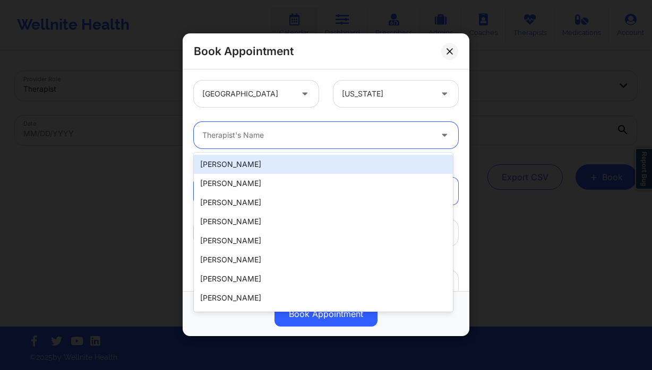
click at [278, 134] on div at bounding box center [316, 135] width 229 height 13
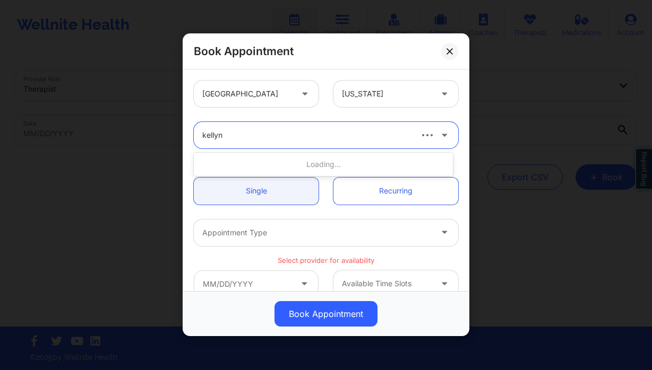
type input "kellyn r"
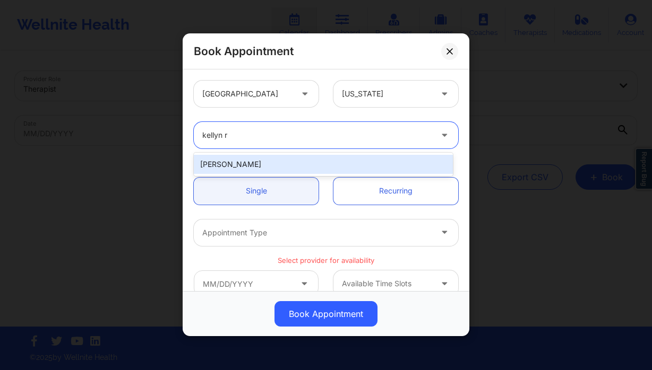
click at [273, 170] on div "[PERSON_NAME]" at bounding box center [323, 164] width 259 height 19
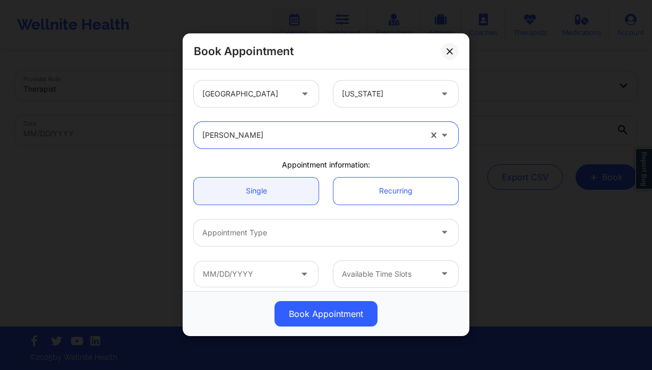
scroll to position [202, 0]
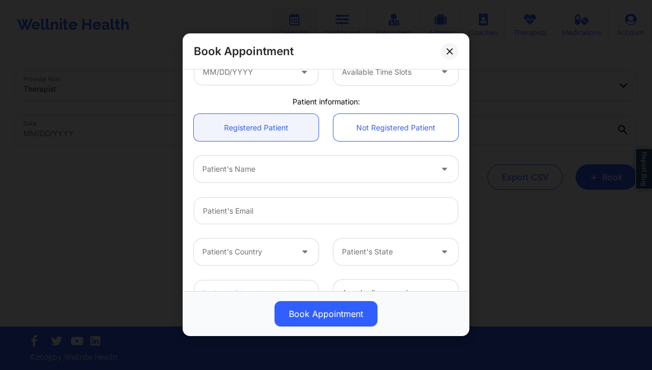
click at [247, 175] on div at bounding box center [316, 169] width 229 height 13
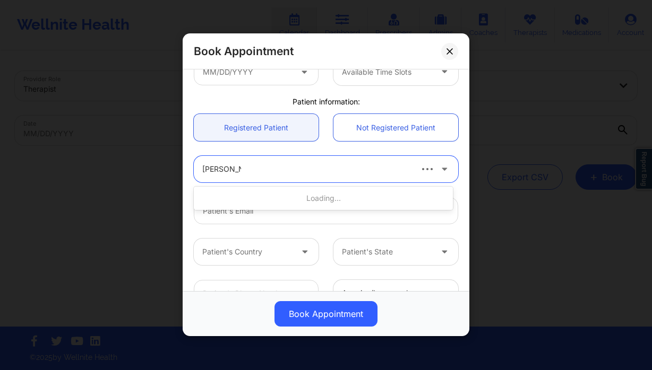
type input "[PERSON_NAME]"
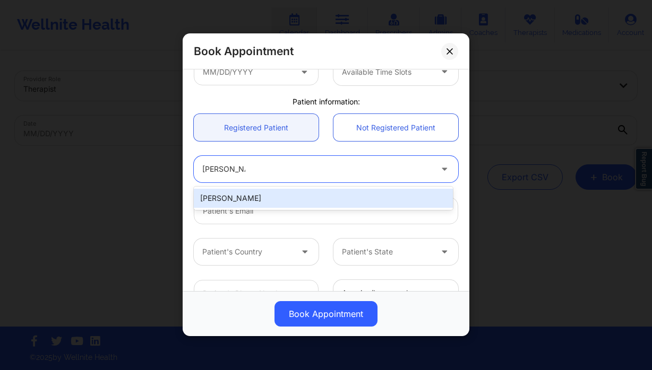
click at [319, 204] on div "[PERSON_NAME]" at bounding box center [323, 198] width 259 height 19
type input "[EMAIL_ADDRESS][DOMAIN_NAME]"
type input "[PHONE_NUMBER]"
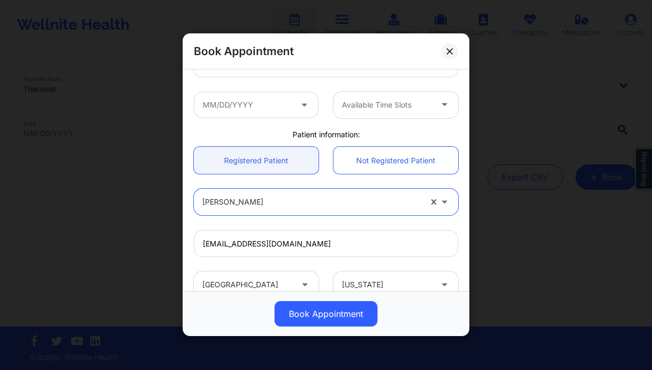
scroll to position [121, 0]
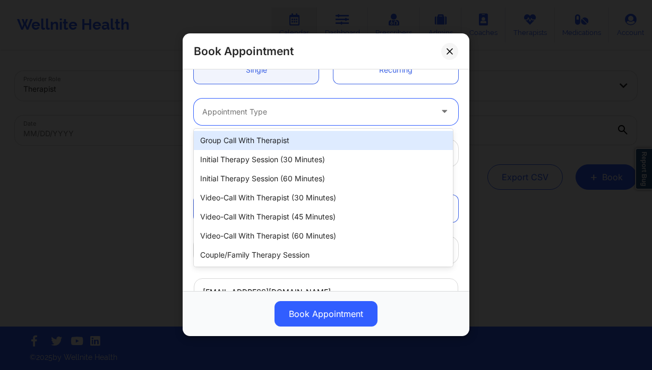
click at [281, 109] on div at bounding box center [316, 112] width 229 height 13
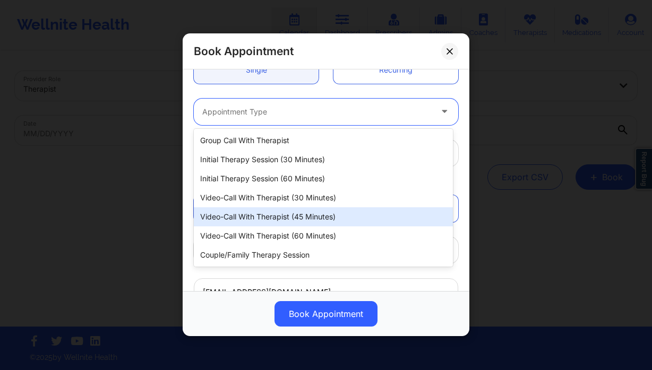
click at [322, 215] on div "Video-Call with Therapist (45 minutes)" at bounding box center [323, 217] width 259 height 19
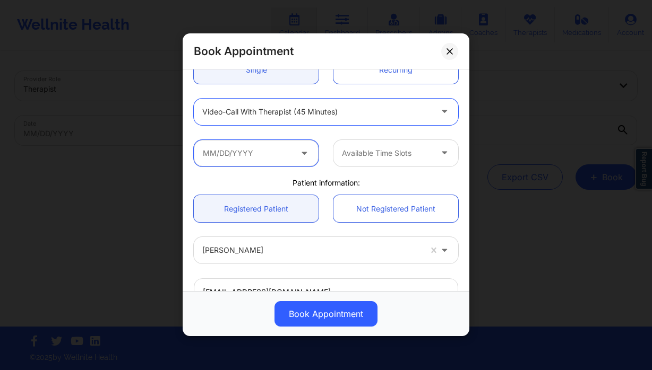
click at [246, 152] on input "text" at bounding box center [256, 153] width 125 height 27
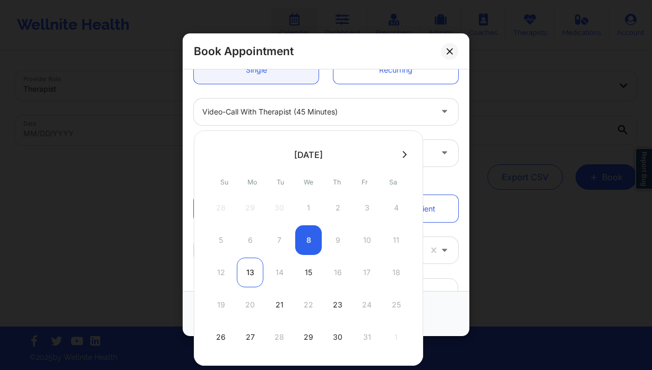
click at [250, 270] on div "13" at bounding box center [250, 273] width 27 height 30
type input "[DATE]"
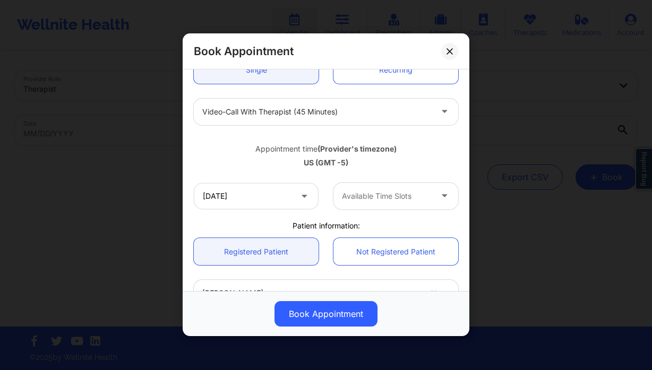
click at [369, 204] on div "Available Time Slots" at bounding box center [382, 196] width 99 height 27
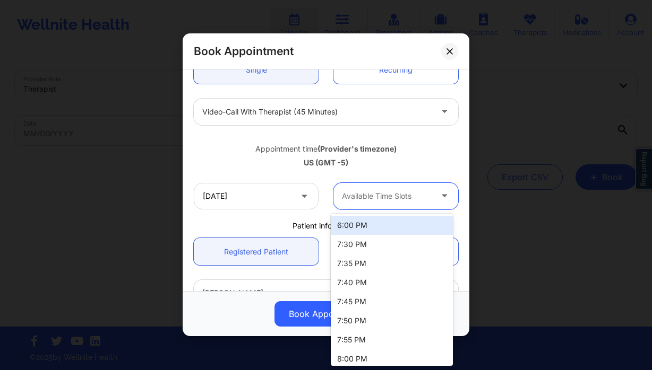
click at [379, 228] on div "6:00 PM" at bounding box center [392, 225] width 122 height 19
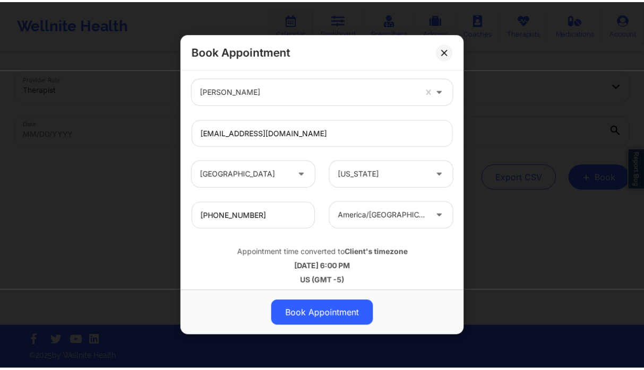
scroll to position [329, 0]
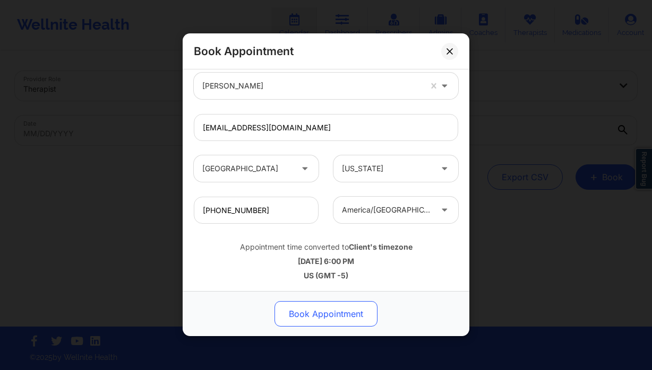
click at [318, 315] on button "Book Appointment" at bounding box center [325, 314] width 103 height 25
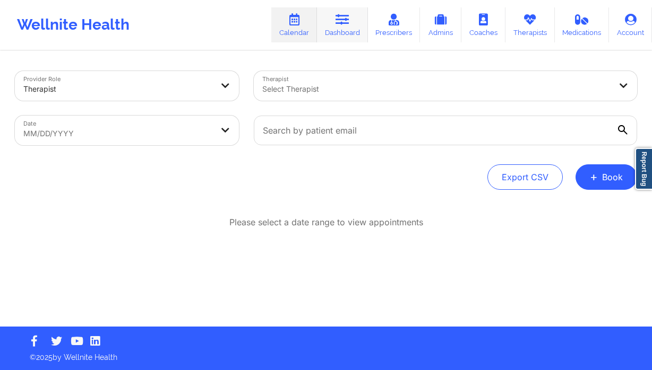
click at [324, 24] on link "Dashboard" at bounding box center [342, 24] width 51 height 35
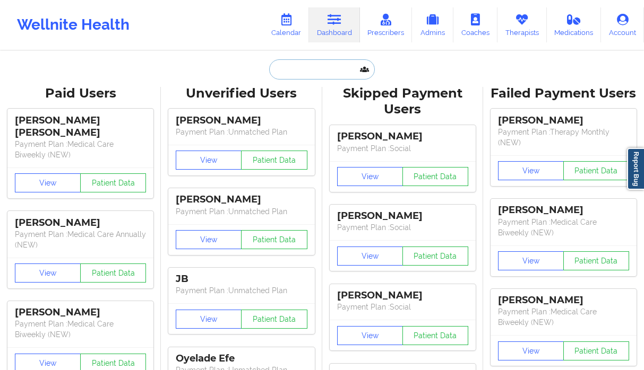
click at [330, 65] on input "text" at bounding box center [321, 69] width 105 height 20
paste input "[PERSON_NAME]"
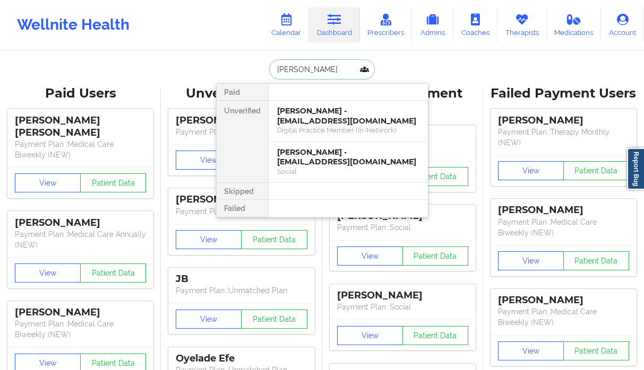
type input "[PERSON_NAME]"
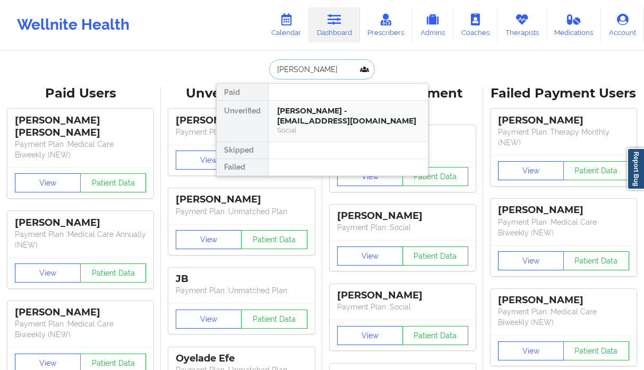
click at [303, 113] on div "Eddie Williams - eddie2993@yahoo.com" at bounding box center [348, 116] width 142 height 20
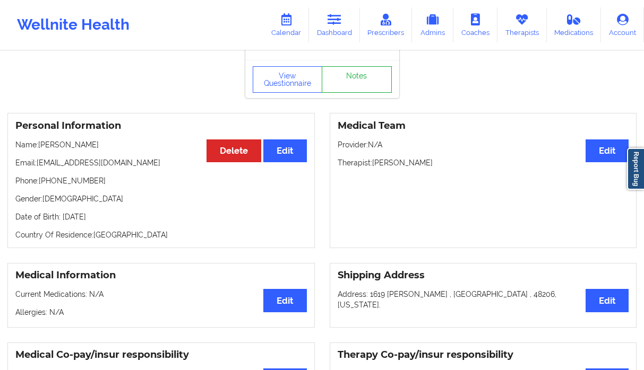
scroll to position [25, 0]
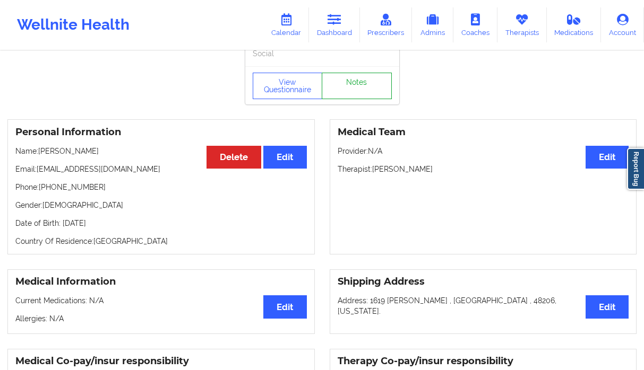
click at [385, 97] on link "Notes" at bounding box center [357, 86] width 70 height 27
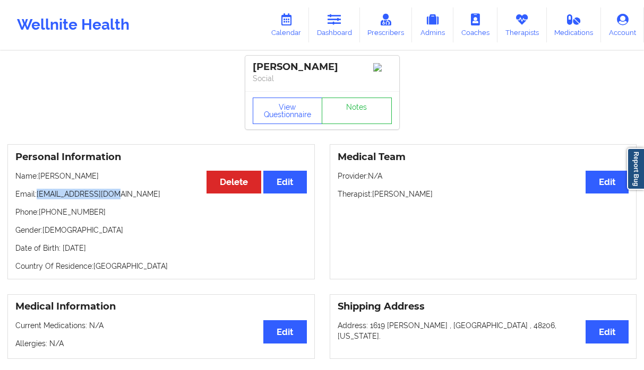
drag, startPoint x: 131, startPoint y: 198, endPoint x: 44, endPoint y: 198, distance: 87.0
click at [37, 200] on p "Email: eddie2993@yahoo.com" at bounding box center [160, 194] width 291 height 11
copy p "eddie2993@yahoo.com"
click at [296, 25] on link "Calendar" at bounding box center [286, 24] width 46 height 35
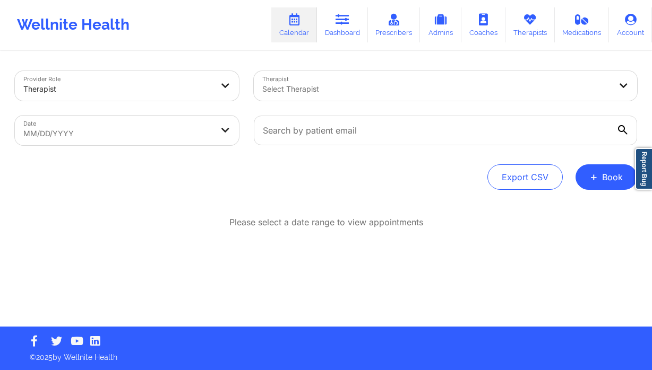
click at [125, 143] on body "Wellnite Health Calendar Dashboard Prescribers Admins Coaches Therapists Medica…" at bounding box center [326, 185] width 652 height 370
select select "2025-8"
select select "2025-9"
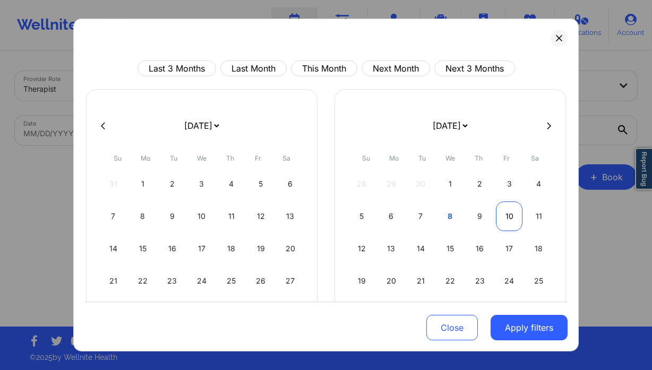
click at [498, 213] on div "10" at bounding box center [509, 217] width 27 height 30
select select "2025-9"
select select "2025-10"
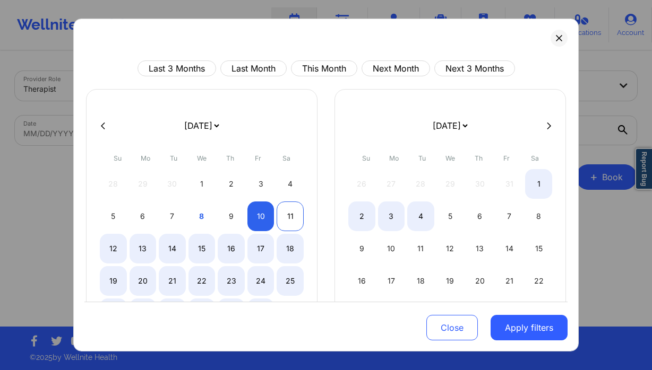
select select "2025-9"
select select "2025-10"
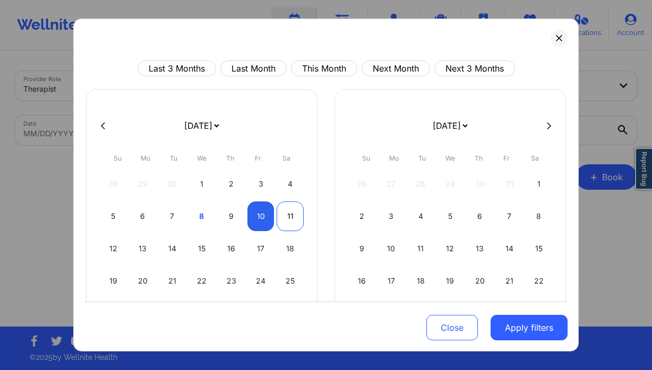
click at [299, 214] on div "11" at bounding box center [290, 217] width 27 height 30
select select "2025-9"
select select "2025-10"
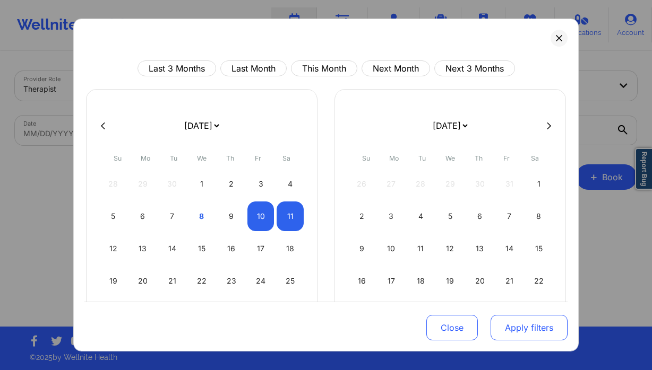
click at [517, 323] on button "Apply filters" at bounding box center [528, 327] width 77 height 25
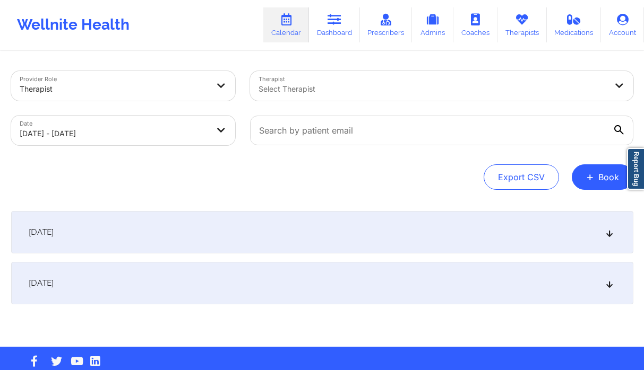
click at [330, 89] on div at bounding box center [432, 89] width 348 height 13
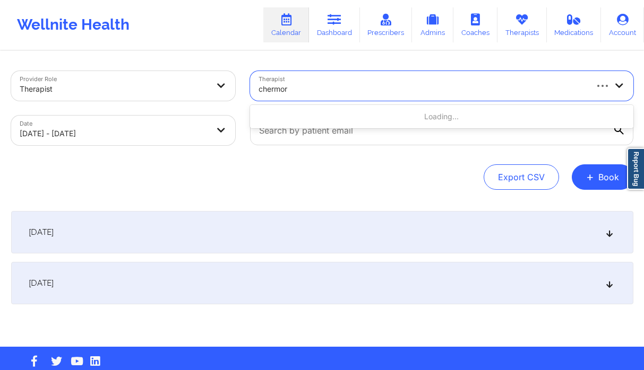
type input "chermora"
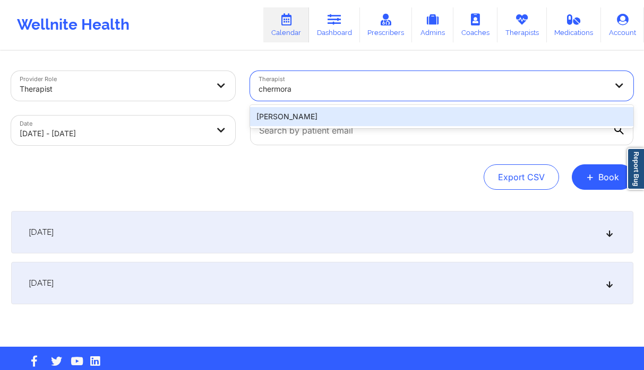
click at [361, 126] on div "Chermora Johnson" at bounding box center [441, 116] width 383 height 23
click at [366, 119] on div "Chermora Johnson" at bounding box center [441, 116] width 383 height 19
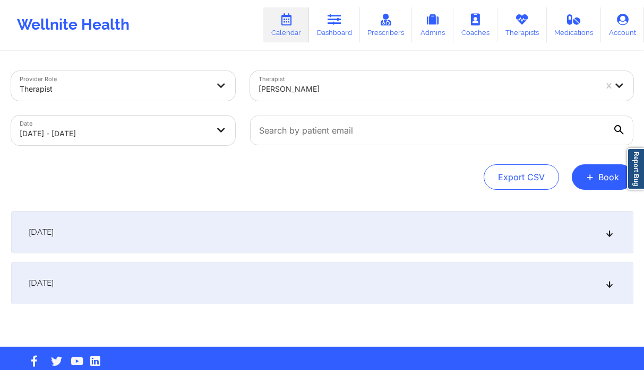
click at [190, 230] on div "October 10, 2025" at bounding box center [322, 232] width 622 height 42
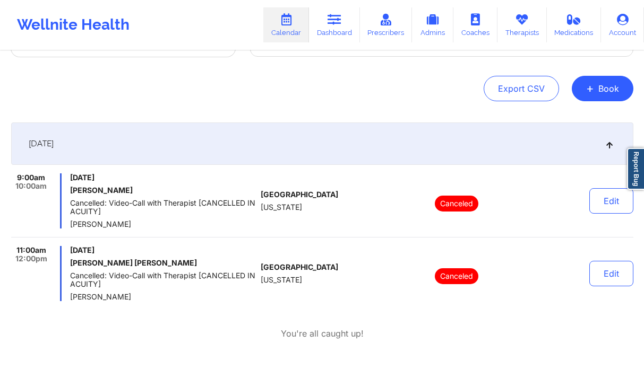
scroll to position [169, 0]
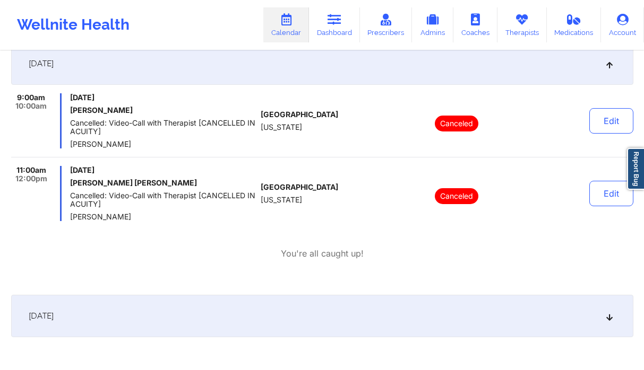
click at [177, 310] on div "October 11, 2025" at bounding box center [322, 316] width 622 height 42
click at [154, 322] on div "October 11, 2025" at bounding box center [322, 316] width 622 height 42
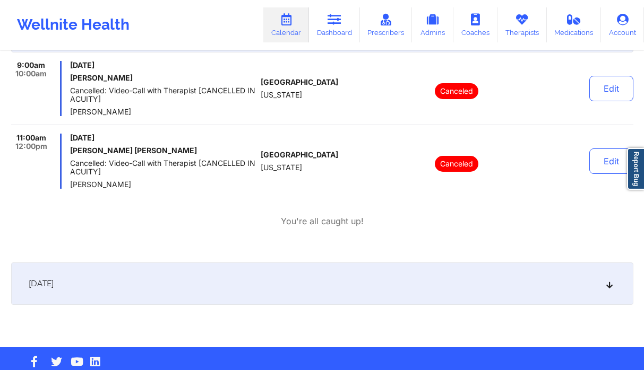
scroll to position [221, 0]
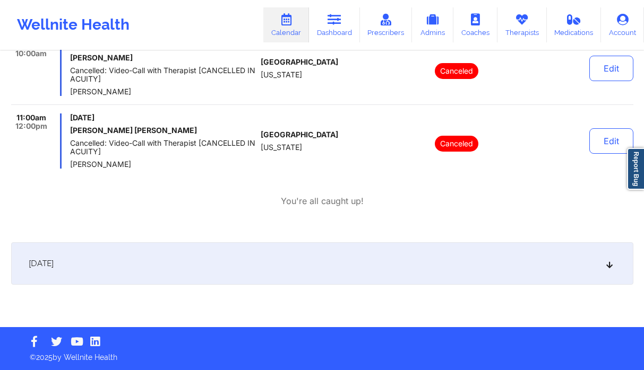
click at [192, 243] on div "October 11, 2025" at bounding box center [322, 264] width 622 height 42
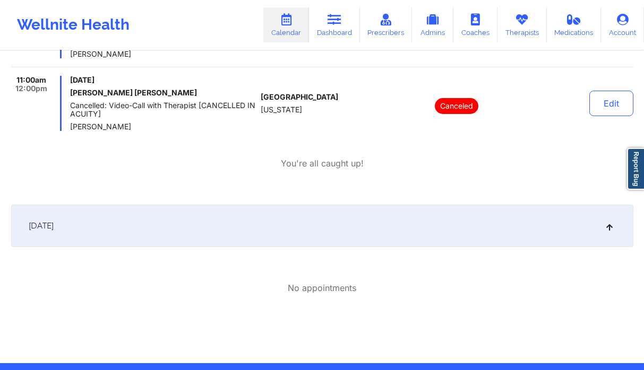
scroll to position [100, 0]
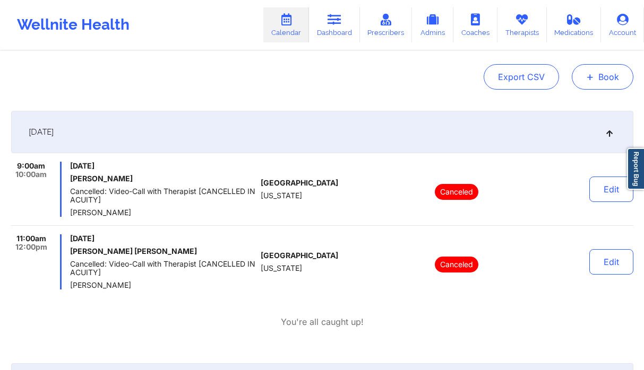
click at [610, 81] on button "+ Book" at bounding box center [603, 76] width 62 height 25
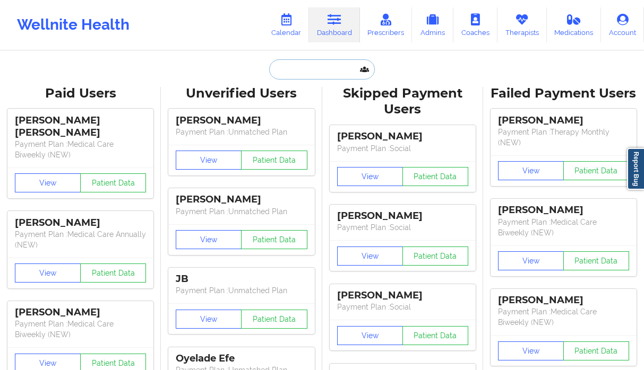
click at [302, 72] on input "text" at bounding box center [321, 69] width 105 height 20
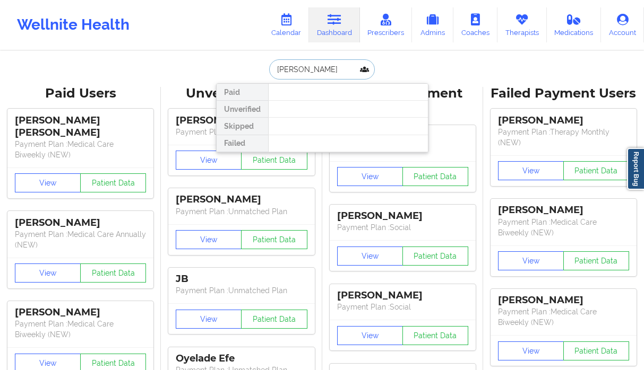
type input "grace hill"
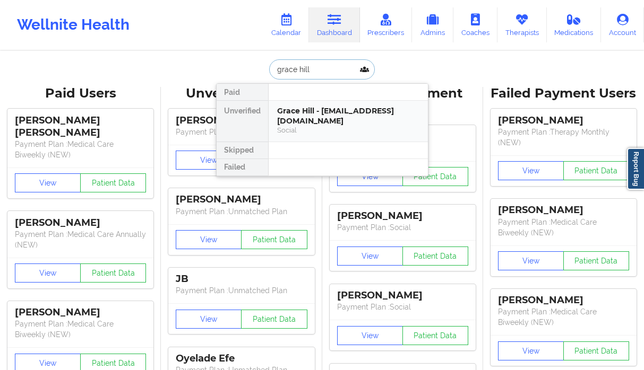
click at [300, 110] on div "Grace Hill - [EMAIL_ADDRESS][DOMAIN_NAME]" at bounding box center [348, 116] width 142 height 20
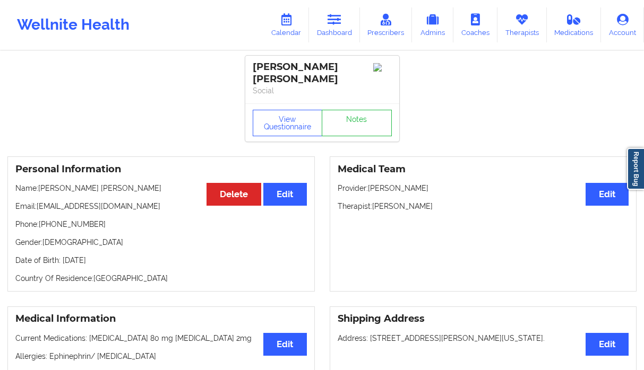
click at [347, 128] on div "View Questionnaire Notes" at bounding box center [322, 122] width 154 height 38
click at [352, 118] on link "Notes" at bounding box center [357, 123] width 70 height 27
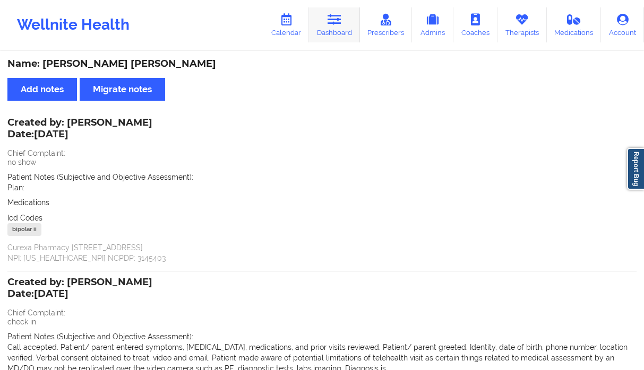
click at [330, 34] on link "Dashboard" at bounding box center [334, 24] width 51 height 35
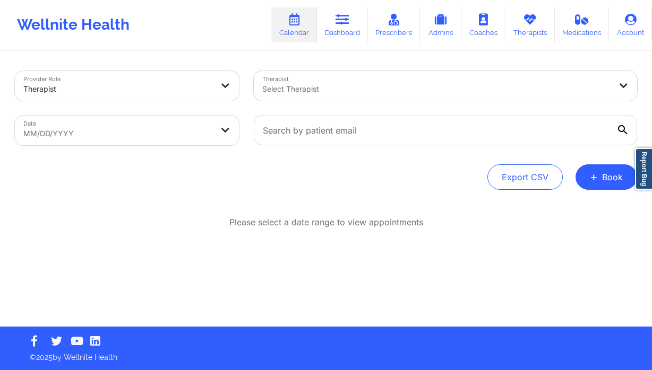
click at [574, 180] on div "Export CSV + Book" at bounding box center [326, 177] width 622 height 25
click at [585, 178] on button "+ Book" at bounding box center [606, 177] width 62 height 25
click at [558, 229] on button "Doctor Consultation" at bounding box center [588, 228] width 81 height 17
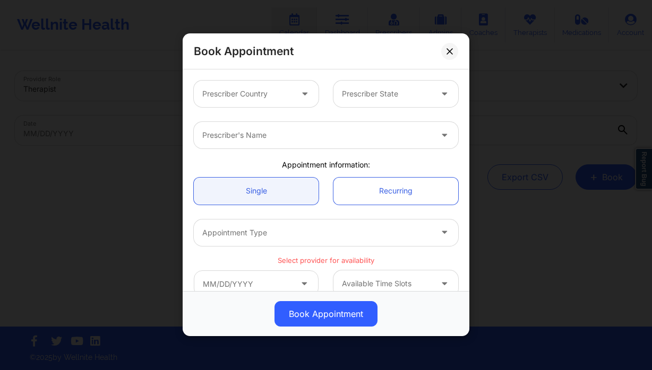
click at [263, 82] on div "Prescriber Country" at bounding box center [243, 94] width 99 height 27
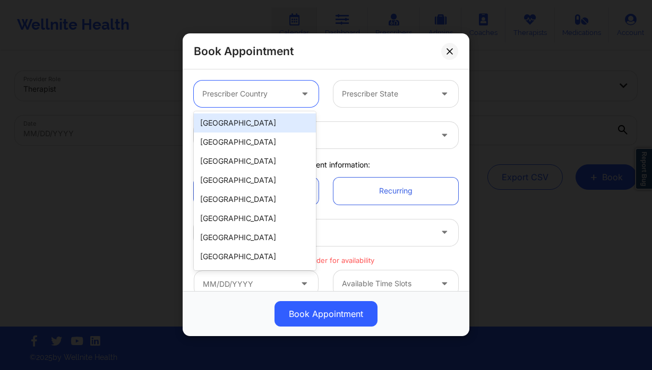
click at [262, 123] on div "[GEOGRAPHIC_DATA]" at bounding box center [255, 123] width 122 height 19
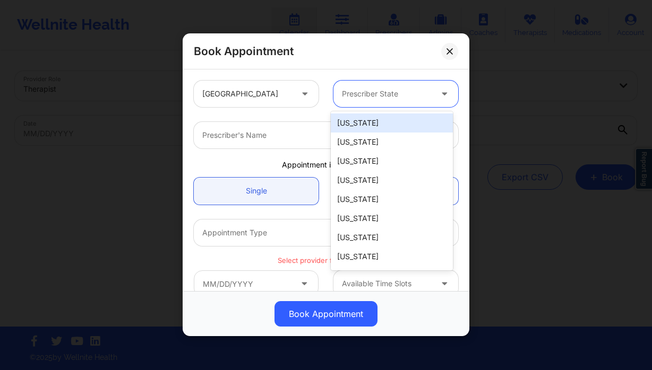
click at [370, 99] on div at bounding box center [387, 94] width 90 height 13
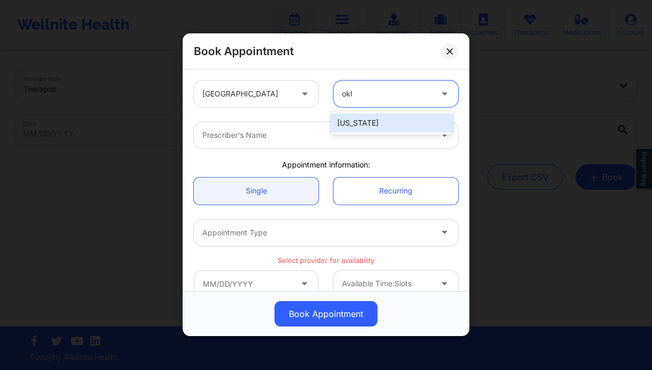
type input "okla"
click at [380, 121] on div "[US_STATE]" at bounding box center [392, 123] width 122 height 19
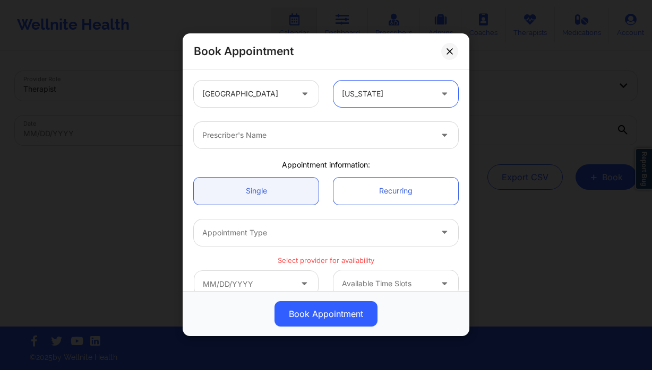
click at [359, 129] on div at bounding box center [316, 135] width 229 height 13
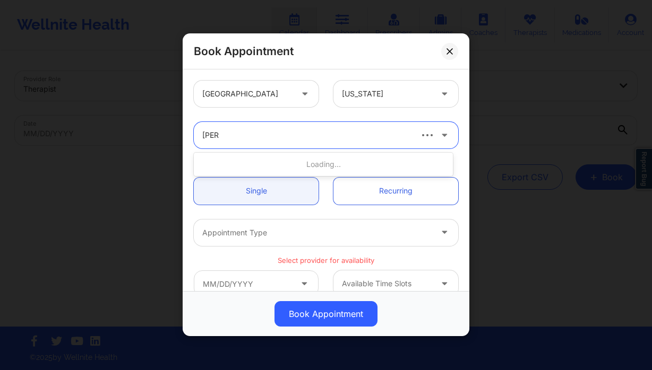
type input "amy"
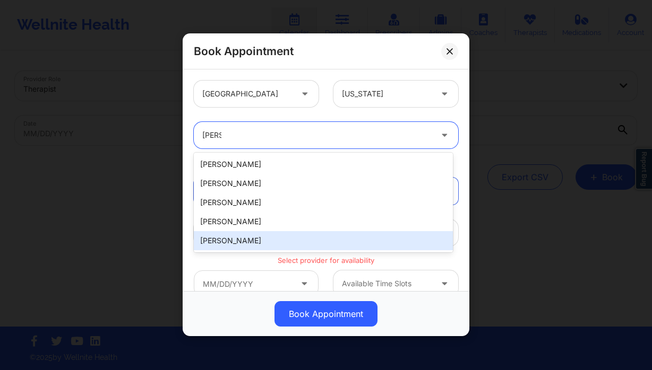
click at [350, 236] on div "Amy Halanski" at bounding box center [323, 240] width 259 height 19
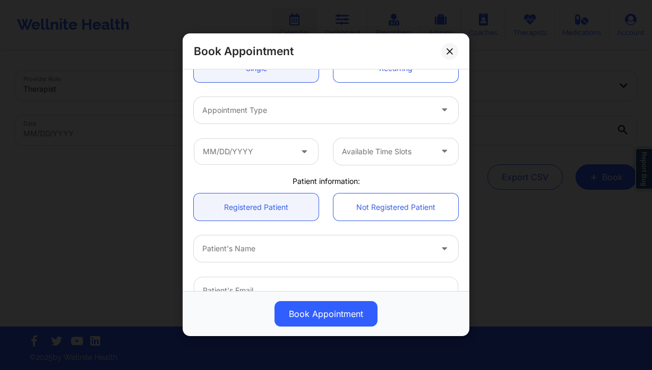
scroll to position [148, 0]
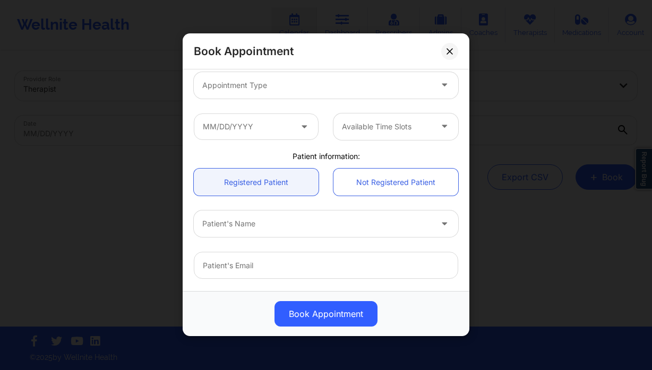
click at [263, 228] on div at bounding box center [316, 224] width 229 height 13
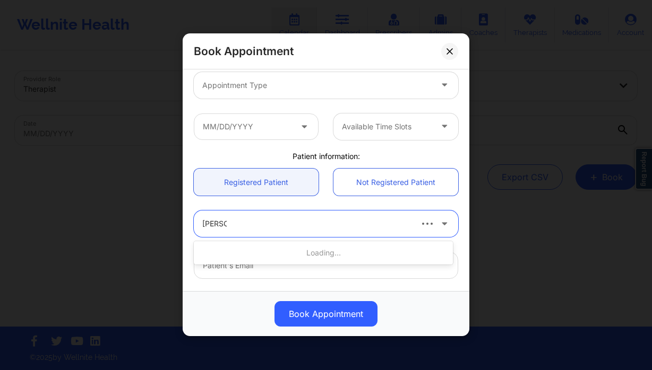
type input "grace hi"
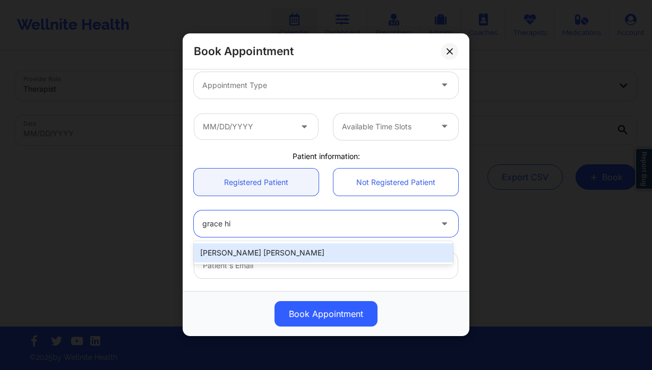
click at [270, 254] on div "Grace Hill" at bounding box center [323, 253] width 259 height 19
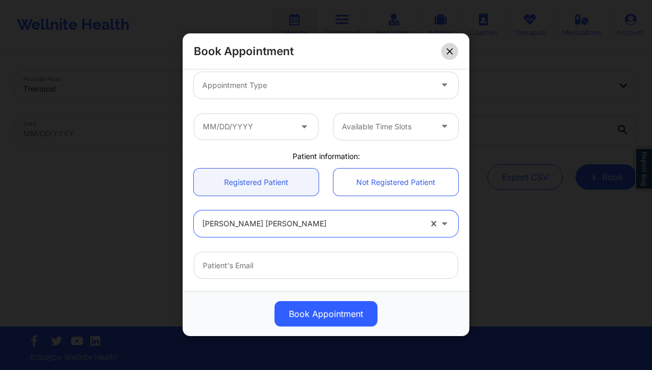
click at [451, 53] on icon at bounding box center [449, 51] width 6 height 6
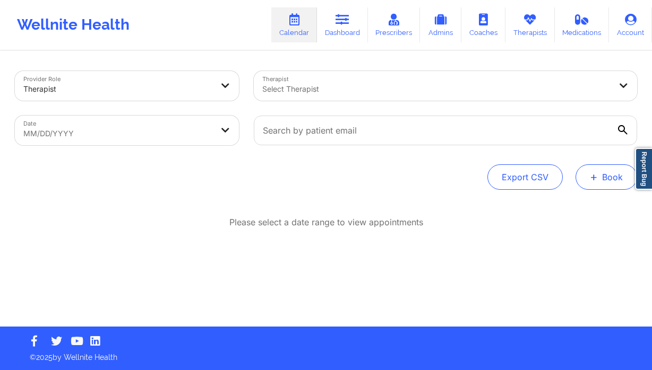
click at [623, 167] on button "+ Book" at bounding box center [606, 177] width 62 height 25
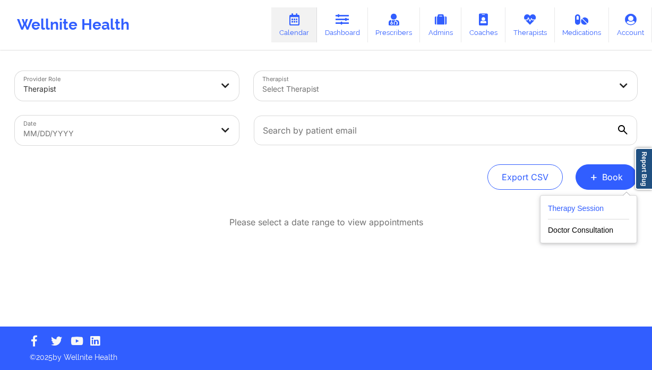
click at [571, 209] on button "Therapy Session" at bounding box center [588, 211] width 81 height 18
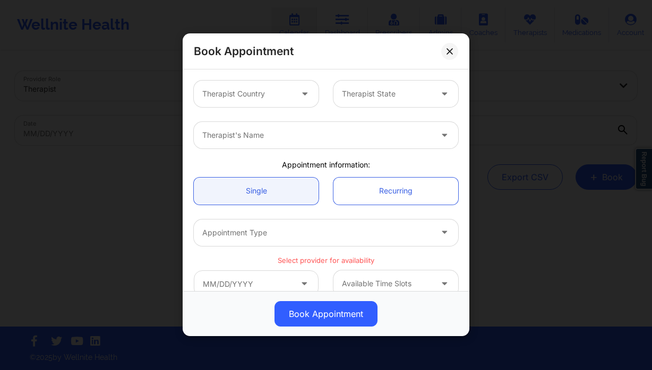
click at [296, 83] on div at bounding box center [305, 94] width 25 height 27
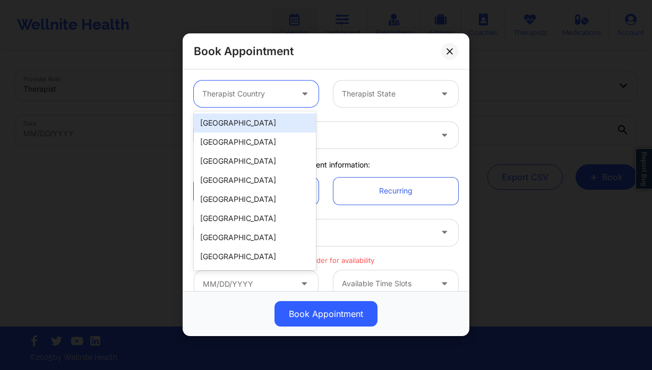
click at [281, 122] on div "[GEOGRAPHIC_DATA]" at bounding box center [255, 123] width 122 height 19
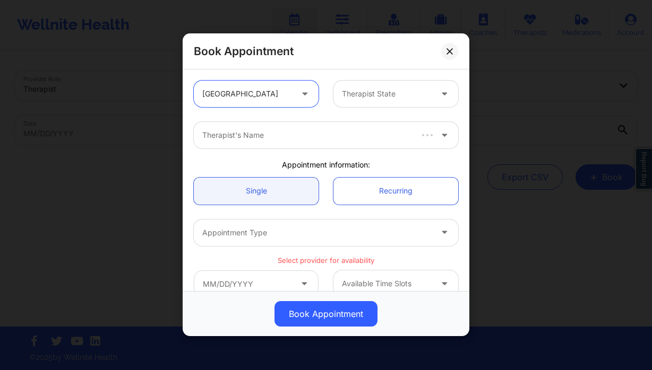
click at [381, 99] on div at bounding box center [387, 94] width 90 height 13
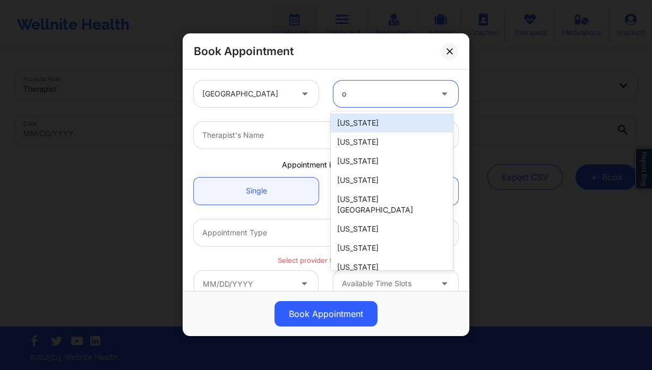
type input "ok"
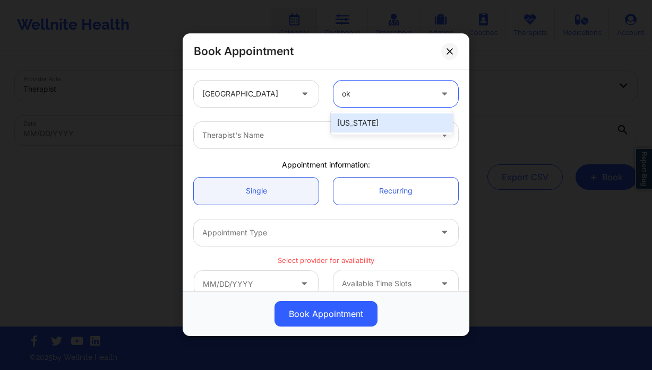
click at [377, 123] on div "[US_STATE]" at bounding box center [392, 123] width 122 height 19
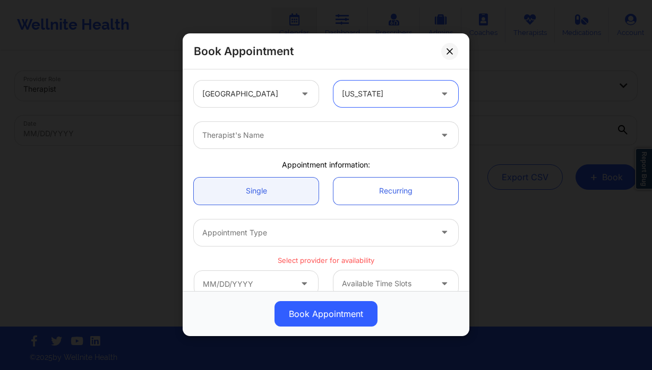
click at [353, 137] on div at bounding box center [316, 135] width 229 height 13
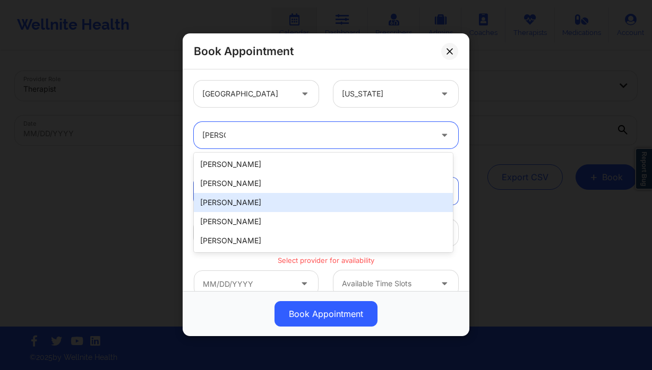
type input "[PERSON_NAME]"
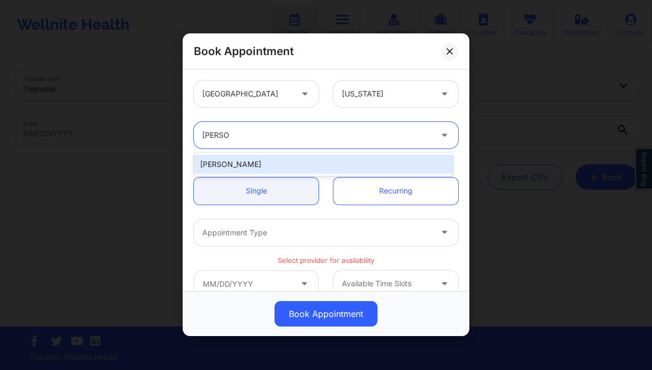
click at [265, 167] on div "[PERSON_NAME]" at bounding box center [323, 164] width 259 height 19
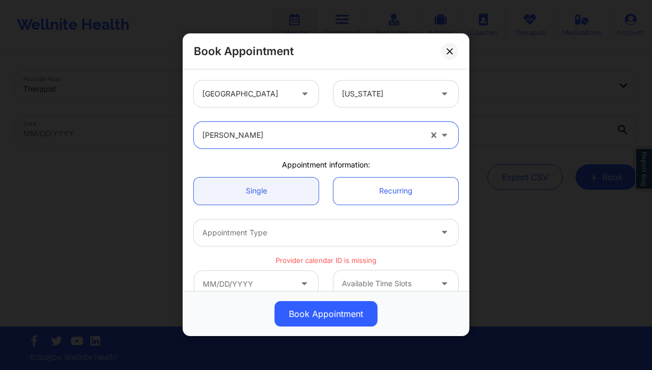
click at [261, 134] on div at bounding box center [311, 135] width 219 height 13
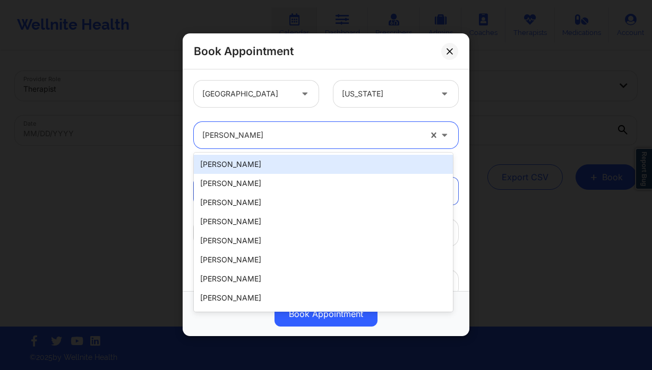
click at [437, 72] on div "United States [US_STATE] option [PERSON_NAME], selected. [PERSON_NAME], 1 of 20…" at bounding box center [326, 181] width 287 height 222
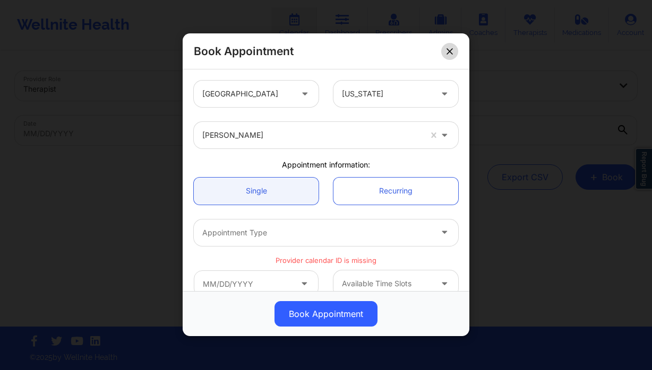
click at [453, 51] on button at bounding box center [449, 51] width 17 height 17
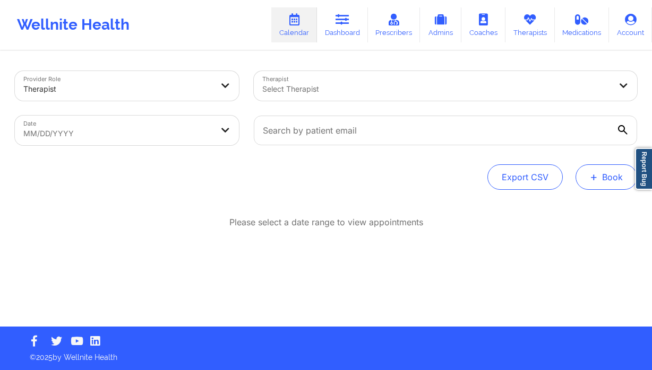
click at [602, 174] on button "+ Book" at bounding box center [606, 177] width 62 height 25
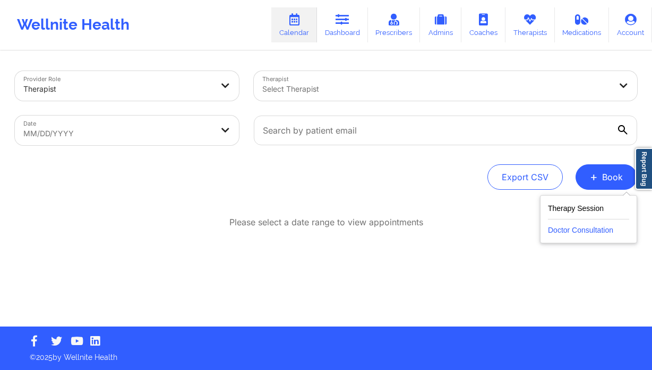
click at [573, 229] on button "Doctor Consultation" at bounding box center [588, 228] width 81 height 17
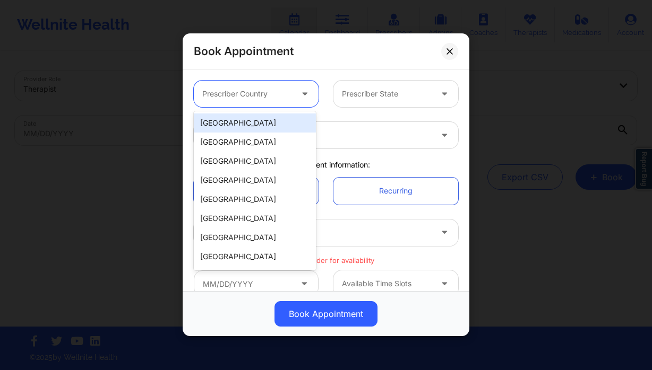
click at [227, 97] on div at bounding box center [247, 94] width 90 height 13
click at [265, 117] on div "[GEOGRAPHIC_DATA]" at bounding box center [255, 123] width 122 height 19
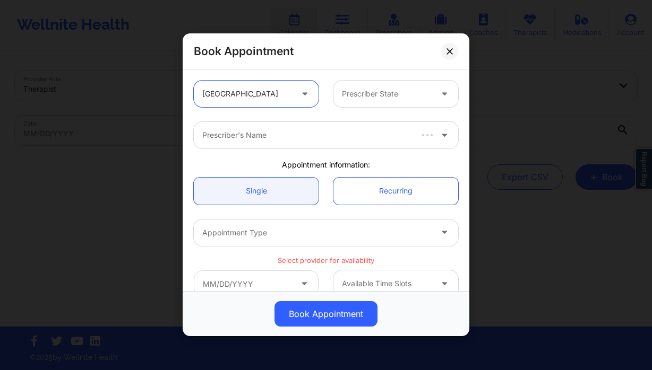
click at [363, 99] on div at bounding box center [387, 94] width 90 height 13
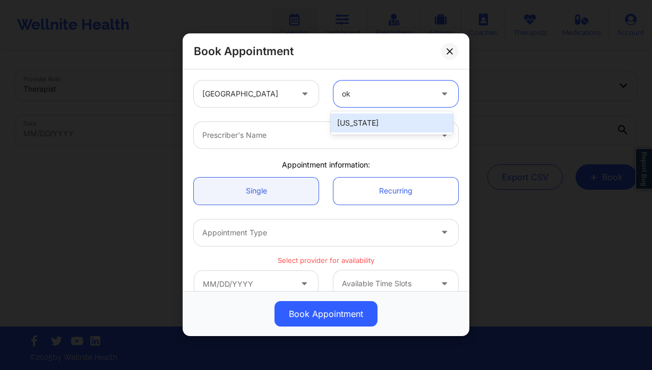
type input "okl"
click at [354, 119] on div "[US_STATE]" at bounding box center [392, 123] width 122 height 19
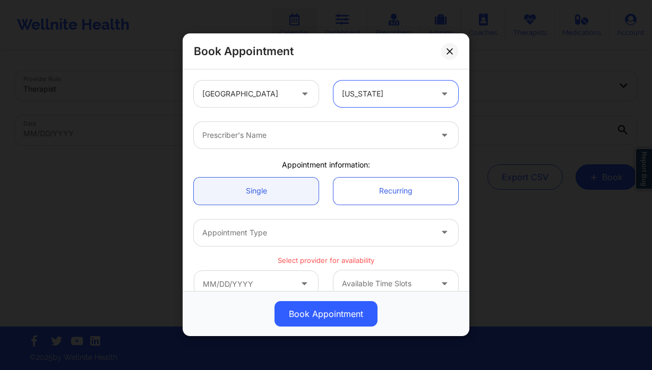
click at [313, 129] on div at bounding box center [316, 135] width 229 height 13
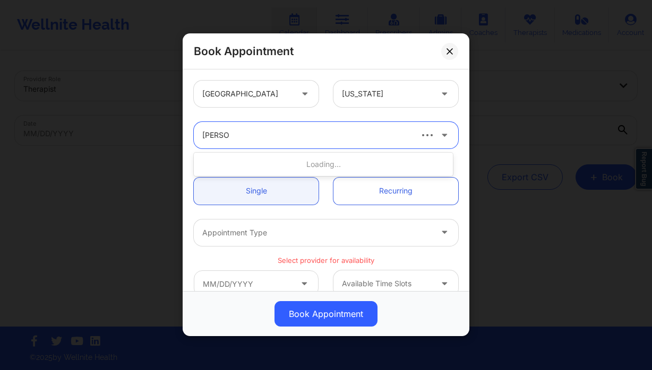
type input "amy ha"
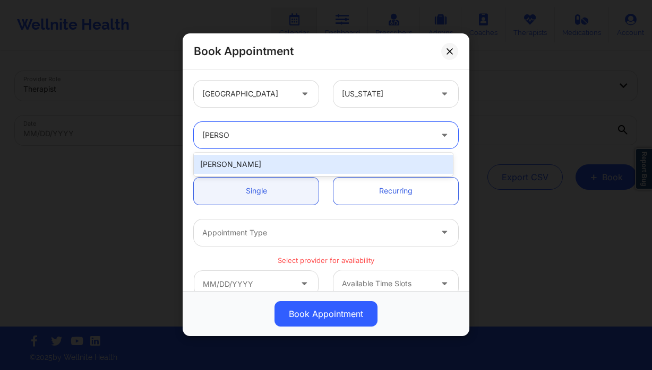
click at [277, 160] on div "[PERSON_NAME]" at bounding box center [323, 164] width 259 height 19
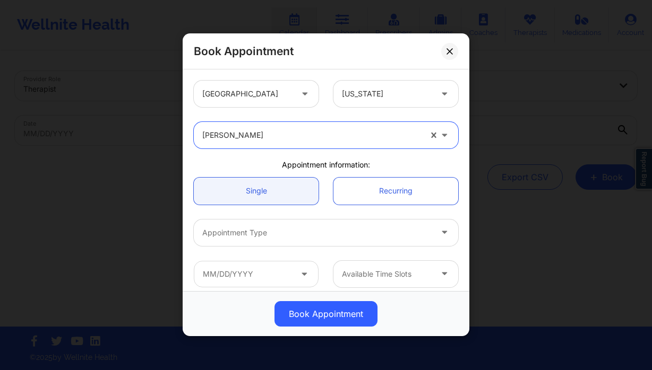
scroll to position [101, 0]
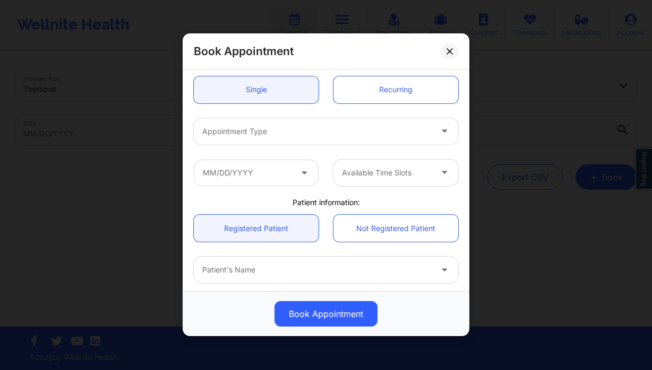
click at [238, 272] on div at bounding box center [316, 270] width 229 height 13
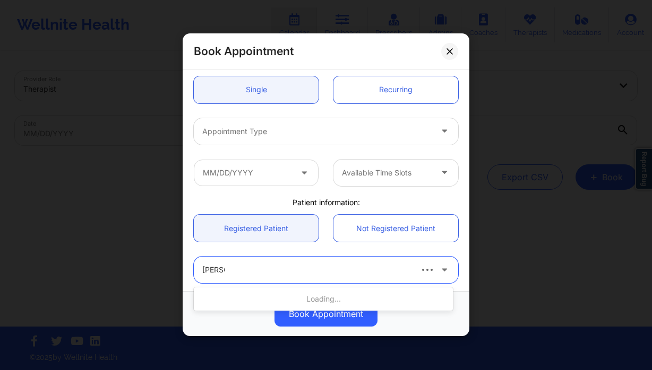
type input "grace hi"
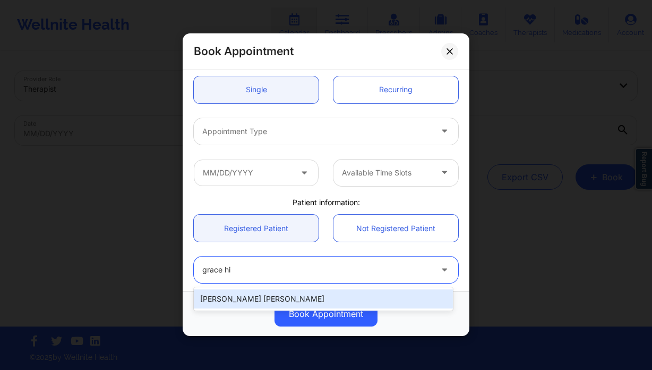
click at [238, 296] on div "[PERSON_NAME] [PERSON_NAME]" at bounding box center [323, 299] width 259 height 19
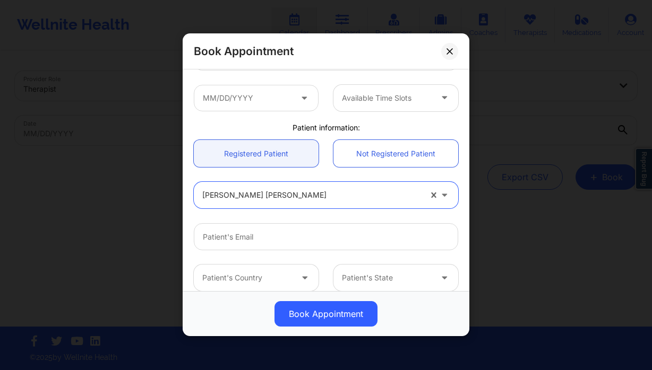
scroll to position [228, 0]
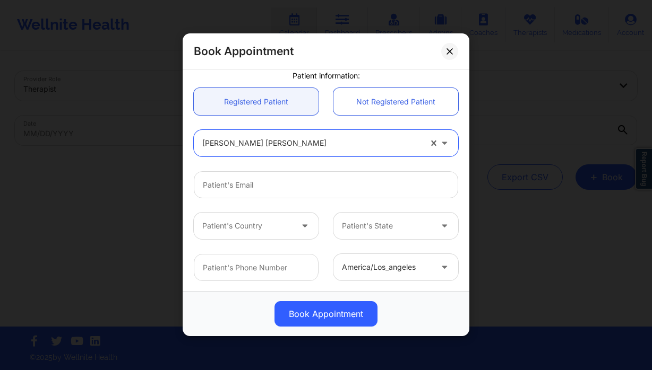
click at [444, 50] on button at bounding box center [449, 51] width 17 height 17
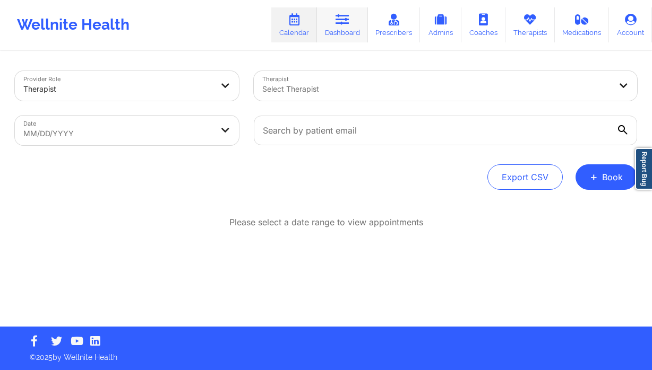
click at [334, 20] on link "Dashboard" at bounding box center [342, 24] width 51 height 35
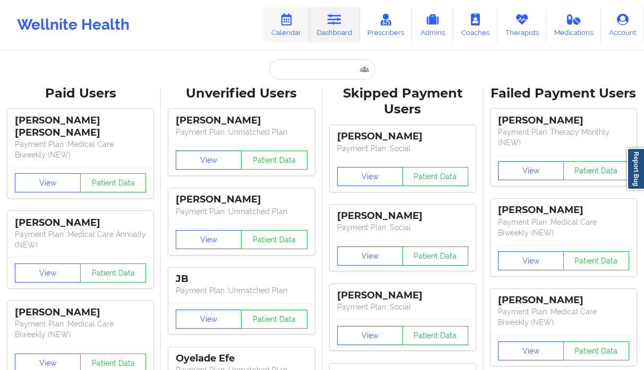
click at [277, 27] on link "Calendar" at bounding box center [286, 24] width 46 height 35
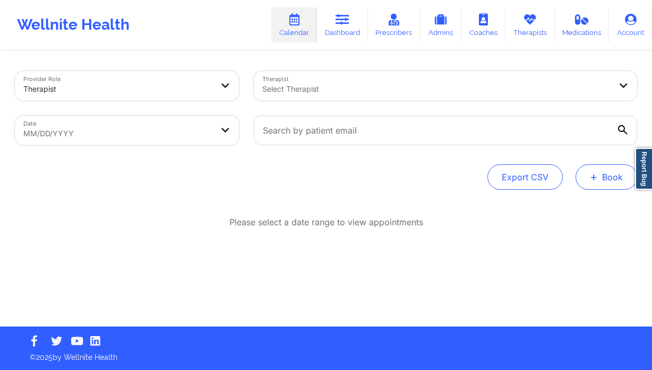
click at [610, 170] on button "+ Book" at bounding box center [606, 177] width 62 height 25
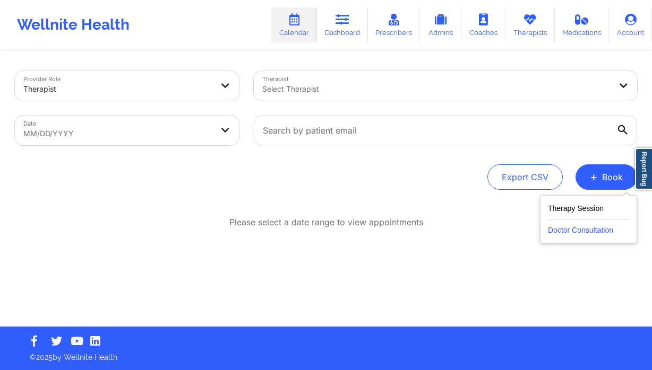
click at [594, 228] on button "Doctor Consultation" at bounding box center [588, 228] width 81 height 17
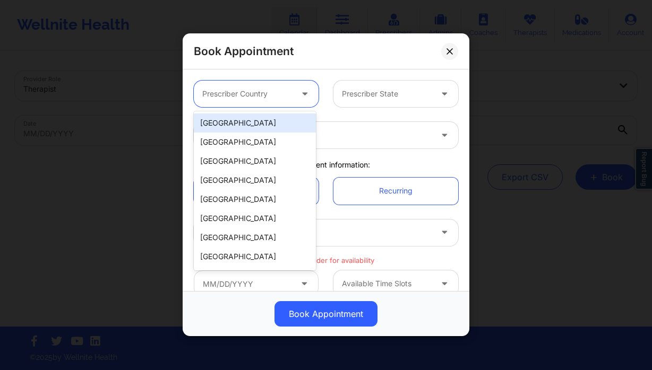
drag, startPoint x: 265, startPoint y: 93, endPoint x: 265, endPoint y: 105, distance: 11.2
click at [265, 94] on div at bounding box center [247, 94] width 90 height 13
click at [263, 122] on div "[GEOGRAPHIC_DATA]" at bounding box center [255, 123] width 122 height 19
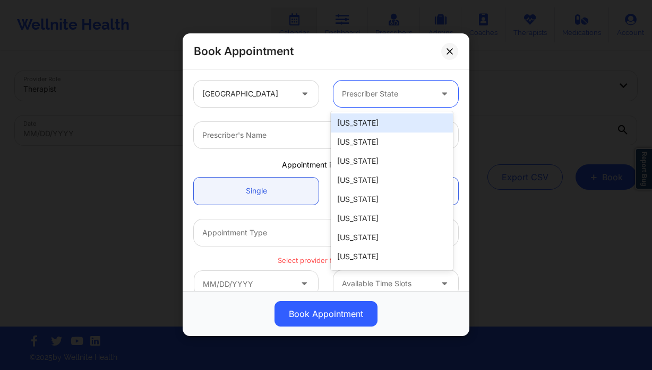
click at [359, 91] on div at bounding box center [387, 94] width 90 height 13
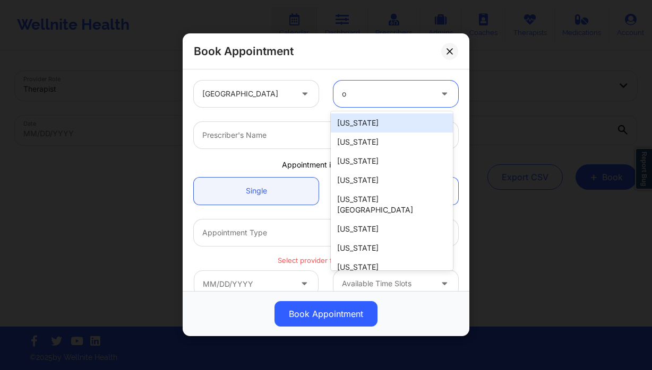
type input "ok"
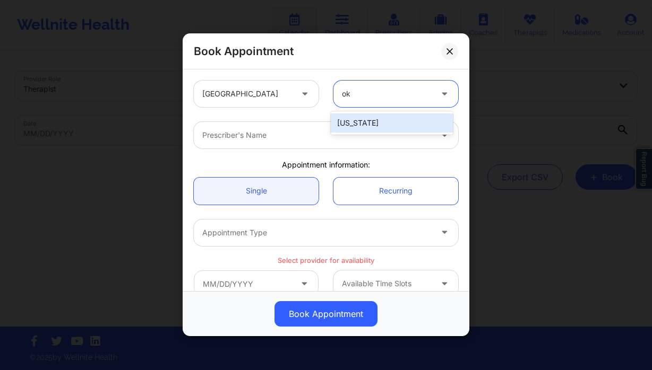
click at [374, 124] on div "[US_STATE]" at bounding box center [392, 123] width 122 height 19
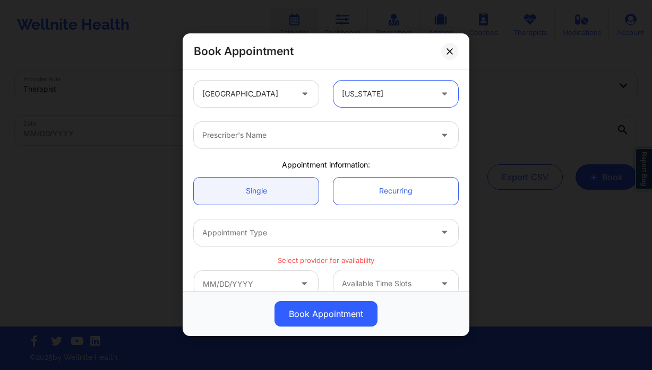
click at [325, 141] on div at bounding box center [316, 135] width 229 height 13
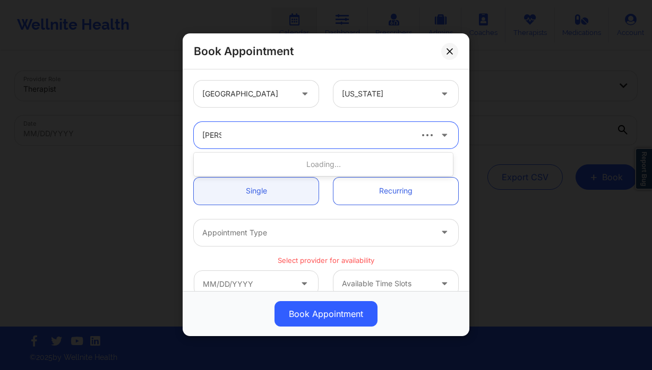
type input "amy h"
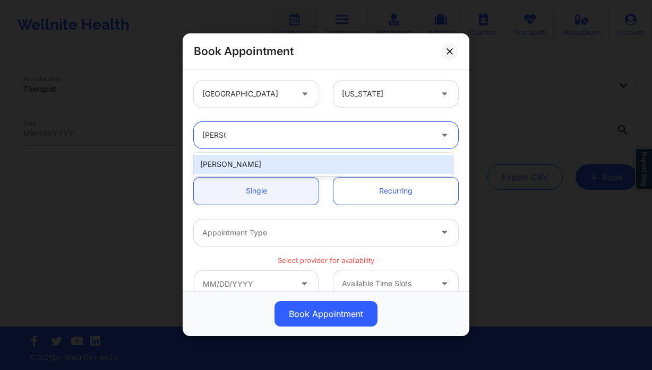
click at [274, 168] on div "Amy Halanski" at bounding box center [323, 164] width 259 height 19
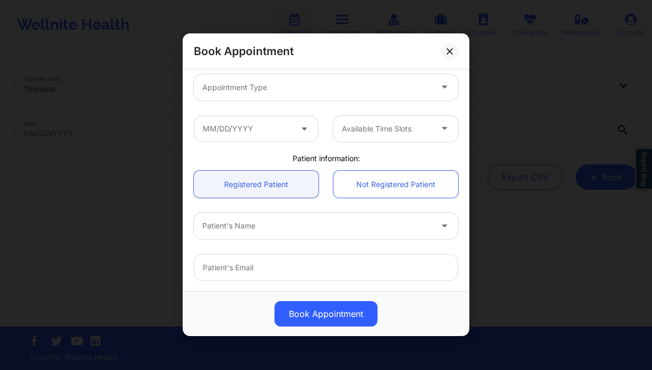
scroll to position [173, 0]
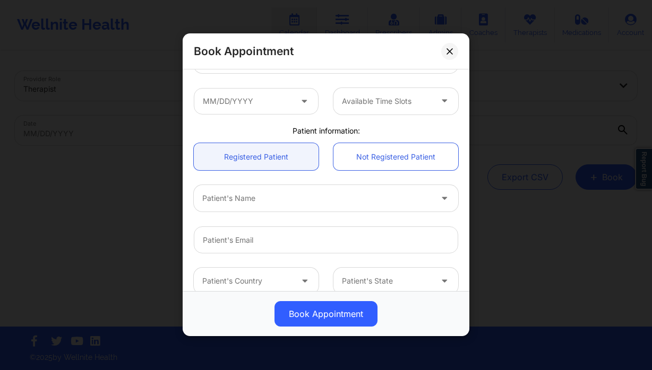
click at [248, 185] on div "Patient's Name" at bounding box center [325, 198] width 279 height 41
click at [250, 194] on div at bounding box center [316, 199] width 229 height 13
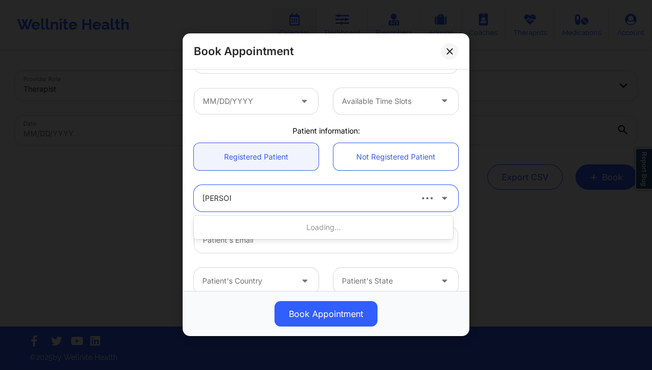
type input "grace hi"
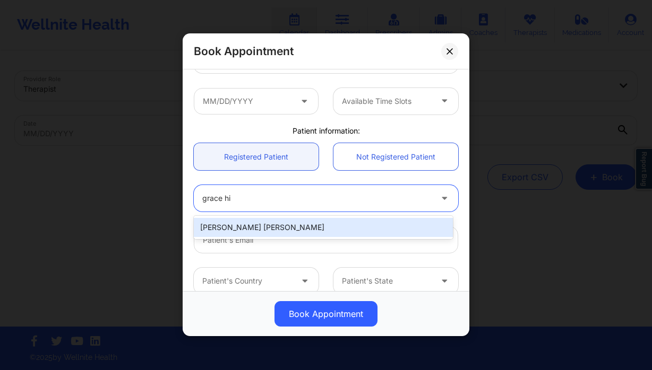
click at [261, 231] on div "Grace Hill" at bounding box center [323, 227] width 259 height 19
type input "hillgrace00@gmail.com"
type input "+1661-644-5768"
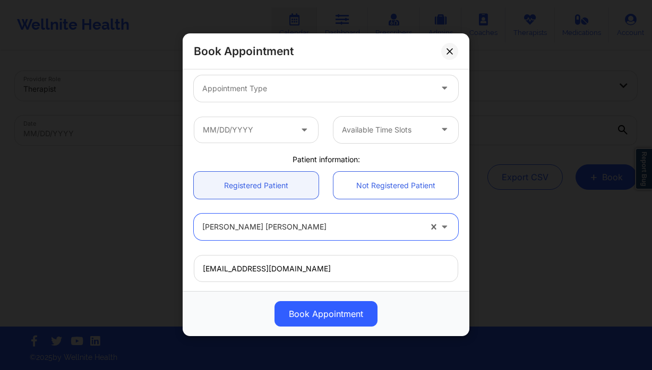
scroll to position [83, 0]
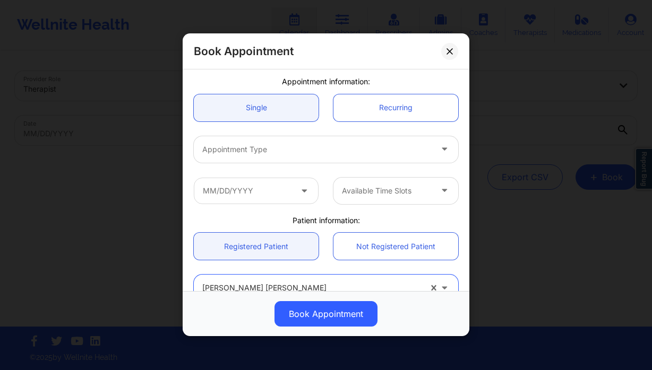
click at [264, 154] on div at bounding box center [316, 149] width 229 height 13
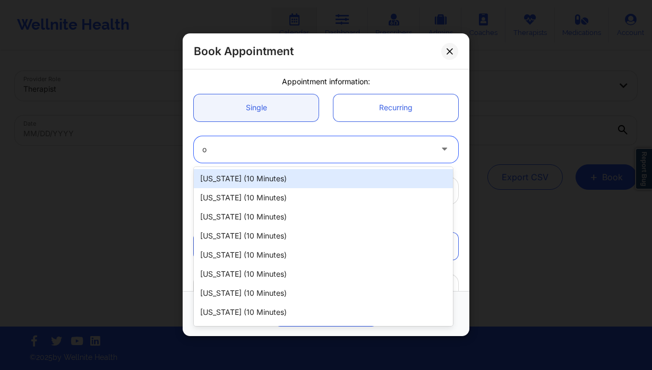
type input "ok"
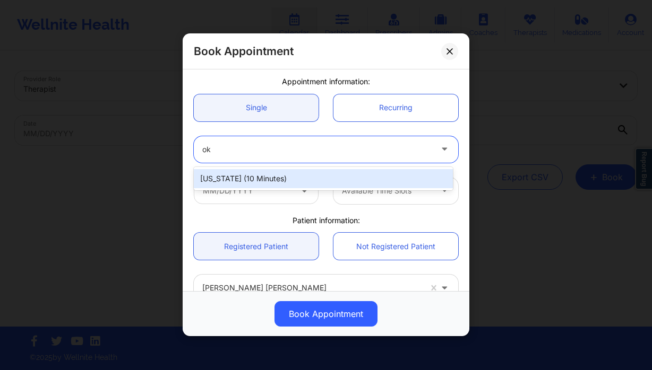
click at [279, 181] on div "Oklahoma (10 minutes)" at bounding box center [323, 178] width 259 height 19
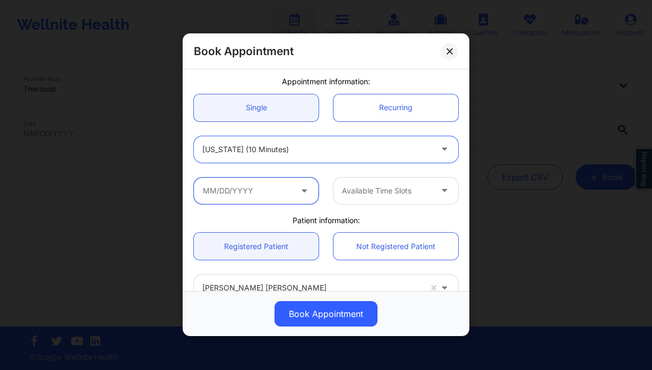
click at [269, 188] on input "text" at bounding box center [256, 191] width 125 height 27
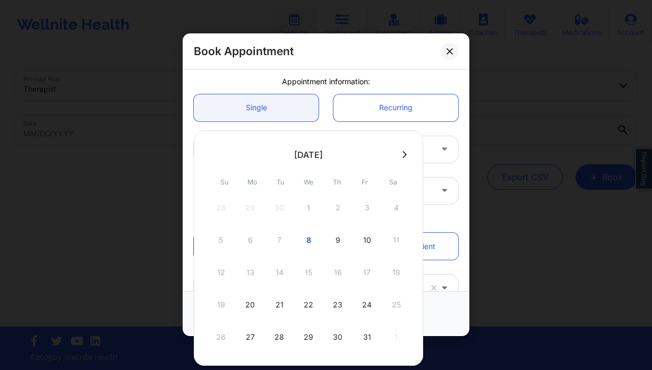
click at [368, 243] on div "10" at bounding box center [366, 241] width 27 height 30
type input "10/10/2025"
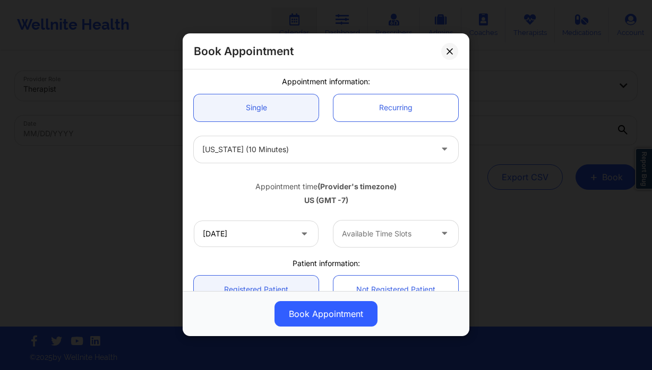
click at [388, 228] on div at bounding box center [387, 234] width 90 height 13
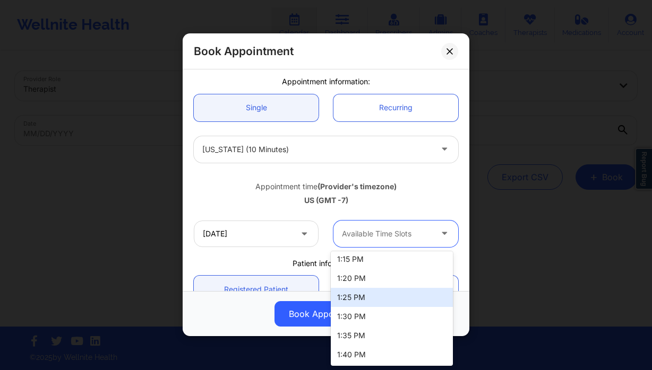
scroll to position [377, 0]
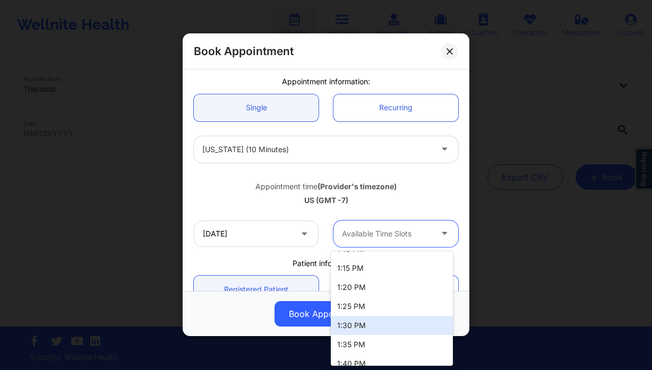
click at [378, 327] on div "1:30 PM" at bounding box center [392, 325] width 122 height 19
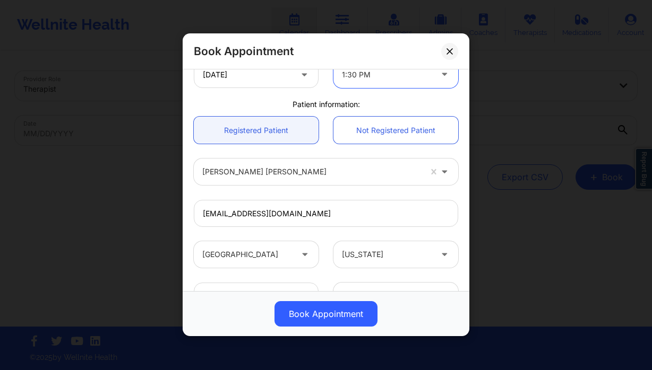
scroll to position [183, 0]
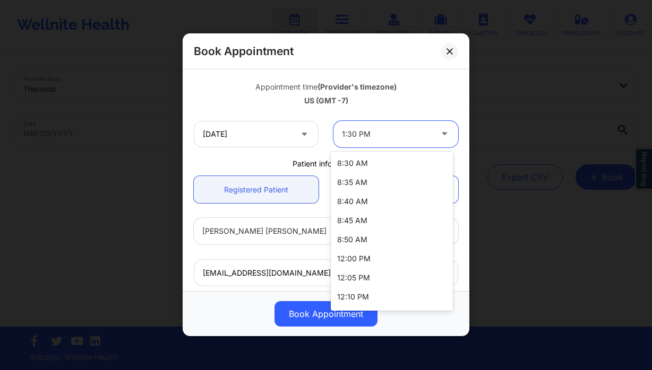
drag, startPoint x: 383, startPoint y: 133, endPoint x: 383, endPoint y: 141, distance: 7.4
click at [383, 134] on div at bounding box center [387, 134] width 90 height 13
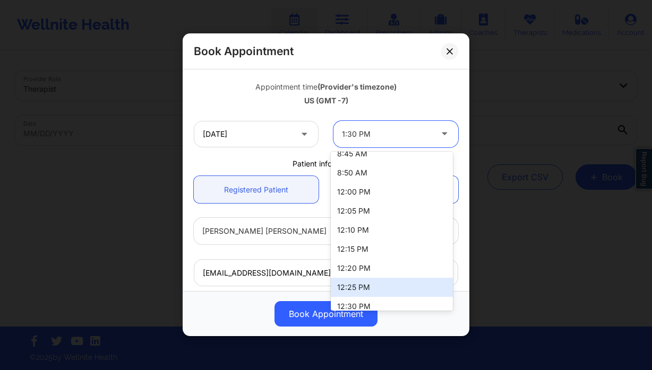
scroll to position [69, 0]
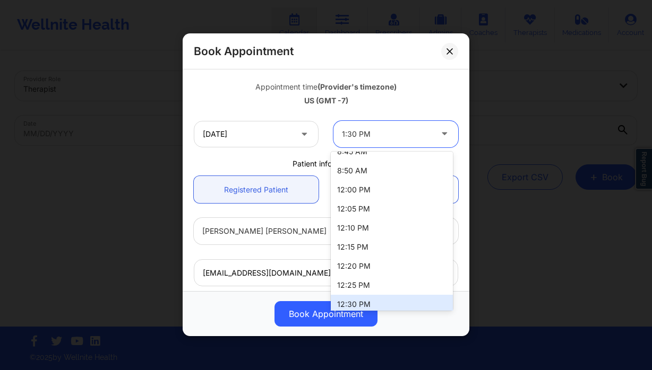
click at [376, 298] on div "12:30 PM" at bounding box center [392, 304] width 122 height 19
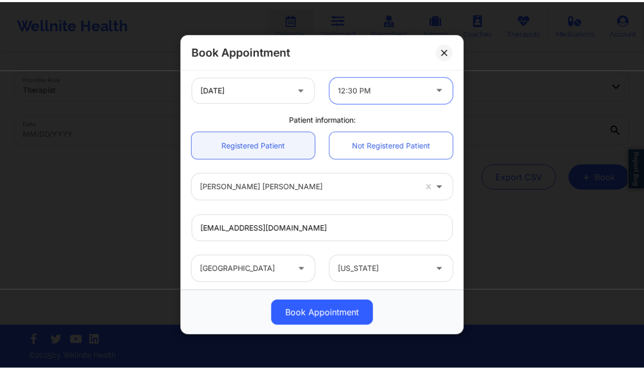
scroll to position [329, 0]
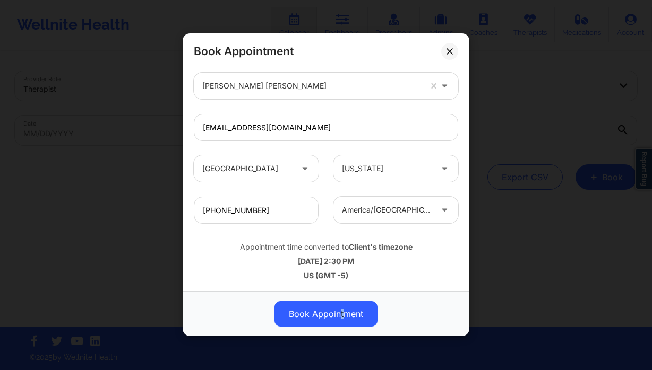
click at [341, 314] on button "Book Appointment" at bounding box center [325, 314] width 103 height 25
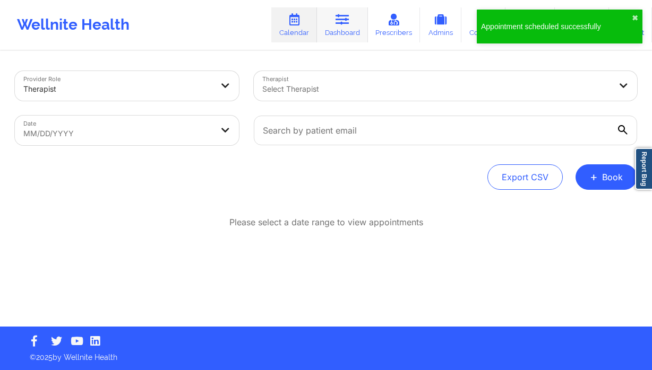
click at [342, 20] on icon at bounding box center [342, 20] width 14 height 12
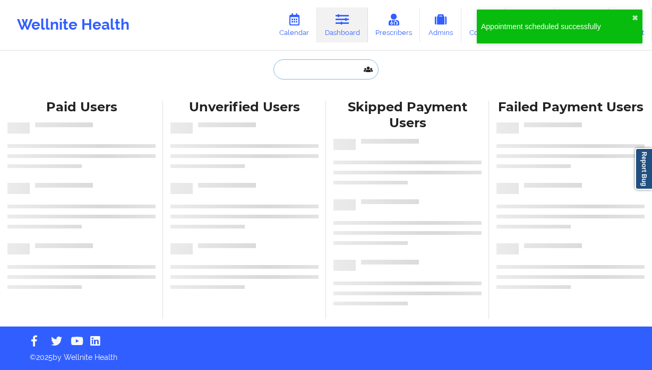
click at [298, 72] on input "text" at bounding box center [325, 69] width 105 height 20
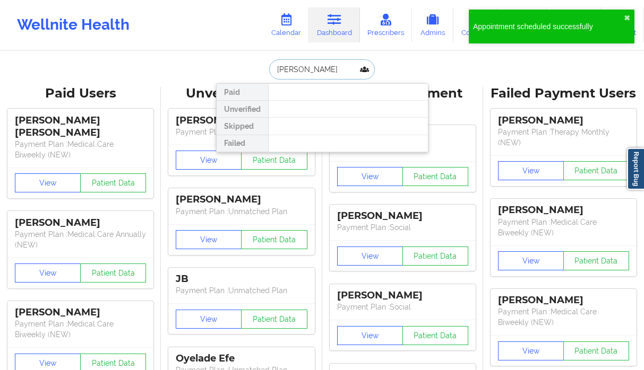
type input "grace hill"
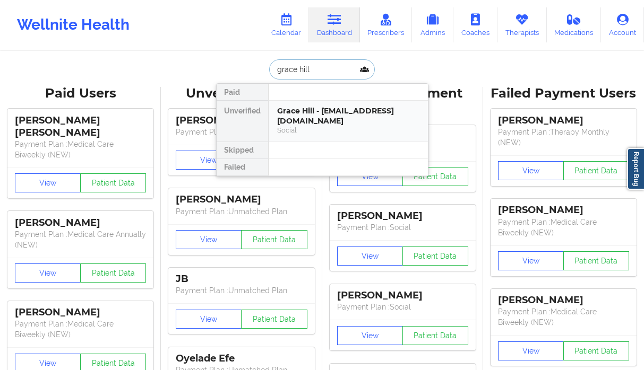
click at [314, 126] on div "Social" at bounding box center [348, 130] width 142 height 9
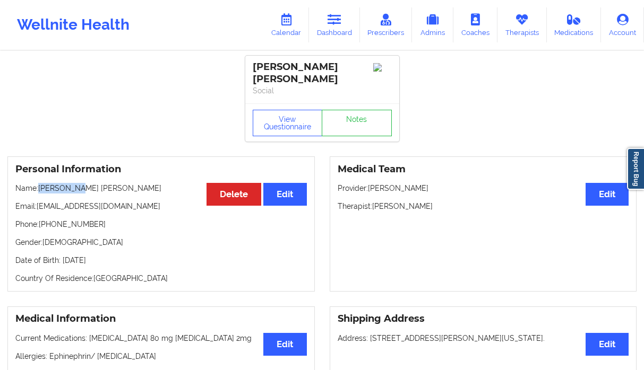
drag, startPoint x: 76, startPoint y: 180, endPoint x: 39, endPoint y: 180, distance: 37.2
click at [39, 183] on p "Name: Grace Hill" at bounding box center [160, 188] width 291 height 11
copy p "Grace Hill"
drag, startPoint x: 84, startPoint y: 214, endPoint x: 41, endPoint y: 221, distance: 42.9
click at [41, 221] on p "Phone: +1661-644-5768" at bounding box center [160, 224] width 291 height 11
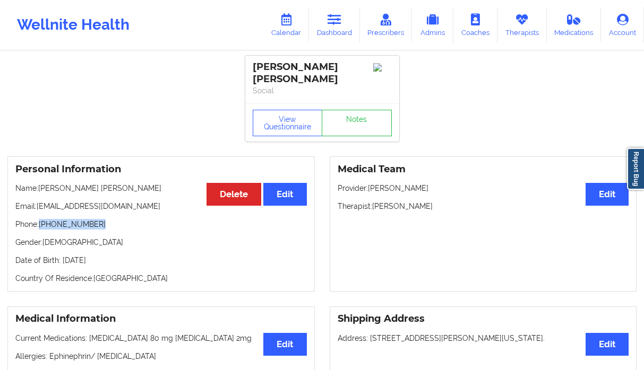
copy p "+1661-644-5768"
drag, startPoint x: 89, startPoint y: 197, endPoint x: 38, endPoint y: 200, distance: 51.0
click at [38, 201] on p "Email: hillgrace00@gmail.com" at bounding box center [160, 206] width 291 height 11
copy p "hillgrace00@gmail.com"
click at [343, 29] on link "Dashboard" at bounding box center [334, 24] width 51 height 35
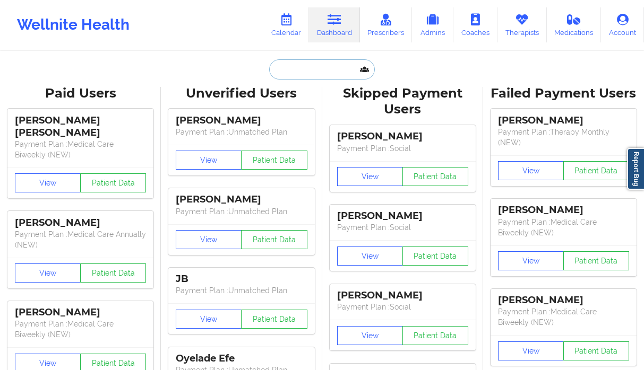
click at [326, 74] on input "text" at bounding box center [321, 69] width 105 height 20
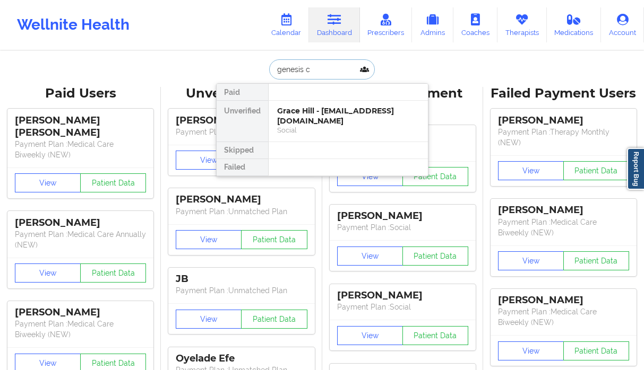
type input "genesis ca"
click at [338, 124] on div "Genesis [PERSON_NAME] - [EMAIL_ADDRESS][DOMAIN_NAME]" at bounding box center [348, 116] width 142 height 20
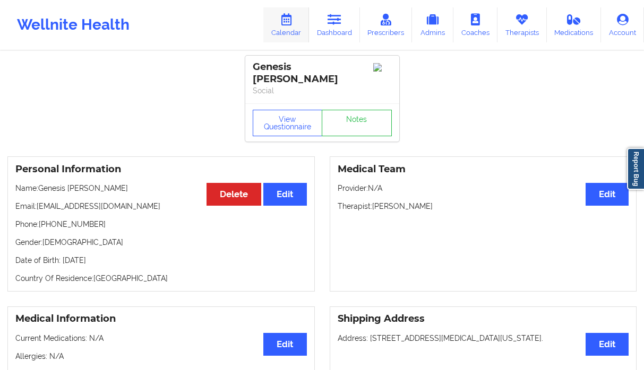
click at [306, 37] on link "Calendar" at bounding box center [286, 24] width 46 height 35
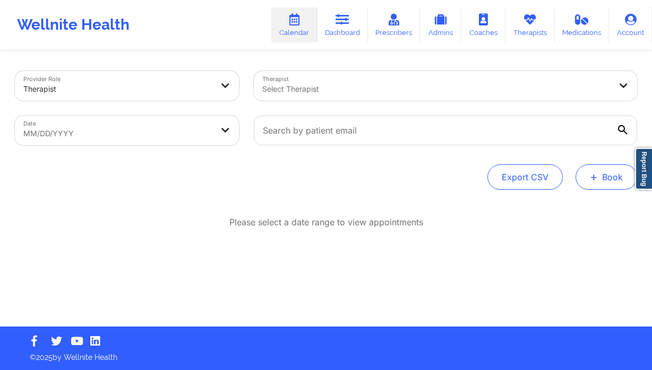
click at [614, 177] on button "+ Book" at bounding box center [606, 177] width 62 height 25
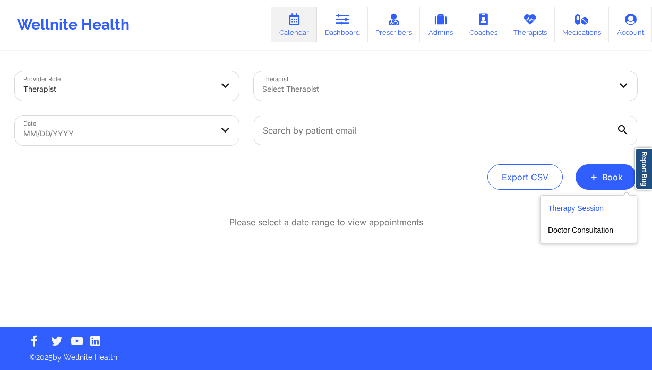
click at [560, 202] on button "Therapy Session" at bounding box center [588, 211] width 81 height 18
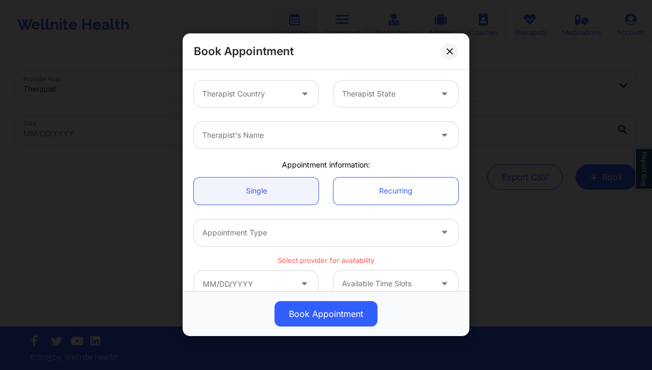
click at [219, 90] on div at bounding box center [247, 94] width 90 height 13
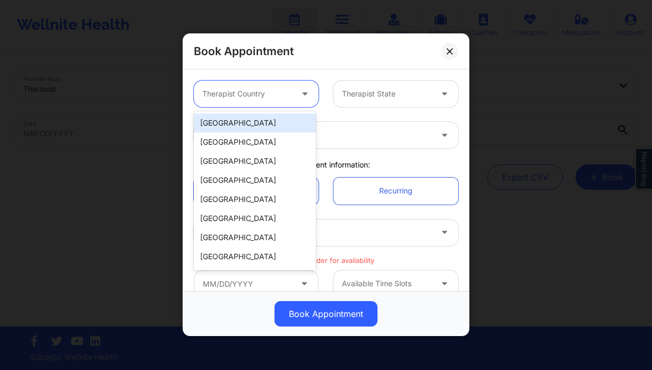
click at [239, 118] on div "[GEOGRAPHIC_DATA]" at bounding box center [255, 123] width 122 height 19
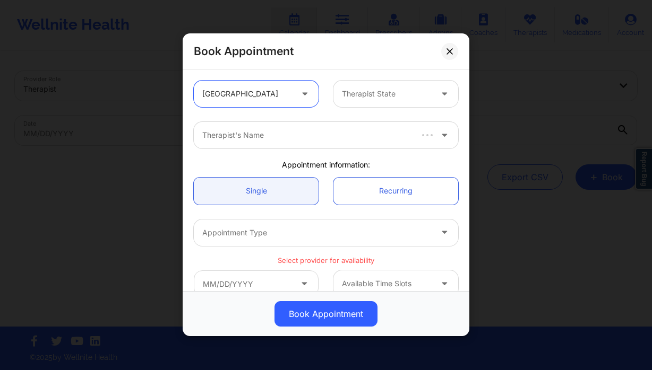
click at [363, 105] on div "Therapist State" at bounding box center [382, 94] width 99 height 27
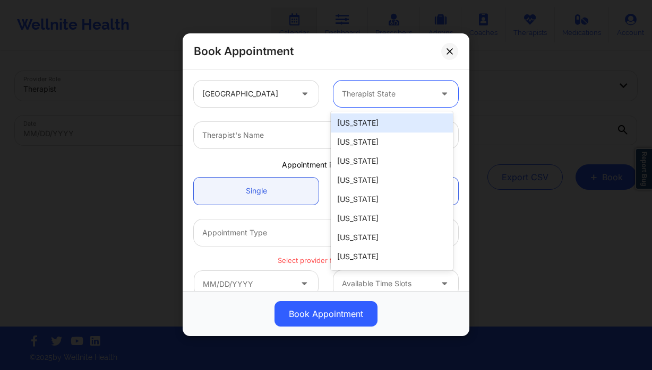
type input "f"
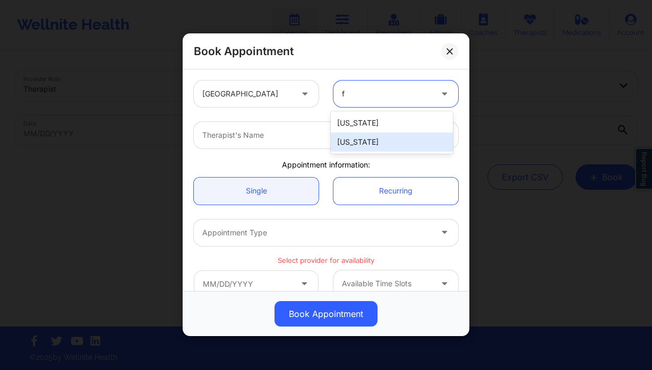
click at [363, 141] on div "[US_STATE]" at bounding box center [392, 142] width 122 height 19
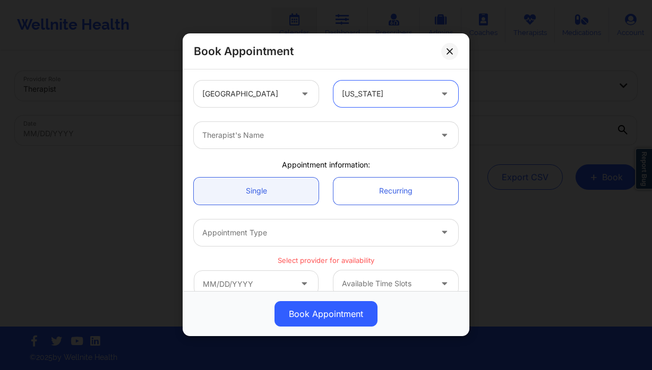
click at [271, 135] on div at bounding box center [316, 135] width 229 height 13
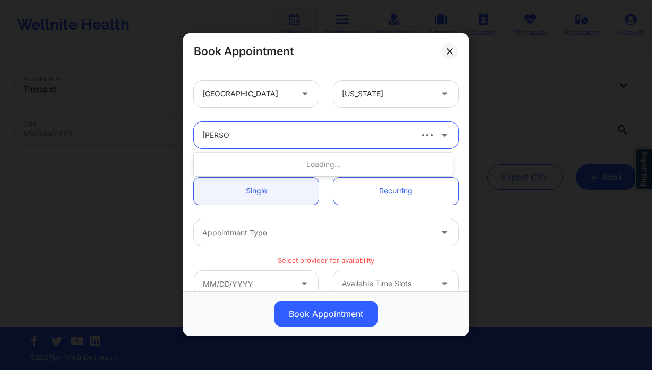
type input "[PERSON_NAME]"
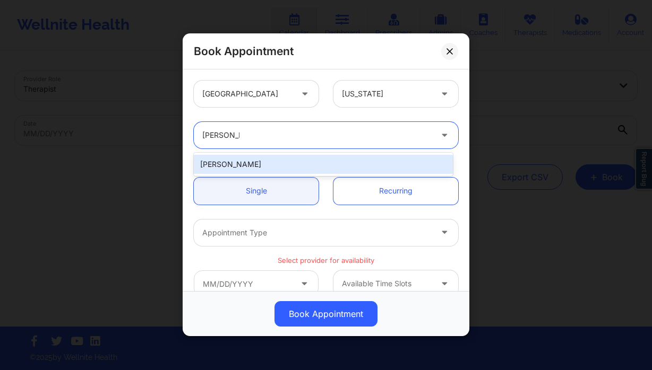
click at [312, 167] on div "[PERSON_NAME]" at bounding box center [323, 164] width 259 height 19
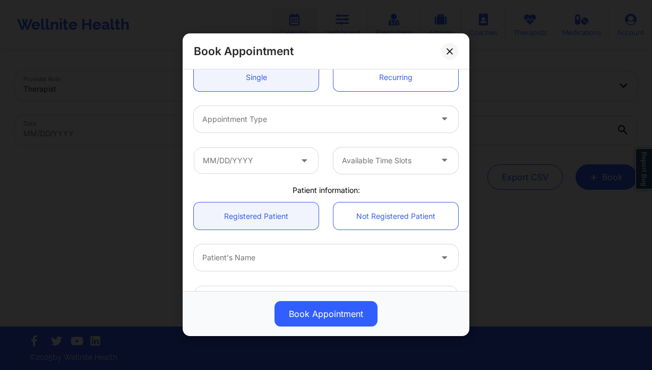
scroll to position [228, 0]
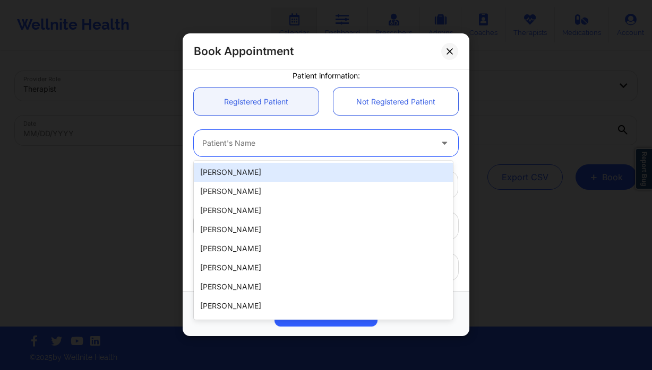
click at [265, 149] on div at bounding box center [316, 143] width 229 height 13
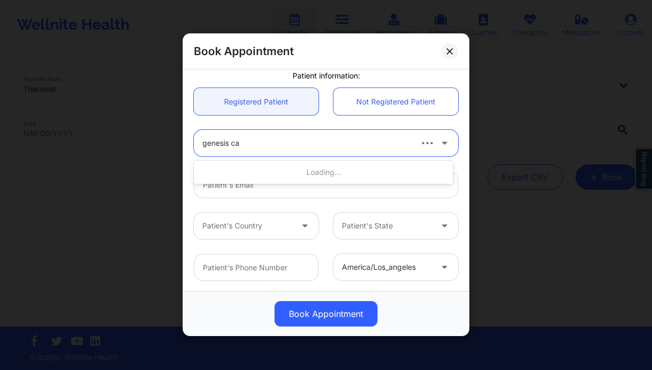
type input "genesis car"
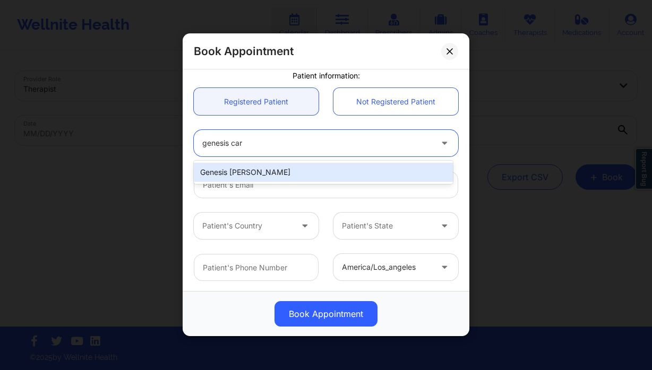
click at [274, 177] on div "Genesis [PERSON_NAME]" at bounding box center [323, 172] width 259 height 19
type input "[EMAIL_ADDRESS][DOMAIN_NAME]"
type input "[PHONE_NUMBER]"
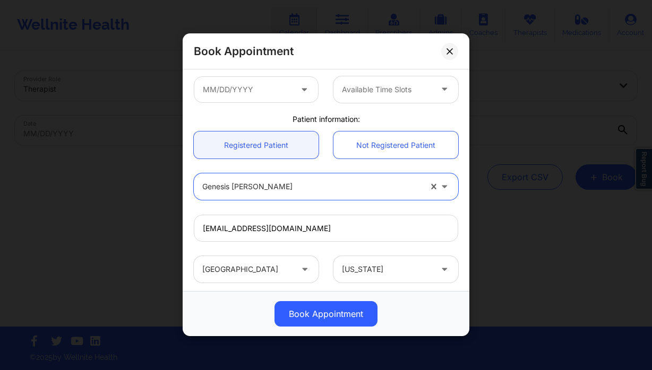
scroll to position [140, 0]
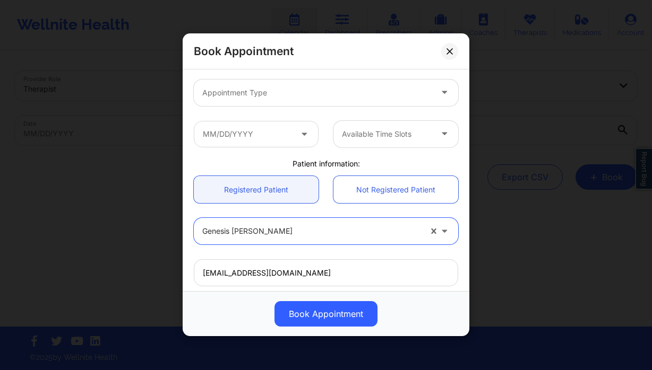
click at [271, 98] on div at bounding box center [316, 93] width 229 height 13
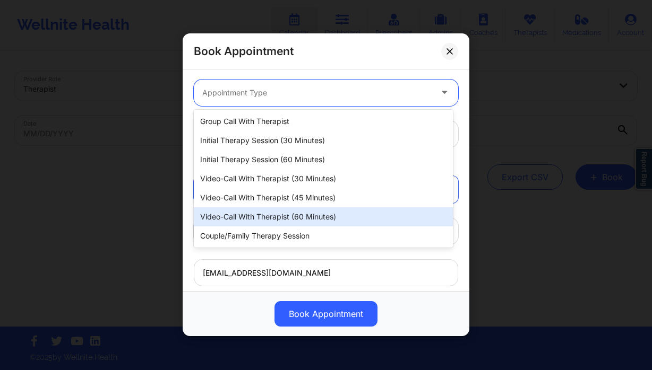
click at [306, 213] on div "Video-Call with Therapist (60 minutes)" at bounding box center [323, 217] width 259 height 19
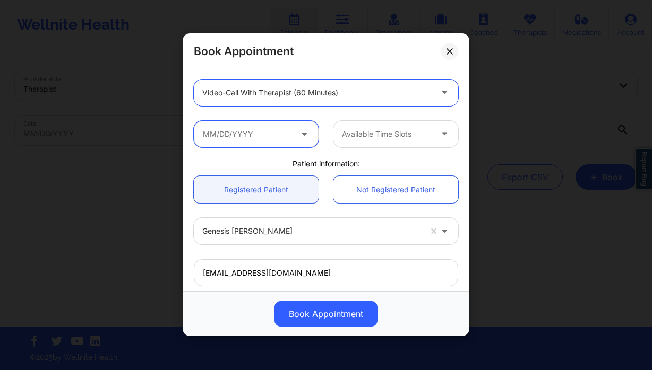
click at [237, 144] on input "text" at bounding box center [256, 134] width 125 height 27
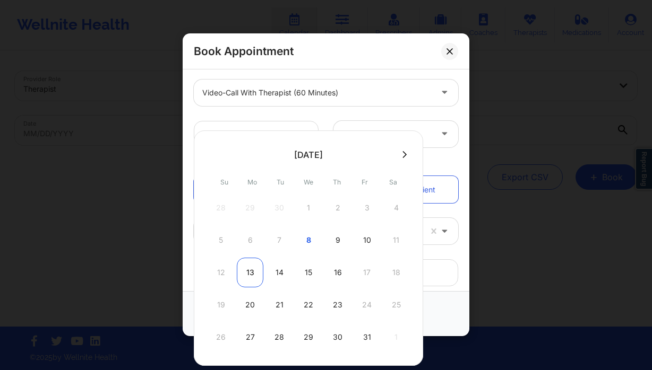
click at [244, 272] on div "13" at bounding box center [250, 273] width 27 height 30
type input "10/13/2025"
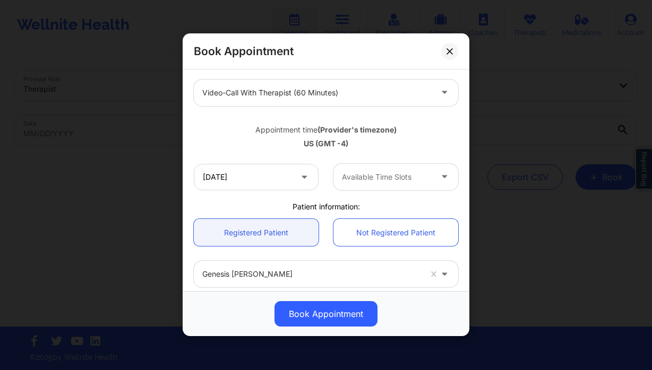
click at [396, 170] on div "Available Time Slots" at bounding box center [382, 177] width 99 height 27
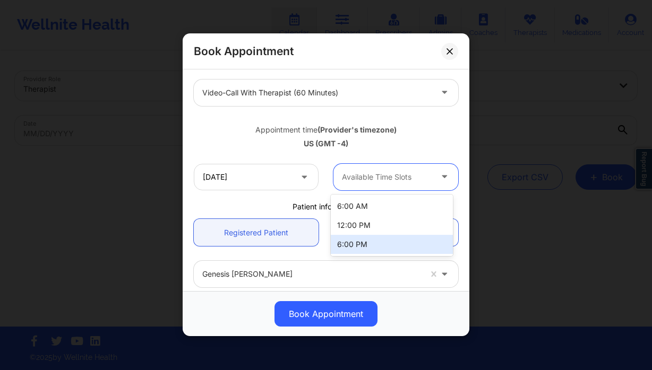
click at [384, 241] on div "6:00 PM" at bounding box center [392, 244] width 122 height 19
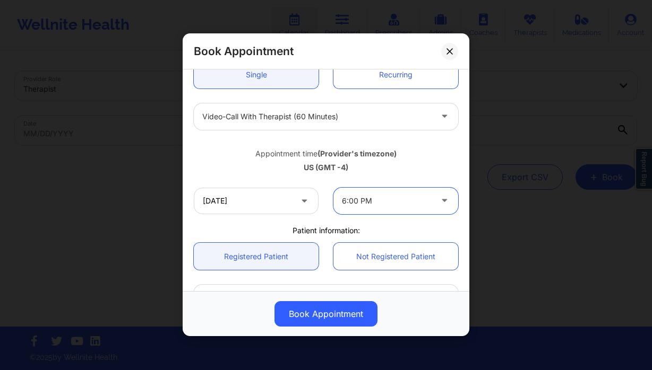
scroll to position [116, 0]
click at [394, 82] on link "Recurring" at bounding box center [395, 75] width 125 height 27
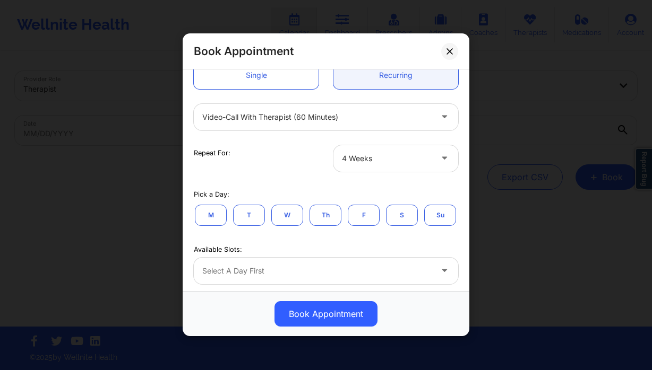
click at [372, 164] on div at bounding box center [387, 158] width 90 height 13
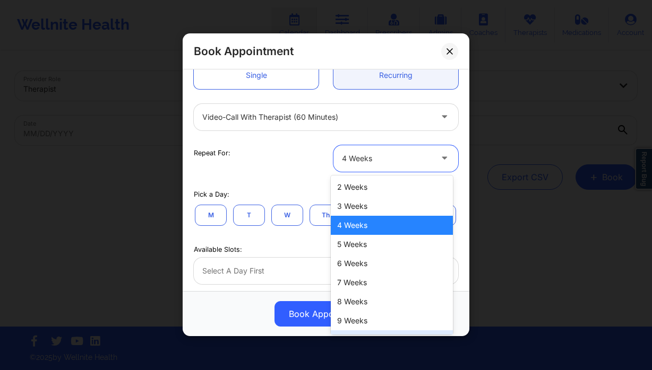
scroll to position [55, 0]
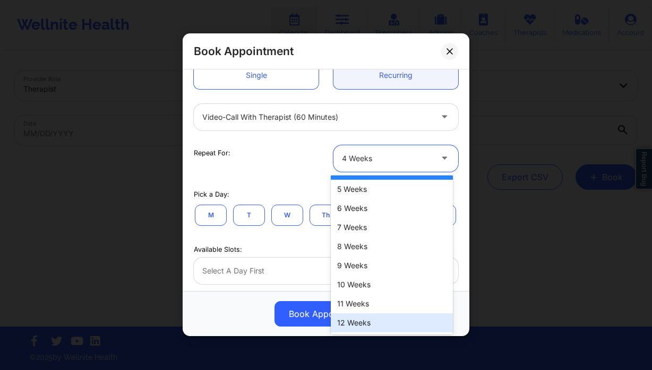
click at [364, 324] on div "12 Weeks" at bounding box center [392, 323] width 122 height 19
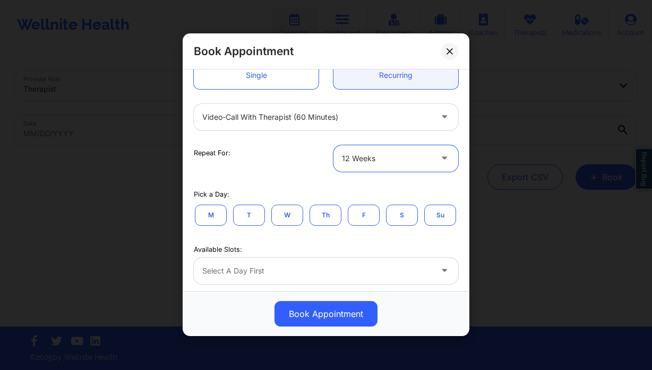
click at [204, 215] on button "M" at bounding box center [211, 215] width 32 height 21
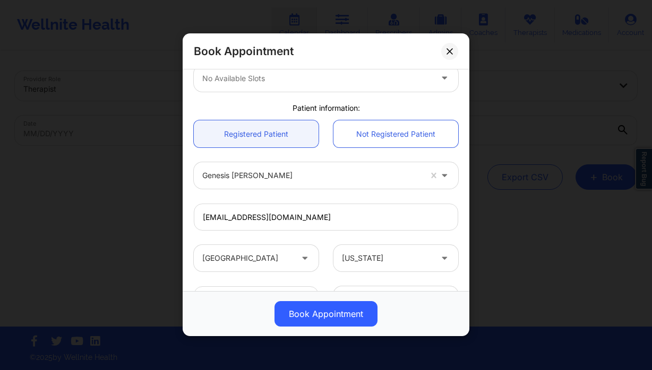
click at [271, 85] on div at bounding box center [316, 78] width 229 height 13
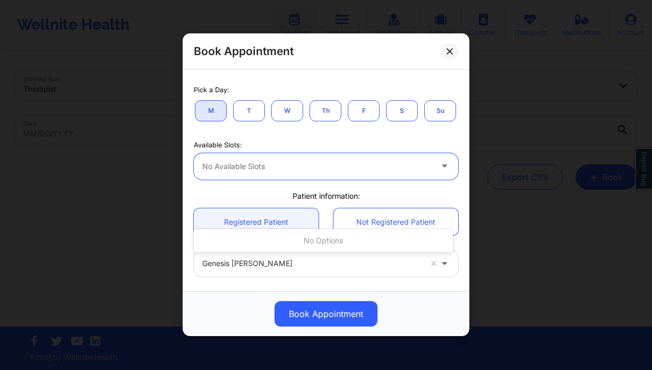
scroll to position [125, 0]
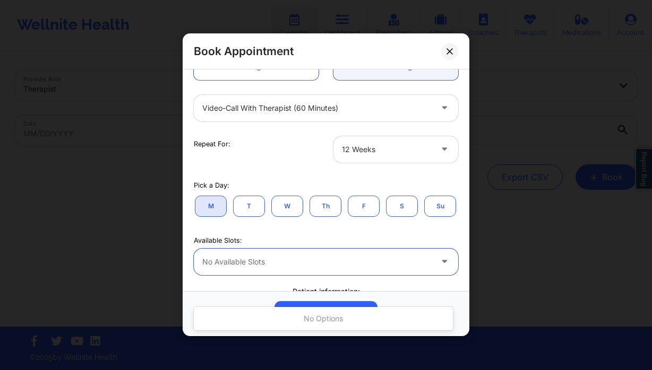
click at [376, 145] on div at bounding box center [387, 149] width 90 height 13
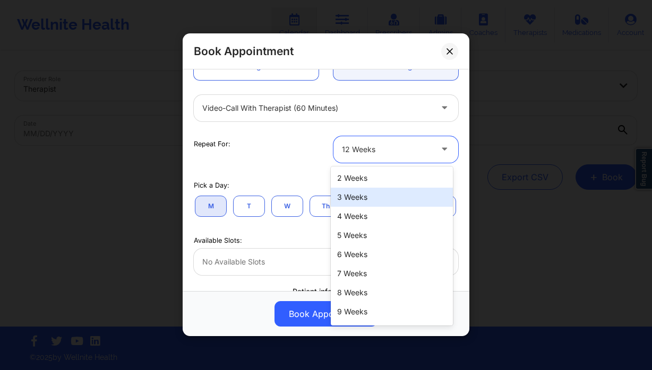
click at [271, 269] on div at bounding box center [316, 262] width 229 height 13
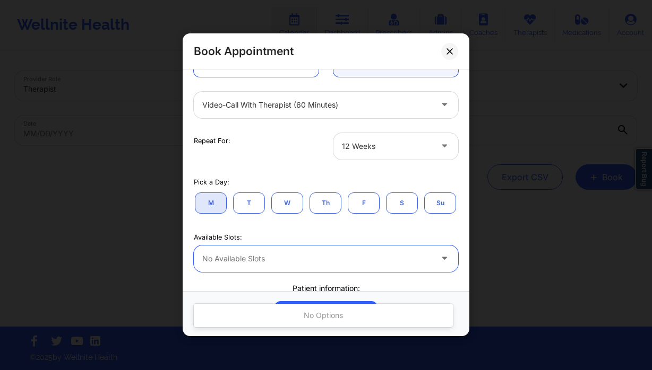
click at [279, 265] on div at bounding box center [316, 259] width 229 height 13
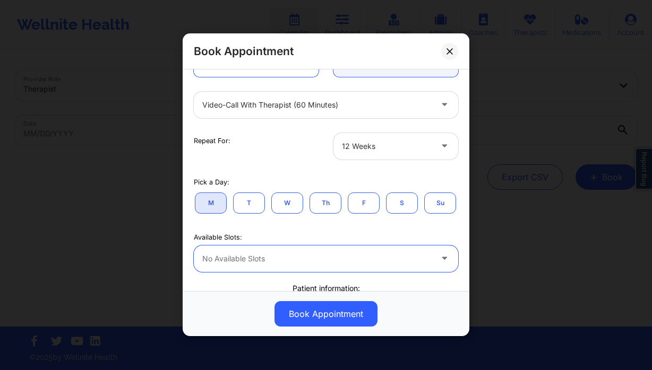
click at [284, 272] on div "No available slots" at bounding box center [313, 259] width 239 height 27
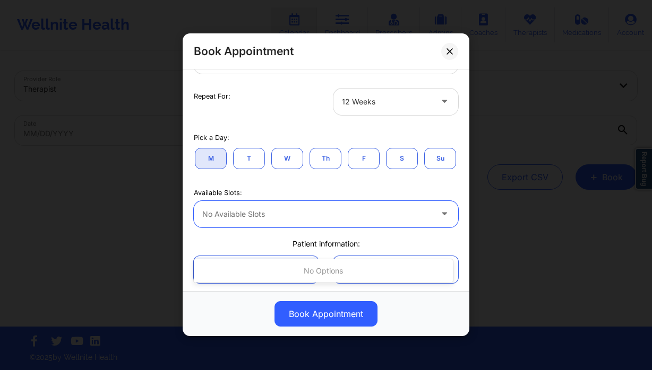
scroll to position [128, 0]
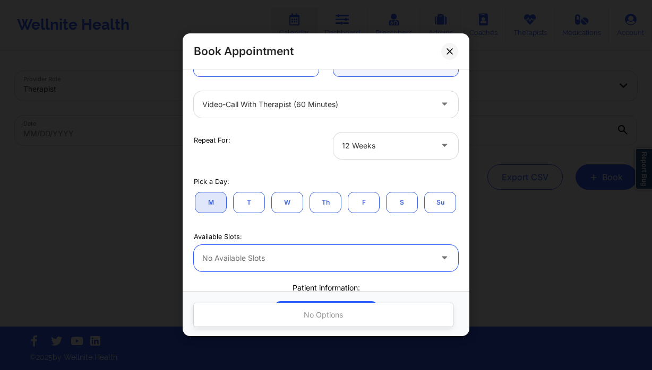
click at [375, 139] on div "12 Weeks" at bounding box center [387, 146] width 90 height 27
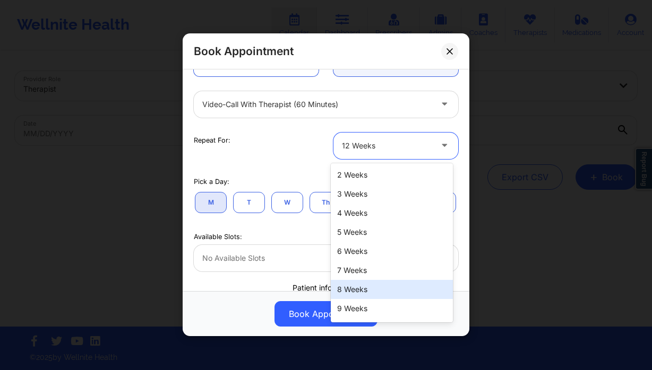
drag, startPoint x: 364, startPoint y: 282, endPoint x: 355, endPoint y: 280, distance: 9.2
click at [364, 282] on div "8 Weeks" at bounding box center [392, 289] width 122 height 19
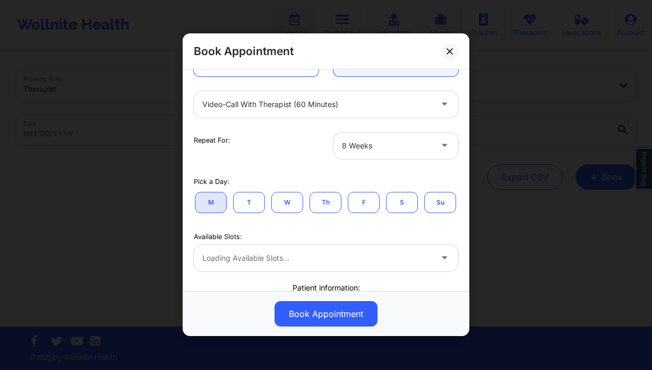
click at [252, 272] on div "Loading available slots..." at bounding box center [326, 258] width 264 height 27
click at [291, 265] on div at bounding box center [316, 258] width 229 height 13
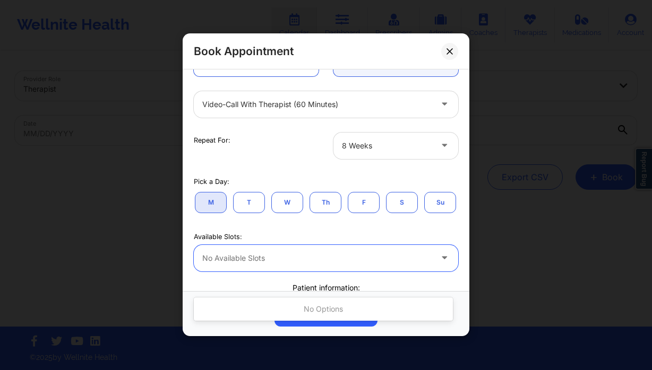
scroll to position [148, 0]
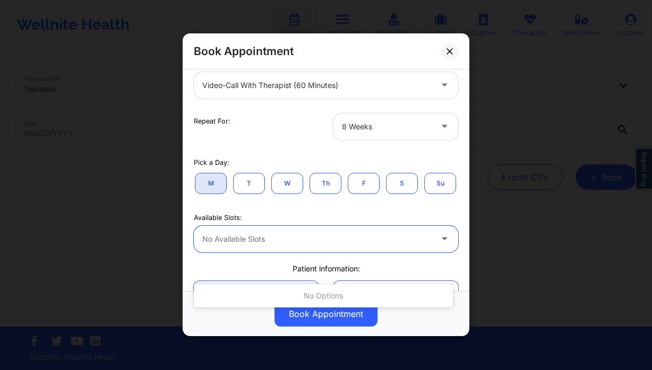
click at [383, 116] on div "8 Weeks" at bounding box center [387, 127] width 90 height 27
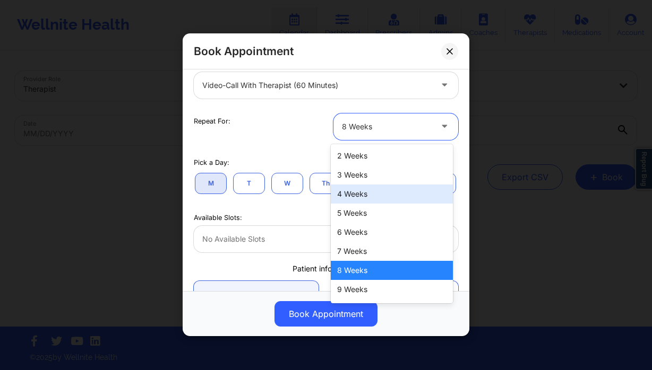
click at [378, 196] on div "4 Weeks" at bounding box center [392, 194] width 122 height 19
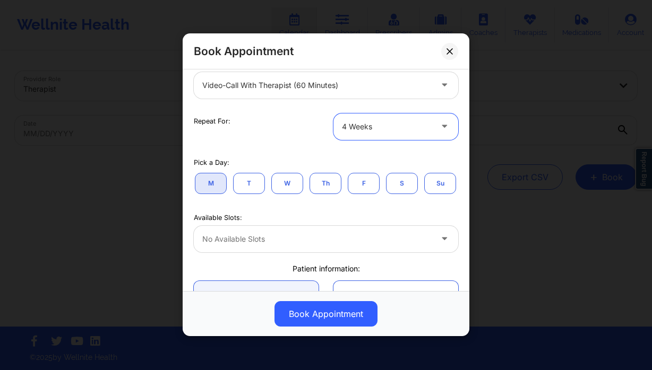
click at [326, 253] on div "No available slots" at bounding box center [313, 239] width 239 height 27
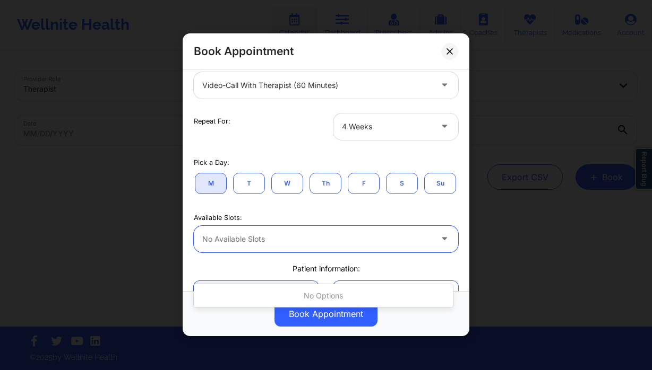
click at [337, 246] on div at bounding box center [316, 239] width 229 height 13
click at [385, 128] on div at bounding box center [387, 126] width 90 height 13
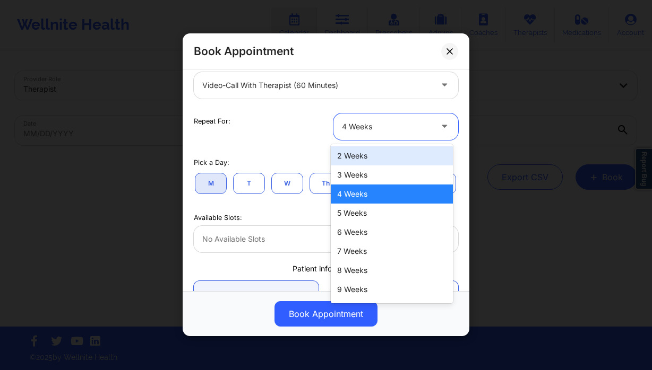
drag, startPoint x: 362, startPoint y: 152, endPoint x: 341, endPoint y: 181, distance: 36.4
click at [362, 152] on div "2 Weeks" at bounding box center [392, 155] width 122 height 19
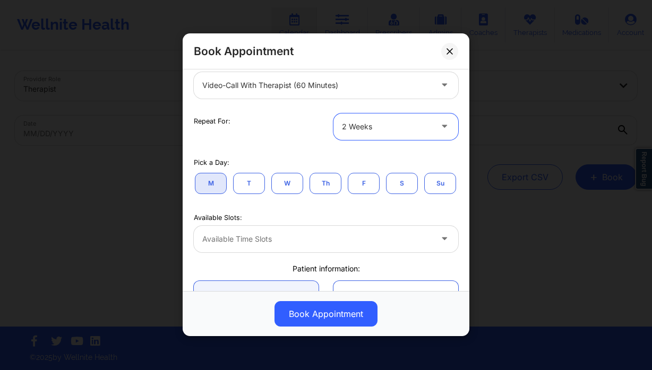
click at [275, 246] on div at bounding box center [316, 239] width 229 height 13
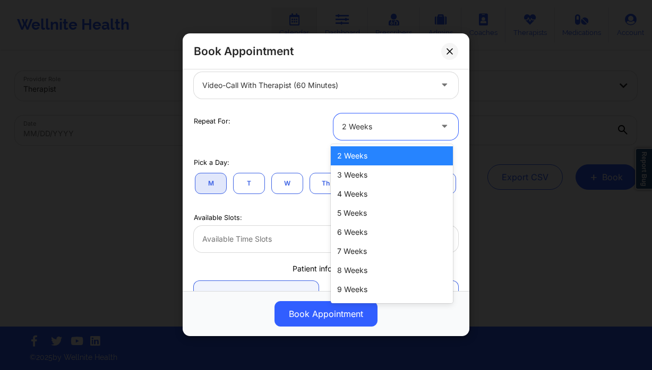
click at [390, 125] on div at bounding box center [387, 126] width 90 height 13
click at [384, 175] on div "3 Weeks" at bounding box center [392, 175] width 122 height 19
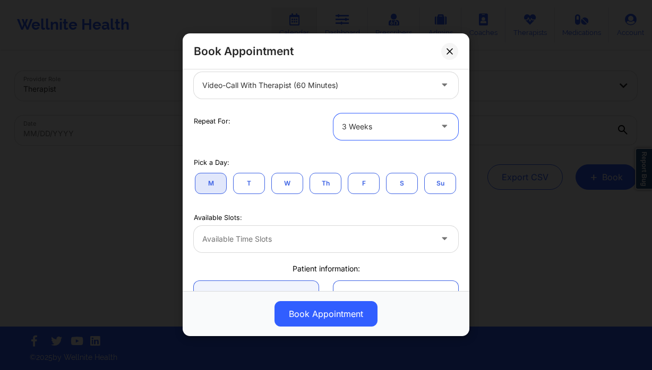
click at [280, 246] on div at bounding box center [316, 239] width 229 height 13
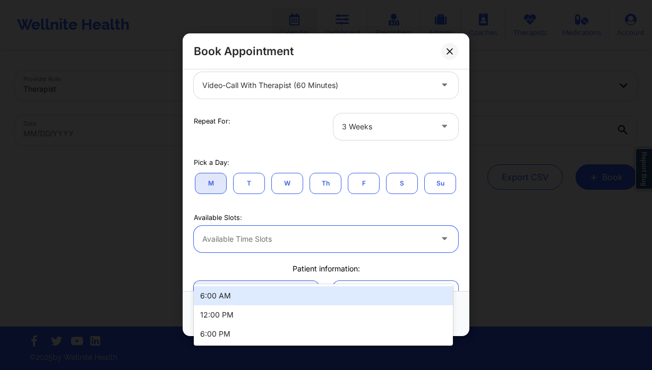
click at [425, 120] on div "3 Weeks" at bounding box center [387, 127] width 90 height 27
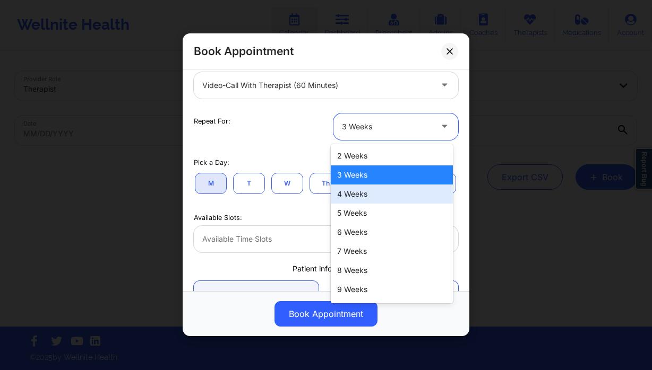
click at [384, 193] on div "4 Weeks" at bounding box center [392, 194] width 122 height 19
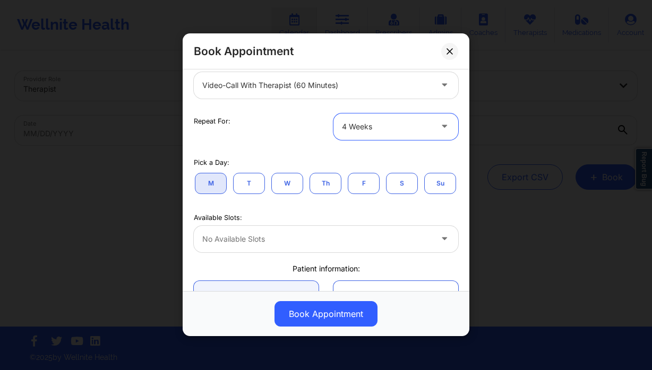
click at [343, 246] on div at bounding box center [316, 239] width 229 height 13
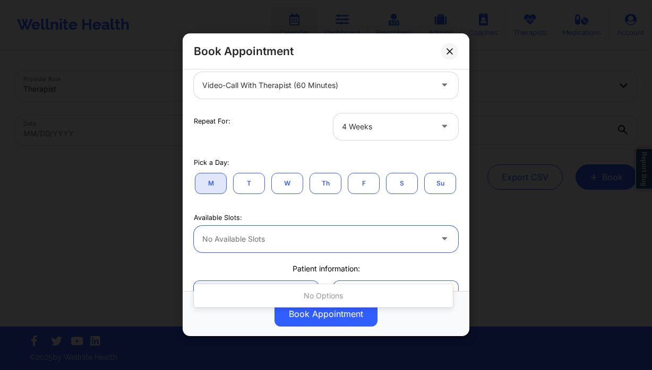
click at [375, 130] on div at bounding box center [387, 126] width 90 height 13
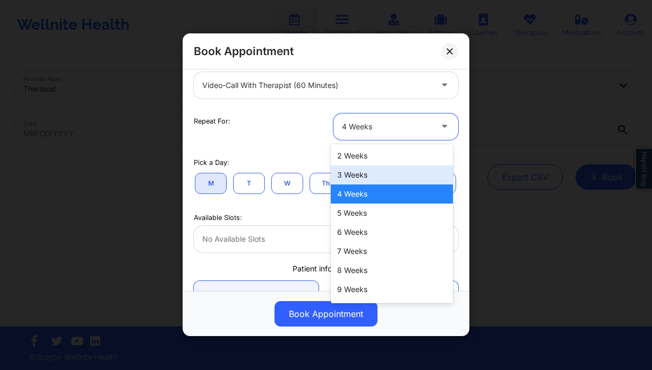
click at [377, 180] on div "3 Weeks" at bounding box center [392, 175] width 122 height 19
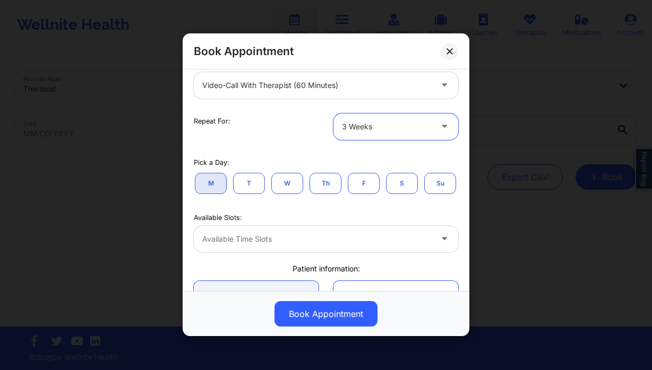
click at [288, 246] on div at bounding box center [316, 239] width 229 height 13
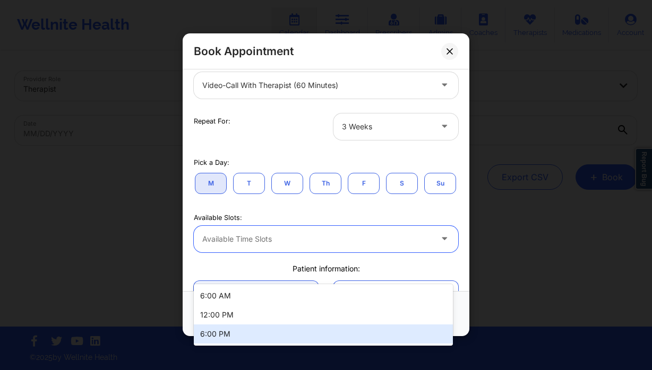
click at [242, 334] on div "6:00 PM" at bounding box center [323, 334] width 259 height 19
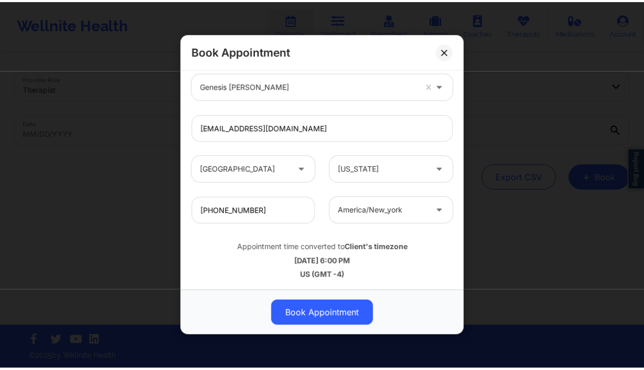
scroll to position [502, 0]
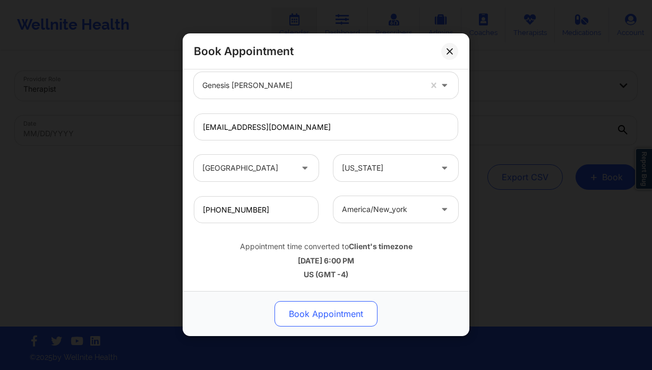
click at [323, 325] on button "Book Appointment" at bounding box center [325, 314] width 103 height 25
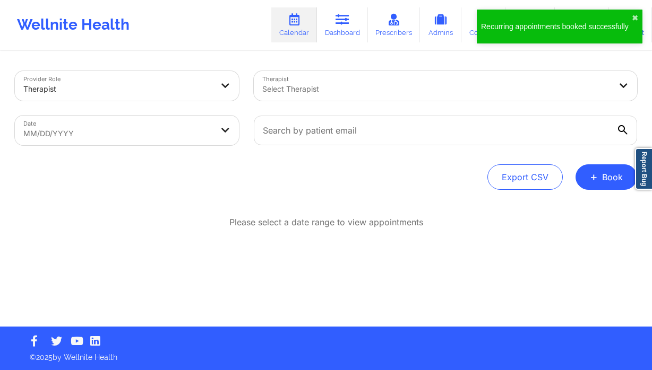
click at [131, 126] on body "Recurring appointments booked successfully ✖︎ Wellnite Health Calendar Dashboar…" at bounding box center [326, 185] width 652 height 370
select select "2025-8"
select select "2025-9"
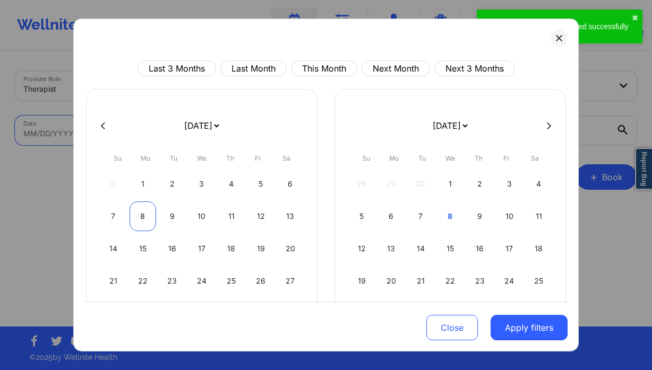
click at [135, 215] on div "8" at bounding box center [142, 217] width 27 height 30
select select "2025-8"
select select "2025-9"
select select "2025-8"
select select "2025-9"
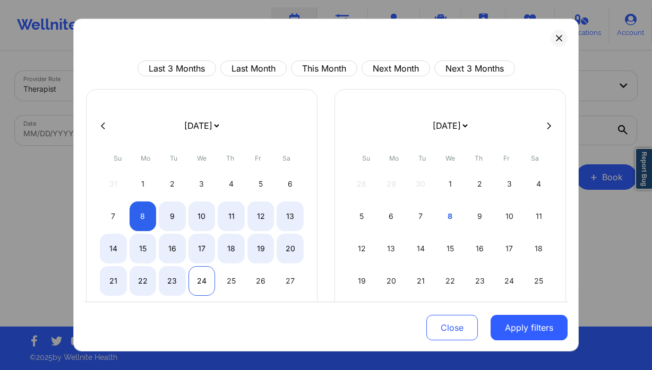
select select "2025-8"
select select "2025-9"
select select "2025-8"
select select "2025-9"
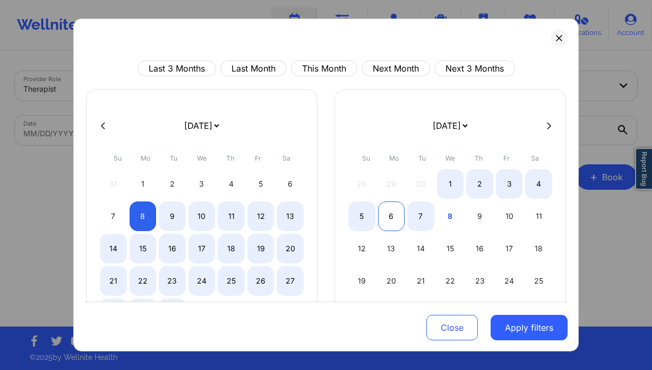
select select "2025-8"
select select "2025-9"
click at [386, 218] on div "6" at bounding box center [391, 217] width 27 height 30
select select "2025-8"
select select "2025-9"
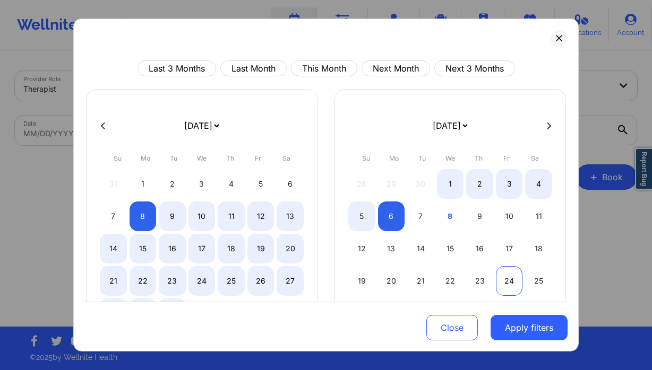
click at [506, 283] on div "24" at bounding box center [509, 281] width 27 height 30
select select "2025-9"
select select "2025-10"
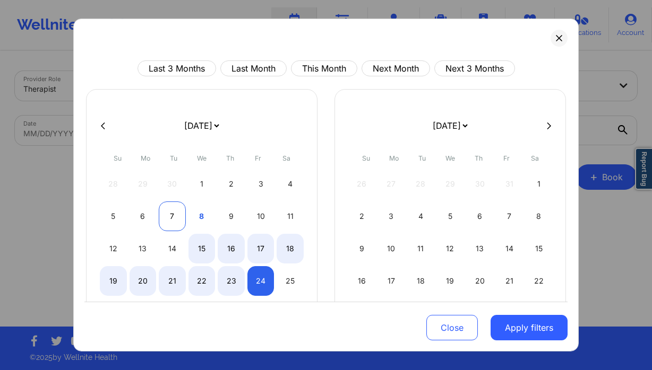
select select "2025-9"
select select "2025-10"
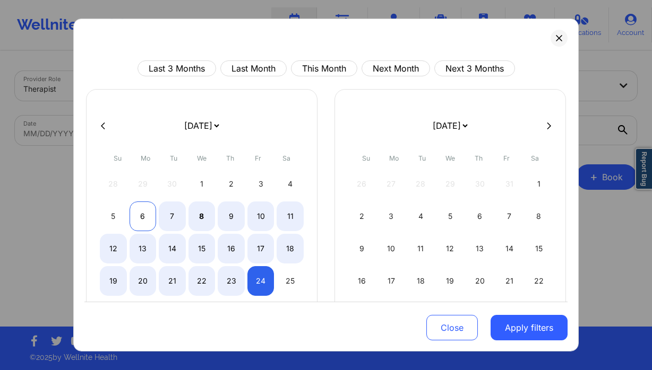
select select "2025-9"
select select "2025-10"
click at [145, 217] on div "6" at bounding box center [142, 217] width 27 height 30
select select "2025-9"
select select "2025-10"
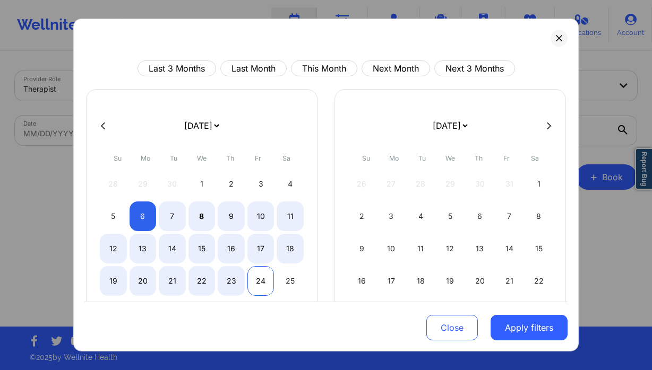
click at [254, 283] on div "24" at bounding box center [260, 281] width 27 height 30
select select "2025-9"
select select "2025-10"
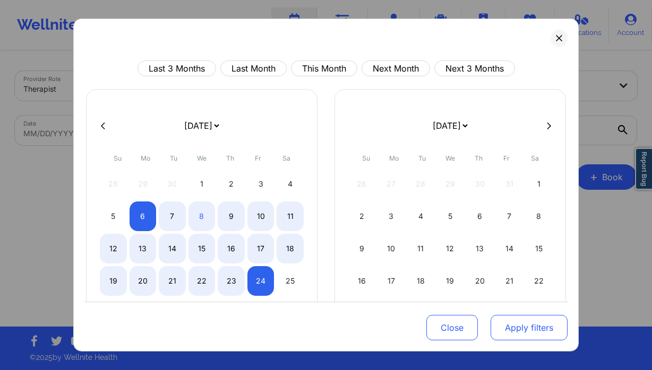
click at [530, 334] on button "Apply filters" at bounding box center [528, 327] width 77 height 25
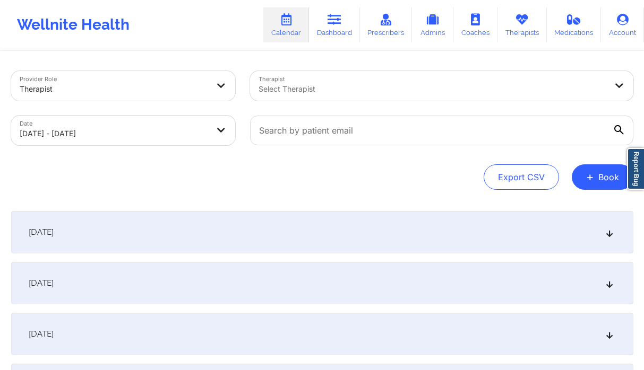
click at [322, 86] on div at bounding box center [432, 89] width 348 height 13
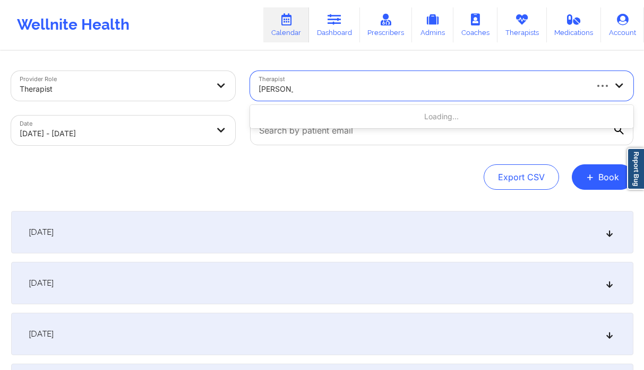
type input "[PERSON_NAME]"
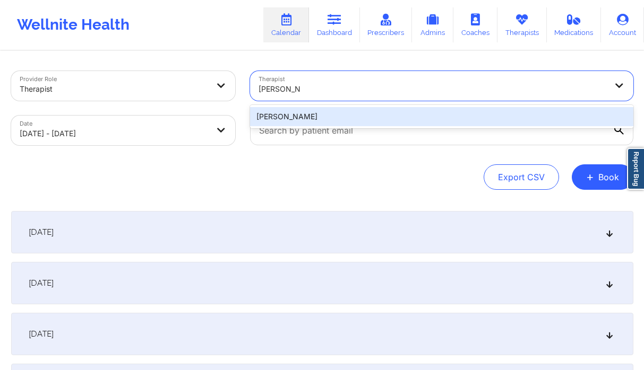
click at [395, 118] on div "[PERSON_NAME]" at bounding box center [441, 116] width 383 height 19
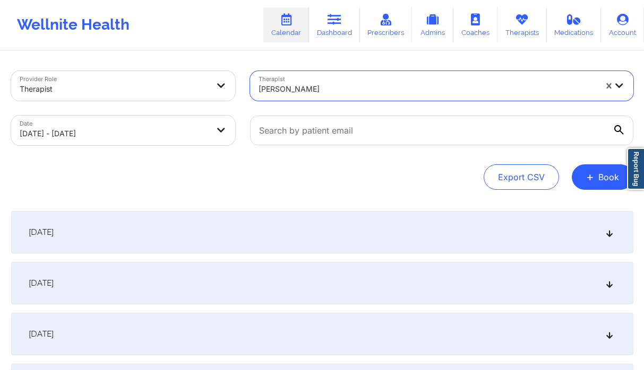
click at [391, 229] on div "October 6, 2025" at bounding box center [322, 232] width 622 height 42
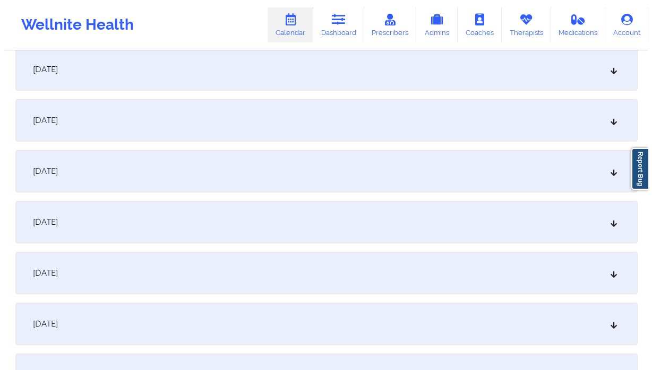
scroll to position [0, 0]
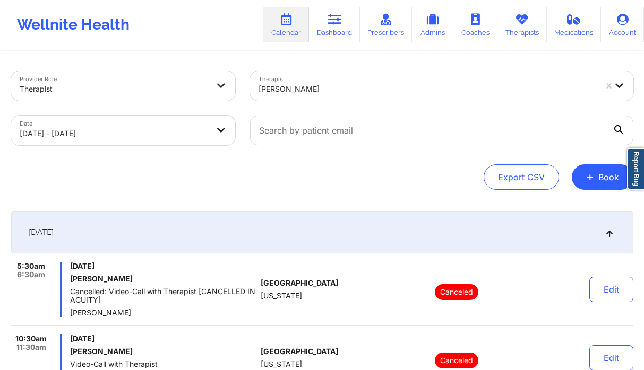
select select "2025-9"
select select "2025-10"
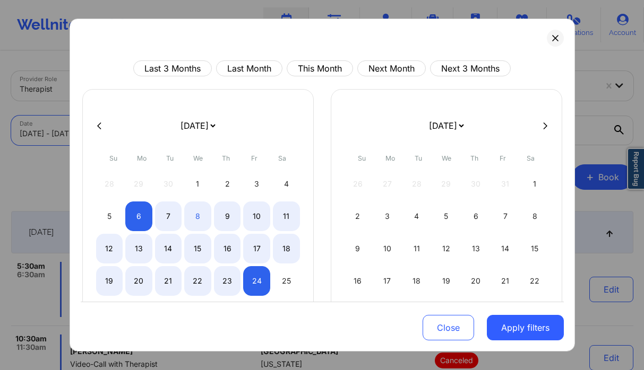
click at [149, 123] on body "Wellnite Health Calendar Dashboard Prescribers Admins Coaches Therapists Medica…" at bounding box center [322, 185] width 644 height 370
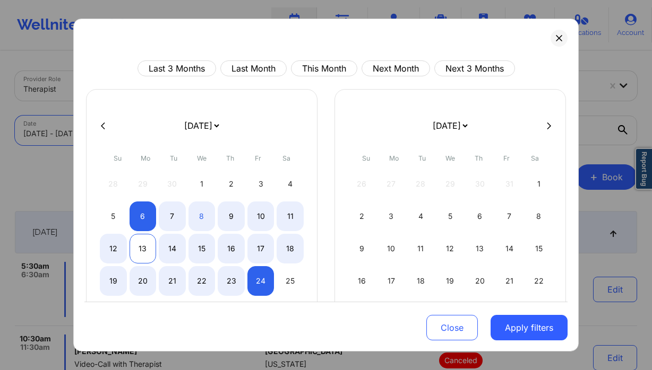
click at [143, 252] on div "13" at bounding box center [142, 249] width 27 height 30
select select "2025-9"
select select "2025-10"
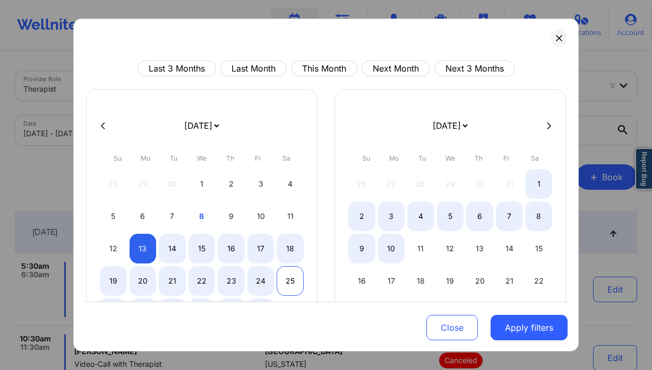
select select "2025-9"
select select "2025-10"
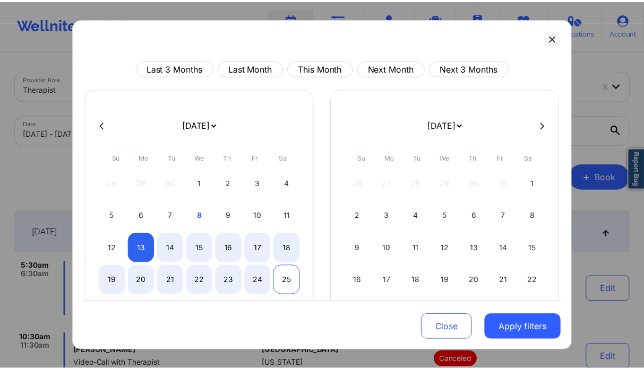
scroll to position [20, 0]
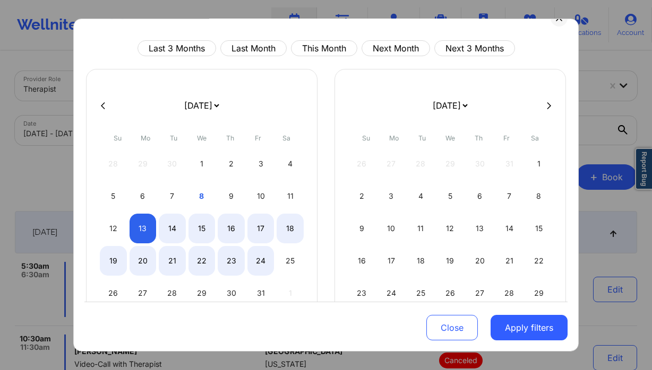
select select "2025-9"
select select "2025-10"
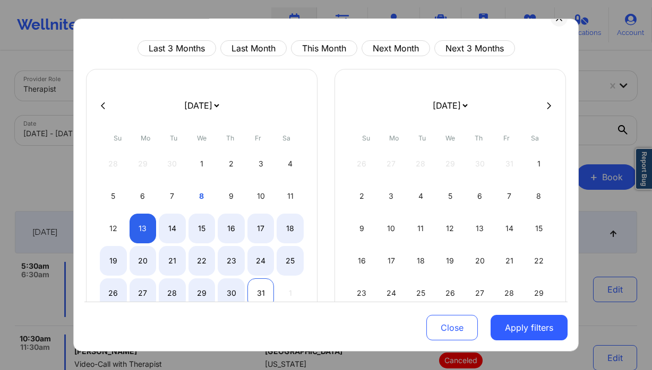
select select "2025-9"
select select "2025-10"
click at [248, 289] on div "31" at bounding box center [260, 294] width 27 height 30
select select "2025-9"
select select "2025-10"
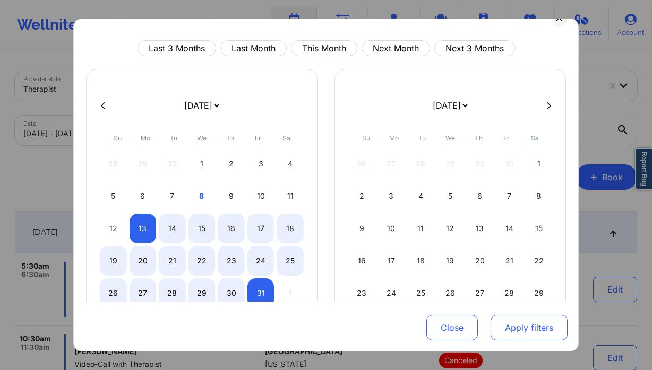
click at [506, 328] on button "Apply filters" at bounding box center [528, 327] width 77 height 25
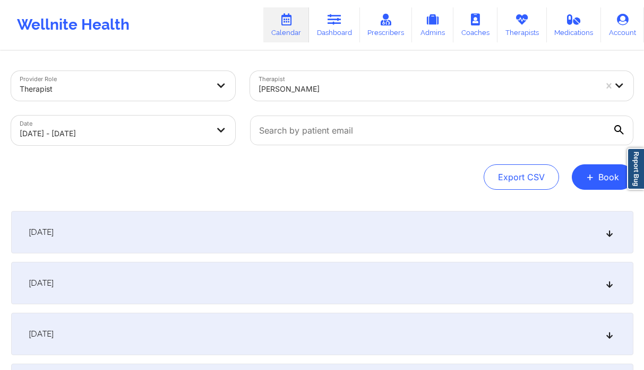
click at [259, 233] on div "October 13, 2025" at bounding box center [322, 232] width 622 height 42
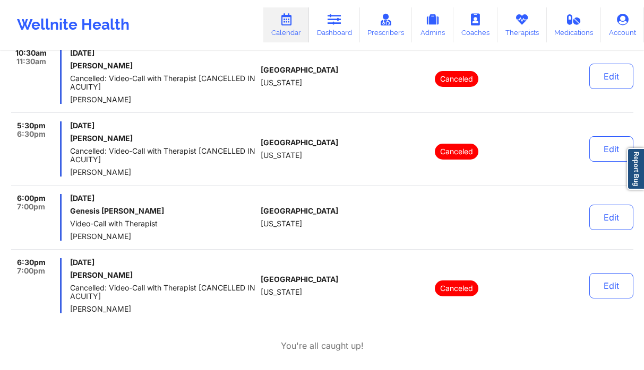
scroll to position [284, 0]
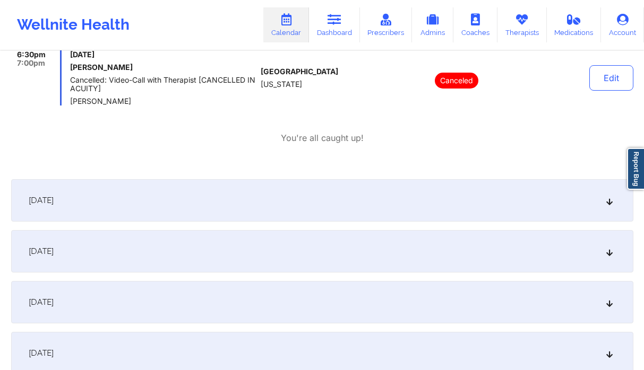
click at [154, 206] on div "October 14, 2025" at bounding box center [322, 200] width 622 height 42
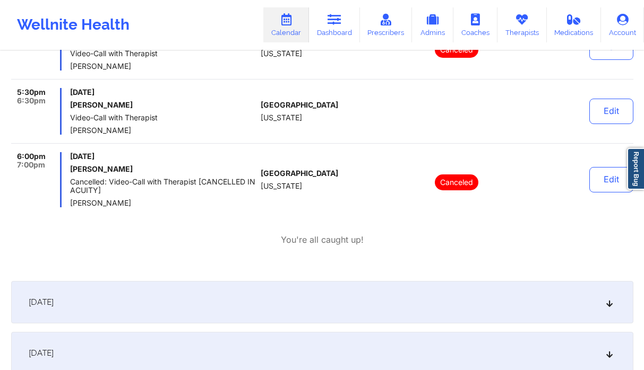
scroll to position [725, 0]
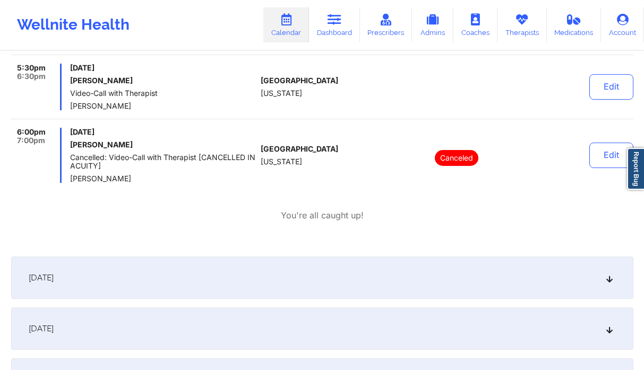
click at [158, 271] on div "October 15, 2025" at bounding box center [322, 278] width 622 height 42
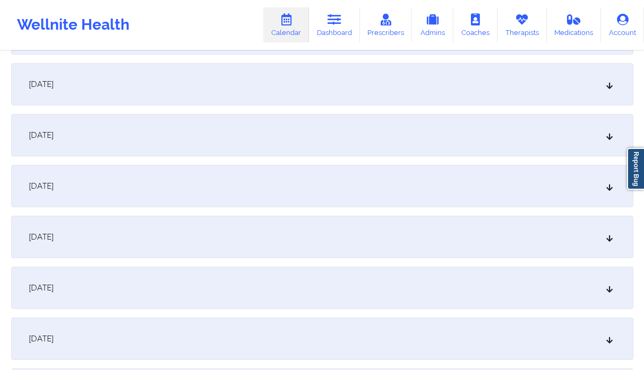
scroll to position [1455, 0]
click at [120, 141] on div "[DATE]" at bounding box center [322, 132] width 622 height 42
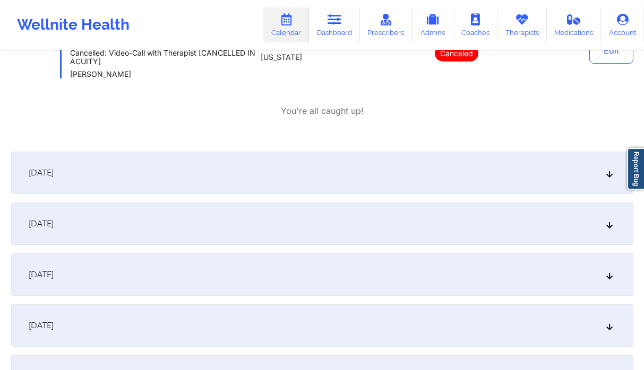
scroll to position [1878, 0]
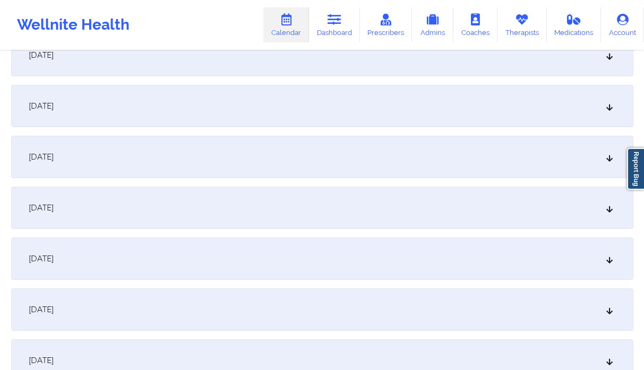
click at [91, 300] on div "October 27, 2025" at bounding box center [322, 310] width 622 height 42
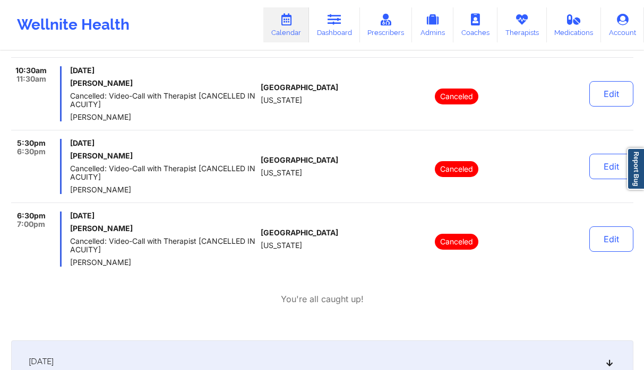
scroll to position [2363, 0]
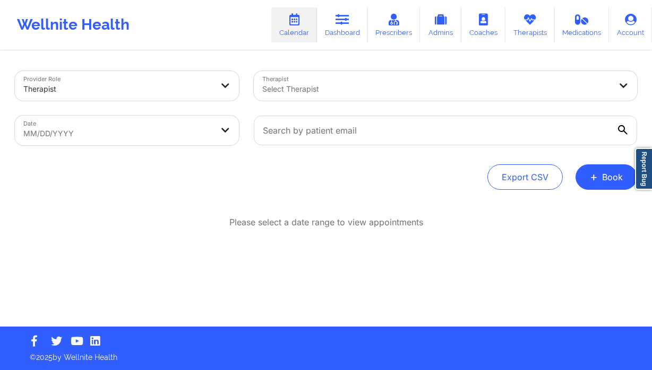
click at [144, 128] on body "Wellnite Health Calendar Dashboard Prescribers Admins Coaches Therapists Medica…" at bounding box center [326, 185] width 652 height 370
select select "2025-8"
select select "2025-9"
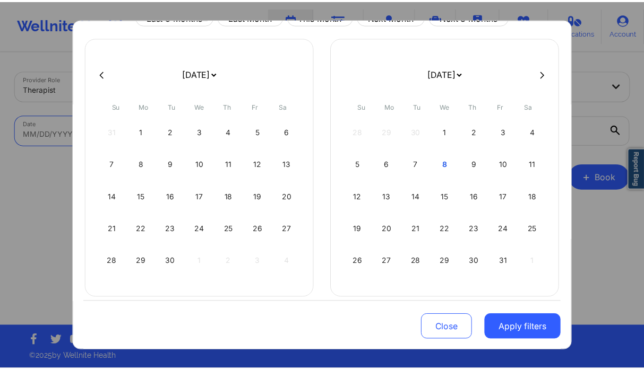
scroll to position [61, 0]
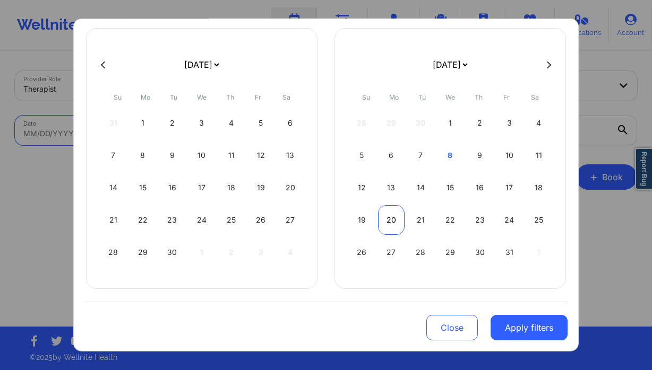
click at [385, 219] on div "20" at bounding box center [391, 220] width 27 height 30
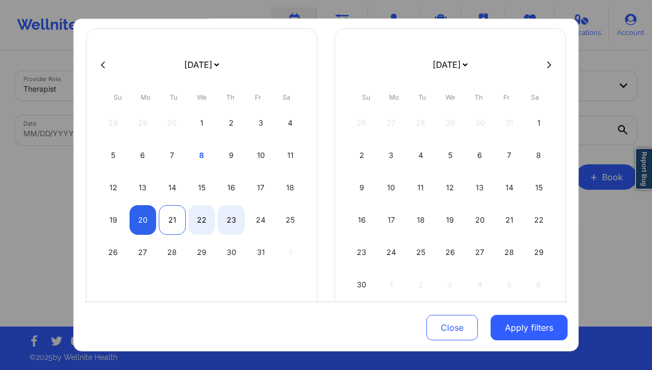
select select "2025-9"
select select "2025-10"
click at [180, 221] on div "21" at bounding box center [172, 220] width 27 height 30
select select "2025-9"
select select "2025-10"
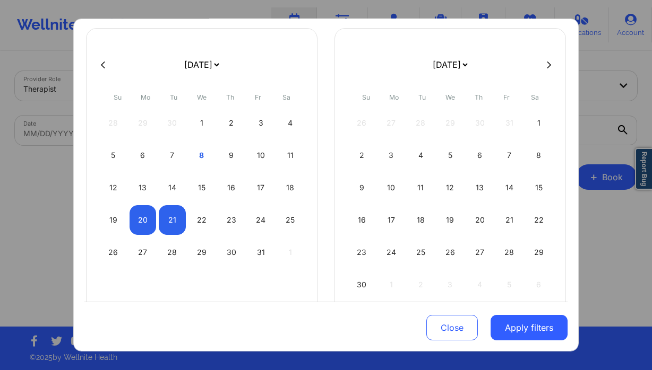
drag, startPoint x: 513, startPoint y: 331, endPoint x: 438, endPoint y: 196, distance: 154.6
click at [513, 331] on button "Apply filters" at bounding box center [528, 327] width 77 height 25
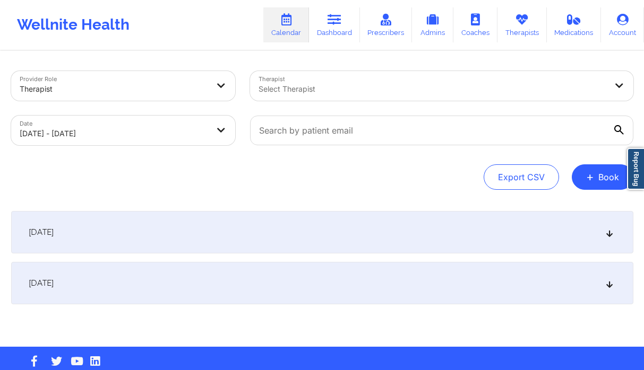
click at [336, 94] on div at bounding box center [432, 89] width 348 height 13
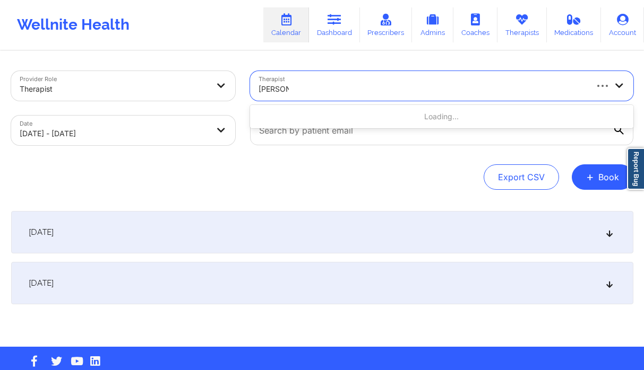
type input "[PERSON_NAME]"
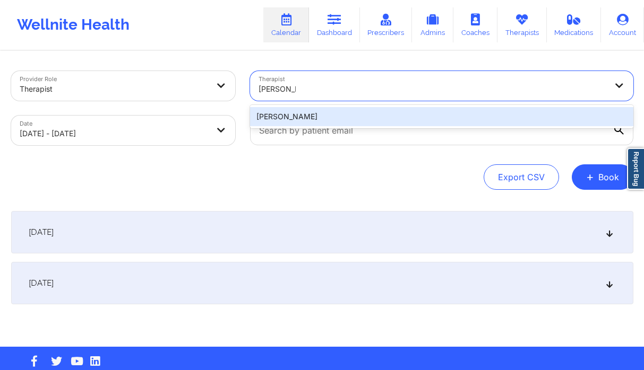
click at [311, 120] on div "[PERSON_NAME]" at bounding box center [441, 116] width 383 height 19
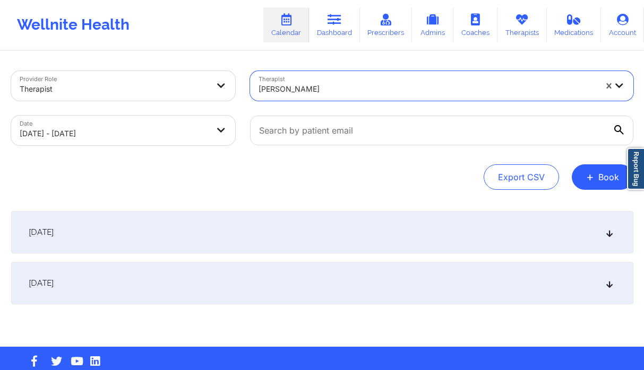
click at [202, 225] on div "[DATE]" at bounding box center [322, 232] width 622 height 42
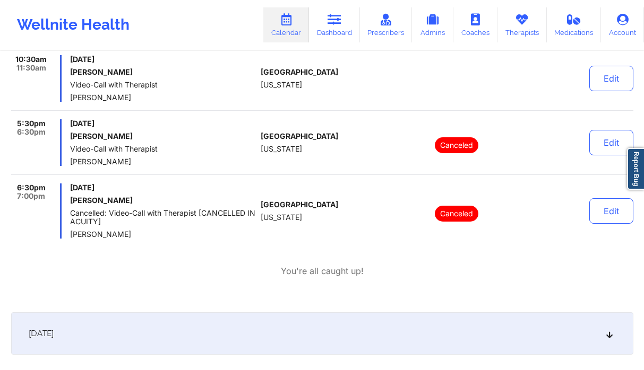
scroll to position [0, 0]
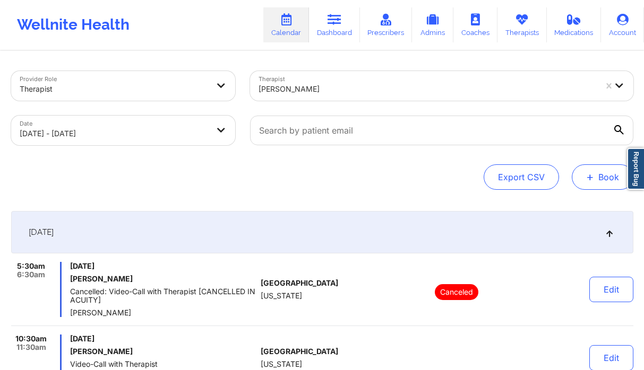
click at [609, 180] on button "+ Book" at bounding box center [603, 177] width 62 height 25
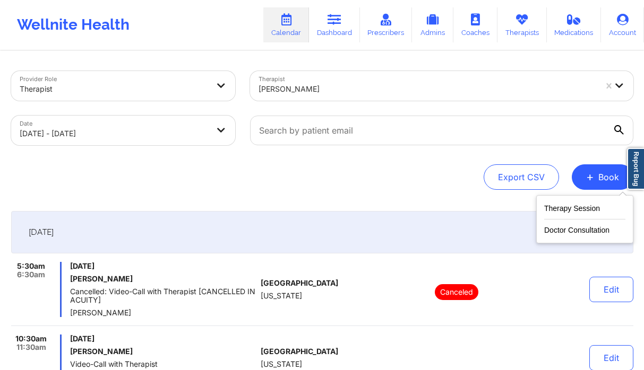
click at [350, 175] on div "Export CSV + Book" at bounding box center [322, 177] width 622 height 25
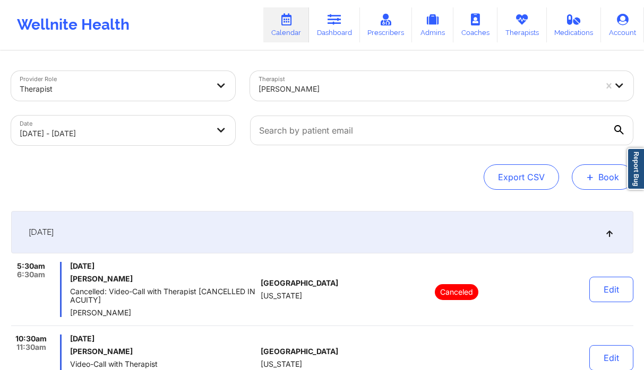
click at [605, 182] on button "+ Book" at bounding box center [603, 177] width 62 height 25
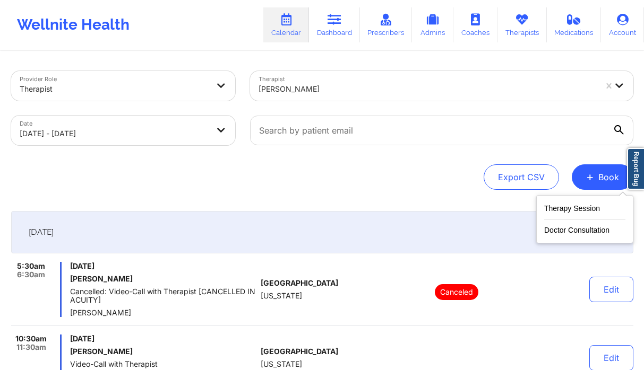
click at [566, 199] on div "Therapy Session Doctor Consultation" at bounding box center [584, 219] width 97 height 48
click at [558, 216] on button "Therapy Session" at bounding box center [584, 211] width 81 height 18
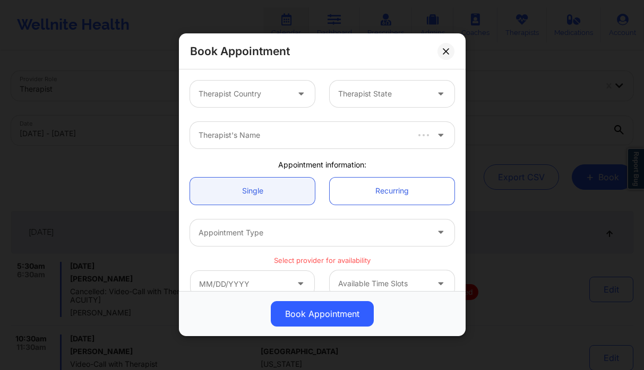
click at [262, 93] on div at bounding box center [243, 94] width 90 height 13
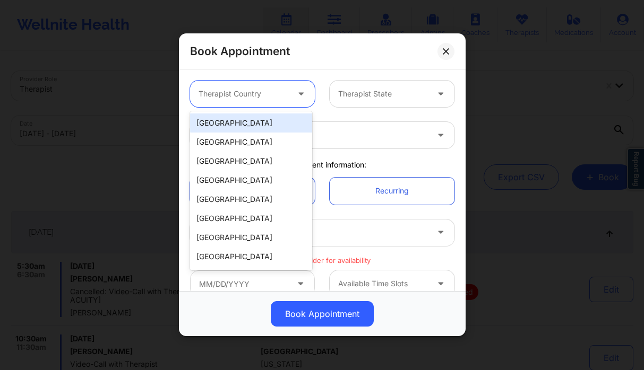
click at [254, 122] on div "[GEOGRAPHIC_DATA]" at bounding box center [251, 123] width 122 height 19
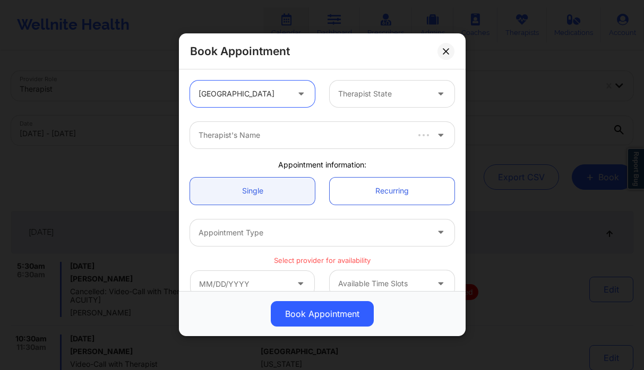
click at [355, 87] on div "Therapist State" at bounding box center [379, 94] width 99 height 27
type input "f"
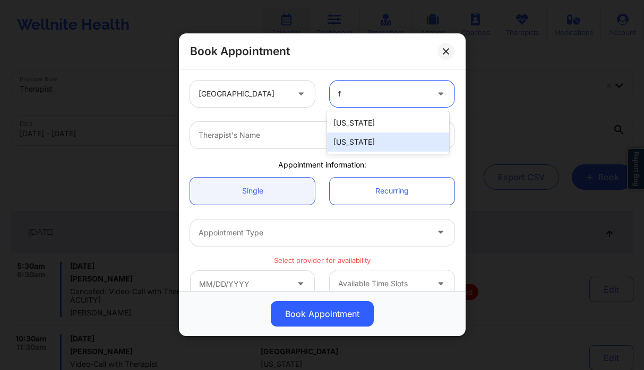
click at [352, 140] on div "[US_STATE]" at bounding box center [388, 142] width 122 height 19
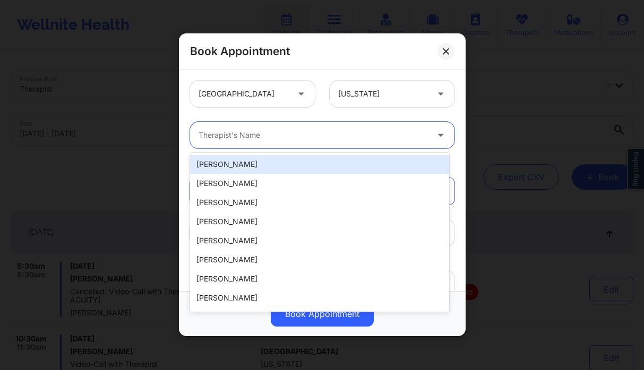
click at [286, 127] on div "Therapist's Name" at bounding box center [309, 135] width 239 height 27
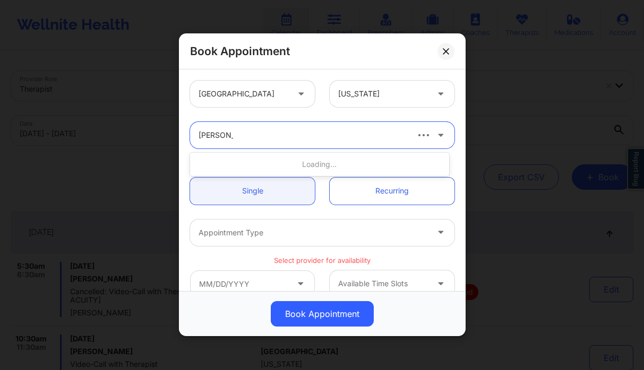
type input "[PERSON_NAME]"
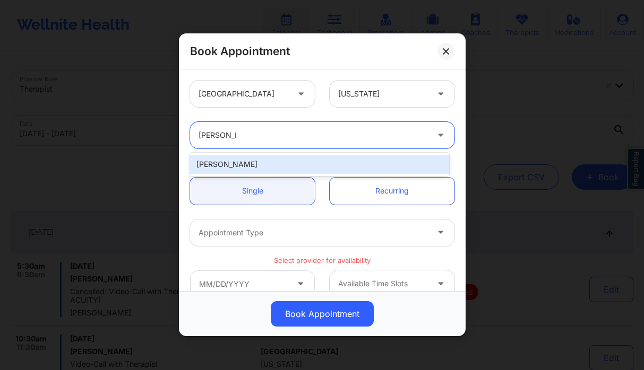
click at [297, 165] on div "[PERSON_NAME]" at bounding box center [319, 164] width 259 height 19
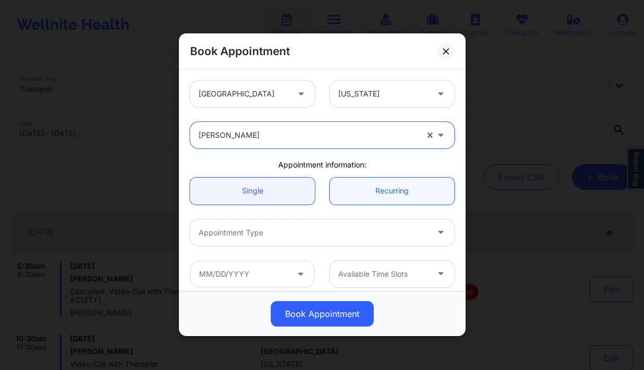
click at [359, 189] on link "Recurring" at bounding box center [392, 191] width 125 height 27
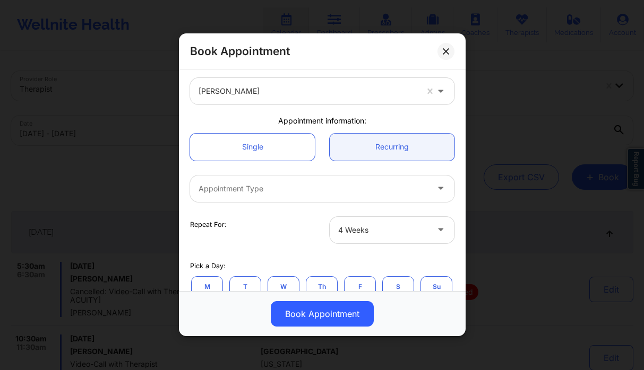
scroll to position [96, 0]
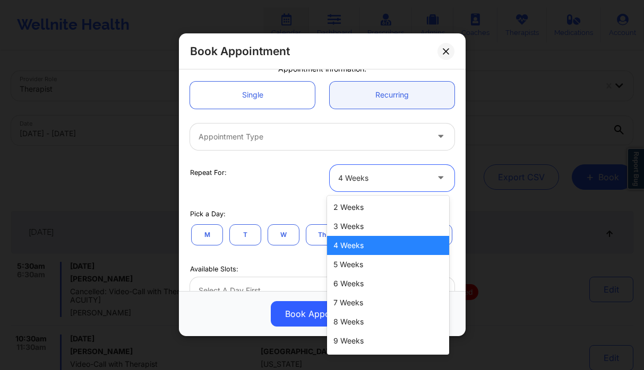
click at [351, 185] on div "4 Weeks" at bounding box center [383, 178] width 90 height 27
click at [350, 225] on div "3 Weeks" at bounding box center [388, 226] width 122 height 19
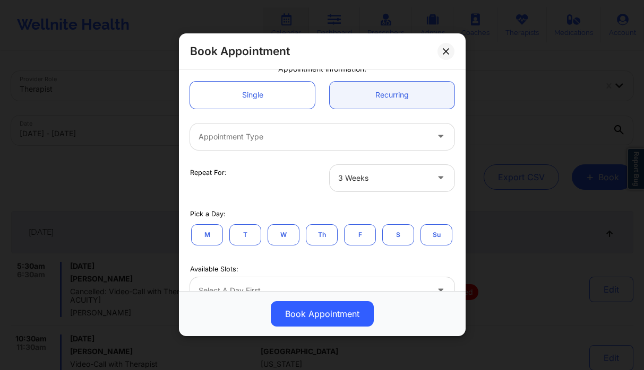
click at [203, 235] on button "M" at bounding box center [207, 234] width 32 height 21
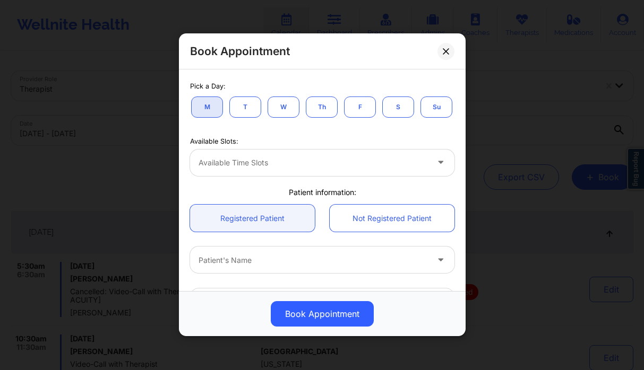
scroll to position [369, 0]
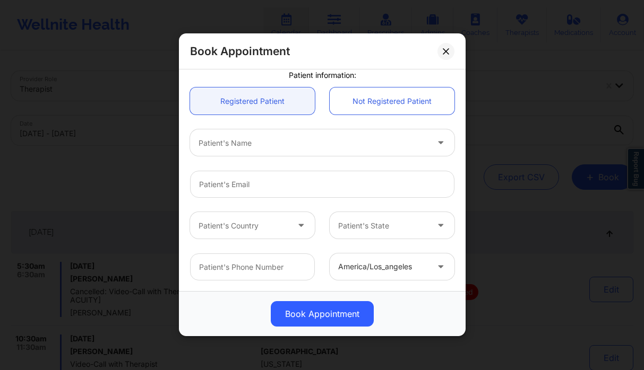
click at [236, 136] on div "Patient's Name" at bounding box center [309, 143] width 239 height 27
type input "genesis car"
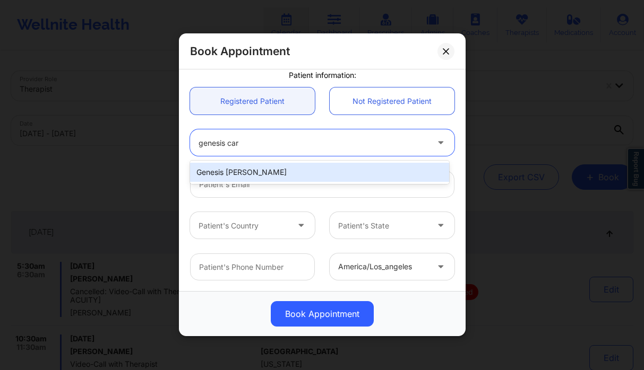
click at [274, 168] on div "Genesis [PERSON_NAME]" at bounding box center [319, 172] width 259 height 19
type input "[EMAIL_ADDRESS][DOMAIN_NAME]"
type input "[PHONE_NUMBER]"
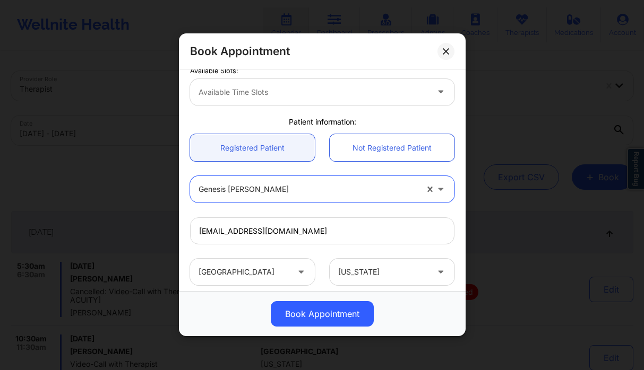
scroll to position [281, 0]
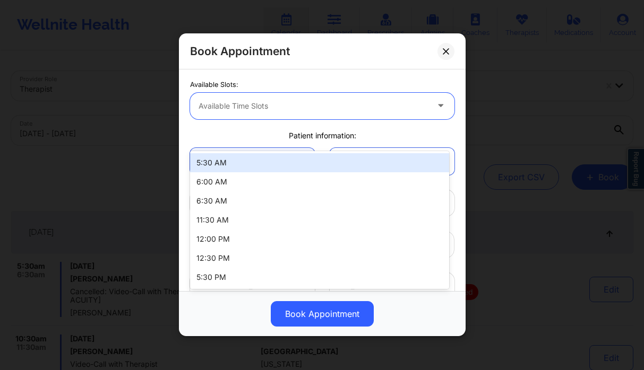
click at [265, 113] on div at bounding box center [312, 106] width 229 height 13
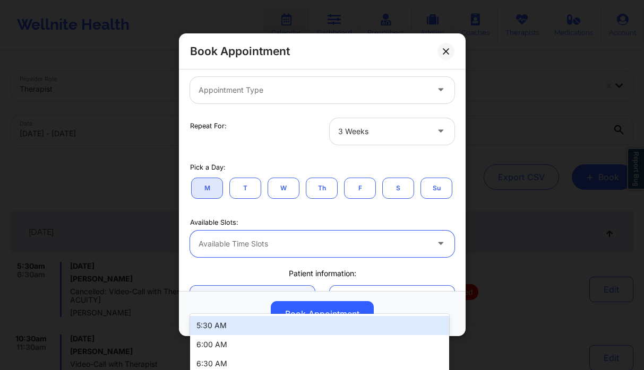
scroll to position [118, 0]
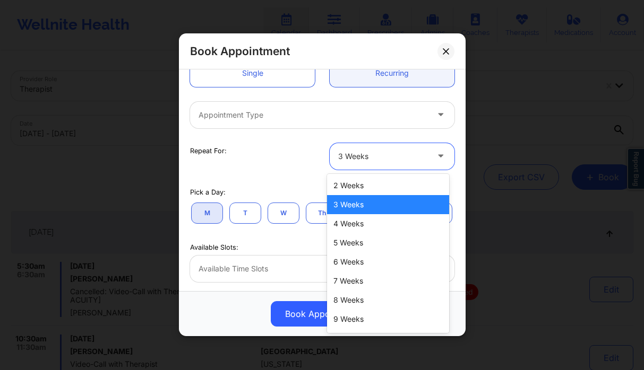
click at [375, 154] on div at bounding box center [383, 156] width 90 height 13
click at [362, 193] on div "2 Weeks" at bounding box center [388, 185] width 122 height 19
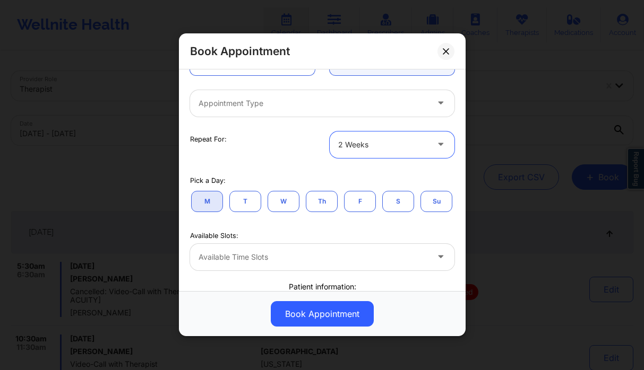
scroll to position [152, 0]
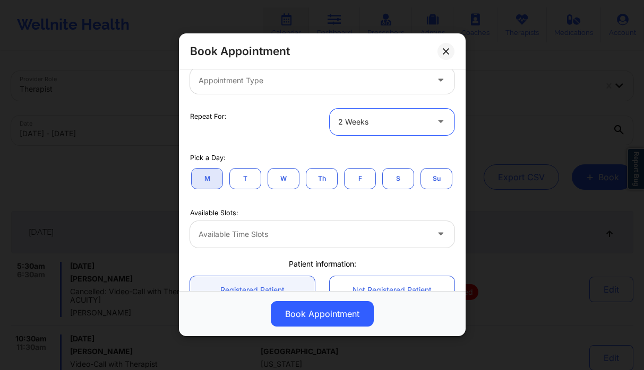
click at [258, 248] on div "Available Time Slots" at bounding box center [309, 234] width 239 height 27
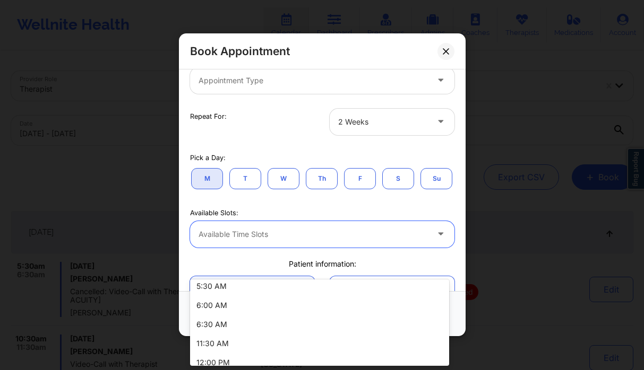
scroll to position [51, 0]
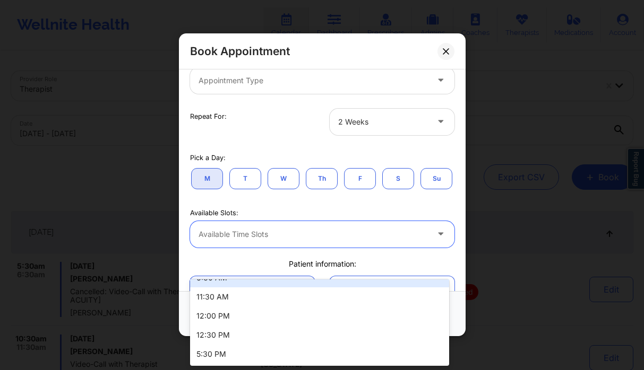
click at [304, 141] on div "Repeat For: 2 Weeks" at bounding box center [322, 121] width 279 height 41
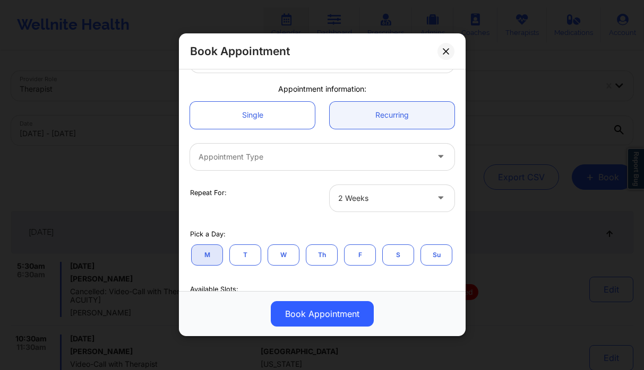
scroll to position [75, 0]
click at [256, 163] on div at bounding box center [312, 157] width 229 height 13
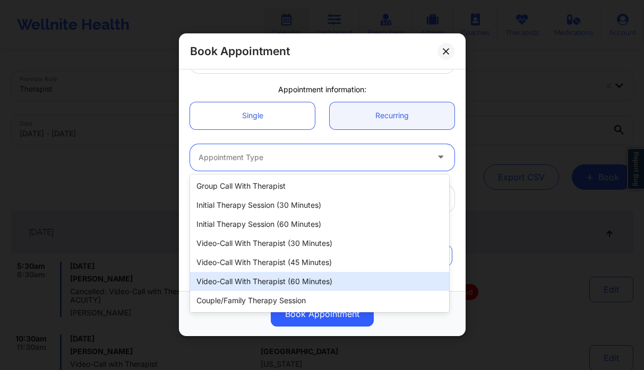
click at [310, 280] on div "Video-Call with Therapist (60 minutes)" at bounding box center [319, 281] width 259 height 19
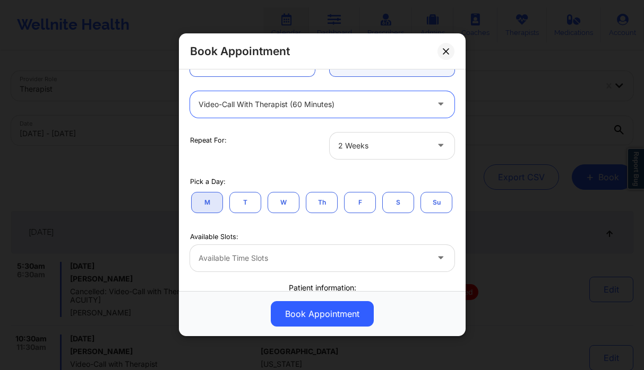
scroll to position [180, 0]
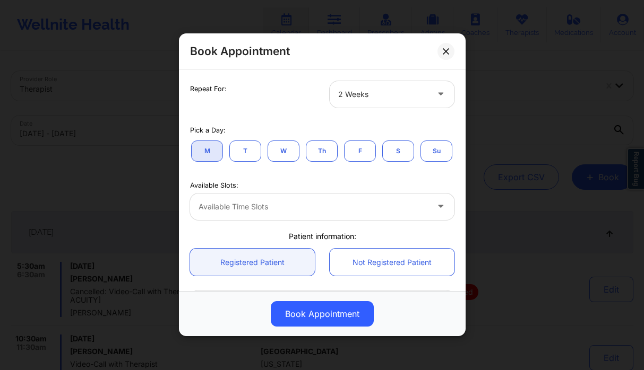
click at [362, 104] on div "2 Weeks" at bounding box center [383, 94] width 90 height 27
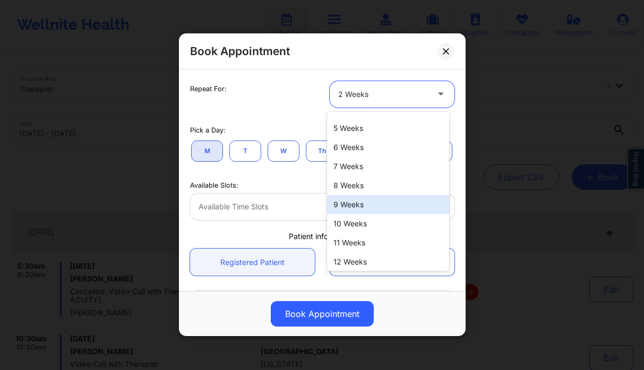
scroll to position [55, 0]
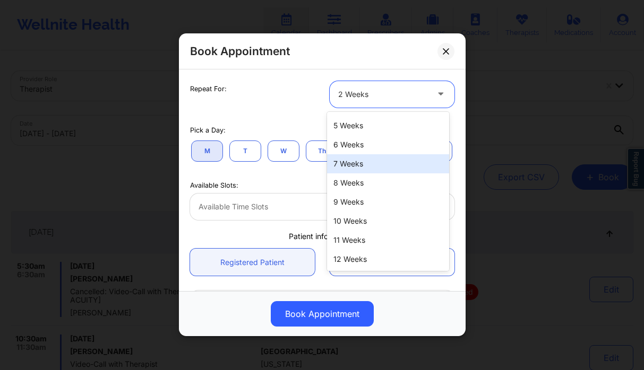
click at [356, 148] on div "6 Weeks" at bounding box center [388, 144] width 122 height 19
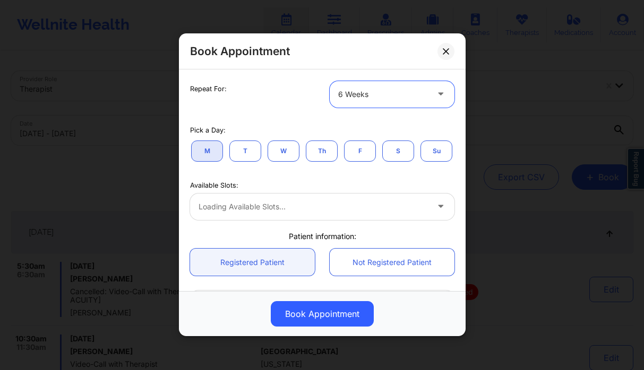
click at [257, 220] on div "Available Slots: Loading available slots..." at bounding box center [322, 199] width 279 height 42
click at [257, 213] on div at bounding box center [312, 207] width 229 height 13
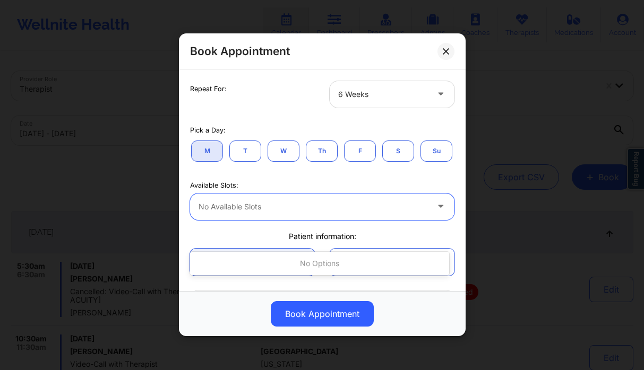
click at [357, 92] on div at bounding box center [383, 94] width 90 height 13
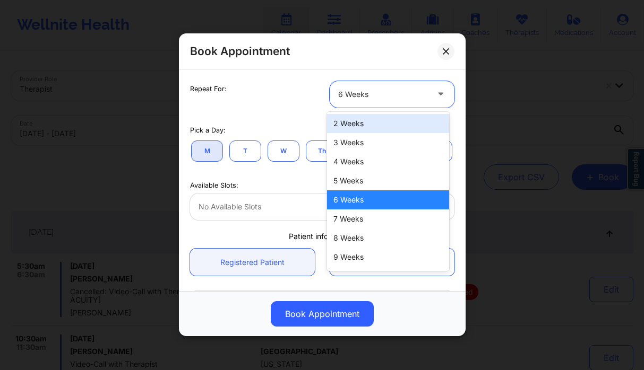
drag, startPoint x: 357, startPoint y: 122, endPoint x: 333, endPoint y: 160, distance: 45.5
click at [357, 122] on div "2 Weeks" at bounding box center [388, 123] width 122 height 19
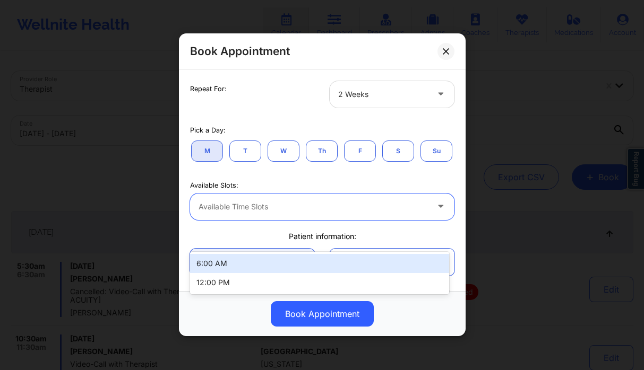
click at [265, 213] on div at bounding box center [312, 207] width 229 height 13
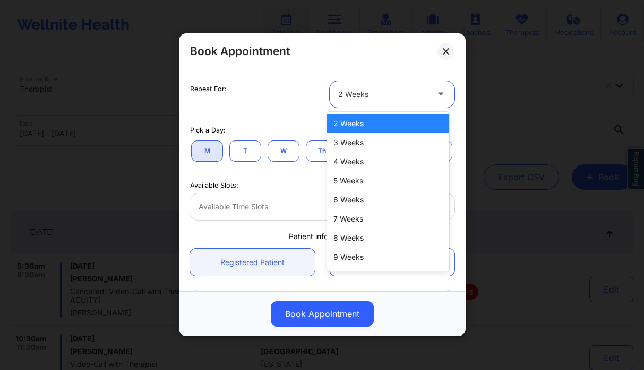
click at [386, 92] on div at bounding box center [383, 94] width 90 height 13
click at [297, 170] on div "Pick a Day: M T W Th F S Su" at bounding box center [322, 142] width 279 height 55
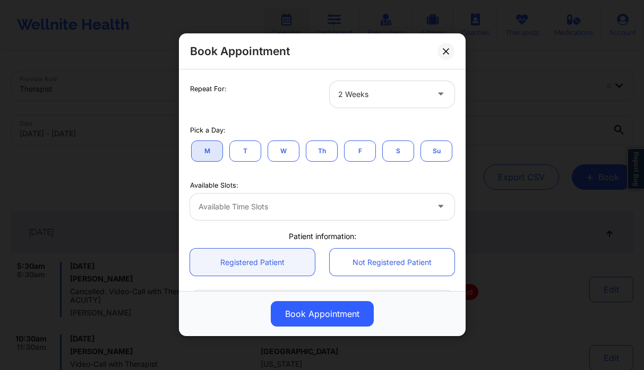
scroll to position [369, 0]
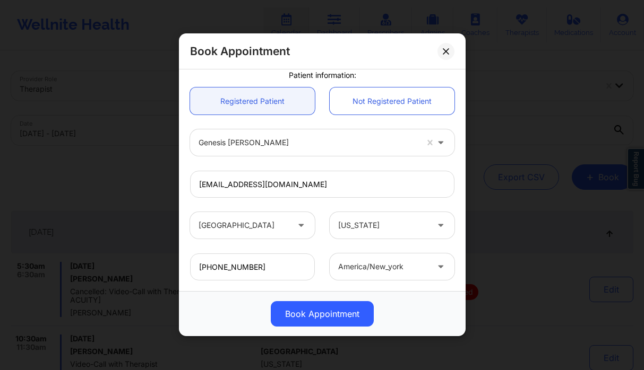
drag, startPoint x: 447, startPoint y: 50, endPoint x: 446, endPoint y: 58, distance: 8.0
click at [447, 50] on icon at bounding box center [446, 51] width 6 height 6
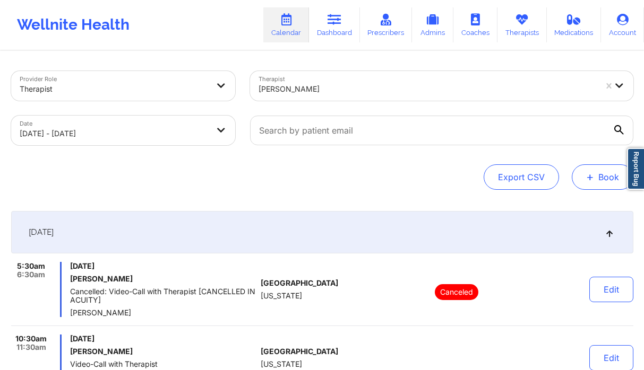
click at [586, 180] on span "+" at bounding box center [590, 177] width 8 height 6
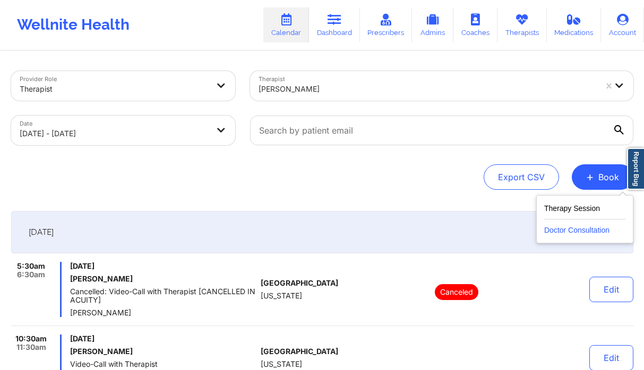
click at [551, 223] on button "Doctor Consultation" at bounding box center [584, 228] width 81 height 17
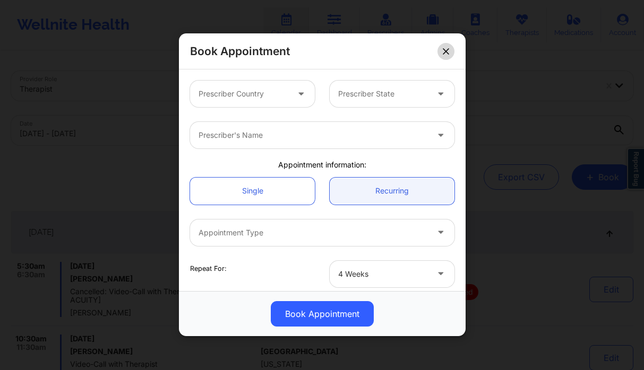
click at [450, 46] on div "Book Appointment" at bounding box center [322, 51] width 287 height 36
click at [448, 49] on button at bounding box center [445, 51] width 17 height 17
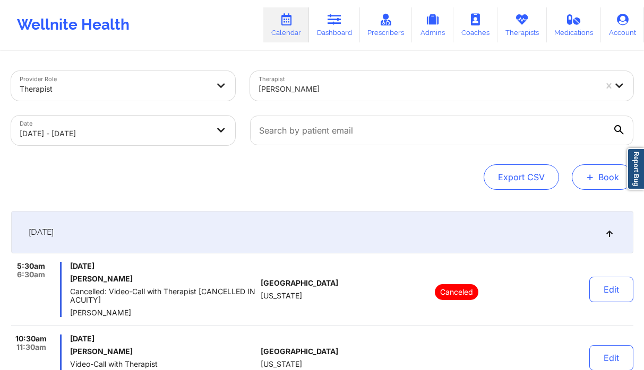
click at [601, 182] on button "+ Book" at bounding box center [603, 177] width 62 height 25
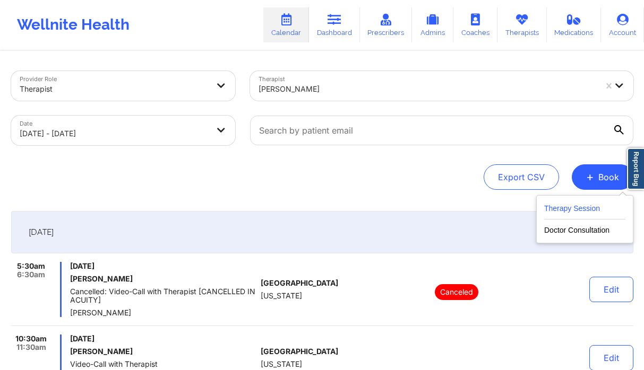
click at [577, 204] on button "Therapy Session" at bounding box center [584, 211] width 81 height 18
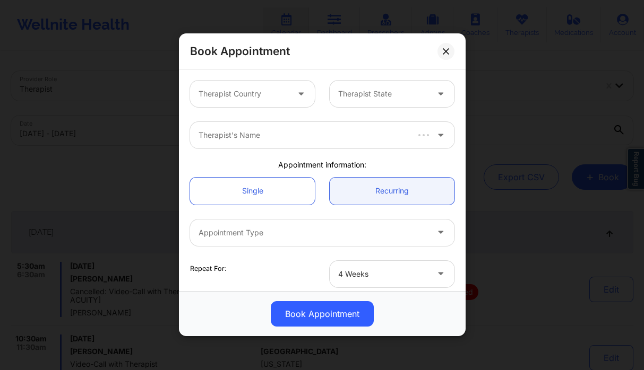
click at [230, 95] on div at bounding box center [243, 94] width 90 height 13
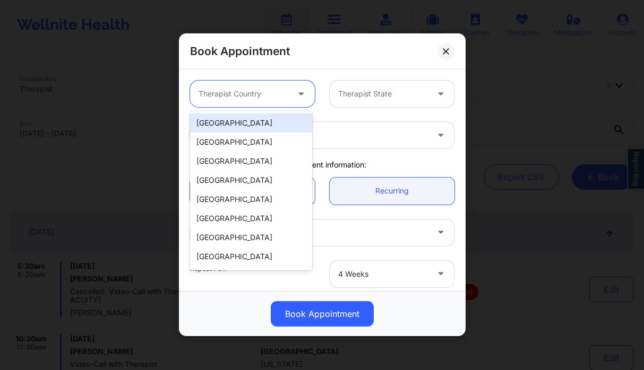
click at [259, 128] on div "[GEOGRAPHIC_DATA]" at bounding box center [251, 123] width 122 height 19
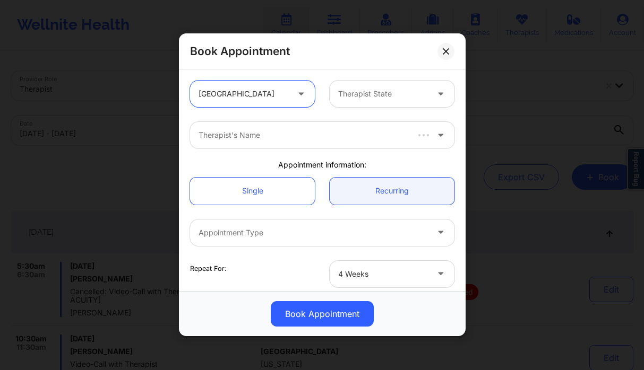
click at [344, 93] on div at bounding box center [383, 94] width 90 height 13
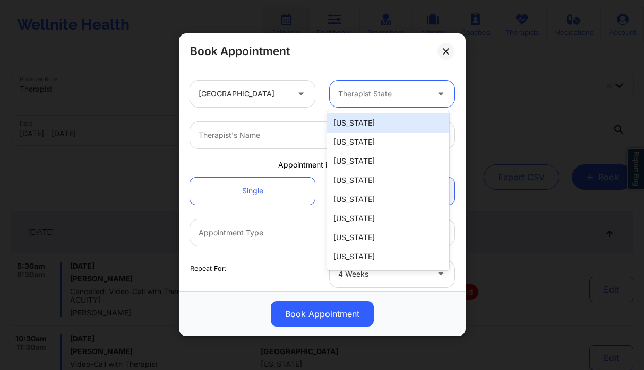
type input "f"
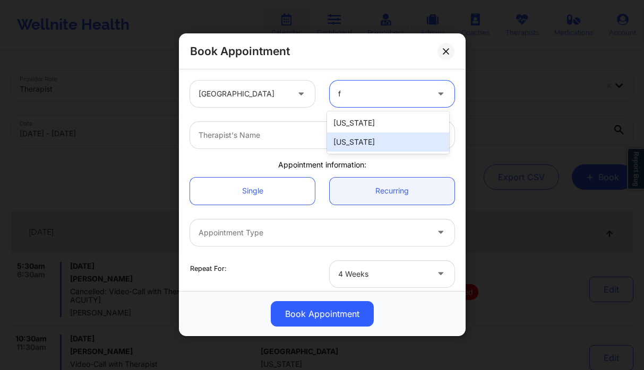
drag, startPoint x: 356, startPoint y: 136, endPoint x: 319, endPoint y: 133, distance: 36.8
click at [356, 136] on div "[US_STATE]" at bounding box center [388, 142] width 122 height 19
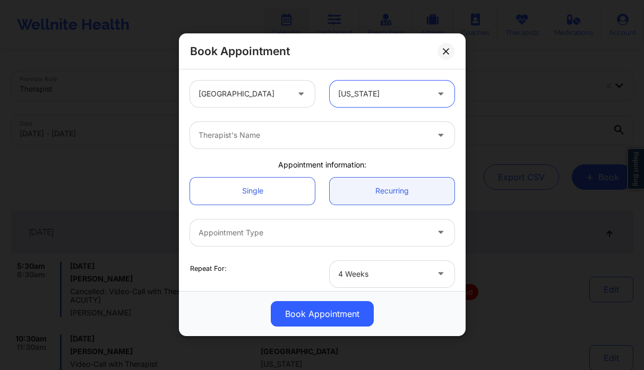
click at [303, 131] on div at bounding box center [312, 135] width 229 height 13
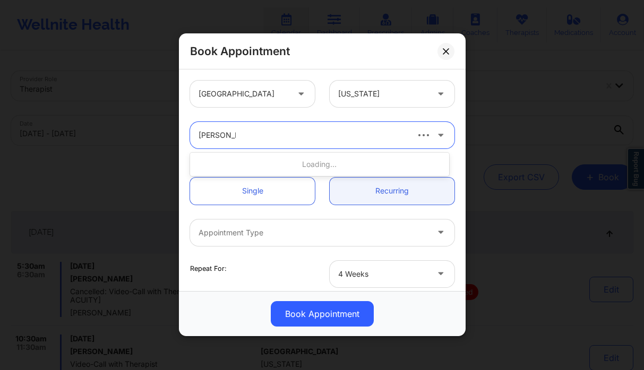
type input "[PERSON_NAME]"
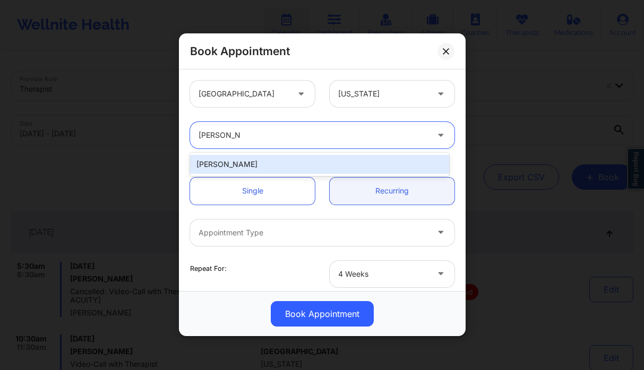
click at [297, 169] on div "[PERSON_NAME]" at bounding box center [319, 164] width 259 height 19
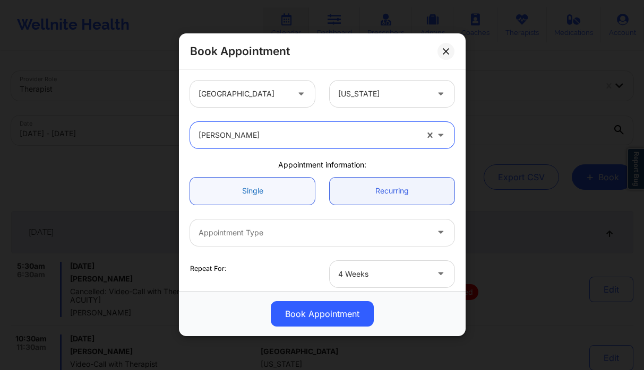
click at [276, 190] on link "Single" at bounding box center [252, 191] width 125 height 27
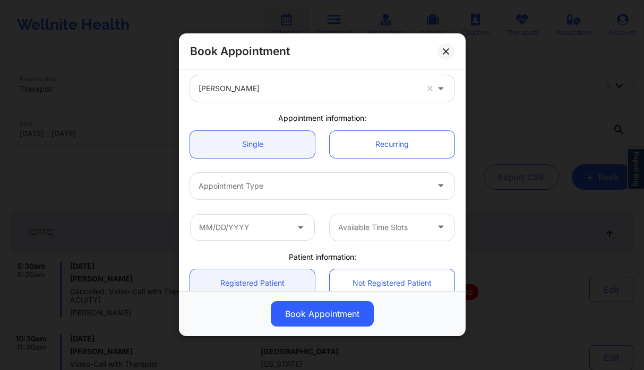
scroll to position [73, 0]
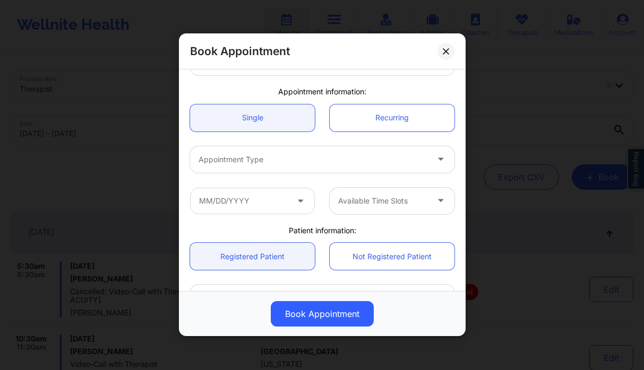
click at [273, 167] on div "Appointment Type" at bounding box center [309, 159] width 239 height 27
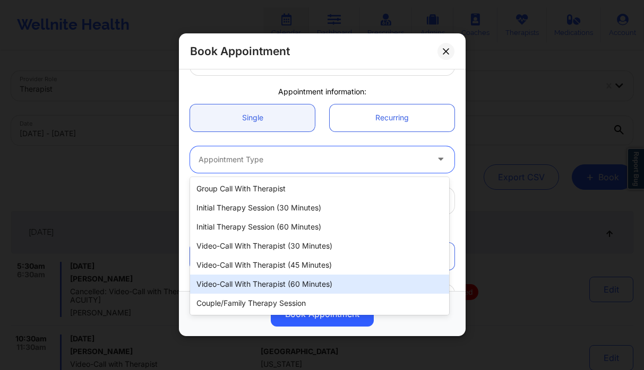
click at [304, 281] on div "Video-Call with Therapist (60 minutes)" at bounding box center [319, 284] width 259 height 19
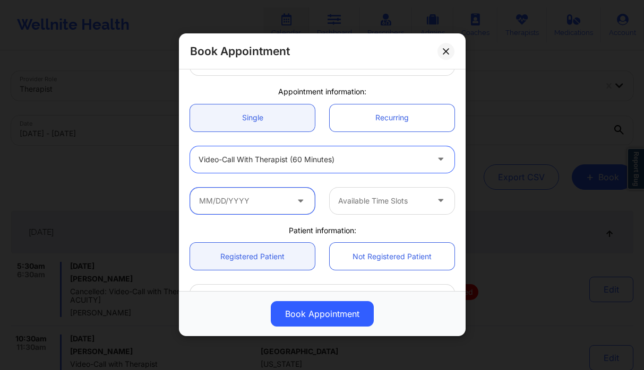
click at [255, 200] on input "text" at bounding box center [252, 201] width 125 height 27
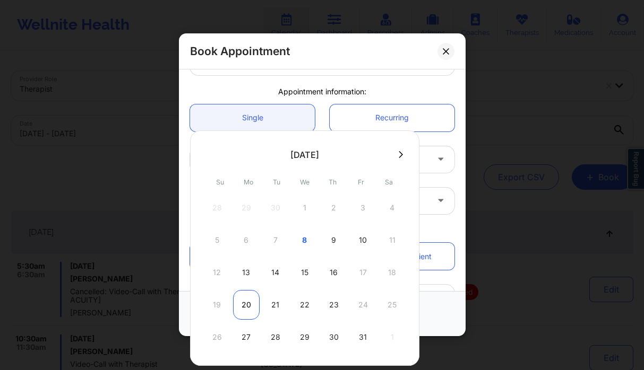
click at [243, 297] on div "20" at bounding box center [246, 305] width 27 height 30
type input "[DATE]"
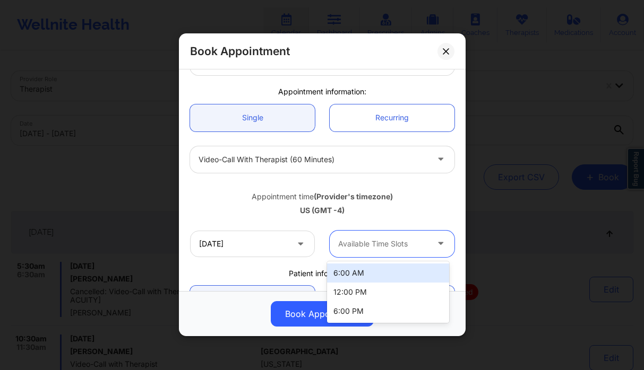
click at [361, 244] on div at bounding box center [383, 244] width 90 height 13
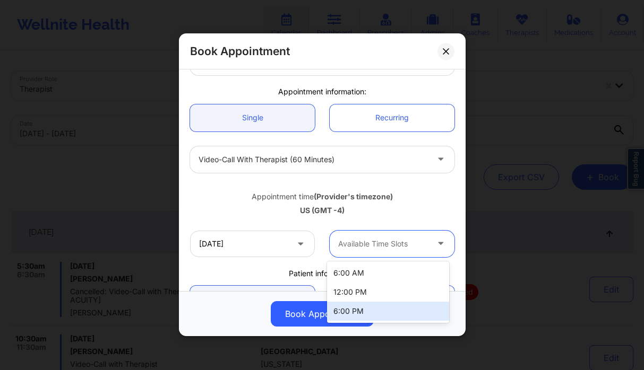
click at [373, 305] on div "6:00 PM" at bounding box center [388, 311] width 122 height 19
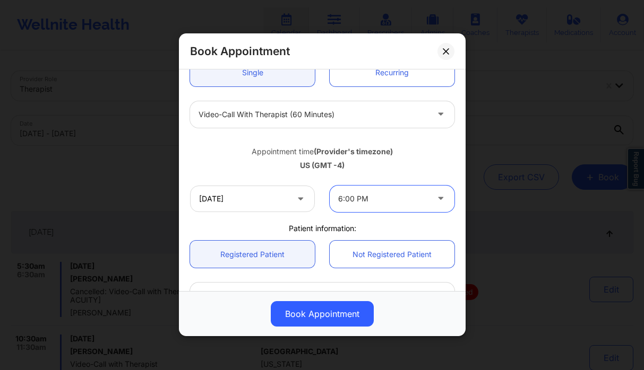
scroll to position [287, 0]
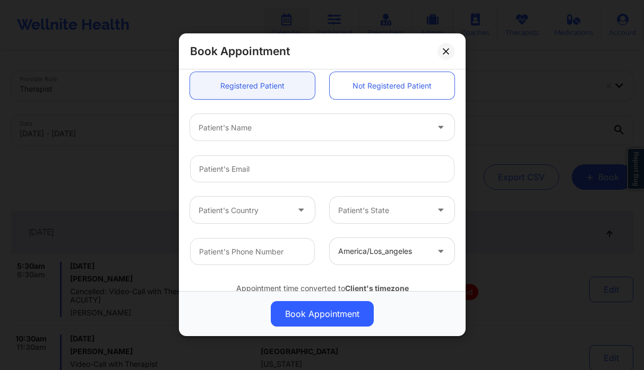
click at [260, 130] on div at bounding box center [312, 128] width 229 height 13
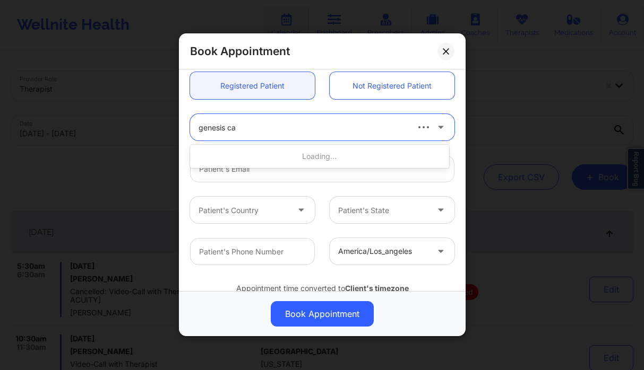
type input "genesis car"
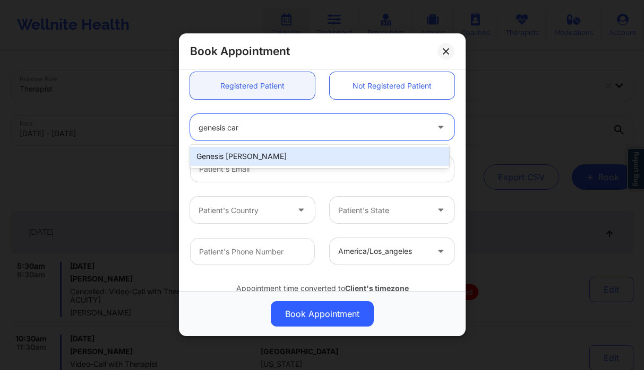
click at [286, 152] on div "Genesis [PERSON_NAME]" at bounding box center [319, 156] width 259 height 19
type input "[EMAIL_ADDRESS][DOMAIN_NAME]"
type input "[PHONE_NUMBER]"
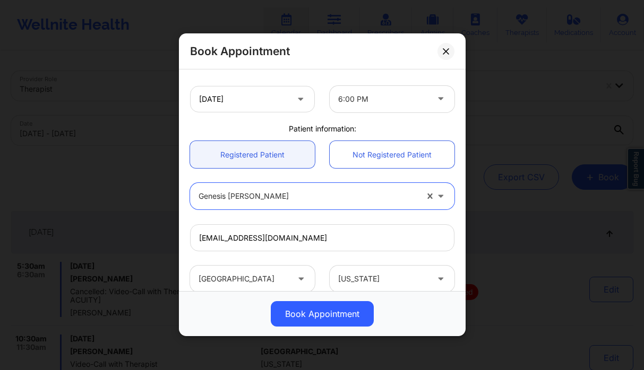
scroll to position [329, 0]
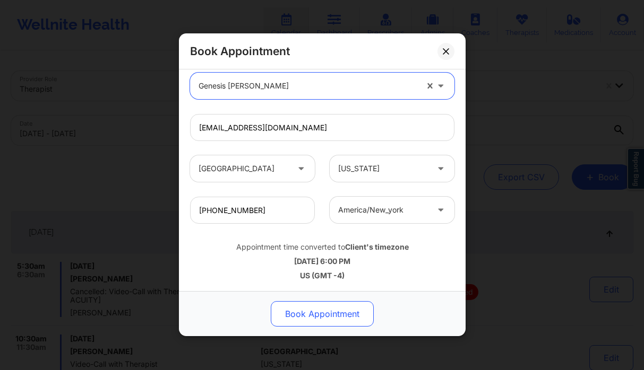
click at [310, 310] on button "Book Appointment" at bounding box center [322, 314] width 103 height 25
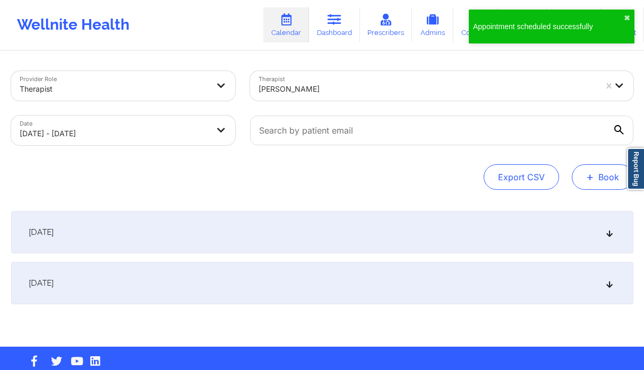
click at [604, 184] on button "+ Book" at bounding box center [603, 177] width 62 height 25
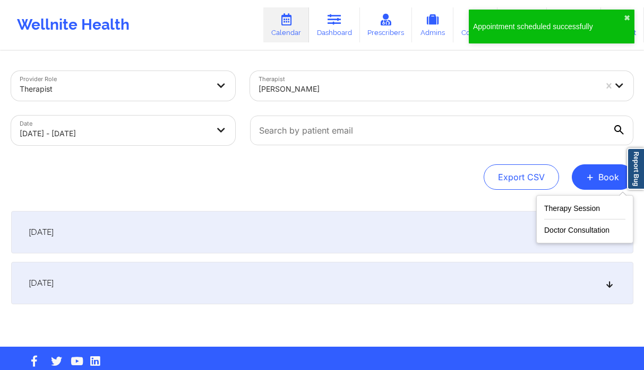
click at [567, 197] on div "Therapy Session Doctor Consultation" at bounding box center [584, 219] width 97 height 48
click at [566, 204] on button "Therapy Session" at bounding box center [584, 211] width 81 height 18
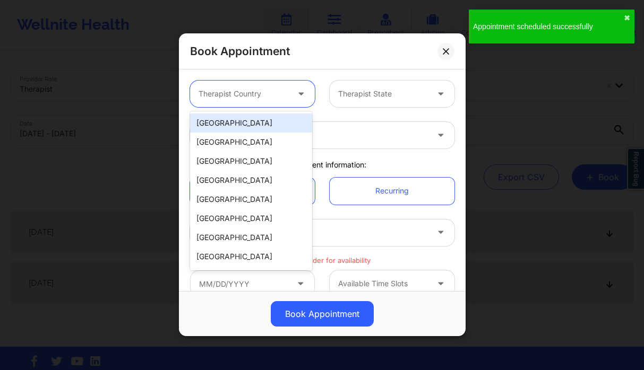
click at [252, 95] on div at bounding box center [243, 94] width 90 height 13
click at [268, 124] on div "[GEOGRAPHIC_DATA]" at bounding box center [251, 123] width 122 height 19
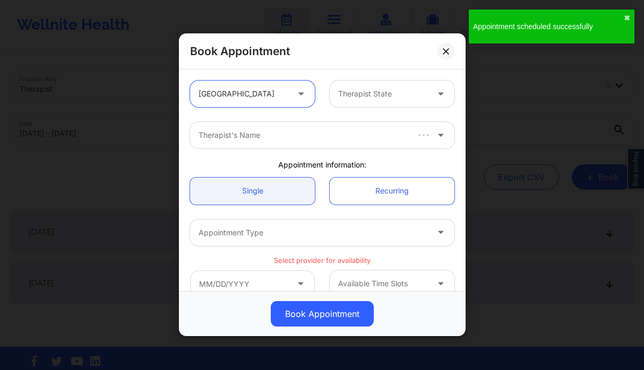
click at [362, 96] on div at bounding box center [383, 94] width 90 height 13
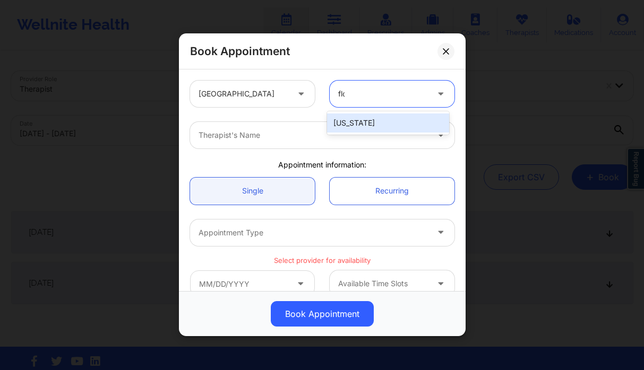
type input "[PERSON_NAME]"
click at [398, 122] on div "[US_STATE]" at bounding box center [388, 123] width 122 height 19
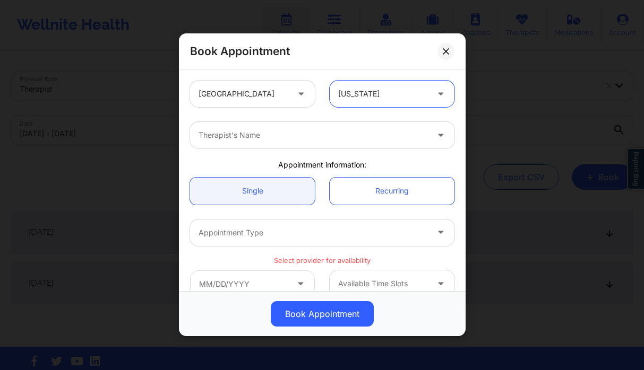
click at [323, 127] on div "Therapist's Name" at bounding box center [309, 135] width 239 height 27
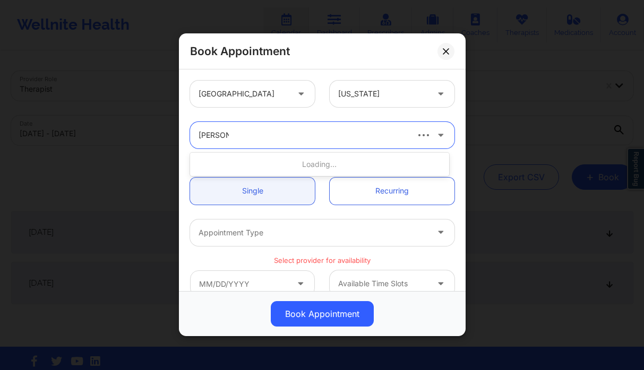
type input "[PERSON_NAME]"
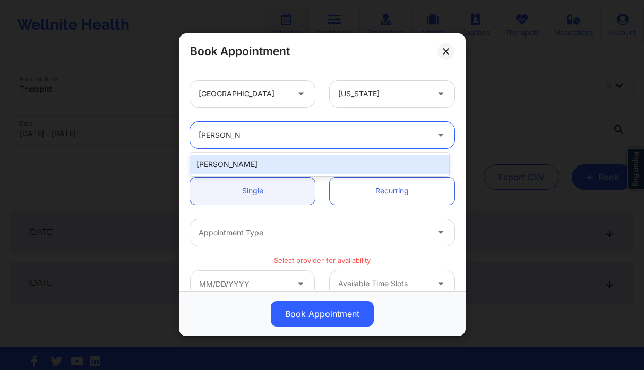
click at [259, 157] on div "[PERSON_NAME]" at bounding box center [319, 164] width 259 height 19
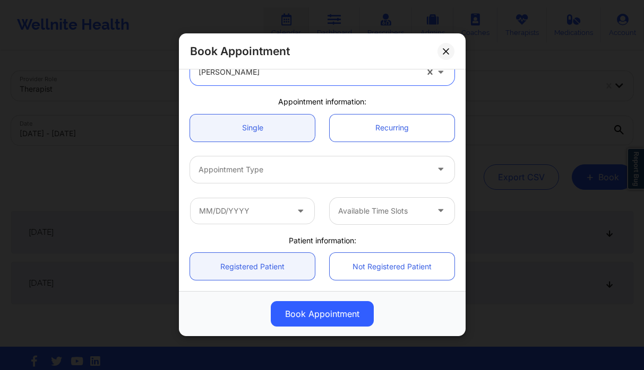
scroll to position [72, 0]
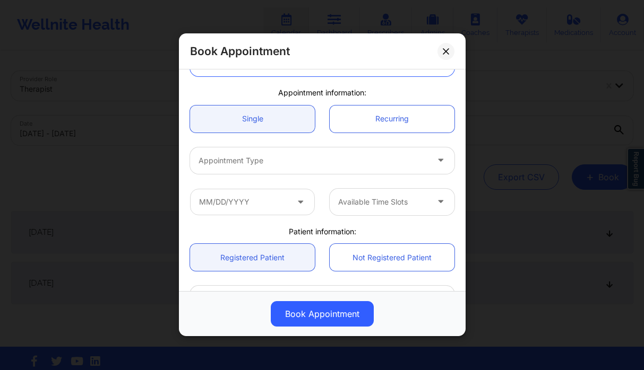
click at [267, 155] on div at bounding box center [312, 160] width 229 height 13
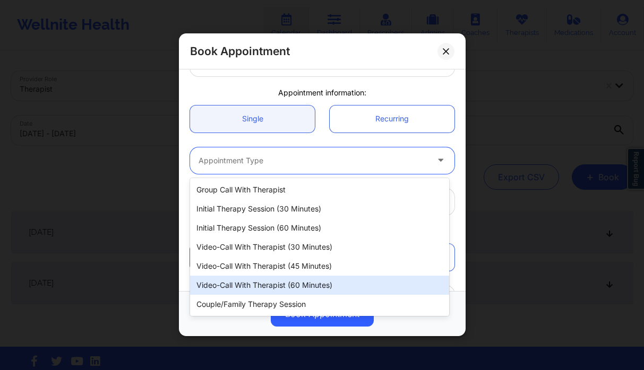
click at [300, 289] on div "Video-Call with Therapist (60 minutes)" at bounding box center [319, 285] width 259 height 19
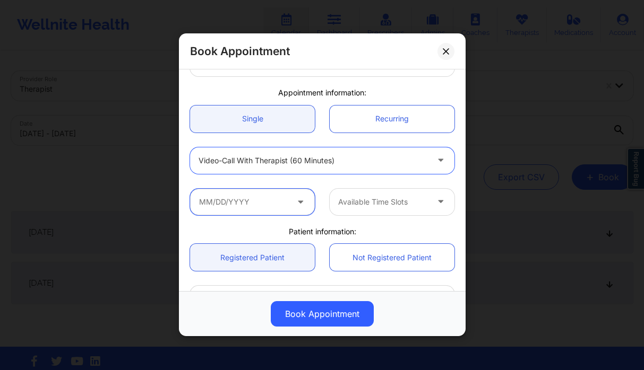
click at [235, 205] on input "text" at bounding box center [252, 202] width 125 height 27
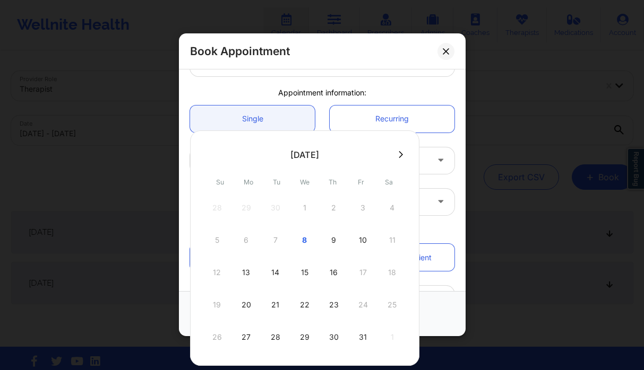
click at [240, 333] on div "27" at bounding box center [246, 338] width 27 height 30
type input "[DATE]"
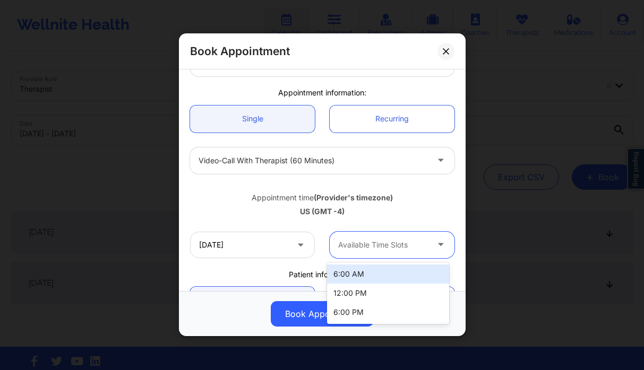
click at [394, 253] on div "Available Time Slots" at bounding box center [379, 245] width 99 height 27
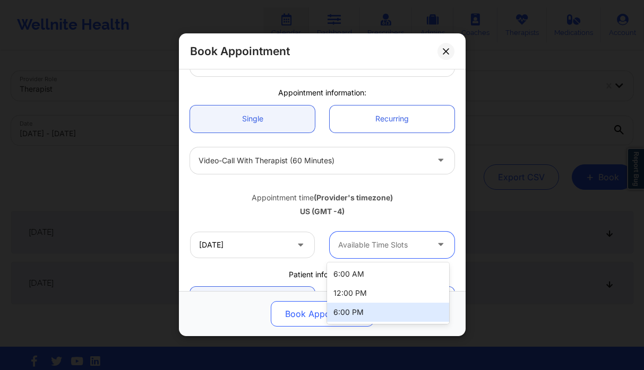
click at [368, 309] on div "6:00 PM" at bounding box center [388, 312] width 122 height 19
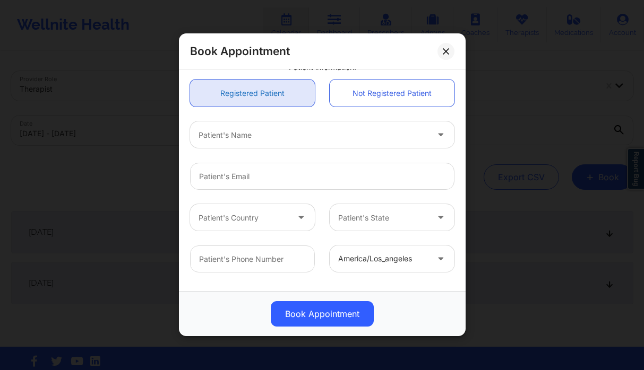
scroll to position [234, 0]
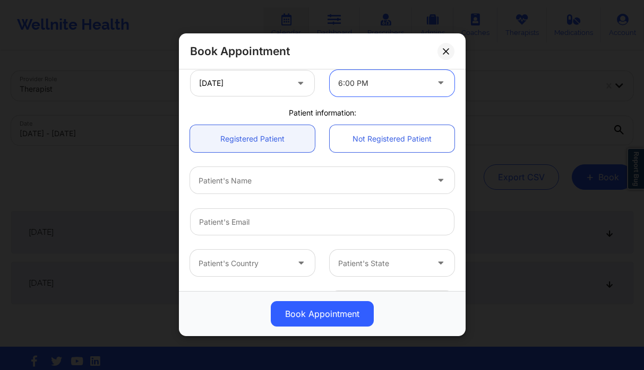
click at [257, 191] on div "Patient's Name" at bounding box center [309, 181] width 239 height 27
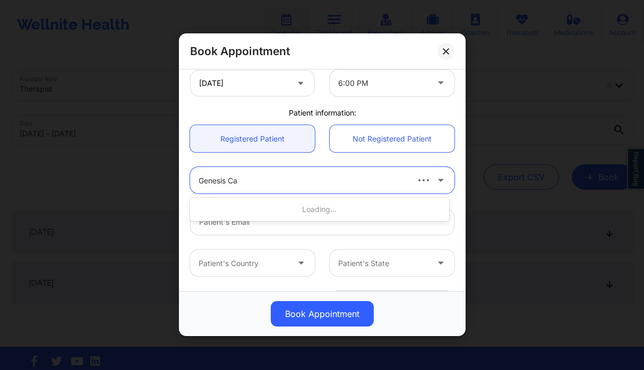
type input "Genesis Car"
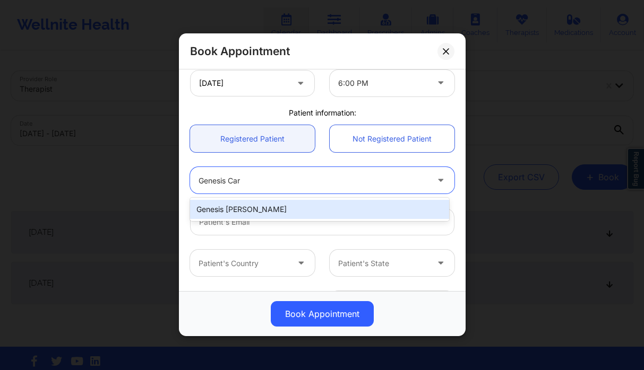
click at [263, 206] on div "Genesis [PERSON_NAME]" at bounding box center [319, 209] width 259 height 19
type input "[EMAIL_ADDRESS][DOMAIN_NAME]"
type input "[PHONE_NUMBER]"
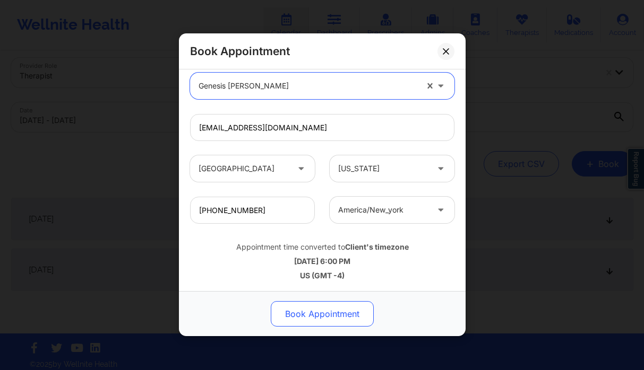
scroll to position [20, 0]
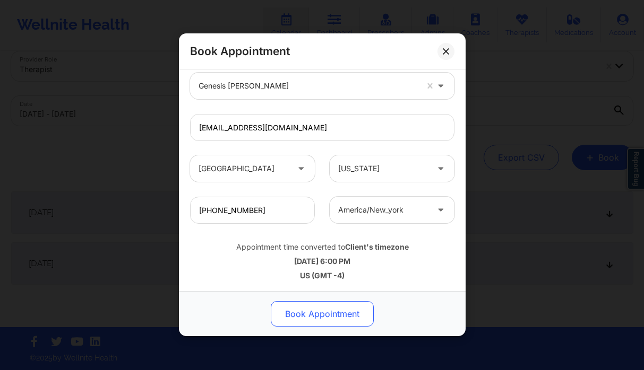
click at [353, 316] on button "Book Appointment" at bounding box center [322, 314] width 103 height 25
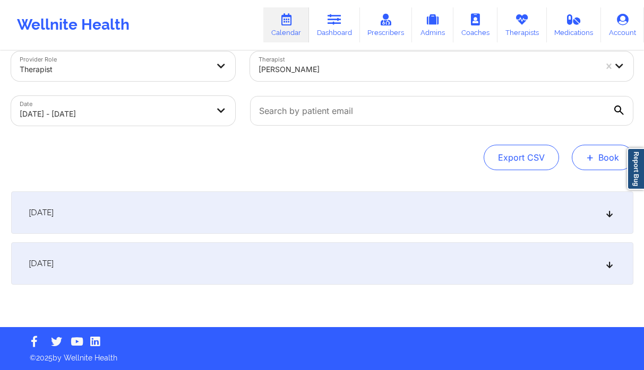
click at [591, 158] on span "+" at bounding box center [590, 157] width 8 height 6
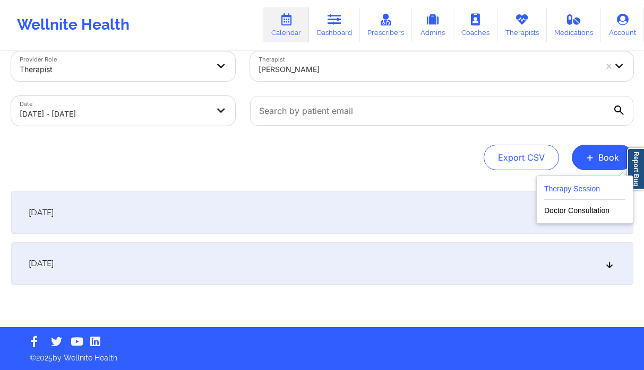
click at [568, 189] on button "Therapy Session" at bounding box center [584, 192] width 81 height 18
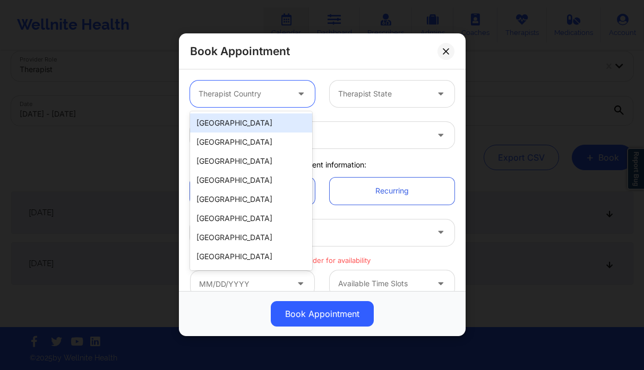
click at [246, 97] on div at bounding box center [243, 94] width 90 height 13
click at [255, 124] on div "[GEOGRAPHIC_DATA]" at bounding box center [251, 123] width 122 height 19
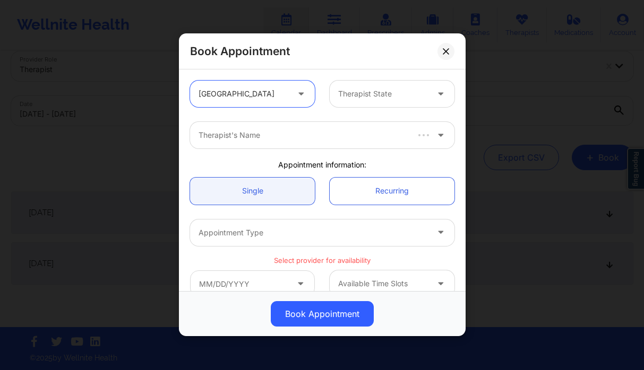
click at [370, 98] on div at bounding box center [383, 94] width 90 height 13
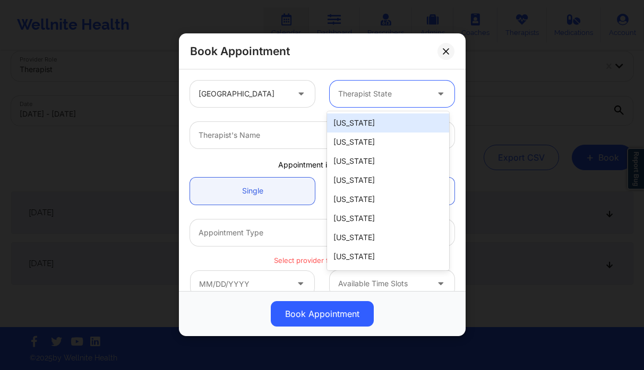
type input "f"
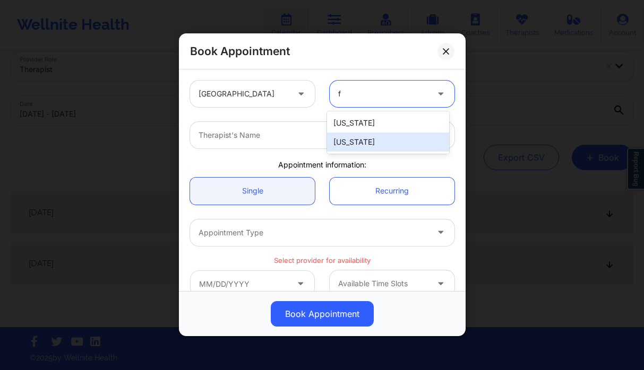
click at [363, 140] on div "[US_STATE]" at bounding box center [388, 142] width 122 height 19
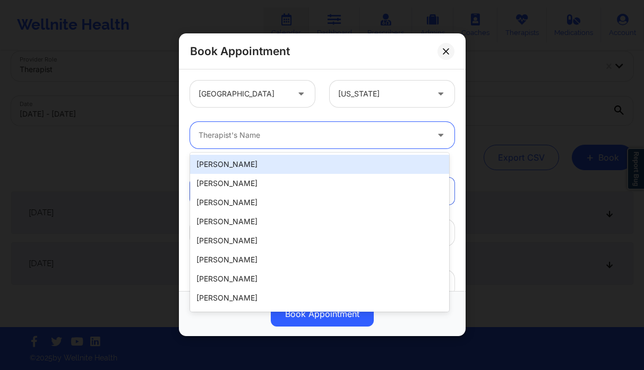
click at [289, 128] on div "Therapist's Name" at bounding box center [309, 135] width 239 height 27
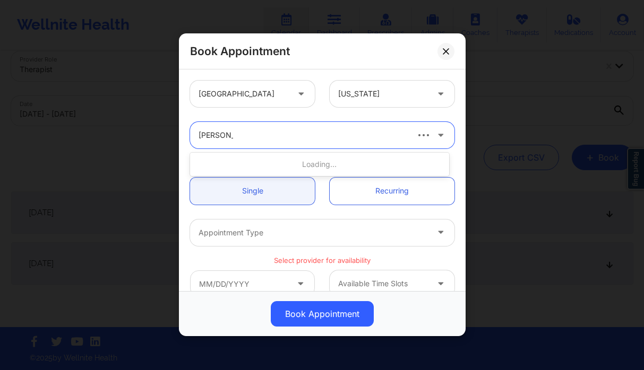
type input "[PERSON_NAME]"
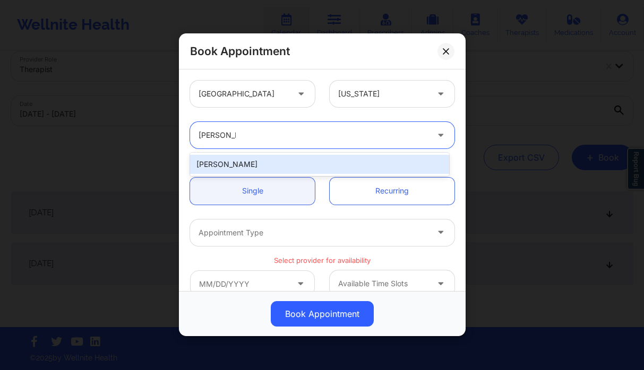
click at [304, 167] on div "[PERSON_NAME]" at bounding box center [319, 164] width 259 height 19
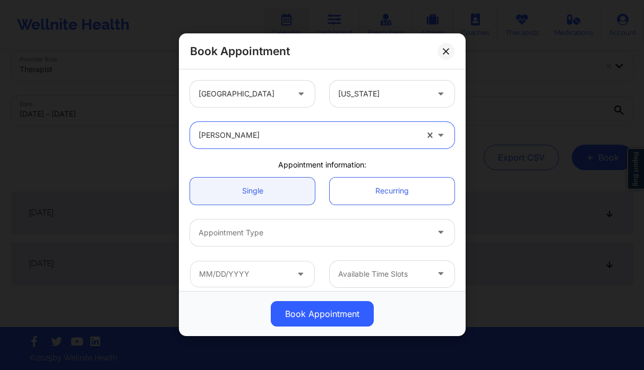
click at [256, 230] on div at bounding box center [312, 233] width 229 height 13
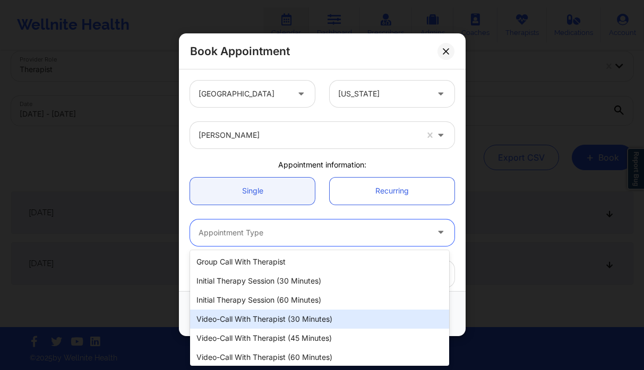
scroll to position [22, 0]
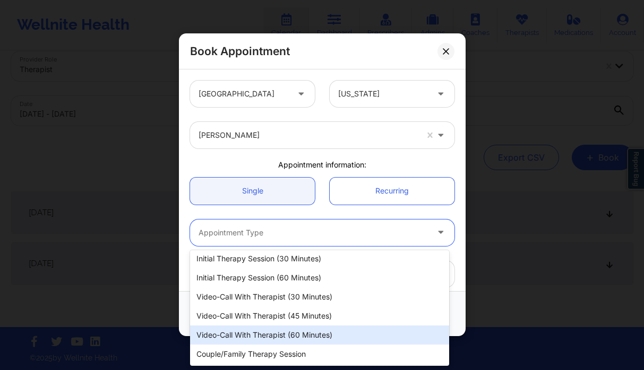
click at [309, 336] on div "Video-Call with Therapist (60 minutes)" at bounding box center [319, 335] width 259 height 19
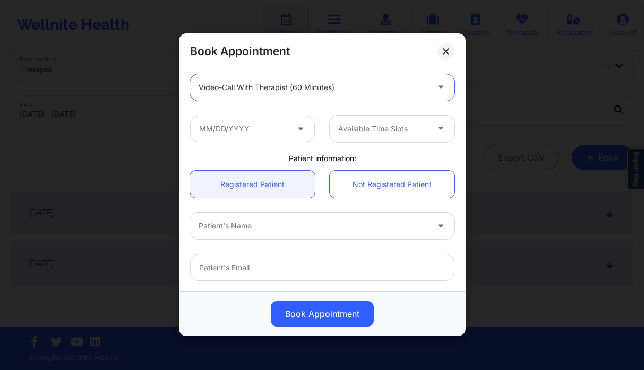
scroll to position [228, 0]
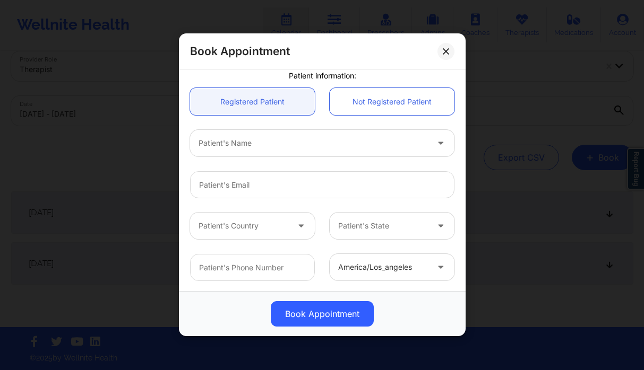
click at [252, 154] on div "Patient's Name" at bounding box center [309, 143] width 239 height 27
type input "genesis car"
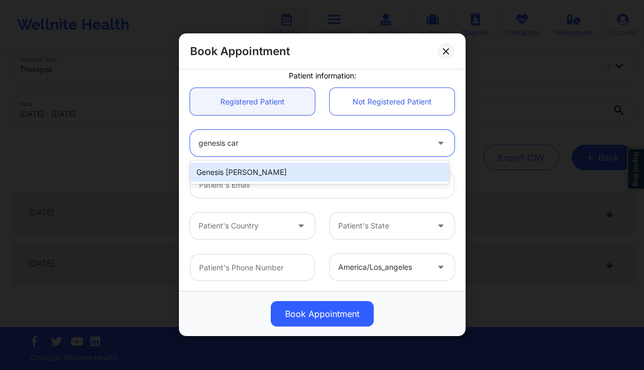
click at [256, 170] on div "Genesis [PERSON_NAME]" at bounding box center [319, 172] width 259 height 19
type input "[EMAIL_ADDRESS][DOMAIN_NAME]"
type input "[PHONE_NUMBER]"
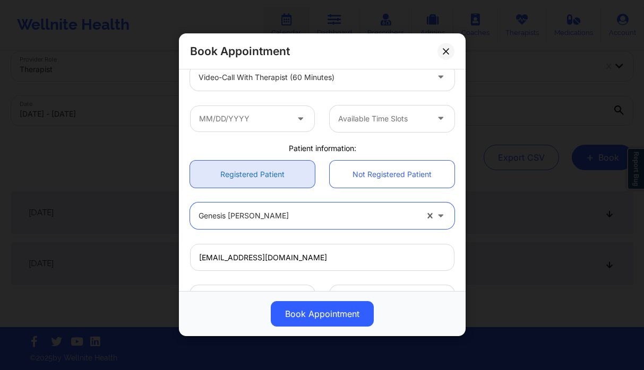
scroll to position [132, 0]
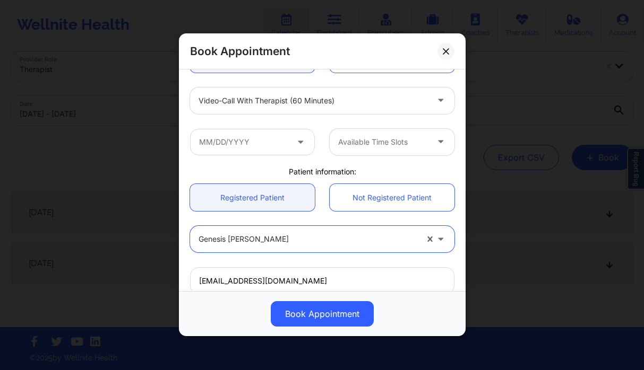
click at [271, 99] on div at bounding box center [312, 100] width 229 height 13
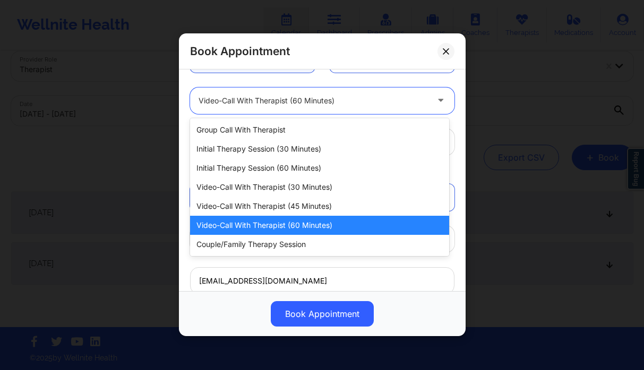
click at [271, 99] on div at bounding box center [312, 100] width 229 height 13
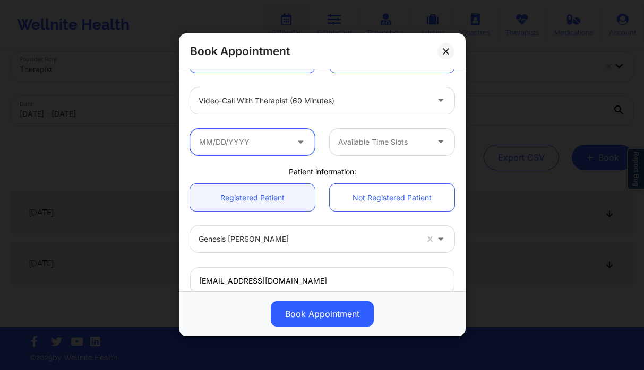
click at [261, 153] on input "text" at bounding box center [252, 142] width 125 height 27
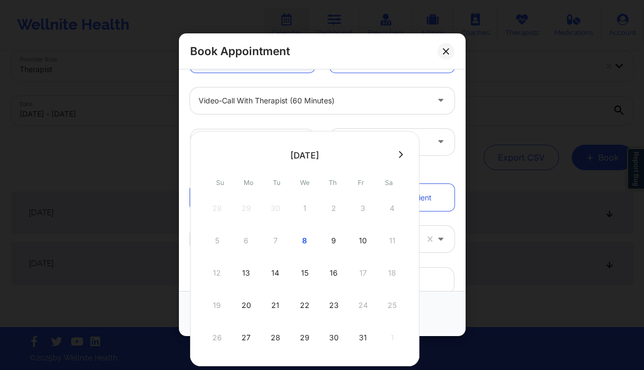
click at [395, 157] on button at bounding box center [400, 154] width 11 height 9
click at [244, 241] on div "3" at bounding box center [246, 241] width 27 height 30
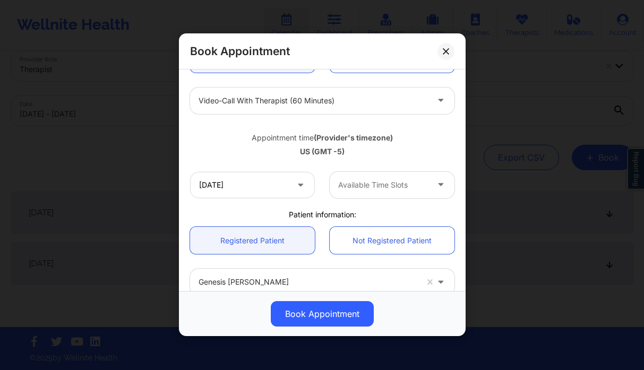
click at [393, 181] on div at bounding box center [383, 185] width 90 height 13
click at [301, 160] on div "Appointment time (Provider's timezone) [GEOGRAPHIC_DATA] (GMT -5)" at bounding box center [322, 143] width 279 height 43
click at [249, 180] on input "[DATE]" at bounding box center [252, 185] width 125 height 27
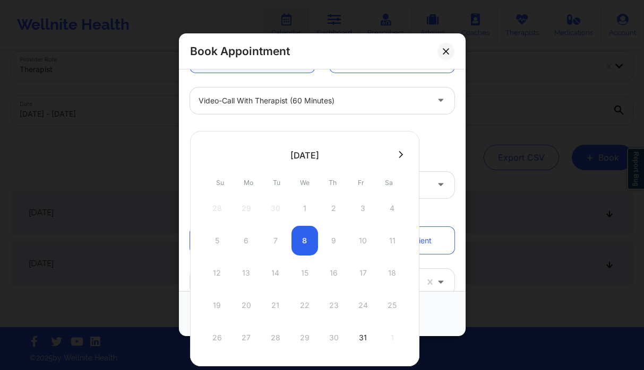
click at [407, 153] on div at bounding box center [304, 155] width 229 height 16
click at [399, 152] on icon at bounding box center [401, 155] width 4 height 8
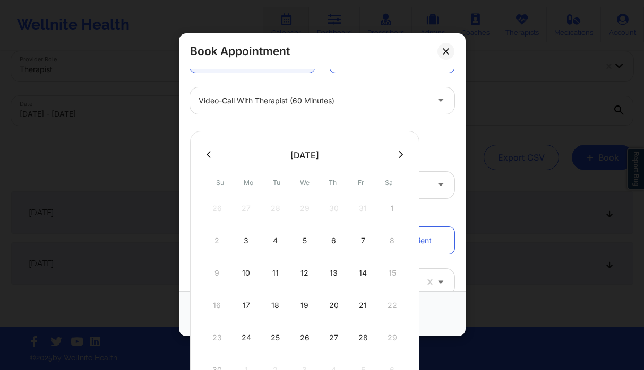
drag, startPoint x: 246, startPoint y: 273, endPoint x: 255, endPoint y: 272, distance: 9.2
click at [246, 274] on div "10" at bounding box center [246, 273] width 27 height 30
type input "[DATE]"
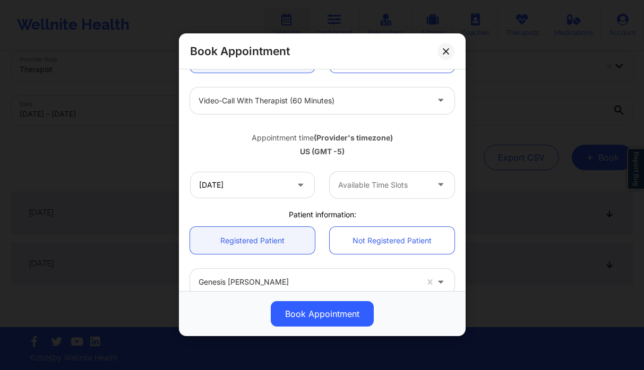
click at [398, 176] on div "Available Time Slots" at bounding box center [379, 185] width 99 height 27
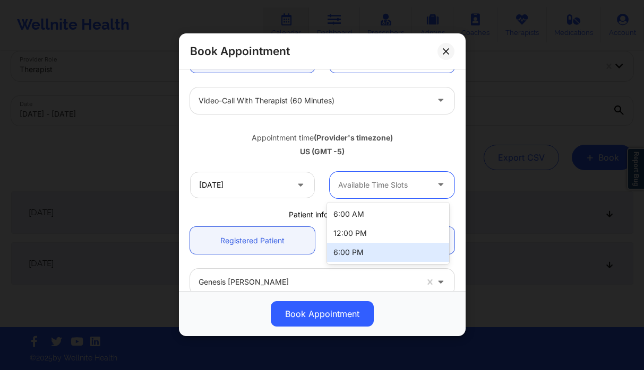
click at [367, 247] on div "6:00 PM" at bounding box center [388, 252] width 122 height 19
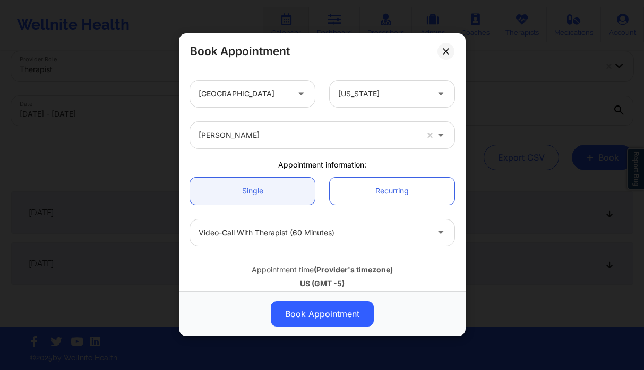
scroll to position [329, 0]
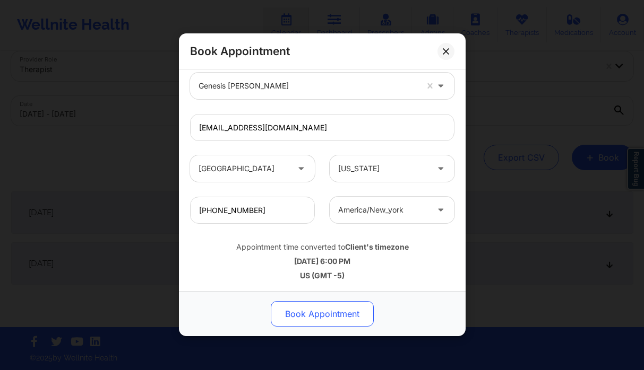
click at [330, 321] on button "Book Appointment" at bounding box center [322, 314] width 103 height 25
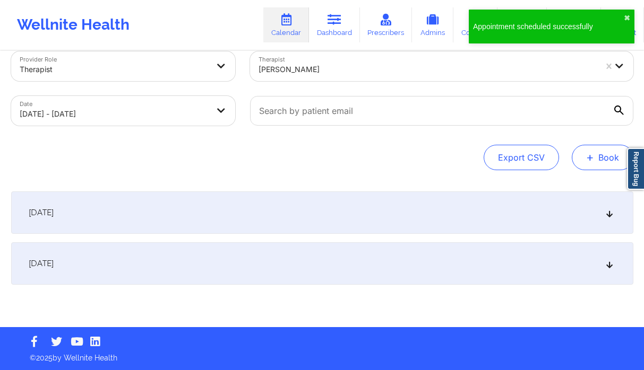
click at [589, 157] on span "+" at bounding box center [590, 157] width 8 height 6
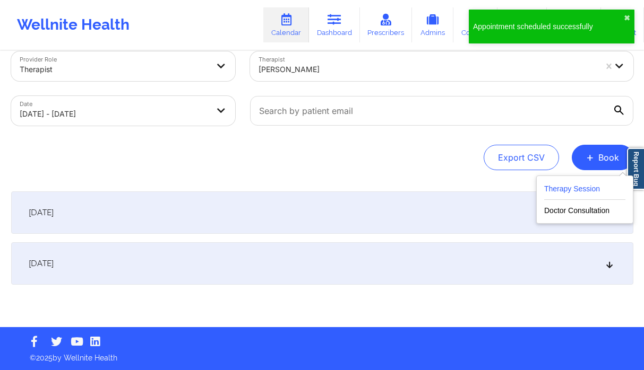
click at [554, 186] on button "Therapy Session" at bounding box center [584, 192] width 81 height 18
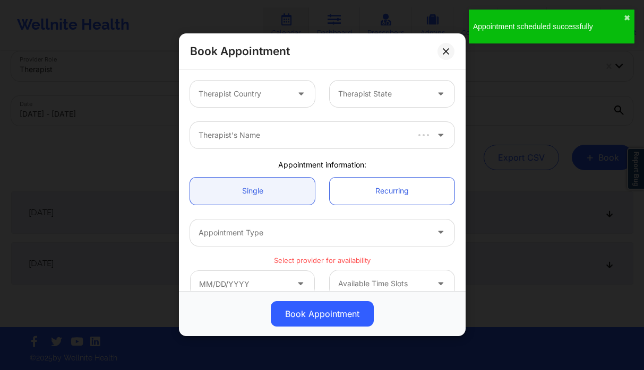
click at [264, 95] on div at bounding box center [243, 94] width 90 height 13
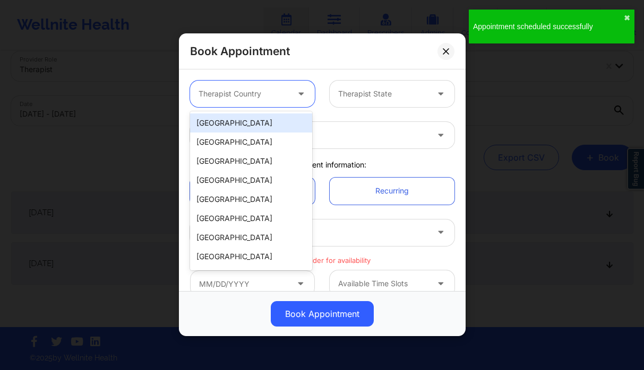
drag, startPoint x: 257, startPoint y: 122, endPoint x: 282, endPoint y: 115, distance: 26.4
click at [257, 122] on div "[GEOGRAPHIC_DATA]" at bounding box center [251, 123] width 122 height 19
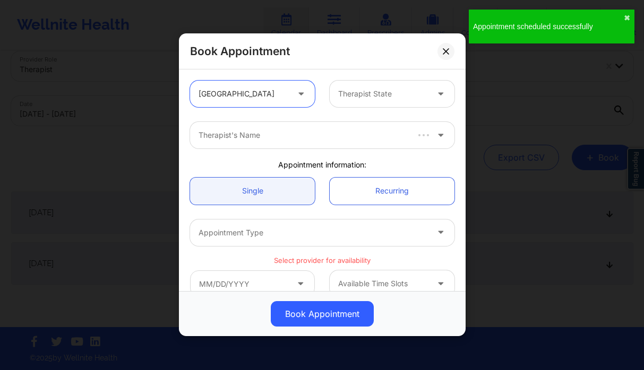
click at [388, 93] on div at bounding box center [383, 94] width 90 height 13
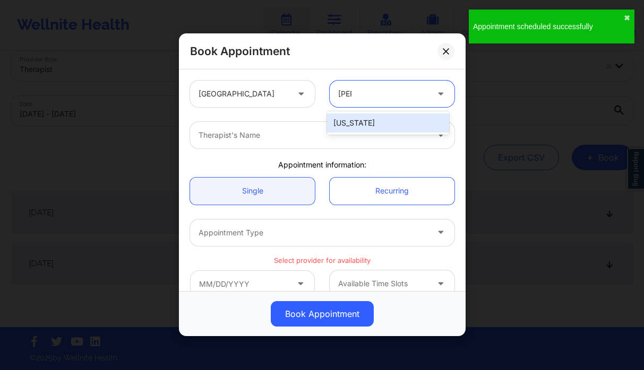
type input "flori"
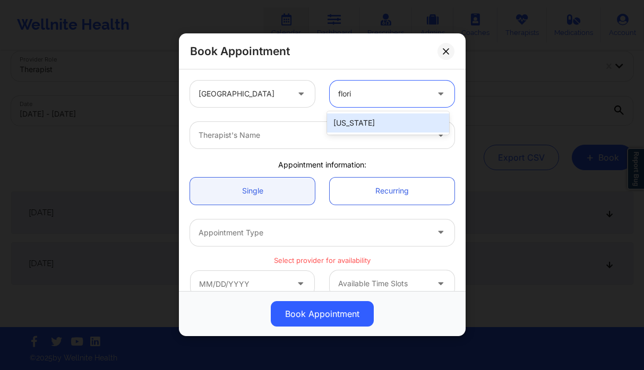
click at [360, 126] on div "[US_STATE]" at bounding box center [388, 123] width 122 height 19
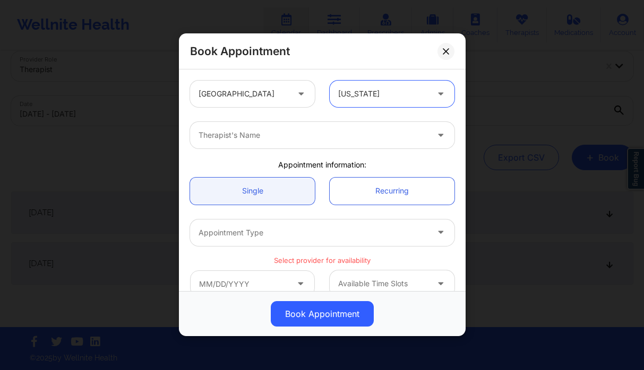
click at [253, 143] on div "Therapist's Name" at bounding box center [309, 135] width 239 height 27
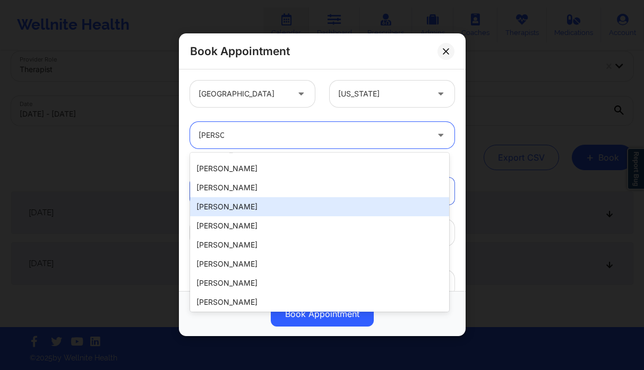
scroll to position [225, 0]
type input "[PERSON_NAME]"
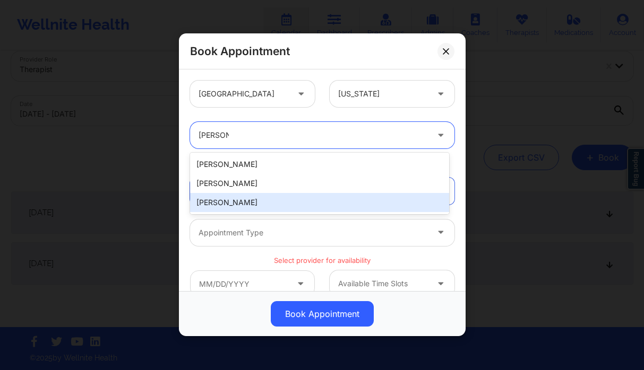
click at [263, 202] on div "[PERSON_NAME]" at bounding box center [319, 202] width 259 height 19
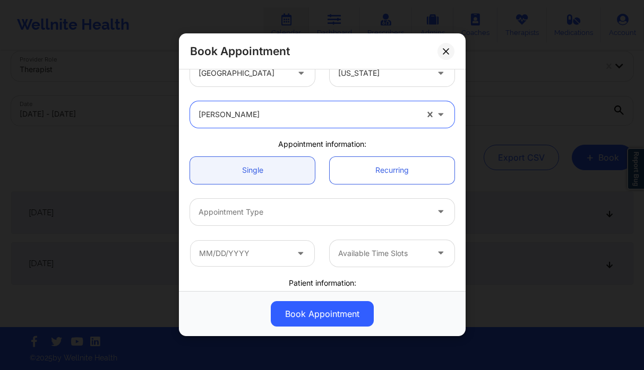
scroll to position [41, 0]
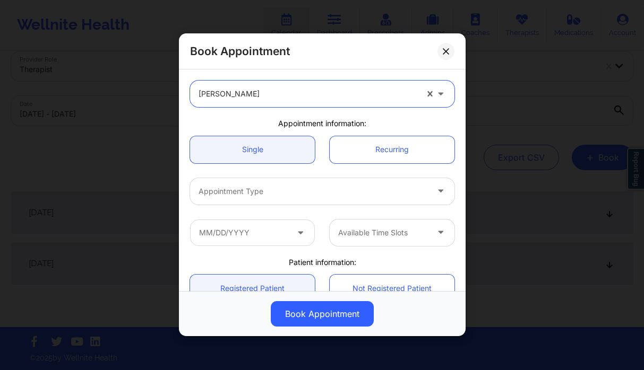
click at [252, 195] on div at bounding box center [312, 191] width 229 height 13
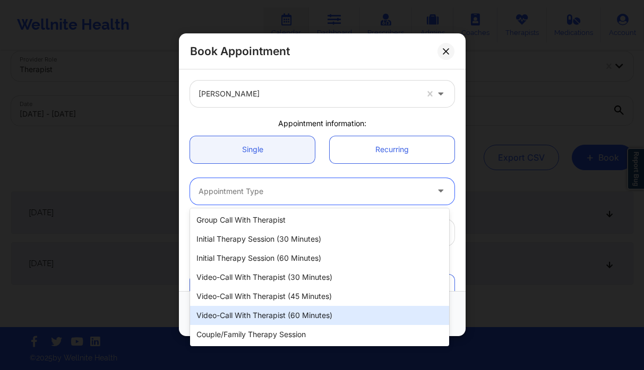
click at [317, 316] on div "Video-Call with Therapist (60 minutes)" at bounding box center [319, 315] width 259 height 19
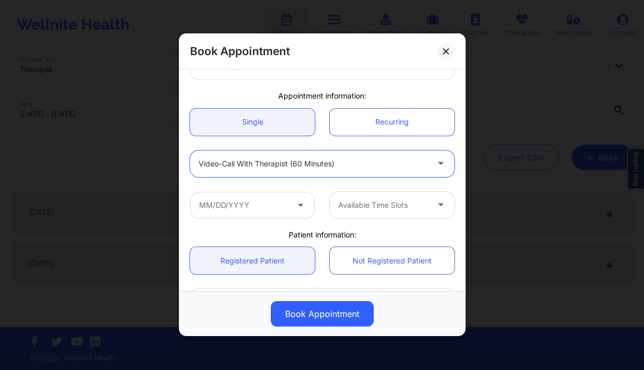
scroll to position [211, 0]
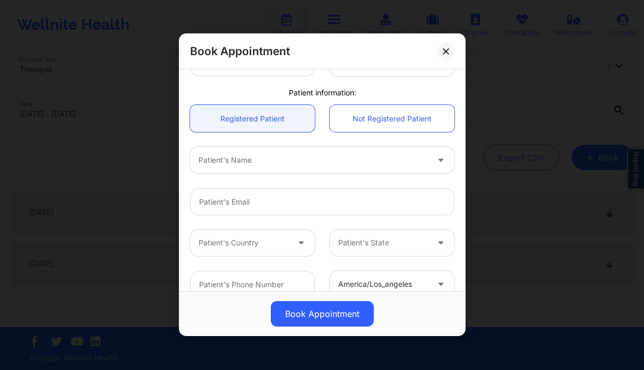
click at [254, 162] on div at bounding box center [312, 160] width 229 height 13
type input "genesis car"
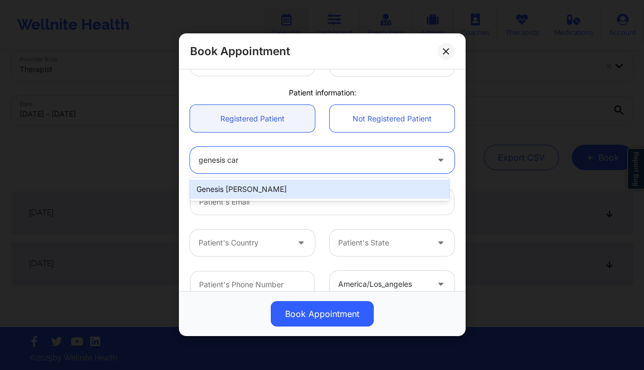
click at [263, 183] on div "Genesis [PERSON_NAME]" at bounding box center [319, 189] width 259 height 19
type input "[EMAIL_ADDRESS][DOMAIN_NAME]"
type input "[PHONE_NUMBER]"
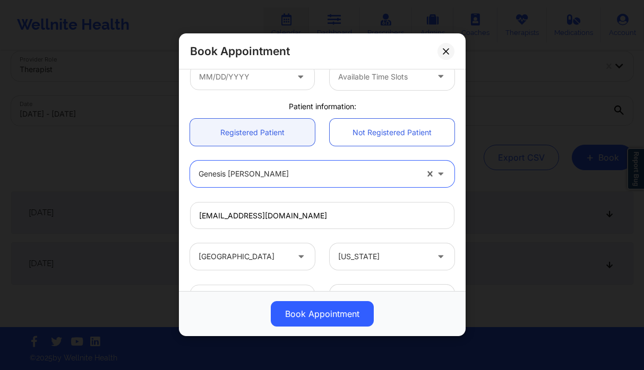
scroll to position [121, 0]
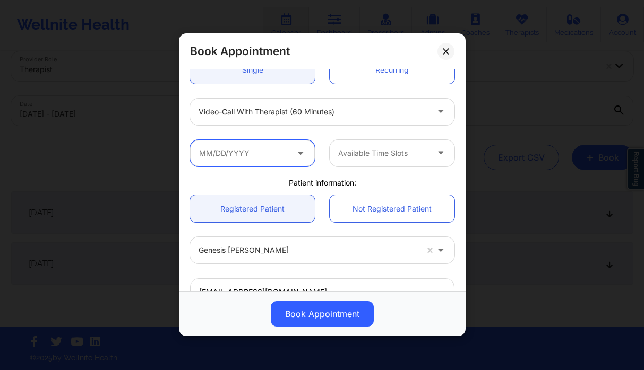
click at [257, 154] on input "text" at bounding box center [252, 153] width 125 height 27
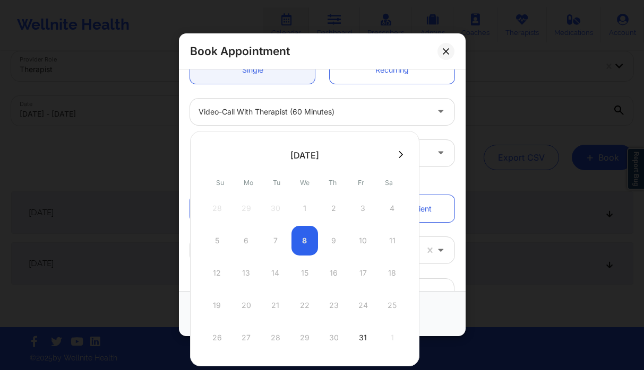
click at [395, 152] on button at bounding box center [400, 154] width 11 height 9
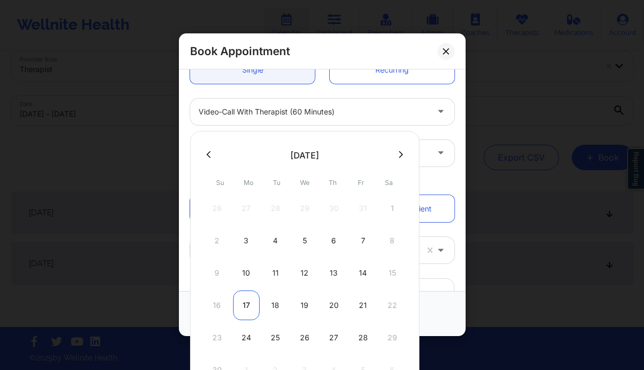
click at [251, 305] on div "17" at bounding box center [246, 306] width 27 height 30
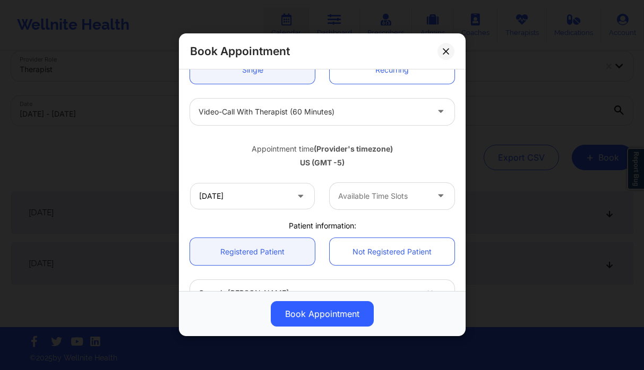
click at [382, 195] on div at bounding box center [383, 196] width 90 height 13
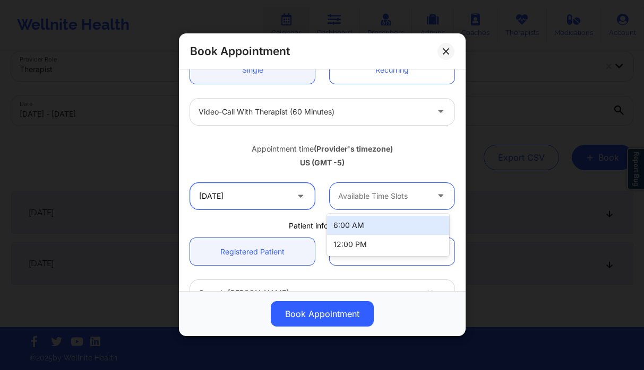
click at [274, 202] on input "[DATE]" at bounding box center [252, 196] width 125 height 27
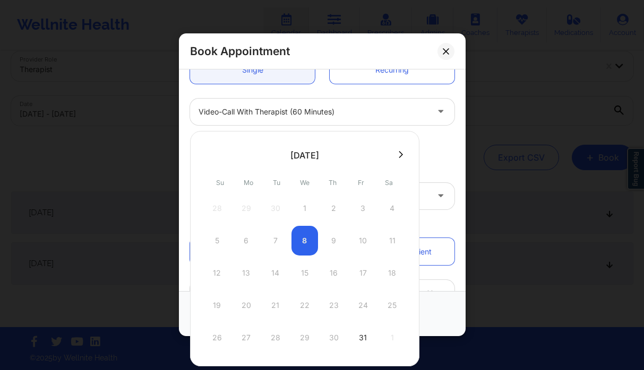
click at [399, 156] on icon at bounding box center [401, 155] width 4 height 8
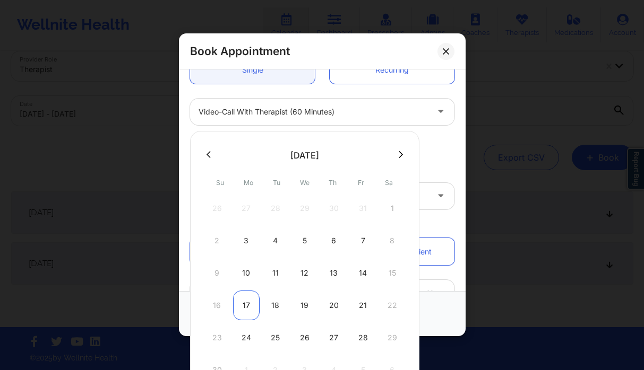
click at [246, 305] on div "17" at bounding box center [246, 306] width 27 height 30
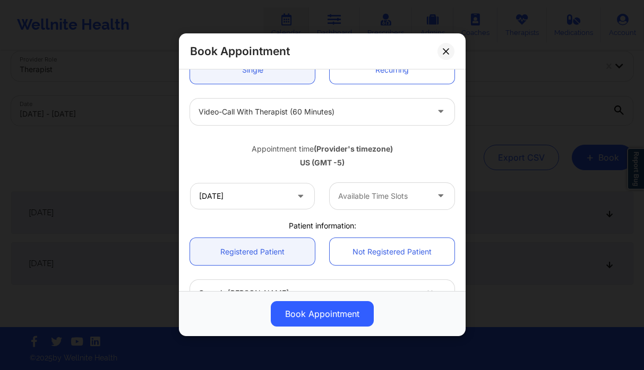
click at [392, 204] on div "Available Time Slots" at bounding box center [379, 196] width 99 height 27
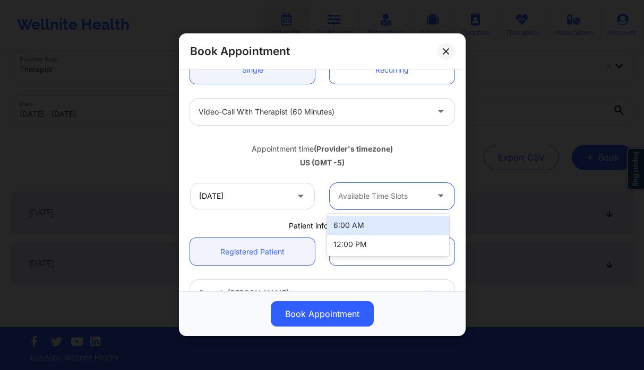
click at [383, 198] on div at bounding box center [383, 196] width 90 height 13
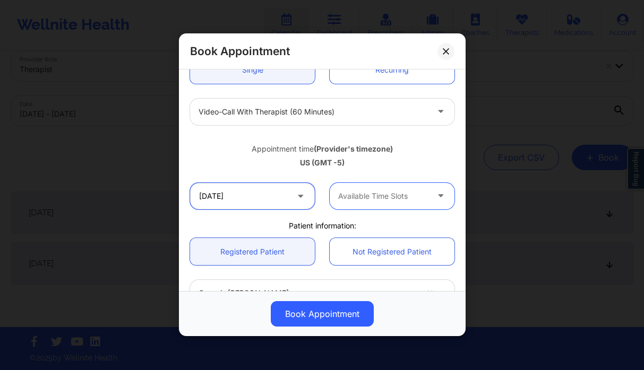
click at [241, 189] on input "[DATE]" at bounding box center [252, 196] width 125 height 27
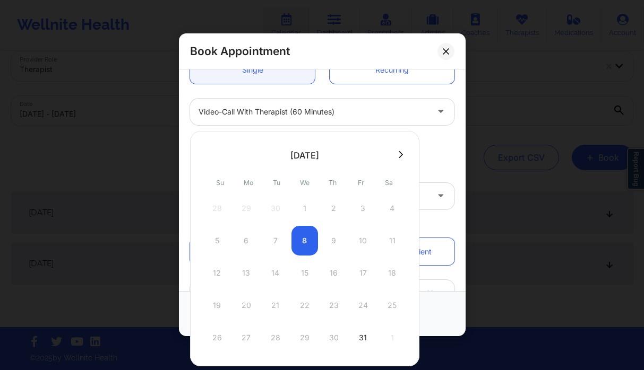
click at [390, 157] on div at bounding box center [304, 155] width 229 height 16
click at [399, 154] on icon at bounding box center [401, 155] width 4 height 8
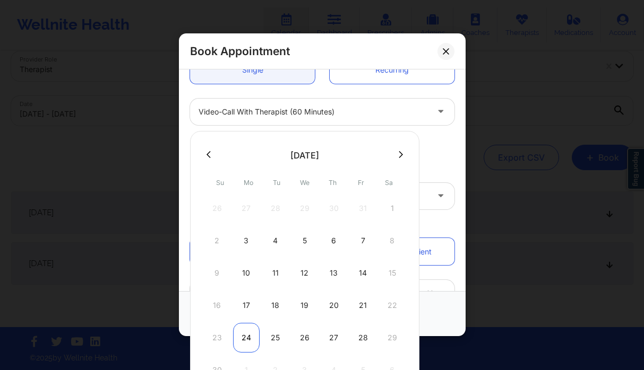
click at [247, 341] on div "24" at bounding box center [246, 338] width 27 height 30
type input "[DATE]"
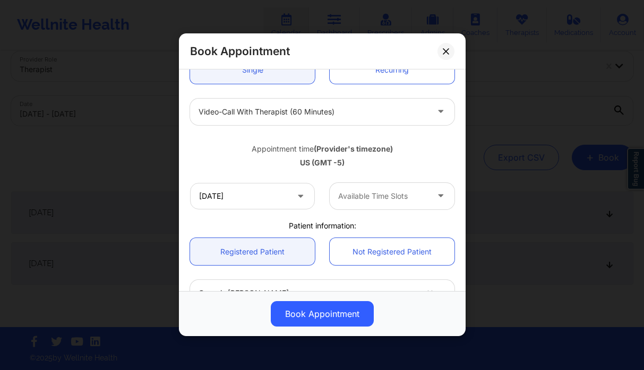
click at [392, 201] on div at bounding box center [383, 196] width 90 height 13
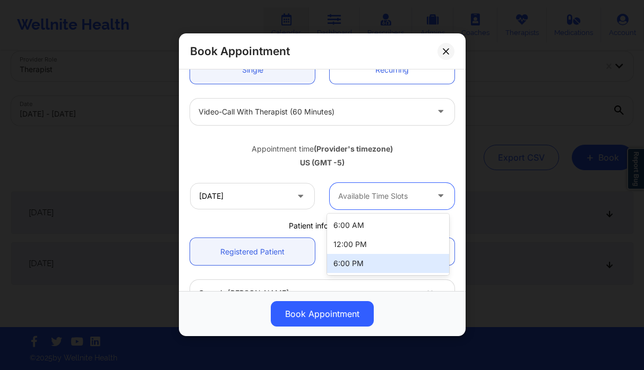
click at [371, 257] on div "6:00 PM" at bounding box center [388, 263] width 122 height 19
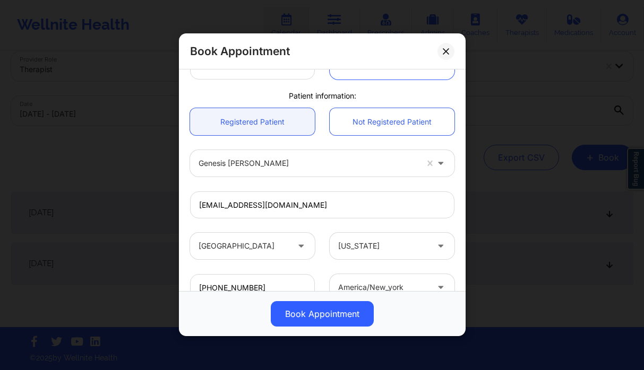
scroll to position [241, 0]
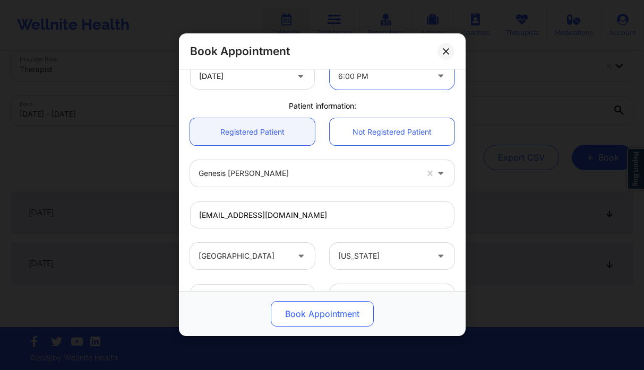
click at [319, 309] on button "Book Appointment" at bounding box center [322, 314] width 103 height 25
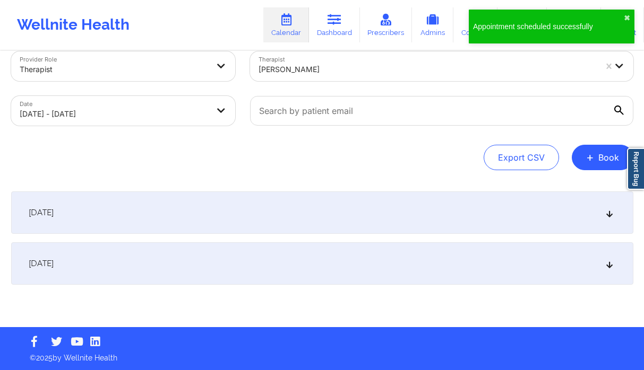
click at [142, 121] on body "Appointment scheduled successfully ✖︎ Wellnite Health Calendar Dashboard Prescr…" at bounding box center [322, 165] width 644 height 370
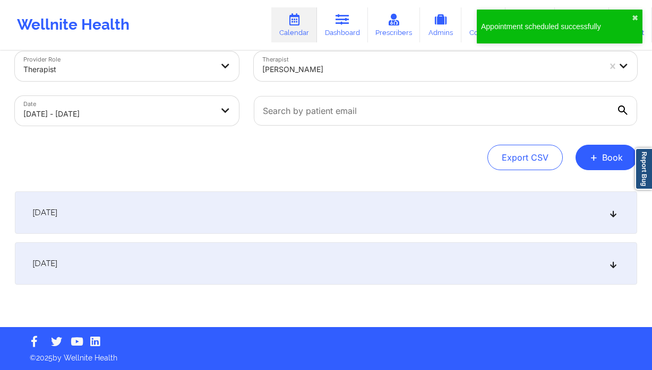
select select "2025-9"
select select "2025-10"
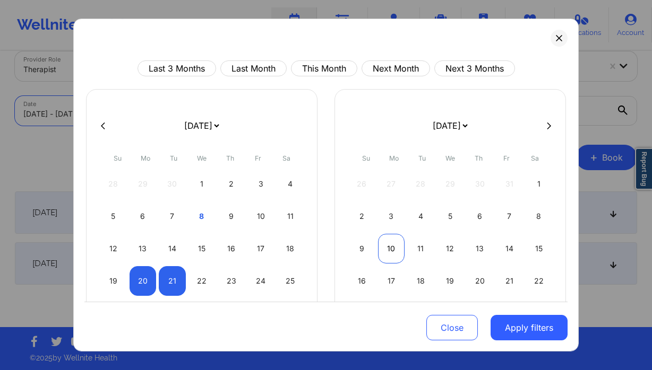
click at [387, 243] on div "10" at bounding box center [391, 249] width 27 height 30
select select "2025-10"
select select "2025-11"
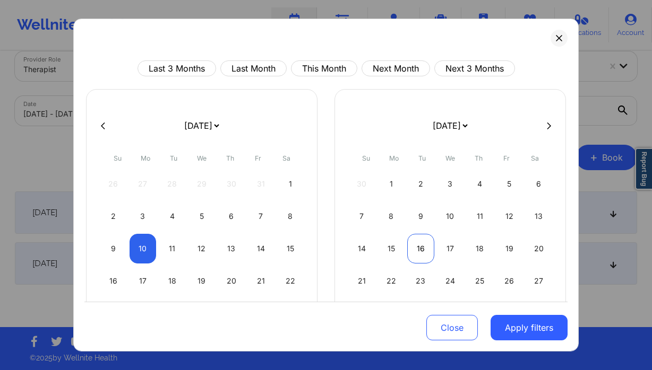
select select "2025-10"
select select "2025-11"
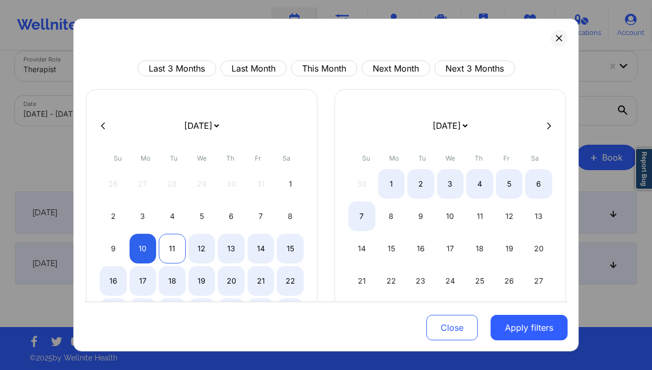
select select "2025-10"
select select "2025-11"
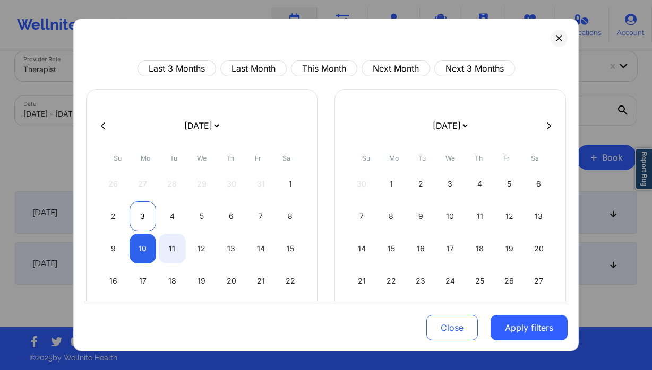
select select "2025-10"
select select "2025-11"
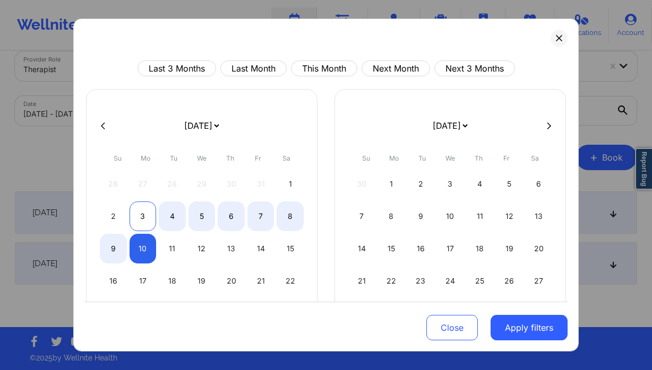
drag, startPoint x: 139, startPoint y: 217, endPoint x: 149, endPoint y: 218, distance: 9.7
click at [139, 217] on div "3" at bounding box center [142, 217] width 27 height 30
select select "2025-10"
select select "2025-11"
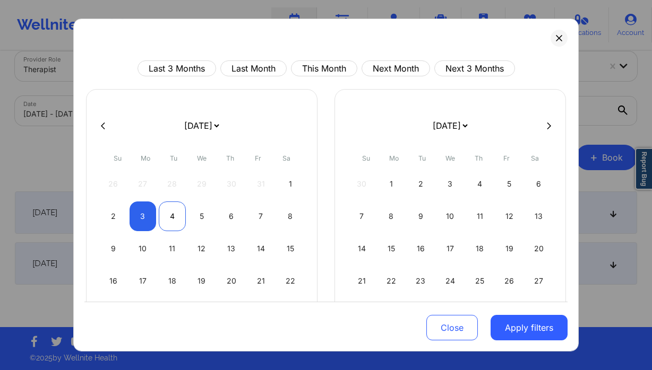
select select "2025-10"
select select "2025-11"
click at [167, 219] on div "4" at bounding box center [172, 217] width 27 height 30
select select "2025-10"
select select "2025-11"
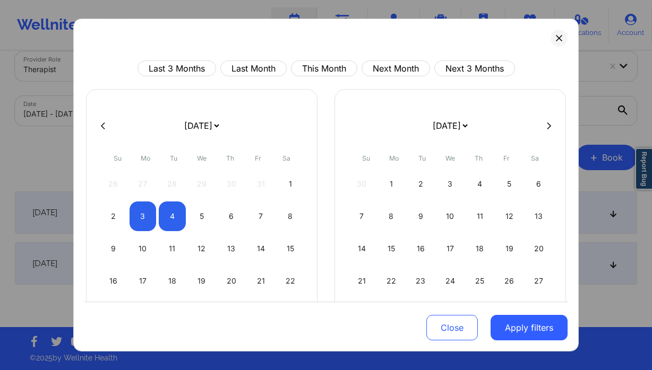
drag, startPoint x: 531, startPoint y: 331, endPoint x: 412, endPoint y: 176, distance: 195.3
click at [531, 331] on button "Apply filters" at bounding box center [528, 327] width 77 height 25
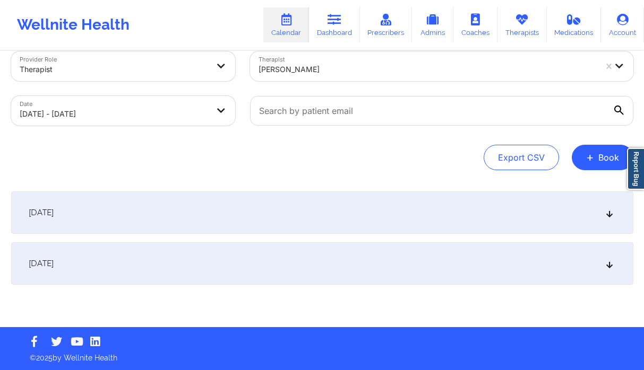
click at [296, 217] on div "[DATE]" at bounding box center [322, 213] width 622 height 42
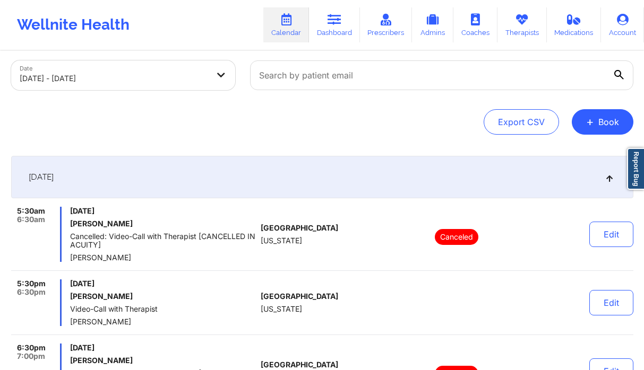
scroll to position [0, 0]
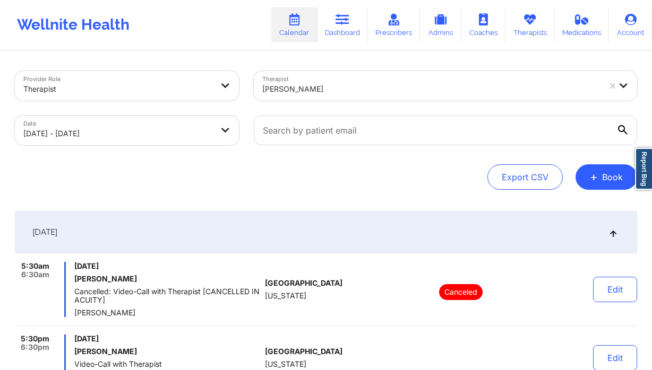
click at [148, 133] on body "Wellnite Health Calendar Dashboard Prescribers Admins Coaches Therapists Medica…" at bounding box center [326, 185] width 652 height 370
select select "2025-10"
select select "2025-11"
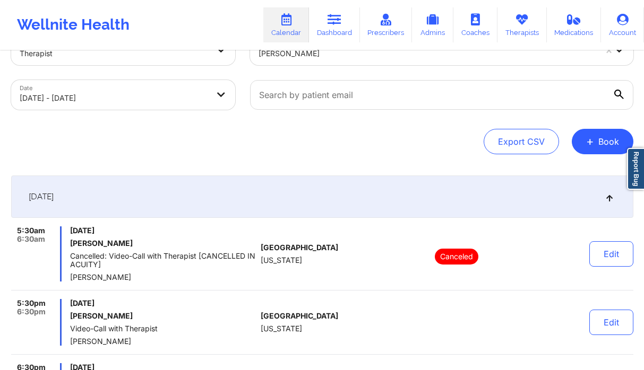
scroll to position [11, 0]
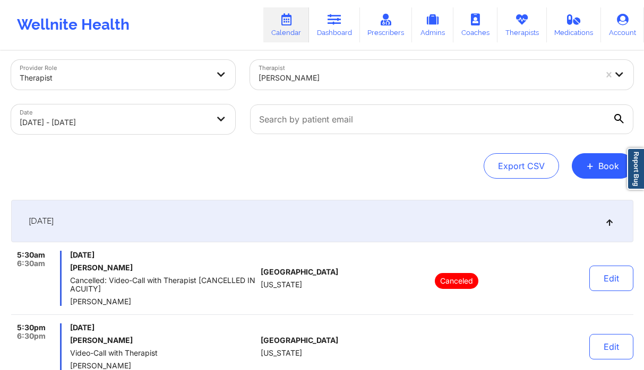
select select "2025-10"
select select "2025-11"
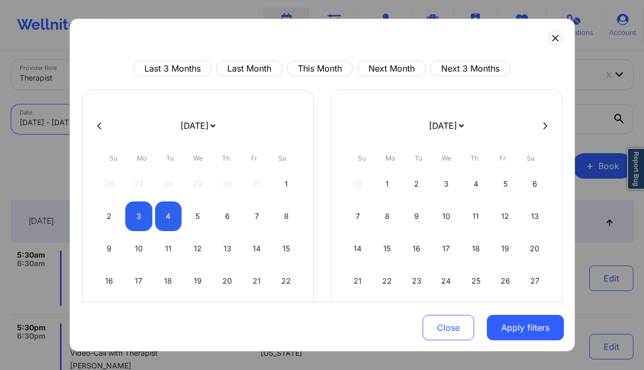
click at [183, 121] on body "Wellnite Health Calendar Dashboard Prescribers Admins Coaches Therapists Medica…" at bounding box center [322, 174] width 644 height 370
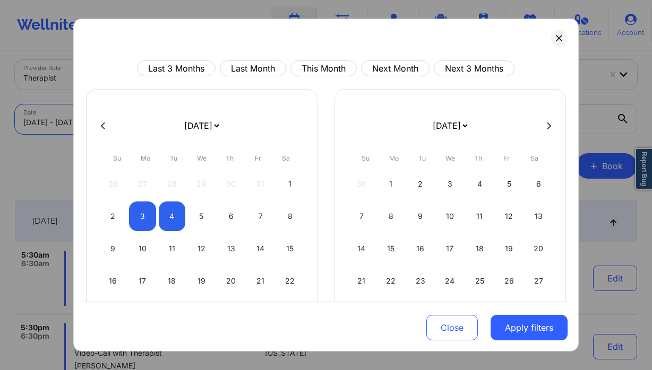
click at [86, 135] on div "[DATE] [DATE] [DATE] [DATE] [DATE] [DATE] [DATE] [DATE] [DATE] [DATE] [DATE] [D…" at bounding box center [201, 235] width 231 height 293
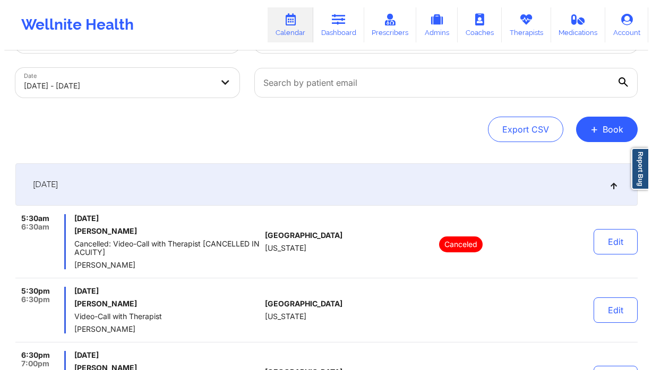
scroll to position [0, 0]
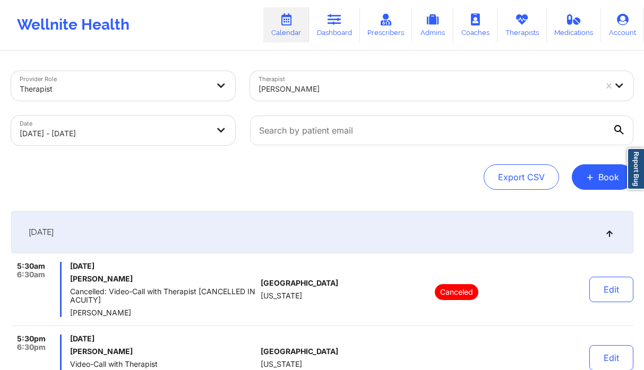
click at [180, 133] on body "Wellnite Health Calendar Dashboard Prescribers Admins Coaches Therapists Medica…" at bounding box center [322, 185] width 644 height 370
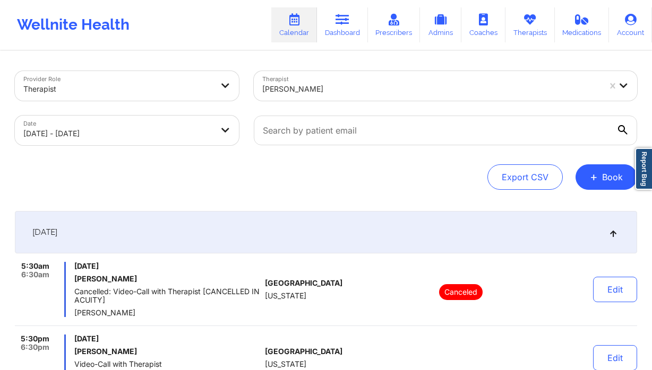
select select "2025-10"
select select "2025-11"
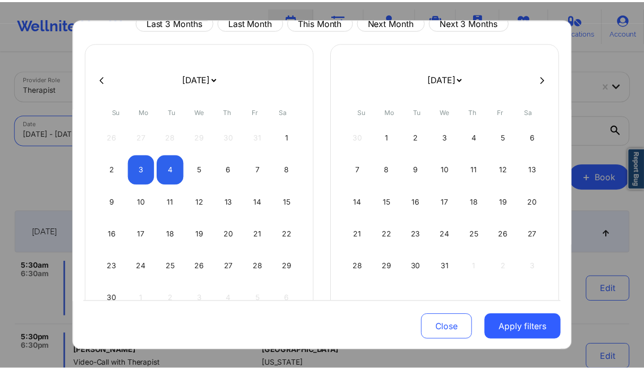
scroll to position [53, 0]
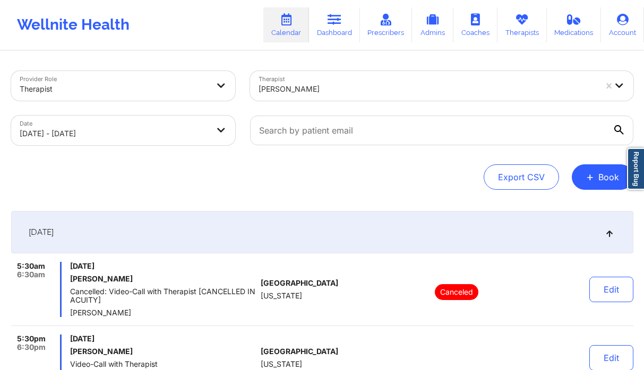
click at [168, 137] on body "Wellnite Health Calendar Dashboard Prescribers Admins Coaches Therapists Medica…" at bounding box center [322, 185] width 644 height 370
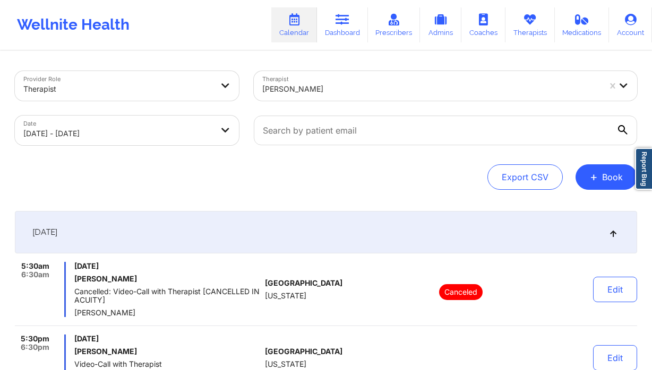
select select "2025-10"
select select "2025-11"
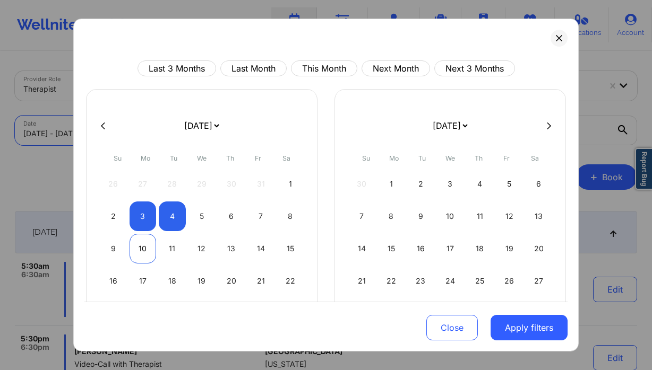
click at [146, 252] on div "10" at bounding box center [142, 249] width 27 height 30
select select "2025-10"
select select "2025-11"
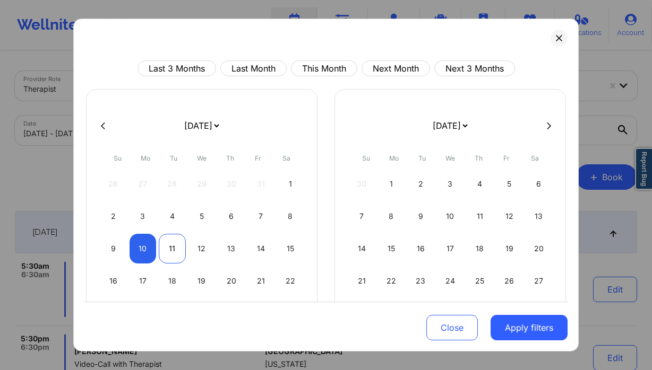
select select "2025-10"
select select "2025-11"
drag, startPoint x: 171, startPoint y: 251, endPoint x: 197, endPoint y: 255, distance: 27.0
click at [171, 251] on div "11" at bounding box center [172, 249] width 27 height 30
select select "2025-10"
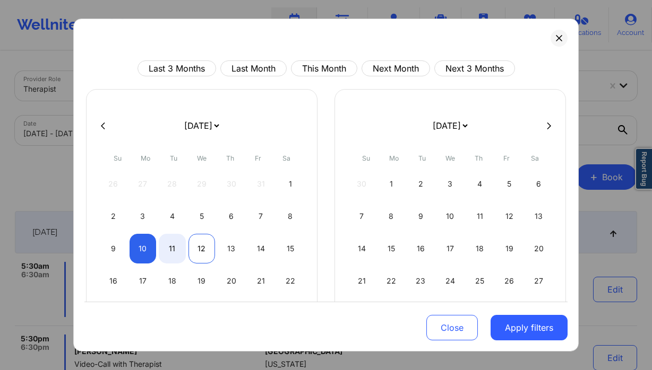
select select "2025-11"
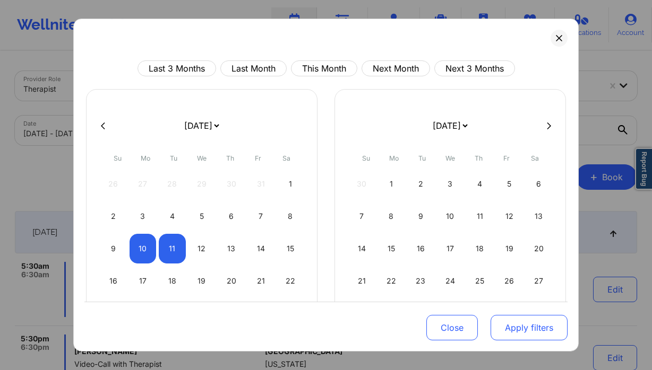
click at [529, 328] on button "Apply filters" at bounding box center [528, 327] width 77 height 25
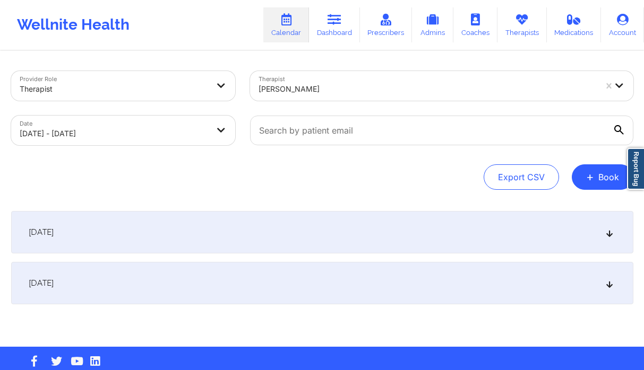
drag, startPoint x: 356, startPoint y: 271, endPoint x: 358, endPoint y: 260, distance: 11.3
click at [356, 271] on div "[DATE]" at bounding box center [322, 283] width 622 height 42
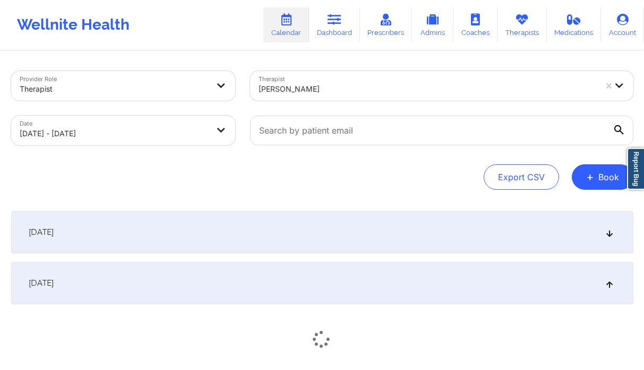
click at [363, 243] on div "[DATE]" at bounding box center [322, 232] width 622 height 42
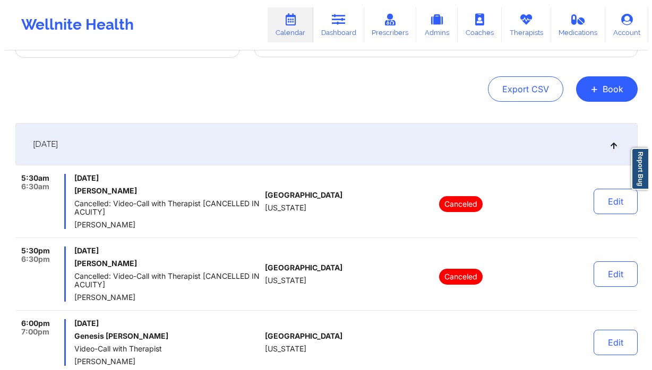
scroll to position [0, 0]
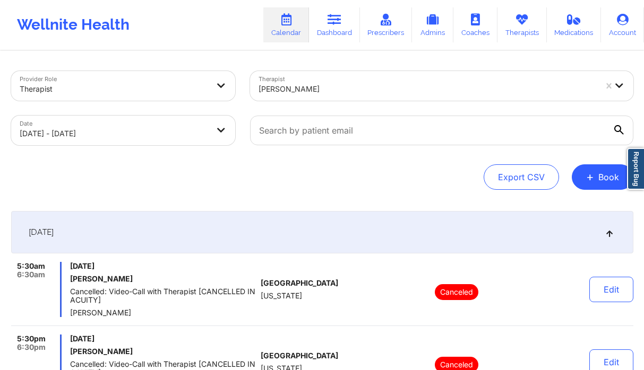
click at [178, 133] on body "Wellnite Health Calendar Dashboard Prescribers Admins Coaches Therapists Medica…" at bounding box center [322, 185] width 644 height 370
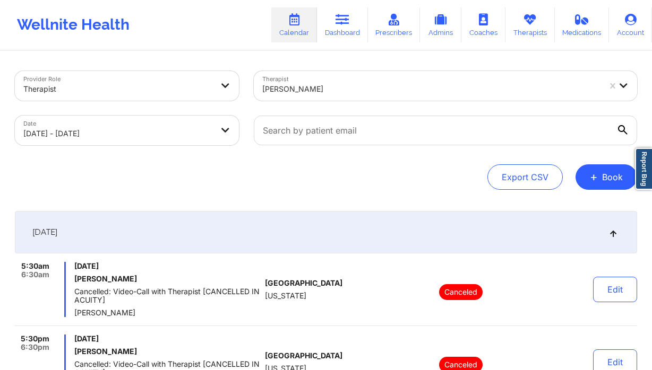
select select "2025-10"
select select "2025-11"
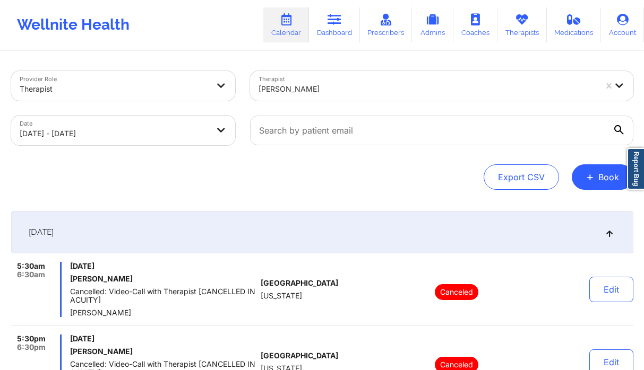
click at [66, 137] on body "Wellnite Health Calendar Dashboard Prescribers Admins Coaches Therapists Medica…" at bounding box center [322, 185] width 644 height 370
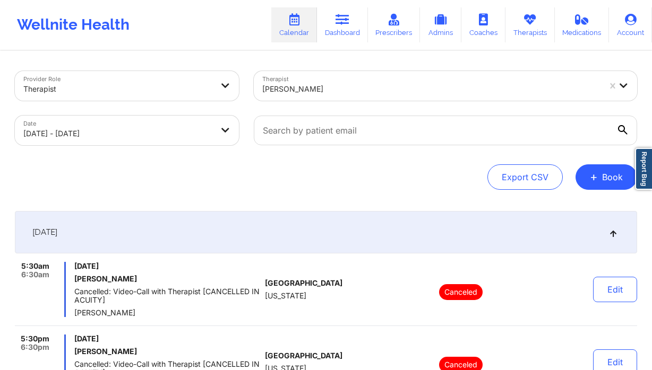
select select "2025-10"
select select "2025-11"
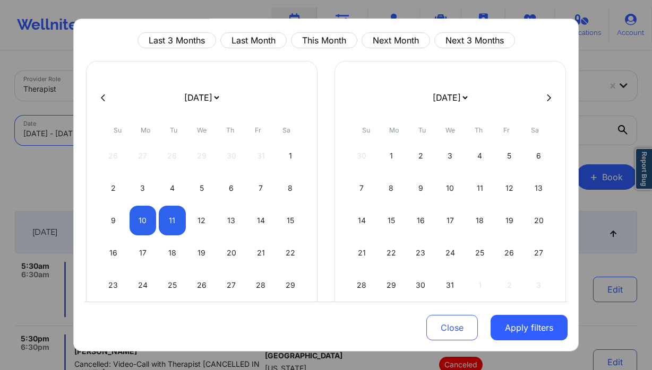
scroll to position [30, 0]
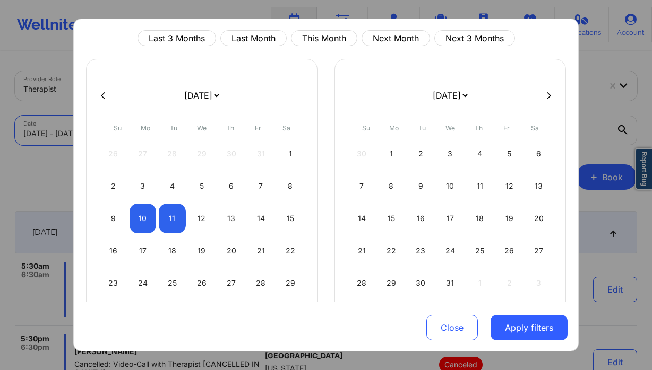
click at [102, 93] on icon at bounding box center [103, 95] width 4 height 8
select select "2025-9"
select select "2025-10"
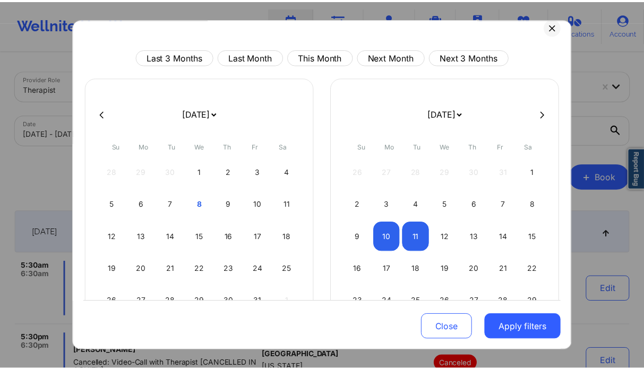
scroll to position [0, 0]
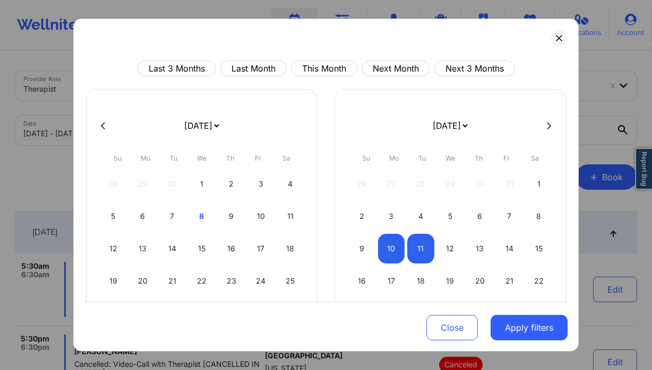
click at [543, 129] on button at bounding box center [548, 125] width 11 height 9
select select "2025-10"
select select "2025-11"
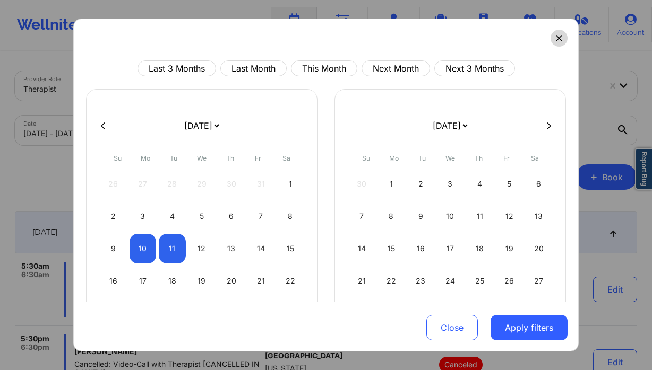
click at [557, 39] on button at bounding box center [558, 38] width 17 height 17
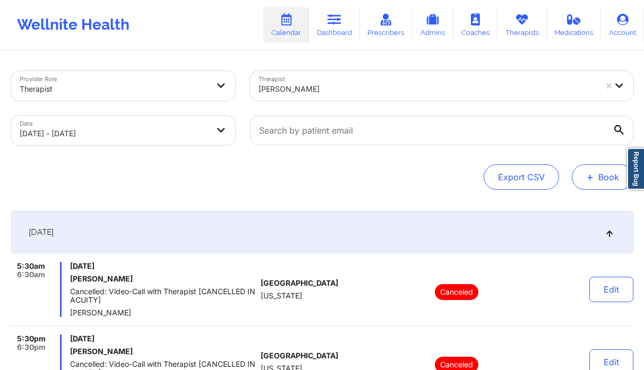
click at [595, 182] on button "+ Book" at bounding box center [603, 177] width 62 height 25
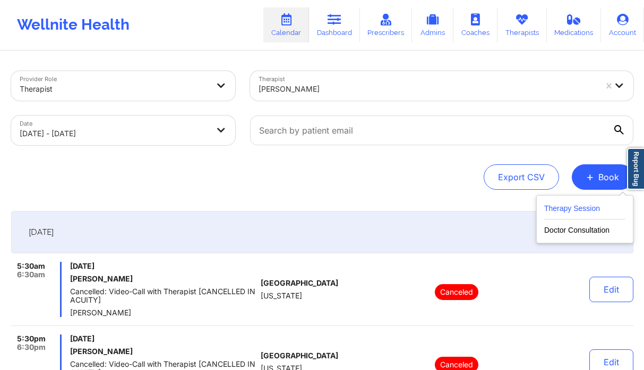
click at [569, 210] on button "Therapy Session" at bounding box center [584, 211] width 81 height 18
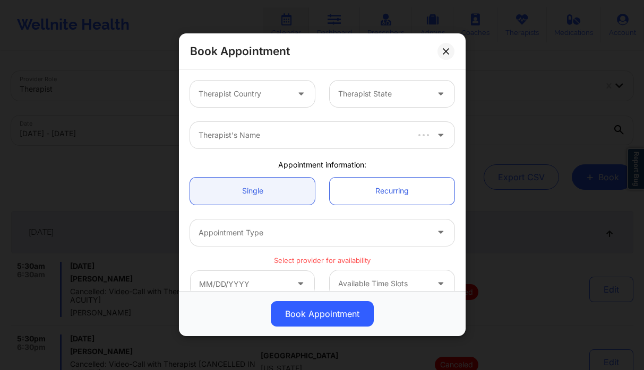
click at [266, 91] on div at bounding box center [243, 94] width 90 height 13
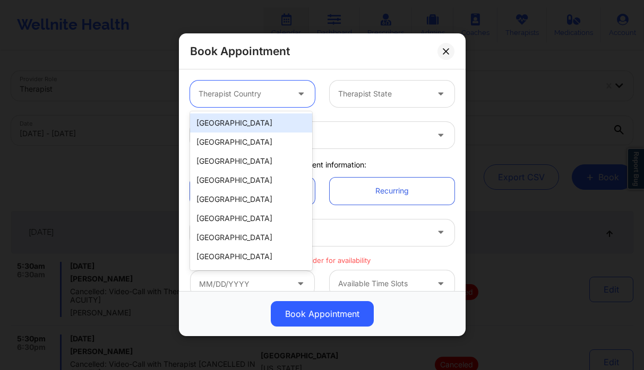
click at [261, 125] on div "[GEOGRAPHIC_DATA]" at bounding box center [251, 123] width 122 height 19
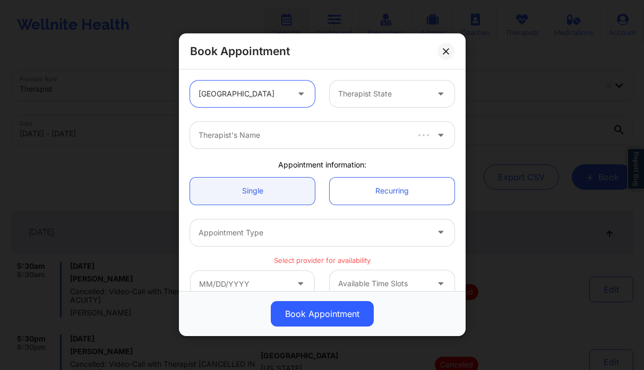
click at [375, 93] on div at bounding box center [383, 94] width 90 height 13
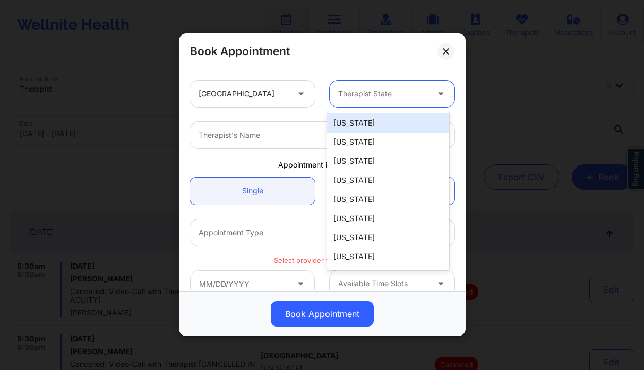
type input "f"
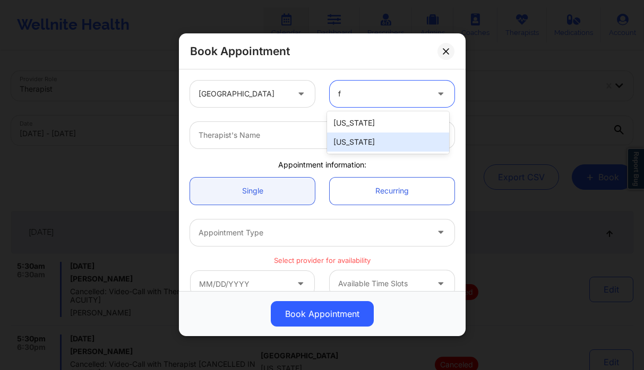
click at [373, 140] on div "[US_STATE]" at bounding box center [388, 142] width 122 height 19
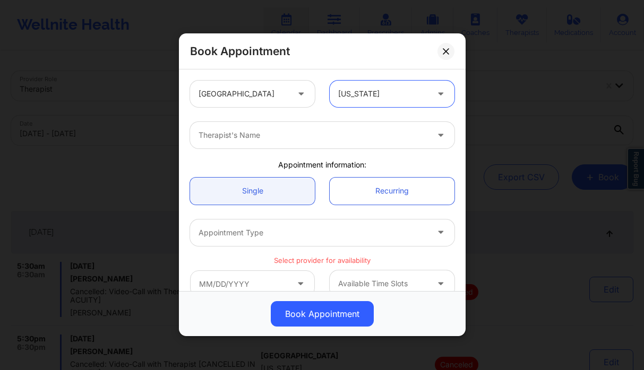
click at [295, 132] on div at bounding box center [312, 135] width 229 height 13
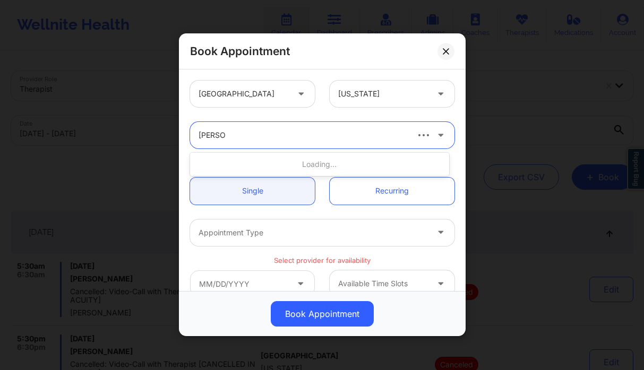
type input "[PERSON_NAME]"
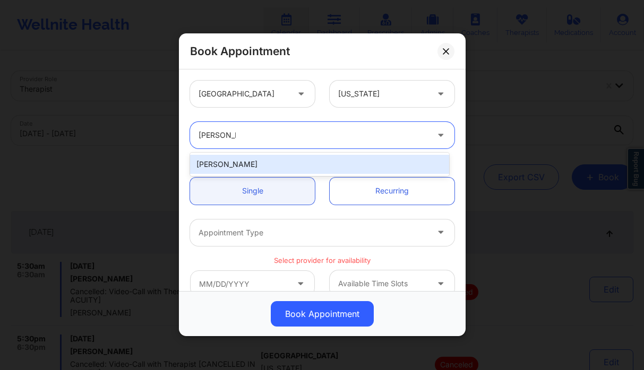
click at [324, 166] on div "[PERSON_NAME]" at bounding box center [319, 164] width 259 height 19
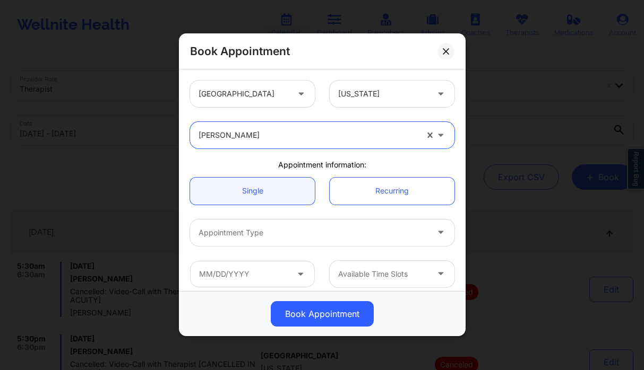
scroll to position [193, 0]
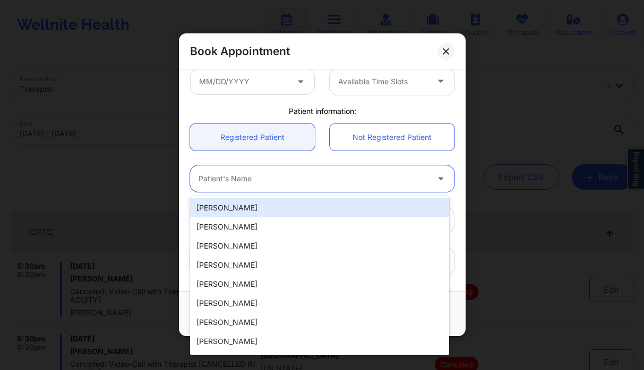
click at [264, 178] on div at bounding box center [312, 179] width 229 height 13
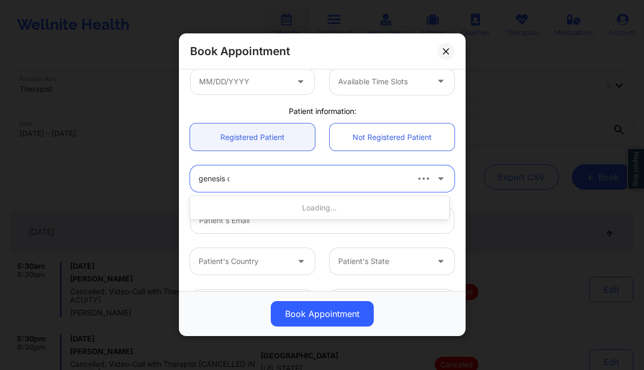
type input "genesis ca"
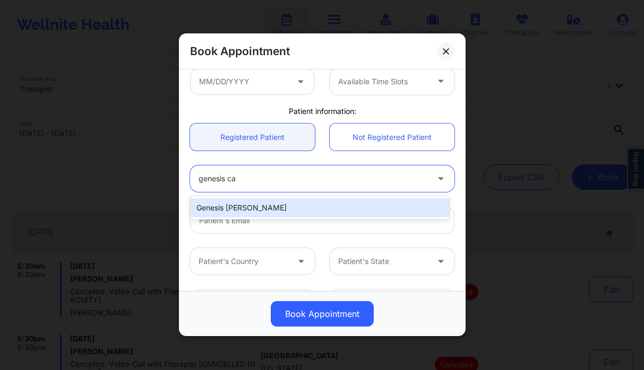
click at [260, 206] on div "Genesis [PERSON_NAME]" at bounding box center [319, 207] width 259 height 19
type input "[EMAIL_ADDRESS][DOMAIN_NAME]"
type input "[PHONE_NUMBER]"
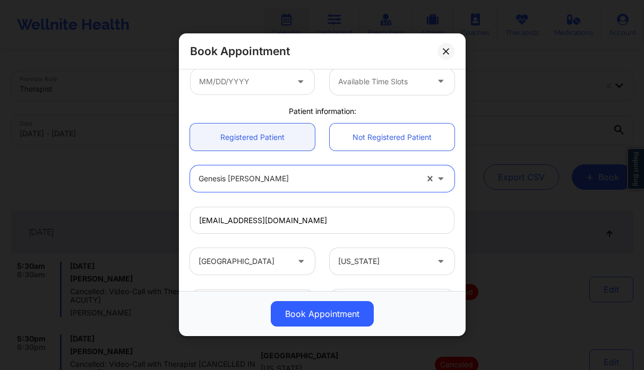
scroll to position [111, 0]
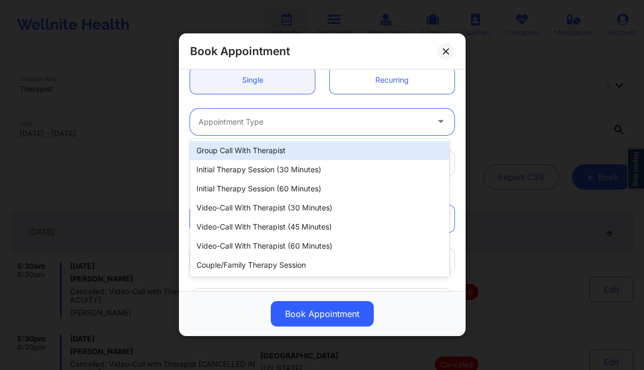
click at [255, 124] on div at bounding box center [312, 122] width 229 height 13
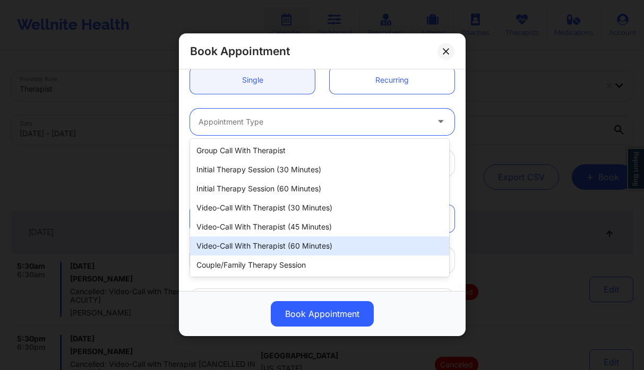
drag, startPoint x: 348, startPoint y: 240, endPoint x: 322, endPoint y: 214, distance: 37.2
click at [348, 240] on div "Video-Call with Therapist (60 minutes)" at bounding box center [319, 246] width 259 height 19
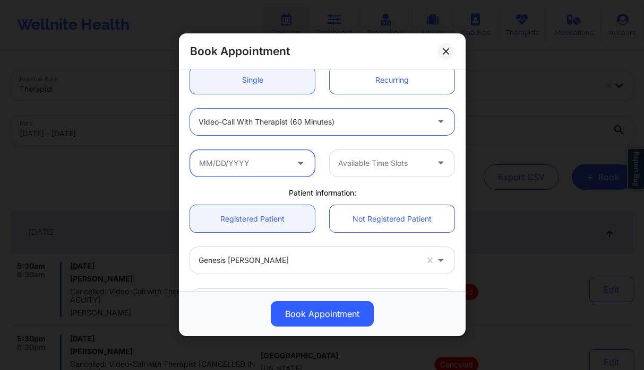
click at [277, 161] on input "text" at bounding box center [252, 163] width 125 height 27
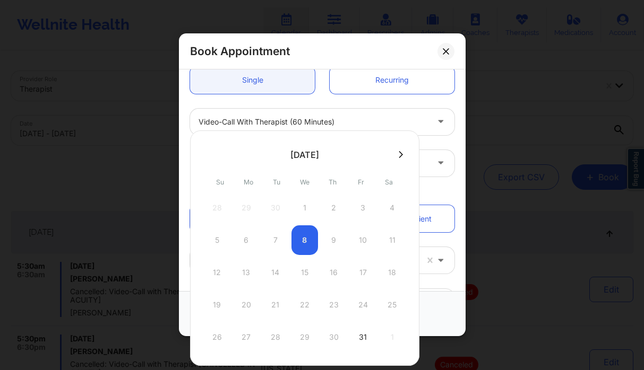
click at [399, 156] on icon at bounding box center [401, 154] width 4 height 7
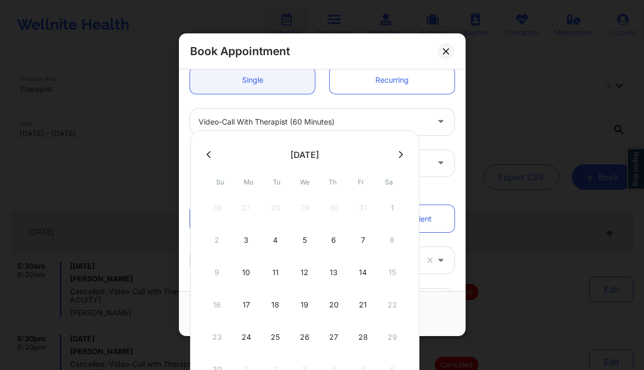
click at [400, 156] on icon at bounding box center [401, 155] width 4 height 8
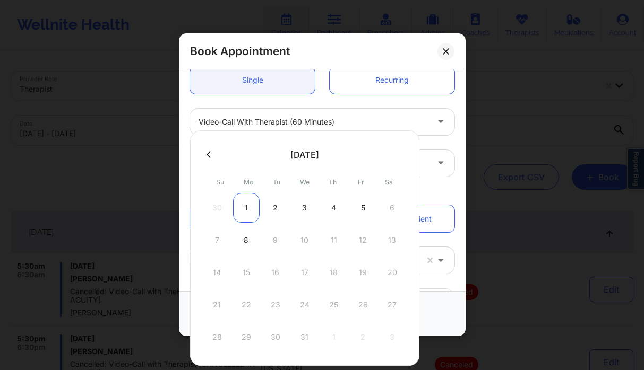
click at [249, 210] on div "1" at bounding box center [246, 208] width 27 height 30
type input "[DATE]"
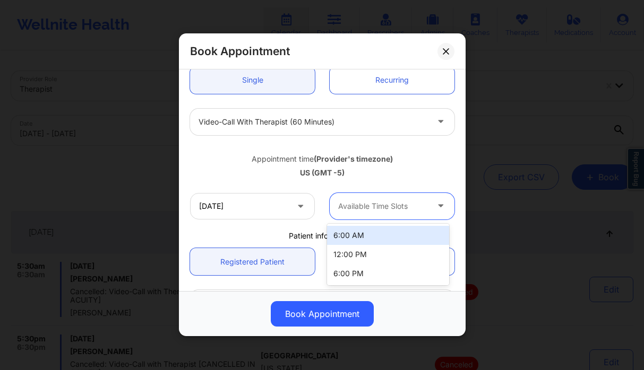
click at [399, 200] on div "Available Time Slots" at bounding box center [379, 206] width 99 height 27
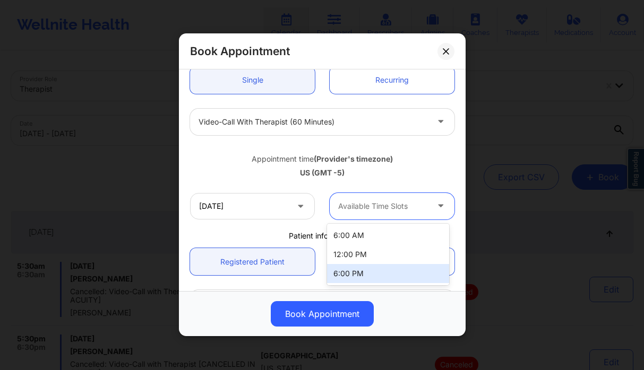
click at [389, 267] on div "6:00 PM" at bounding box center [388, 273] width 122 height 19
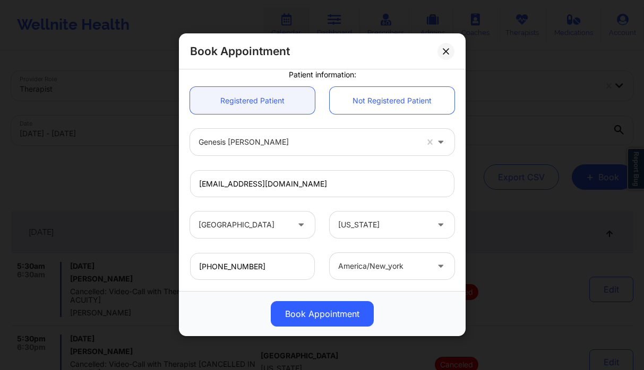
scroll to position [329, 0]
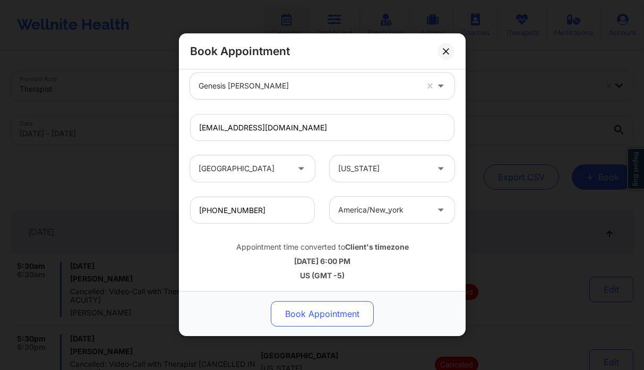
click at [326, 318] on button "Book Appointment" at bounding box center [322, 314] width 103 height 25
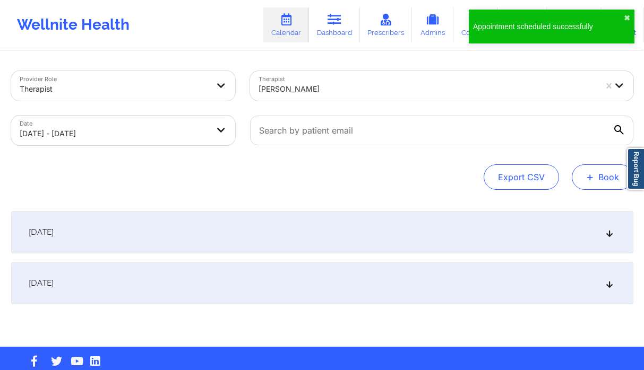
click at [584, 172] on button "+ Book" at bounding box center [603, 177] width 62 height 25
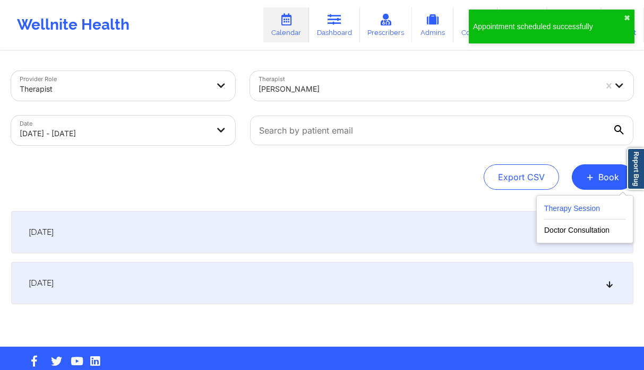
click at [568, 205] on button "Therapy Session" at bounding box center [584, 211] width 81 height 18
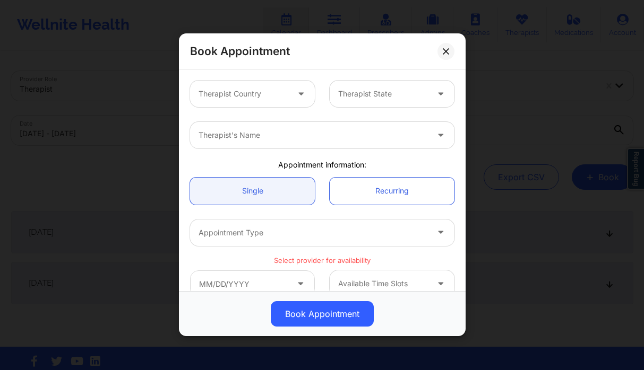
click at [232, 93] on div at bounding box center [243, 94] width 90 height 13
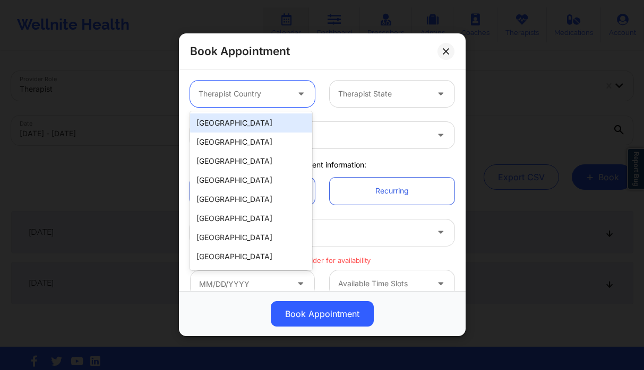
click at [251, 126] on div "[GEOGRAPHIC_DATA]" at bounding box center [251, 123] width 122 height 19
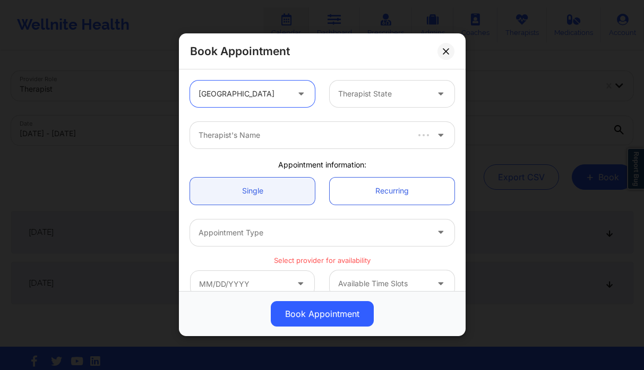
click at [352, 90] on div at bounding box center [383, 94] width 90 height 13
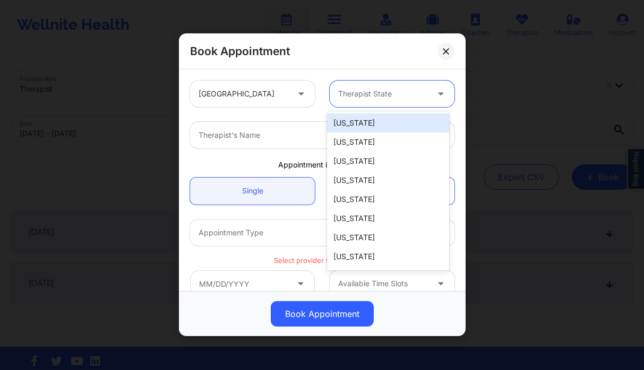
type input "f"
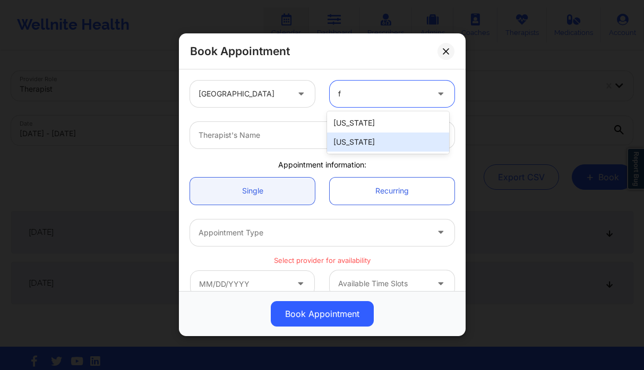
click at [369, 146] on div "[US_STATE]" at bounding box center [388, 142] width 122 height 19
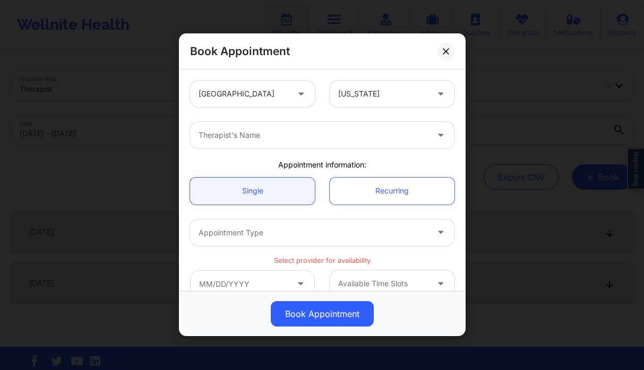
click at [277, 150] on div "Therapist's Name" at bounding box center [322, 135] width 279 height 41
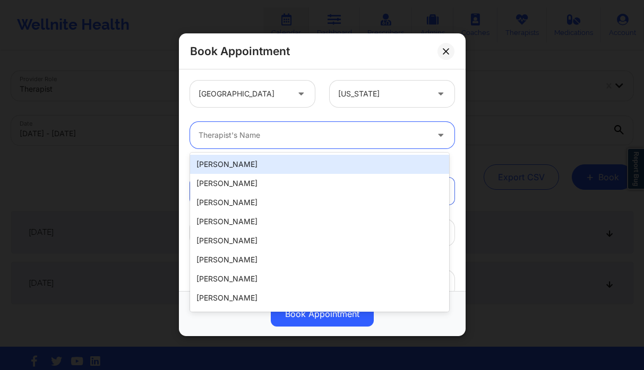
click at [287, 139] on div at bounding box center [312, 135] width 229 height 13
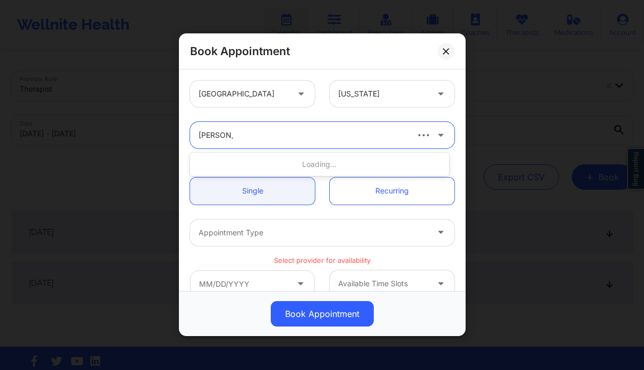
type input "[PERSON_NAME]"
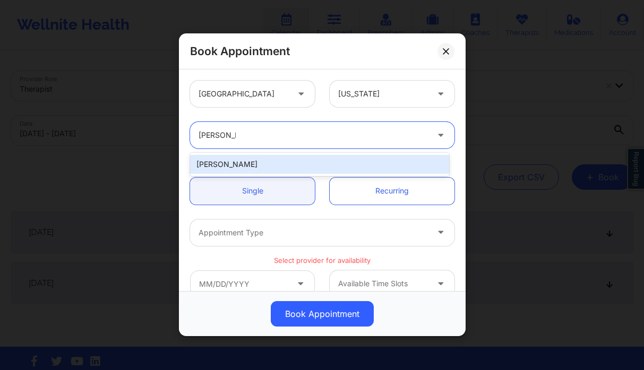
click at [303, 166] on div "[PERSON_NAME]" at bounding box center [319, 164] width 259 height 19
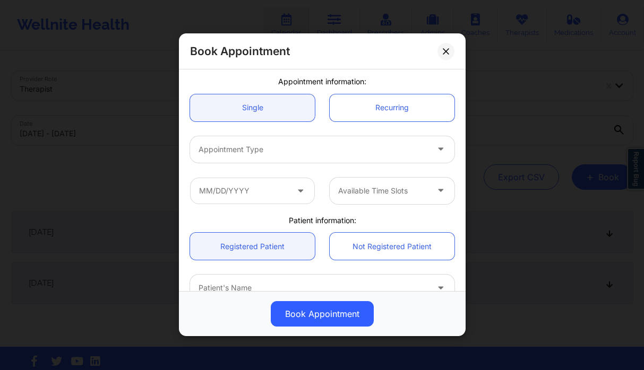
scroll to position [228, 0]
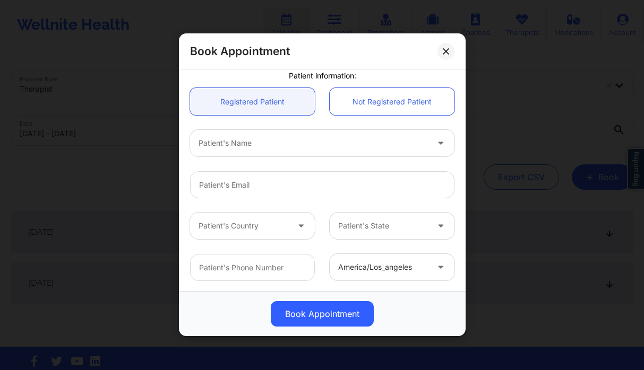
click at [257, 142] on div at bounding box center [312, 143] width 229 height 13
type input "genesis ca"
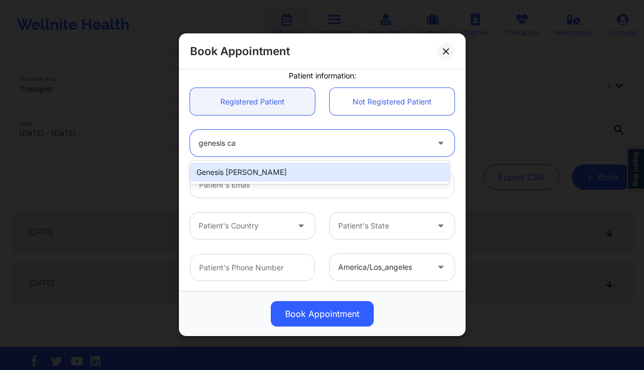
click at [258, 169] on div "Genesis [PERSON_NAME]" at bounding box center [319, 172] width 259 height 19
type input "[EMAIL_ADDRESS][DOMAIN_NAME]"
type input "[PHONE_NUMBER]"
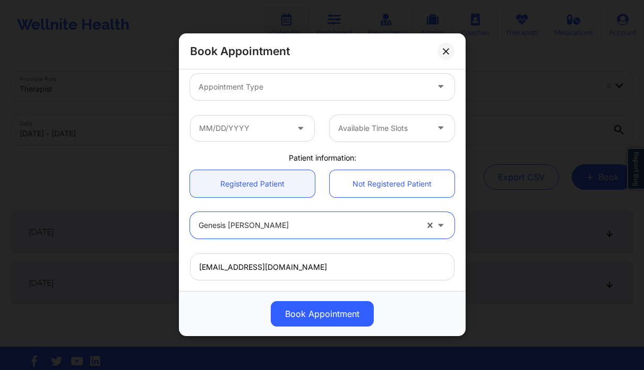
scroll to position [145, 0]
click at [284, 96] on div "Appointment Type" at bounding box center [309, 87] width 239 height 27
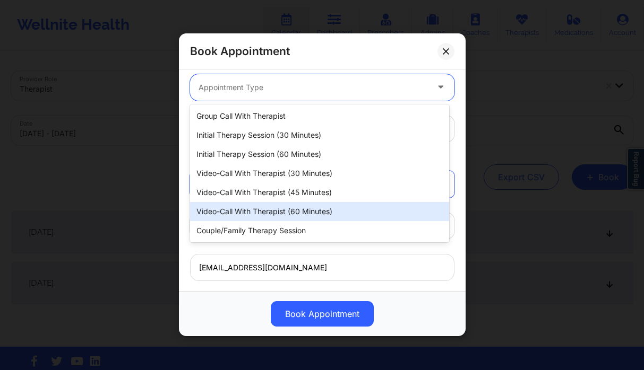
click at [321, 211] on div "Video-Call with Therapist (60 minutes)" at bounding box center [319, 211] width 259 height 19
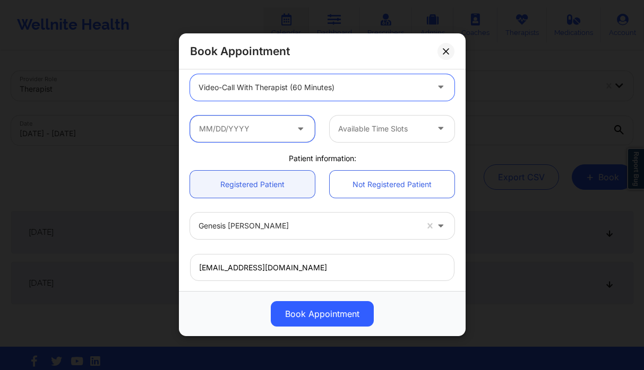
click at [250, 132] on input "text" at bounding box center [252, 129] width 125 height 27
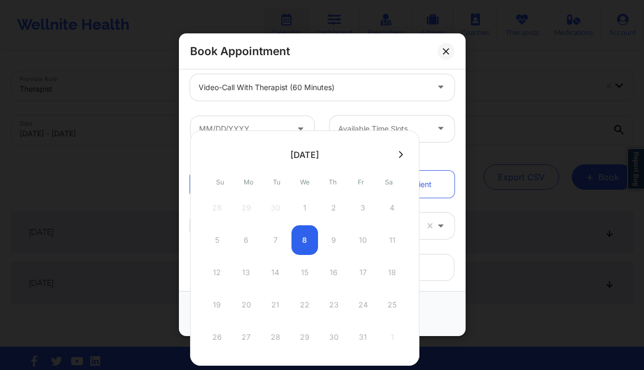
click at [399, 156] on icon at bounding box center [401, 154] width 4 height 7
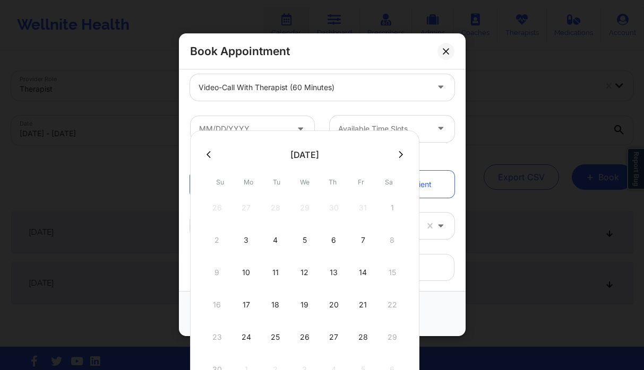
click at [399, 156] on icon at bounding box center [401, 154] width 4 height 7
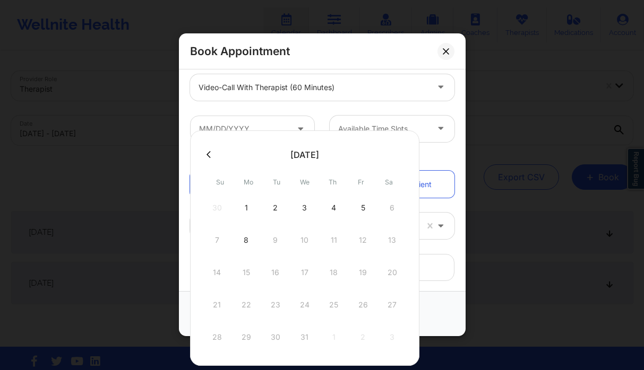
click at [249, 244] on div "8" at bounding box center [246, 241] width 27 height 30
type input "[DATE]"
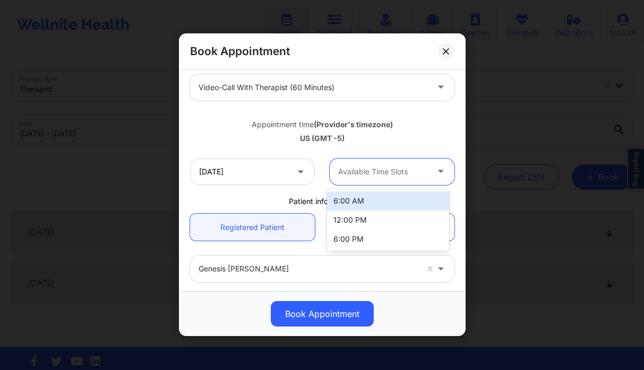
click at [384, 174] on div at bounding box center [383, 172] width 90 height 13
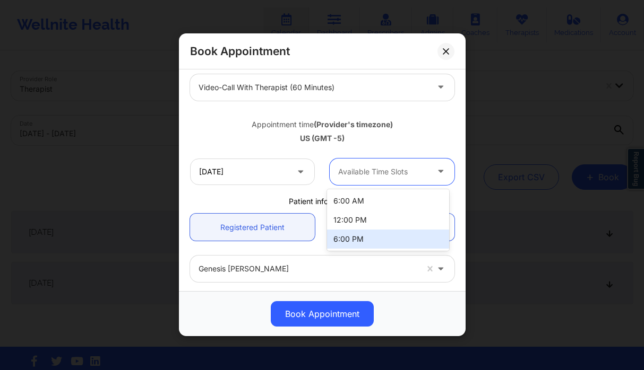
click at [381, 236] on div "6:00 PM" at bounding box center [388, 239] width 122 height 19
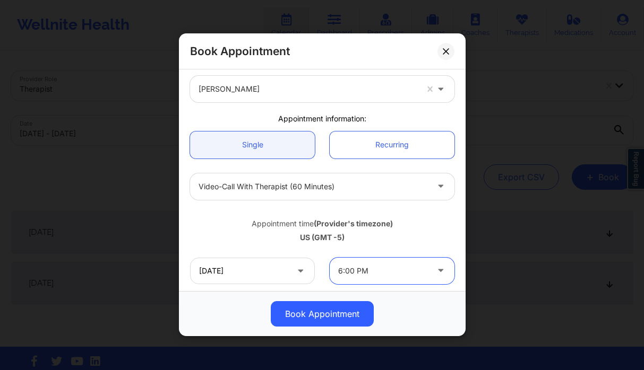
scroll to position [0, 0]
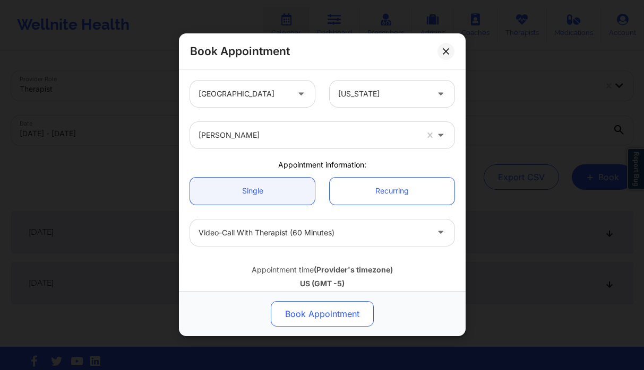
click at [327, 324] on button "Book Appointment" at bounding box center [322, 314] width 103 height 25
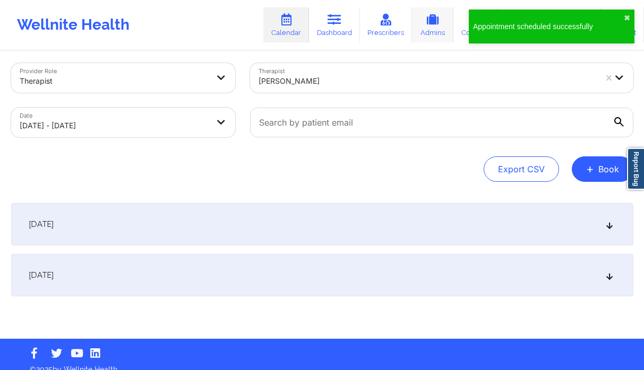
scroll to position [20, 0]
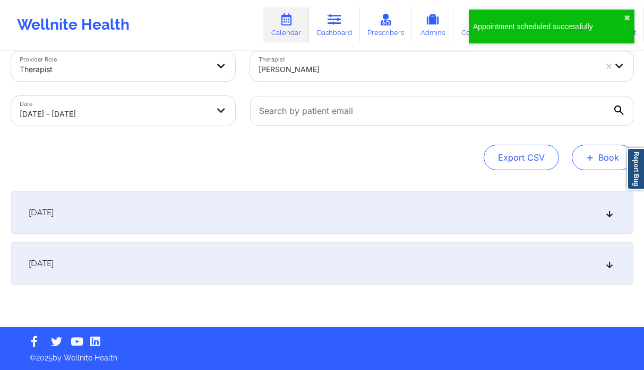
click at [612, 148] on button "+ Book" at bounding box center [603, 157] width 62 height 25
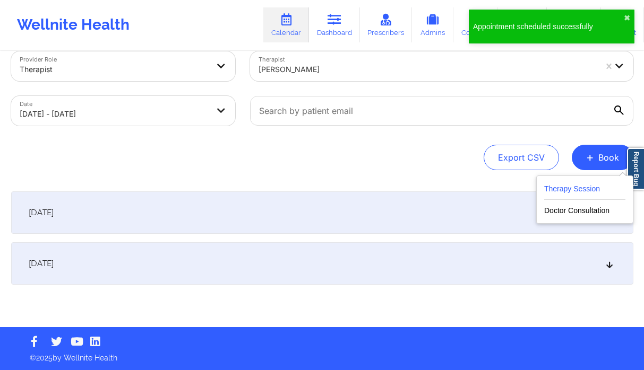
click at [569, 184] on button "Therapy Session" at bounding box center [584, 192] width 81 height 18
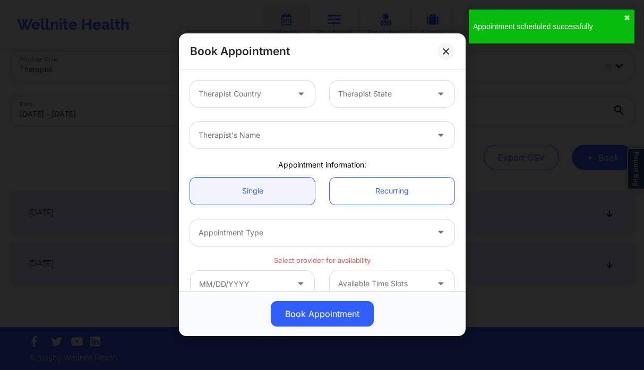
click at [450, 54] on button at bounding box center [445, 51] width 17 height 17
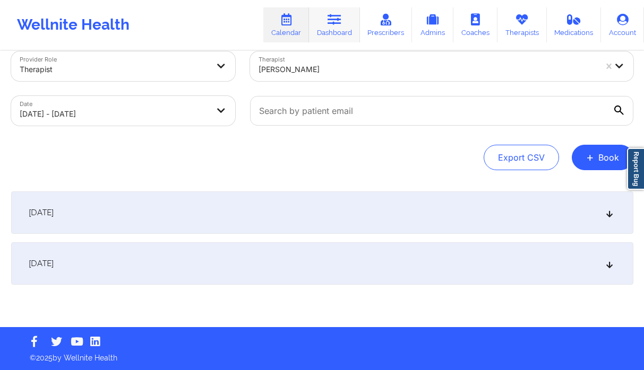
click at [341, 23] on icon at bounding box center [334, 20] width 14 height 12
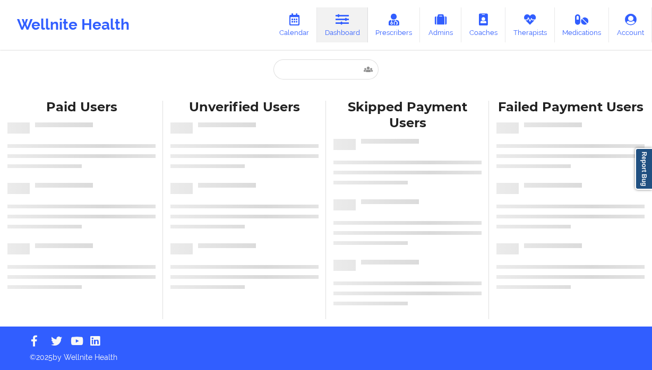
drag, startPoint x: 304, startPoint y: 59, endPoint x: 303, endPoint y: 68, distance: 8.5
click at [303, 65] on div "Paid Unverified Skipped Failed Paid Users Unverified Users Skipped Payment User…" at bounding box center [326, 163] width 652 height 327
click at [303, 69] on input "text" at bounding box center [325, 69] width 105 height 20
paste input "Genesis [PERSON_NAME]"
type input "Genesis [PERSON_NAME]"
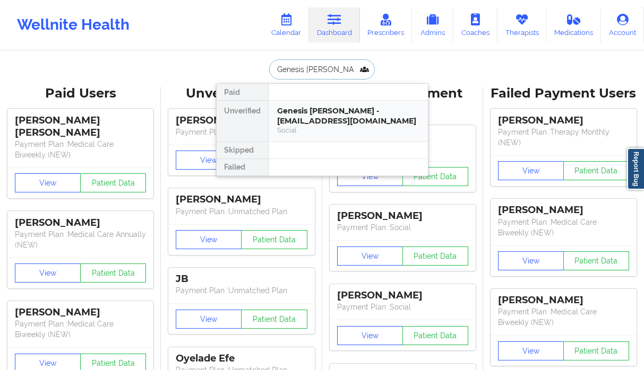
click at [316, 120] on div "Genesis [PERSON_NAME] - [EMAIL_ADDRESS][DOMAIN_NAME]" at bounding box center [348, 116] width 142 height 20
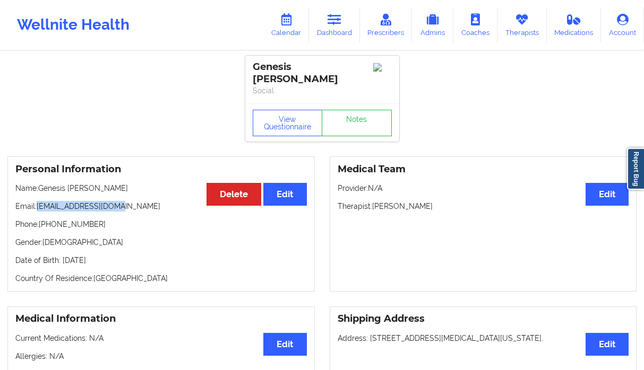
drag, startPoint x: 116, startPoint y: 198, endPoint x: 38, endPoint y: 201, distance: 78.6
click at [38, 201] on p "Email: [EMAIL_ADDRESS][DOMAIN_NAME]" at bounding box center [160, 206] width 291 height 11
copy p "[EMAIL_ADDRESS][DOMAIN_NAME]"
drag, startPoint x: 68, startPoint y: 217, endPoint x: 41, endPoint y: 217, distance: 27.6
click at [41, 219] on p "Phone: [PHONE_NUMBER]" at bounding box center [160, 224] width 291 height 11
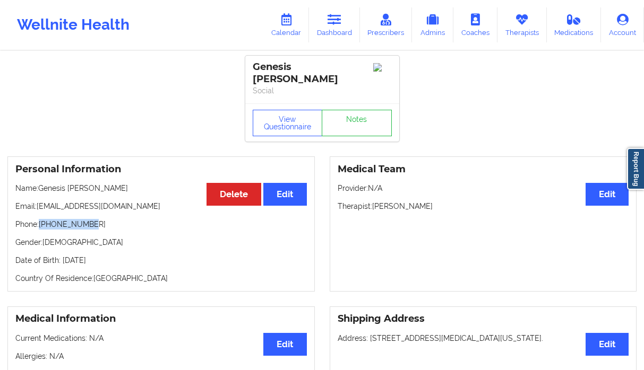
copy p "[PHONE_NUMBER]"
click at [349, 26] on link "Dashboard" at bounding box center [334, 24] width 51 height 35
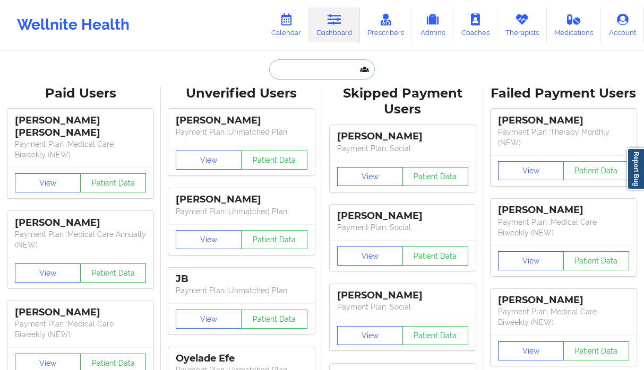
click at [280, 74] on input "text" at bounding box center [321, 69] width 105 height 20
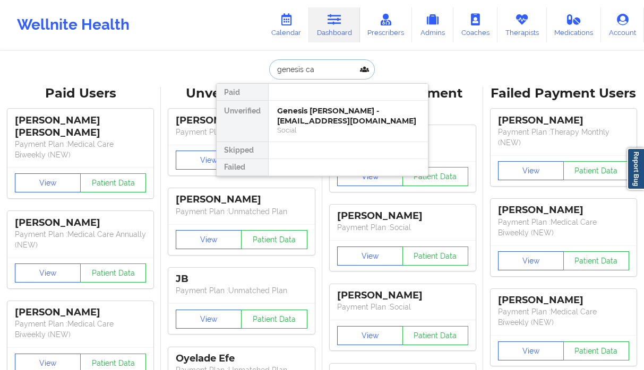
type input "genesis car"
click at [296, 113] on div "Genesis [PERSON_NAME] - [EMAIL_ADDRESS][DOMAIN_NAME]" at bounding box center [348, 116] width 142 height 20
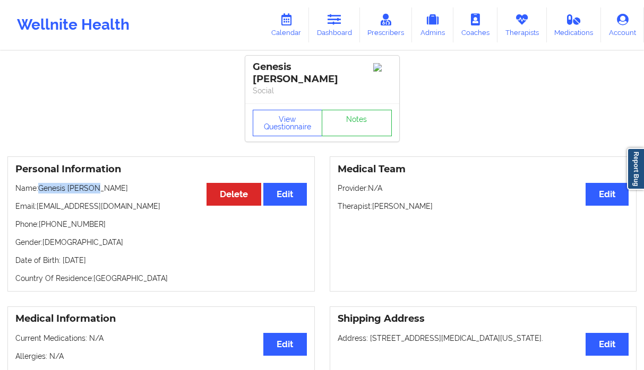
drag, startPoint x: 92, startPoint y: 179, endPoint x: 39, endPoint y: 182, distance: 52.6
click at [39, 183] on p "Name: [PERSON_NAME]" at bounding box center [160, 188] width 291 height 11
copy p "Genesis [PERSON_NAME]"
drag, startPoint x: 80, startPoint y: 222, endPoint x: 41, endPoint y: 218, distance: 39.5
click at [48, 219] on div "Personal Information Edit Delete Name: [PERSON_NAME] Email: [EMAIL_ADDRESS][DOM…" at bounding box center [160, 224] width 307 height 135
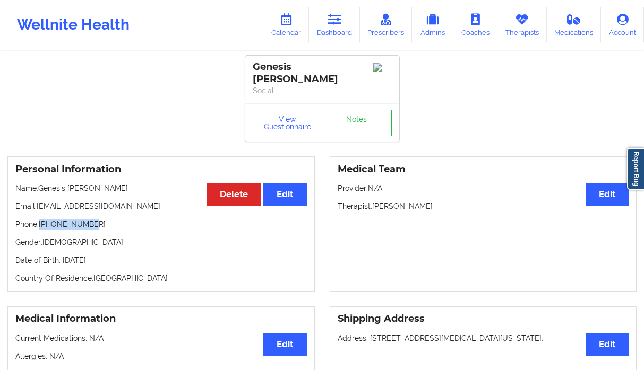
drag, startPoint x: 40, startPoint y: 218, endPoint x: 89, endPoint y: 219, distance: 48.3
click at [89, 219] on p "Phone: [PHONE_NUMBER]" at bounding box center [160, 224] width 291 height 11
copy p "[PHONE_NUMBER]"
drag, startPoint x: 124, startPoint y: 197, endPoint x: 39, endPoint y: 199, distance: 84.4
click at [39, 201] on p "Email: [EMAIL_ADDRESS][DOMAIN_NAME]" at bounding box center [160, 206] width 291 height 11
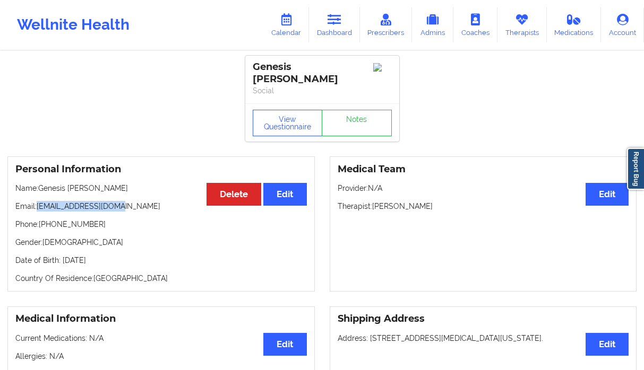
copy p "[EMAIL_ADDRESS][DOMAIN_NAME]"
drag, startPoint x: 101, startPoint y: 214, endPoint x: 41, endPoint y: 217, distance: 60.6
click at [41, 219] on p "Phone: [PHONE_NUMBER]" at bounding box center [160, 224] width 291 height 11
copy p "[PHONE_NUMBER]"
drag, startPoint x: 118, startPoint y: 198, endPoint x: 39, endPoint y: 195, distance: 79.1
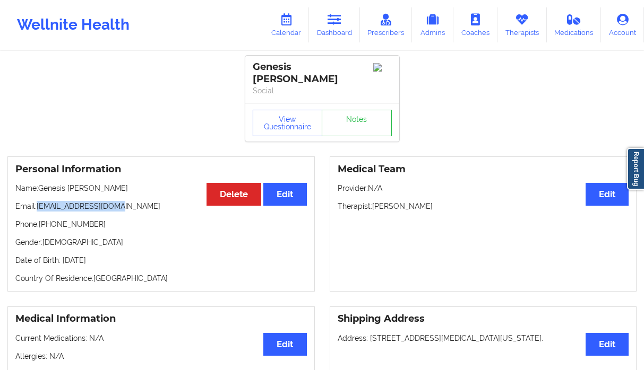
click at [39, 201] on p "Email: [EMAIL_ADDRESS][DOMAIN_NAME]" at bounding box center [160, 206] width 291 height 11
copy p "[EMAIL_ADDRESS][DOMAIN_NAME]"
drag, startPoint x: 90, startPoint y: 211, endPoint x: 41, endPoint y: 217, distance: 48.6
click at [41, 219] on p "Phone: [PHONE_NUMBER]" at bounding box center [160, 224] width 291 height 11
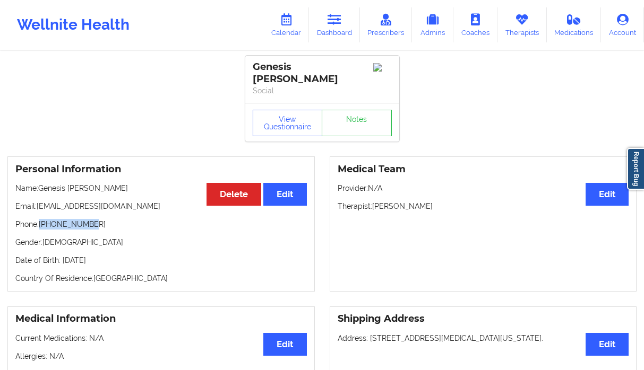
copy p "[PHONE_NUMBER]"
click at [306, 30] on link "Calendar" at bounding box center [286, 24] width 46 height 35
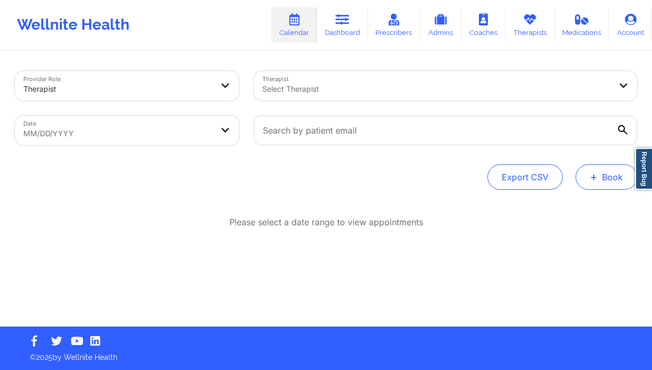
click at [606, 176] on button "+ Book" at bounding box center [606, 177] width 62 height 25
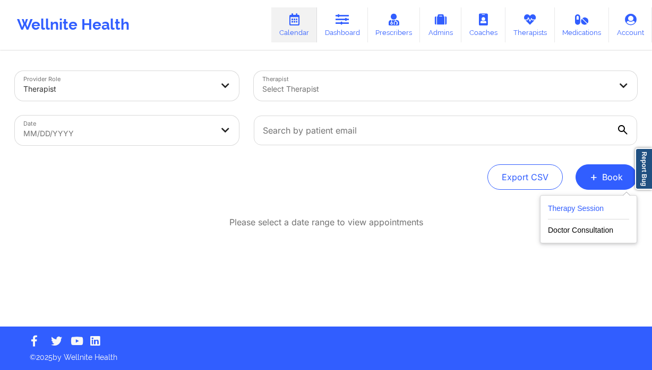
click at [596, 202] on button "Therapy Session" at bounding box center [588, 211] width 81 height 18
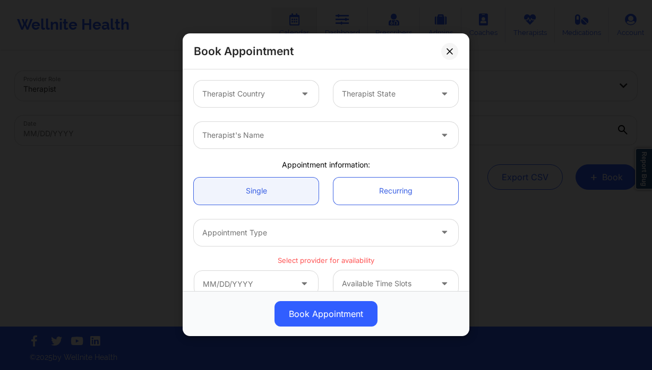
click at [266, 97] on div at bounding box center [247, 94] width 90 height 13
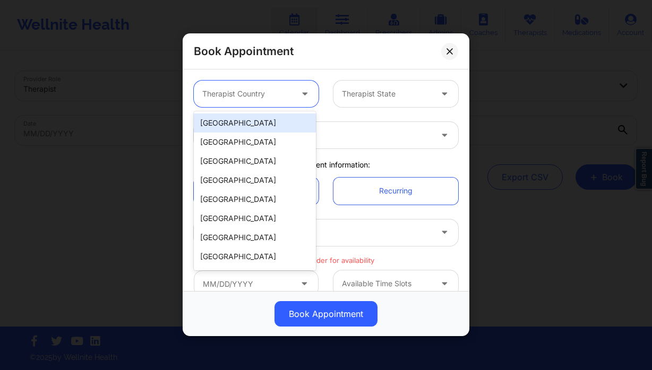
click at [262, 120] on div "[GEOGRAPHIC_DATA]" at bounding box center [255, 123] width 122 height 19
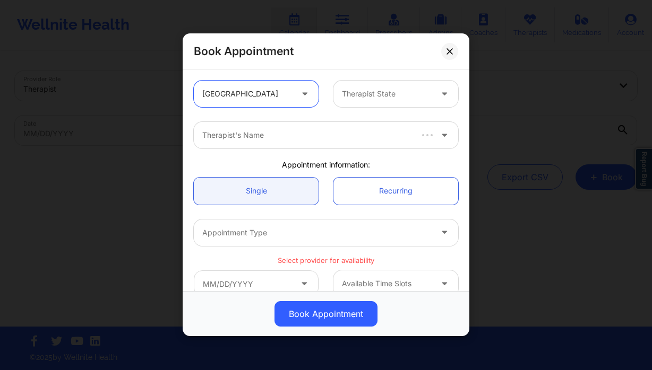
click at [381, 92] on div at bounding box center [387, 94] width 90 height 13
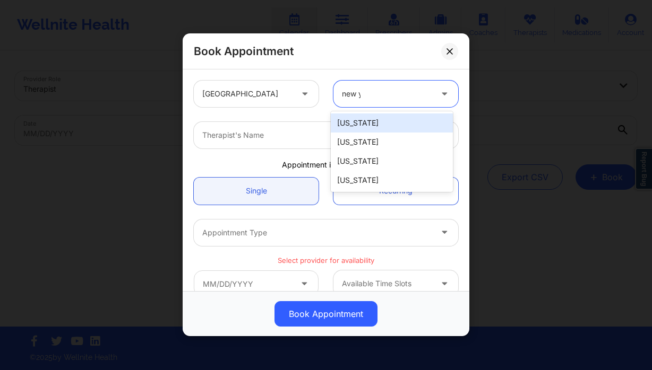
type input "new yo"
drag, startPoint x: 366, startPoint y: 119, endPoint x: 355, endPoint y: 129, distance: 15.0
click at [366, 119] on div "[US_STATE]" at bounding box center [392, 123] width 122 height 19
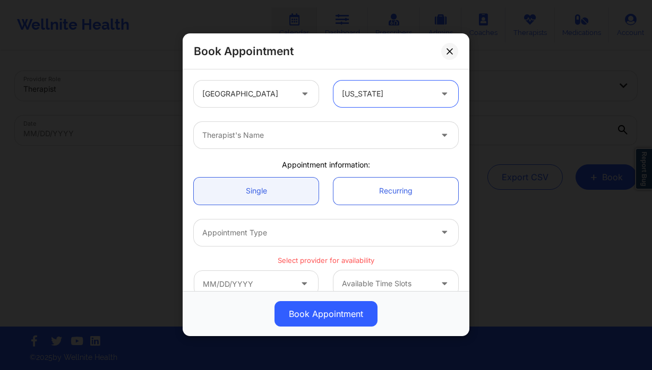
click at [347, 136] on div at bounding box center [316, 135] width 229 height 13
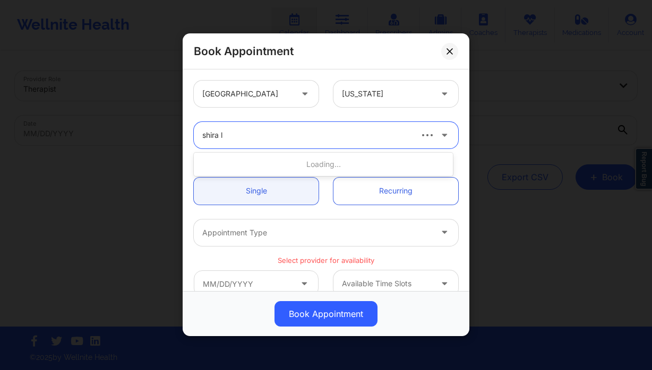
type input "shira la"
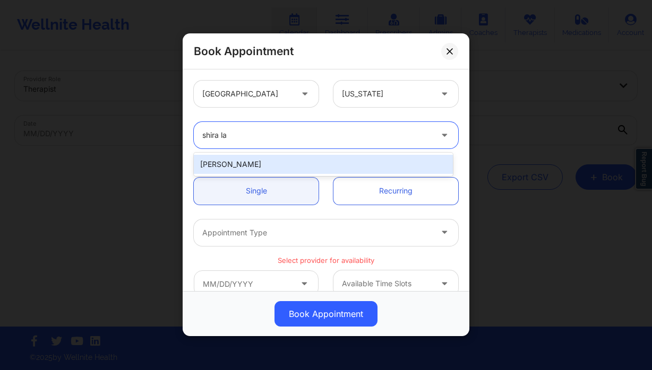
click at [328, 172] on div "[PERSON_NAME]" at bounding box center [323, 164] width 259 height 19
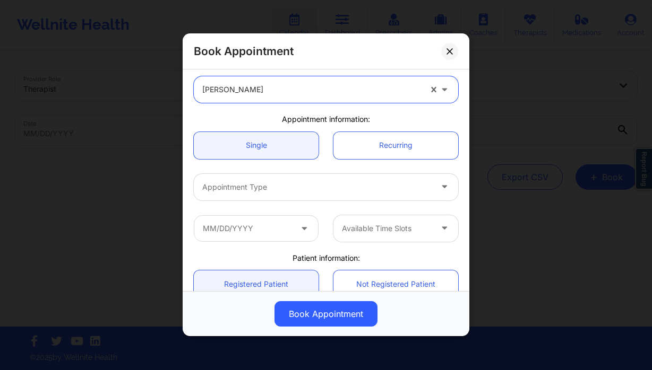
scroll to position [168, 0]
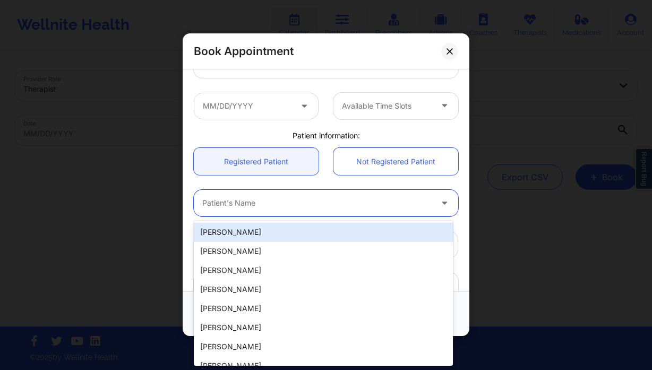
click at [267, 209] on div at bounding box center [316, 203] width 229 height 13
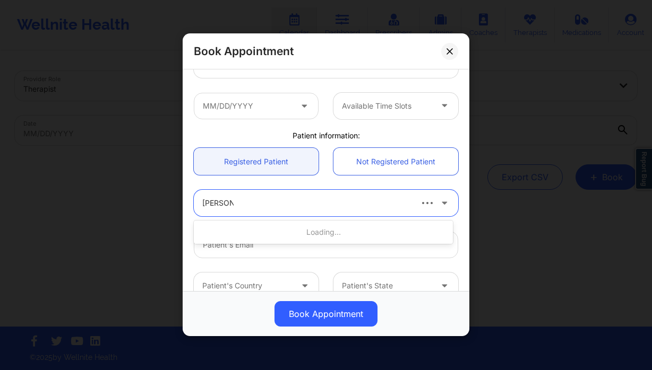
type input "[PERSON_NAME]"
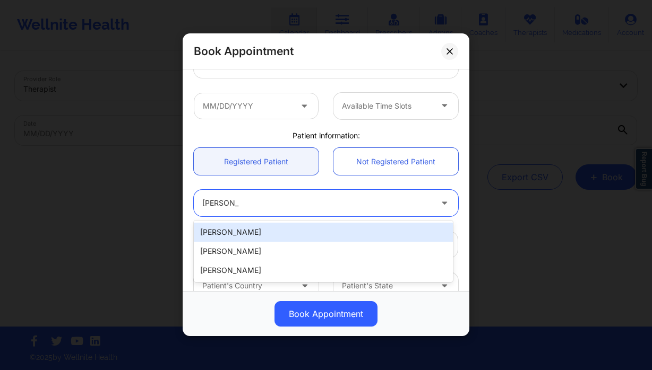
click at [255, 239] on div "[PERSON_NAME]" at bounding box center [323, 232] width 259 height 19
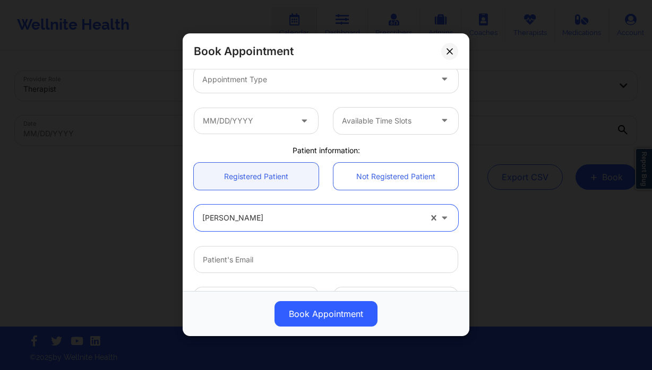
scroll to position [146, 0]
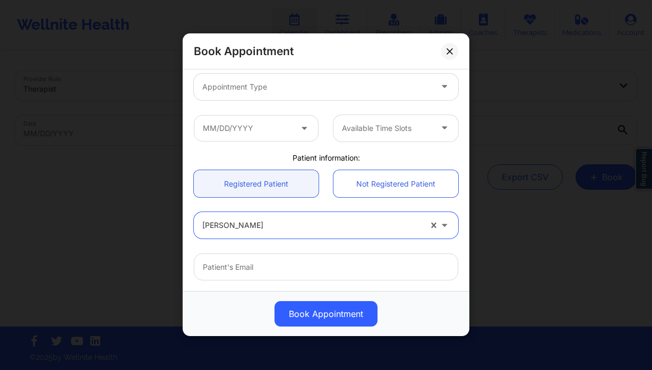
click at [286, 93] on div "Appointment Type" at bounding box center [313, 87] width 239 height 27
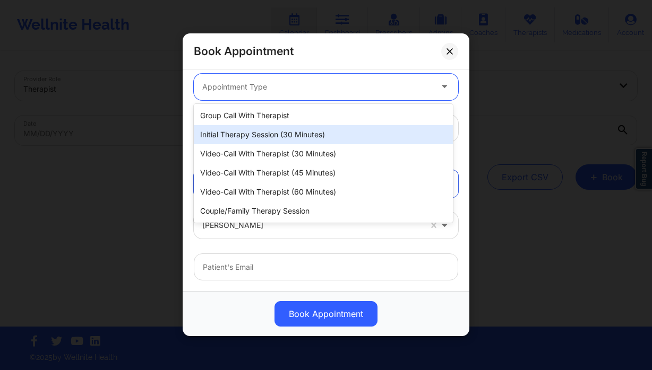
click at [328, 140] on div "Initial Therapy Session (30 minutes)" at bounding box center [323, 134] width 259 height 19
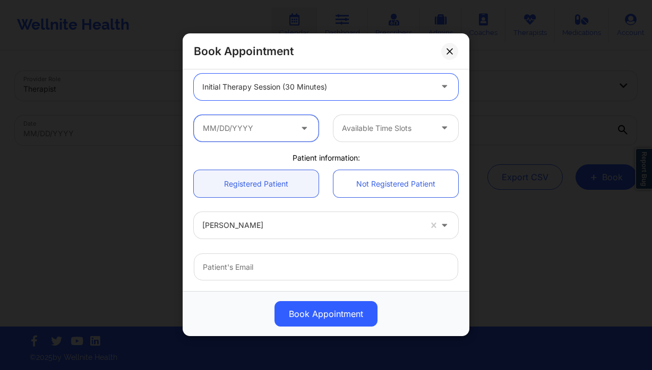
click at [260, 122] on input "text" at bounding box center [256, 128] width 125 height 27
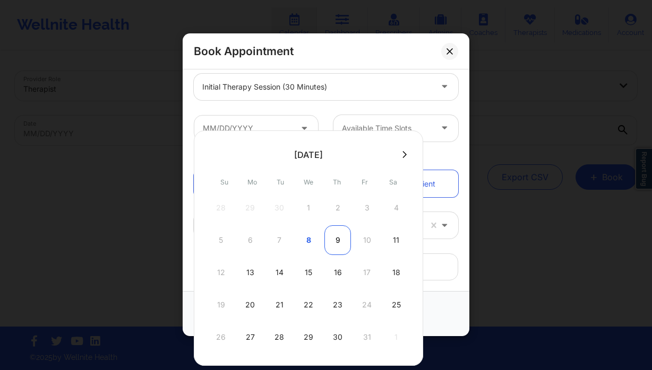
click at [332, 237] on div "9" at bounding box center [337, 241] width 27 height 30
type input "[DATE]"
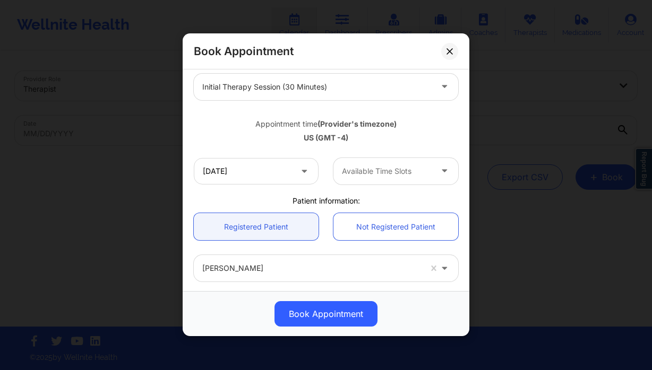
click at [388, 167] on div at bounding box center [387, 171] width 90 height 13
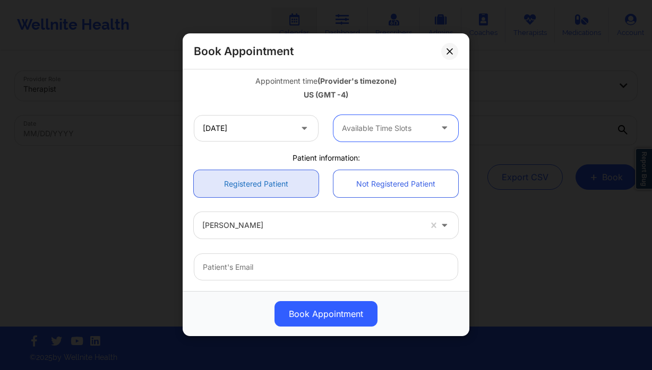
scroll to position [241, 0]
